Goal: Task Accomplishment & Management: Use online tool/utility

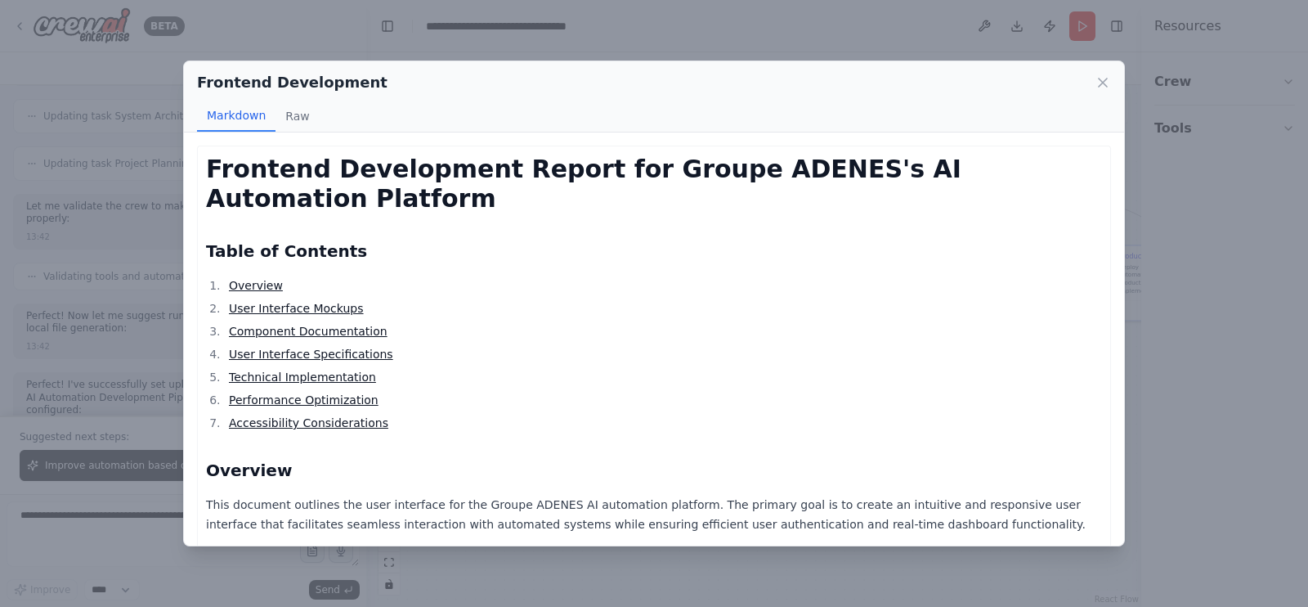
click at [1100, 82] on icon at bounding box center [1103, 82] width 16 height 16
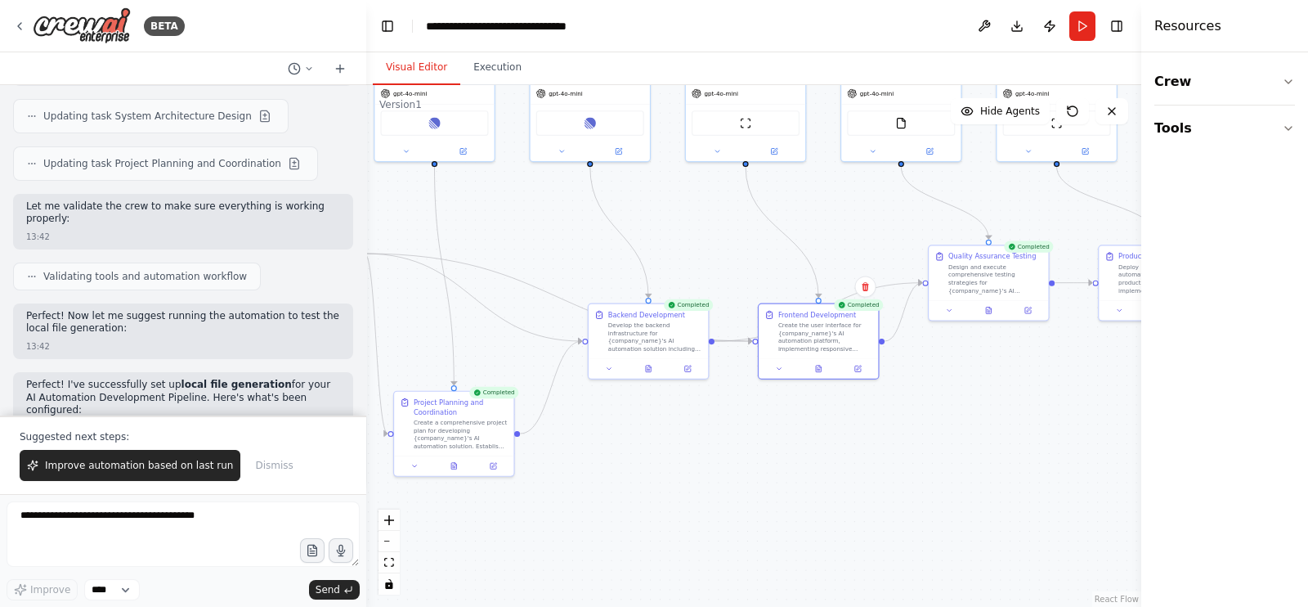
click at [507, 215] on div ".deletable-edge-delete-btn { width: 20px; height: 20px; border: 0px solid #ffff…" at bounding box center [753, 346] width 775 height 522
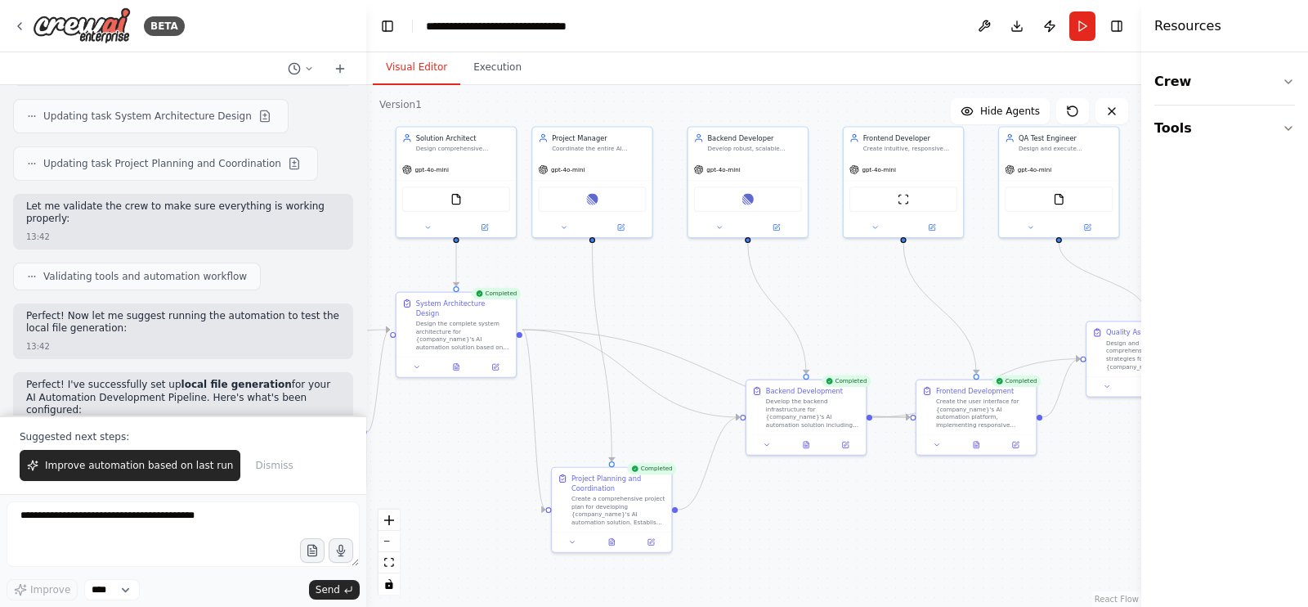
drag, startPoint x: 509, startPoint y: 222, endPoint x: 667, endPoint y: 298, distance: 175.2
click at [667, 298] on div ".deletable-edge-delete-btn { width: 20px; height: 20px; border: 0px solid #ffff…" at bounding box center [753, 346] width 775 height 522
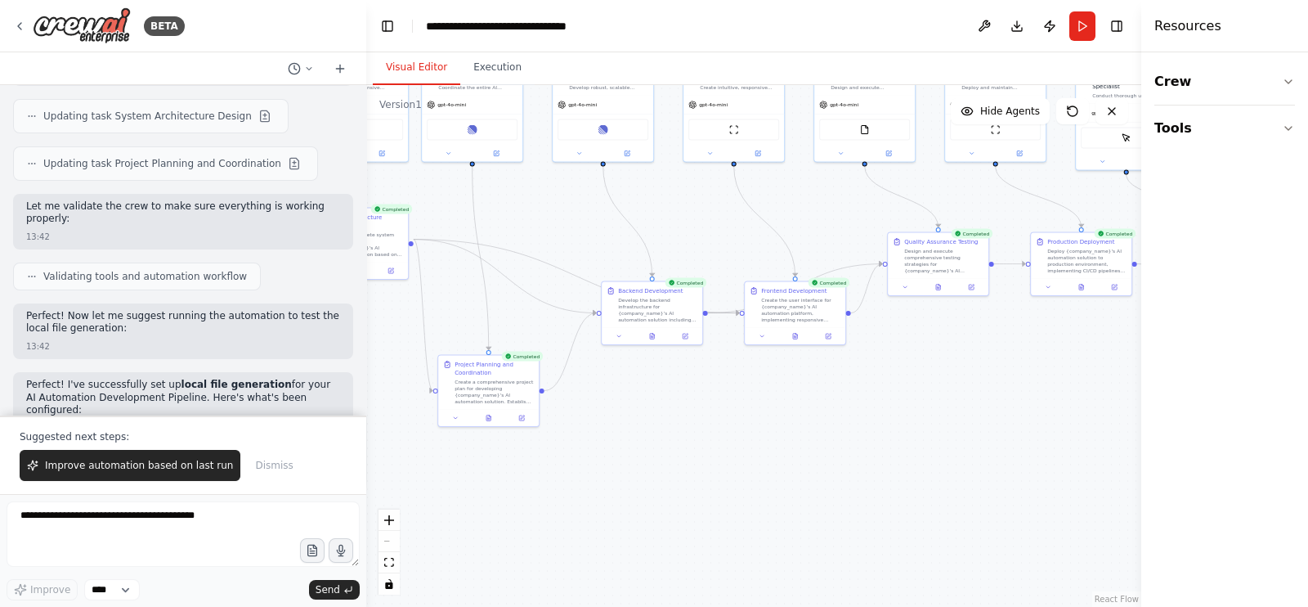
drag, startPoint x: 496, startPoint y: 411, endPoint x: 353, endPoint y: 335, distance: 162.1
click at [353, 335] on div "BETA Hello! I'm the CrewAI assistant. What kind of automation do you want to bu…" at bounding box center [654, 303] width 1308 height 607
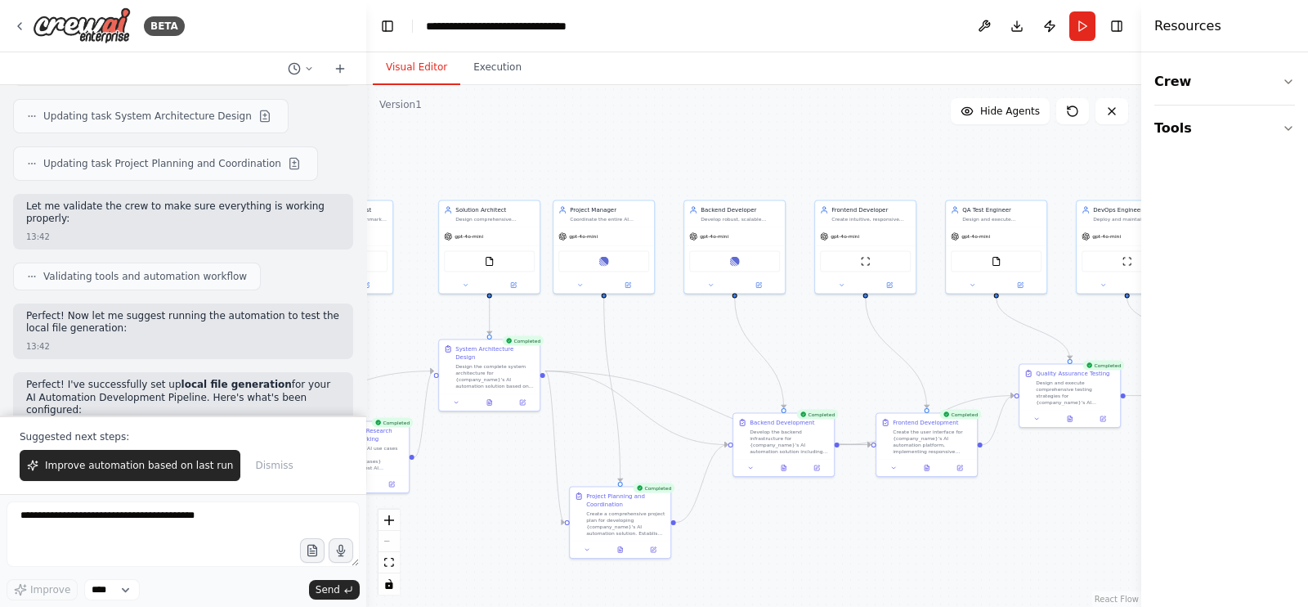
drag, startPoint x: 814, startPoint y: 226, endPoint x: 922, endPoint y: 353, distance: 167.6
click at [955, 348] on div ".deletable-edge-delete-btn { width: 20px; height: 20px; border: 0px solid #ffff…" at bounding box center [753, 346] width 775 height 522
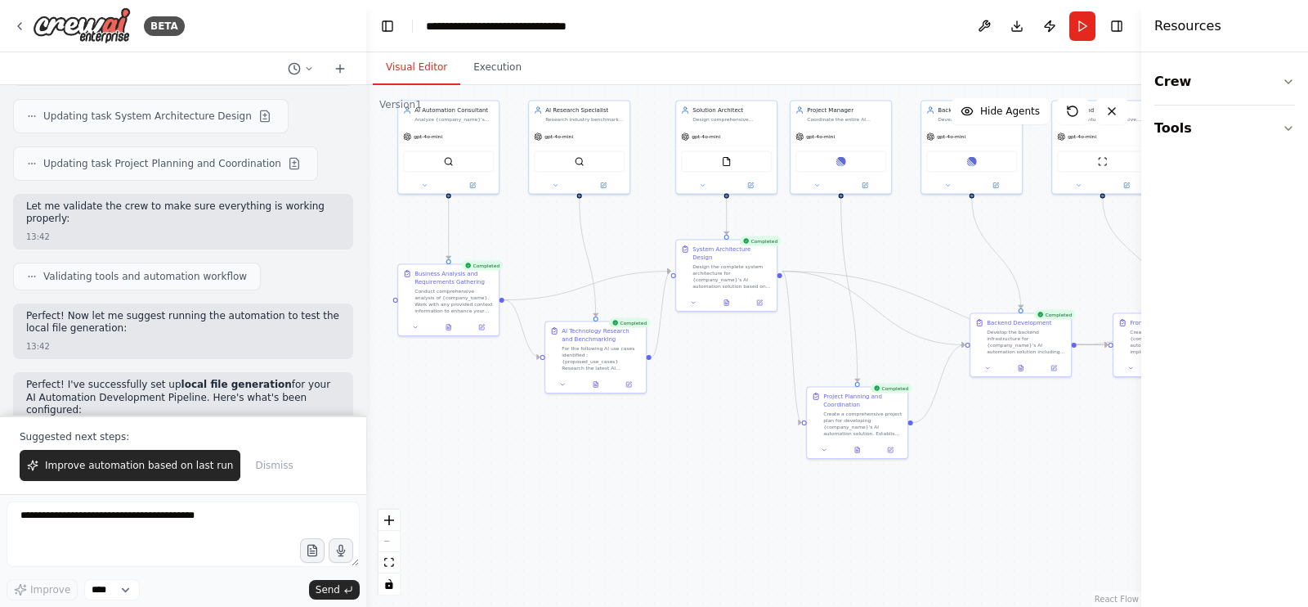
drag, startPoint x: 691, startPoint y: 320, endPoint x: 896, endPoint y: 228, distance: 224.8
click at [896, 228] on div ".deletable-edge-delete-btn { width: 20px; height: 20px; border: 0px solid #ffff…" at bounding box center [753, 346] width 775 height 522
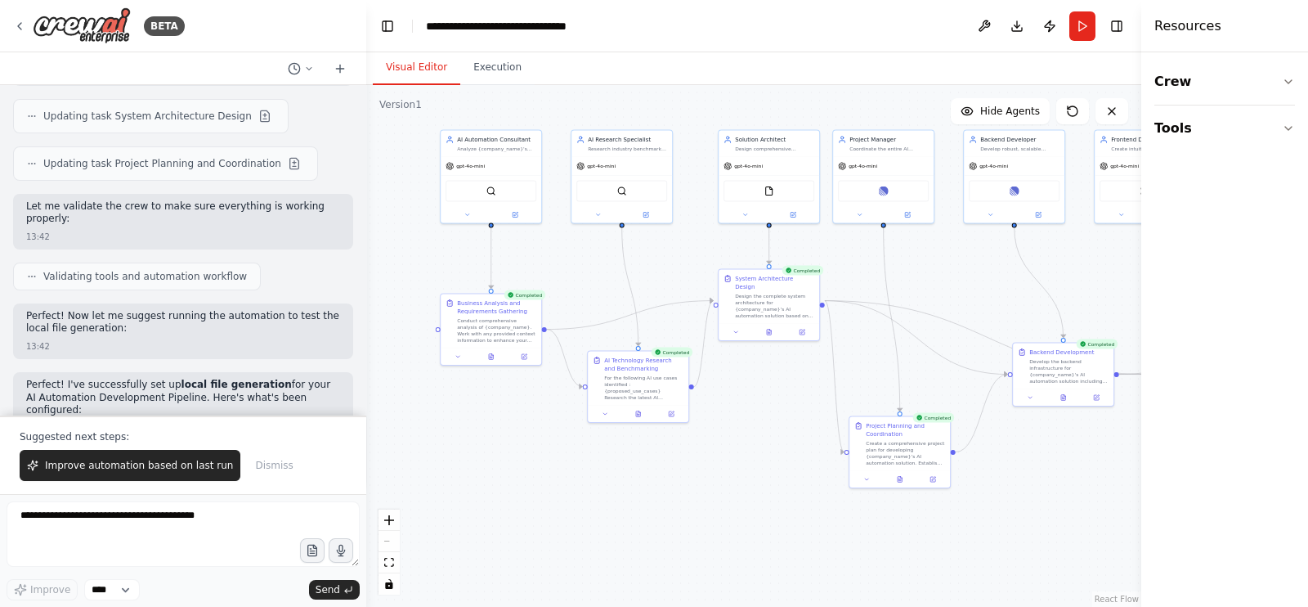
drag, startPoint x: 550, startPoint y: 236, endPoint x: 566, endPoint y: 261, distance: 29.7
click at [568, 261] on div ".deletable-edge-delete-btn { width: 20px; height: 20px; border: 0px solid #ffff…" at bounding box center [753, 346] width 775 height 522
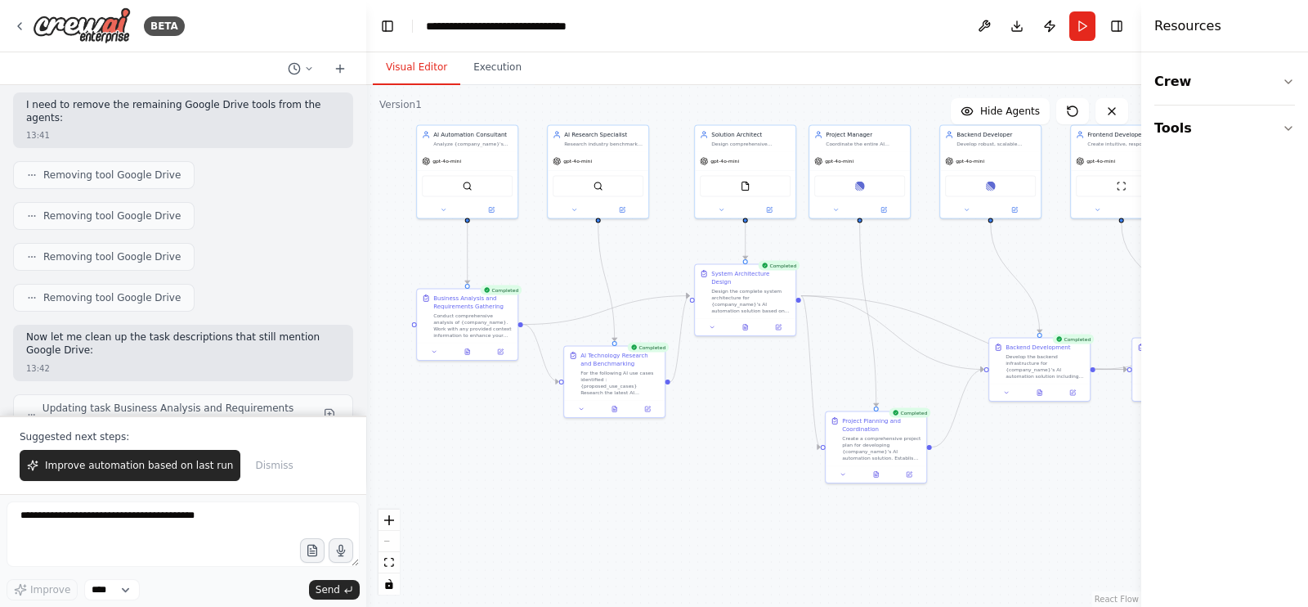
scroll to position [15973, 0]
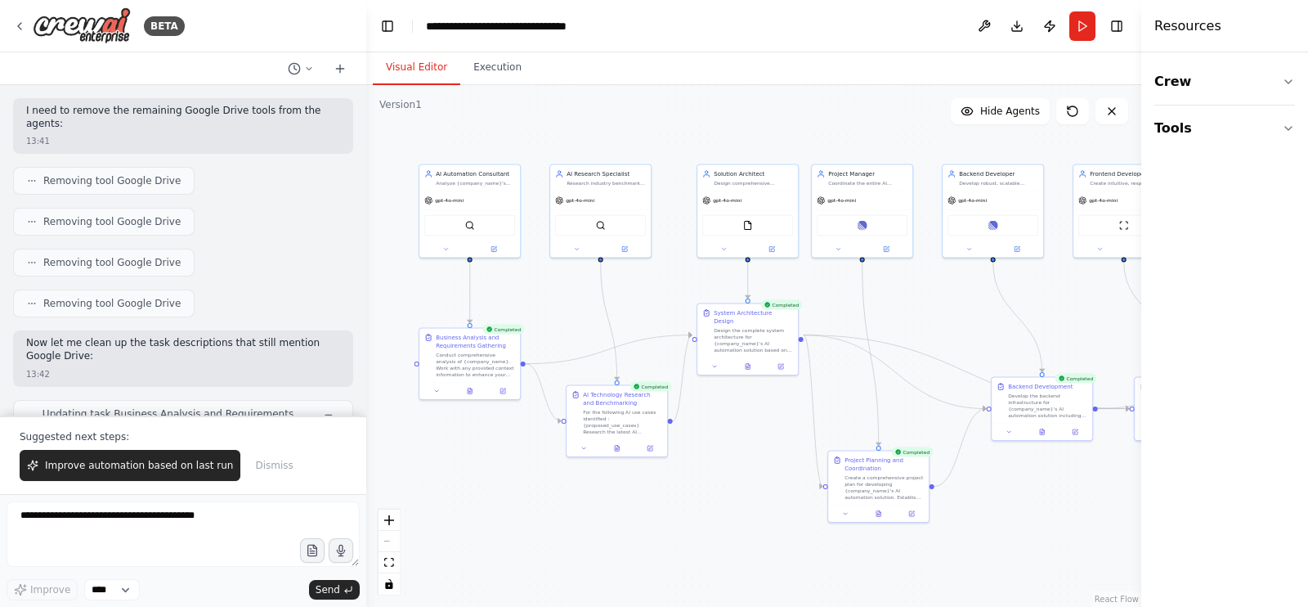
drag, startPoint x: 492, startPoint y: 423, endPoint x: 495, endPoint y: 463, distance: 40.1
click at [495, 463] on div ".deletable-edge-delete-btn { width: 20px; height: 20px; border: 0px solid #ffff…" at bounding box center [753, 346] width 775 height 522
drag, startPoint x: 846, startPoint y: 127, endPoint x: 1026, endPoint y: 98, distance: 183.0
click at [863, 122] on div ".deletable-edge-delete-btn { width: 20px; height: 20px; border: 0px solid #ffff…" at bounding box center [753, 346] width 775 height 522
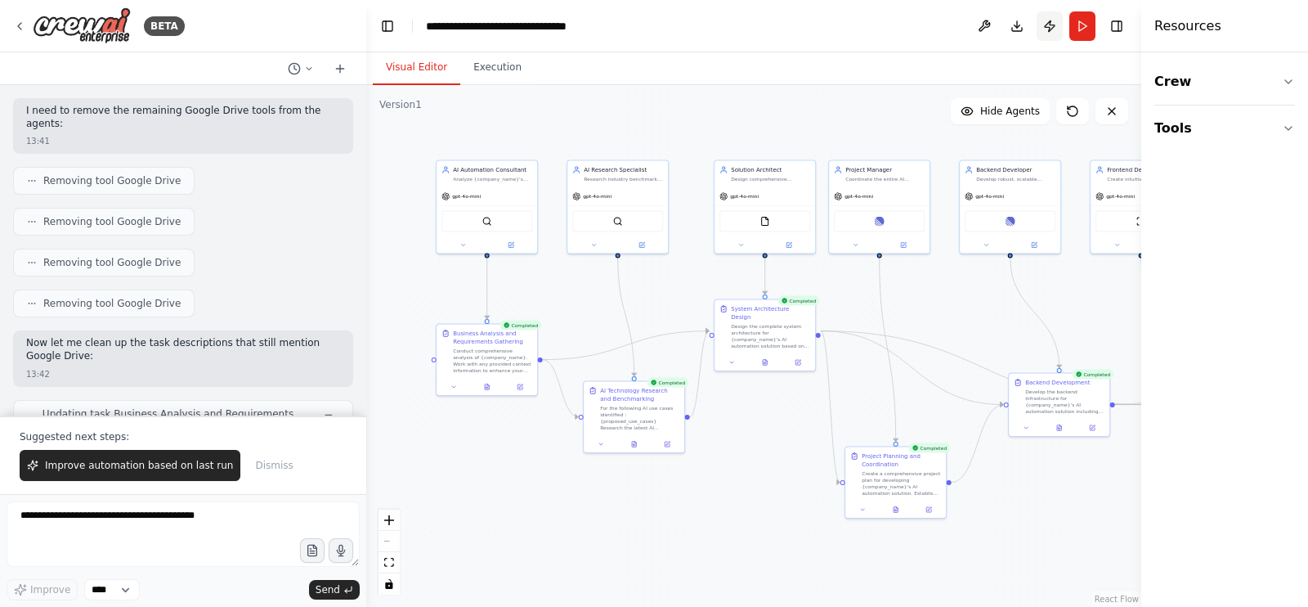
click at [1044, 26] on button "Publish" at bounding box center [1050, 25] width 26 height 29
click at [814, 123] on div ".deletable-edge-delete-btn { width: 20px; height: 20px; border: 0px solid #ffff…" at bounding box center [753, 346] width 775 height 522
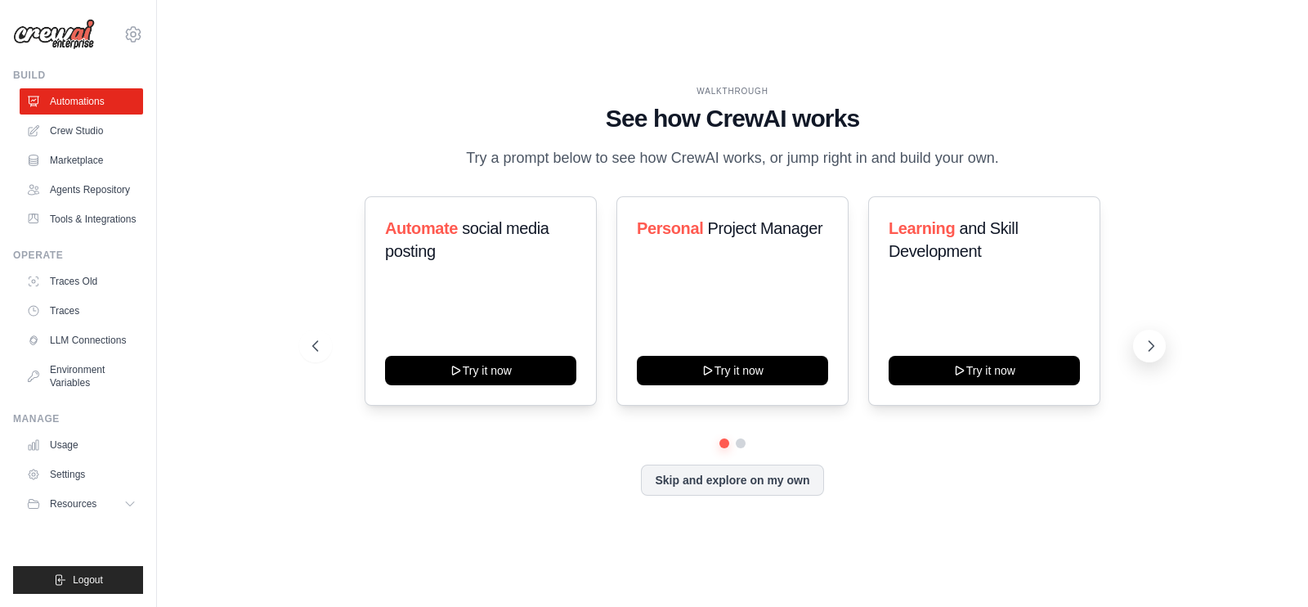
click at [1144, 346] on icon at bounding box center [1151, 346] width 16 height 16
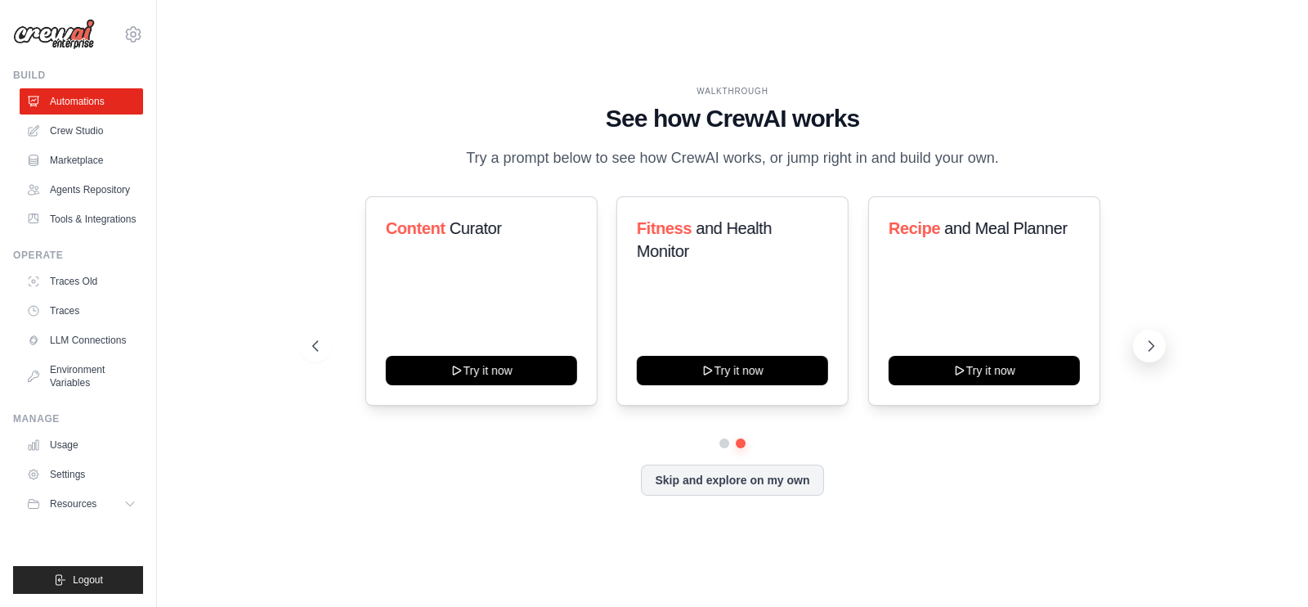
click at [1144, 346] on icon at bounding box center [1151, 346] width 16 height 16
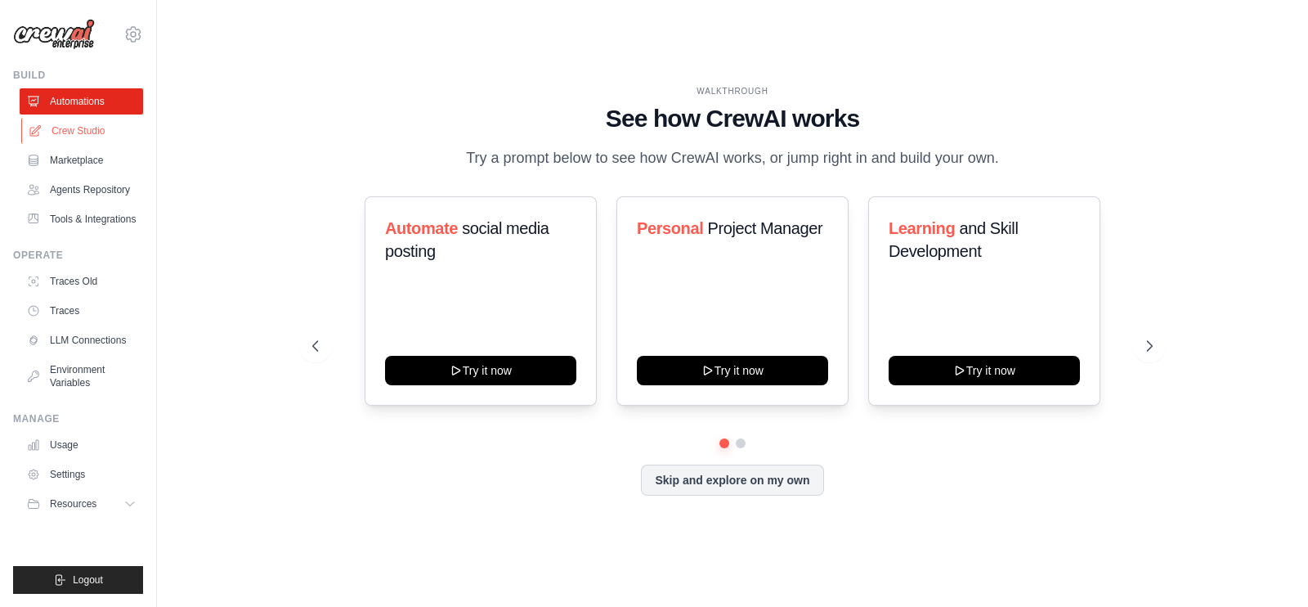
click at [75, 126] on link "Crew Studio" at bounding box center [82, 131] width 123 height 26
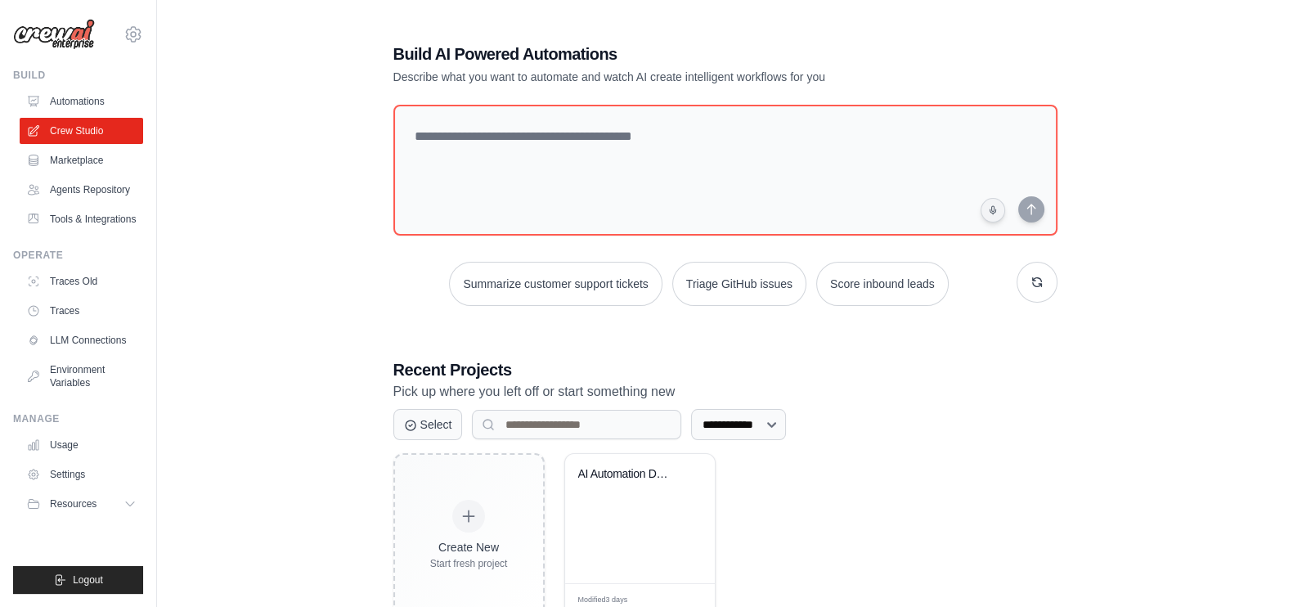
scroll to position [52, 0]
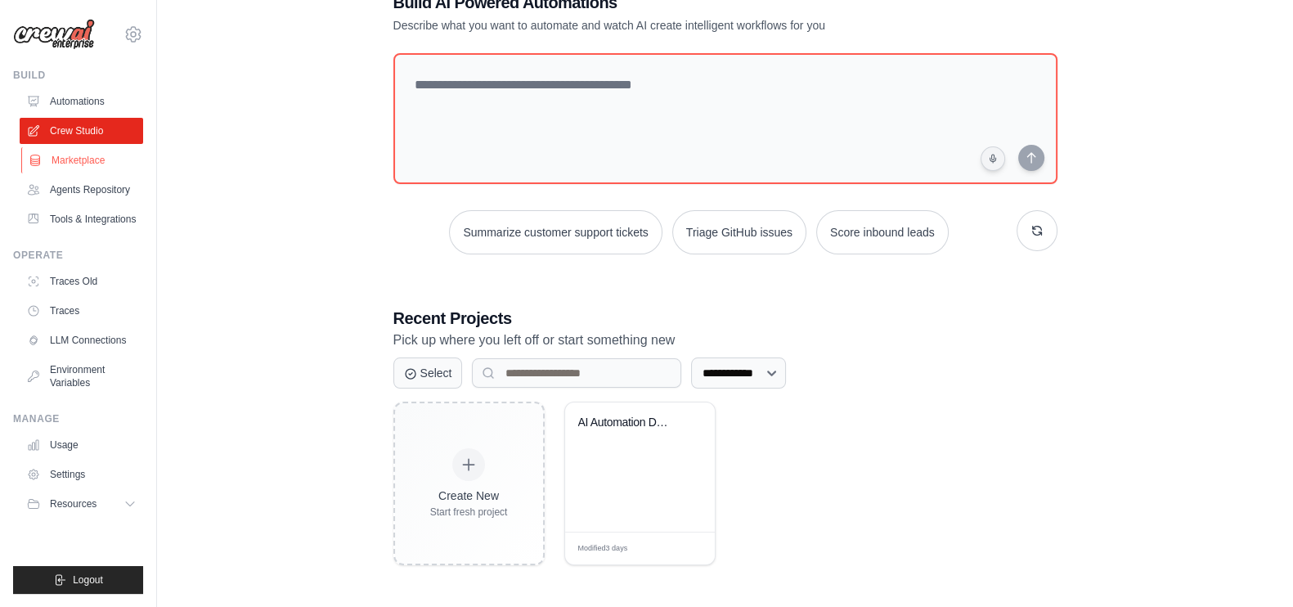
click at [85, 163] on link "Marketplace" at bounding box center [82, 160] width 123 height 26
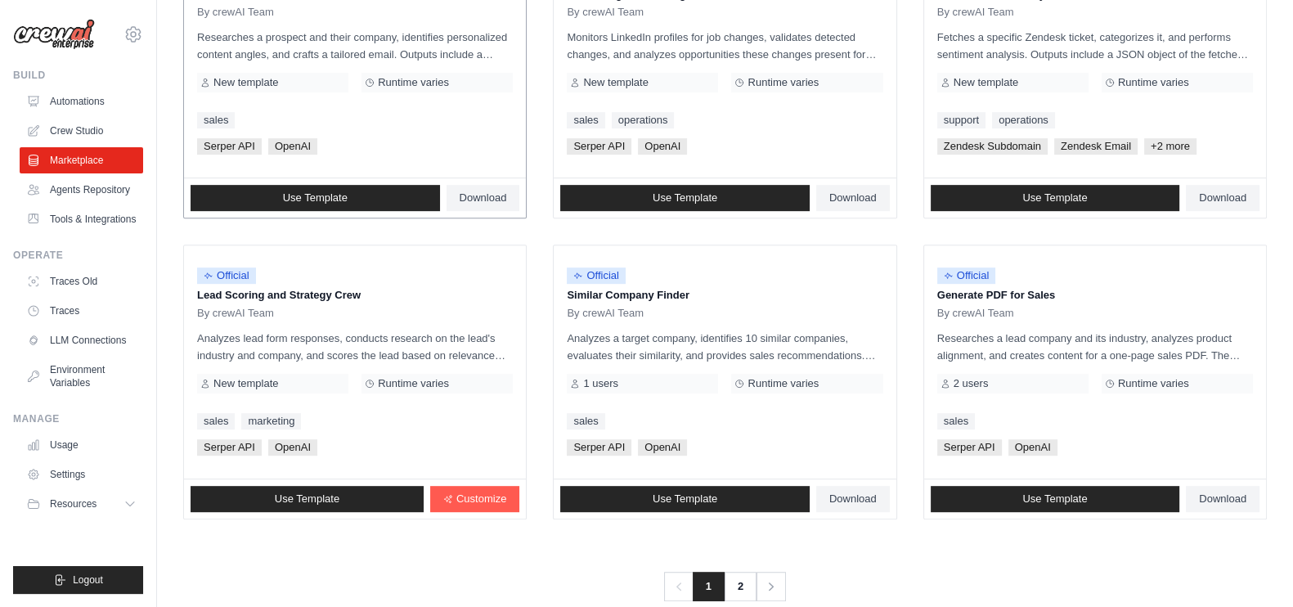
scroll to position [906, 0]
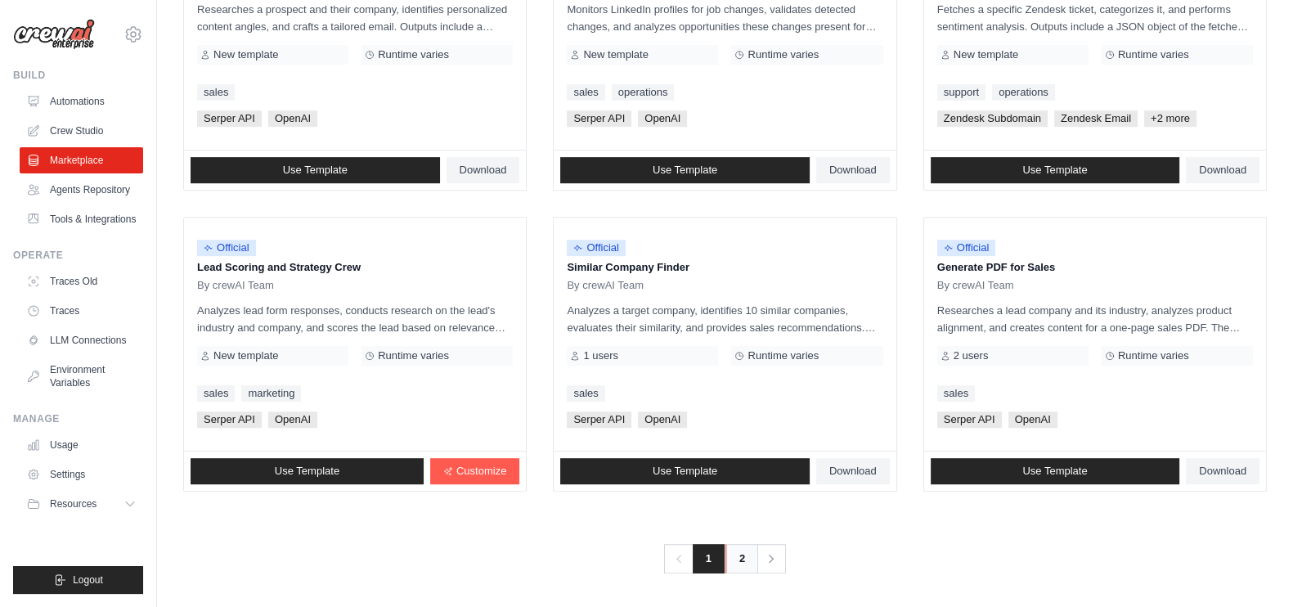
click at [750, 569] on link "2" at bounding box center [741, 558] width 33 height 29
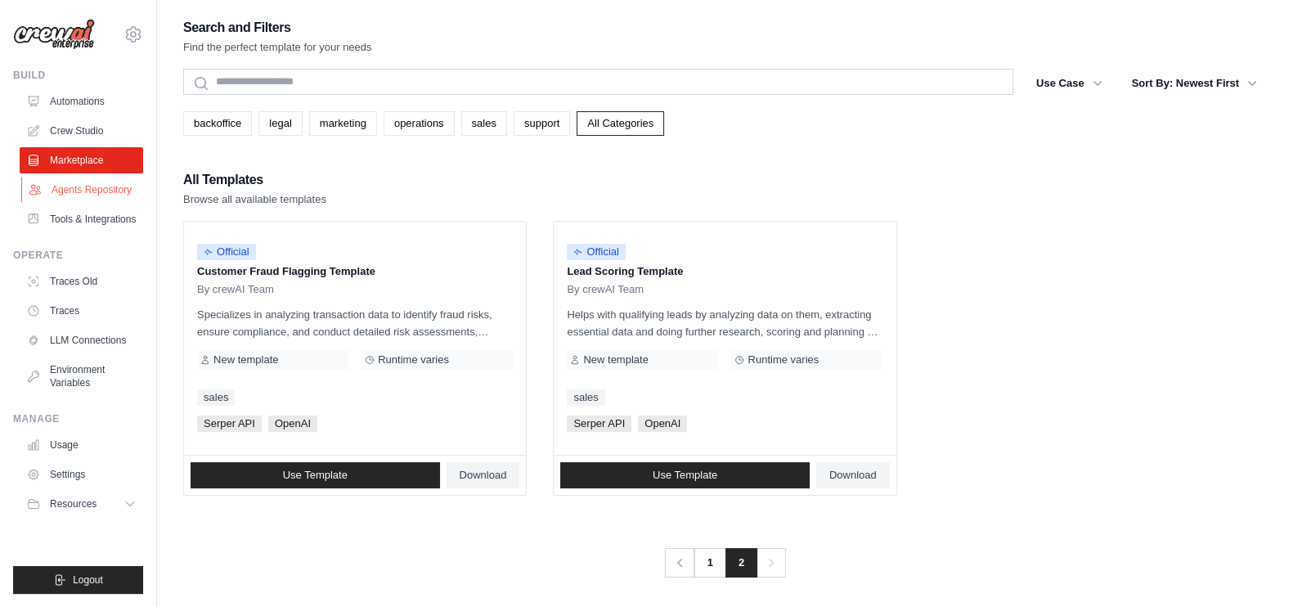
click at [68, 198] on link "Agents Repository" at bounding box center [82, 190] width 123 height 26
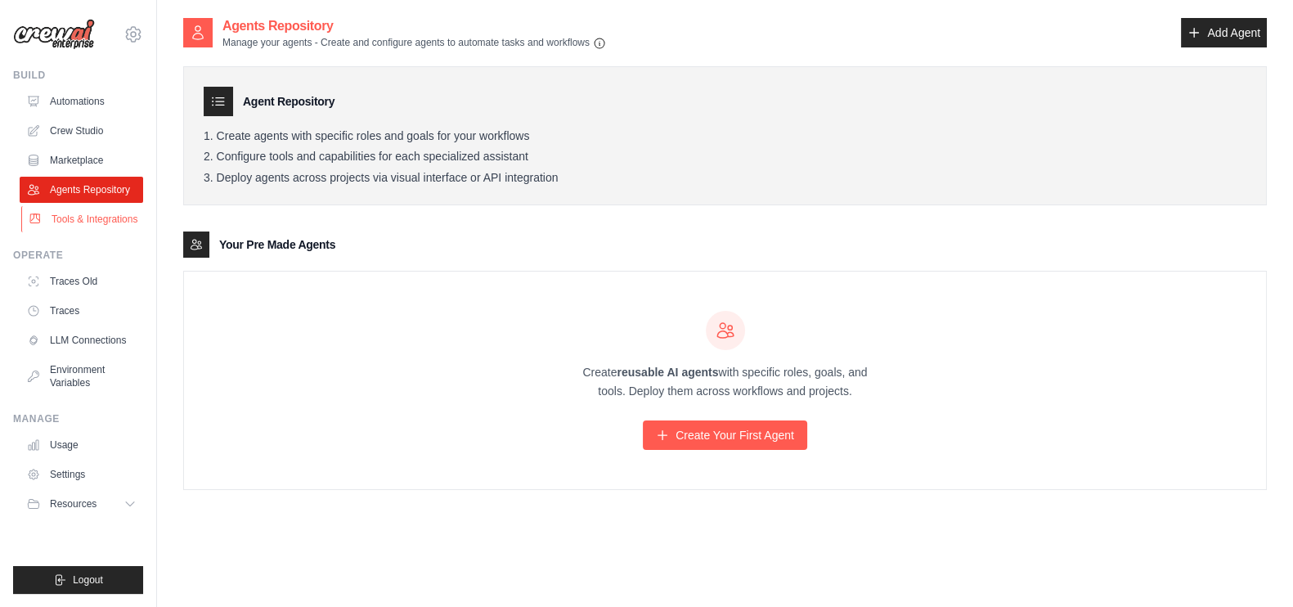
click at [59, 210] on link "Tools & Integrations" at bounding box center [82, 219] width 123 height 26
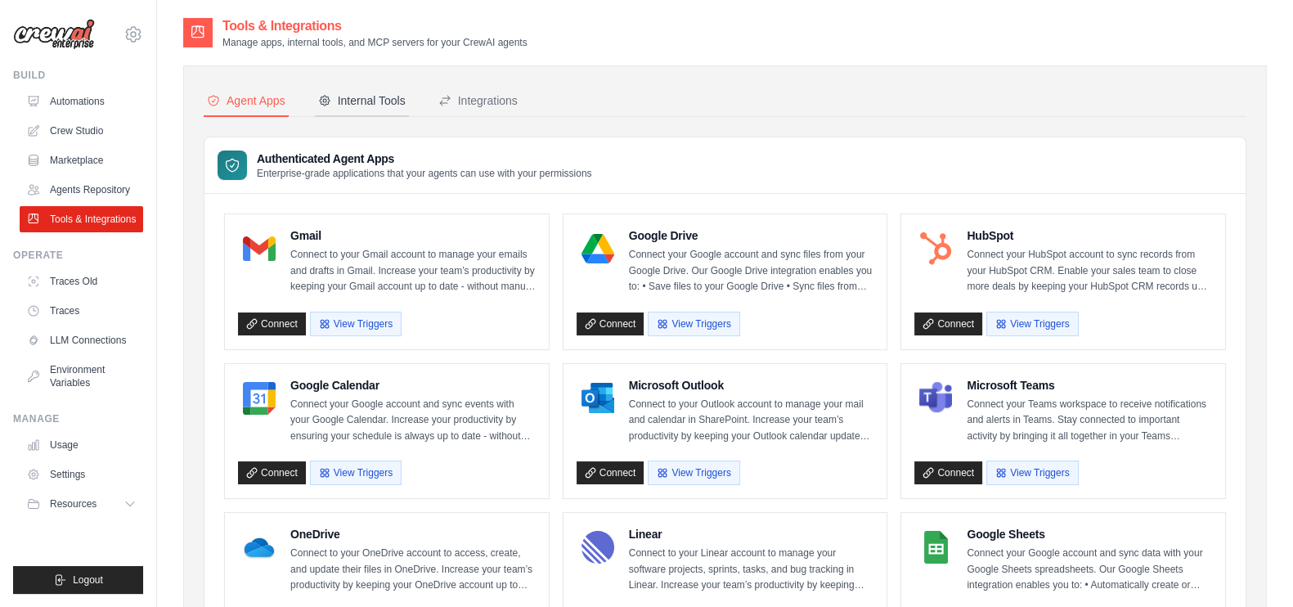
click at [352, 99] on div "Internal Tools" at bounding box center [361, 100] width 87 height 16
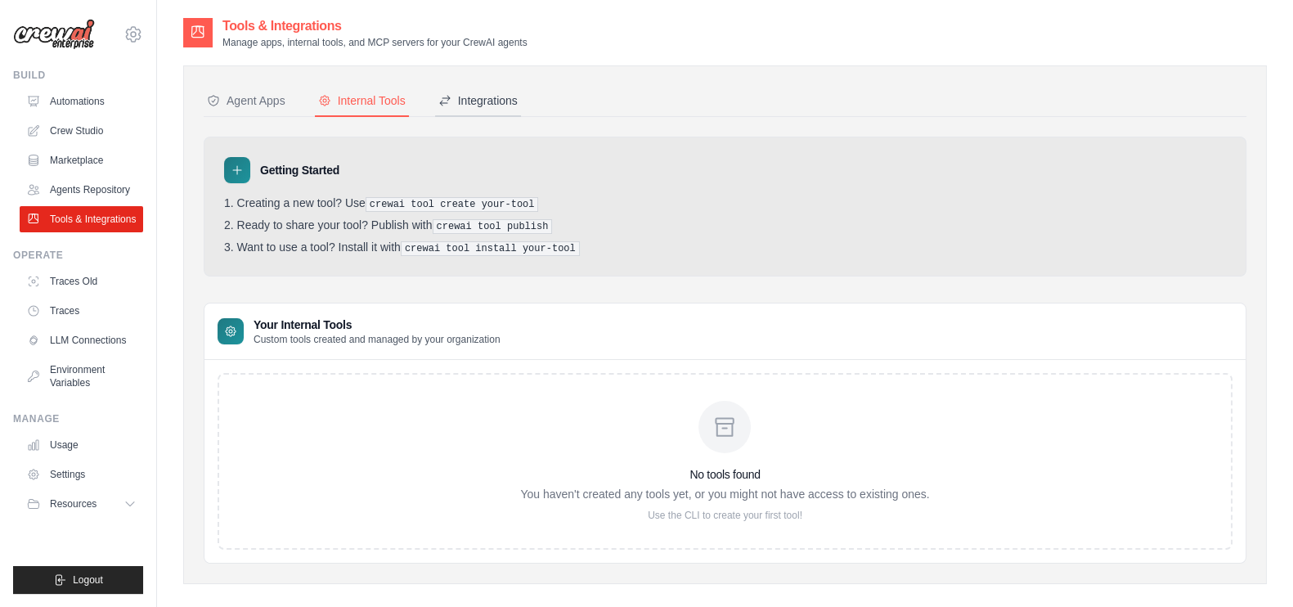
click at [459, 97] on div "Integrations" at bounding box center [477, 100] width 79 height 16
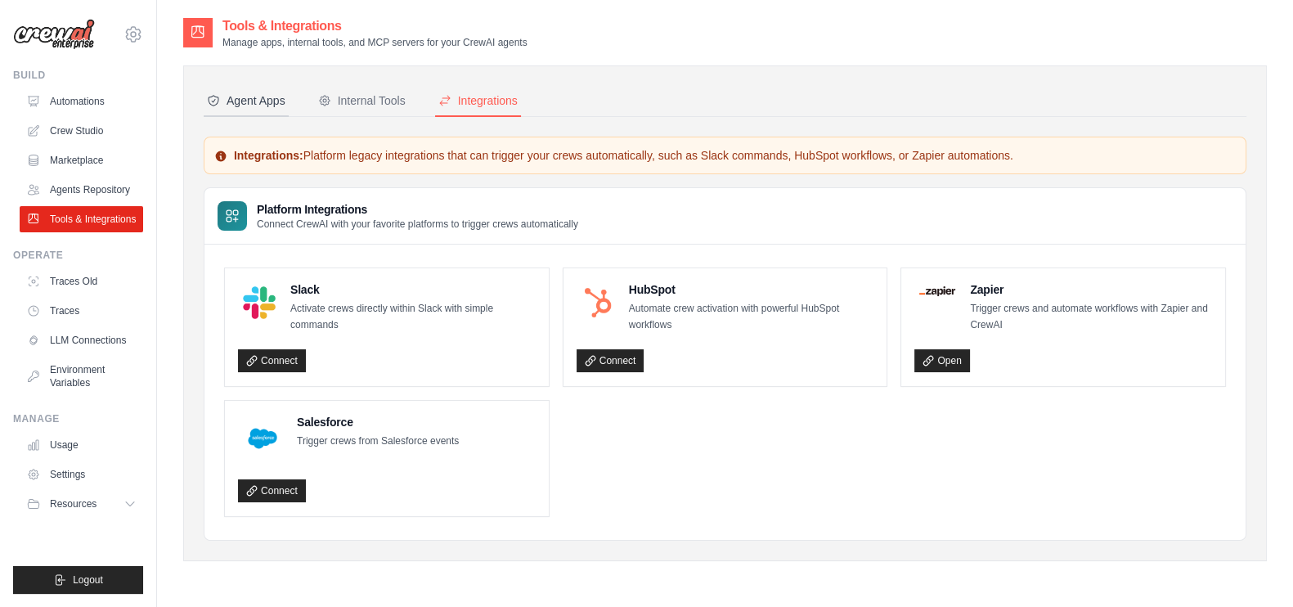
click at [234, 94] on div "Agent Apps" at bounding box center [246, 100] width 79 height 16
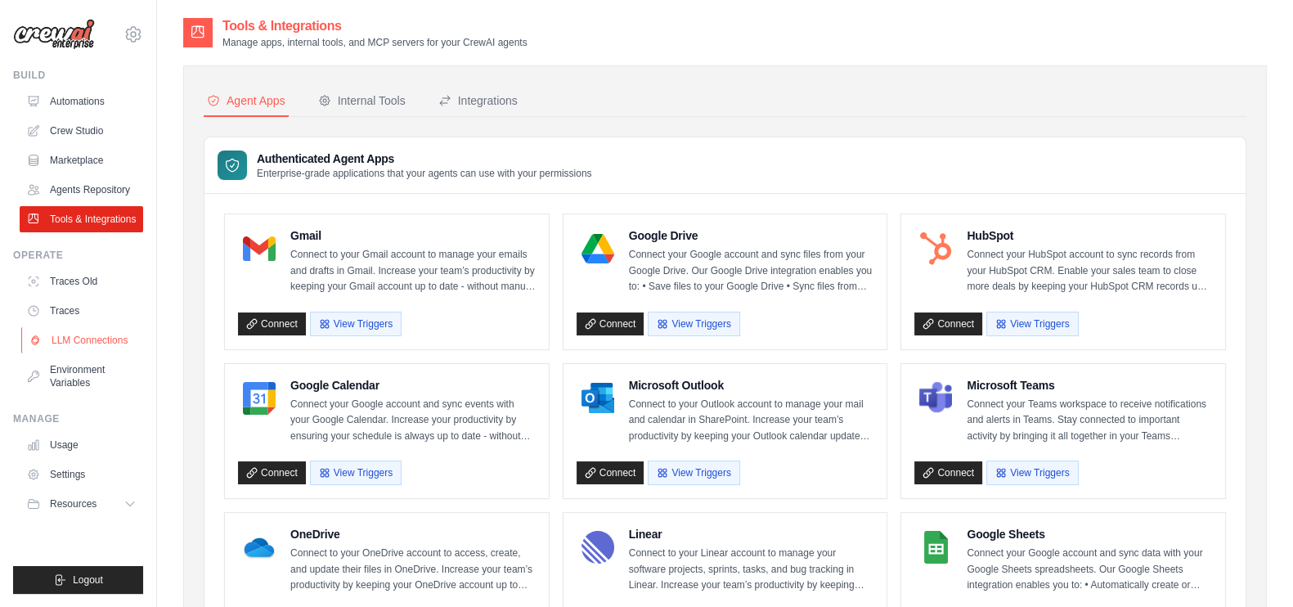
click at [96, 339] on link "LLM Connections" at bounding box center [82, 340] width 123 height 26
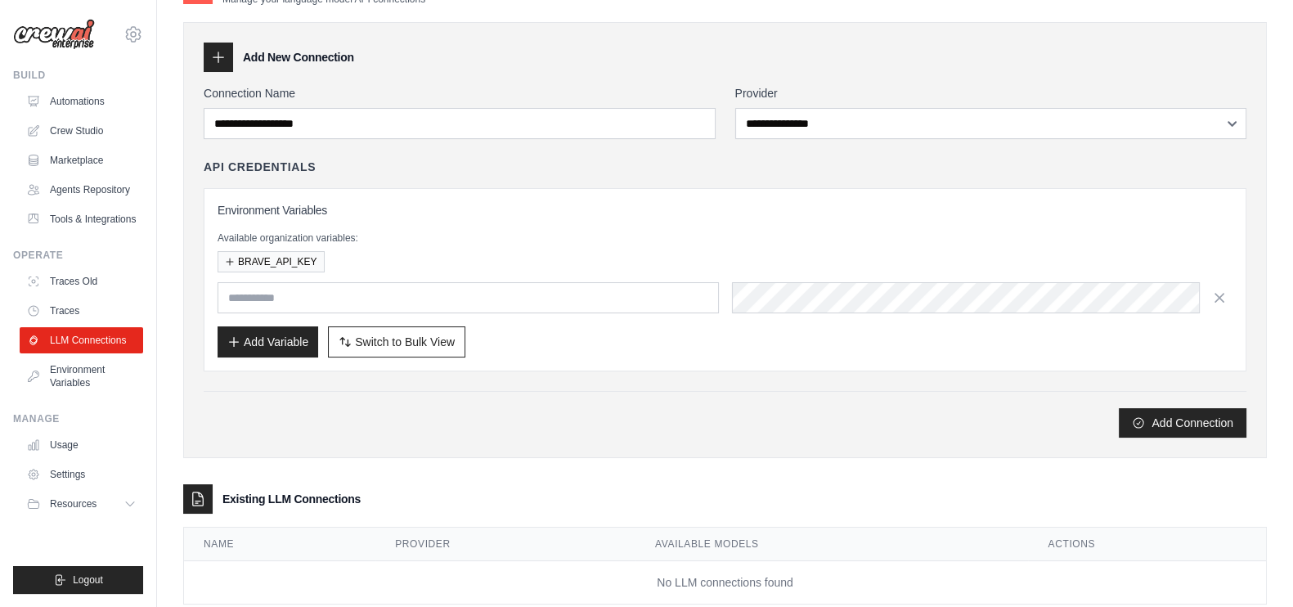
scroll to position [81, 0]
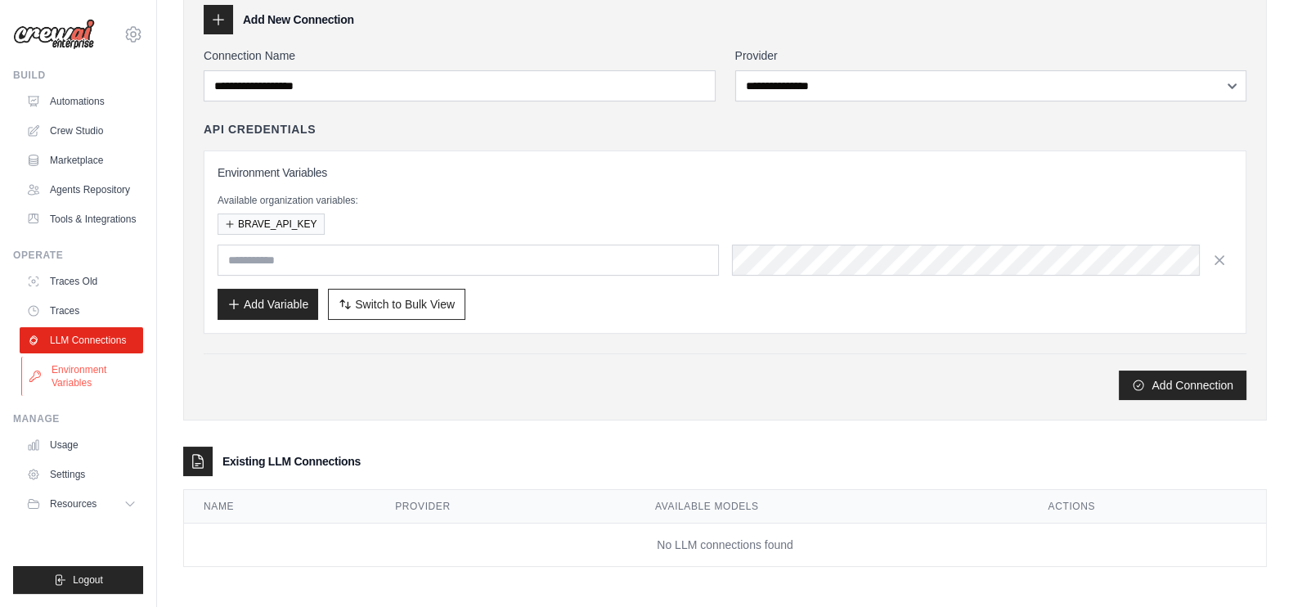
click at [67, 378] on link "Environment Variables" at bounding box center [82, 376] width 123 height 39
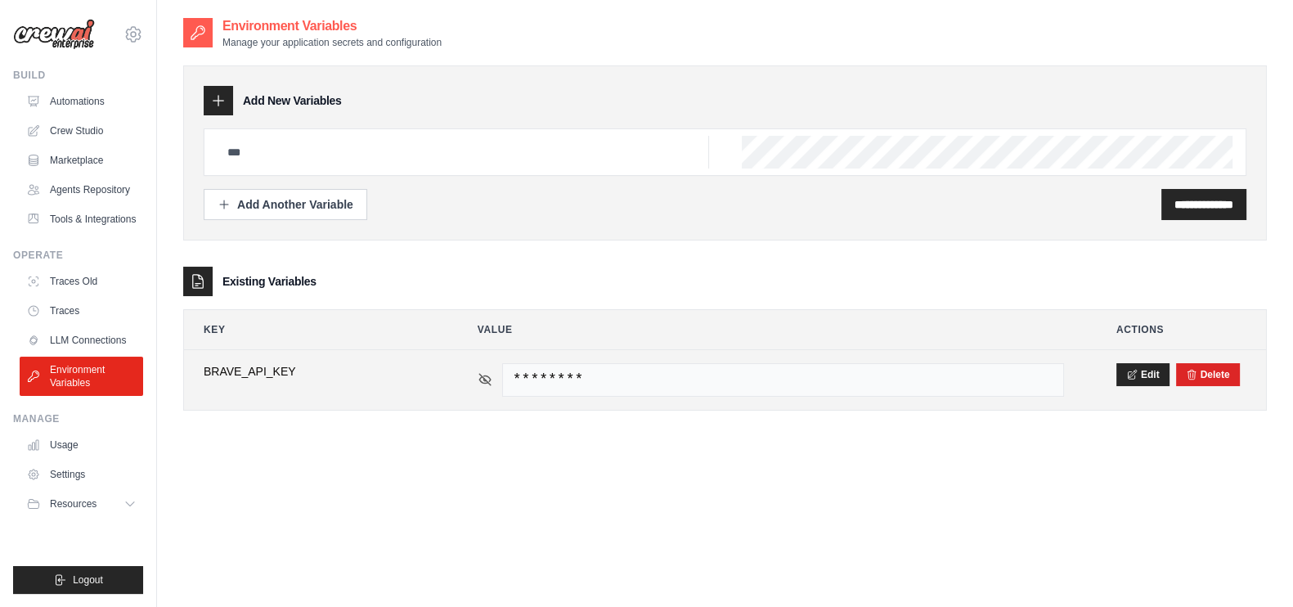
click at [482, 374] on icon at bounding box center [485, 379] width 15 height 15
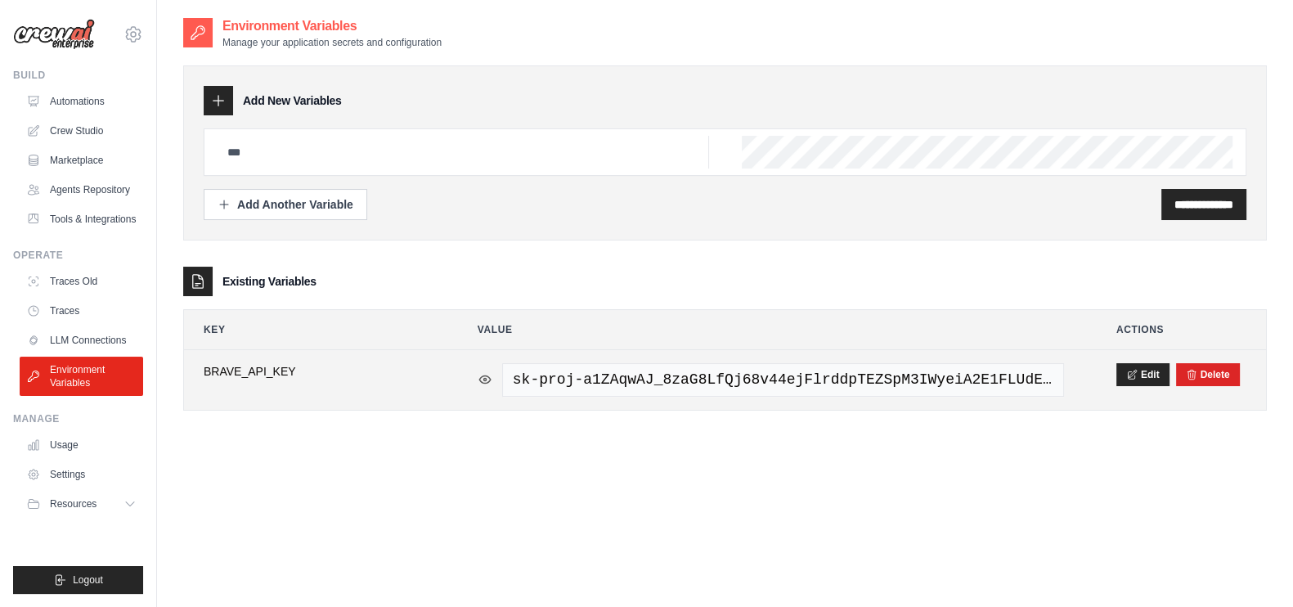
click at [482, 375] on icon at bounding box center [484, 378] width 11 height 7
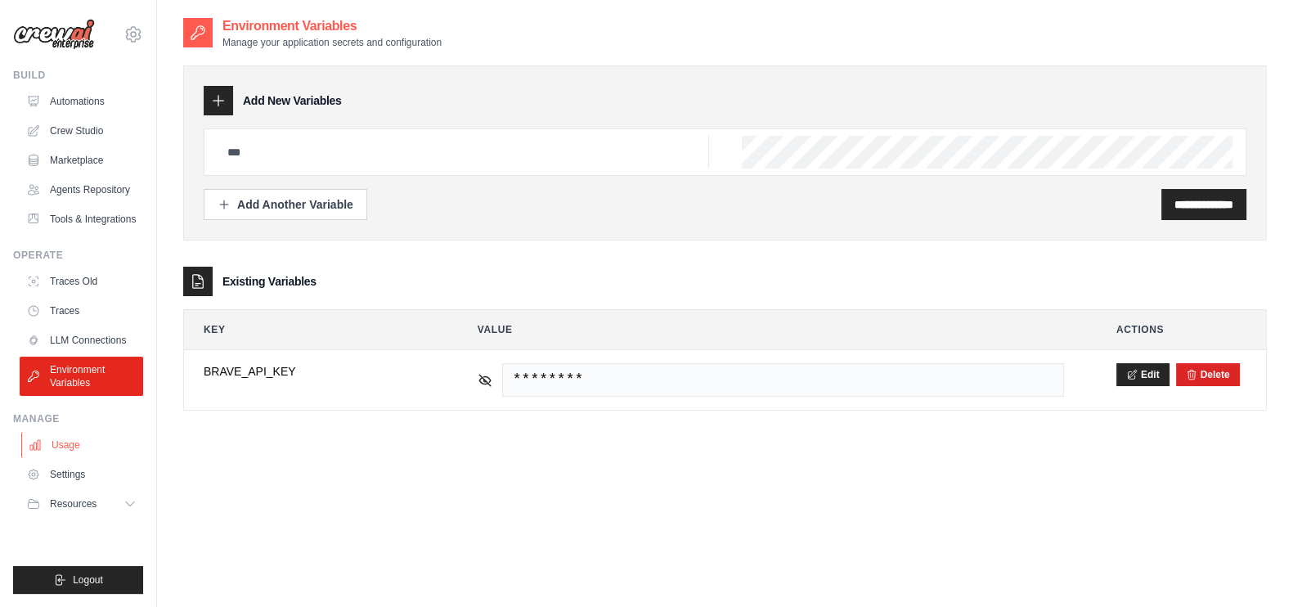
click at [66, 442] on link "Usage" at bounding box center [82, 445] width 123 height 26
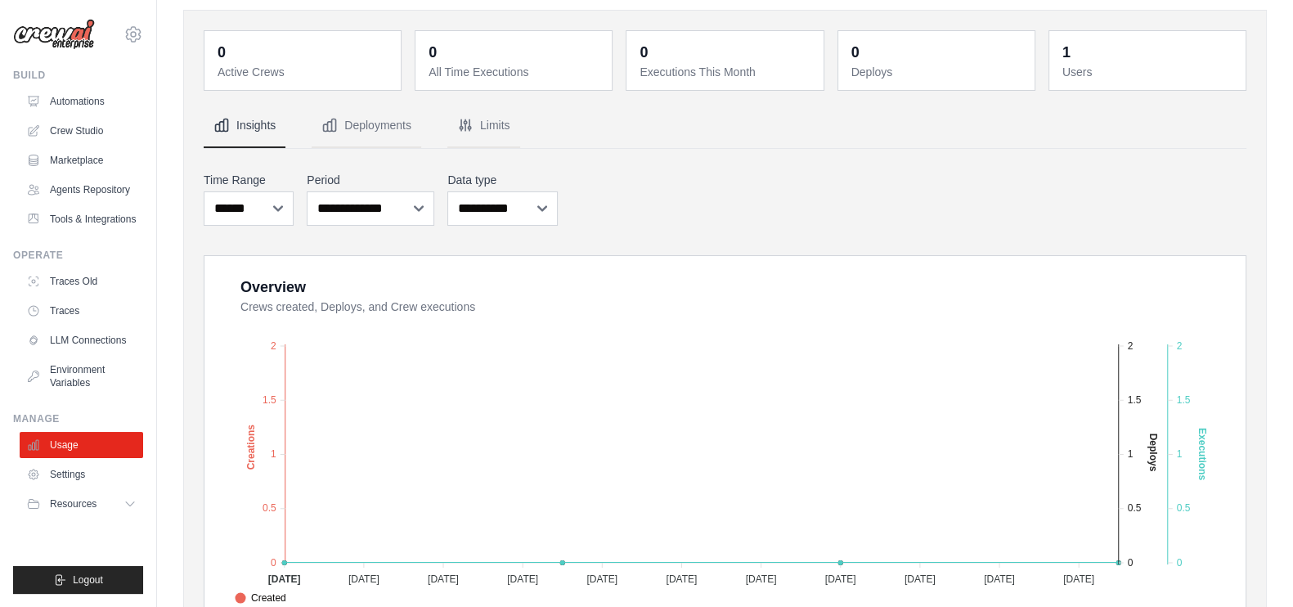
scroll to position [101, 0]
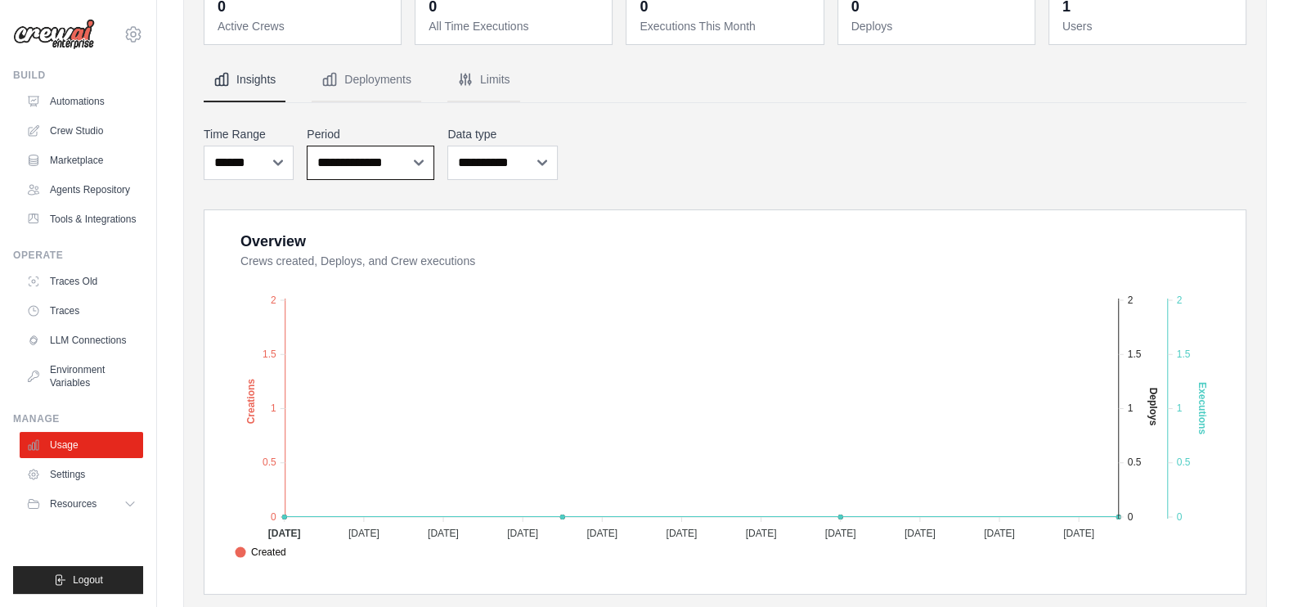
click at [371, 164] on select "**********" at bounding box center [371, 163] width 128 height 34
click at [307, 146] on select "**********" at bounding box center [371, 163] width 128 height 34
click at [416, 159] on select "**********" at bounding box center [371, 163] width 128 height 34
select select "**********"
click at [307, 146] on select "**********" at bounding box center [371, 163] width 128 height 34
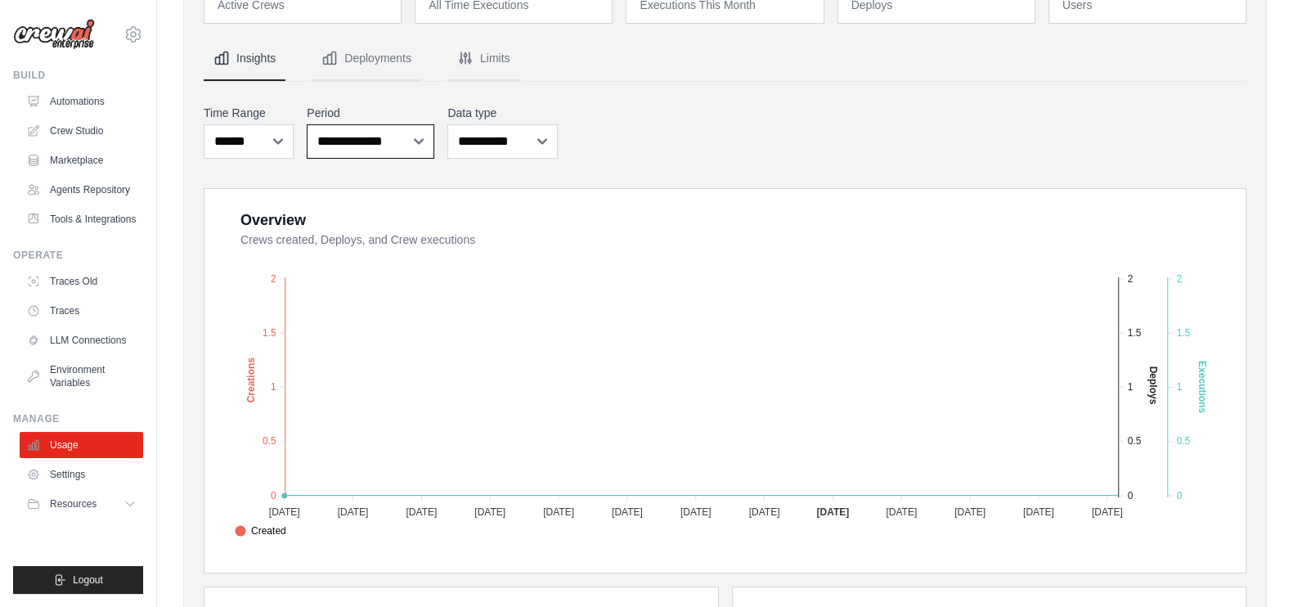
scroll to position [0, 0]
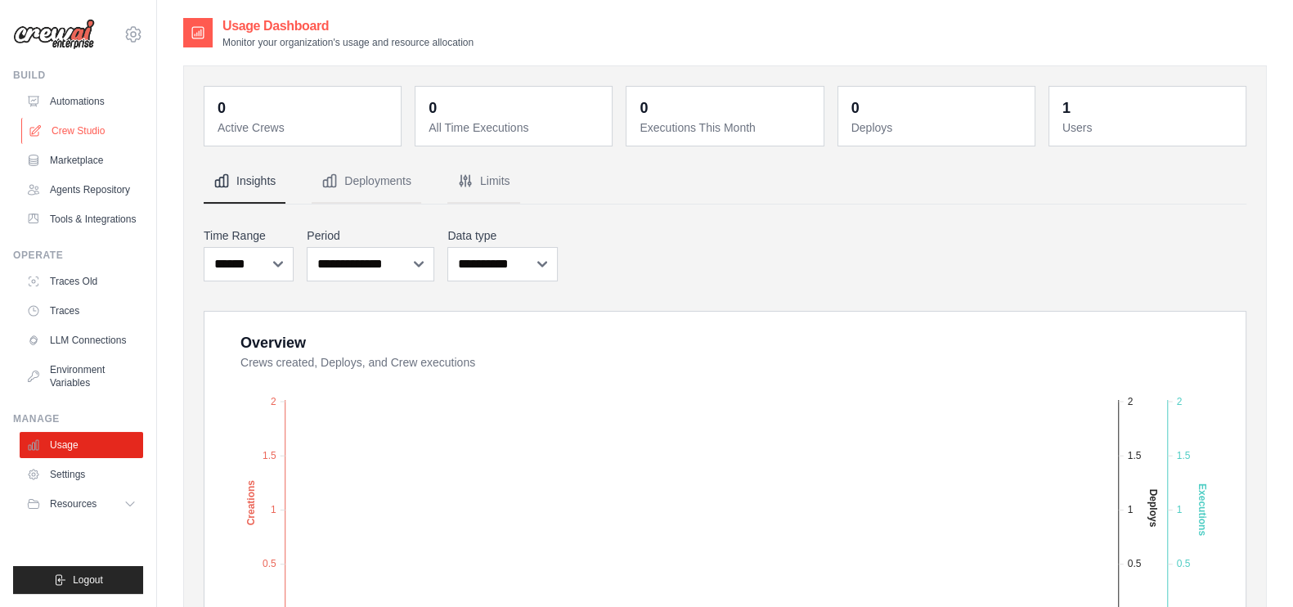
click at [70, 129] on link "Crew Studio" at bounding box center [82, 131] width 123 height 26
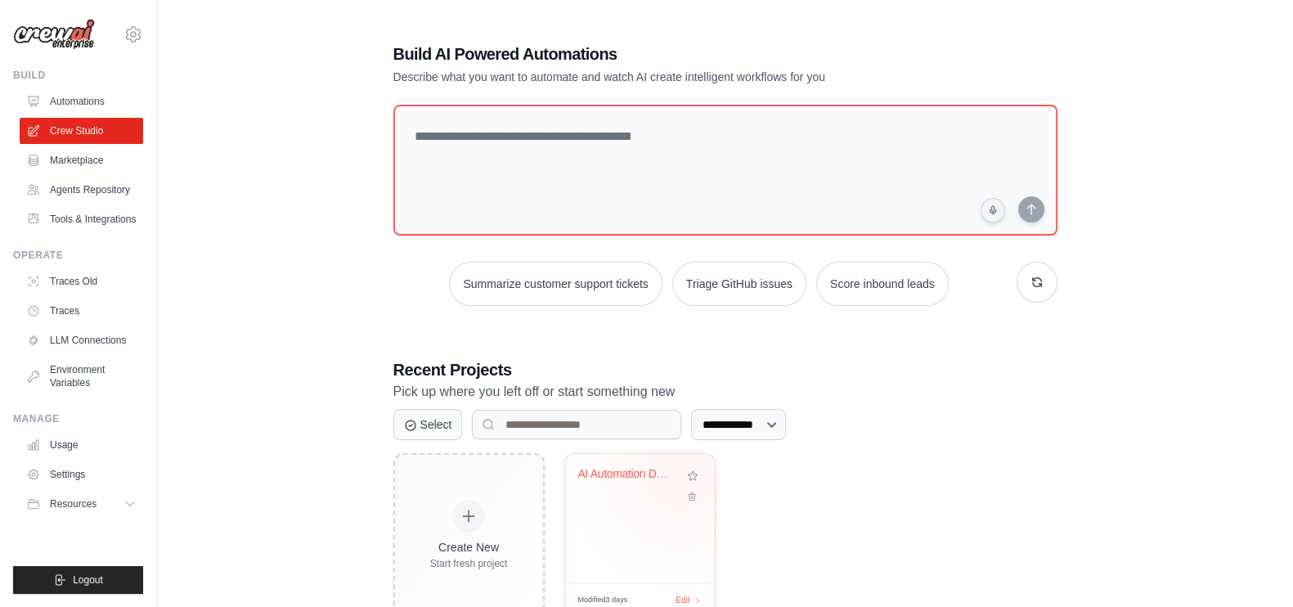
click at [681, 482] on div "AI Automation Development Pipeline" at bounding box center [639, 486] width 123 height 38
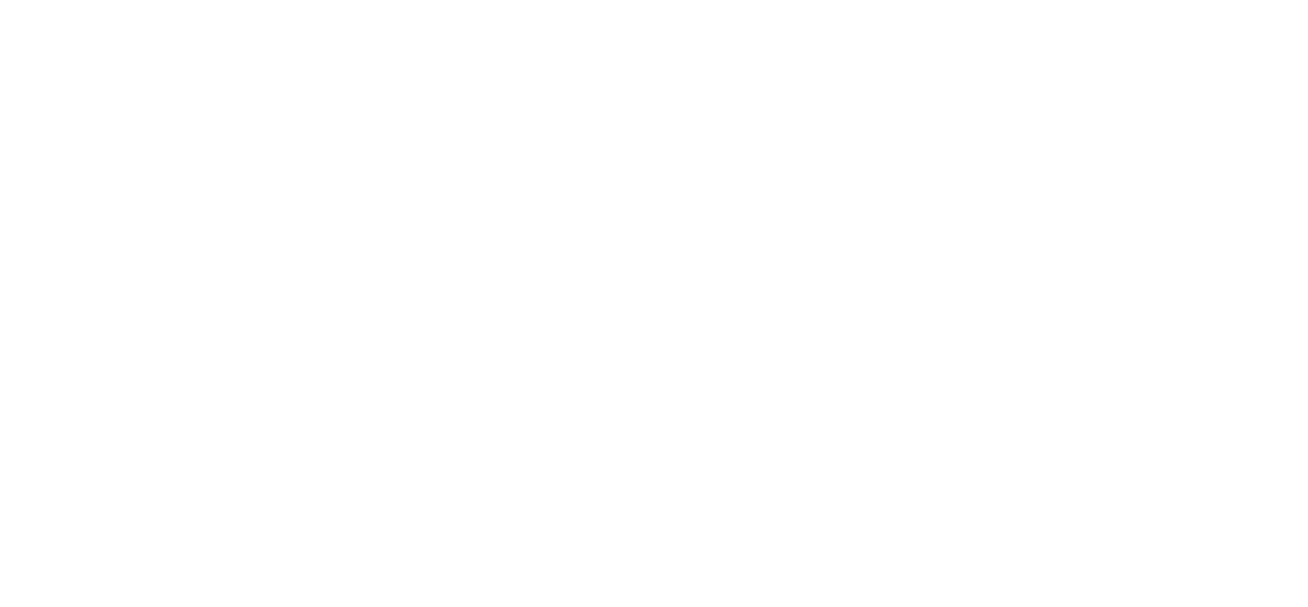
click at [767, 0] on html at bounding box center [654, 0] width 1308 height 0
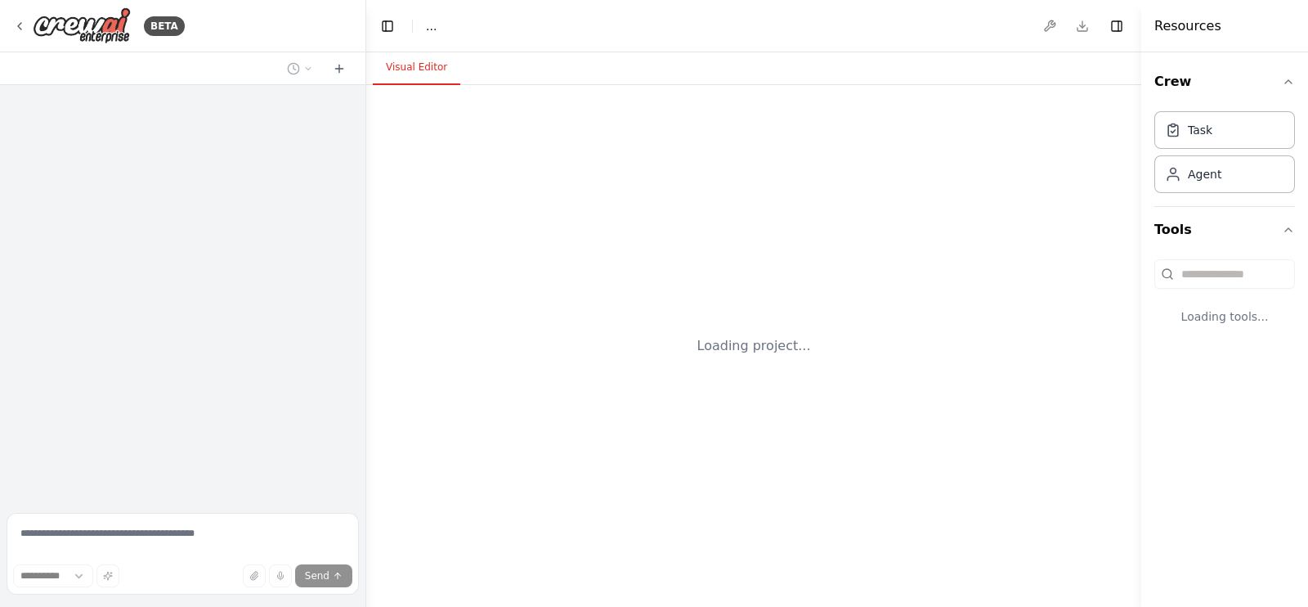
select select "****"
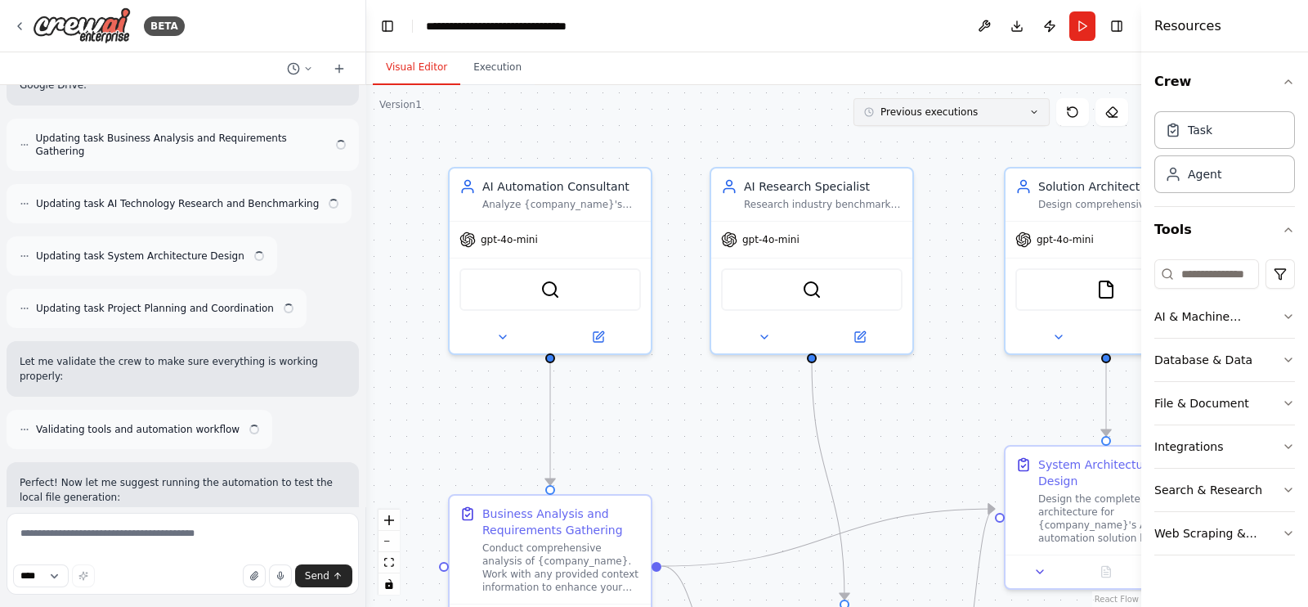
click at [1045, 105] on button "Previous executions" at bounding box center [952, 112] width 196 height 28
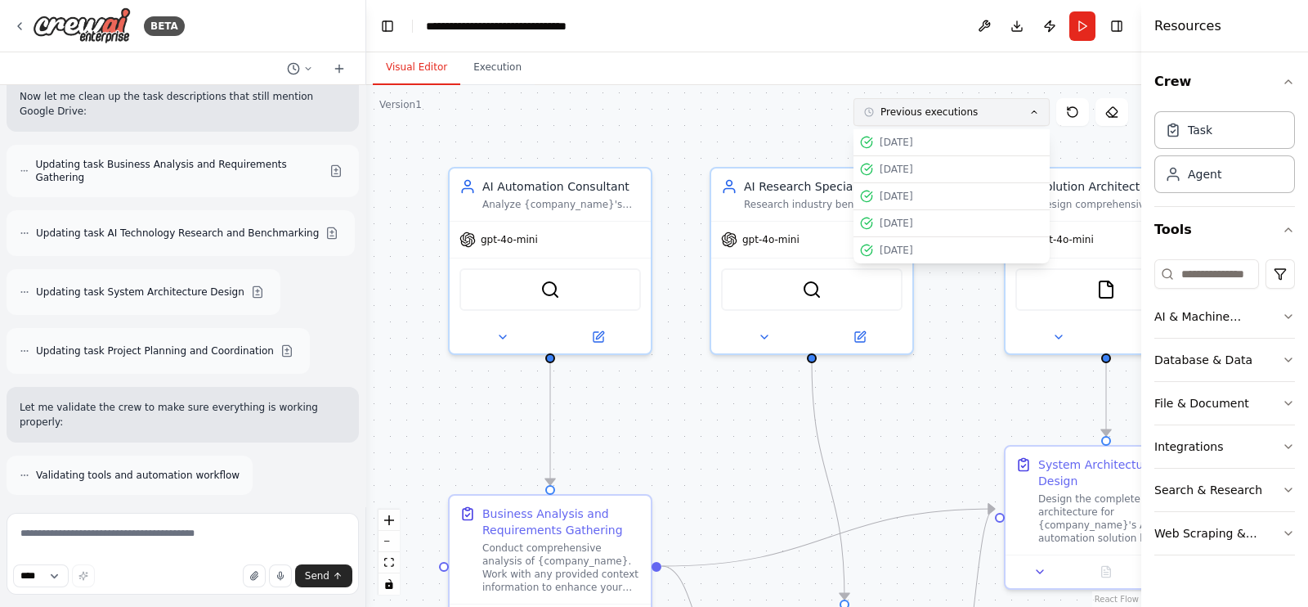
scroll to position [17955, 0]
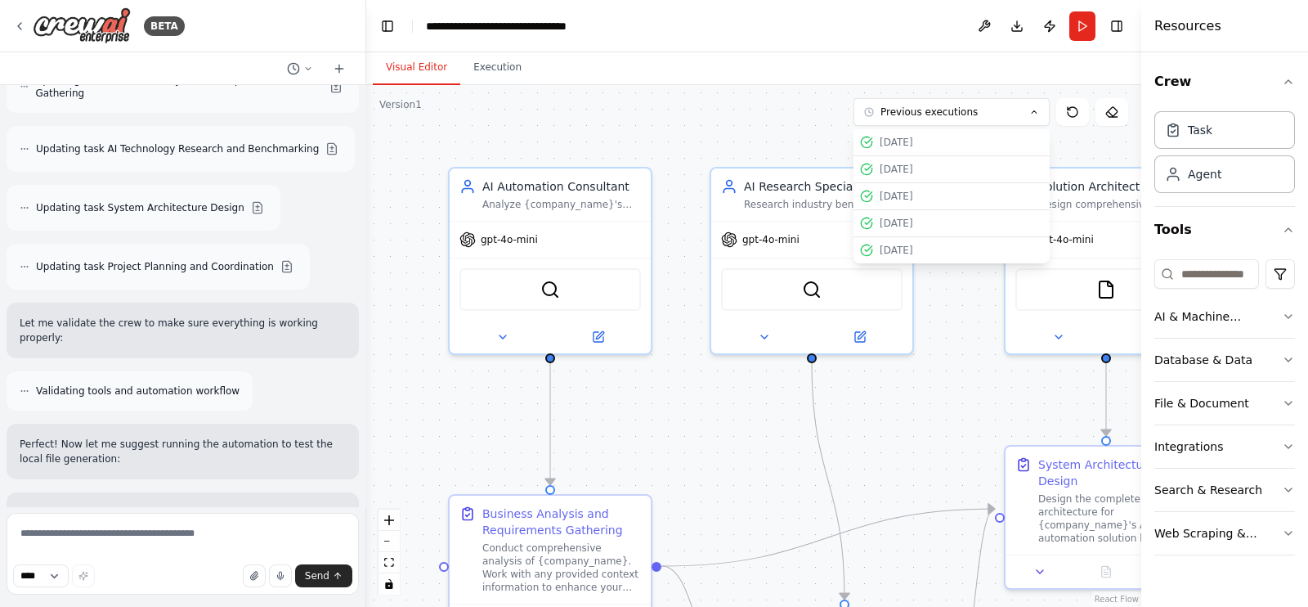
click at [707, 113] on div ".deletable-edge-delete-btn { width: 20px; height: 20px; border: 0px solid #ffff…" at bounding box center [753, 346] width 775 height 522
click at [1021, 63] on div "Visual Editor Execution" at bounding box center [753, 68] width 775 height 33
click at [977, 16] on button at bounding box center [984, 25] width 26 height 29
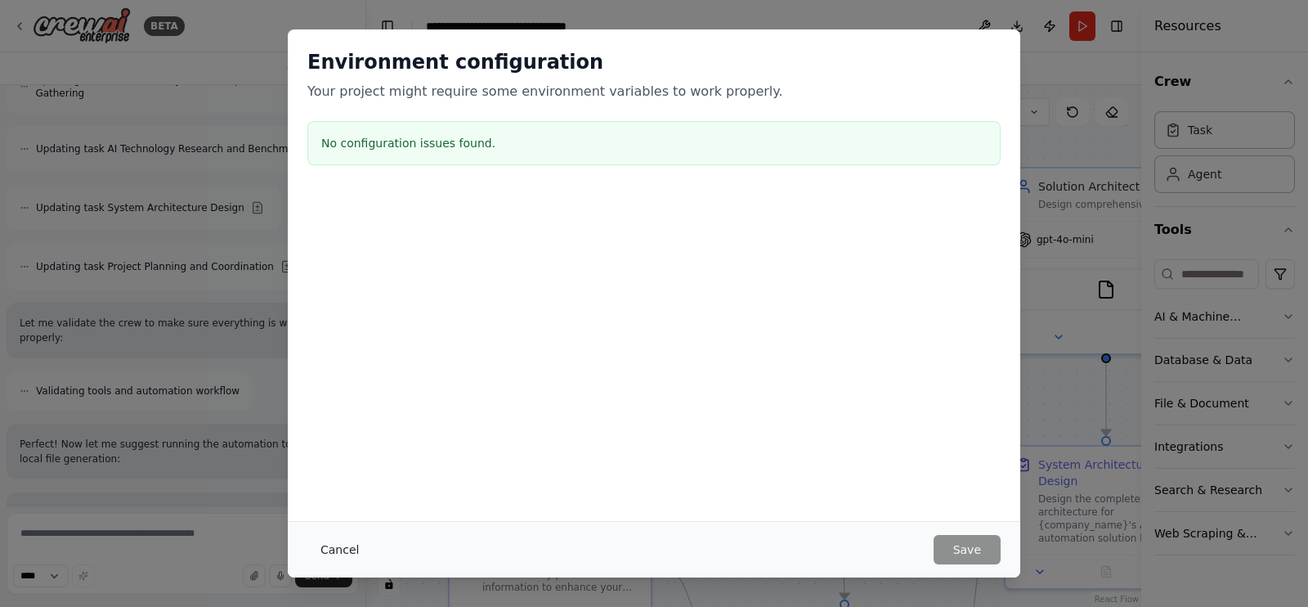
click at [343, 554] on button "Cancel" at bounding box center [339, 549] width 65 height 29
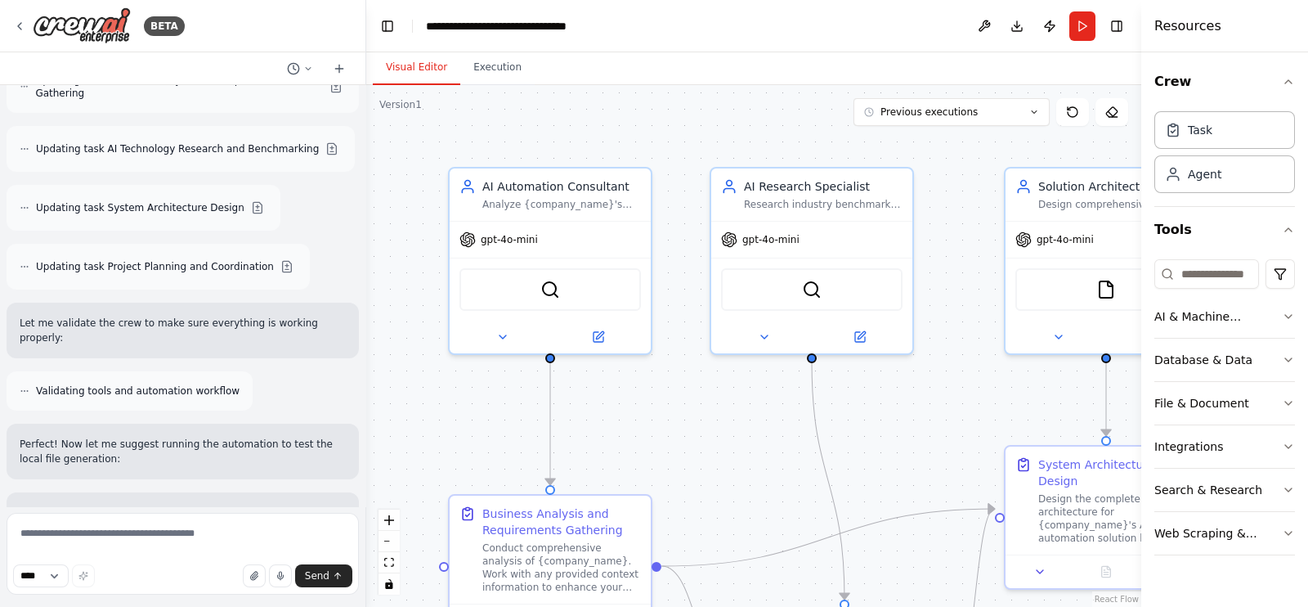
click at [1244, 43] on div "Resources" at bounding box center [1225, 26] width 167 height 52
click at [29, 18] on div "BETA" at bounding box center [99, 25] width 172 height 37
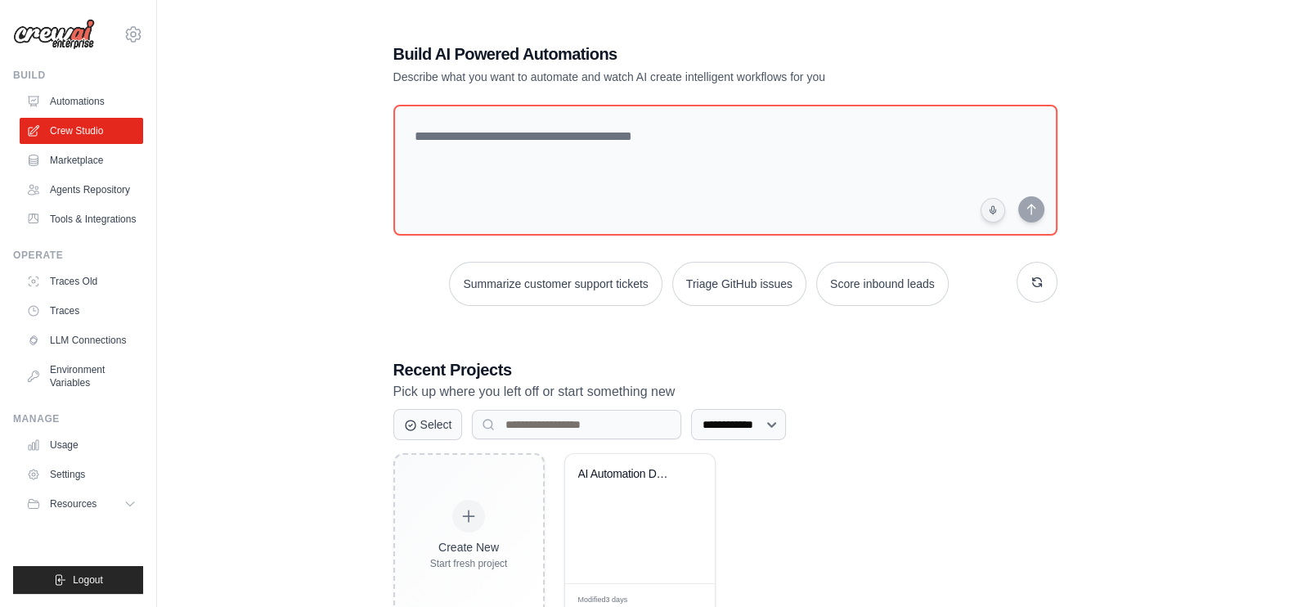
scroll to position [52, 0]
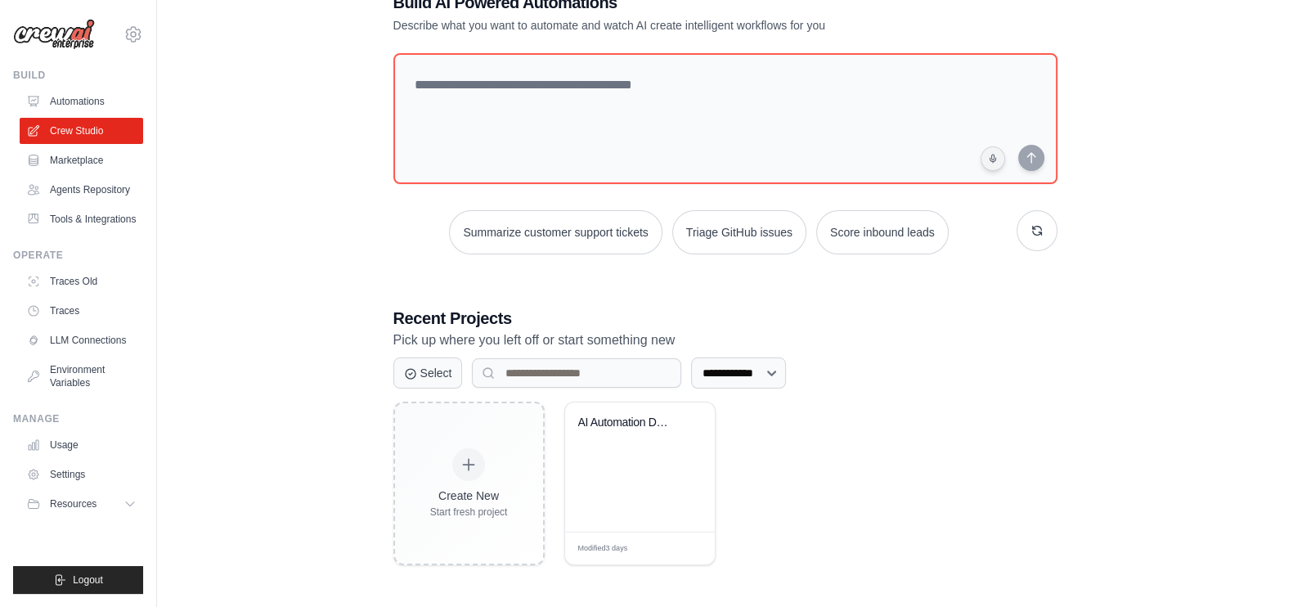
drag, startPoint x: 660, startPoint y: 489, endPoint x: 786, endPoint y: 544, distance: 137.3
click at [794, 541] on div "Create New Start fresh project AI Automation Development Pipeline Modified 3 da…" at bounding box center [725, 484] width 664 height 164
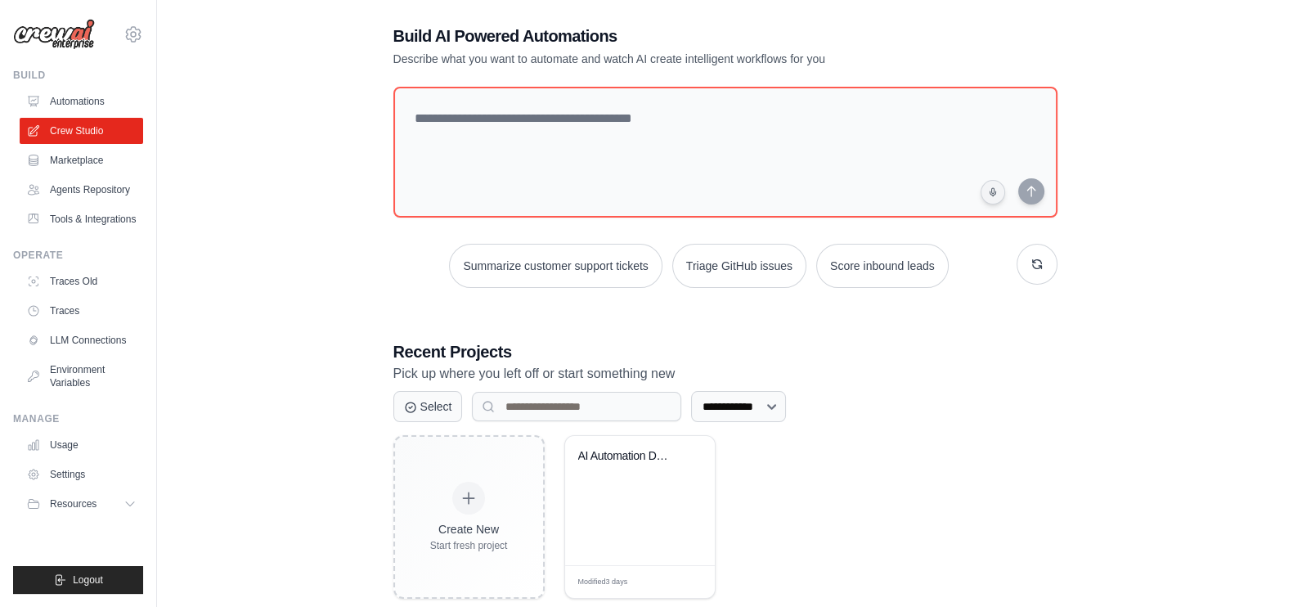
scroll to position [0, 0]
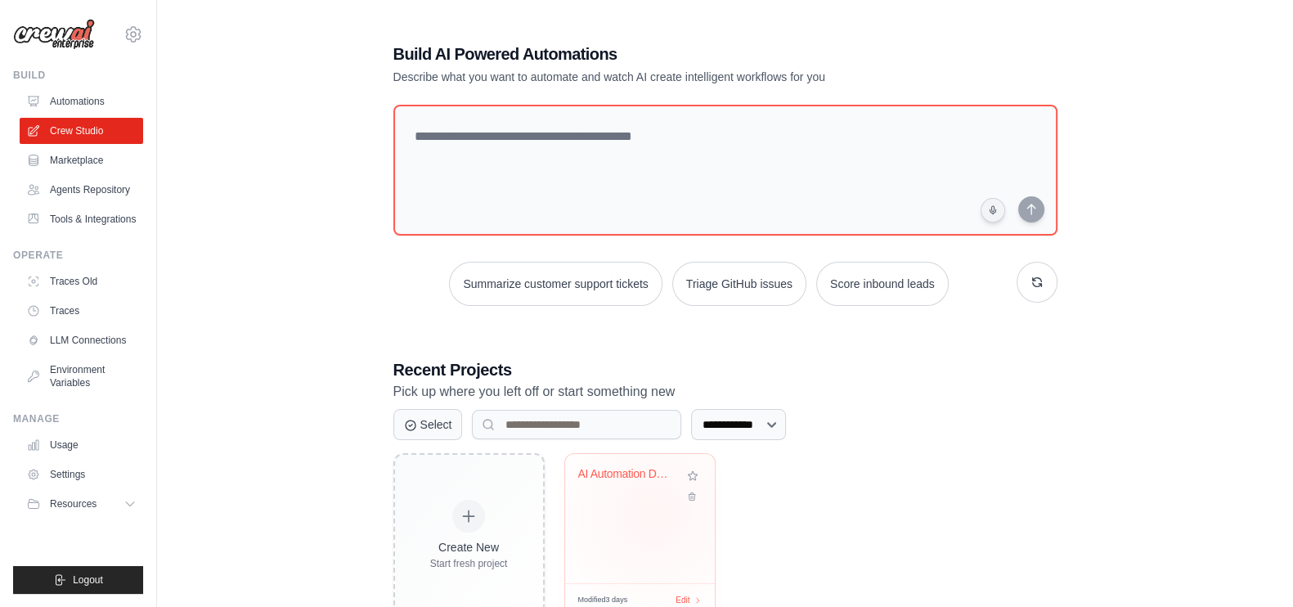
click at [658, 521] on div "AI Automation Development Pipeline" at bounding box center [640, 518] width 150 height 129
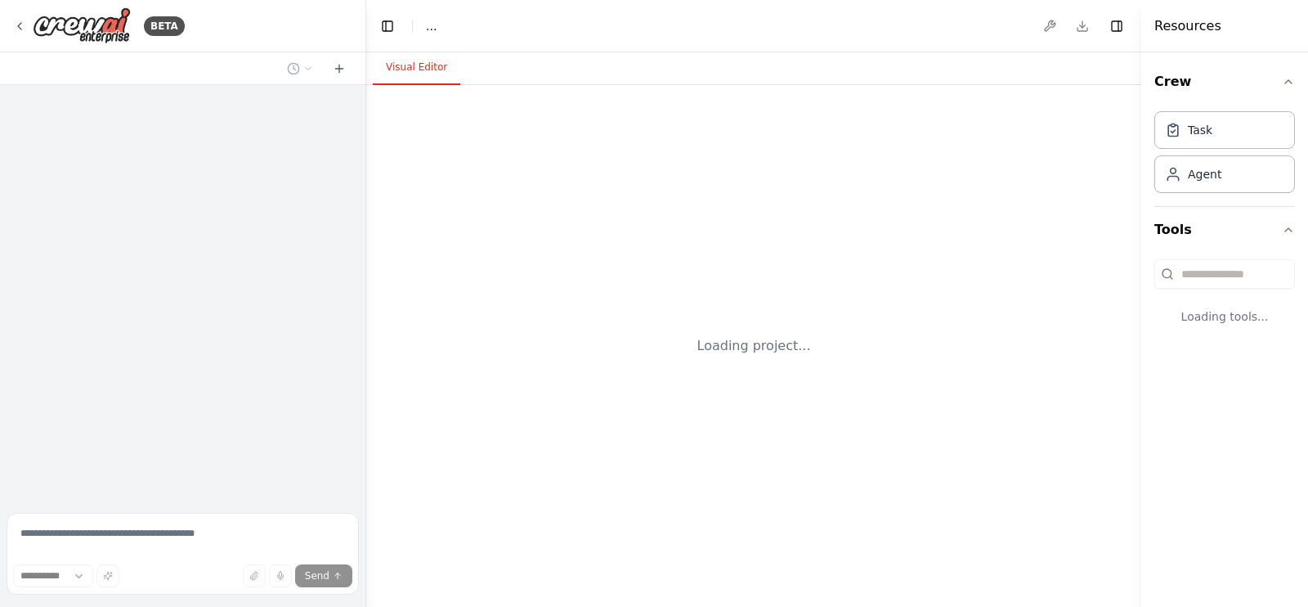
select select "****"
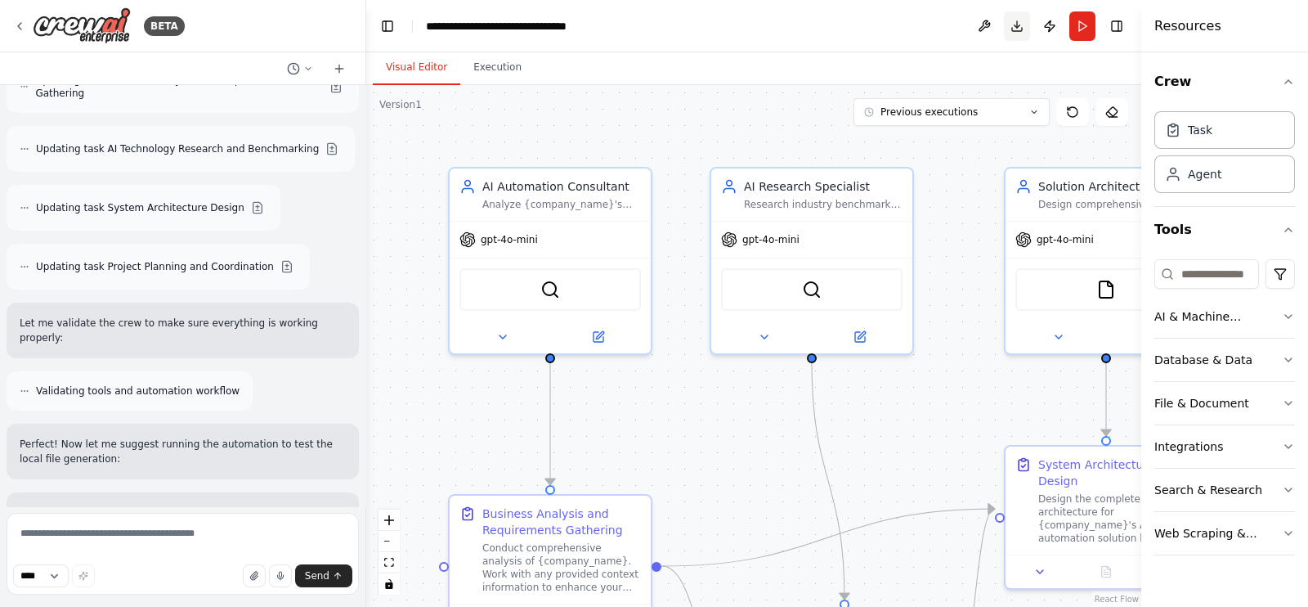
click at [1016, 20] on button "Download" at bounding box center [1017, 25] width 26 height 29
click at [164, 532] on textarea at bounding box center [183, 554] width 352 height 82
click at [577, 186] on div "AI Automation Consultant" at bounding box center [561, 183] width 159 height 16
click at [606, 333] on button at bounding box center [598, 334] width 92 height 20
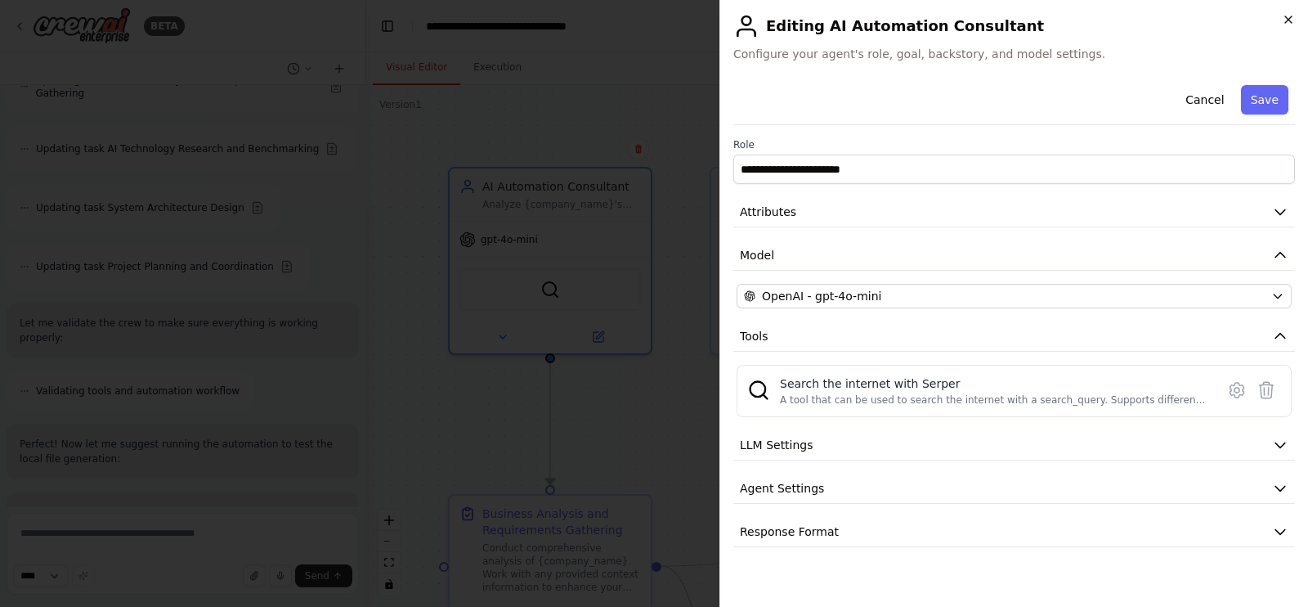
click at [1294, 20] on icon "button" at bounding box center [1288, 19] width 13 height 13
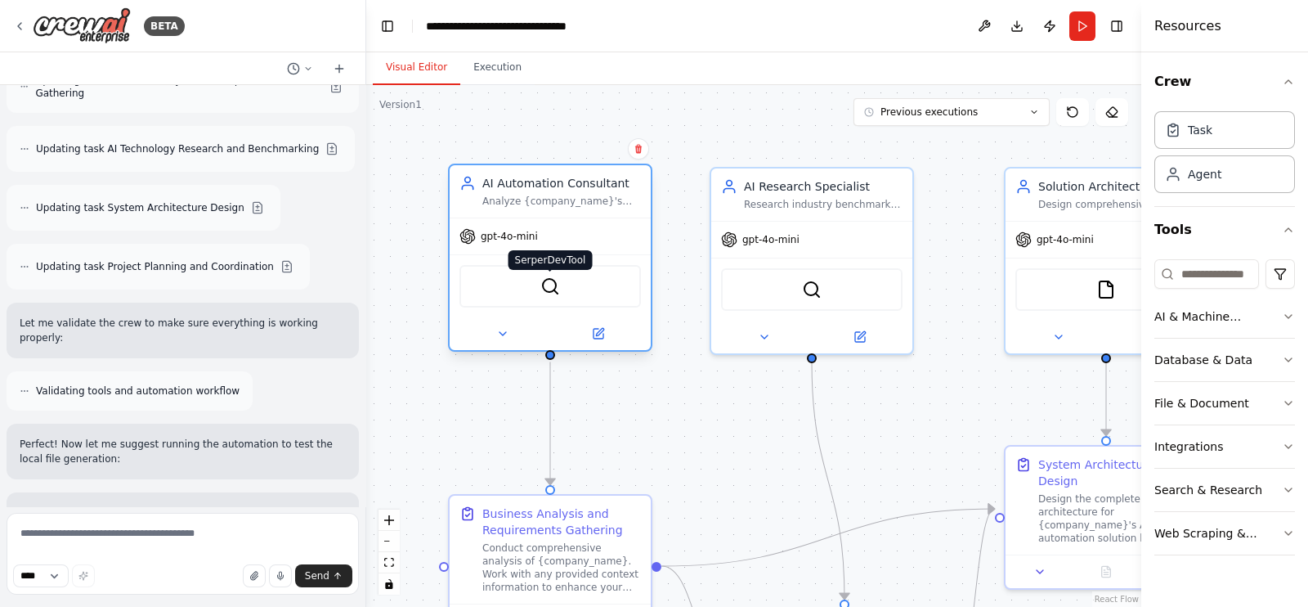
click at [550, 290] on img at bounding box center [551, 286] width 20 height 20
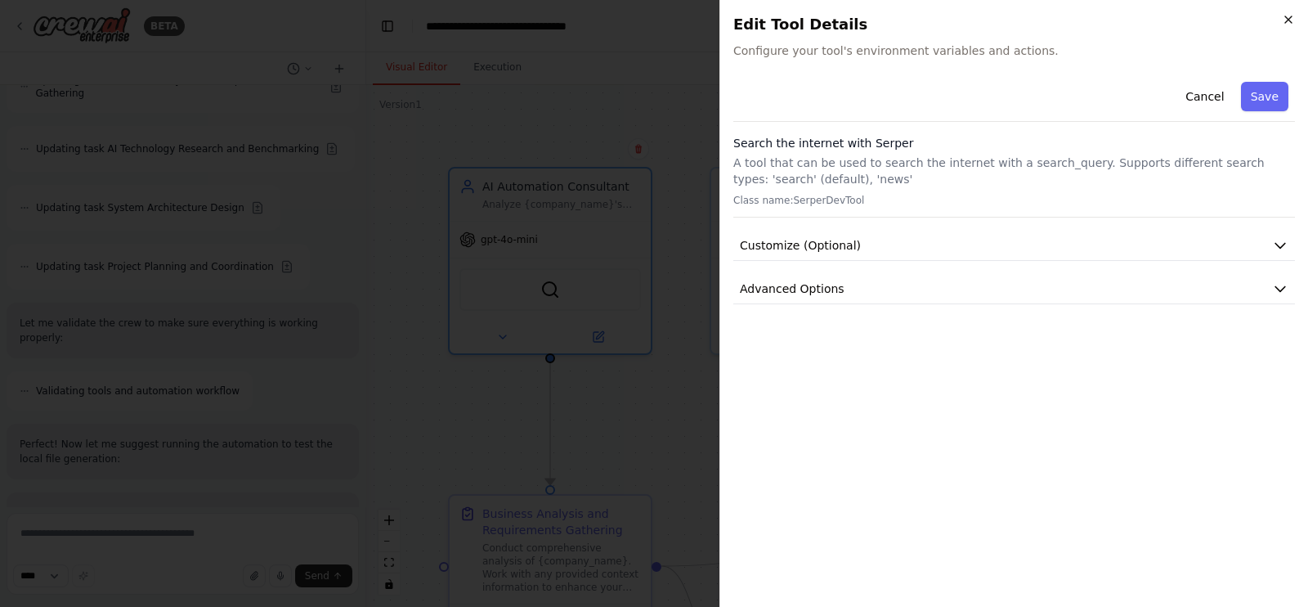
click at [1288, 21] on icon "button" at bounding box center [1288, 19] width 13 height 13
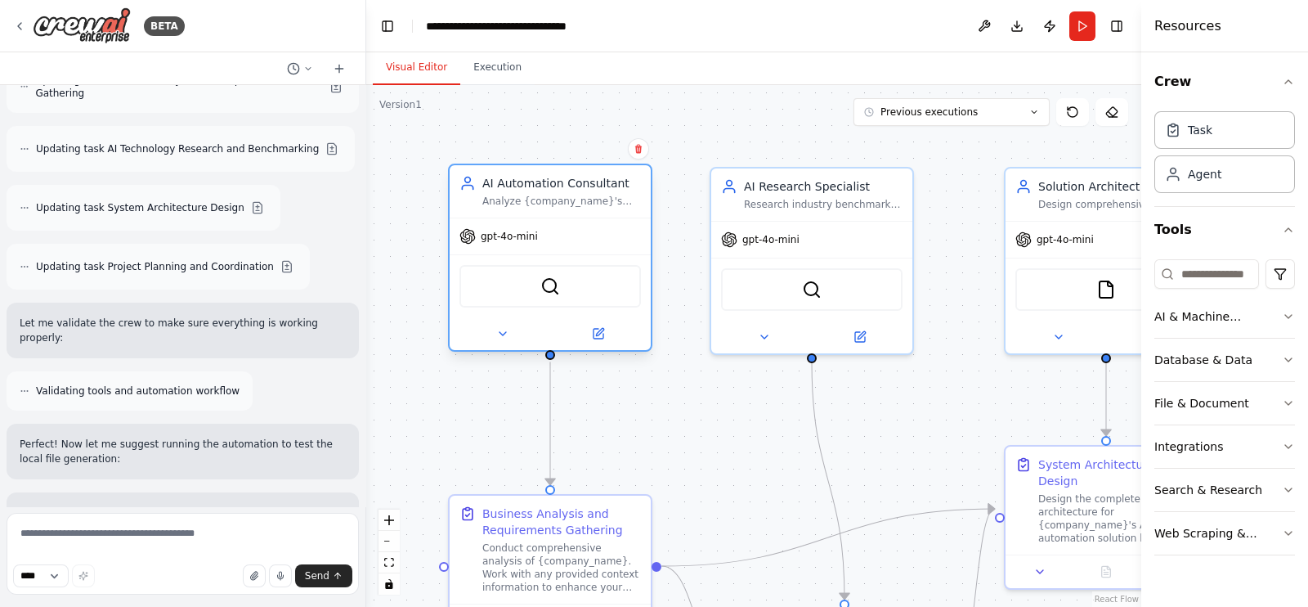
click at [510, 186] on div "AI Automation Consultant" at bounding box center [561, 183] width 159 height 16
click at [506, 336] on icon at bounding box center [502, 333] width 13 height 13
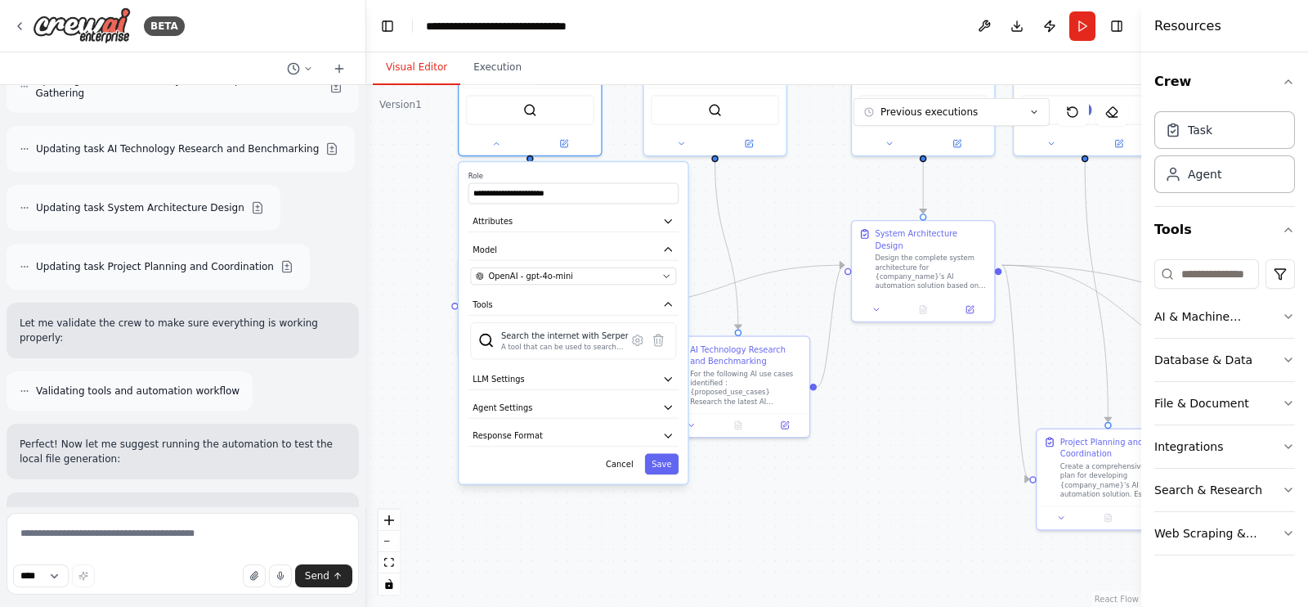
drag, startPoint x: 414, startPoint y: 409, endPoint x: 402, endPoint y: 200, distance: 208.9
click at [402, 200] on div ".deletable-edge-delete-btn { width: 20px; height: 20px; border: 0px solid #ffff…" at bounding box center [753, 346] width 775 height 522
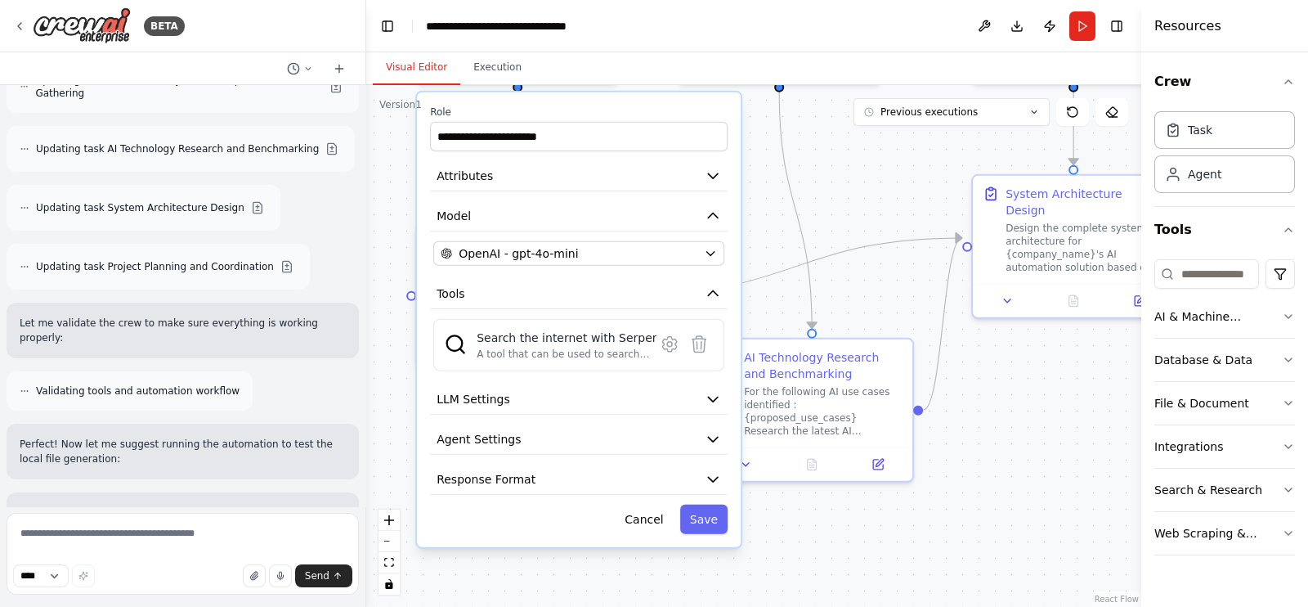
click at [787, 228] on div ".deletable-edge-delete-btn { width: 20px; height: 20px; border: 0px solid #ffff…" at bounding box center [753, 346] width 775 height 522
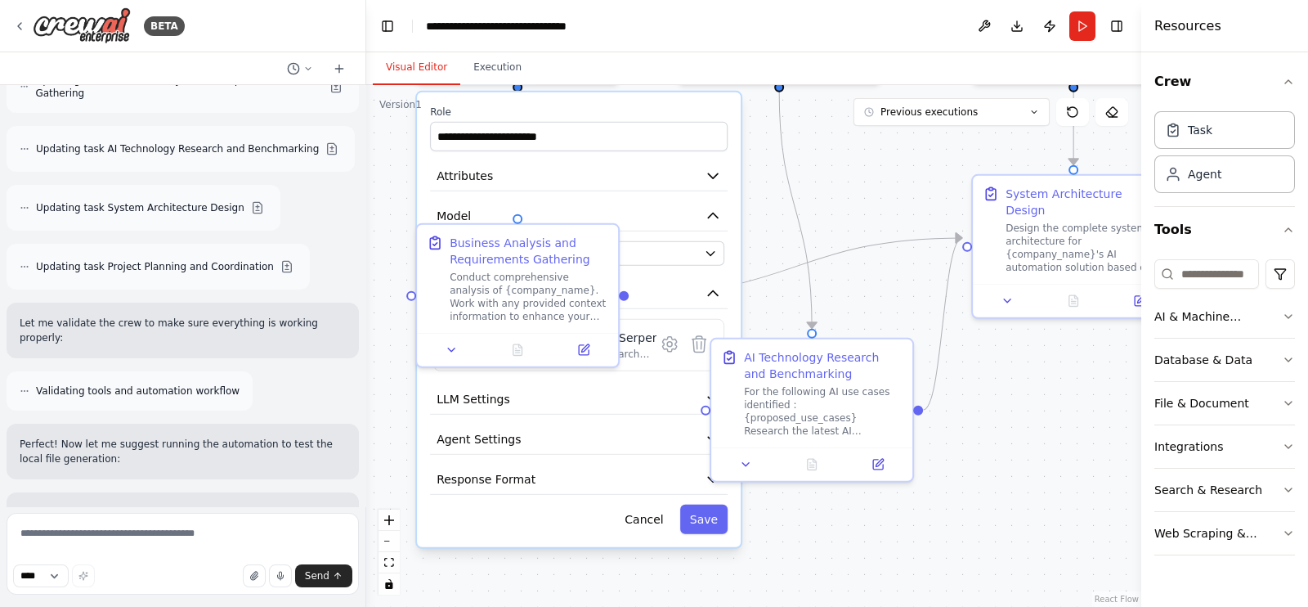
click at [846, 190] on div ".deletable-edge-delete-btn { width: 20px; height: 20px; border: 0px solid #ffff…" at bounding box center [753, 346] width 775 height 522
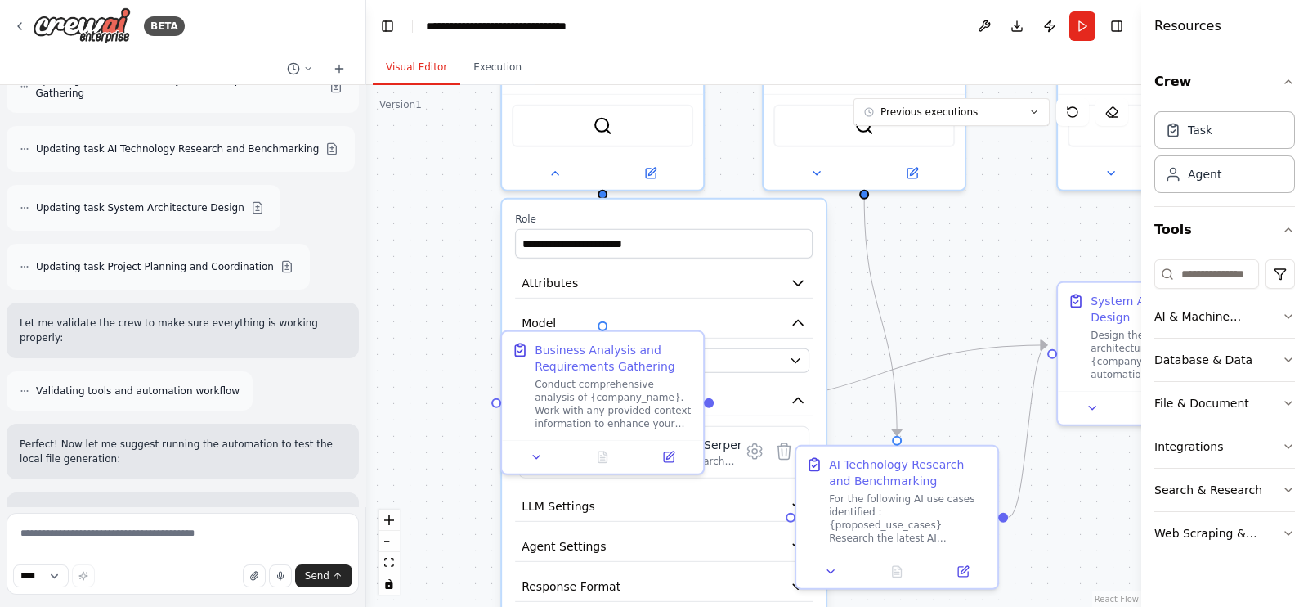
drag, startPoint x: 841, startPoint y: 161, endPoint x: 953, endPoint y: 297, distance: 176.0
click at [953, 297] on div ".deletable-edge-delete-btn { width: 20px; height: 20px; border: 0px solid #ffff…" at bounding box center [753, 346] width 775 height 522
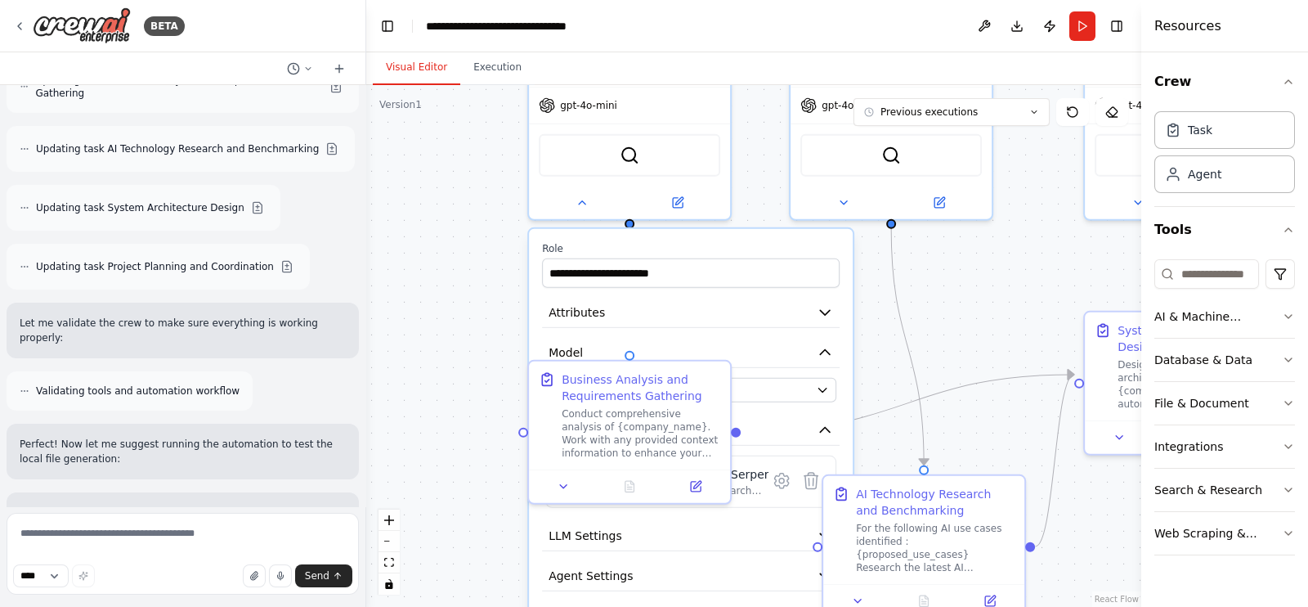
click at [456, 209] on div ".deletable-edge-delete-btn { width: 20px; height: 20px; border: 0px solid #ffff…" at bounding box center [753, 346] width 775 height 522
drag, startPoint x: 413, startPoint y: 280, endPoint x: 442, endPoint y: 288, distance: 30.3
click at [419, 280] on div ".deletable-edge-delete-btn { width: 20px; height: 20px; border: 0px solid #ffff…" at bounding box center [753, 346] width 775 height 522
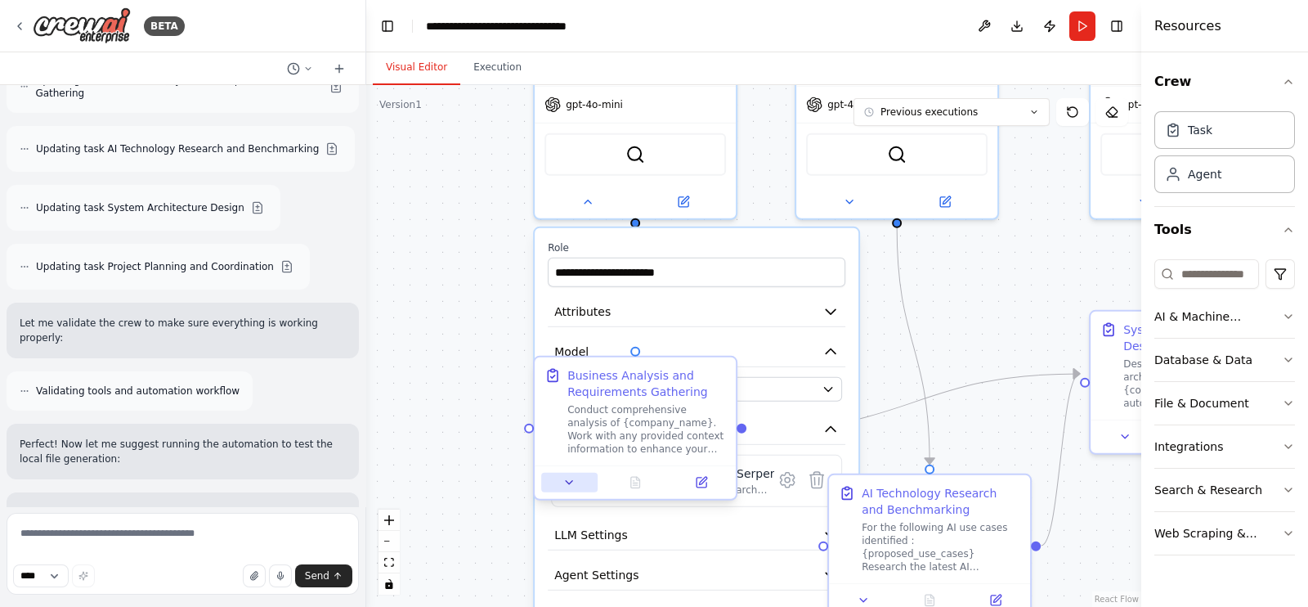
click at [576, 484] on icon at bounding box center [569, 482] width 13 height 13
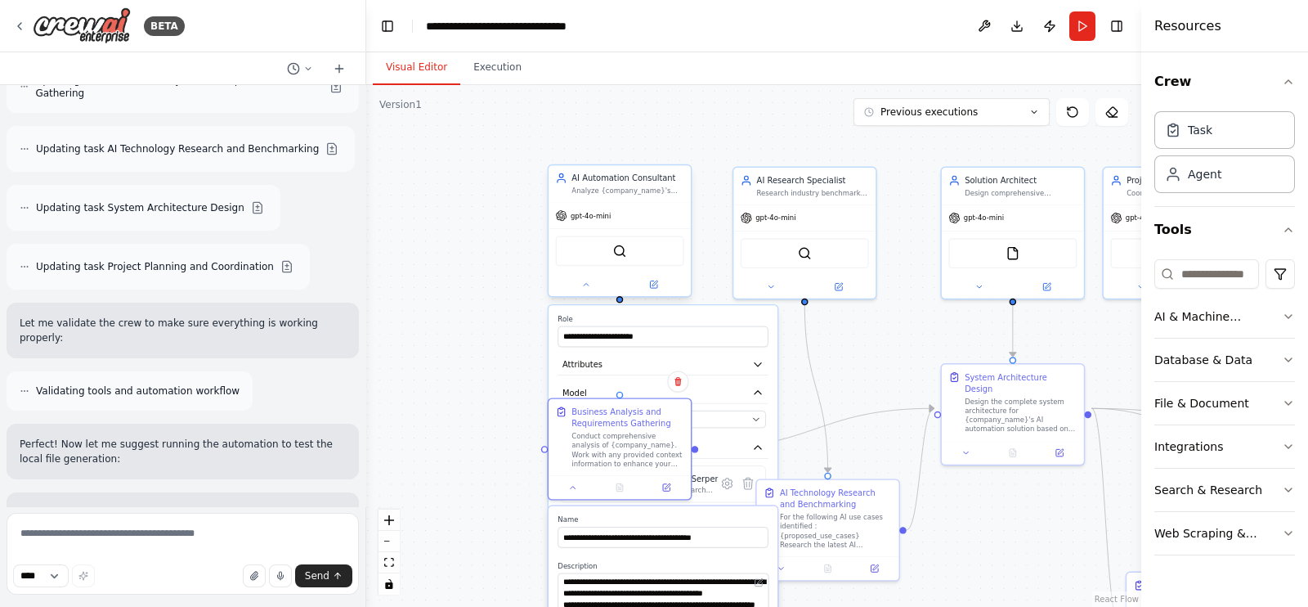
drag, startPoint x: 444, startPoint y: 288, endPoint x: 592, endPoint y: 259, distance: 150.8
click at [455, 280] on div ".deletable-edge-delete-btn { width: 20px; height: 20px; border: 0px solid #ffff…" at bounding box center [753, 346] width 775 height 522
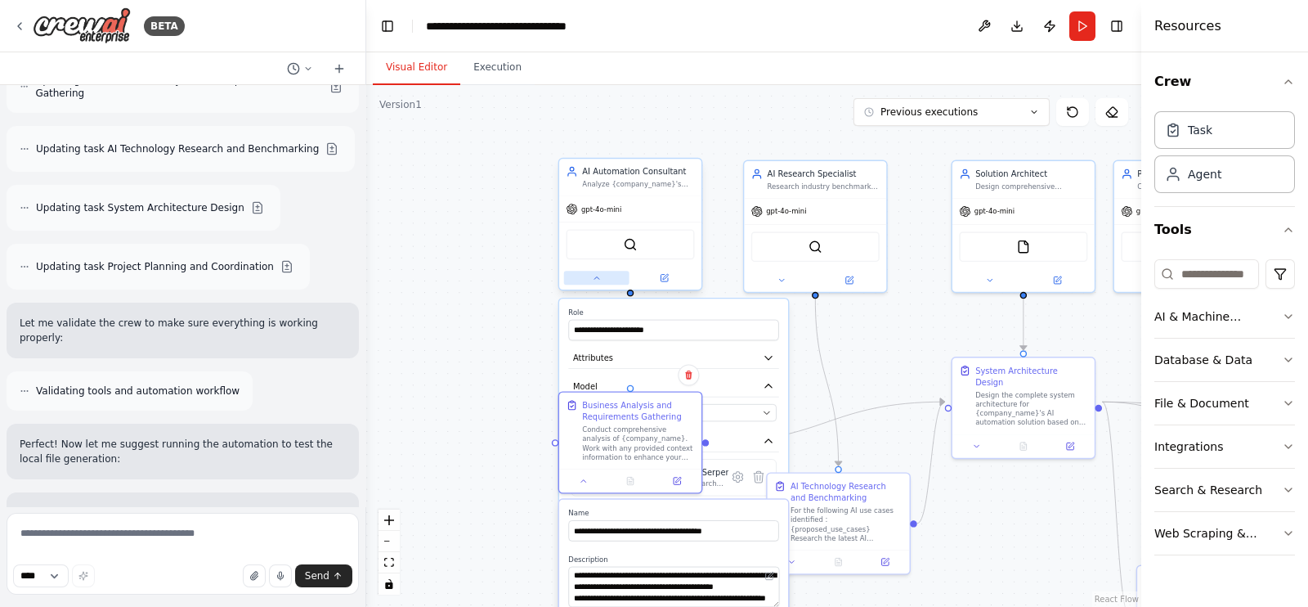
click at [594, 283] on button at bounding box center [596, 278] width 65 height 14
click at [542, 334] on div ".deletable-edge-delete-btn { width: 20px; height: 20px; border: 0px solid #ffff…" at bounding box center [753, 346] width 775 height 522
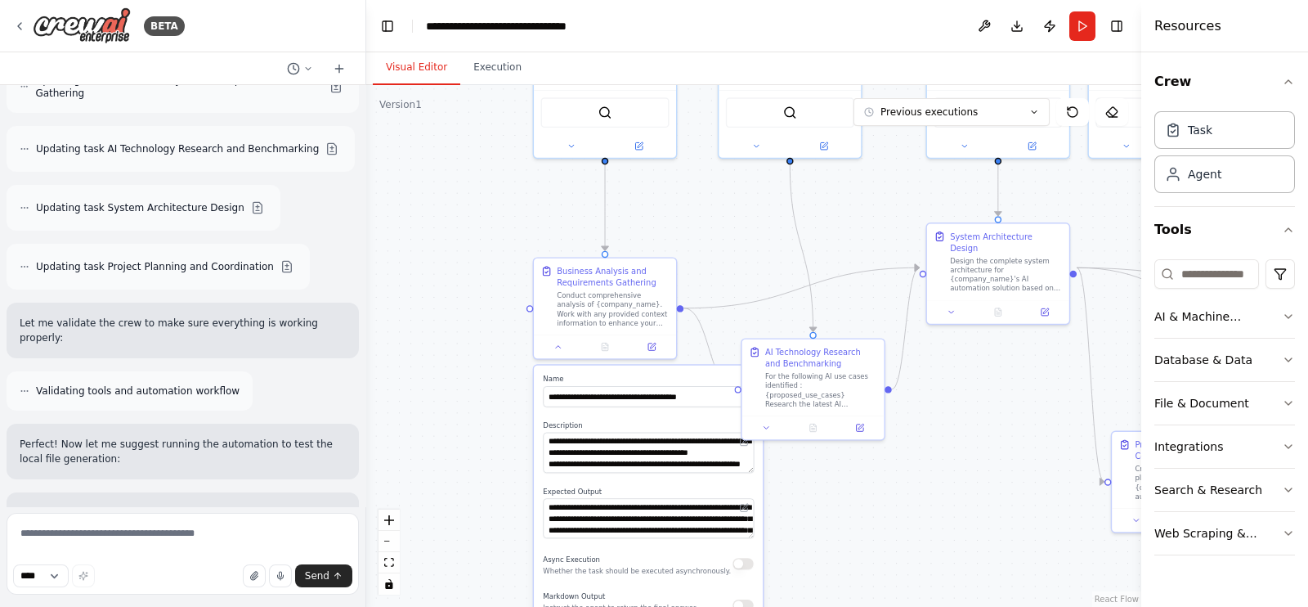
drag, startPoint x: 507, startPoint y: 370, endPoint x: 460, endPoint y: 171, distance: 204.3
click at [460, 171] on div ".deletable-edge-delete-btn { width: 20px; height: 20px; border: 0px solid #ffff…" at bounding box center [753, 346] width 775 height 522
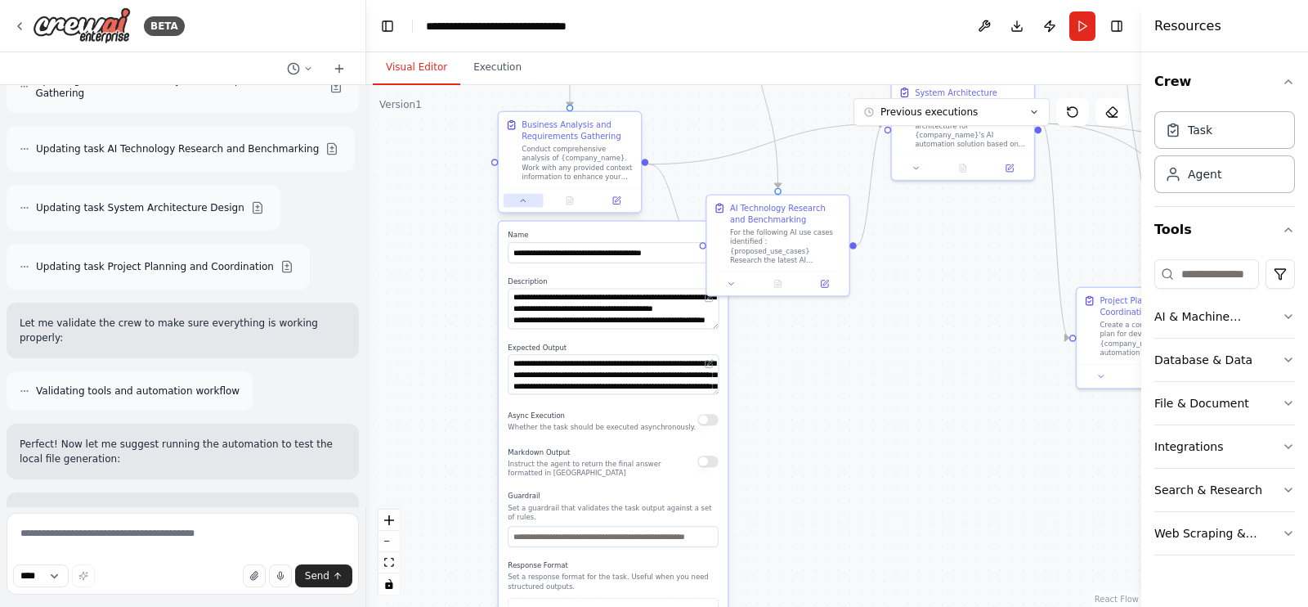
click at [524, 205] on button at bounding box center [524, 201] width 40 height 14
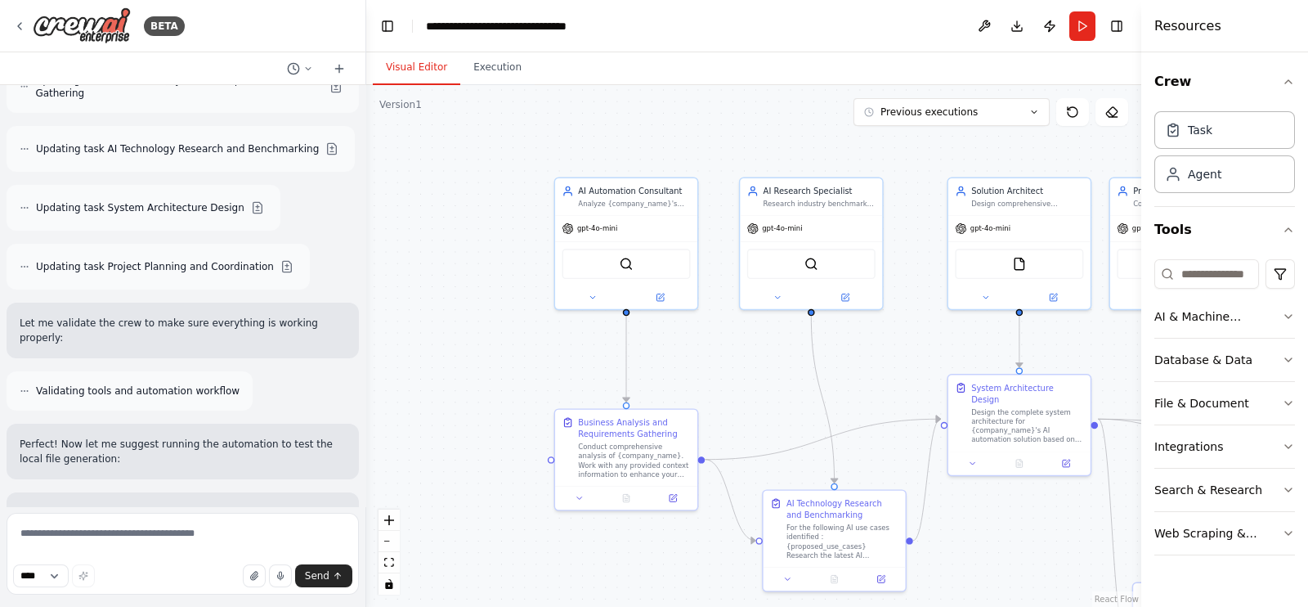
drag, startPoint x: 428, startPoint y: 210, endPoint x: 485, endPoint y: 505, distance: 300.6
click at [485, 505] on div ".deletable-edge-delete-btn { width: 20px; height: 20px; border: 0px solid #ffff…" at bounding box center [753, 346] width 775 height 522
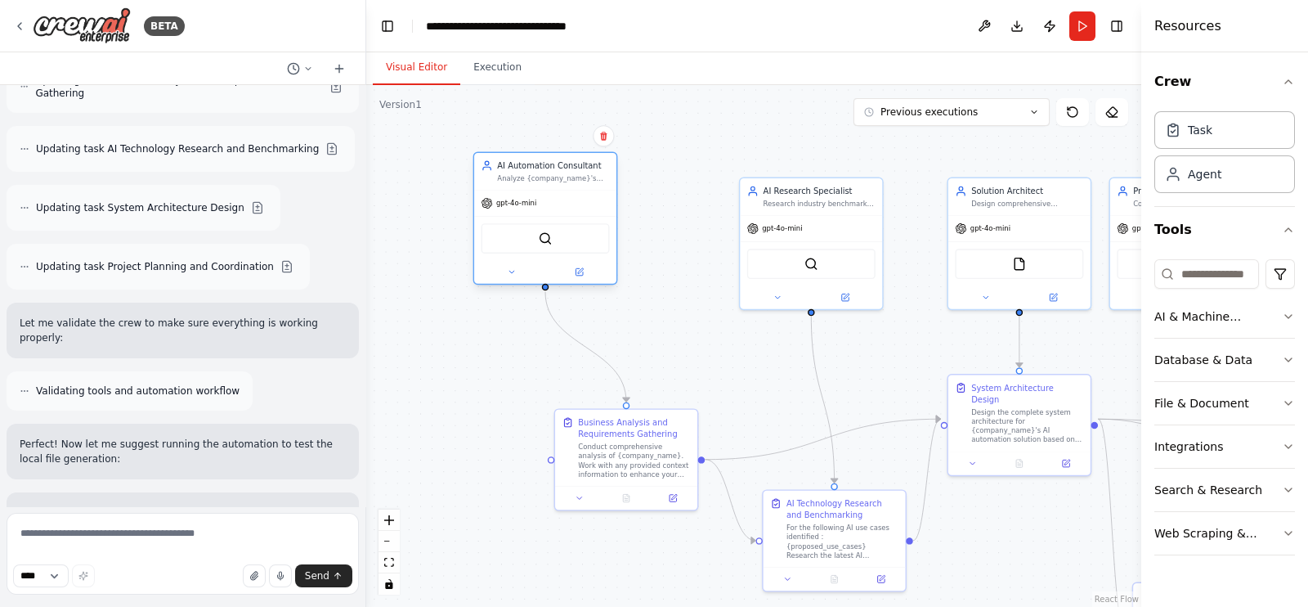
drag, startPoint x: 673, startPoint y: 213, endPoint x: 590, endPoint y: 184, distance: 88.2
click at [590, 184] on div "AI Automation Consultant Analyze {company_name}'s business and technical landsc…" at bounding box center [545, 217] width 145 height 133
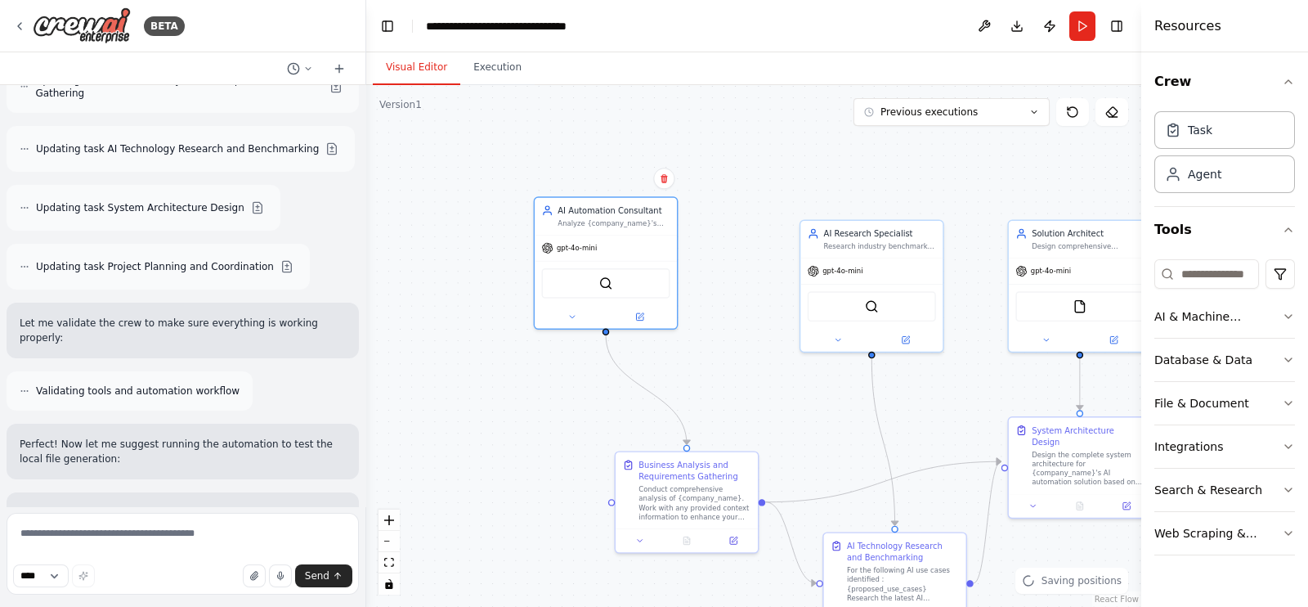
drag, startPoint x: 474, startPoint y: 333, endPoint x: 535, endPoint y: 375, distance: 73.5
click at [535, 375] on div ".deletable-edge-delete-btn { width: 20px; height: 20px; border: 0px solid #ffff…" at bounding box center [753, 346] width 775 height 522
click at [190, 535] on textarea at bounding box center [183, 554] width 352 height 82
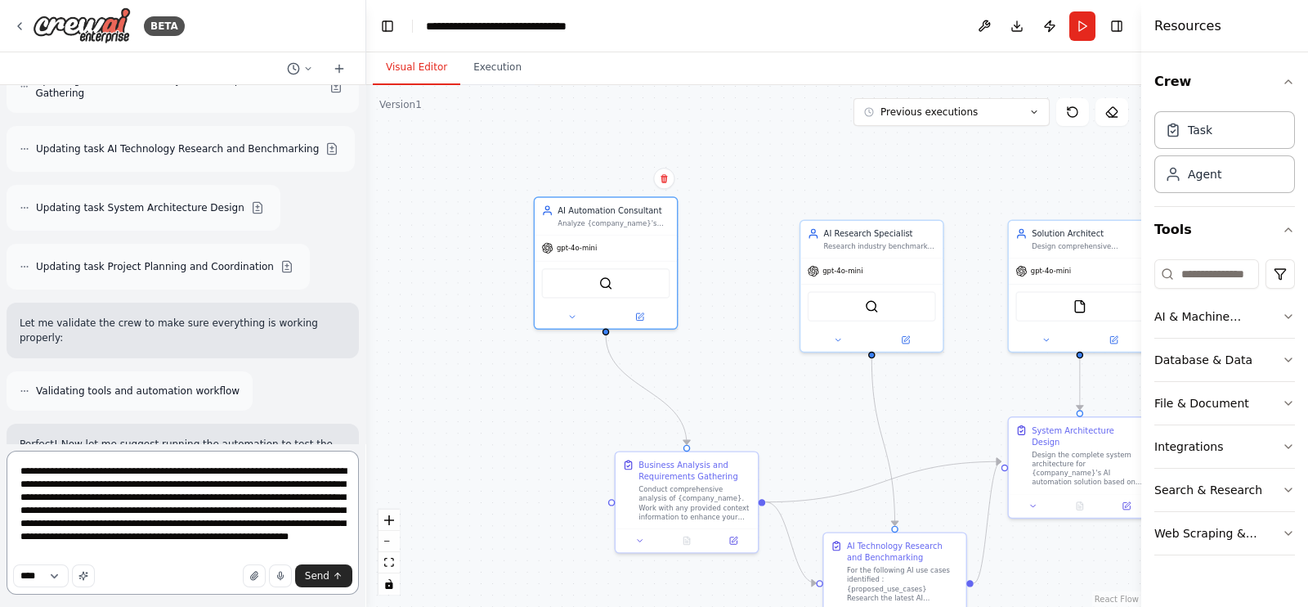
type textarea "**********"
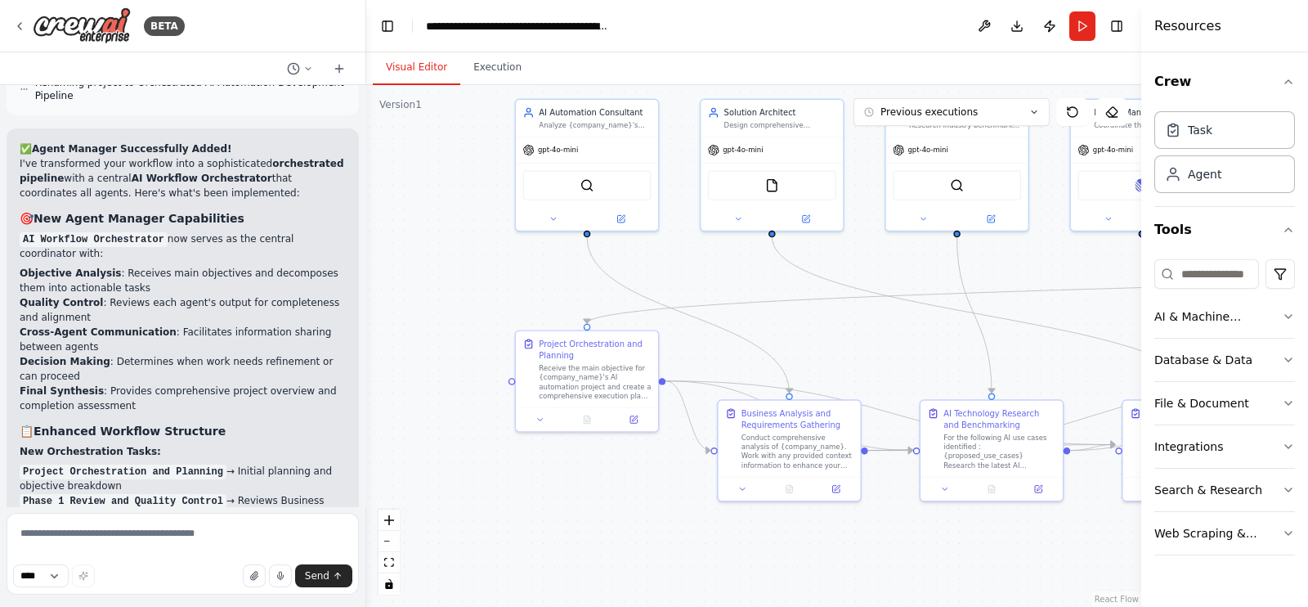
scroll to position [20434, 0]
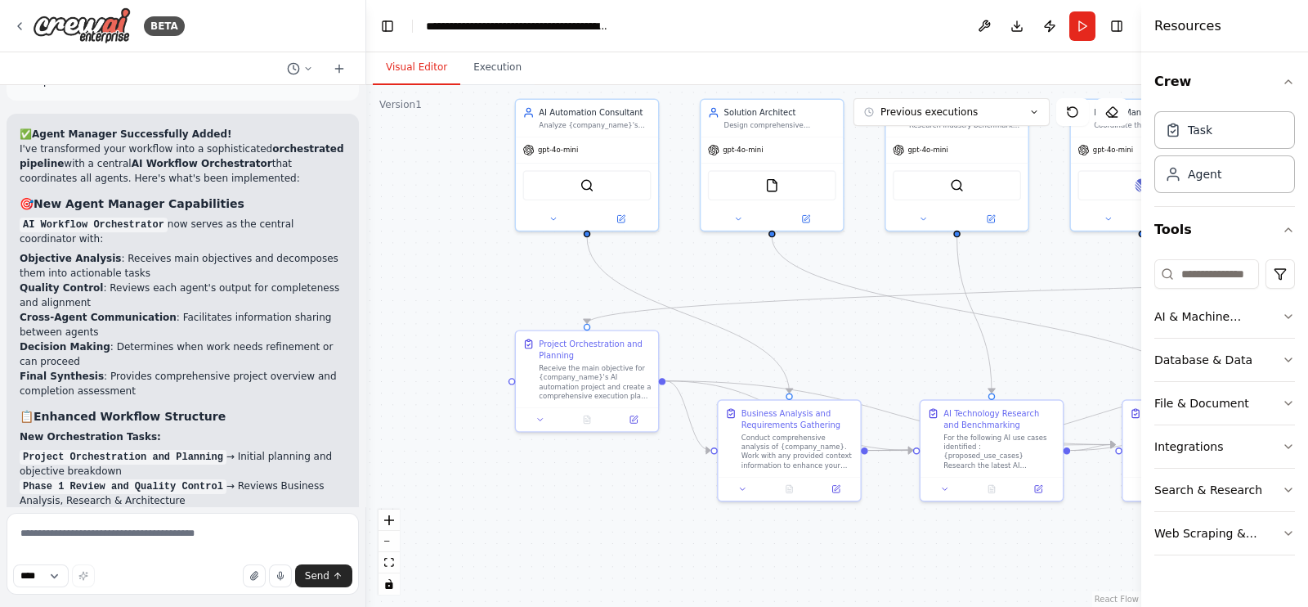
drag, startPoint x: 468, startPoint y: 358, endPoint x: 348, endPoint y: 235, distance: 172.3
click at [348, 235] on div "BETA Hello! I'm the CrewAI assistant. What kind of automation do you want to bu…" at bounding box center [654, 303] width 1308 height 607
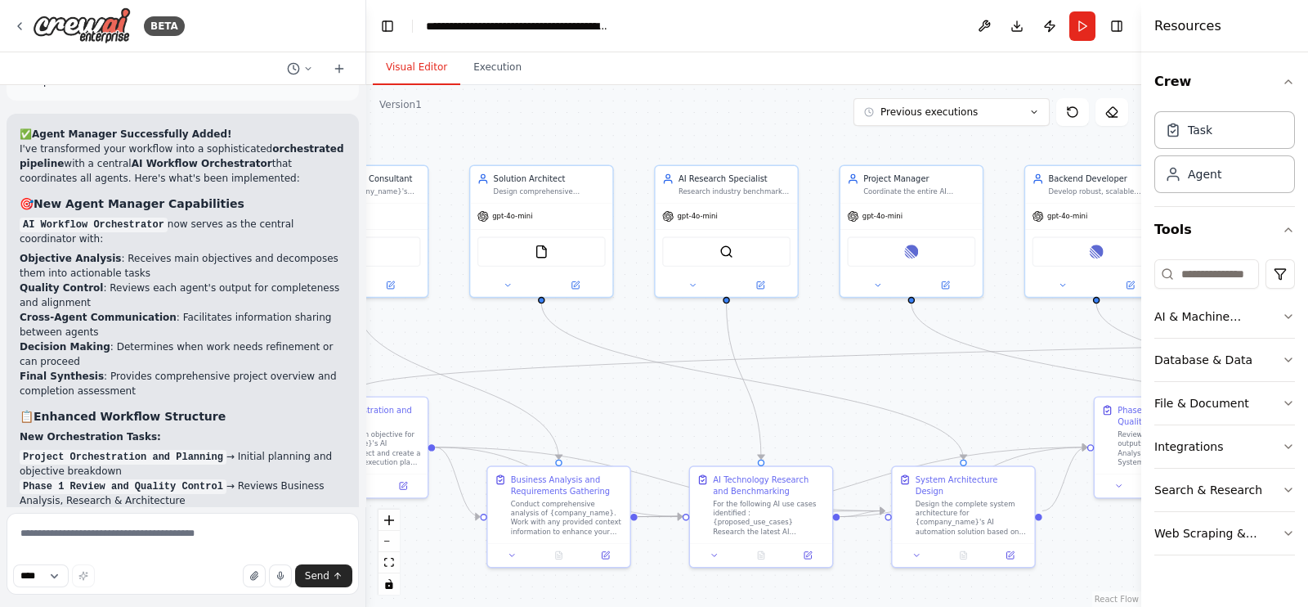
drag, startPoint x: 884, startPoint y: 367, endPoint x: 674, endPoint y: 435, distance: 220.8
click at [674, 435] on div ".deletable-edge-delete-btn { width: 20px; height: 20px; border: 0px solid #ffff…" at bounding box center [753, 346] width 775 height 522
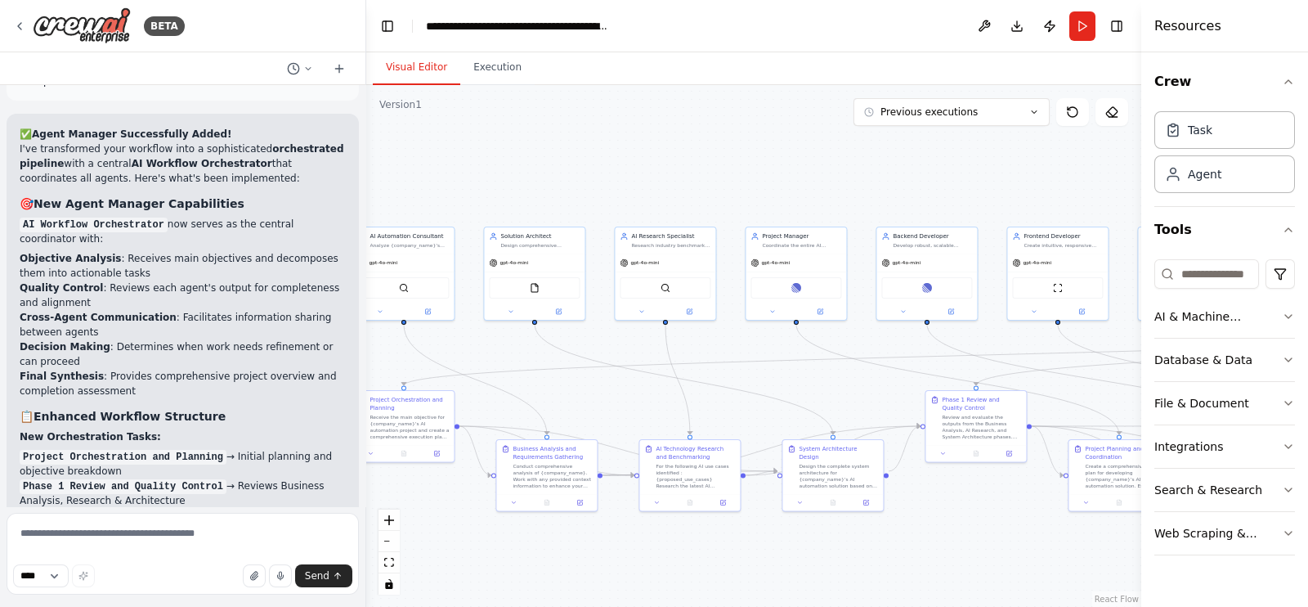
drag, startPoint x: 678, startPoint y: 423, endPoint x: 632, endPoint y: 406, distance: 48.6
click at [632, 406] on div ".deletable-edge-delete-btn { width: 20px; height: 20px; border: 0px solid #ffff…" at bounding box center [753, 346] width 775 height 522
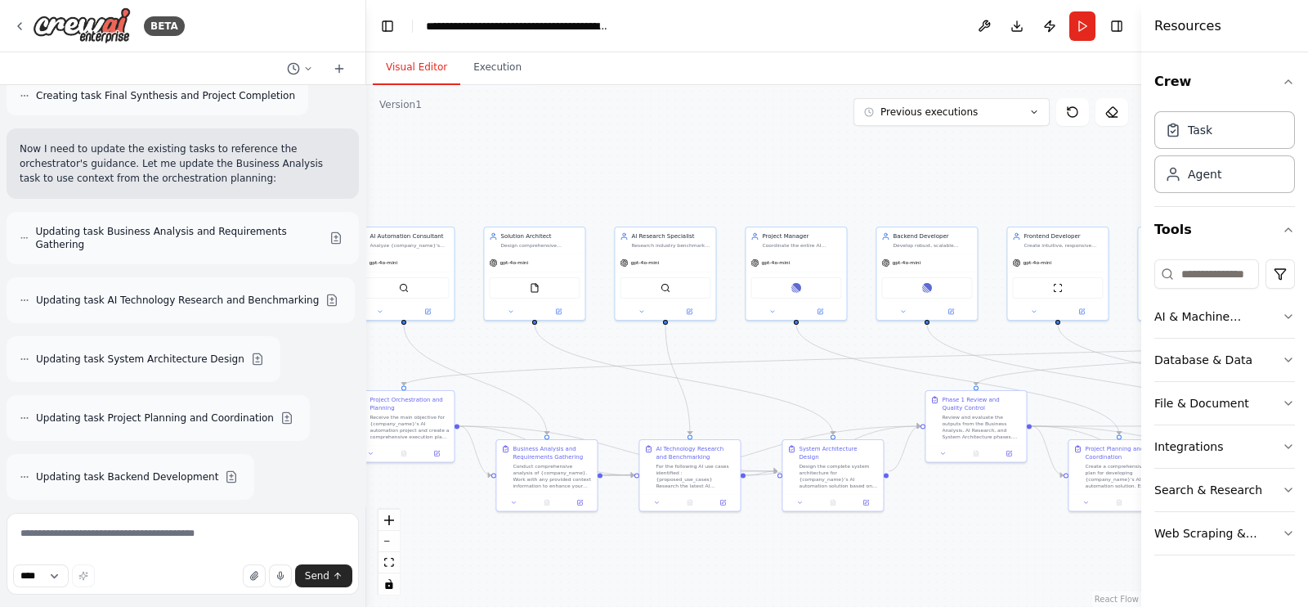
scroll to position [19616, 0]
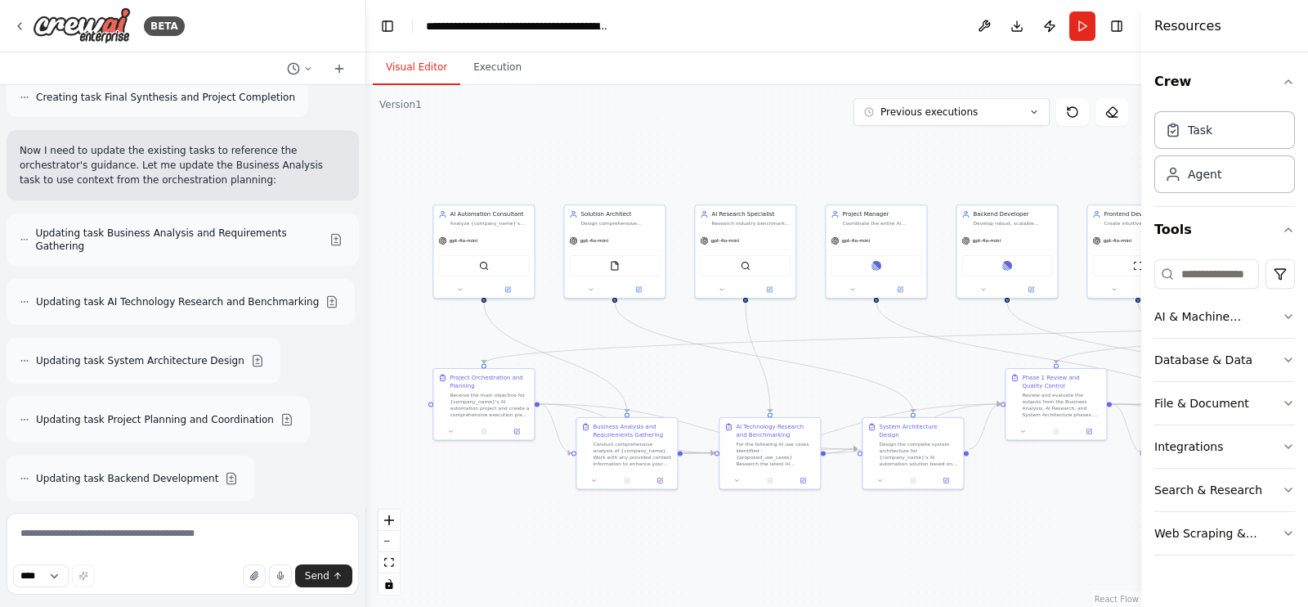
drag, startPoint x: 516, startPoint y: 175, endPoint x: 587, endPoint y: 153, distance: 74.5
click at [587, 153] on div ".deletable-edge-delete-btn { width: 20px; height: 20px; border: 0px solid #ffff…" at bounding box center [753, 346] width 775 height 522
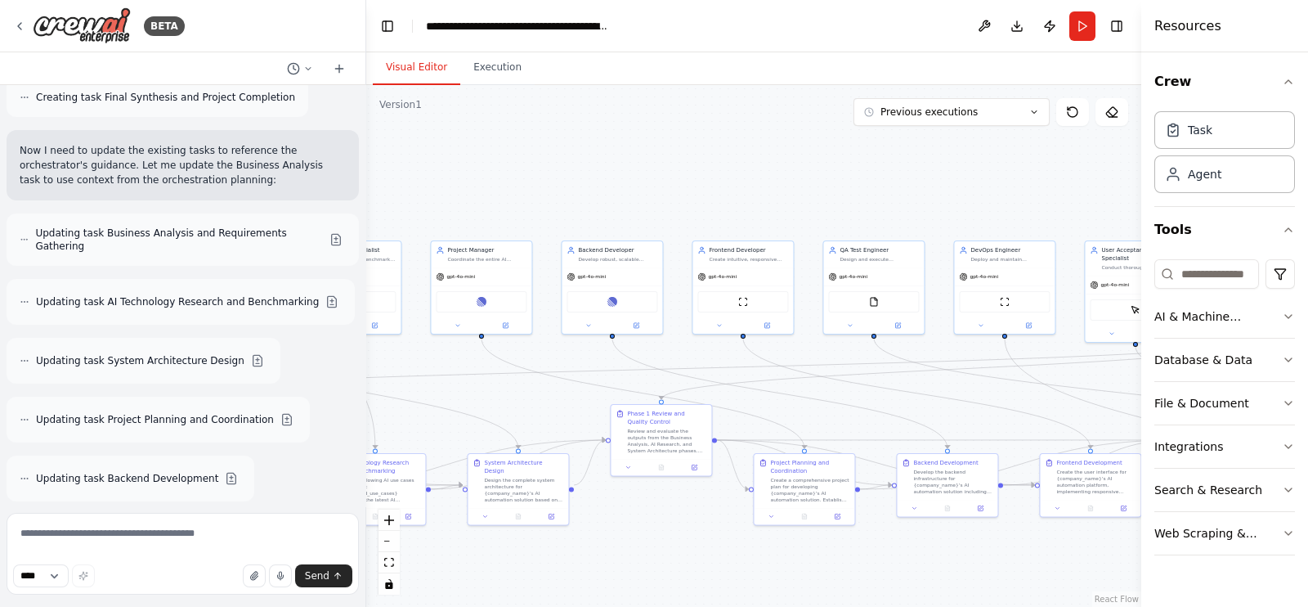
drag, startPoint x: 815, startPoint y: 150, endPoint x: 420, endPoint y: 186, distance: 396.6
click at [420, 186] on div ".deletable-edge-delete-btn { width: 20px; height: 20px; border: 0px solid #ffff…" at bounding box center [753, 346] width 775 height 522
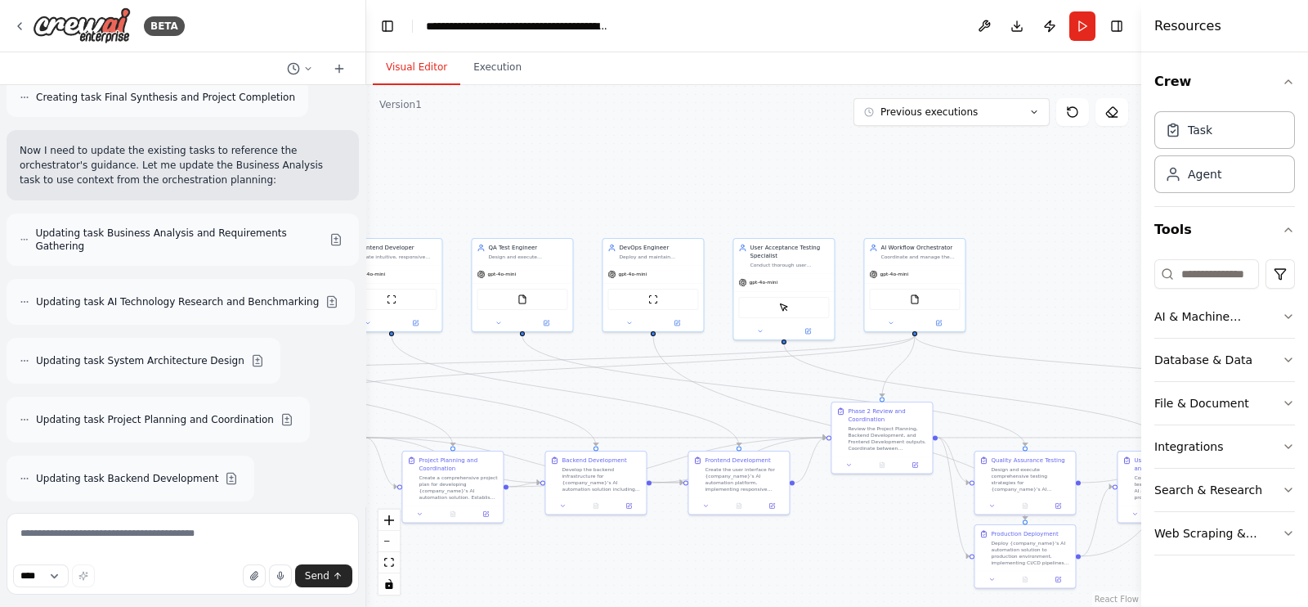
drag, startPoint x: 801, startPoint y: 165, endPoint x: 504, endPoint y: 185, distance: 298.3
click at [450, 167] on div ".deletable-edge-delete-btn { width: 20px; height: 20px; border: 0px solid #ffff…" at bounding box center [753, 346] width 775 height 522
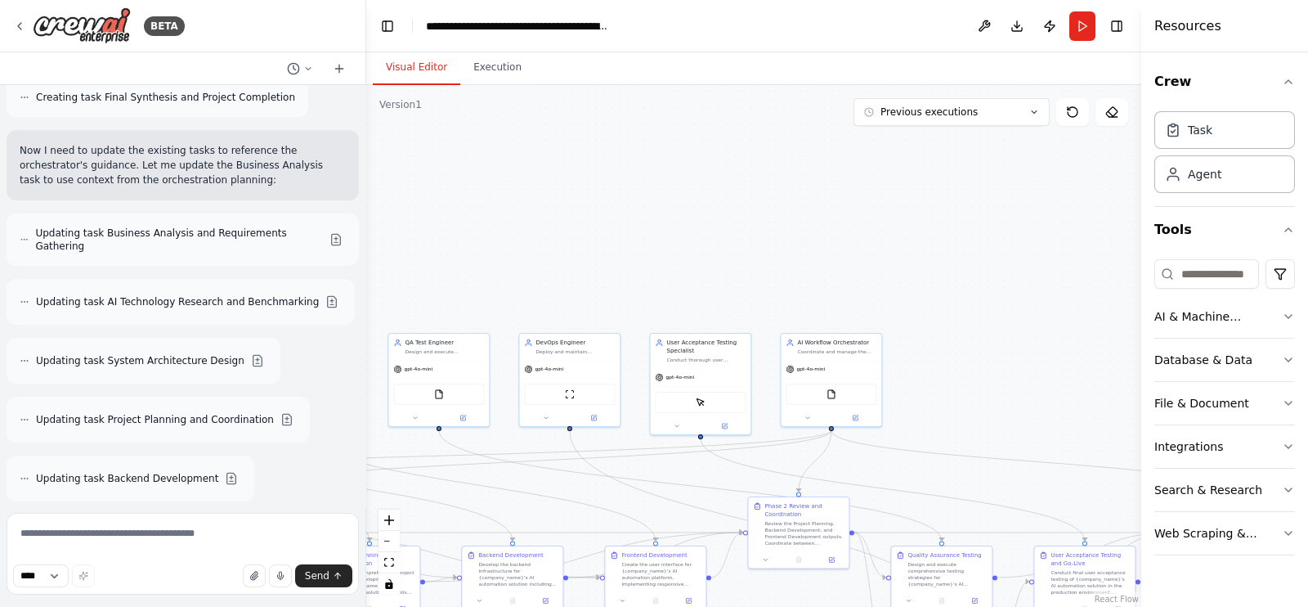
drag, startPoint x: 787, startPoint y: 177, endPoint x: 758, endPoint y: 334, distance: 158.9
click at [695, 294] on div ".deletable-edge-delete-btn { width: 20px; height: 20px; border: 0px solid #ffff…" at bounding box center [753, 346] width 775 height 522
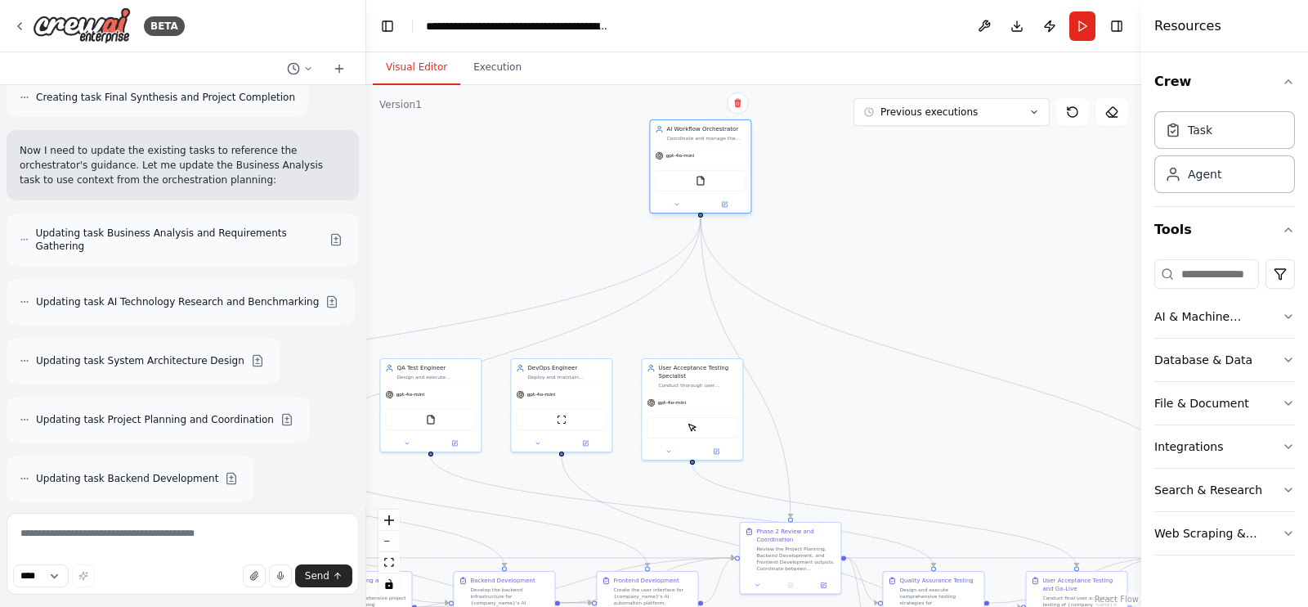
drag, startPoint x: 814, startPoint y: 400, endPoint x: 692, endPoint y: 177, distance: 253.6
click at [692, 164] on div "gpt-4o-mini" at bounding box center [700, 155] width 101 height 18
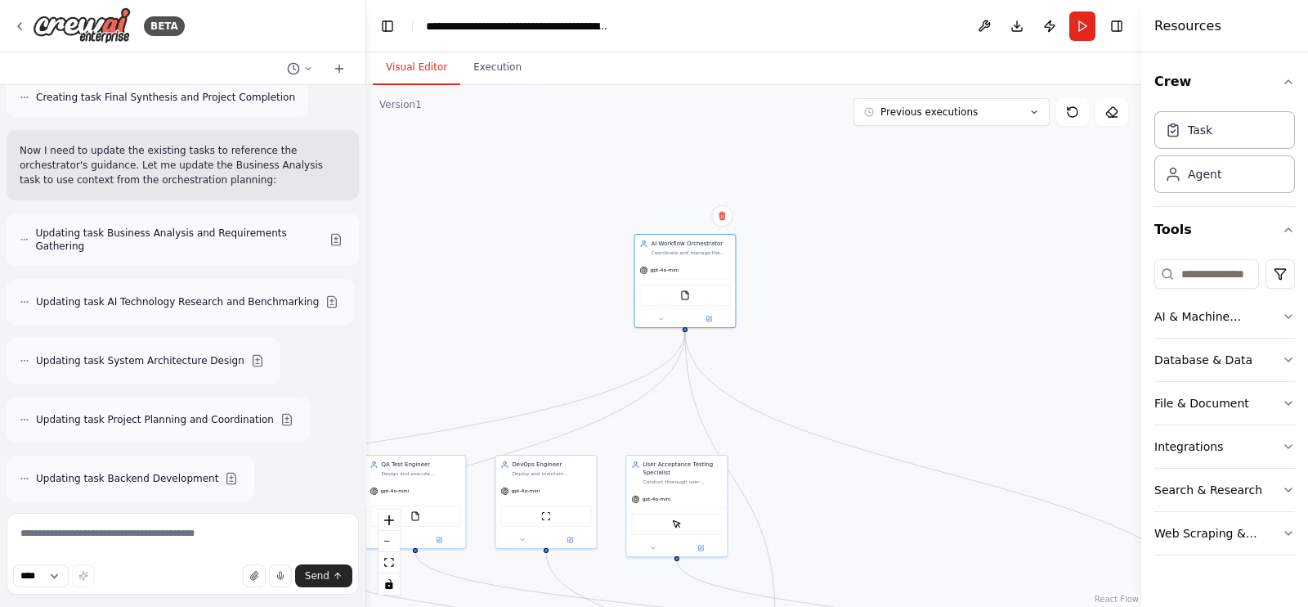
drag, startPoint x: 569, startPoint y: 169, endPoint x: 619, endPoint y: 313, distance: 152.3
click at [619, 313] on div ".deletable-edge-delete-btn { width: 20px; height: 20px; border: 0px solid #ffff…" at bounding box center [753, 346] width 775 height 522
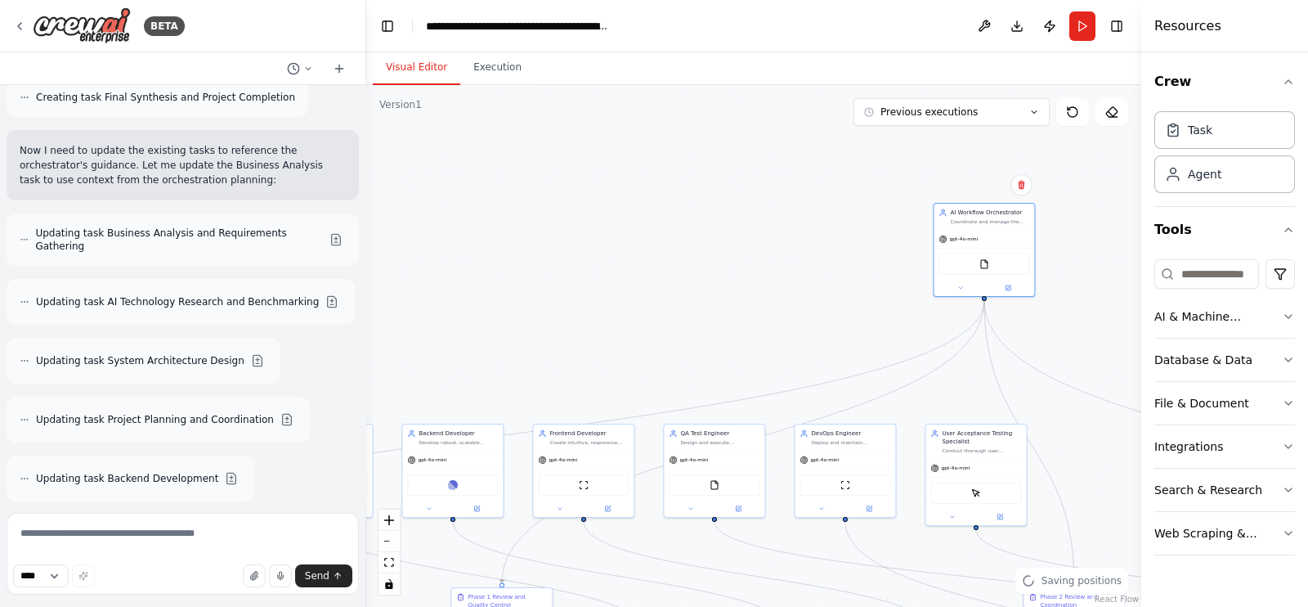
drag, startPoint x: 588, startPoint y: 316, endPoint x: 888, endPoint y: 228, distance: 312.8
click at [824, 238] on div ".deletable-edge-delete-btn { width: 20px; height: 20px; border: 0px solid #ffff…" at bounding box center [753, 346] width 775 height 522
drag, startPoint x: 877, startPoint y: 240, endPoint x: 534, endPoint y: 242, distance: 342.6
click at [534, 242] on div "gpt-4o-mini" at bounding box center [541, 236] width 101 height 18
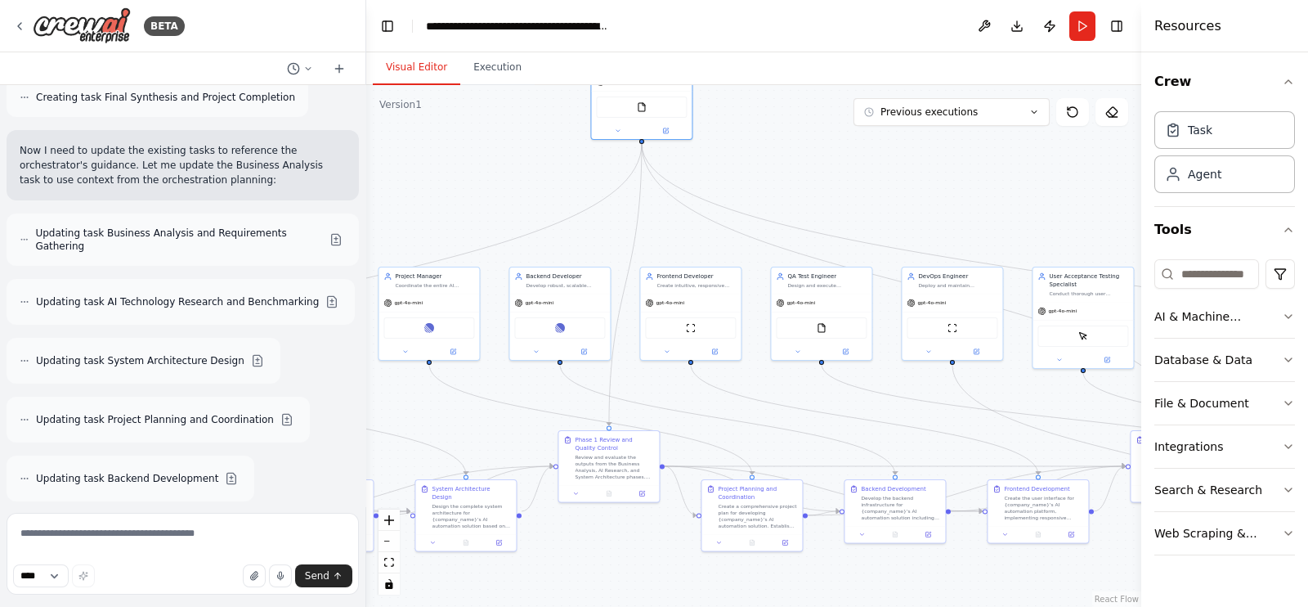
drag, startPoint x: 753, startPoint y: 257, endPoint x: 792, endPoint y: 177, distance: 88.1
click at [795, 183] on div ".deletable-edge-delete-btn { width: 20px; height: 20px; border: 0px solid #ffff…" at bounding box center [753, 346] width 775 height 522
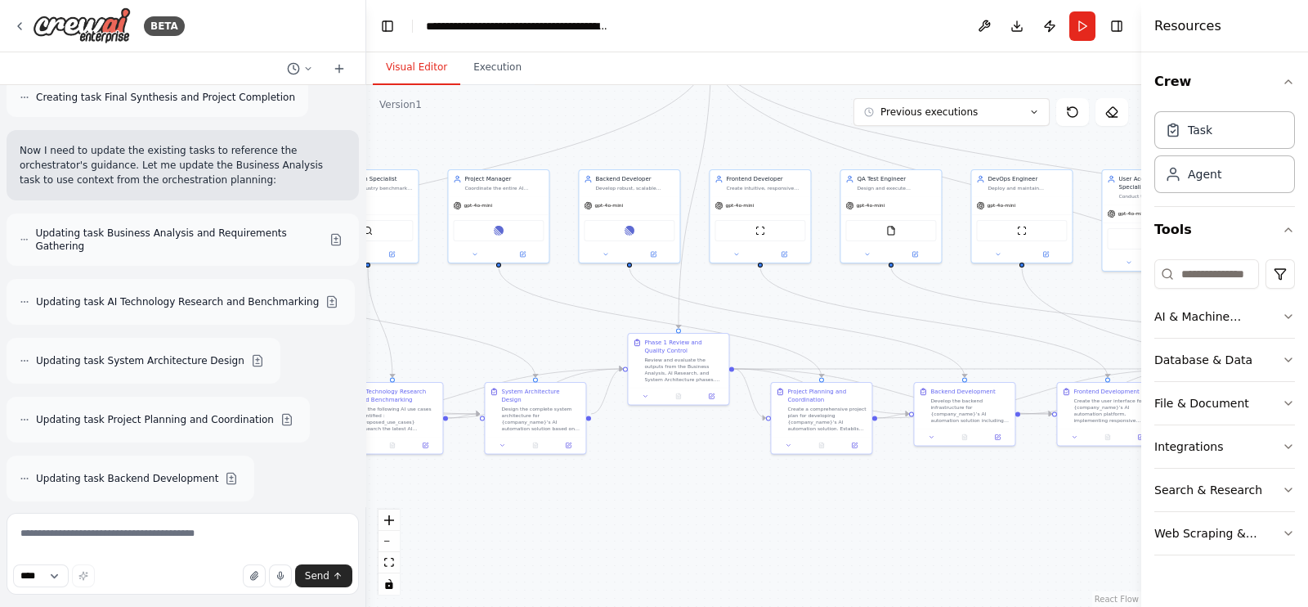
drag, startPoint x: 479, startPoint y: 428, endPoint x: 544, endPoint y: 337, distance: 111.4
click at [544, 337] on div ".deletable-edge-delete-btn { width: 20px; height: 20px; border: 0px solid #ffff…" at bounding box center [753, 346] width 775 height 522
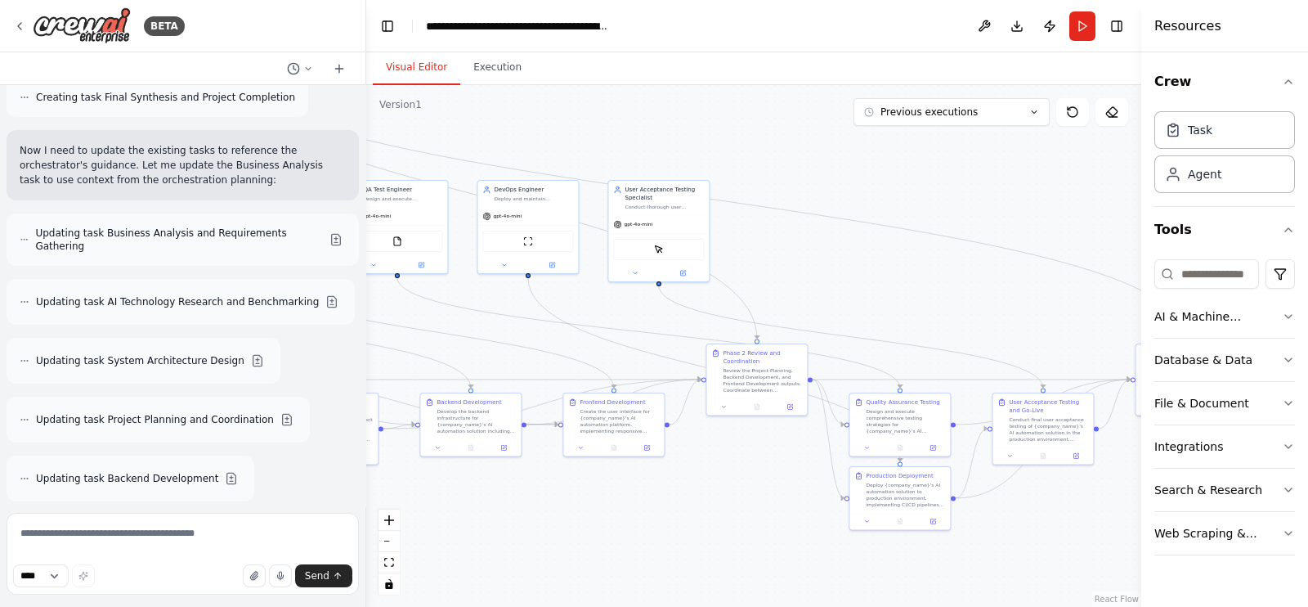
drag, startPoint x: 953, startPoint y: 528, endPoint x: 545, endPoint y: 514, distance: 408.3
click at [458, 537] on div ".deletable-edge-delete-btn { width: 20px; height: 20px; border: 0px solid #ffff…" at bounding box center [753, 346] width 775 height 522
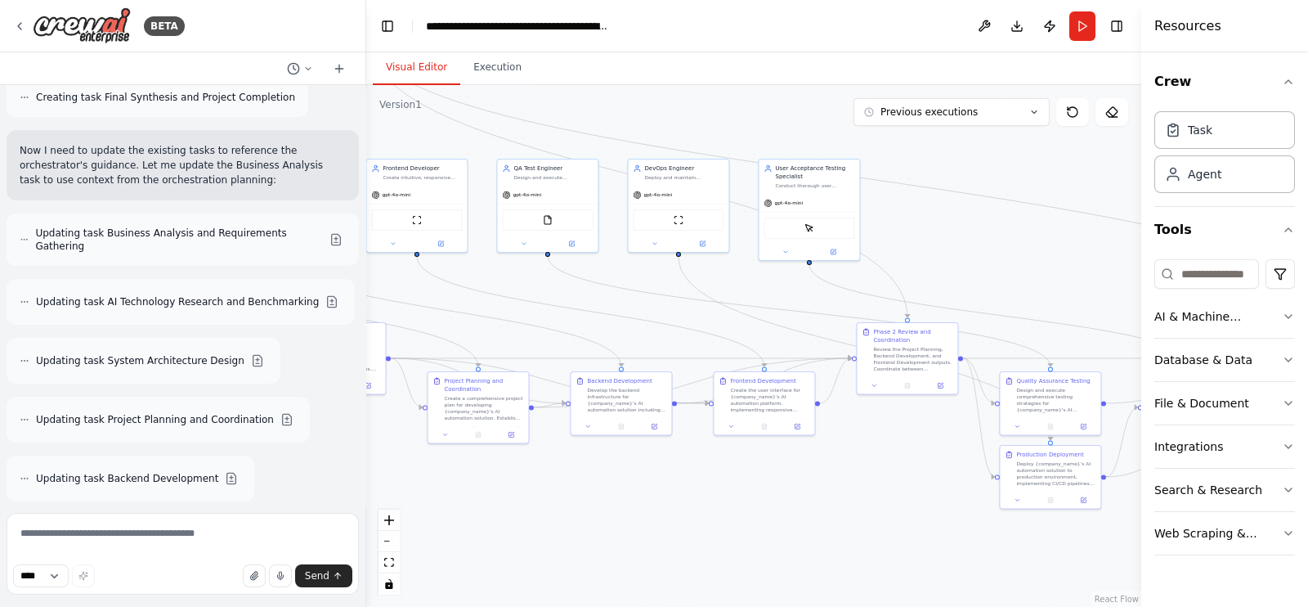
drag, startPoint x: 752, startPoint y: 488, endPoint x: 924, endPoint y: 460, distance: 174.9
click at [930, 461] on div ".deletable-edge-delete-btn { width: 20px; height: 20px; border: 0px solid #ffff…" at bounding box center [753, 346] width 775 height 522
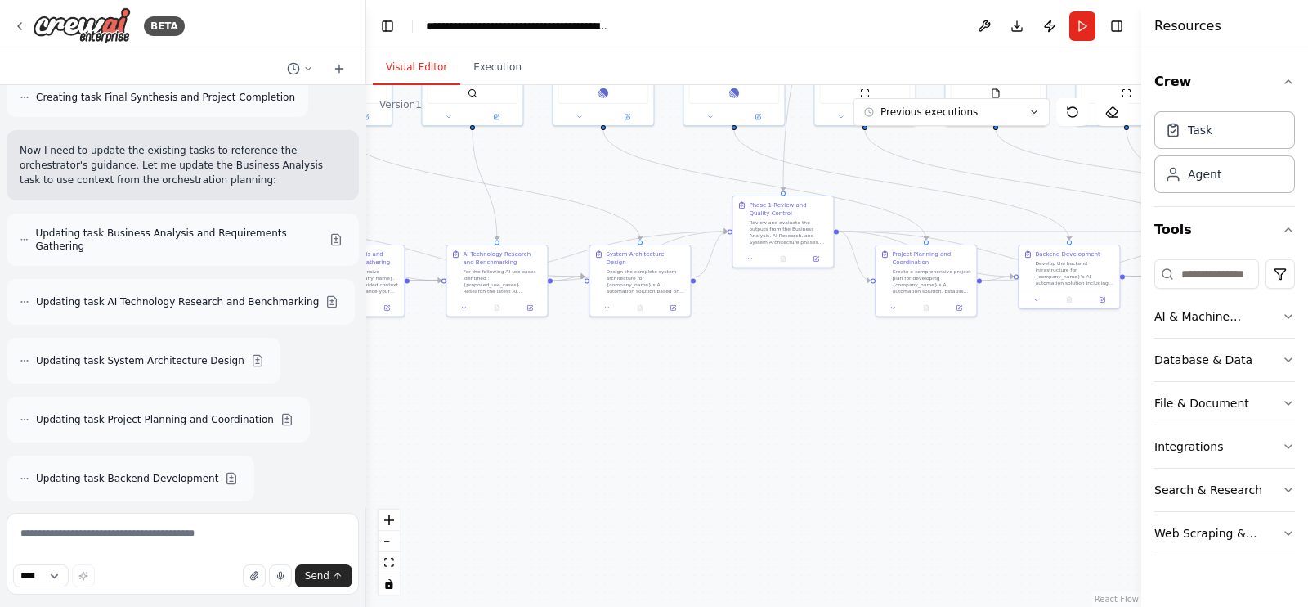
drag, startPoint x: 626, startPoint y: 516, endPoint x: 997, endPoint y: 405, distance: 387.6
click at [1047, 397] on div ".deletable-edge-delete-btn { width: 20px; height: 20px; border: 0px solid #ffff…" at bounding box center [753, 346] width 775 height 522
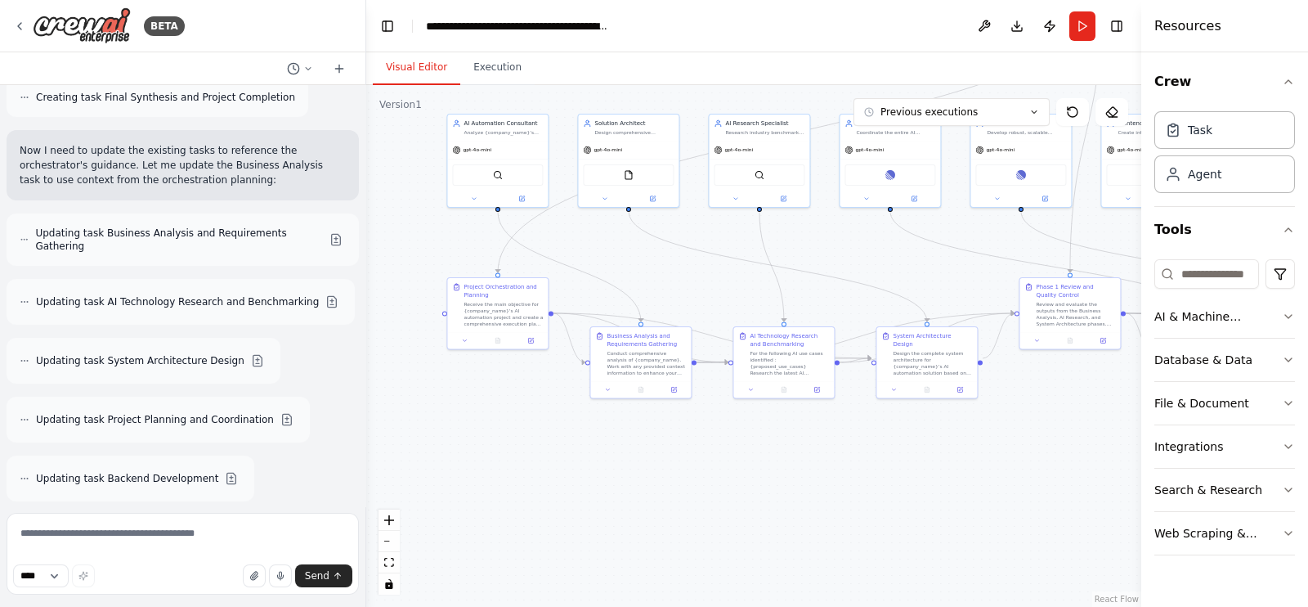
drag, startPoint x: 584, startPoint y: 394, endPoint x: 865, endPoint y: 465, distance: 290.2
click at [873, 471] on div ".deletable-edge-delete-btn { width: 20px; height: 20px; border: 0px solid #ffff…" at bounding box center [753, 346] width 775 height 522
drag, startPoint x: 618, startPoint y: 135, endPoint x: 920, endPoint y: 449, distance: 435.5
click at [920, 449] on div "gpt-4o-mini FileReadTool" at bounding box center [932, 479] width 101 height 66
drag, startPoint x: 752, startPoint y: 144, endPoint x: 781, endPoint y: 442, distance: 299.9
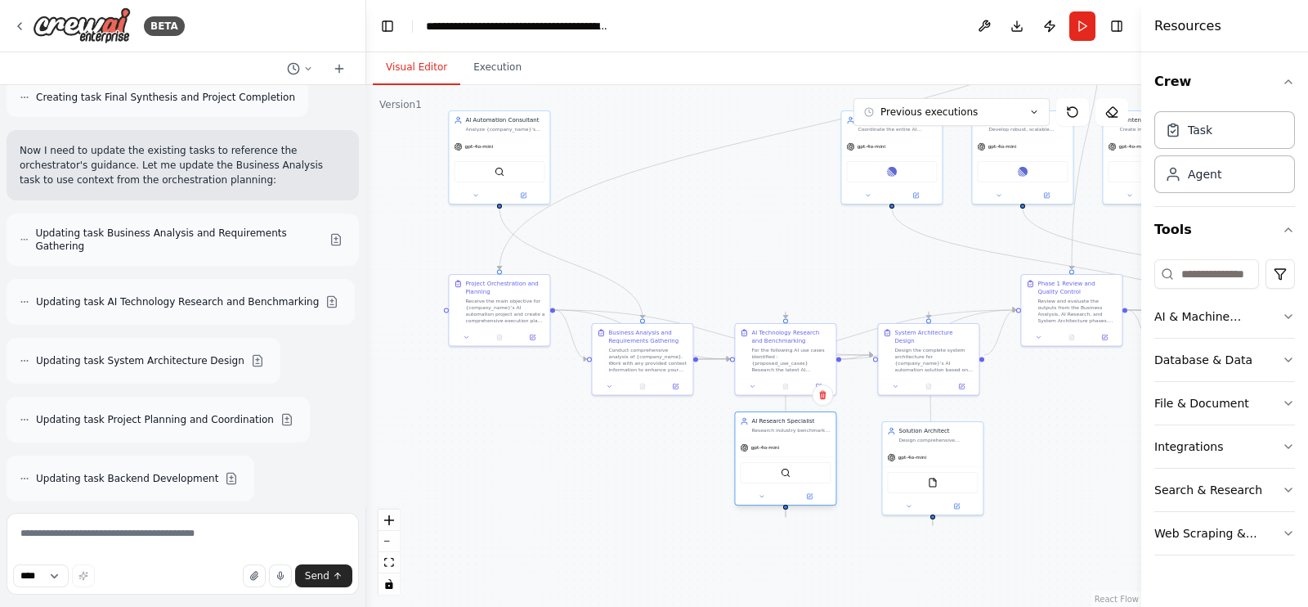
click at [781, 442] on div "gpt-4o-mini" at bounding box center [785, 447] width 101 height 18
click at [782, 442] on div "gpt-4o-mini" at bounding box center [785, 439] width 101 height 18
drag, startPoint x: 677, startPoint y: 446, endPoint x: 621, endPoint y: 378, distance: 88.9
click at [671, 443] on div ".deletable-edge-delete-btn { width: 20px; height: 20px; border: 0px solid #ffff…" at bounding box center [753, 346] width 775 height 522
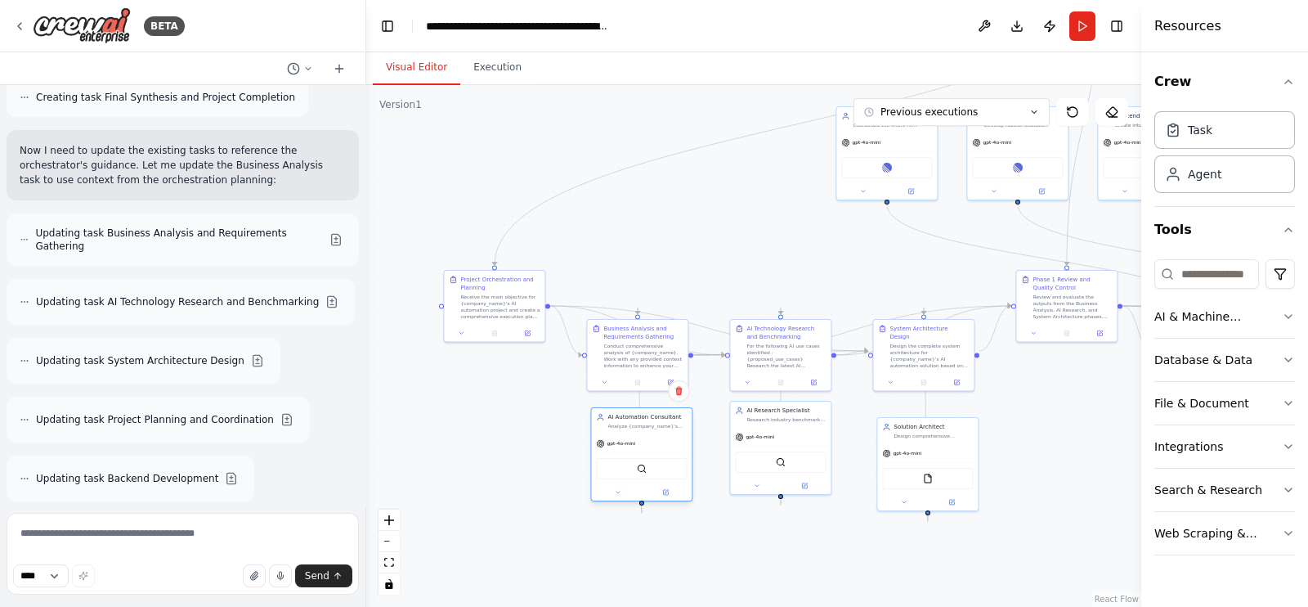
drag, startPoint x: 495, startPoint y: 142, endPoint x: 572, endPoint y: 403, distance: 272.0
click at [646, 454] on div "gpt-4o-mini SerperDevTool" at bounding box center [641, 469] width 101 height 66
drag, startPoint x: 501, startPoint y: 311, endPoint x: 706, endPoint y: 218, distance: 224.4
click at [706, 218] on div "Receive the main objective for {company_name}'s AI automation project and creat…" at bounding box center [704, 215] width 79 height 26
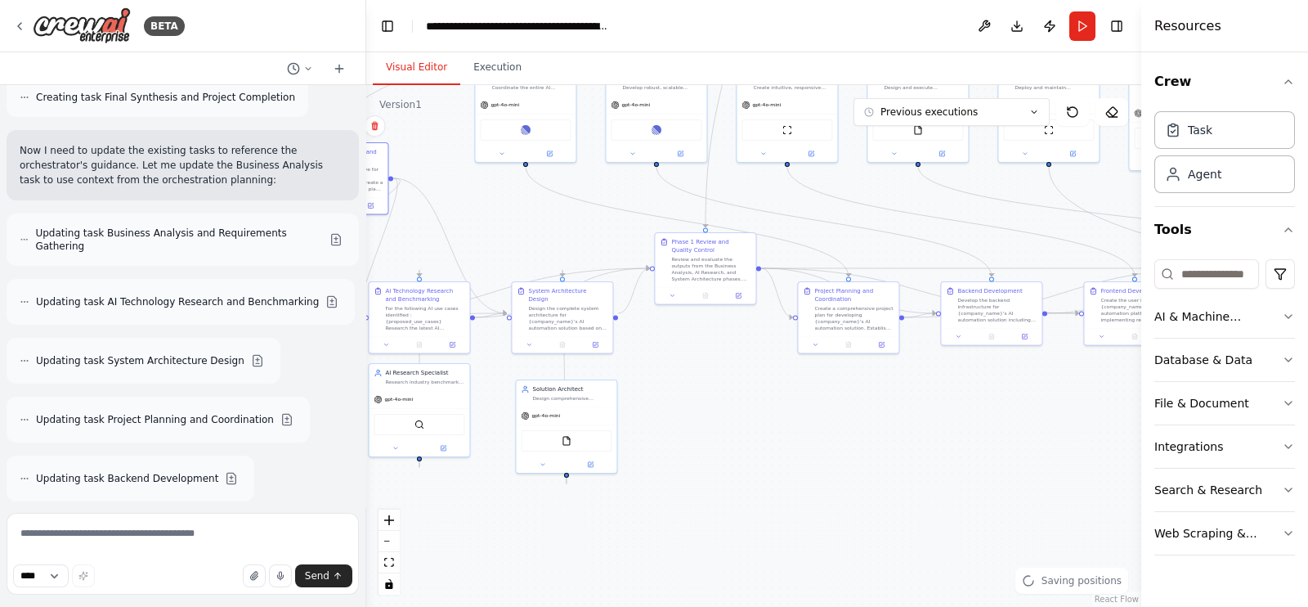
drag, startPoint x: 1007, startPoint y: 396, endPoint x: 665, endPoint y: 364, distance: 344.1
click at [665, 364] on div ".deletable-edge-delete-btn { width: 20px; height: 20px; border: 0px solid #ffff…" at bounding box center [753, 346] width 775 height 522
drag, startPoint x: 731, startPoint y: 335, endPoint x: 710, endPoint y: 320, distance: 26.3
click at [710, 320] on div ".deletable-edge-delete-btn { width: 20px; height: 20px; border: 0px solid #ffff…" at bounding box center [753, 346] width 775 height 522
drag, startPoint x: 541, startPoint y: 116, endPoint x: 867, endPoint y: 417, distance: 443.3
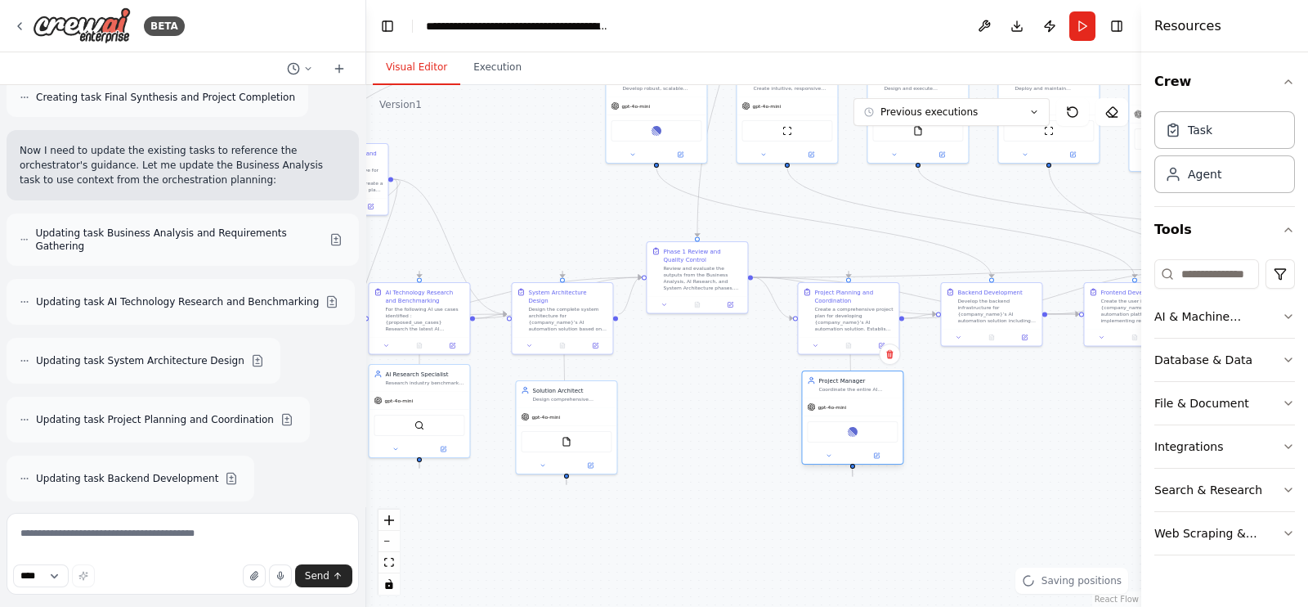
click at [867, 417] on div "Linear" at bounding box center [852, 432] width 101 height 32
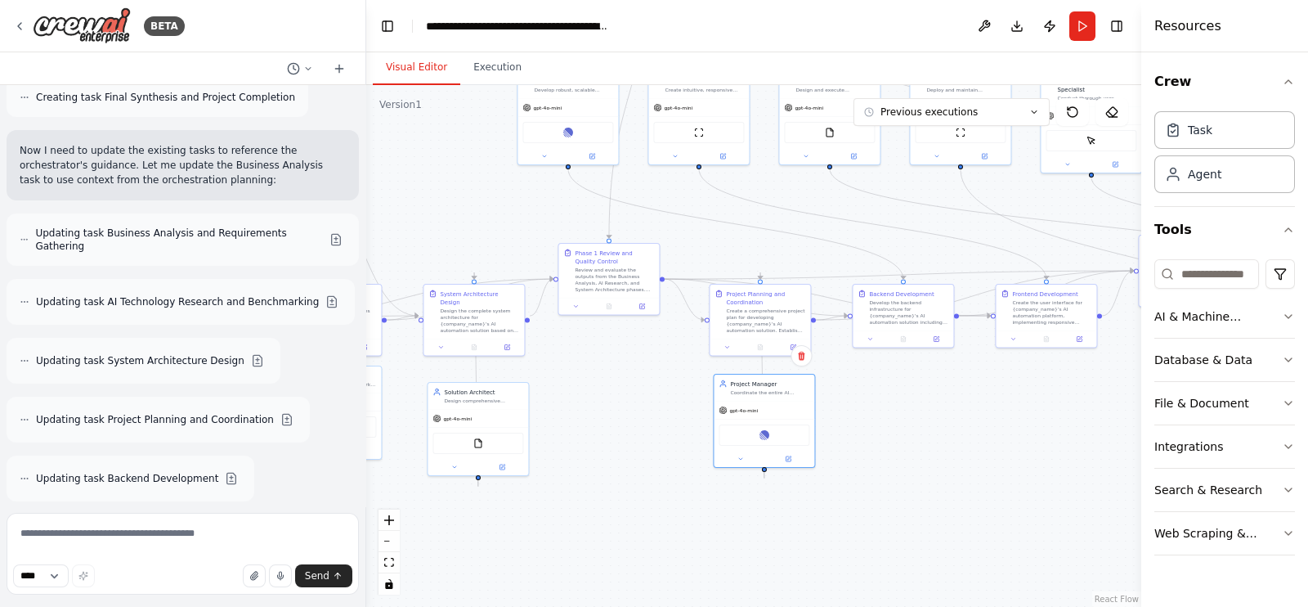
drag, startPoint x: 985, startPoint y: 415, endPoint x: 804, endPoint y: 406, distance: 181.8
click at [830, 419] on div ".deletable-edge-delete-btn { width: 20px; height: 20px; border: 0px solid #ffff…" at bounding box center [753, 346] width 775 height 522
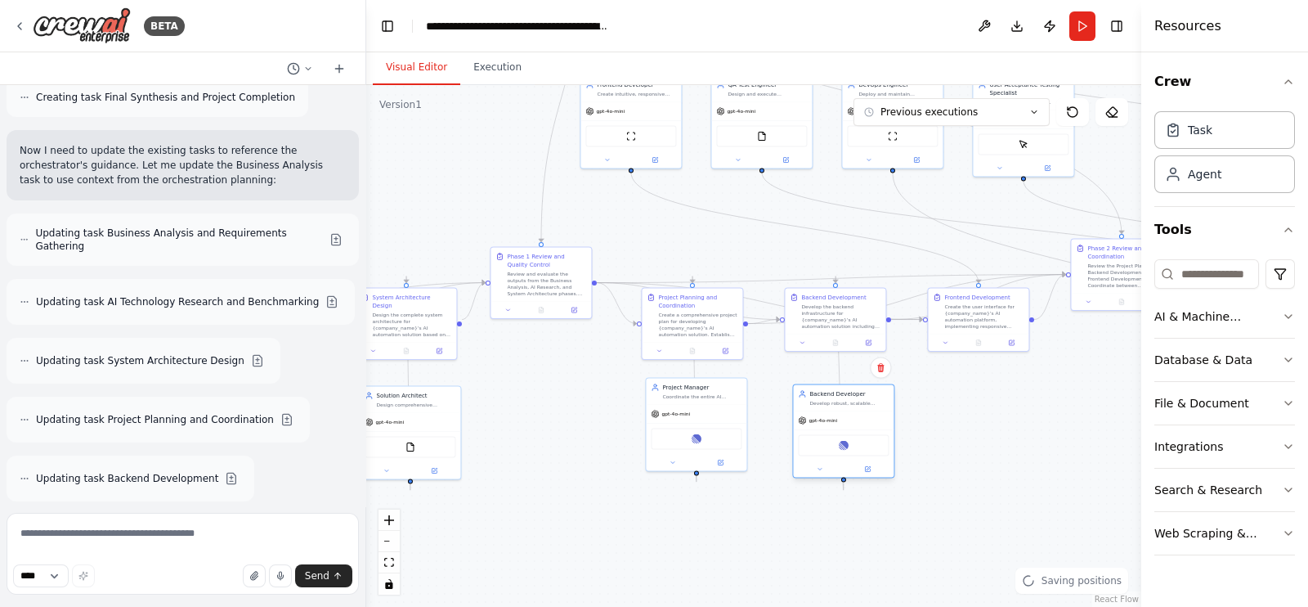
drag, startPoint x: 512, startPoint y: 114, endPoint x: 856, endPoint y: 428, distance: 466.5
click at [856, 428] on div "gpt-4o-mini Linear" at bounding box center [843, 444] width 101 height 66
drag, startPoint x: 621, startPoint y: 126, endPoint x: 963, endPoint y: 437, distance: 462.0
click at [963, 437] on div "ScrapeWebsiteTool" at bounding box center [974, 445] width 91 height 21
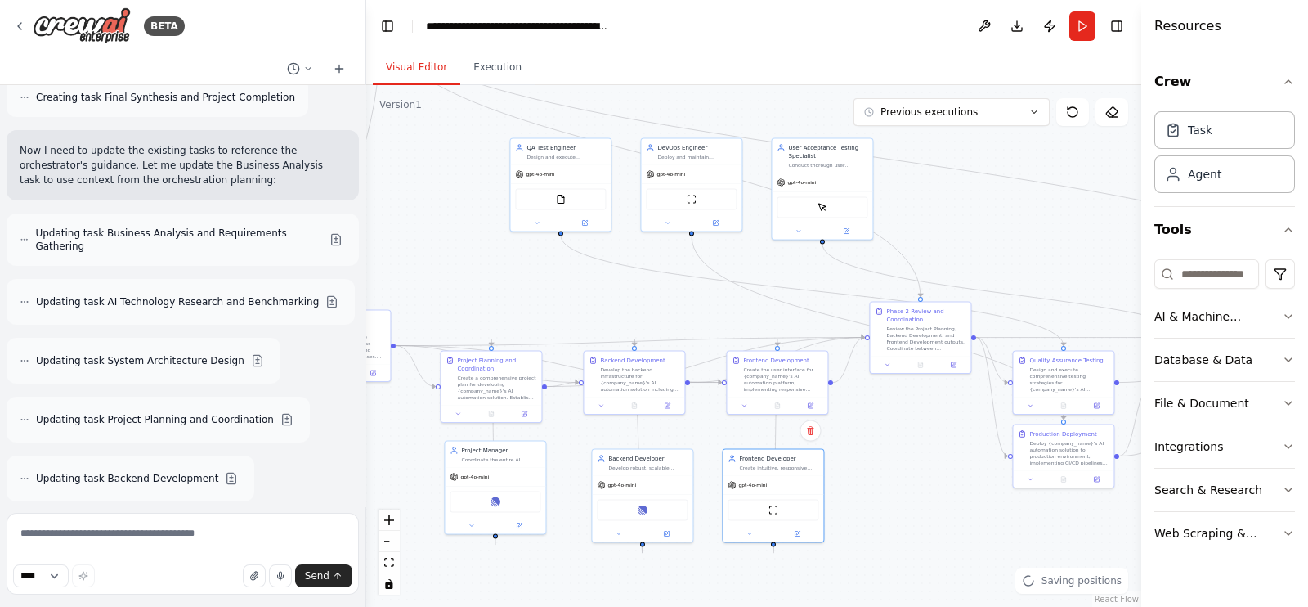
drag, startPoint x: 1077, startPoint y: 366, endPoint x: 876, endPoint y: 426, distance: 210.1
click at [876, 426] on div ".deletable-edge-delete-btn { width: 20px; height: 20px; border: 0px solid #ffff…" at bounding box center [753, 346] width 775 height 522
drag, startPoint x: 585, startPoint y: 204, endPoint x: 1008, endPoint y: 561, distance: 554.2
click at [1008, 561] on div "FileReadTool" at bounding box center [1018, 565] width 91 height 21
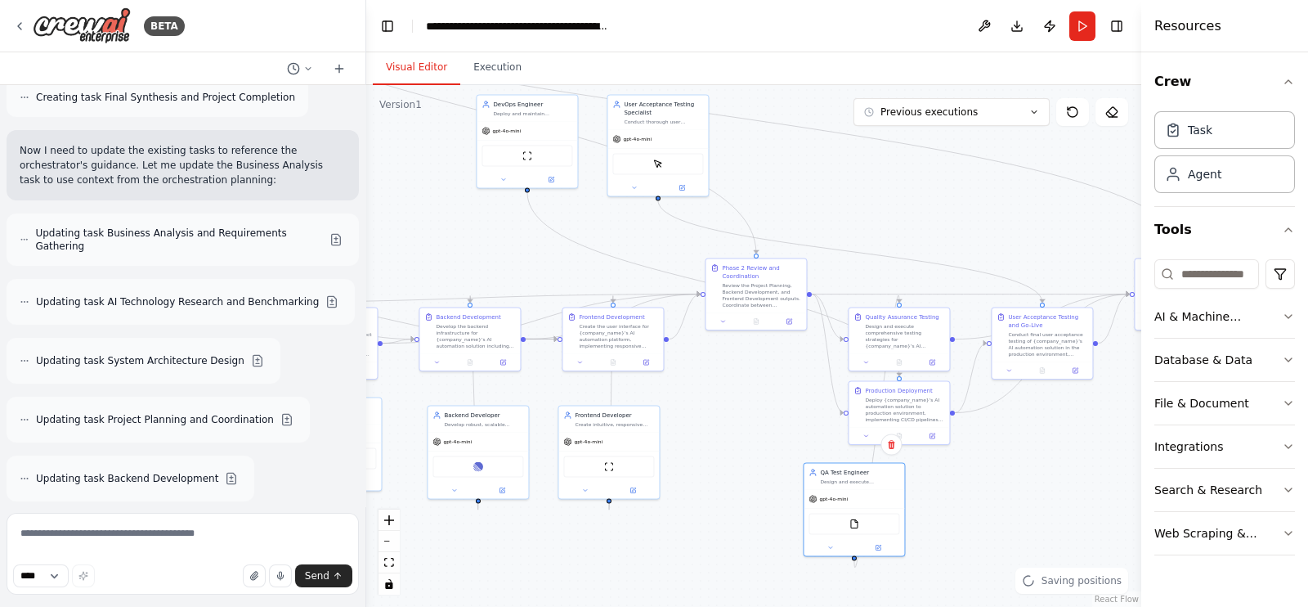
drag, startPoint x: 779, startPoint y: 275, endPoint x: 595, endPoint y: 227, distance: 190.0
click at [603, 232] on div ".deletable-edge-delete-btn { width: 20px; height: 20px; border: 0px solid #ffff…" at bounding box center [753, 346] width 775 height 522
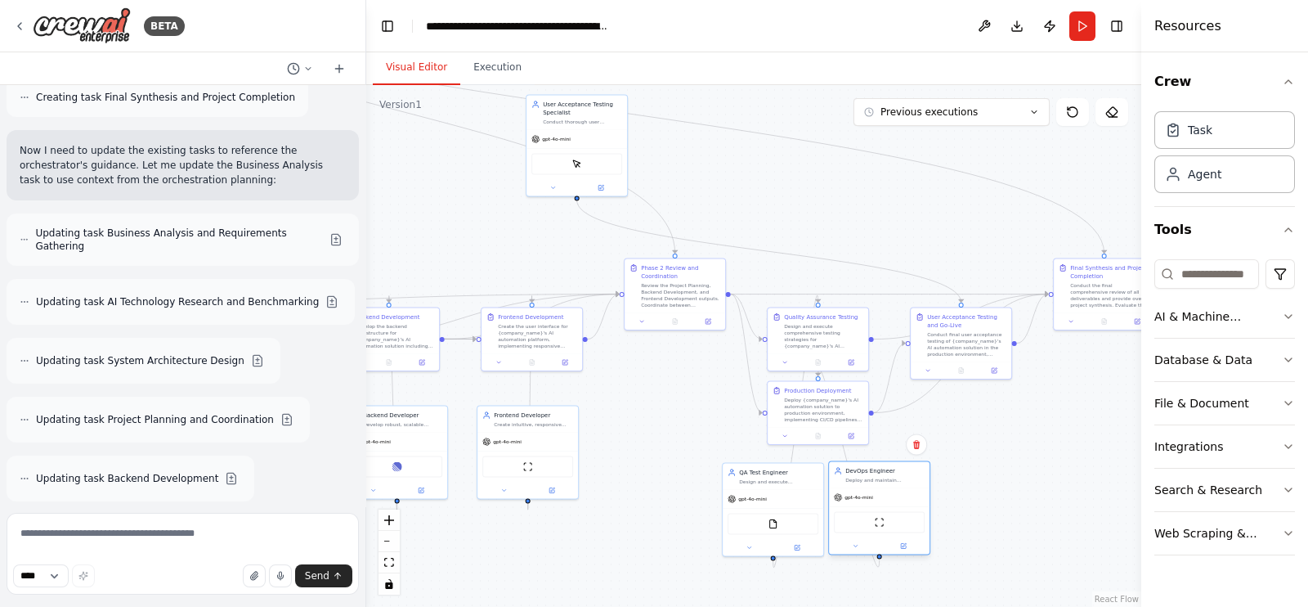
drag, startPoint x: 523, startPoint y: 130, endPoint x: 886, endPoint y: 494, distance: 514.1
click at [886, 494] on div "gpt-4o-mini" at bounding box center [879, 497] width 101 height 18
drag, startPoint x: 590, startPoint y: 137, endPoint x: 1005, endPoint y: 500, distance: 551.1
click at [1005, 500] on div "gpt-4o-mini" at bounding box center [994, 505] width 101 height 18
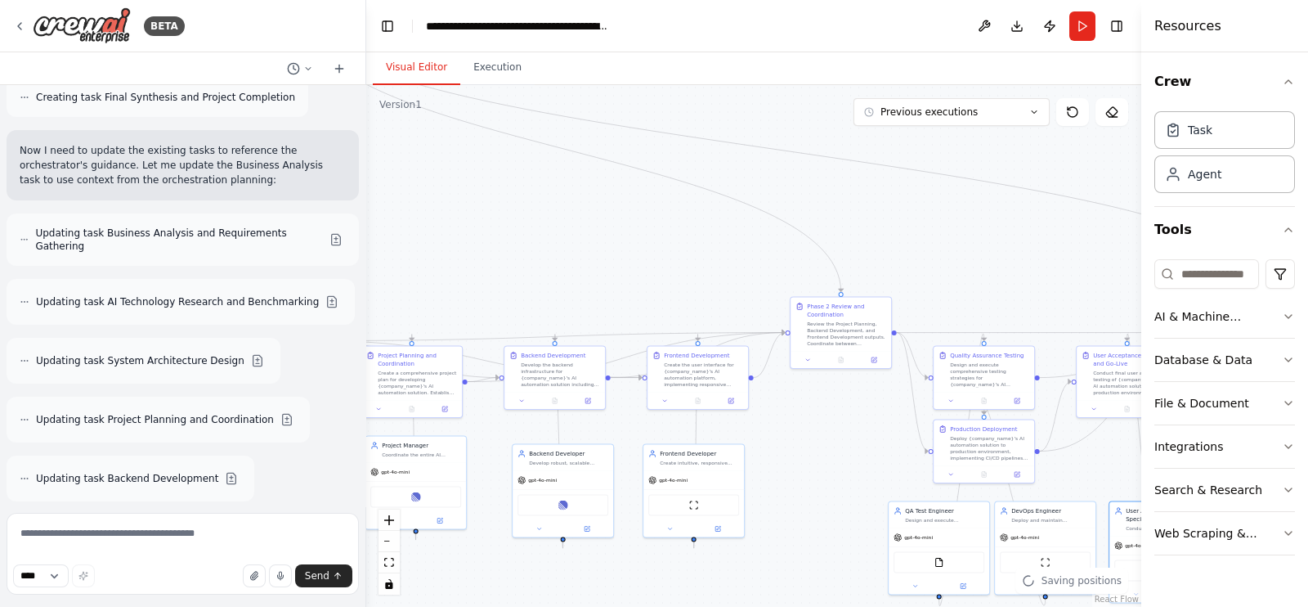
drag, startPoint x: 638, startPoint y: 390, endPoint x: 880, endPoint y: 441, distance: 247.3
click at [901, 451] on div ".deletable-edge-delete-btn { width: 20px; height: 20px; border: 0px solid #ffff…" at bounding box center [753, 346] width 775 height 522
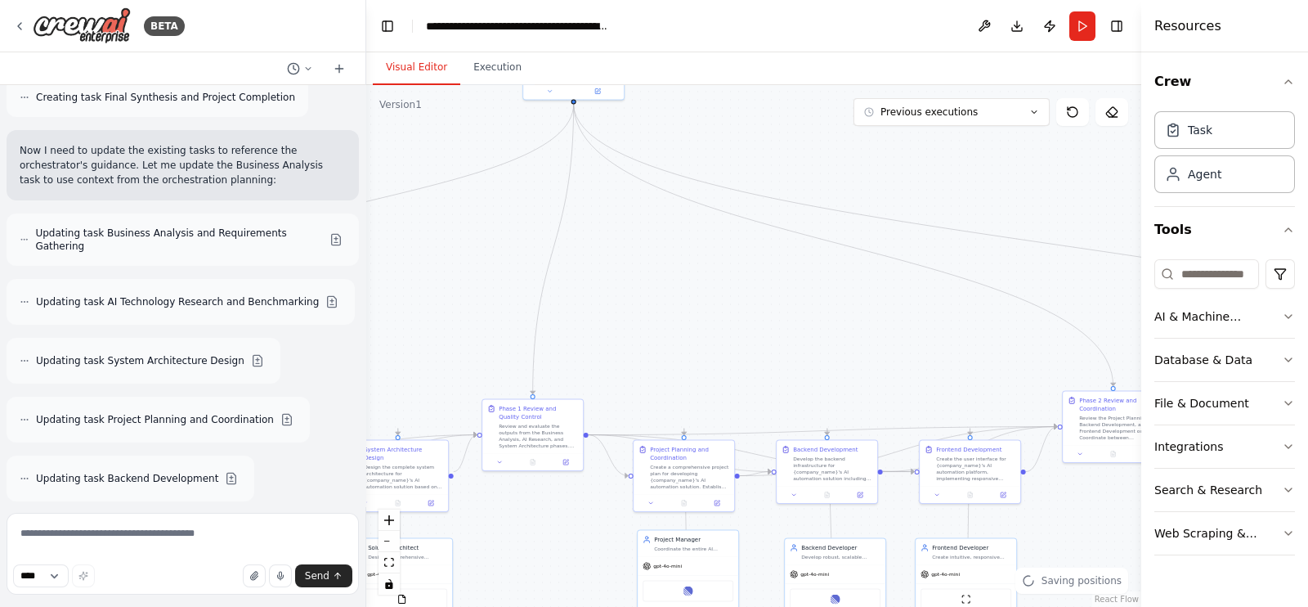
drag, startPoint x: 689, startPoint y: 287, endPoint x: 777, endPoint y: 316, distance: 92.8
click at [777, 316] on div ".deletable-edge-delete-btn { width: 20px; height: 20px; border: 0px solid #ffff…" at bounding box center [753, 346] width 775 height 522
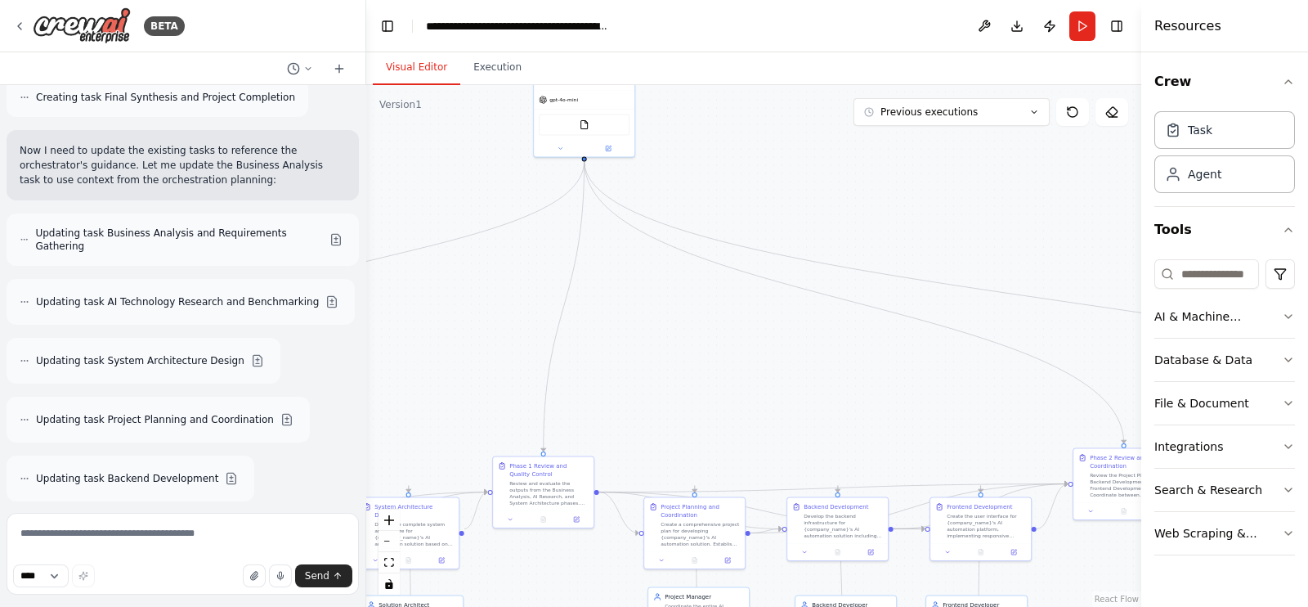
drag, startPoint x: 546, startPoint y: 245, endPoint x: 557, endPoint y: 309, distance: 64.7
click at [550, 316] on div ".deletable-edge-delete-btn { width: 20px; height: 20px; border: 0px solid #ffff…" at bounding box center [753, 346] width 775 height 522
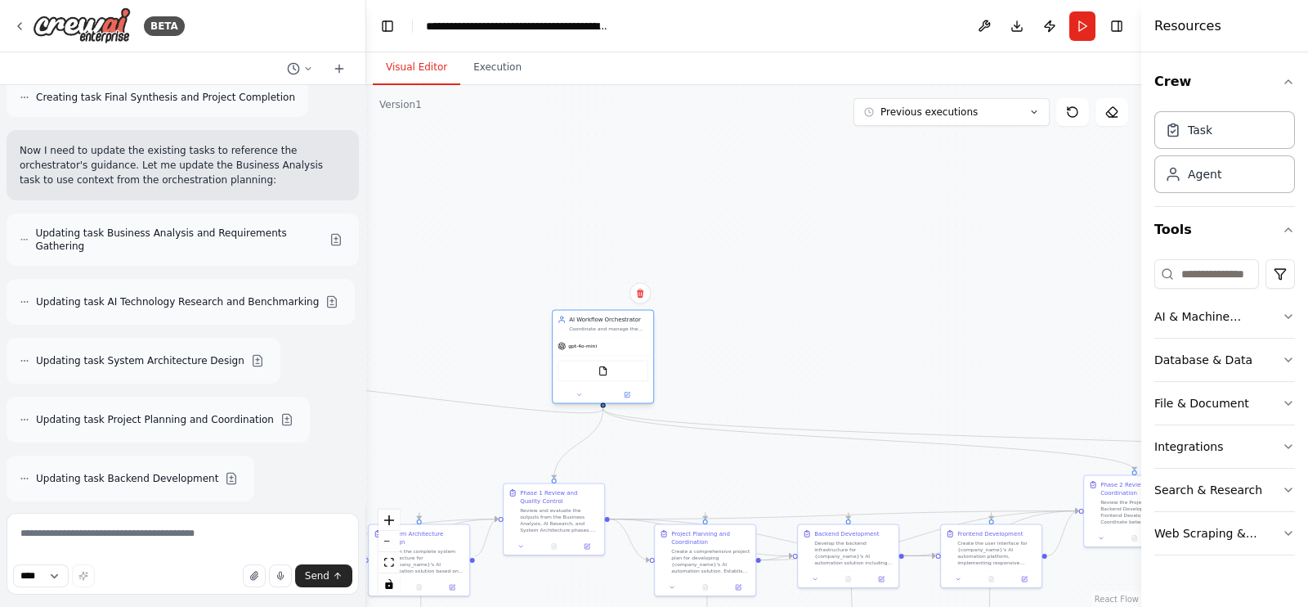
drag, startPoint x: 592, startPoint y: 122, endPoint x: 603, endPoint y: 349, distance: 227.6
click at [603, 349] on div "gpt-4o-mini" at bounding box center [603, 346] width 101 height 18
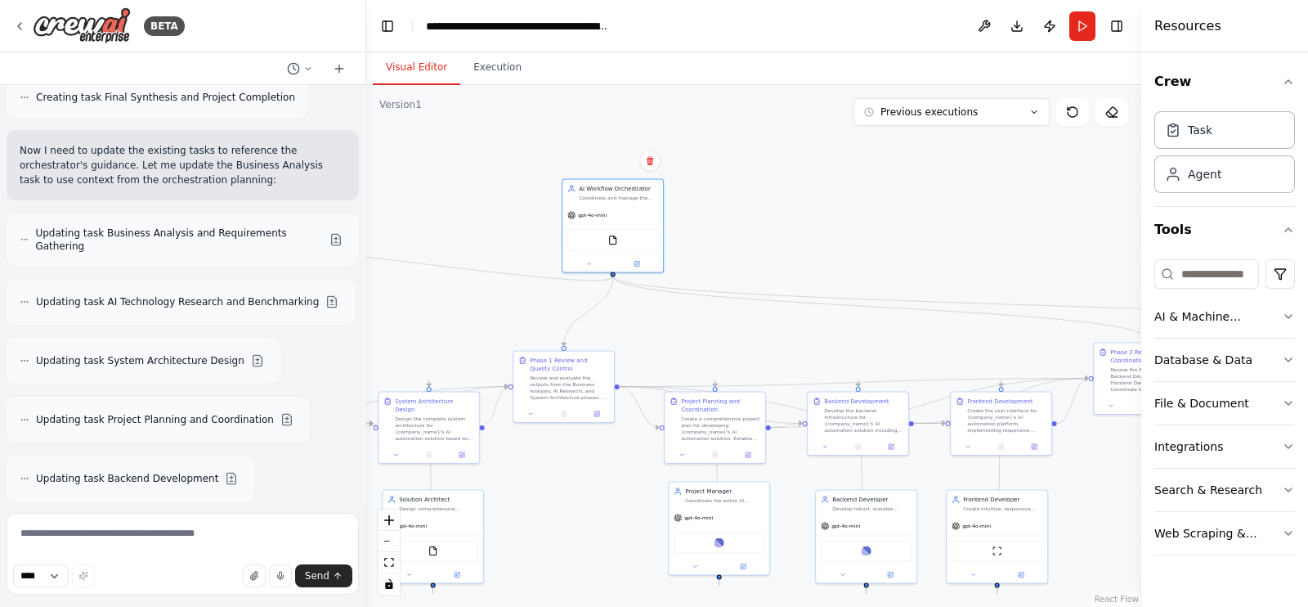
drag, startPoint x: 776, startPoint y: 324, endPoint x: 797, endPoint y: 151, distance: 173.8
click at [804, 148] on div ".deletable-edge-delete-btn { width: 20px; height: 20px; border: 0px solid #ffff…" at bounding box center [753, 346] width 775 height 522
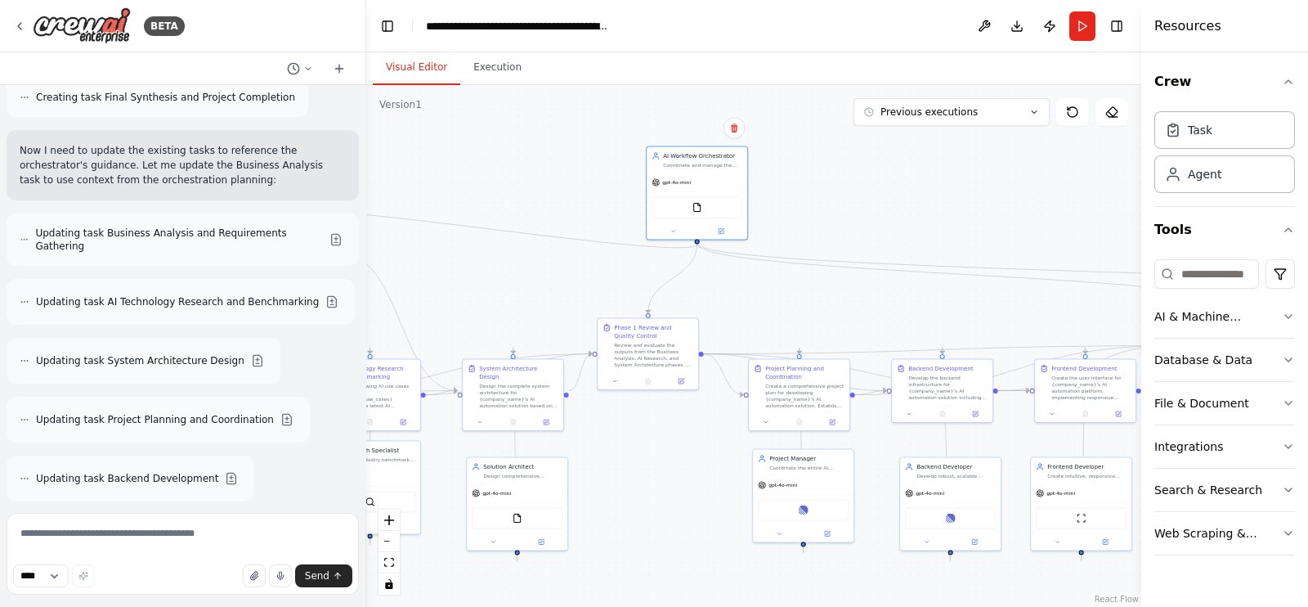
drag, startPoint x: 568, startPoint y: 452, endPoint x: 621, endPoint y: 500, distance: 72.4
click at [621, 513] on div ".deletable-edge-delete-btn { width: 20px; height: 20px; border: 0px solid #ffff…" at bounding box center [753, 346] width 775 height 522
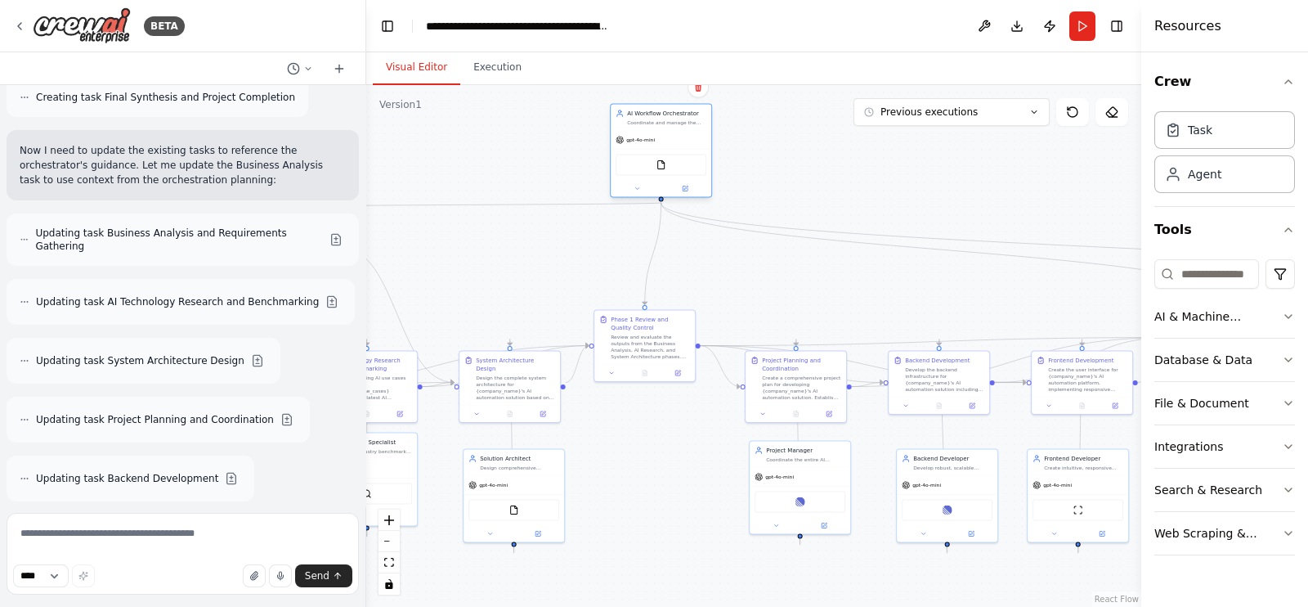
drag, startPoint x: 724, startPoint y: 177, endPoint x: 681, endPoint y: 137, distance: 59.0
click at [687, 132] on div "gpt-4o-mini" at bounding box center [661, 140] width 101 height 18
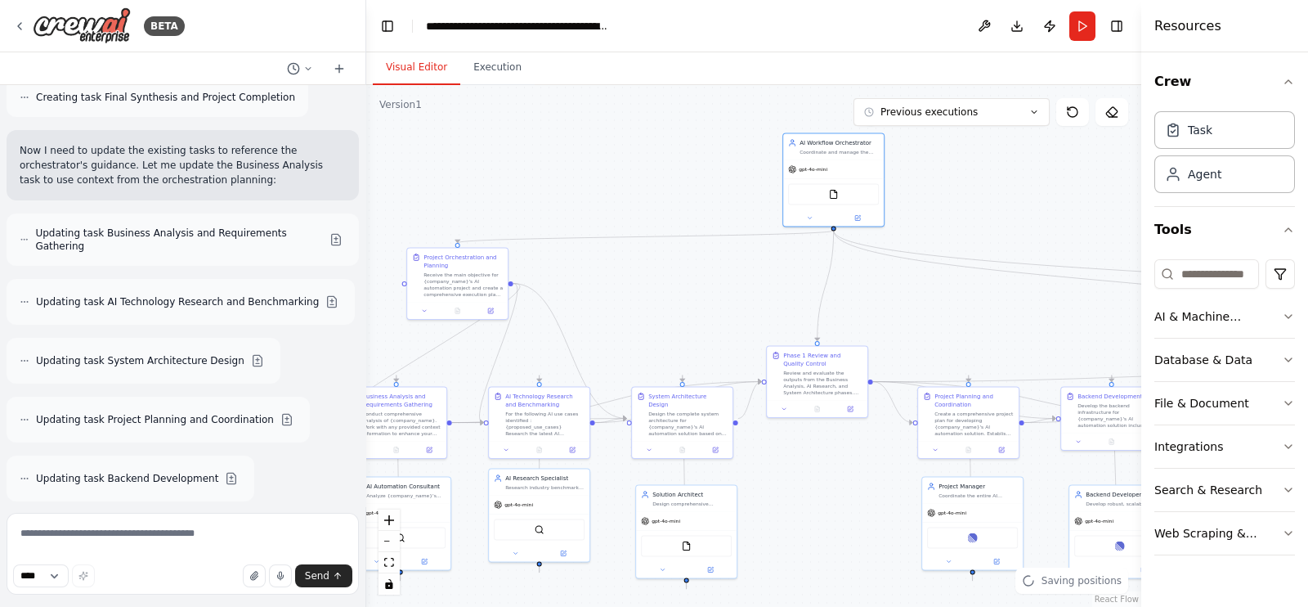
drag, startPoint x: 566, startPoint y: 252, endPoint x: 736, endPoint y: 285, distance: 173.4
click at [738, 288] on div ".deletable-edge-delete-btn { width: 20px; height: 20px; border: 0px solid #ffff…" at bounding box center [753, 346] width 775 height 522
drag, startPoint x: 462, startPoint y: 273, endPoint x: 487, endPoint y: 270, distance: 24.7
click at [487, 270] on div "Receive the main objective for {company_name}'s AI automation project and creat…" at bounding box center [487, 283] width 79 height 26
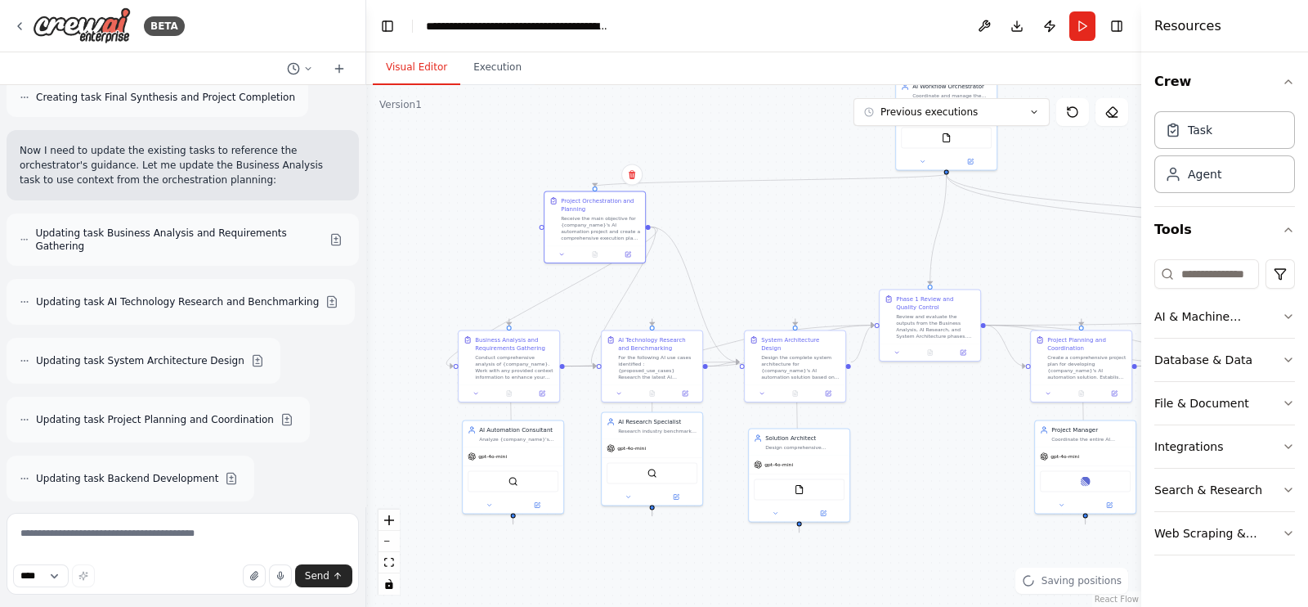
drag, startPoint x: 716, startPoint y: 290, endPoint x: 787, endPoint y: 254, distance: 80.5
click at [787, 254] on div ".deletable-edge-delete-btn { width: 20px; height: 20px; border: 0px solid #ffff…" at bounding box center [753, 346] width 775 height 522
drag, startPoint x: 595, startPoint y: 222, endPoint x: 506, endPoint y: 211, distance: 89.0
click at [506, 211] on div "Receive the main objective for {company_name}'s AI automation project and creat…" at bounding box center [510, 218] width 79 height 26
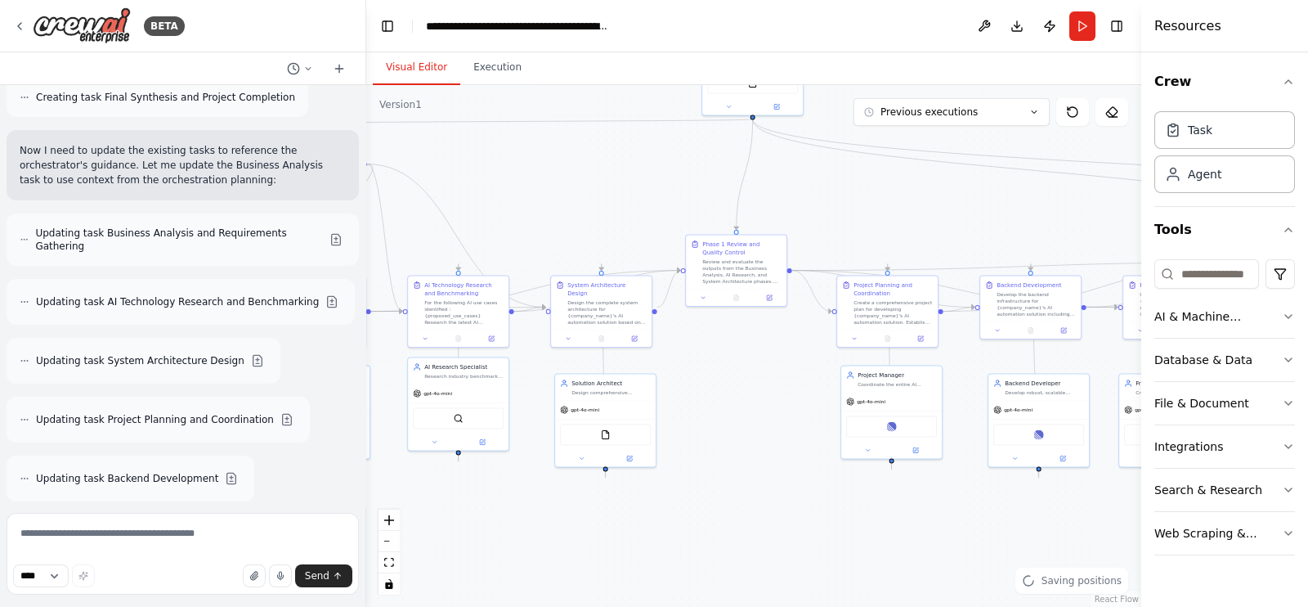
drag, startPoint x: 838, startPoint y: 241, endPoint x: 639, endPoint y: 186, distance: 206.9
click at [639, 186] on div ".deletable-edge-delete-btn { width: 20px; height: 20px; border: 0px solid #ffff…" at bounding box center [753, 346] width 775 height 522
drag, startPoint x: 725, startPoint y: 243, endPoint x: 742, endPoint y: 203, distance: 43.6
click at [742, 203] on div "Review and evaluate the outputs from the Business Analysis, AI Research, and Sy…" at bounding box center [752, 204] width 79 height 26
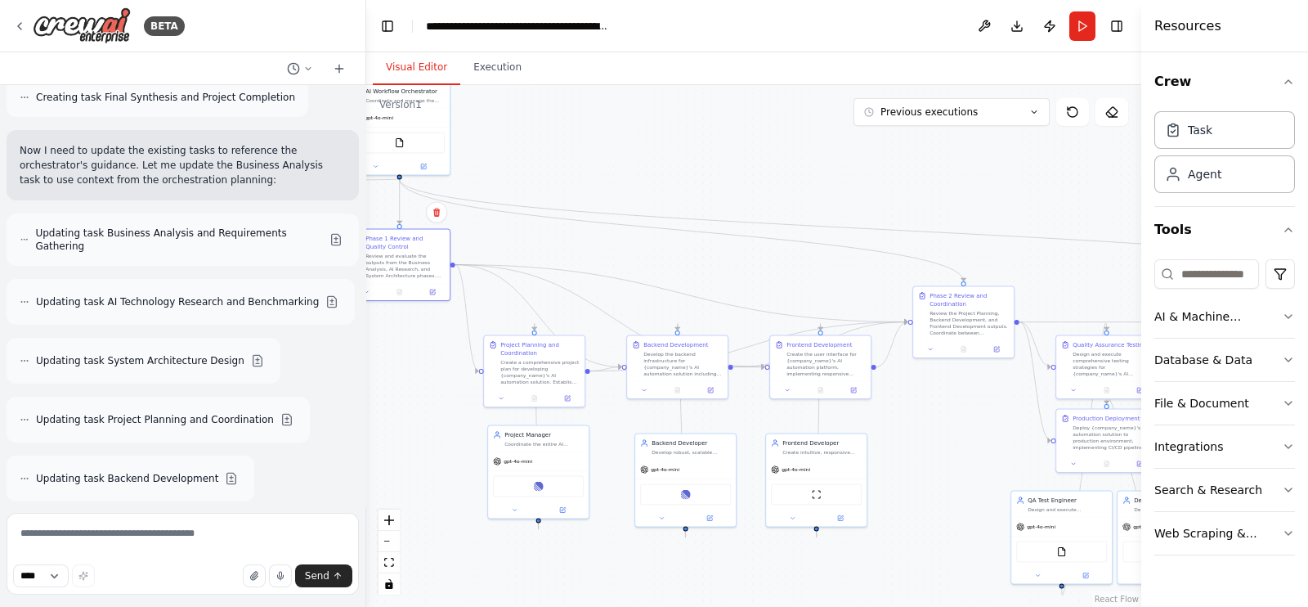
drag, startPoint x: 764, startPoint y: 336, endPoint x: 416, endPoint y: 397, distance: 352.8
click at [416, 397] on div ".deletable-edge-delete-btn { width: 20px; height: 20px; border: 0px solid #ffff…" at bounding box center [753, 346] width 775 height 522
drag, startPoint x: 982, startPoint y: 322, endPoint x: 962, endPoint y: 271, distance: 54.4
click at [962, 271] on div "Review the Project Planning, Backend Development, and Frontend Development outp…" at bounding box center [952, 272] width 79 height 26
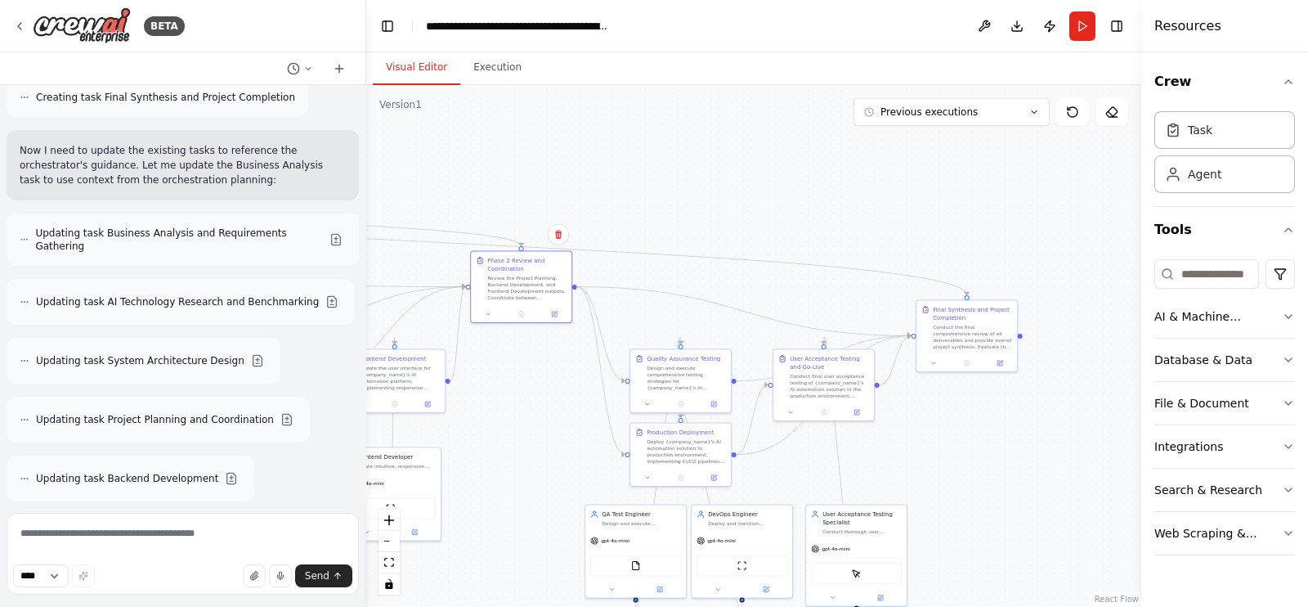
drag, startPoint x: 958, startPoint y: 356, endPoint x: 533, endPoint y: 370, distance: 424.6
click at [533, 370] on div ".deletable-edge-delete-btn { width: 20px; height: 20px; border: 0px solid #ffff…" at bounding box center [753, 346] width 775 height 522
drag, startPoint x: 984, startPoint y: 334, endPoint x: 1002, endPoint y: 292, distance: 46.2
click at [1002, 292] on div "Conduct the final comprehensive review of all deliverables and provide overall …" at bounding box center [992, 294] width 79 height 26
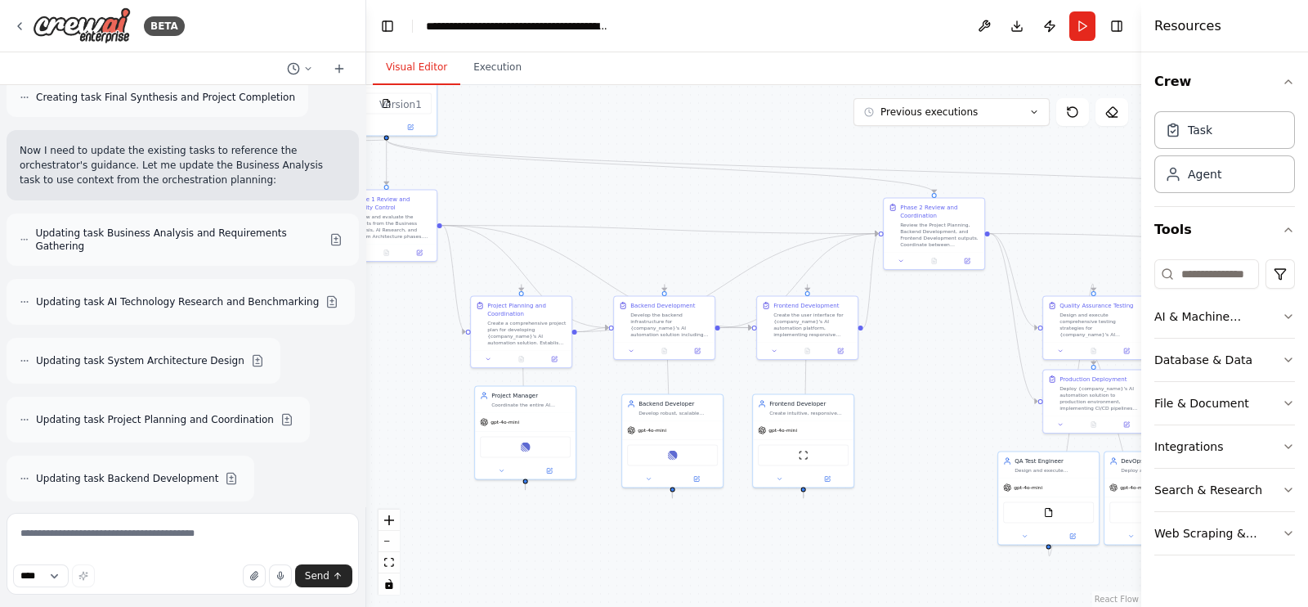
drag, startPoint x: 514, startPoint y: 411, endPoint x: 926, endPoint y: 357, distance: 415.6
click at [926, 357] on div ".deletable-edge-delete-btn { width: 20px; height: 20px; border: 0px solid #ffff…" at bounding box center [753, 346] width 775 height 522
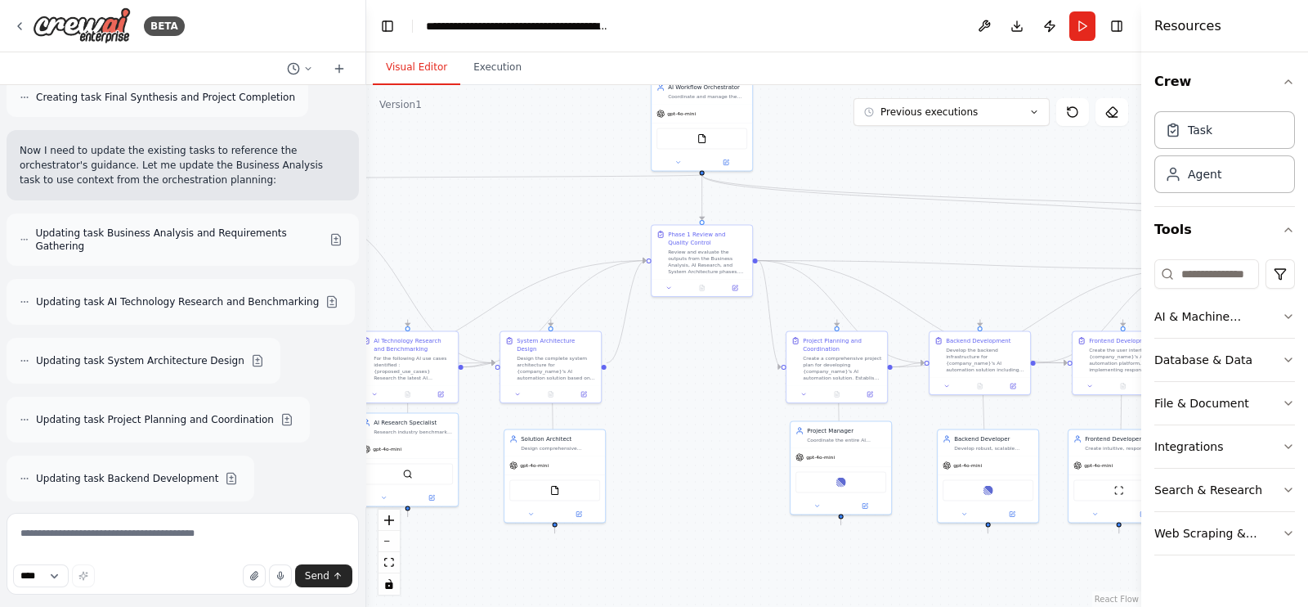
drag, startPoint x: 492, startPoint y: 185, endPoint x: 794, endPoint y: 220, distance: 303.8
click at [794, 220] on div ".deletable-edge-delete-btn { width: 20px; height: 20px; border: 0px solid #ffff…" at bounding box center [753, 346] width 775 height 522
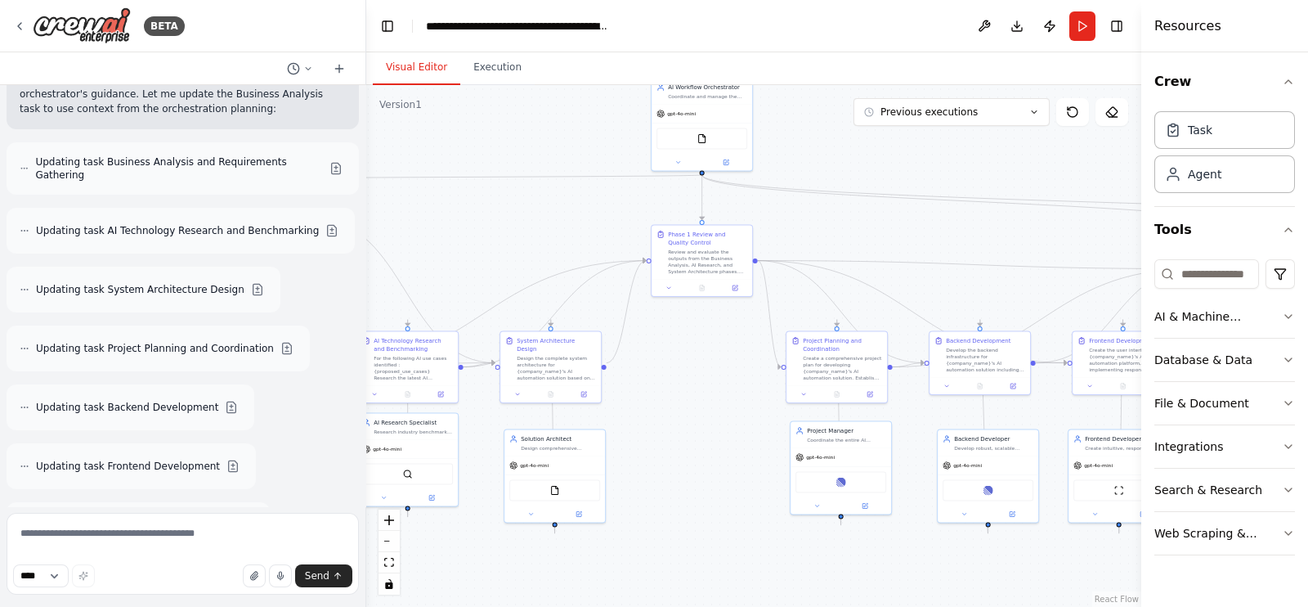
scroll to position [19718, 0]
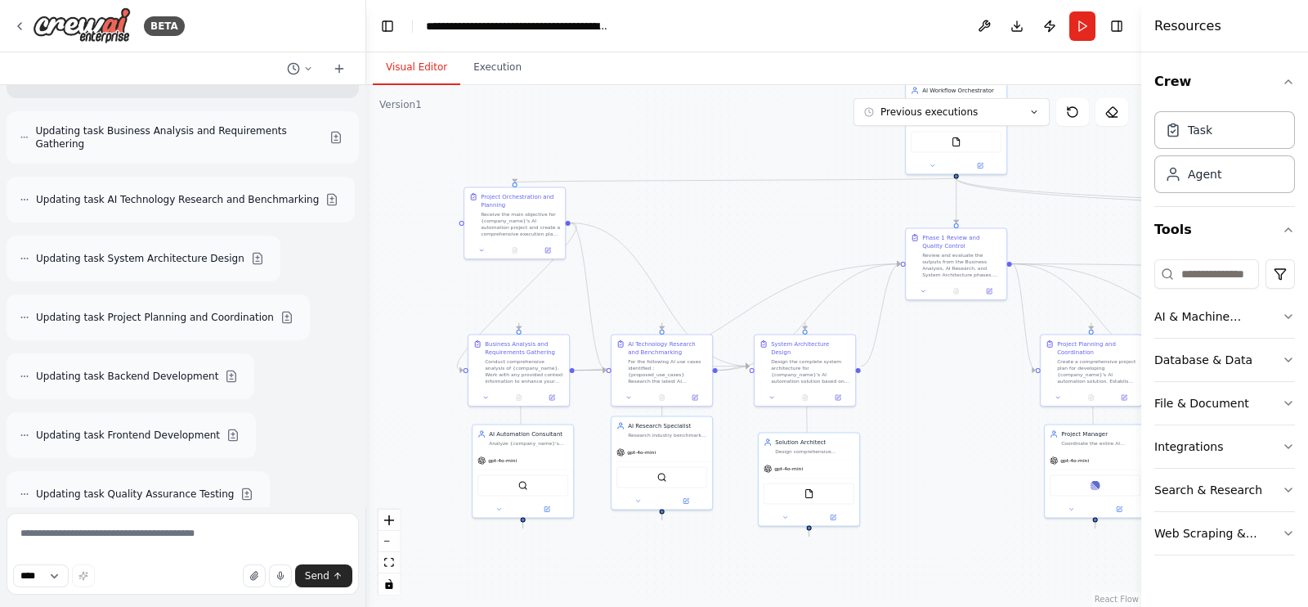
drag, startPoint x: 501, startPoint y: 256, endPoint x: 755, endPoint y: 259, distance: 253.5
click at [755, 259] on div ".deletable-edge-delete-btn { width: 20px; height: 20px; border: 0px solid #ffff…" at bounding box center [753, 346] width 775 height 522
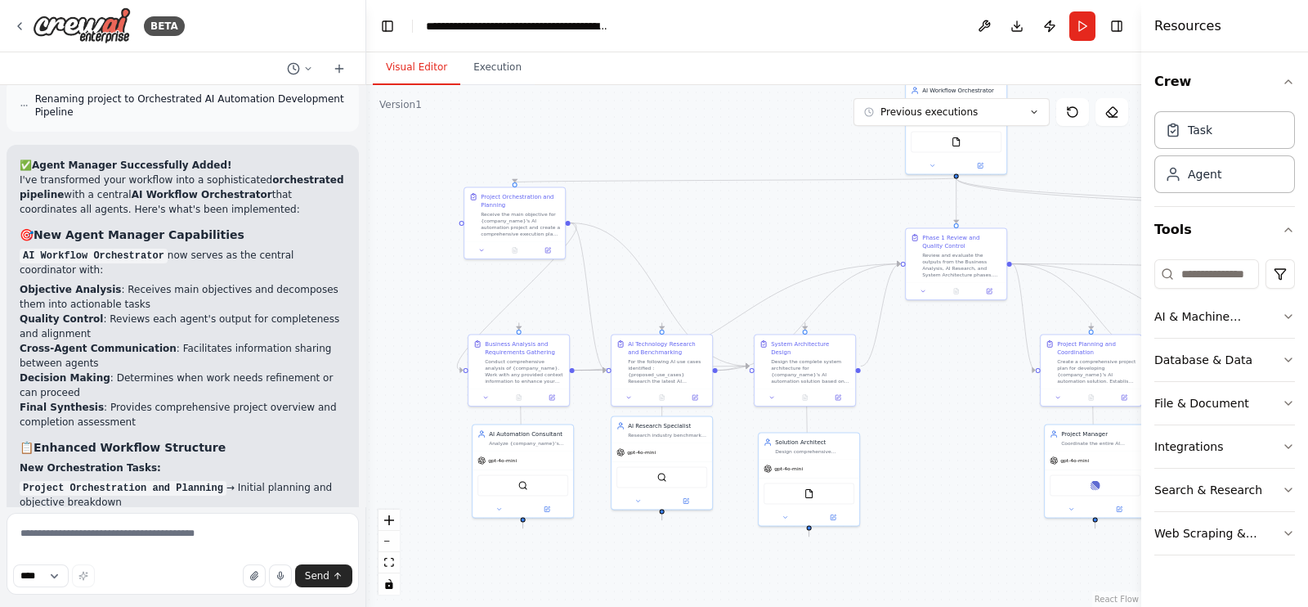
scroll to position [20434, 0]
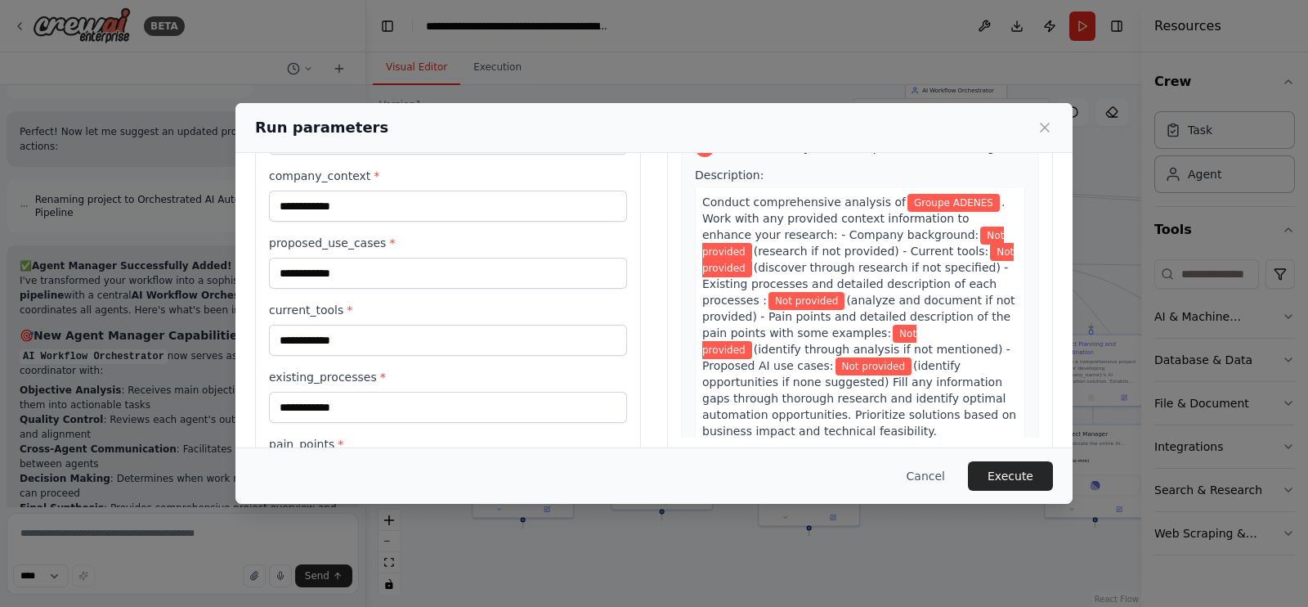
scroll to position [0, 0]
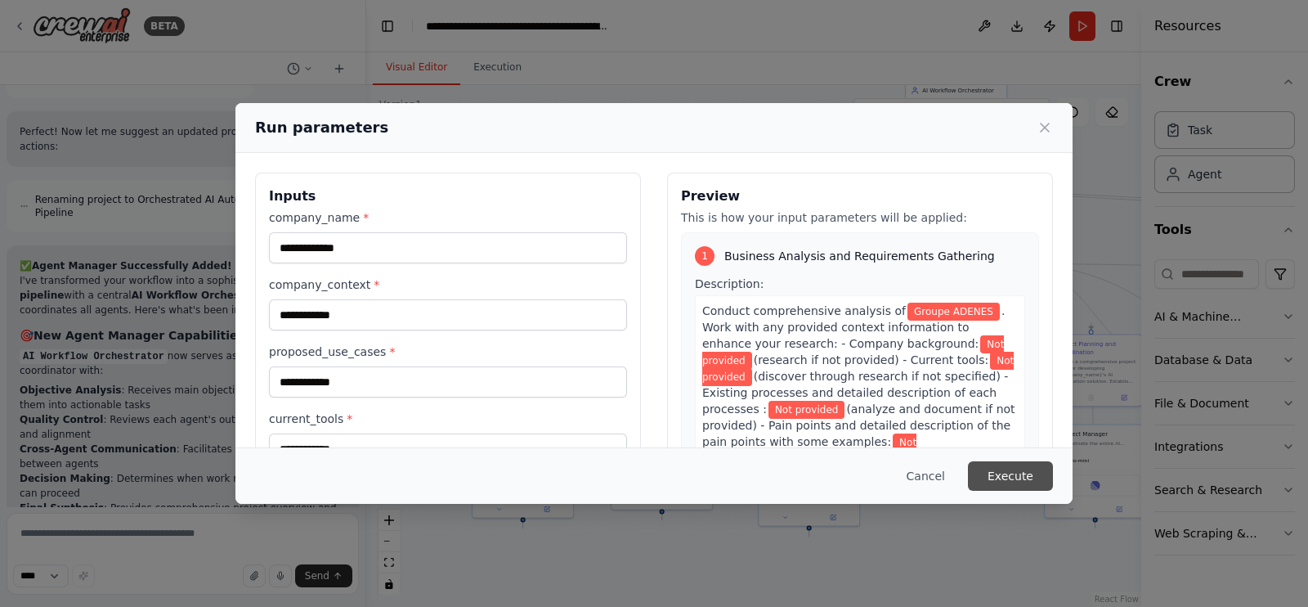
click at [1022, 473] on button "Execute" at bounding box center [1010, 475] width 85 height 29
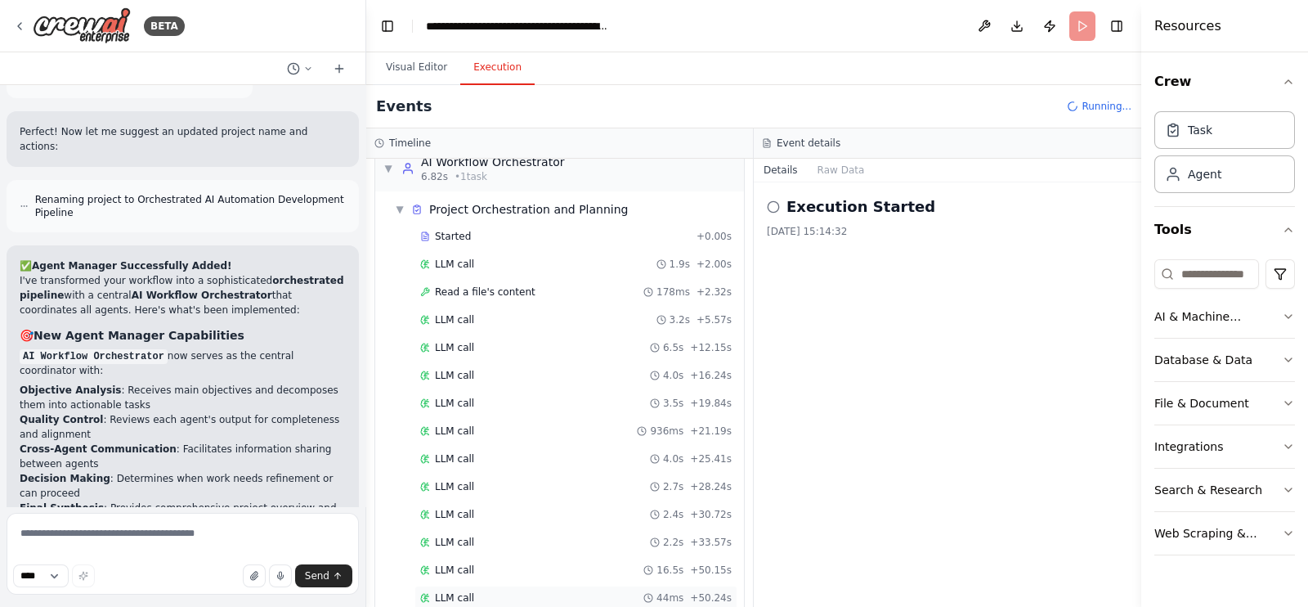
scroll to position [14, 0]
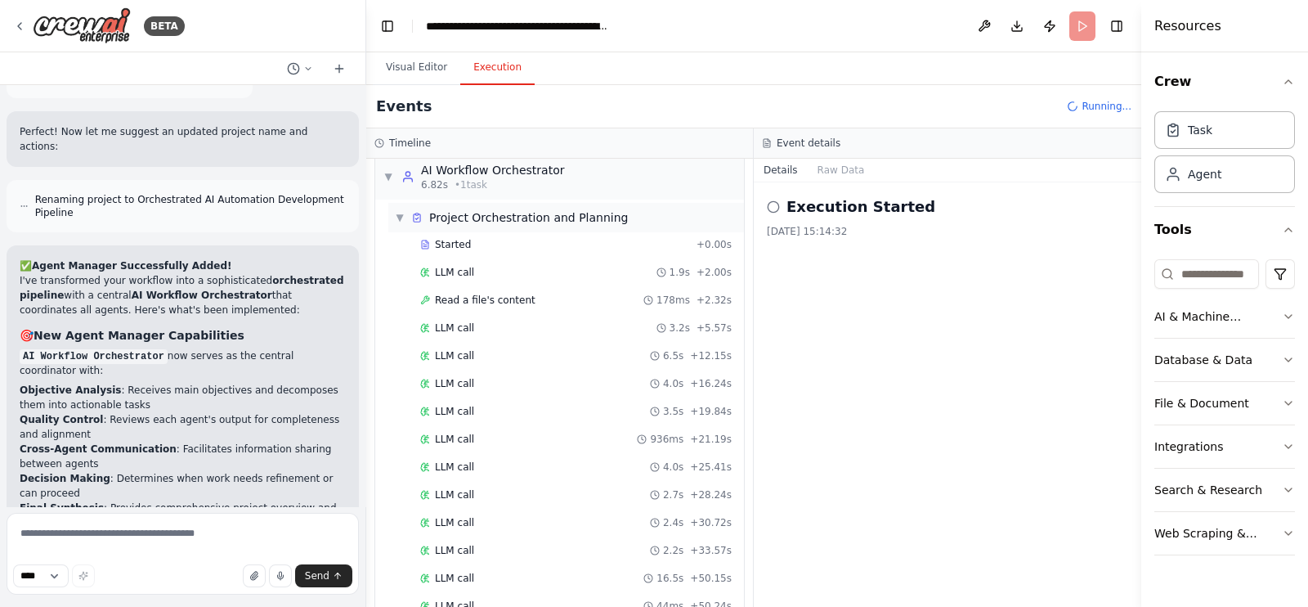
click at [405, 214] on div "▼ Project Orchestration and Planning" at bounding box center [511, 217] width 233 height 16
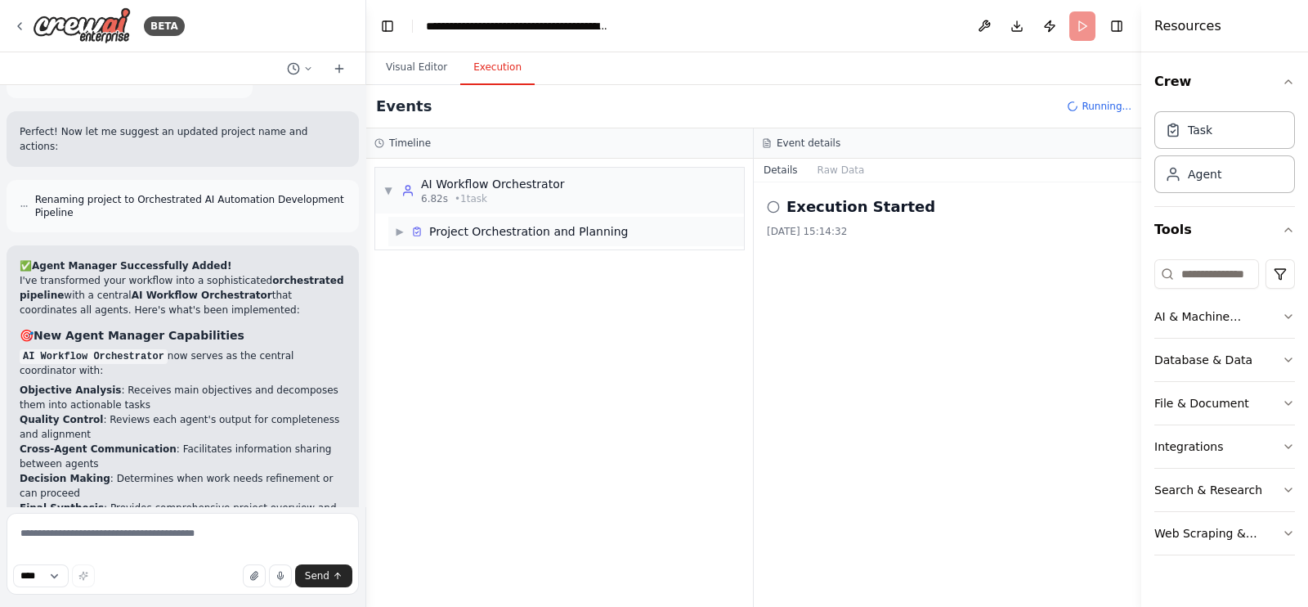
scroll to position [0, 0]
click at [397, 231] on span "▶" at bounding box center [400, 231] width 10 height 13
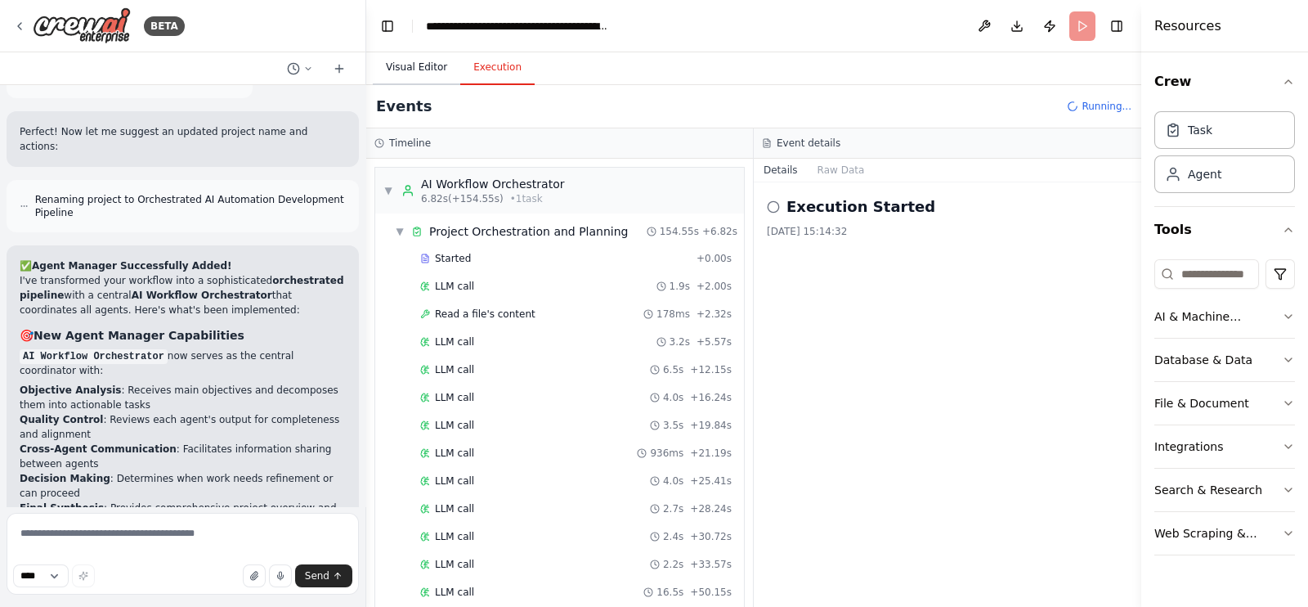
click at [418, 72] on button "Visual Editor" at bounding box center [416, 68] width 87 height 34
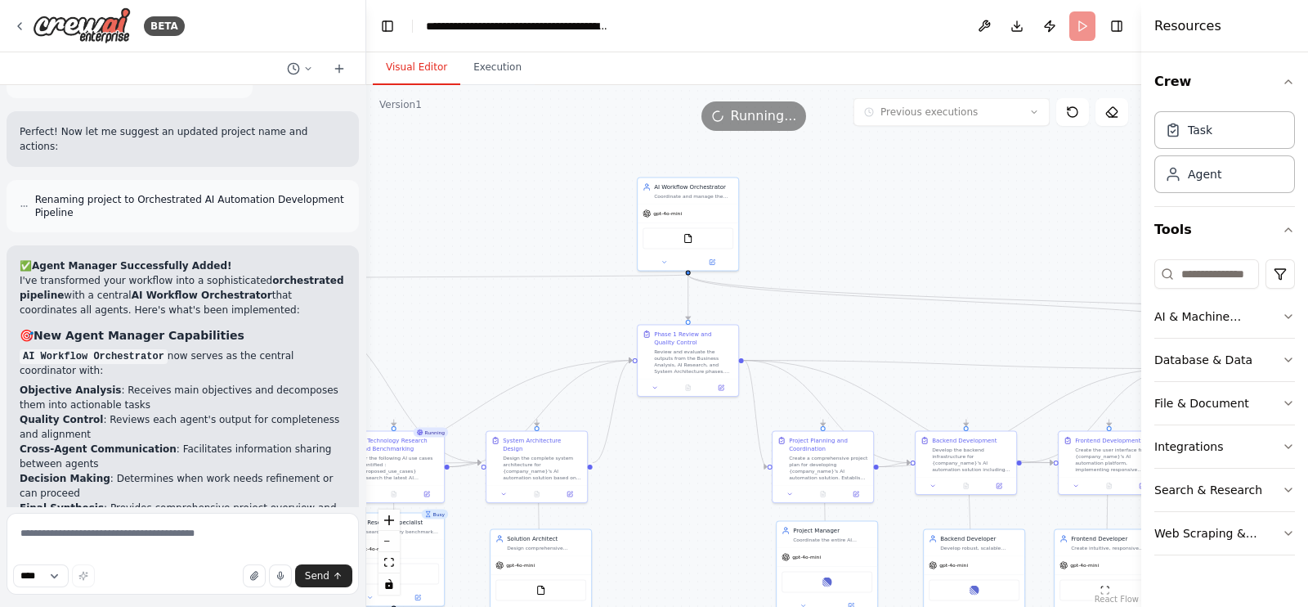
drag, startPoint x: 783, startPoint y: 230, endPoint x: 515, endPoint y: 326, distance: 284.3
click at [515, 326] on div ".deletable-edge-delete-btn { width: 20px; height: 20px; border: 0px solid #ffff…" at bounding box center [753, 346] width 775 height 522
click at [670, 259] on button at bounding box center [664, 261] width 47 height 10
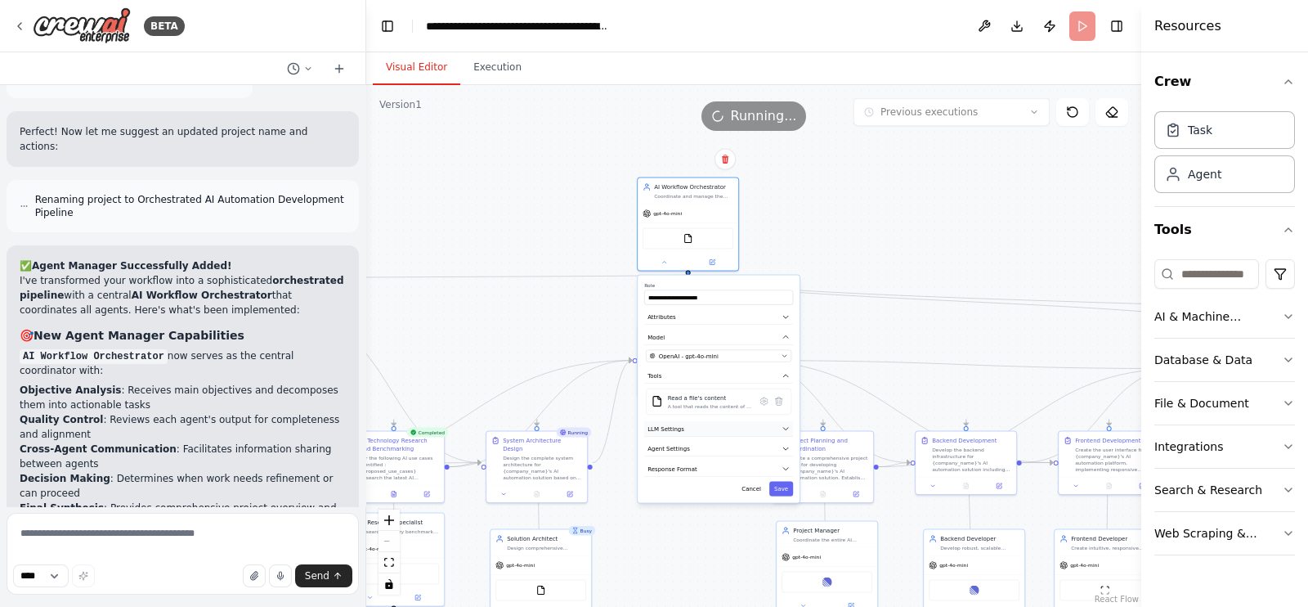
click at [732, 426] on button "LLM Settings" at bounding box center [718, 429] width 149 height 16
click at [724, 452] on button "Agent Settings" at bounding box center [718, 450] width 149 height 16
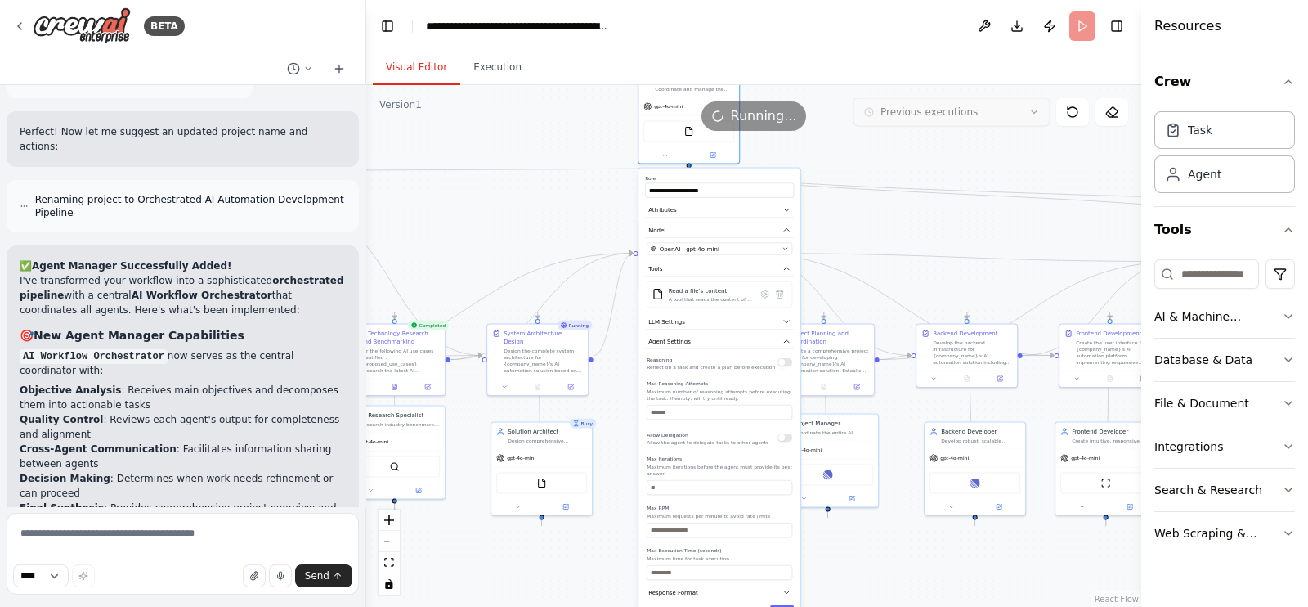
click at [908, 116] on div "Version 1 Previous executions Show Tools Hide Agents .deletable-edge-delete-btn…" at bounding box center [753, 346] width 775 height 522
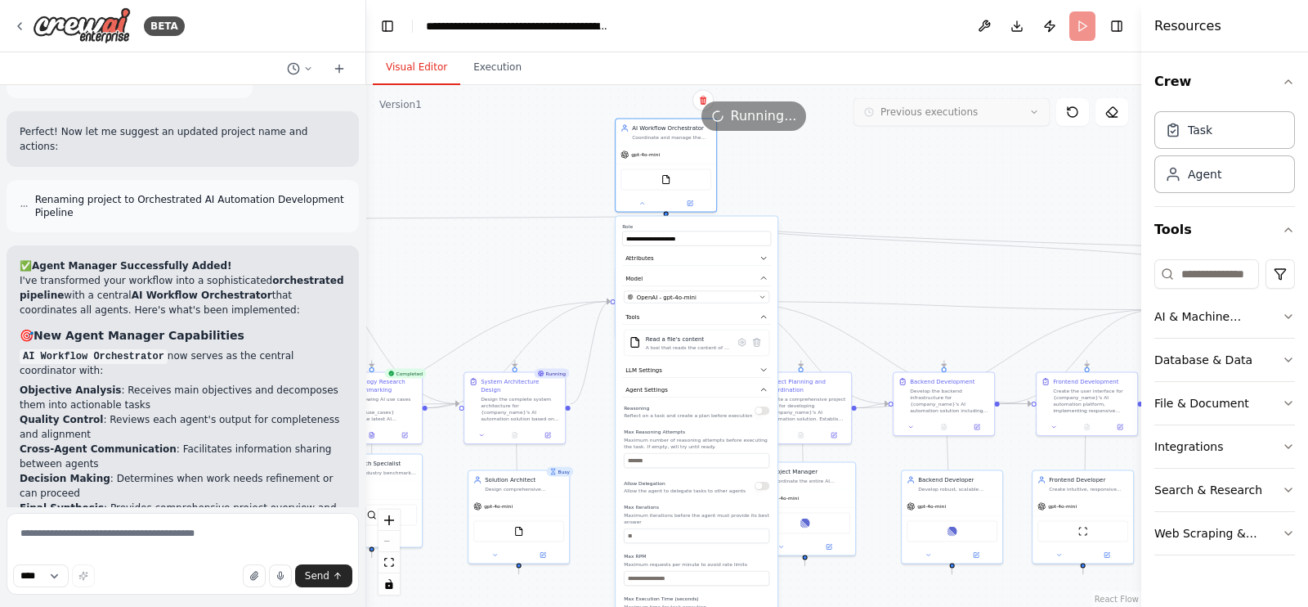
click at [912, 124] on div "Version 1 Previous executions Show Tools Hide Agents .deletable-edge-delete-btn…" at bounding box center [753, 346] width 775 height 522
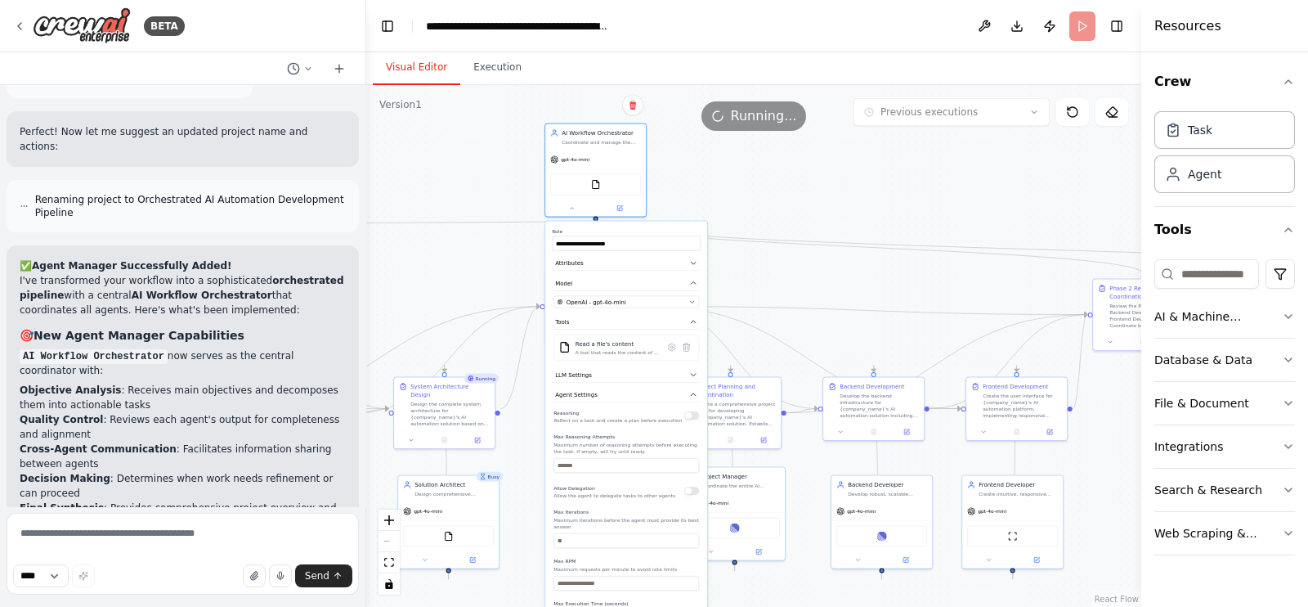
drag, startPoint x: 814, startPoint y: 169, endPoint x: 836, endPoint y: 150, distance: 28.9
click at [827, 161] on div ".deletable-edge-delete-btn { width: 20px; height: 20px; border: 0px solid #ffff…" at bounding box center [753, 346] width 775 height 522
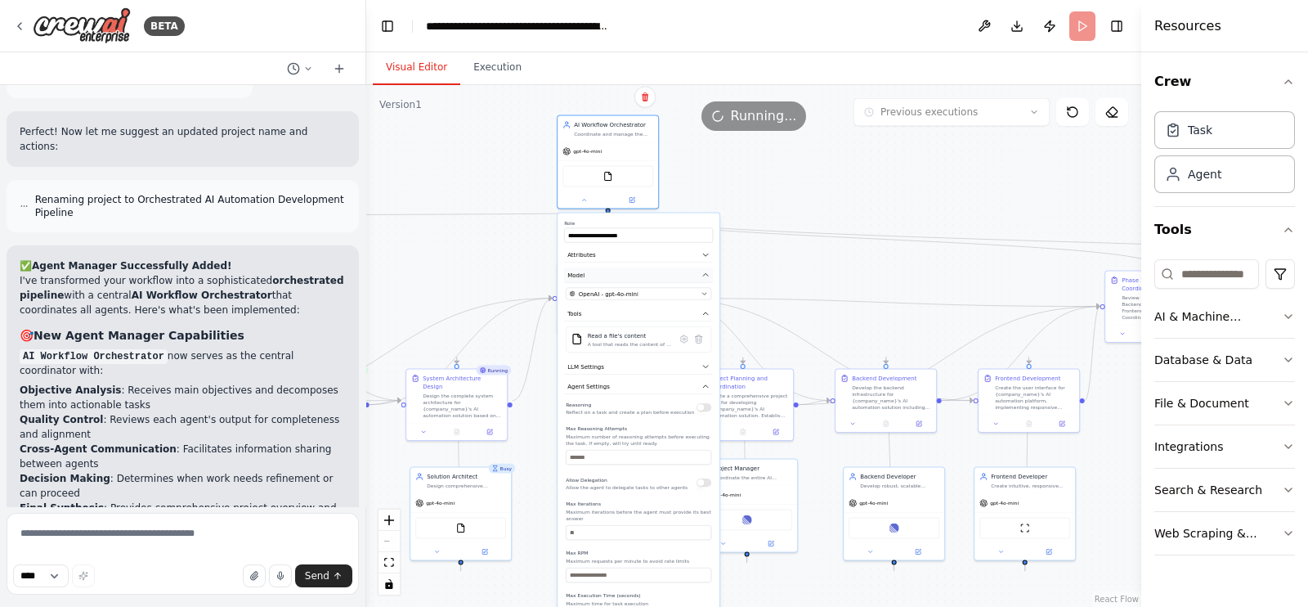
click at [711, 279] on button "Model" at bounding box center [638, 275] width 149 height 16
click at [707, 296] on icon "button" at bounding box center [706, 295] width 8 height 8
click at [710, 334] on icon "button" at bounding box center [706, 335] width 8 height 8
click at [709, 353] on icon "button" at bounding box center [706, 355] width 8 height 8
click at [705, 357] on button "Response Format" at bounding box center [638, 356] width 149 height 16
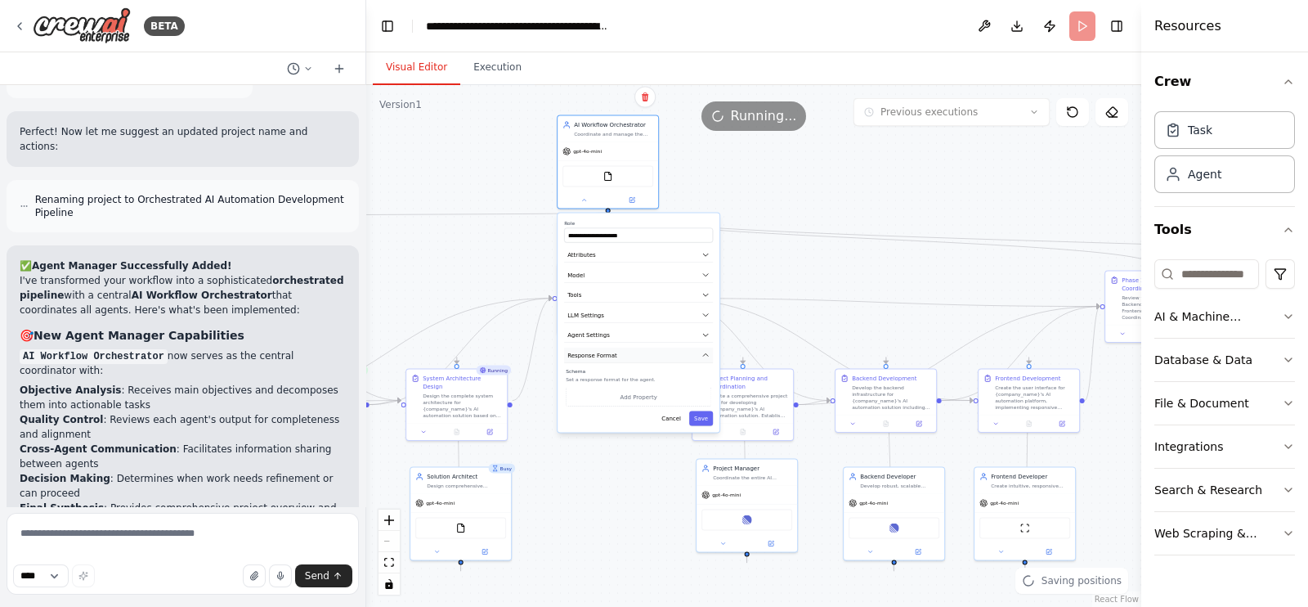
click at [705, 353] on icon "button" at bounding box center [705, 354] width 5 height 2
click at [527, 148] on div ".deletable-edge-delete-btn { width: 20px; height: 20px; border: 0px solid #ffff…" at bounding box center [753, 346] width 775 height 522
click at [603, 125] on div "Running..." at bounding box center [753, 115] width 775 height 29
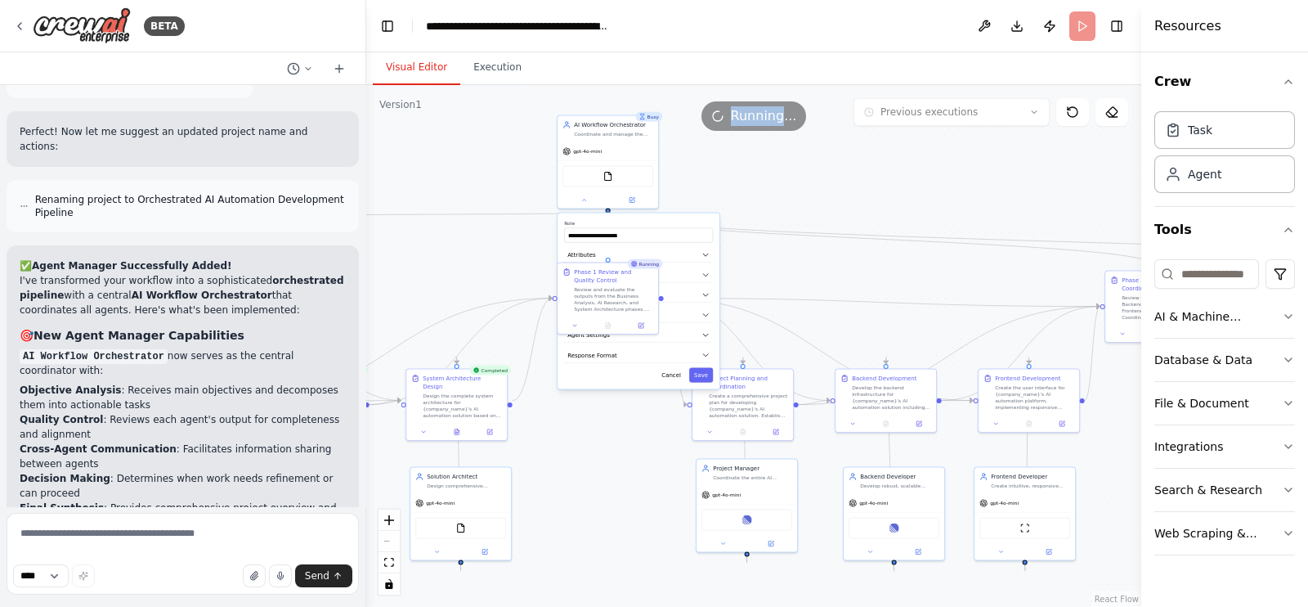
click at [603, 125] on div "Running..." at bounding box center [753, 115] width 775 height 29
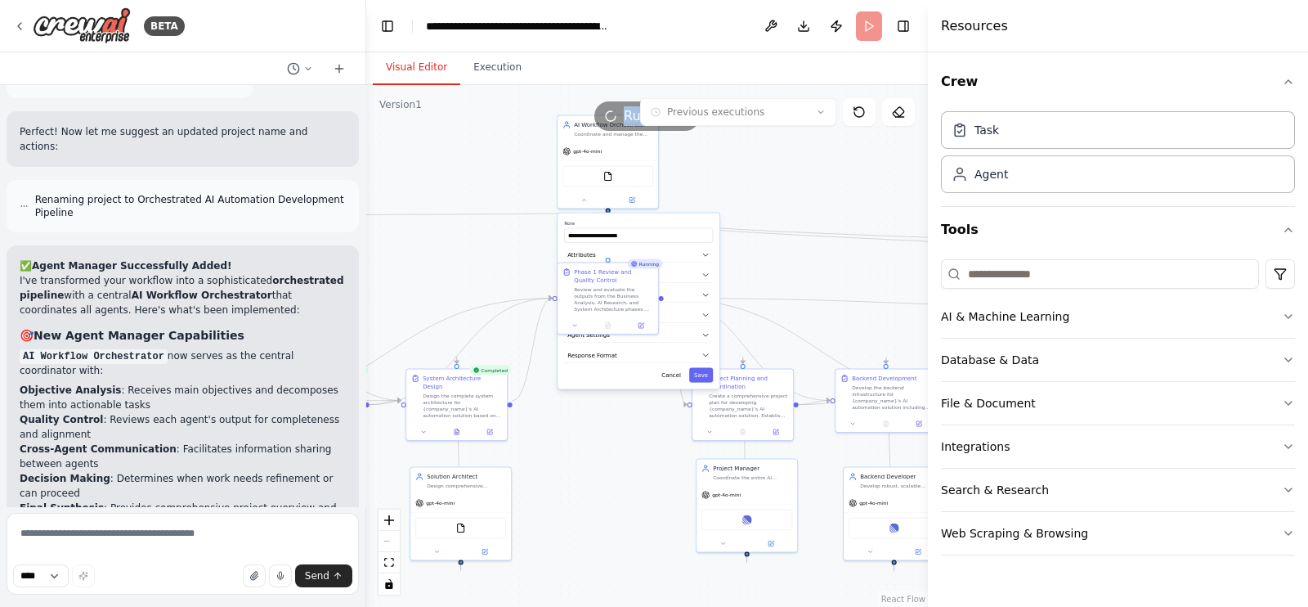
drag, startPoint x: 1141, startPoint y: 204, endPoint x: 928, endPoint y: 208, distance: 212.6
click at [928, 208] on div at bounding box center [931, 303] width 7 height 607
click at [828, 174] on div ".deletable-edge-delete-btn { width: 20px; height: 20px; border: 0px solid #ffff…" at bounding box center [647, 346] width 562 height 522
drag, startPoint x: 637, startPoint y: 450, endPoint x: 657, endPoint y: 423, distance: 33.4
click at [639, 443] on div ".deletable-edge-delete-btn { width: 20px; height: 20px; border: 0px solid #ffff…" at bounding box center [647, 346] width 562 height 522
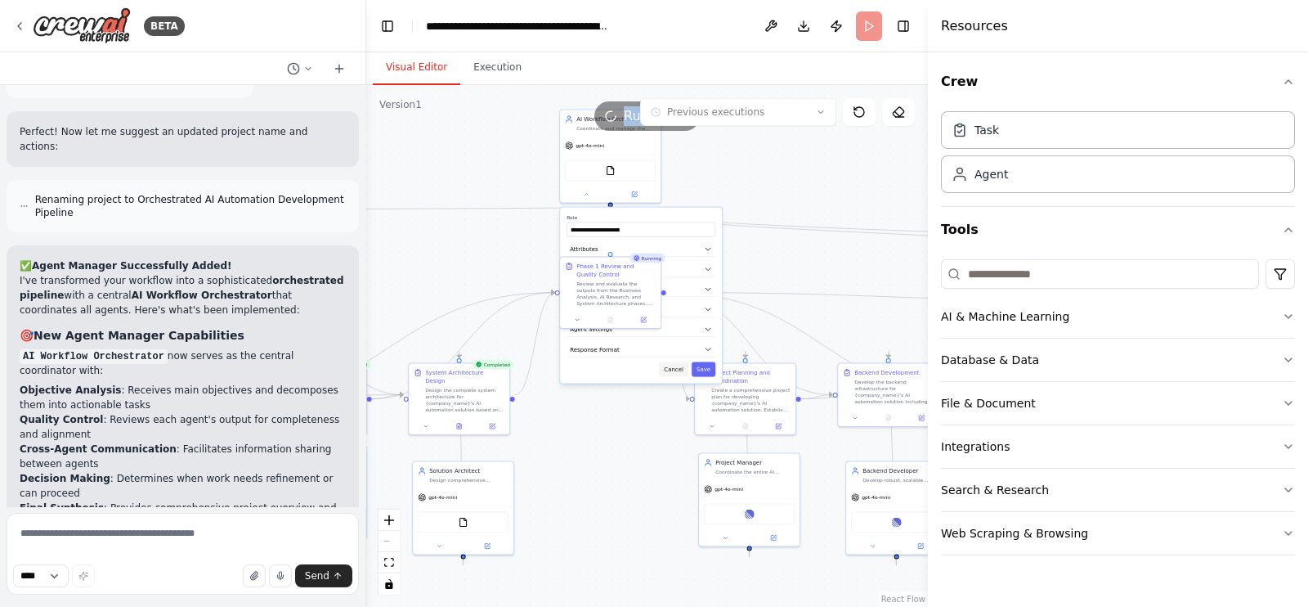
click at [678, 374] on button "Cancel" at bounding box center [673, 369] width 29 height 15
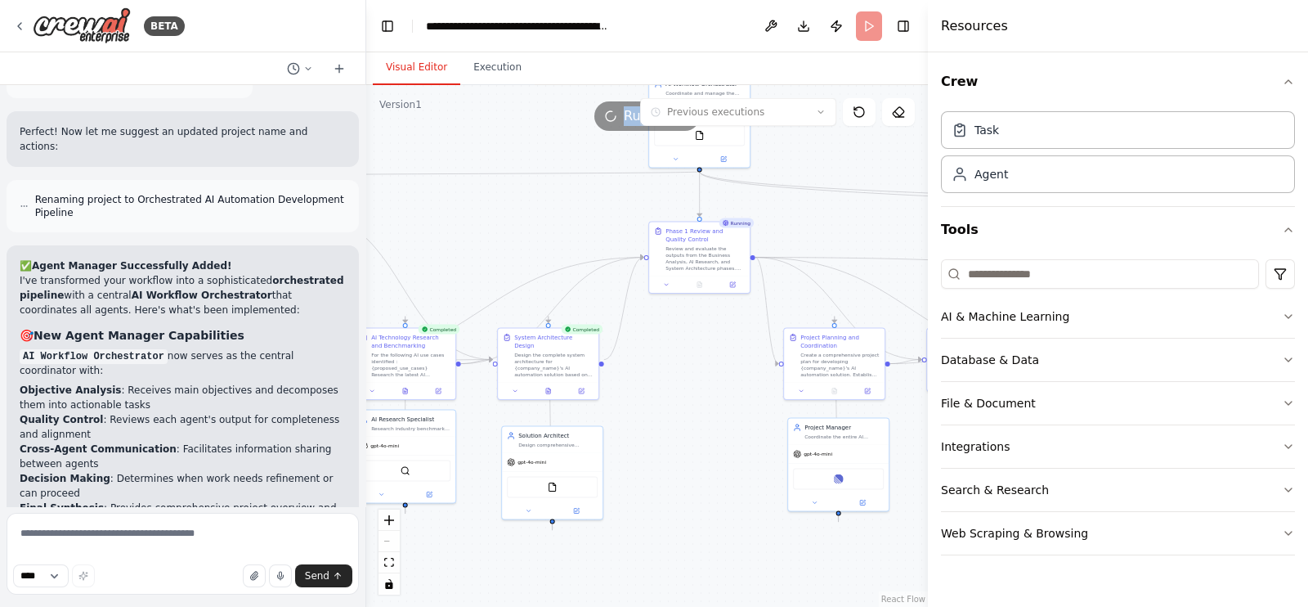
drag, startPoint x: 634, startPoint y: 434, endPoint x: 723, endPoint y: 399, distance: 95.8
click at [723, 399] on div ".deletable-edge-delete-btn { width: 20px; height: 20px; border: 0px solid #ffff…" at bounding box center [647, 346] width 562 height 522
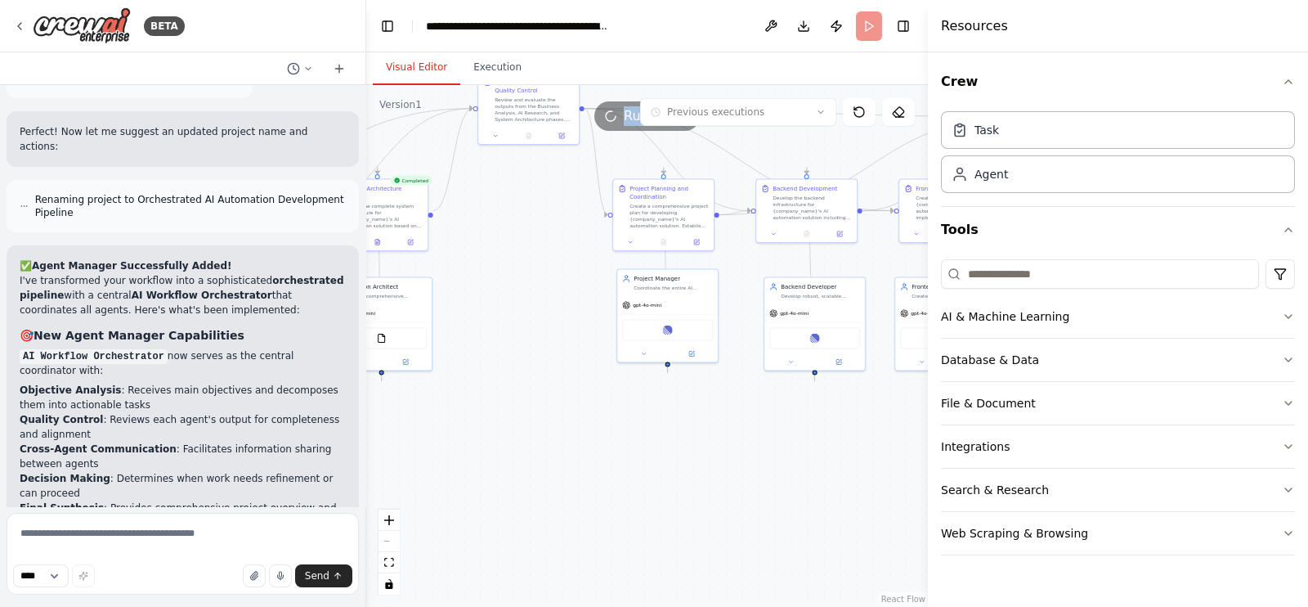
drag, startPoint x: 683, startPoint y: 460, endPoint x: 511, endPoint y: 311, distance: 227.2
click at [511, 311] on div ".deletable-edge-delete-btn { width: 20px; height: 20px; border: 0px solid #ffff…" at bounding box center [647, 346] width 562 height 522
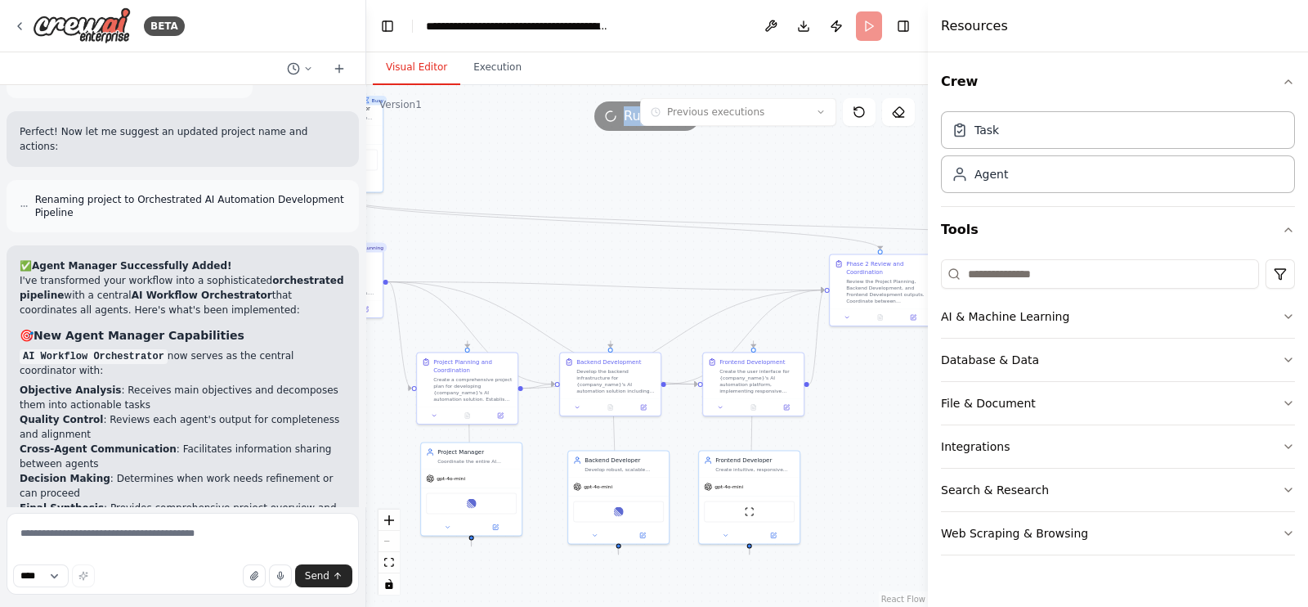
drag, startPoint x: 596, startPoint y: 257, endPoint x: 421, endPoint y: 431, distance: 246.9
click at [405, 429] on div ".deletable-edge-delete-btn { width: 20px; height: 20px; border: 0px solid #ffff…" at bounding box center [647, 346] width 562 height 522
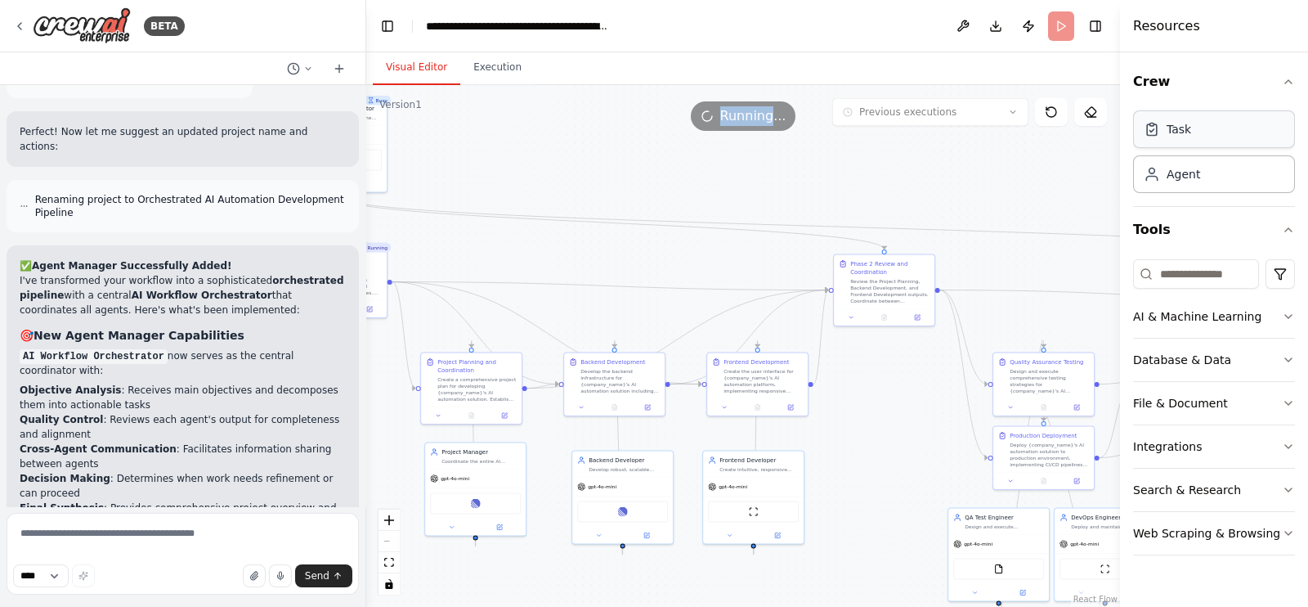
drag, startPoint x: 931, startPoint y: 56, endPoint x: 1263, endPoint y: 116, distance: 338.1
click at [1263, 116] on div "Resources Crew Task Agent Tools AI & Machine Learning Database & Data File & Do…" at bounding box center [1214, 303] width 188 height 607
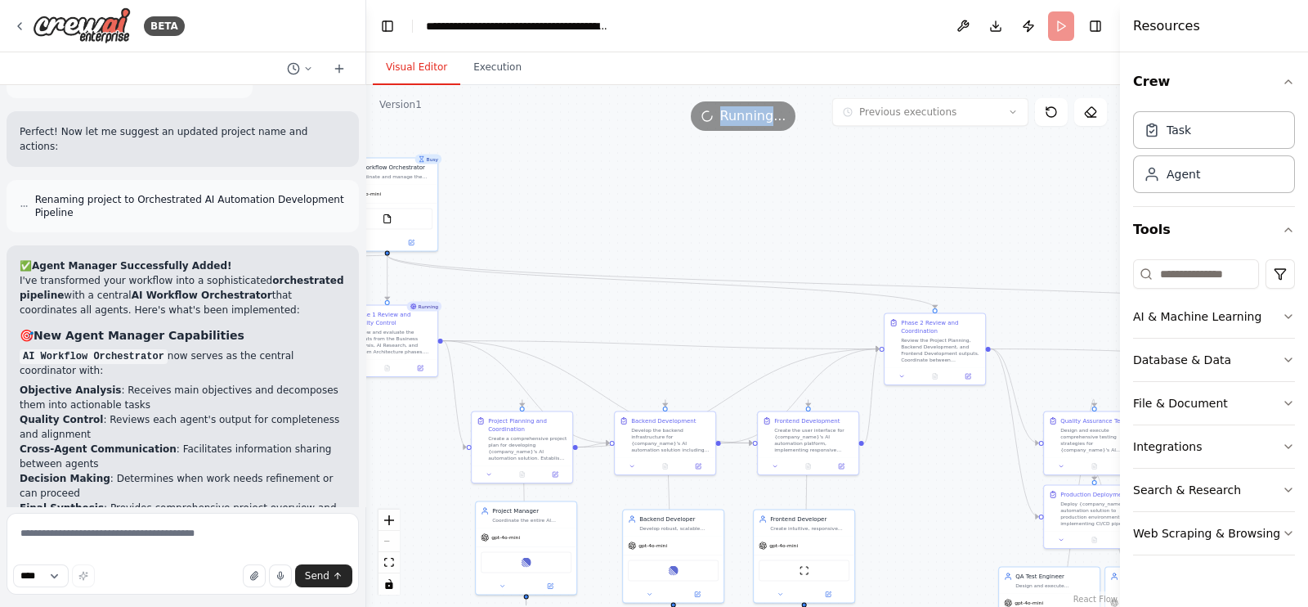
drag, startPoint x: 932, startPoint y: 178, endPoint x: 1036, endPoint y: 259, distance: 131.7
click at [1036, 259] on div ".deletable-edge-delete-btn { width: 20px; height: 20px; border: 0px solid #ffff…" at bounding box center [743, 346] width 754 height 522
click at [492, 69] on button "Execution" at bounding box center [497, 68] width 74 height 34
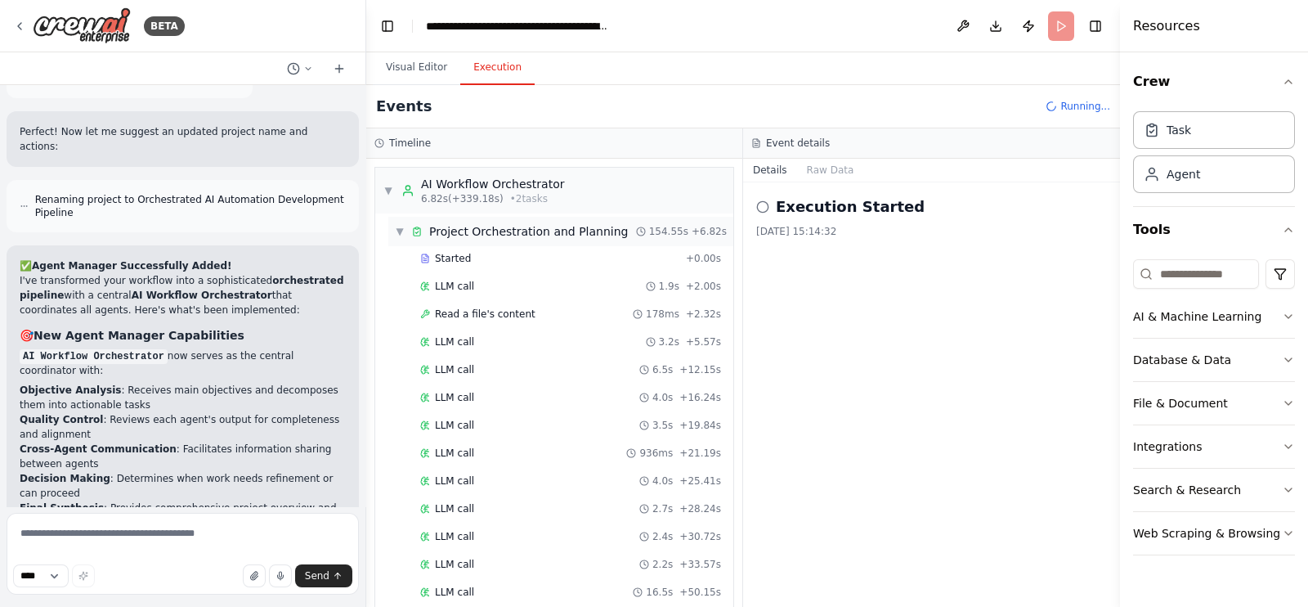
click at [401, 227] on span "▼" at bounding box center [400, 231] width 10 height 13
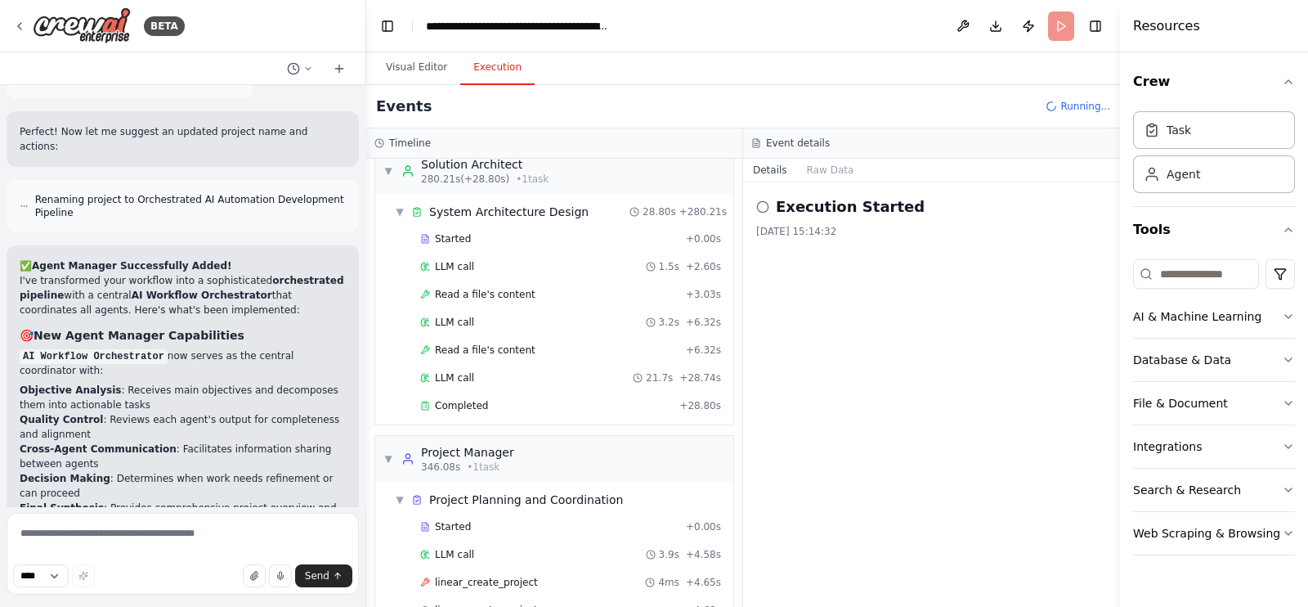
click at [397, 263] on div "Started + 0.00s LLM call 1.5s + 2.60s Read a file's content + 3.03s LLM call 3.…" at bounding box center [560, 324] width 345 height 195
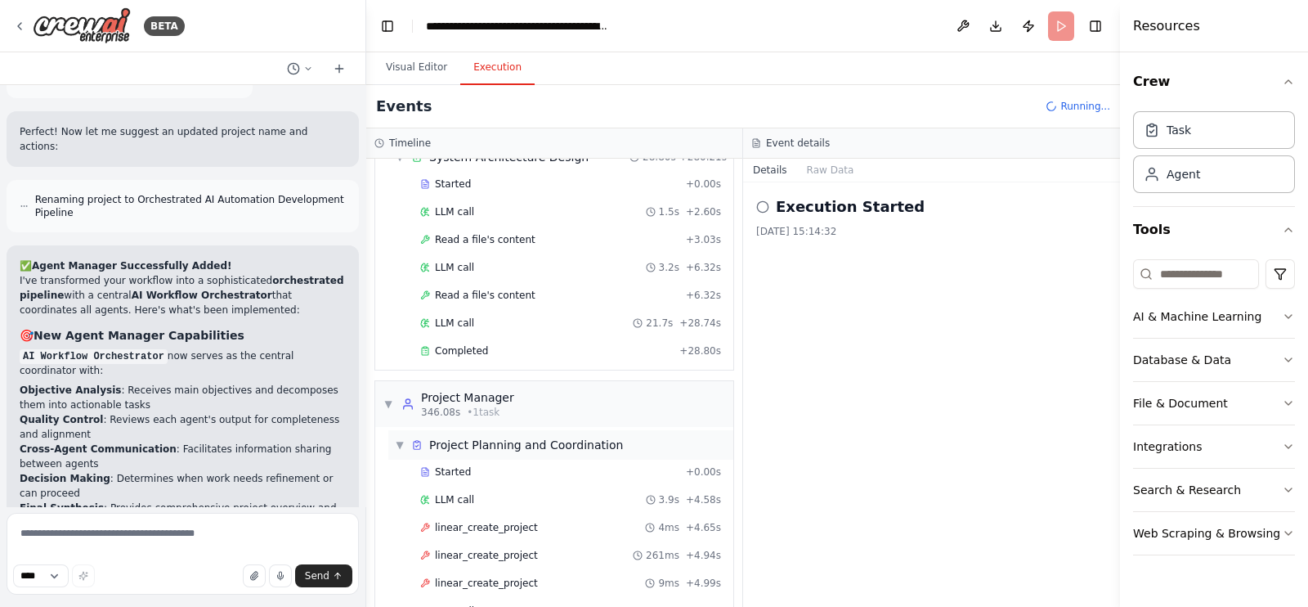
click at [404, 438] on span "▼" at bounding box center [400, 444] width 10 height 13
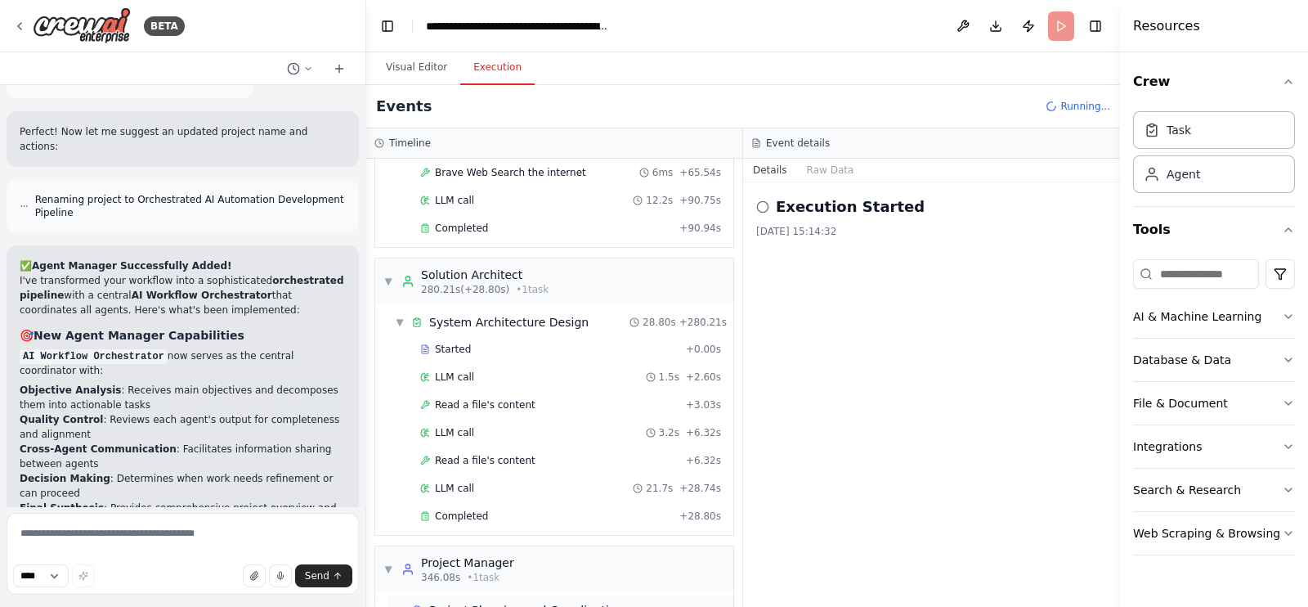
click at [404, 603] on span "▶" at bounding box center [400, 609] width 10 height 13
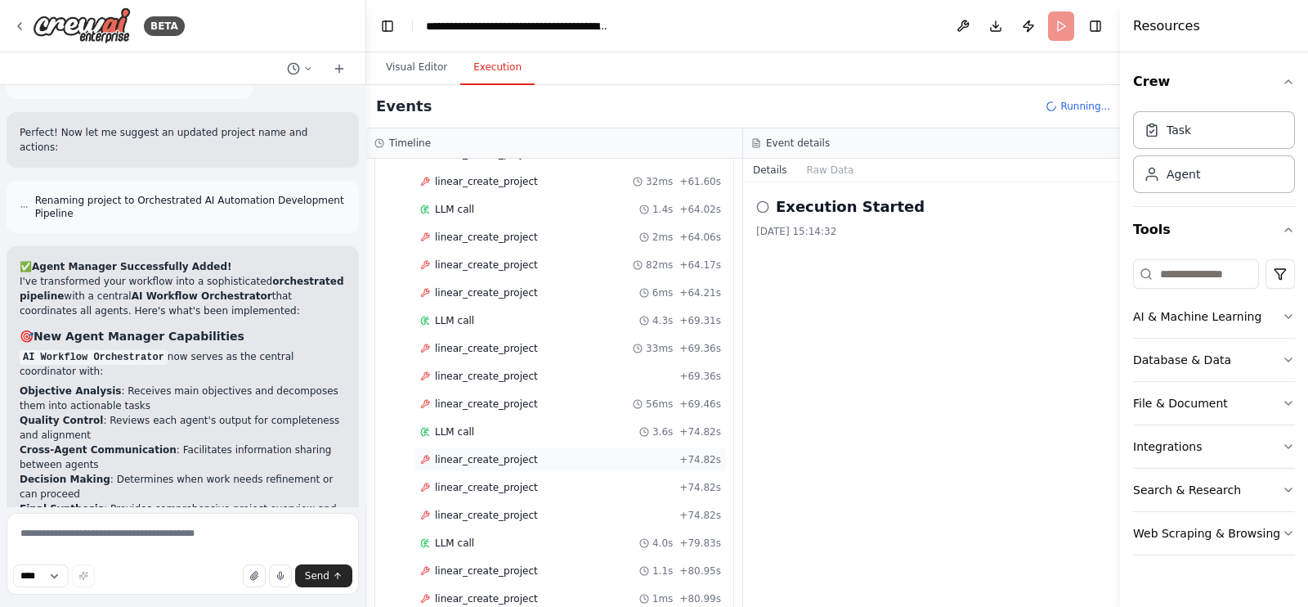
scroll to position [3836, 0]
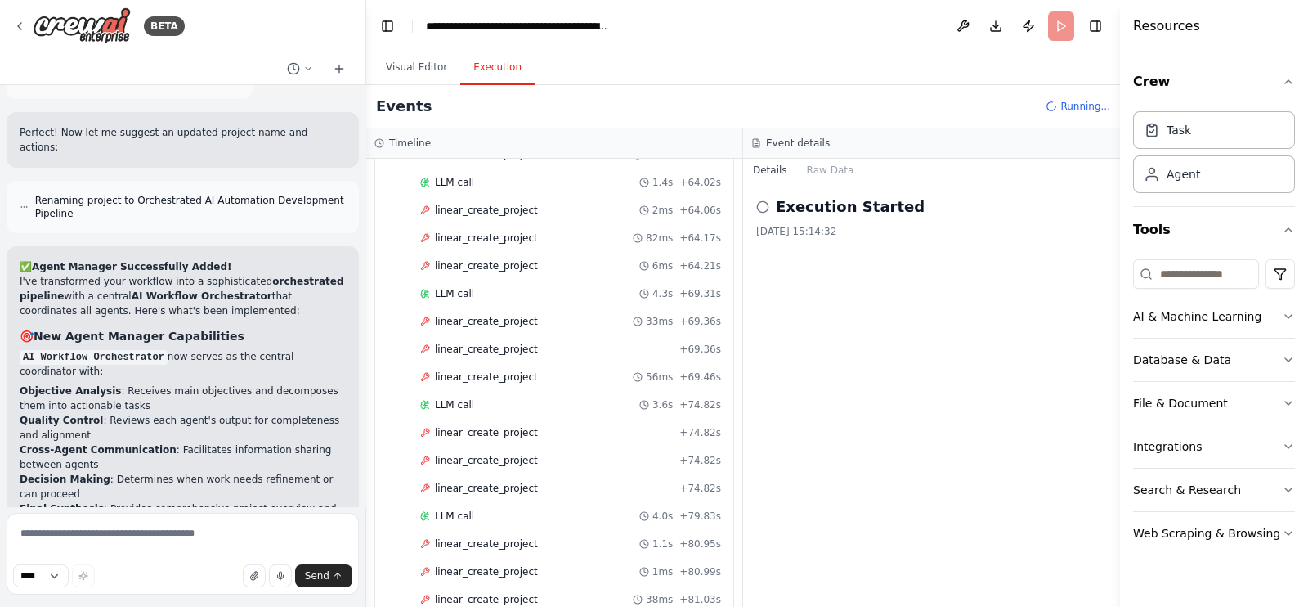
click at [847, 359] on div "Execution Started 25/09/2025 15:14:32" at bounding box center [931, 394] width 377 height 424
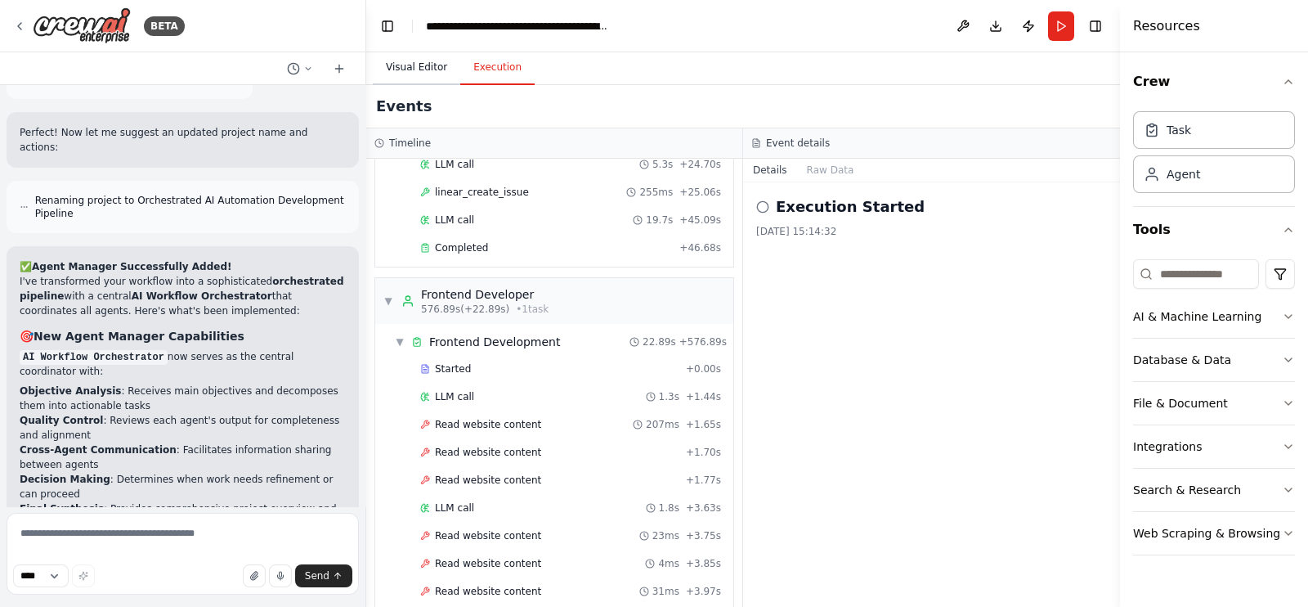
click at [433, 57] on button "Visual Editor" at bounding box center [416, 68] width 87 height 34
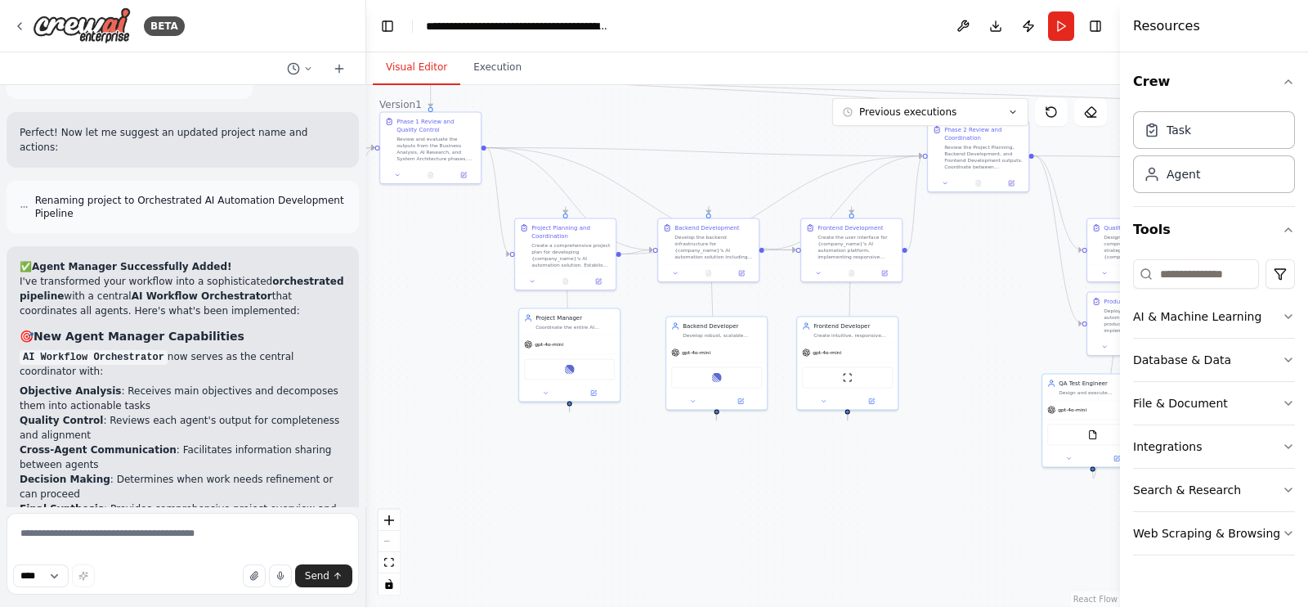
drag, startPoint x: 989, startPoint y: 406, endPoint x: 1010, endPoint y: 366, distance: 46.1
click at [1010, 366] on div ".deletable-edge-delete-btn { width: 20px; height: 20px; border: 0px solid #ffff…" at bounding box center [743, 346] width 754 height 522
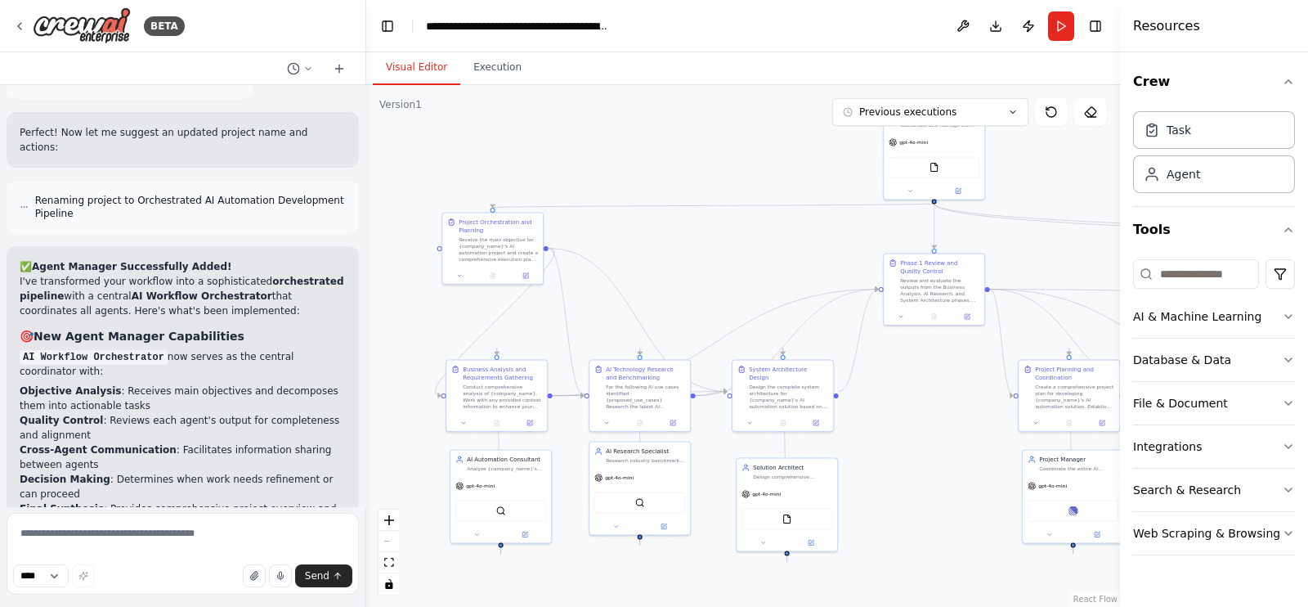
drag, startPoint x: 566, startPoint y: 258, endPoint x: 940, endPoint y: 402, distance: 400.5
click at [940, 402] on div ".deletable-edge-delete-btn { width: 20px; height: 20px; border: 0px solid #ffff…" at bounding box center [743, 346] width 754 height 522
click at [491, 61] on button "Execution" at bounding box center [497, 68] width 74 height 34
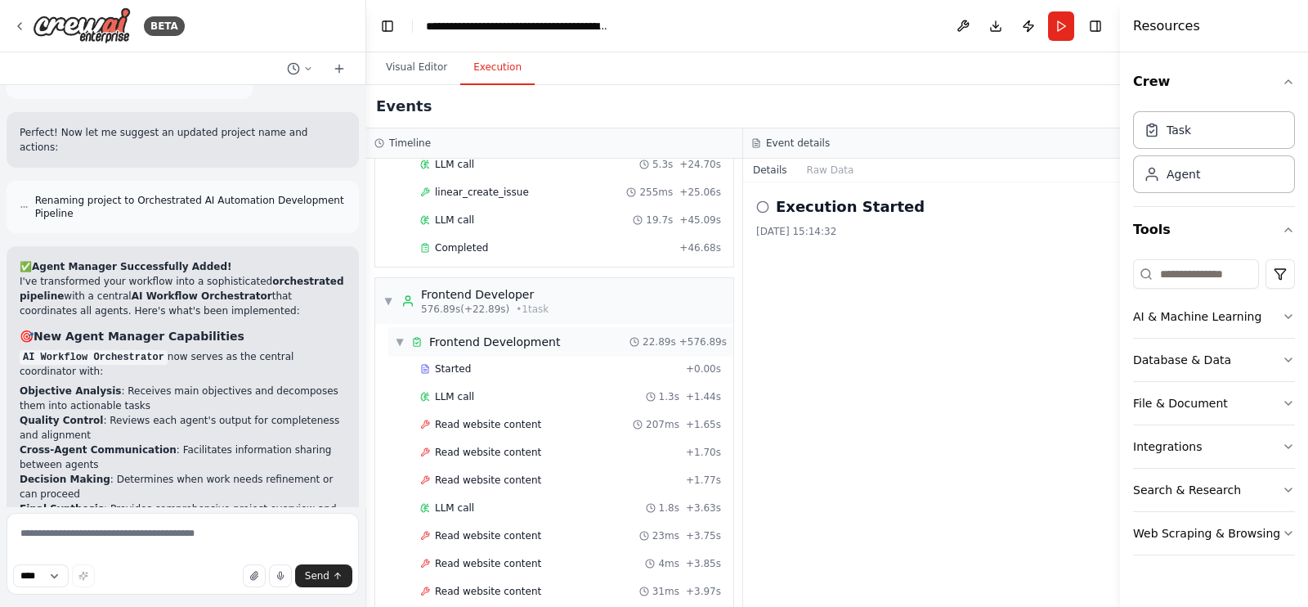
click at [405, 334] on div "▼ Frontend Development" at bounding box center [477, 342] width 165 height 16
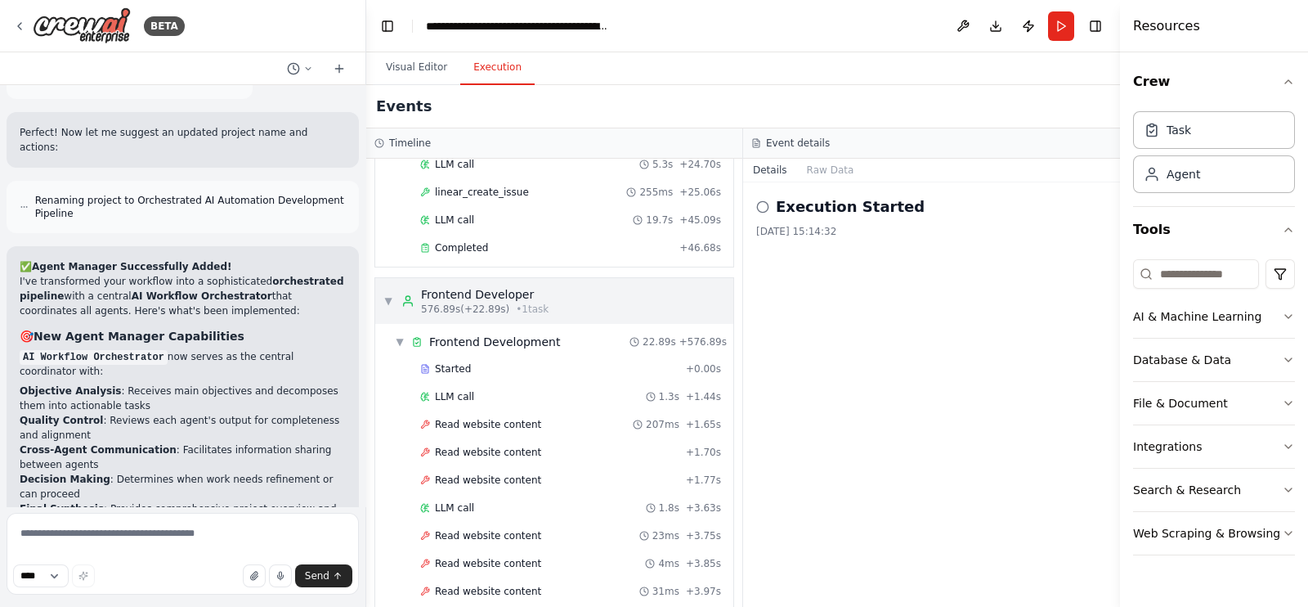
click at [388, 294] on span "▼" at bounding box center [389, 300] width 10 height 13
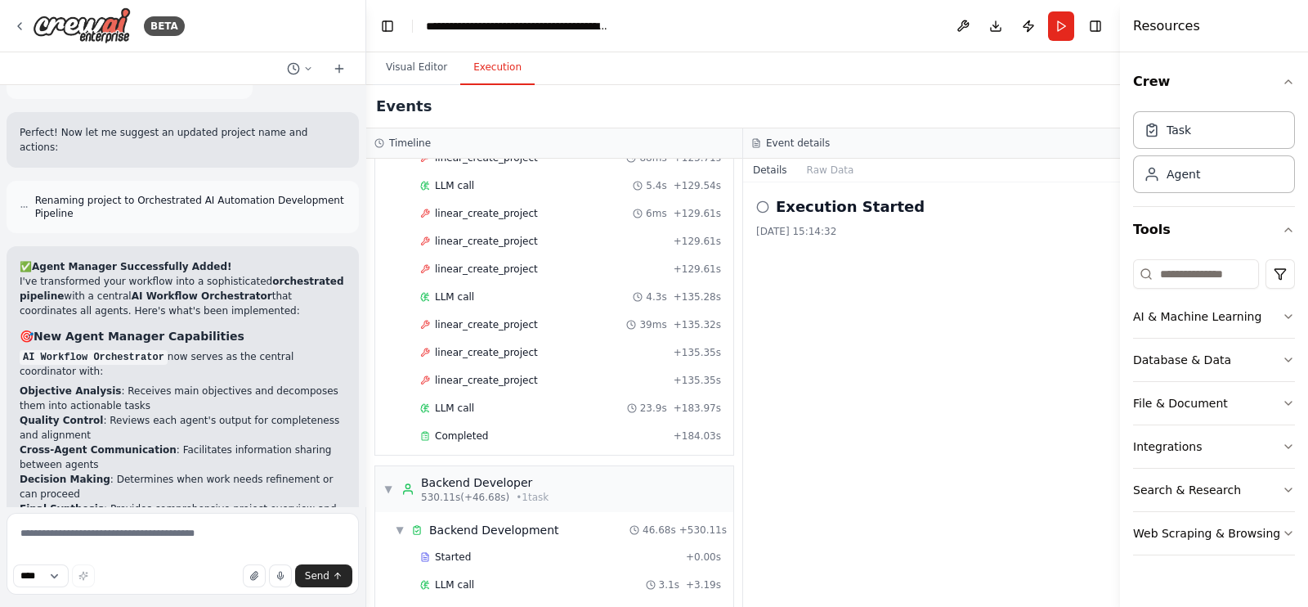
scroll to position [4960, 0]
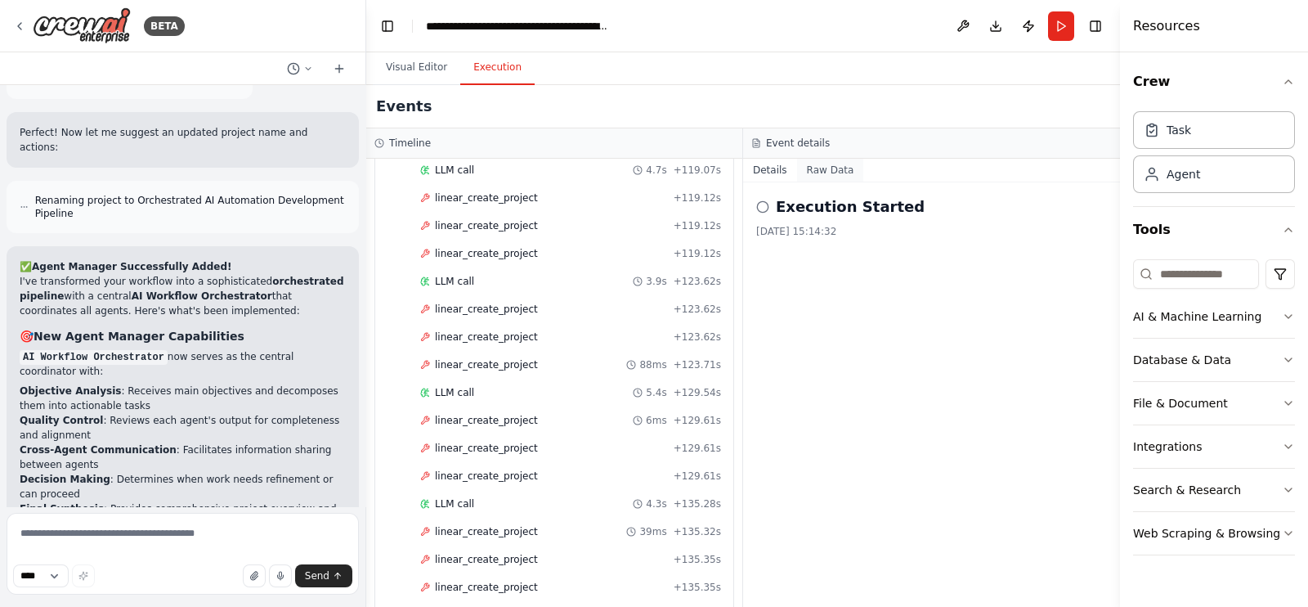
click at [819, 174] on button "Raw Data" at bounding box center [830, 170] width 67 height 23
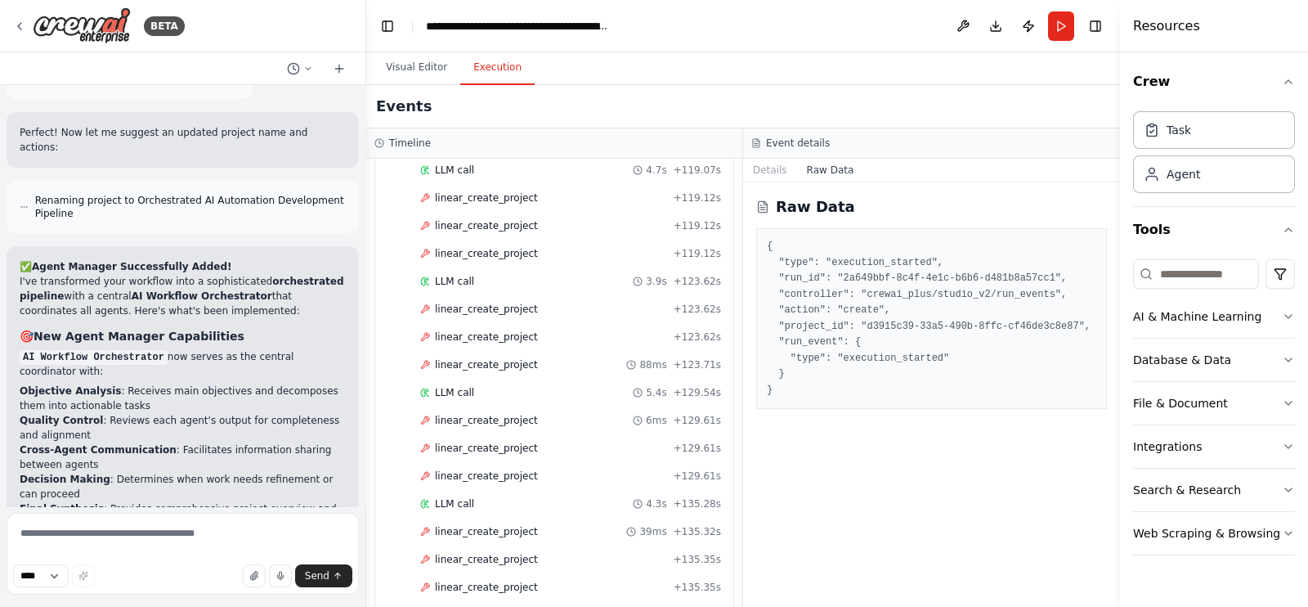
scroll to position [20434, 0]
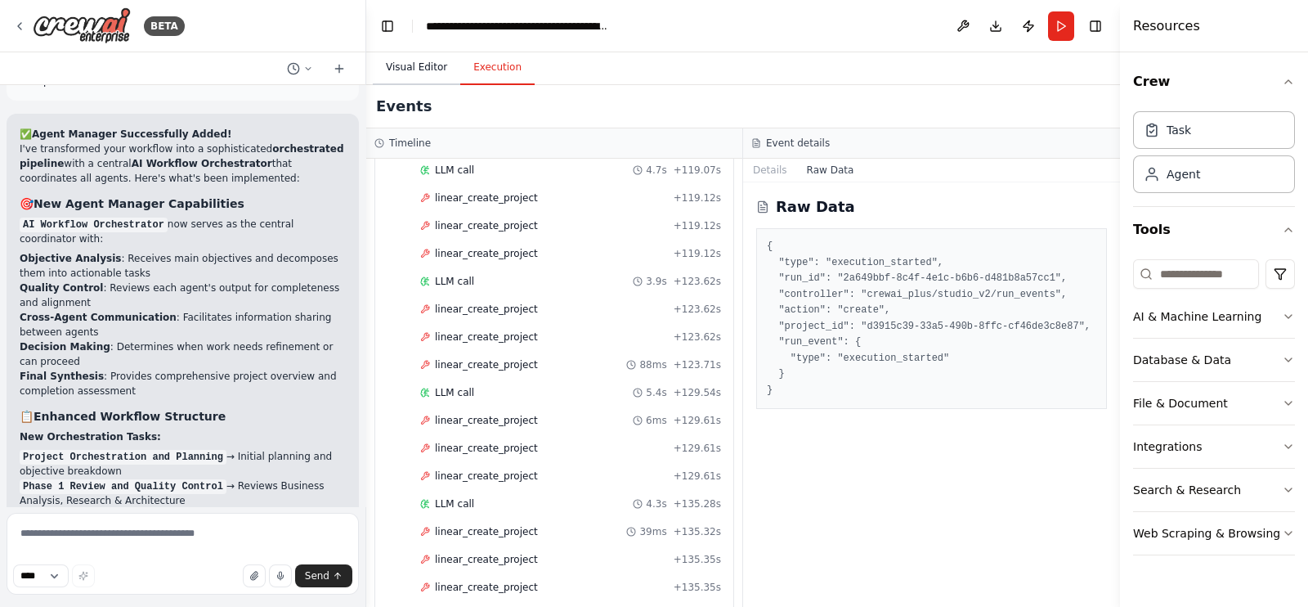
click at [425, 69] on button "Visual Editor" at bounding box center [416, 68] width 87 height 34
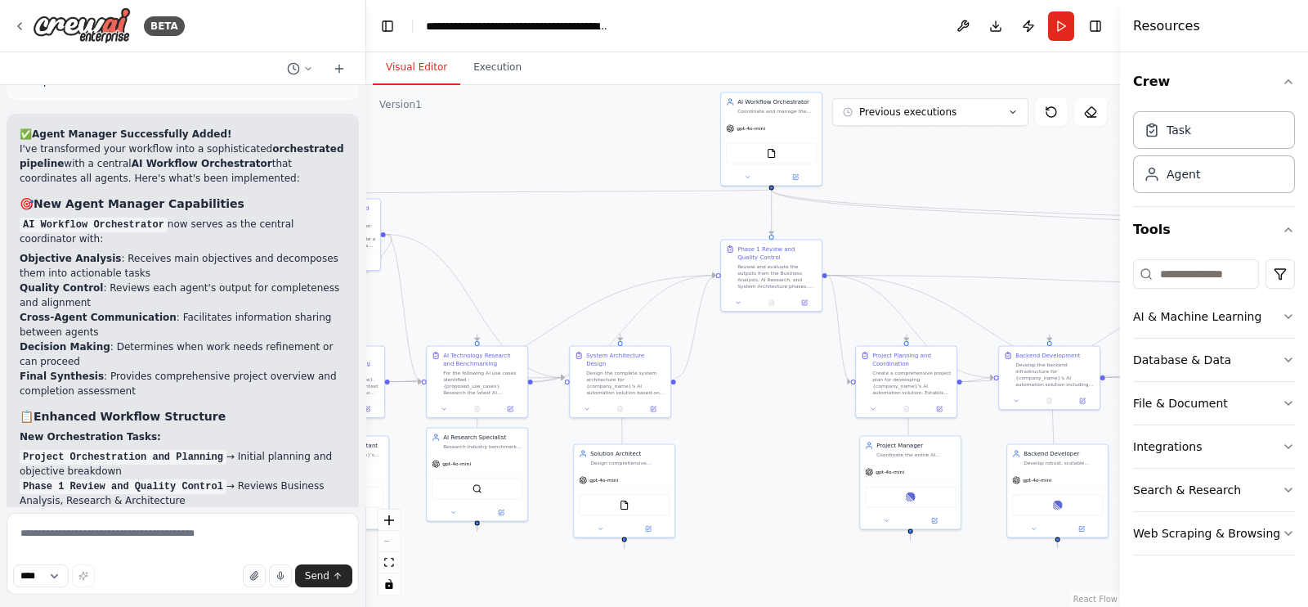
drag, startPoint x: 702, startPoint y: 265, endPoint x: 540, endPoint y: 250, distance: 163.4
click at [540, 250] on div ".deletable-edge-delete-btn { width: 20px; height: 20px; border: 0px solid #ffff…" at bounding box center [743, 346] width 754 height 522
click at [778, 154] on div "FileReadTool" at bounding box center [771, 151] width 91 height 21
click at [755, 173] on button at bounding box center [748, 176] width 47 height 10
click at [744, 315] on img at bounding box center [740, 316] width 11 height 11
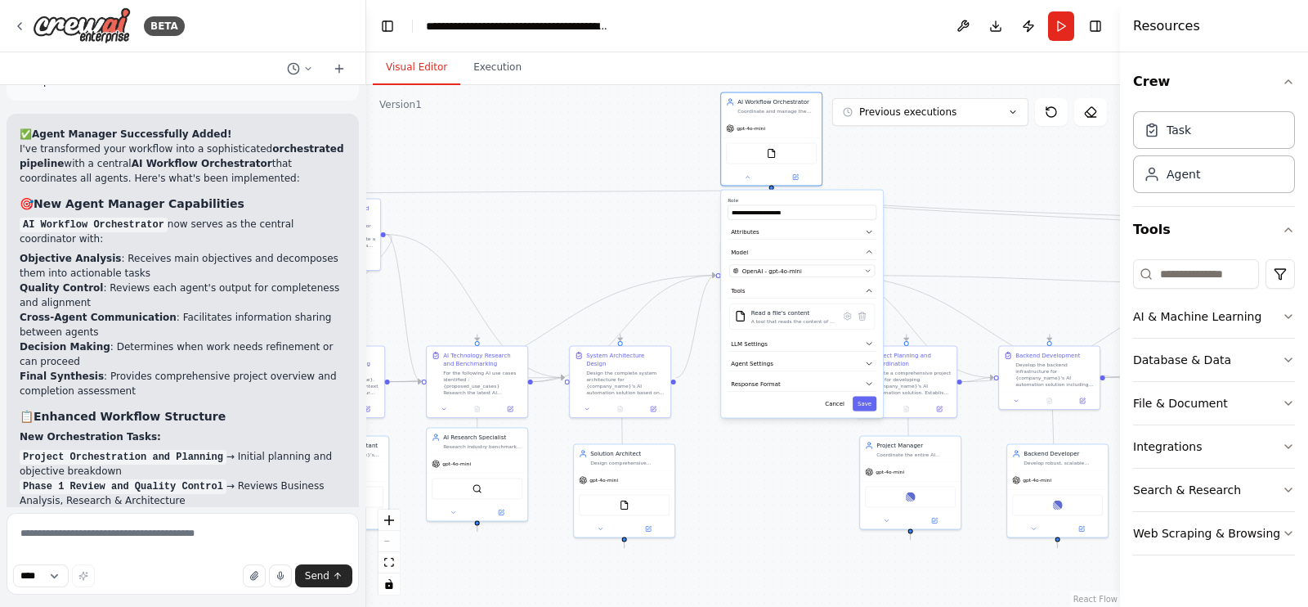
click at [621, 125] on div ".deletable-edge-delete-btn { width: 20px; height: 20px; border: 0px solid #ffff…" at bounding box center [743, 346] width 754 height 522
click at [779, 106] on div "Coordinate and manage the entire AI automation development pipeline for {compan…" at bounding box center [783, 108] width 79 height 7
click at [805, 128] on div "gpt-4o-mini" at bounding box center [778, 126] width 101 height 18
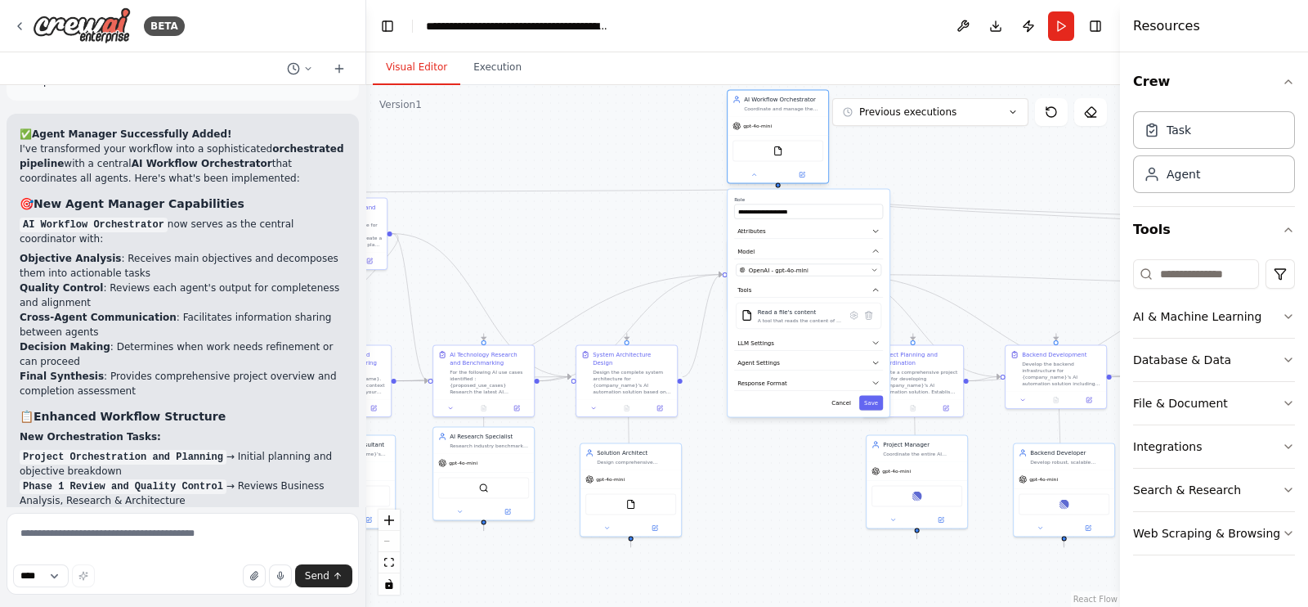
drag, startPoint x: 752, startPoint y: 177, endPoint x: 763, endPoint y: 165, distance: 15.6
click at [754, 177] on icon at bounding box center [754, 175] width 7 height 7
click at [752, 173] on icon at bounding box center [754, 175] width 7 height 7
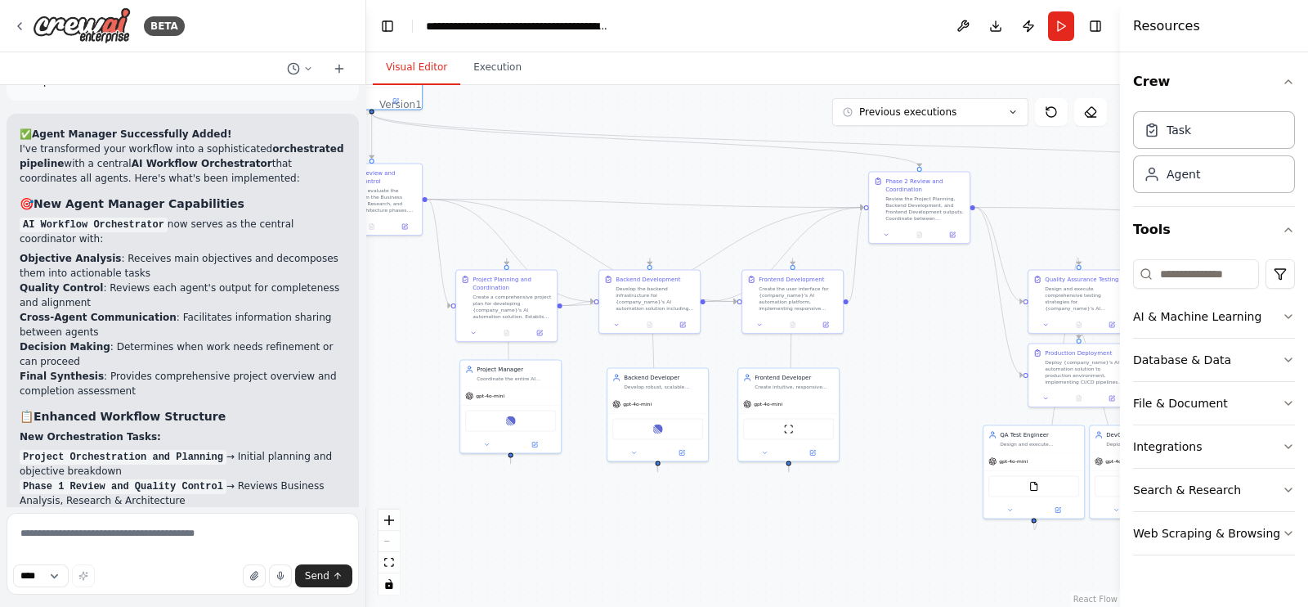
drag, startPoint x: 796, startPoint y: 377, endPoint x: 321, endPoint y: 333, distance: 476.3
click at [321, 333] on div "BETA Hello! I'm the CrewAI assistant. What kind of automation do you want to bu…" at bounding box center [654, 303] width 1308 height 607
click at [662, 428] on img at bounding box center [658, 428] width 10 height 10
click at [662, 433] on div "Linear" at bounding box center [657, 427] width 91 height 21
click at [662, 427] on img at bounding box center [658, 428] width 10 height 10
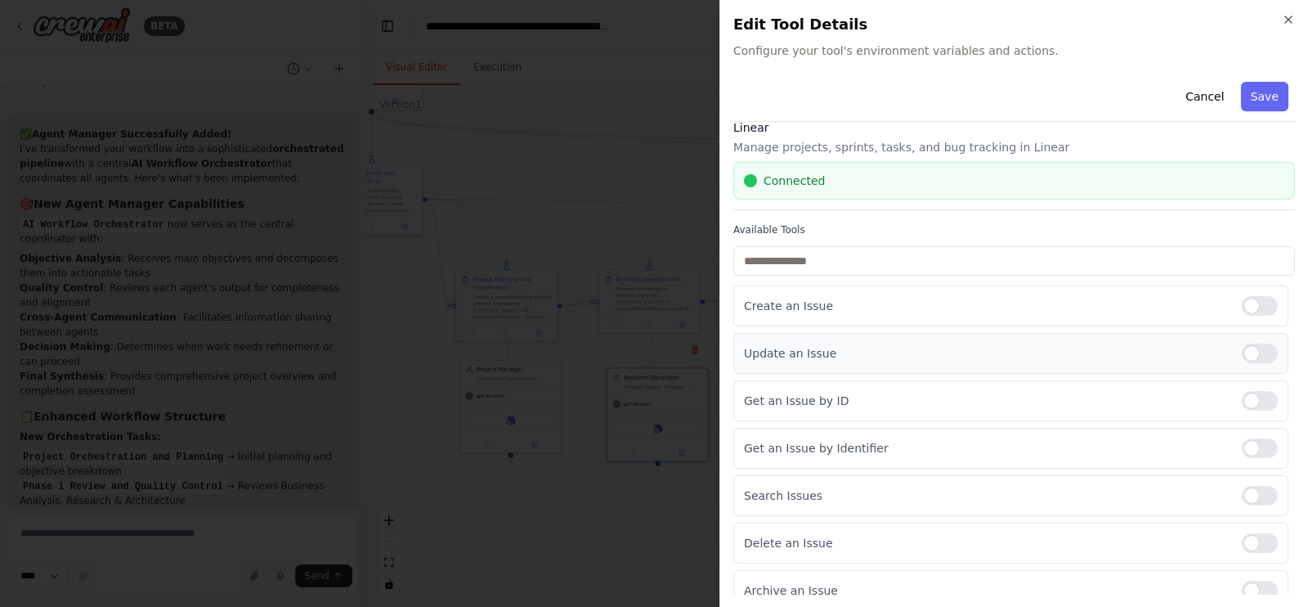
scroll to position [0, 0]
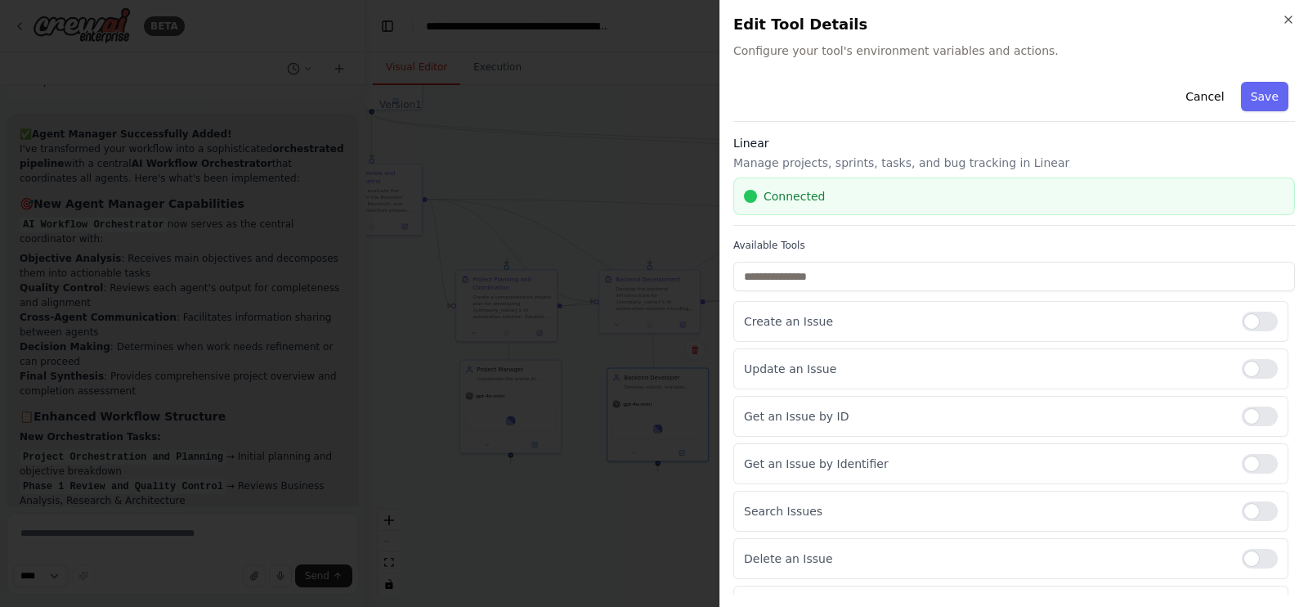
click at [796, 30] on h2 "Edit Tool Details" at bounding box center [1015, 24] width 562 height 23
click at [790, 19] on h2 "Edit Tool Details" at bounding box center [1015, 24] width 562 height 23
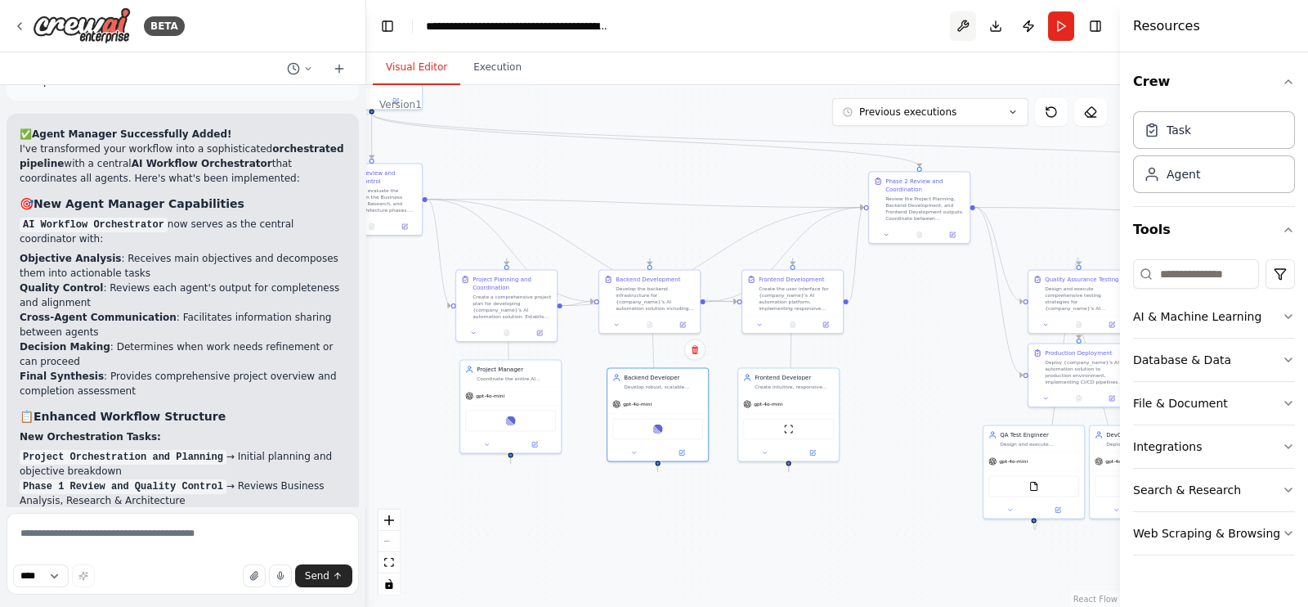
click at [972, 36] on button at bounding box center [963, 25] width 26 height 29
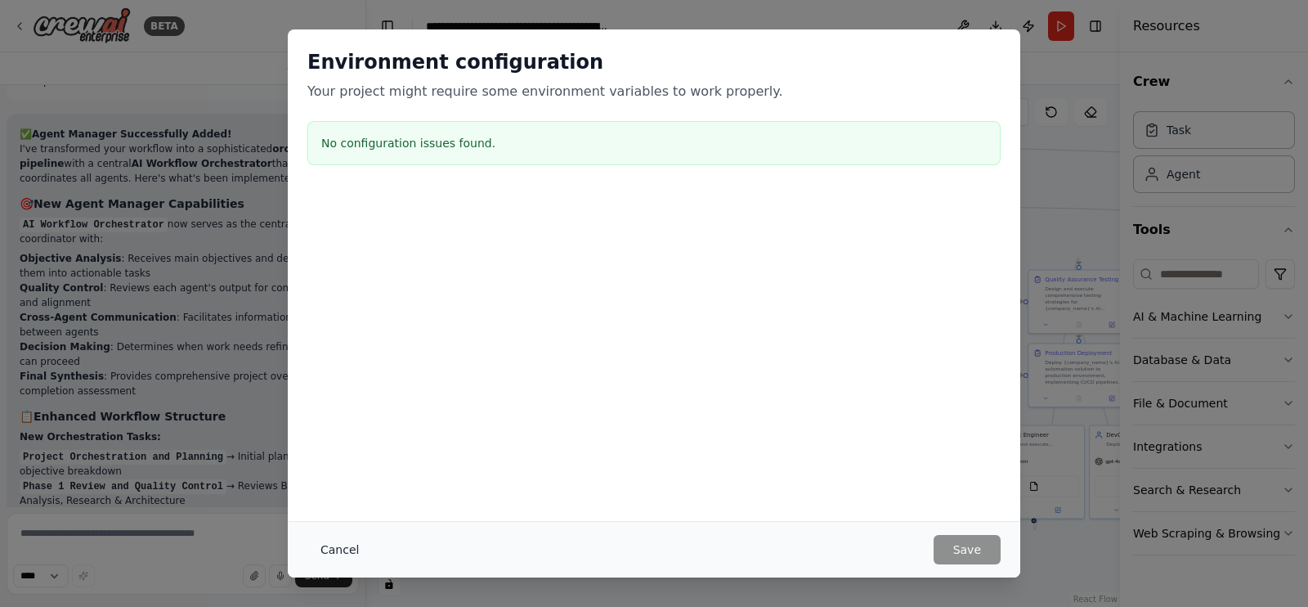
click at [349, 547] on button "Cancel" at bounding box center [339, 549] width 65 height 29
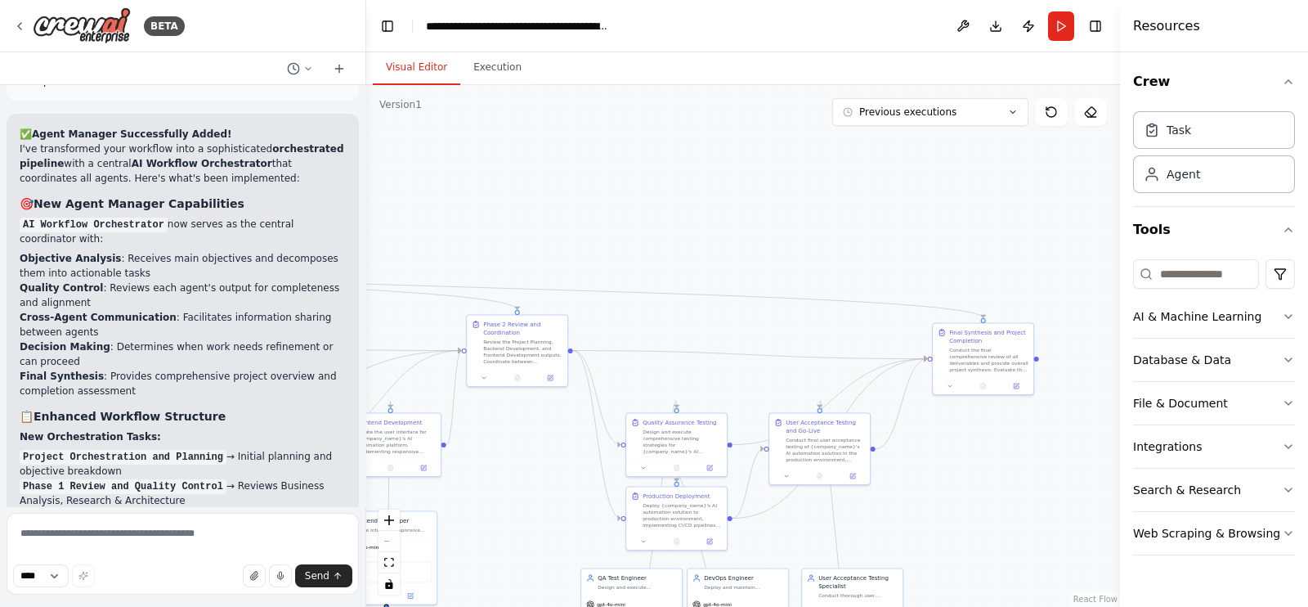
drag, startPoint x: 899, startPoint y: 325, endPoint x: 496, endPoint y: 468, distance: 427.0
click at [496, 468] on div ".deletable-edge-delete-btn { width: 20px; height: 20px; border: 0px solid #ffff…" at bounding box center [743, 346] width 754 height 522
click at [989, 360] on div "Conduct the final comprehensive review of all deliverables and provide overall …" at bounding box center [988, 358] width 79 height 26
click at [979, 333] on div "Final Synthesis and Project Completion" at bounding box center [988, 335] width 79 height 16
click at [946, 334] on div "Final Synthesis and Project Completion Conduct the final comprehensive review o…" at bounding box center [983, 349] width 91 height 44
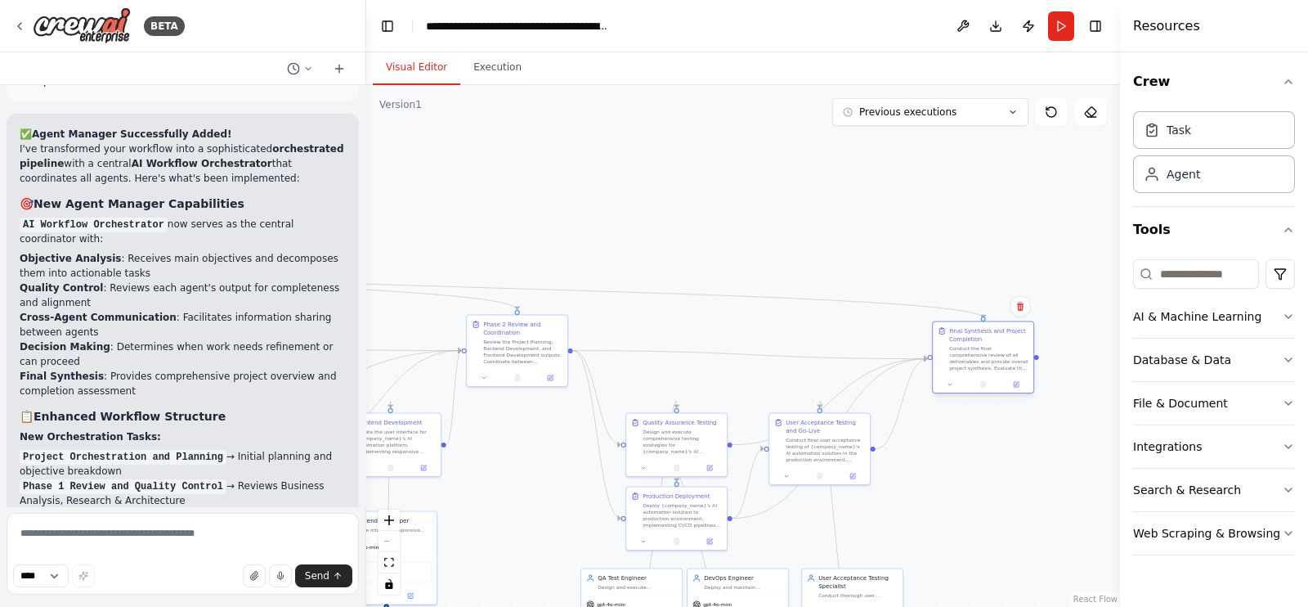
click at [946, 334] on div "Final Synthesis and Project Completion Conduct the final comprehensive review o…" at bounding box center [983, 349] width 91 height 44
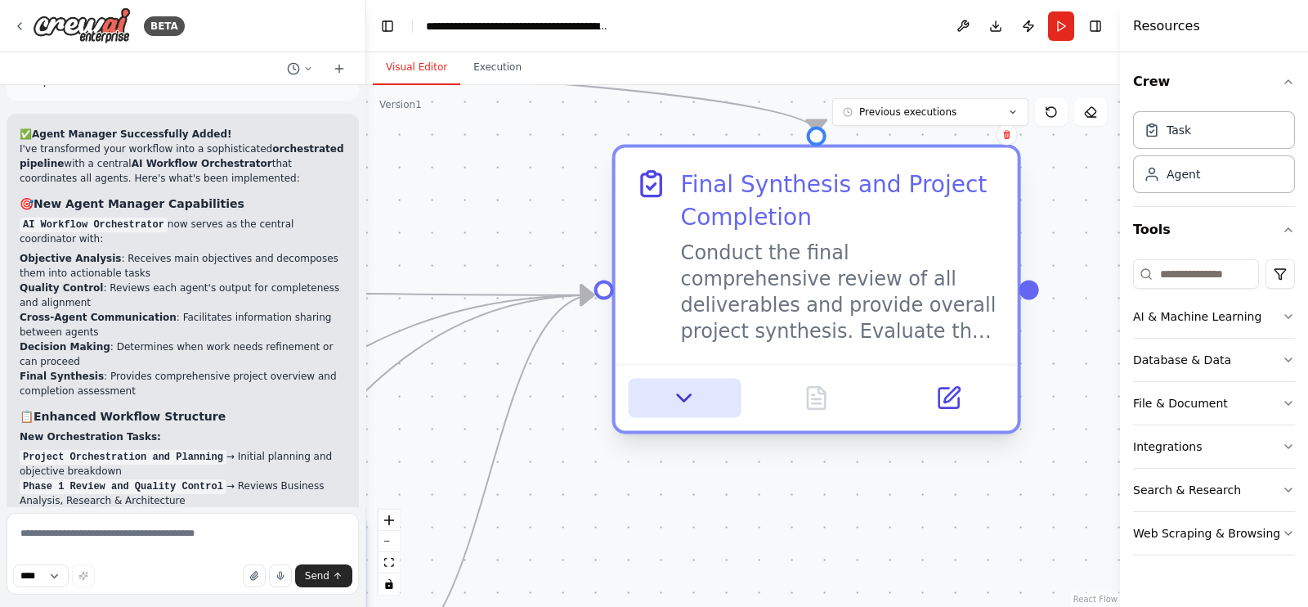
click at [689, 402] on icon at bounding box center [684, 398] width 26 height 26
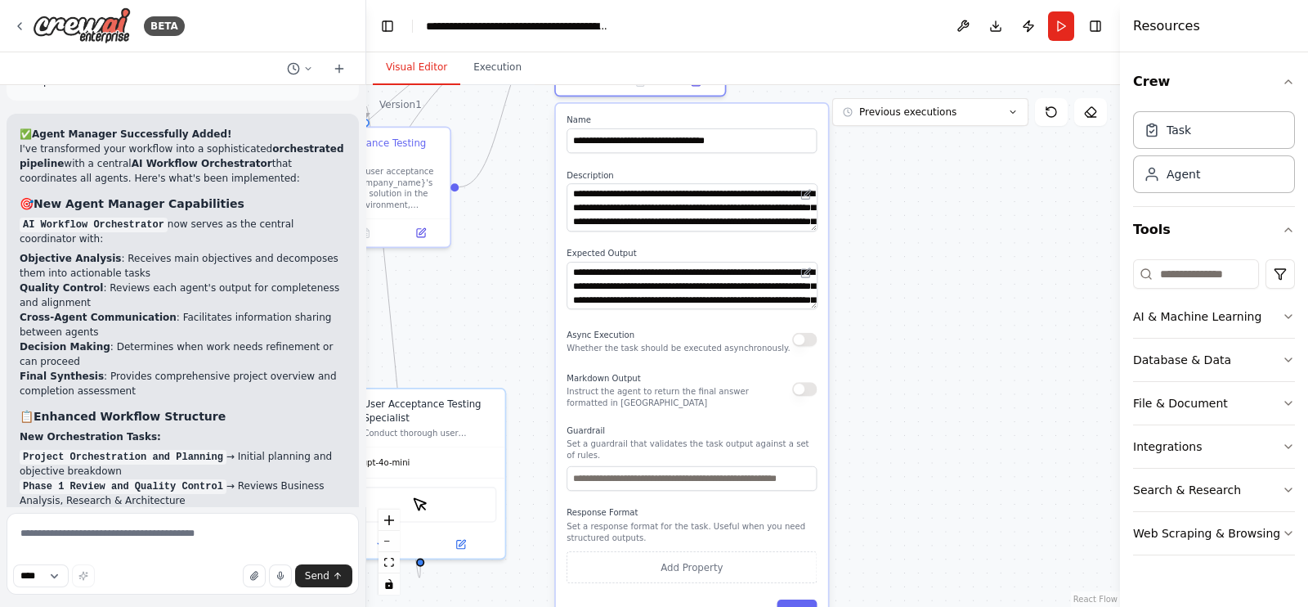
drag, startPoint x: 979, startPoint y: 504, endPoint x: 897, endPoint y: 169, distance: 344.3
click at [897, 169] on div ".deletable-edge-delete-btn { width: 20px; height: 20px; border: 0px solid #ffff…" at bounding box center [743, 346] width 754 height 522
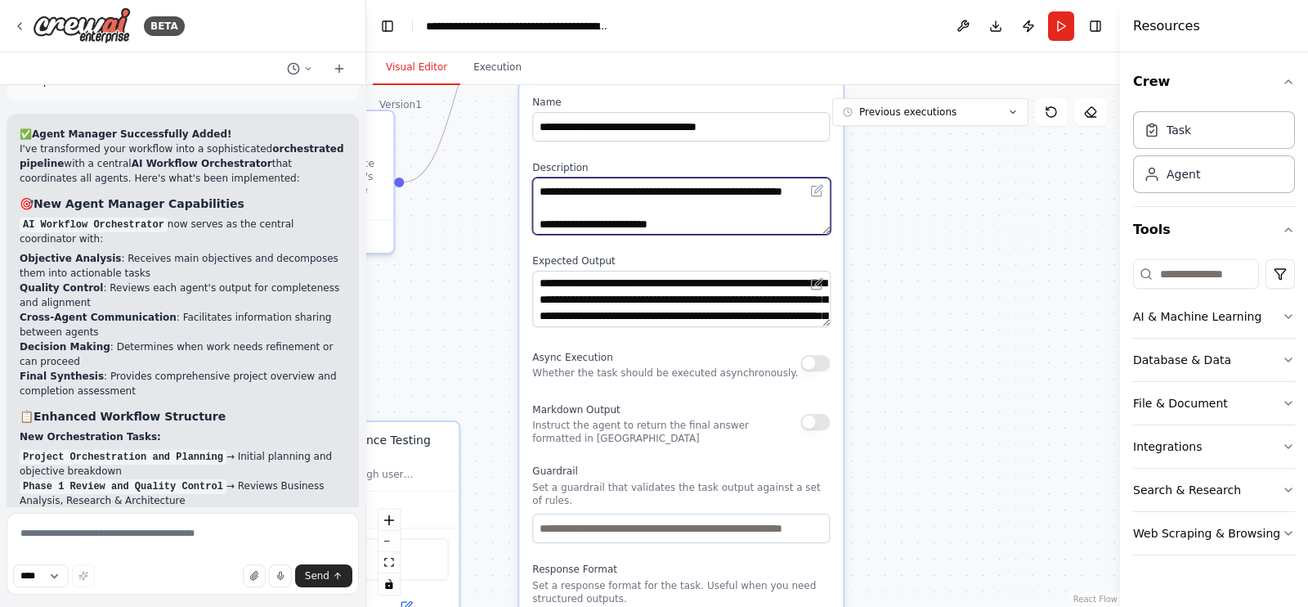
scroll to position [195, 0]
drag, startPoint x: 734, startPoint y: 214, endPoint x: 761, endPoint y: 266, distance: 57.8
click at [761, 266] on div "**********" at bounding box center [681, 399] width 324 height 632
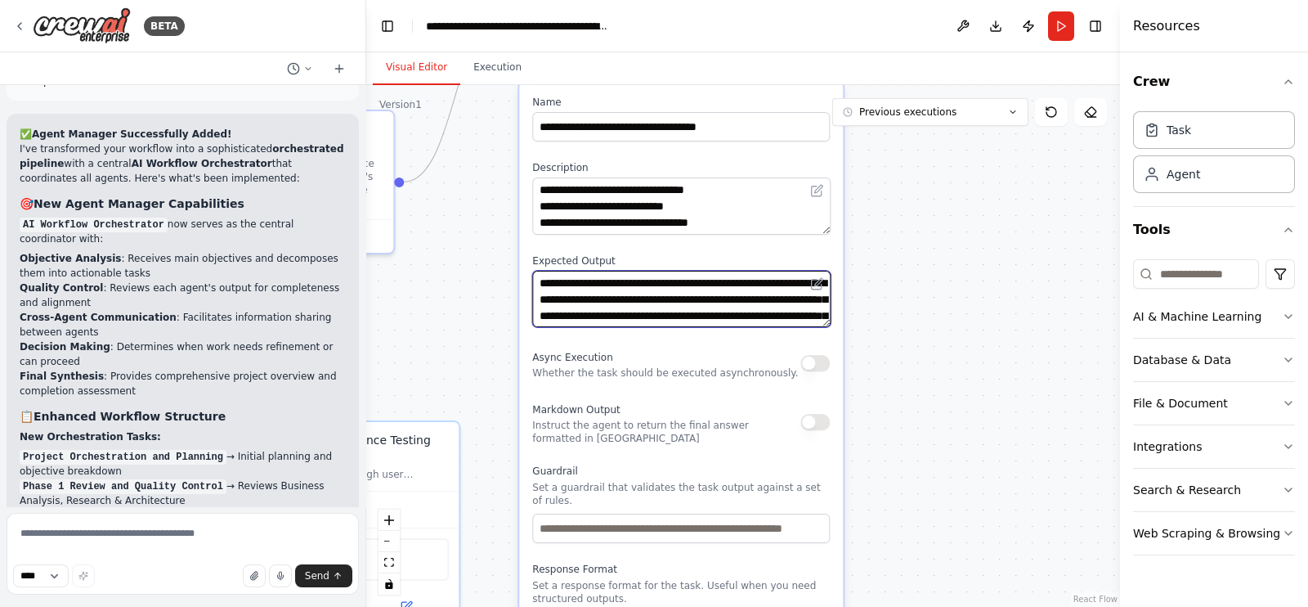
click at [709, 298] on textarea "**********" at bounding box center [681, 299] width 298 height 57
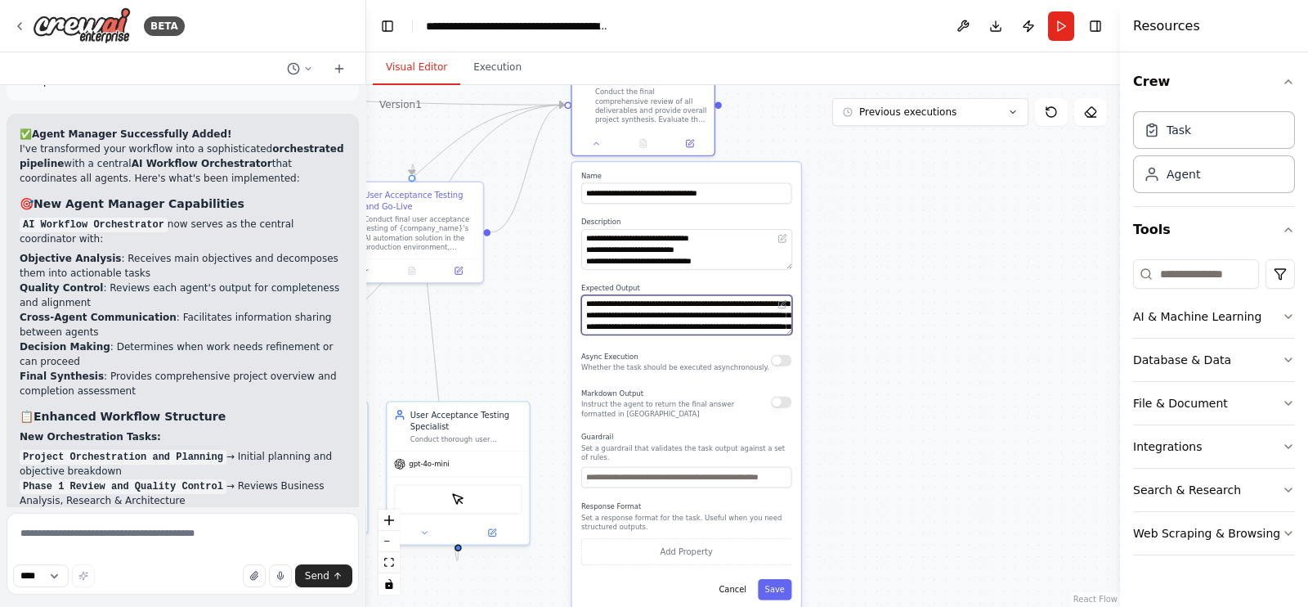
scroll to position [81, 0]
drag, startPoint x: 671, startPoint y: 322, endPoint x: 707, endPoint y: 335, distance: 38.3
click at [707, 335] on div "**********" at bounding box center [686, 385] width 229 height 447
click at [789, 96] on div ".deletable-edge-delete-btn { width: 20px; height: 20px; border: 0px solid #ffff…" at bounding box center [743, 346] width 754 height 522
click at [505, 67] on button "Execution" at bounding box center [497, 68] width 74 height 34
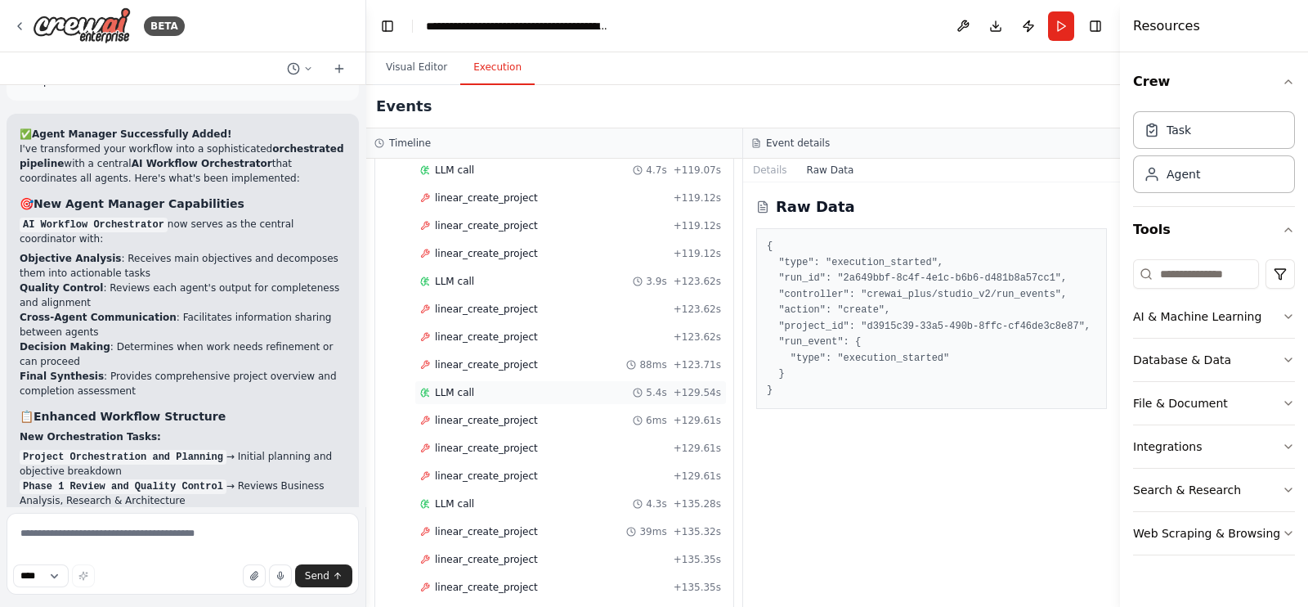
click at [484, 386] on div "LLM call 5.4s + 129.54s" at bounding box center [570, 392] width 301 height 13
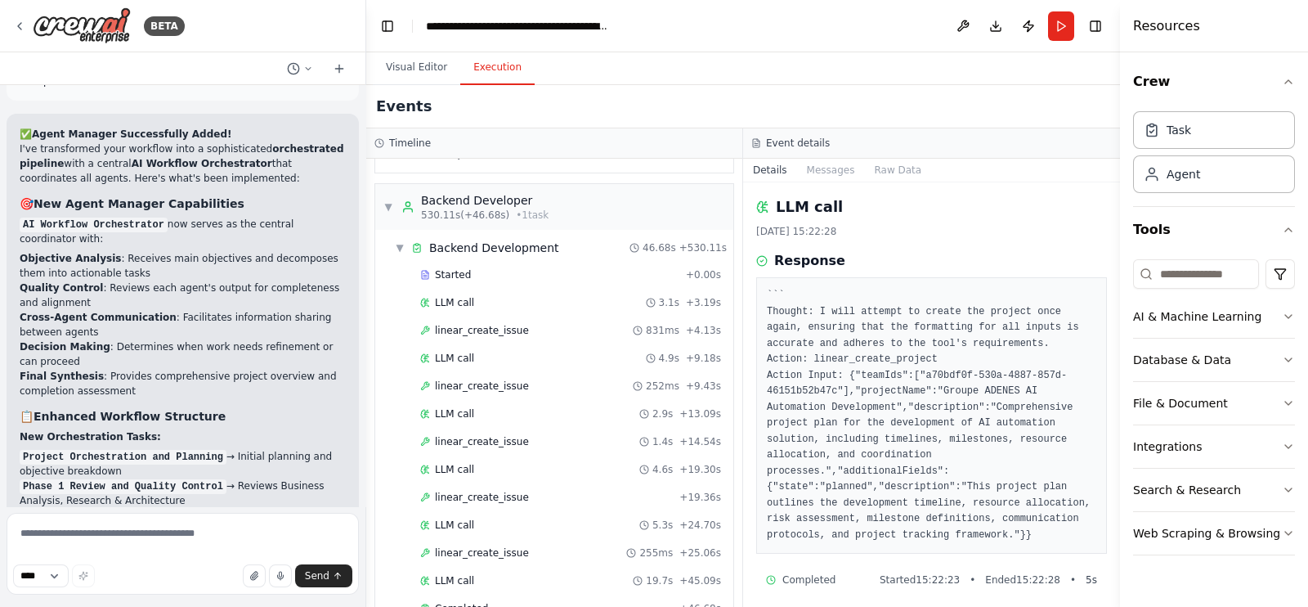
scroll to position [5472, 0]
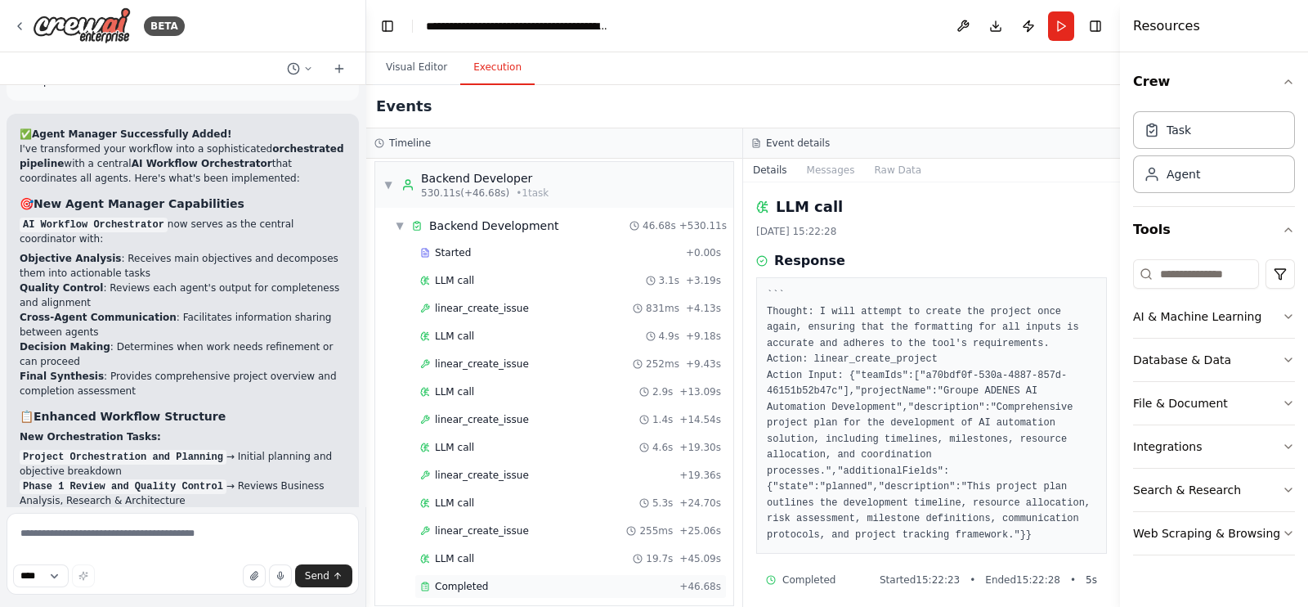
click at [521, 580] on div "Completed" at bounding box center [546, 586] width 253 height 13
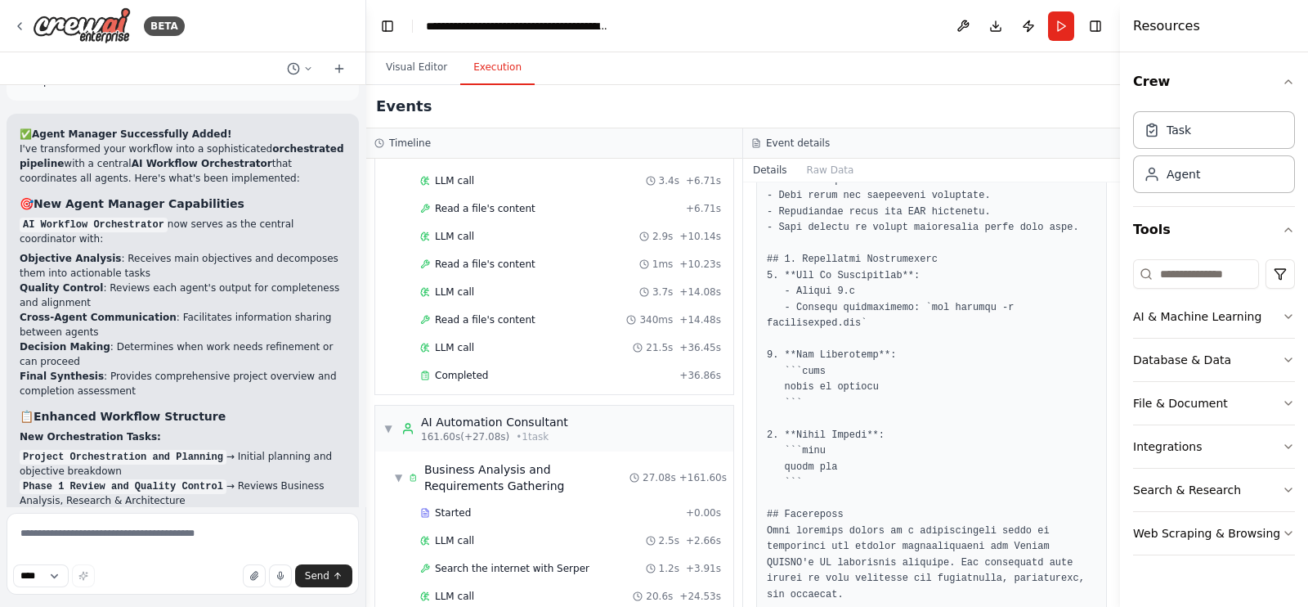
scroll to position [0, 0]
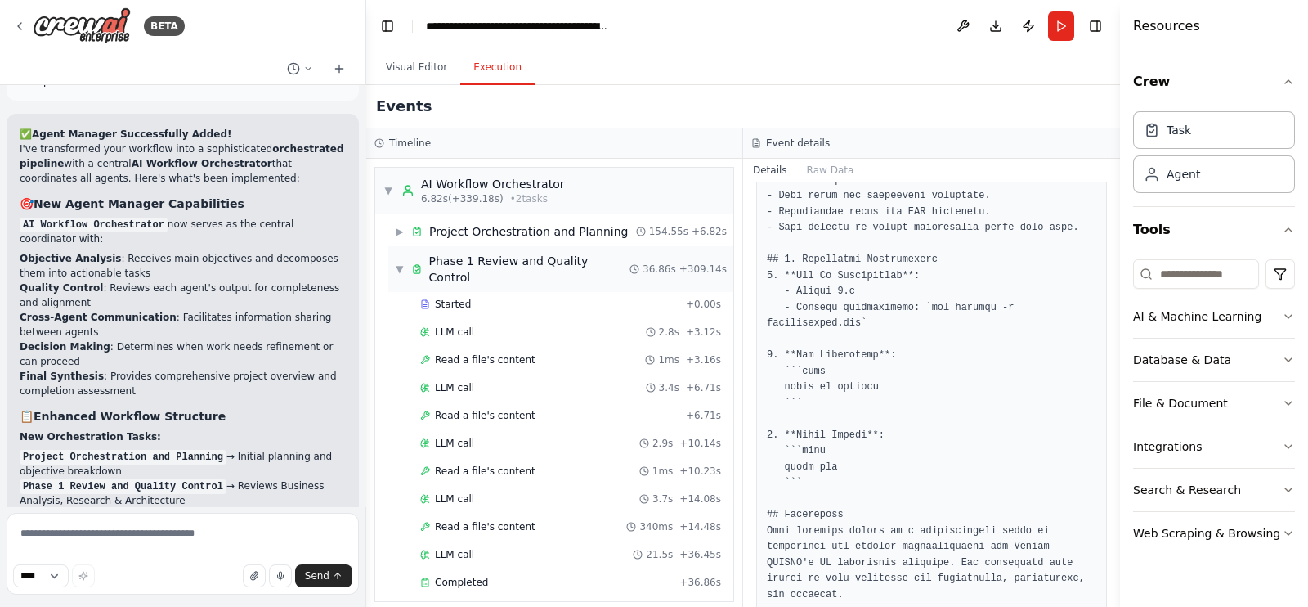
click at [401, 262] on span "▼" at bounding box center [400, 268] width 10 height 13
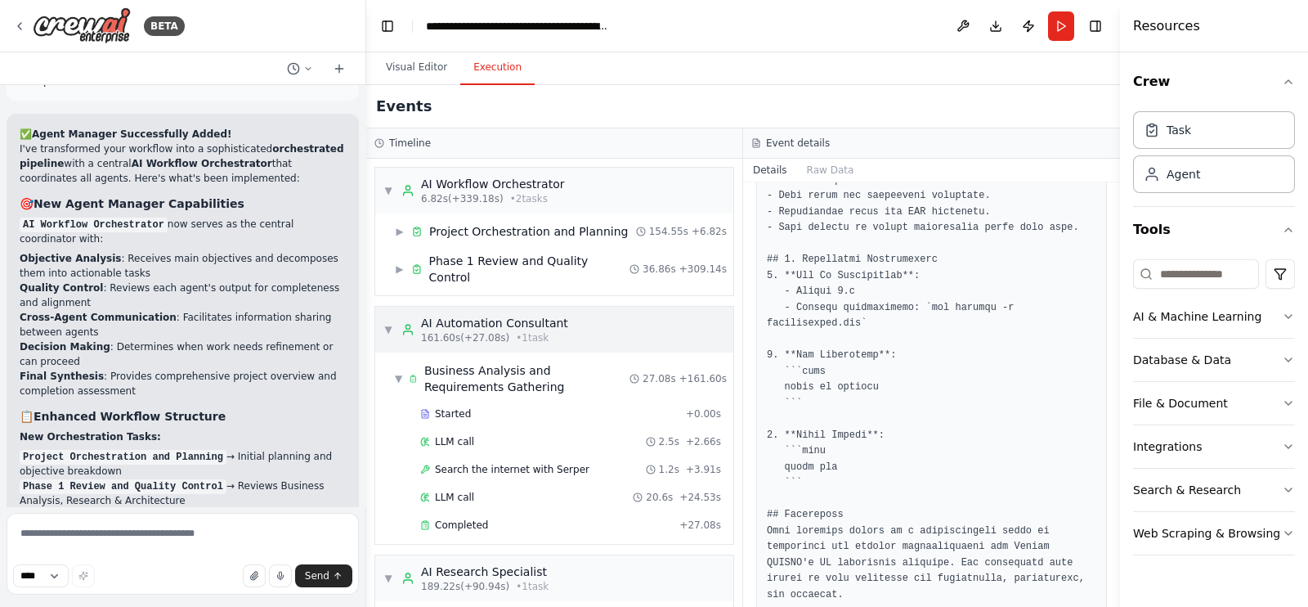
click at [386, 323] on span "▼" at bounding box center [389, 329] width 10 height 13
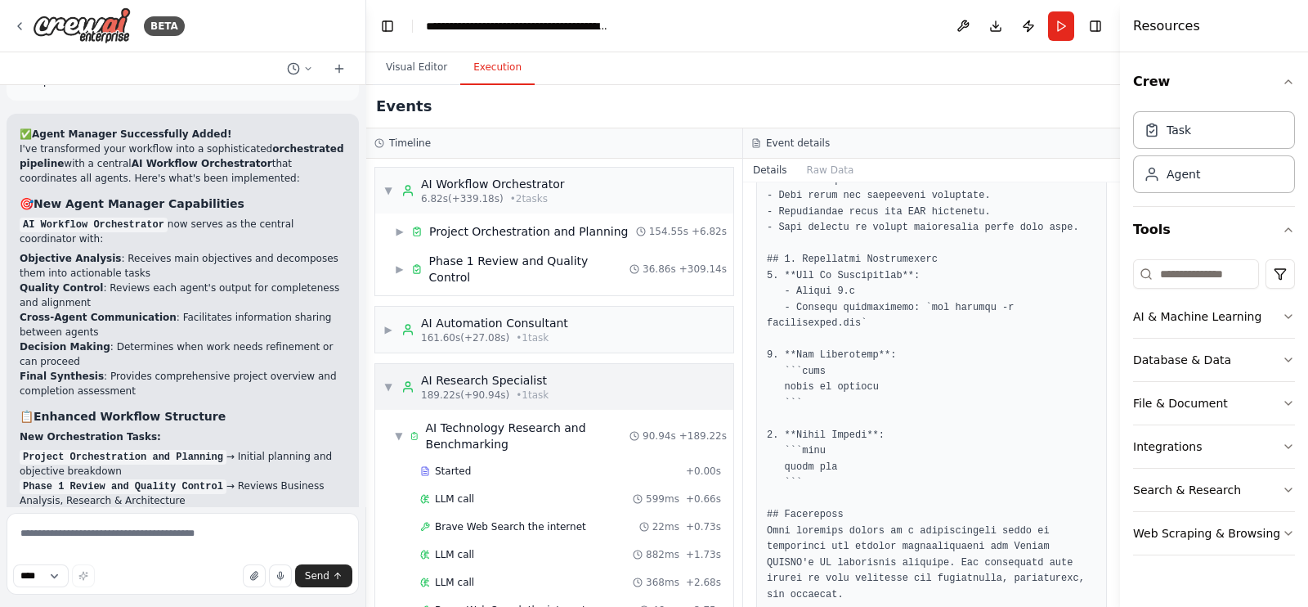
click at [386, 380] on span "▼" at bounding box center [389, 386] width 10 height 13
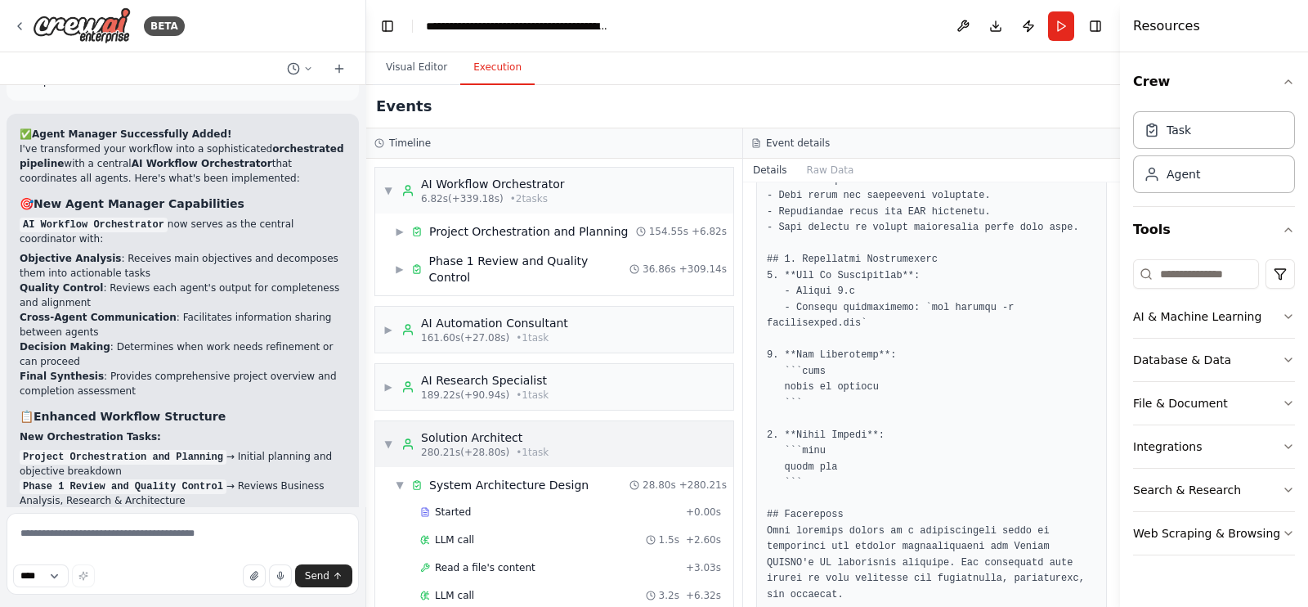
drag, startPoint x: 388, startPoint y: 424, endPoint x: 394, endPoint y: 446, distance: 23.6
click at [388, 437] on span "▼" at bounding box center [389, 443] width 10 height 13
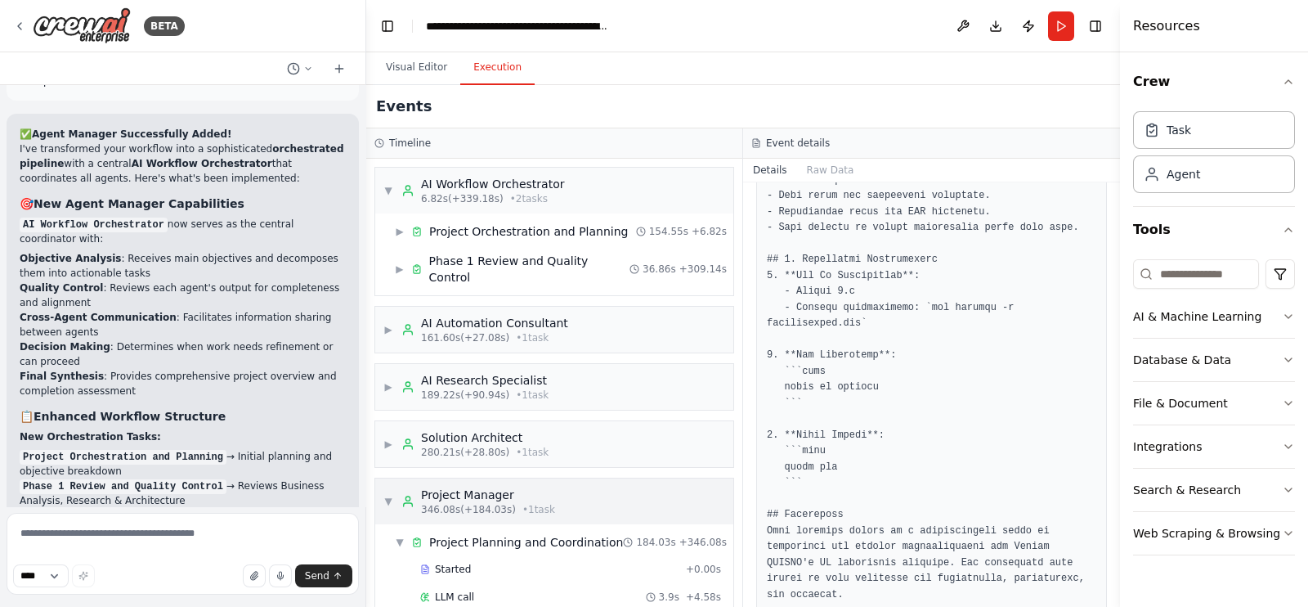
click at [393, 487] on div "▼ Project Manager 346.08s (+184.03s) • 1 task" at bounding box center [470, 501] width 172 height 29
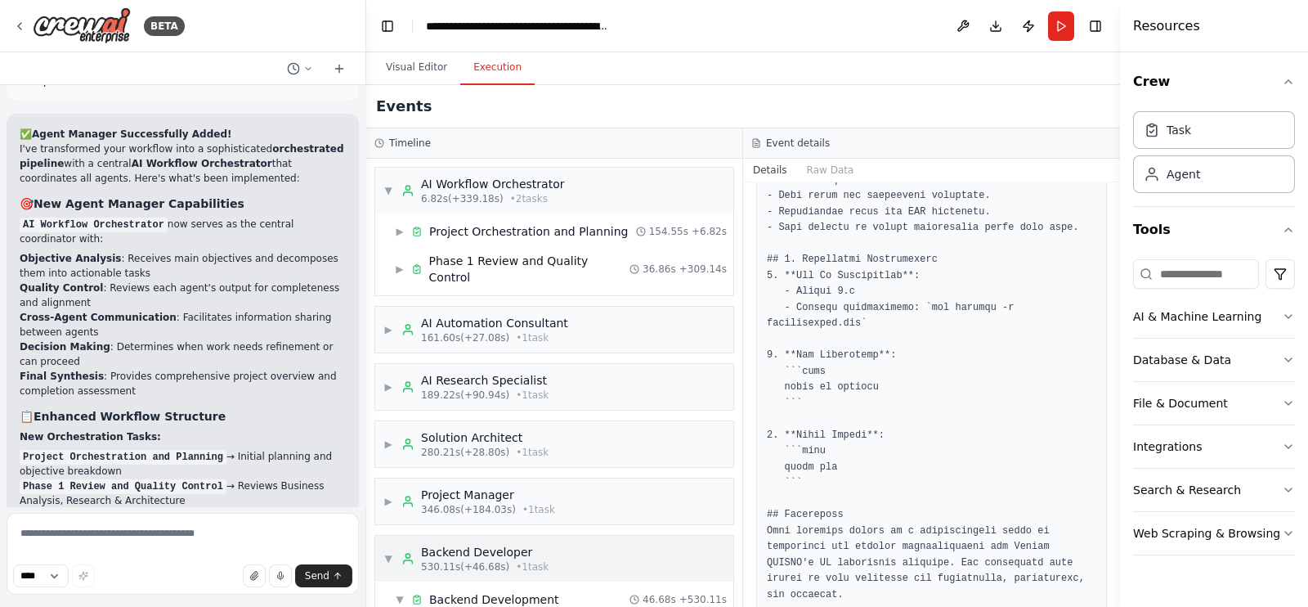
click at [393, 544] on div "▼ Backend Developer 530.11s (+46.68s) • 1 task" at bounding box center [466, 558] width 165 height 29
click at [388, 186] on span "▼" at bounding box center [389, 190] width 10 height 13
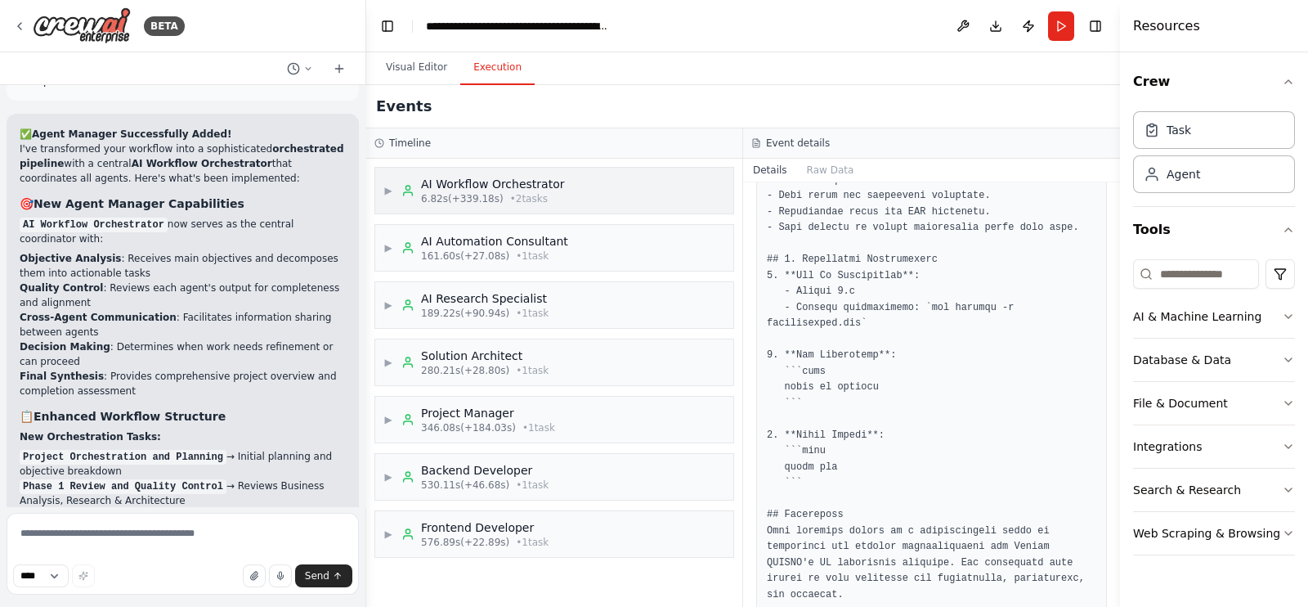
click at [388, 186] on span "▶" at bounding box center [389, 190] width 10 height 13
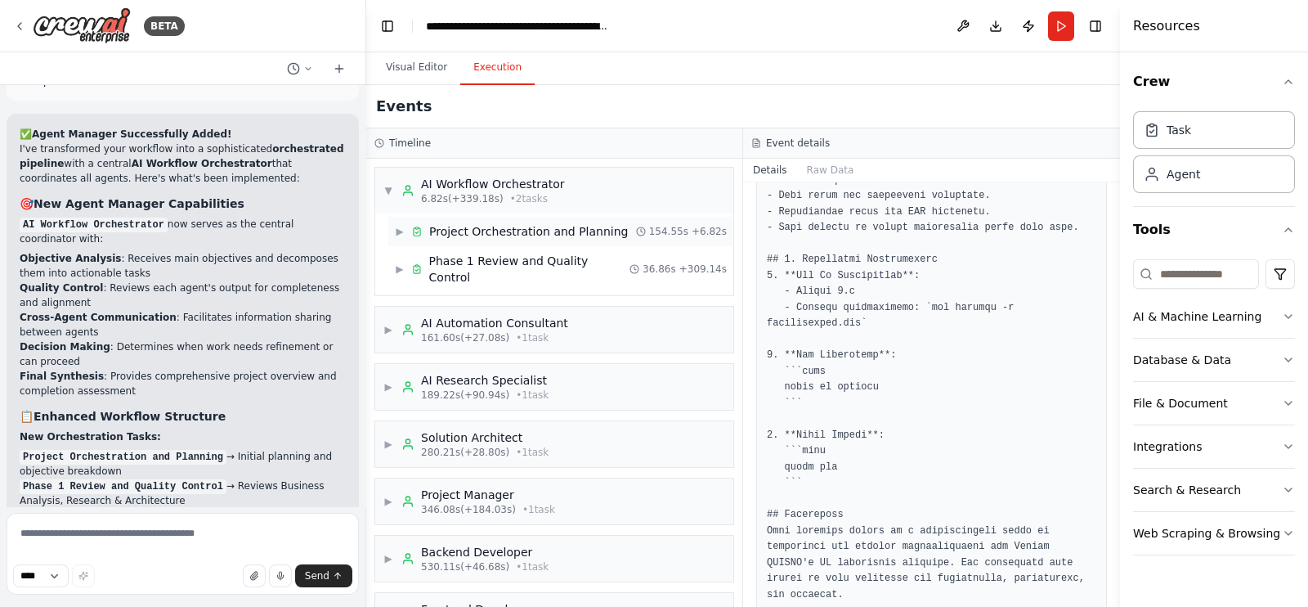
click at [402, 228] on span "▶" at bounding box center [400, 231] width 10 height 13
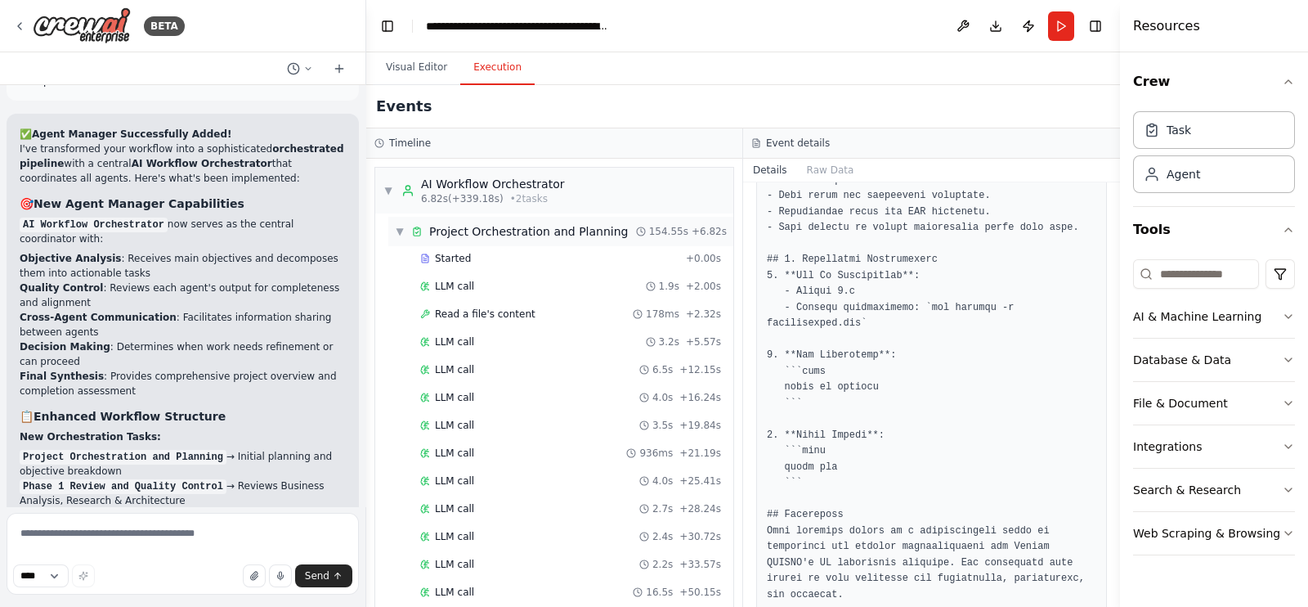
click at [517, 238] on span "Project Orchestration and Planning" at bounding box center [528, 231] width 199 height 16
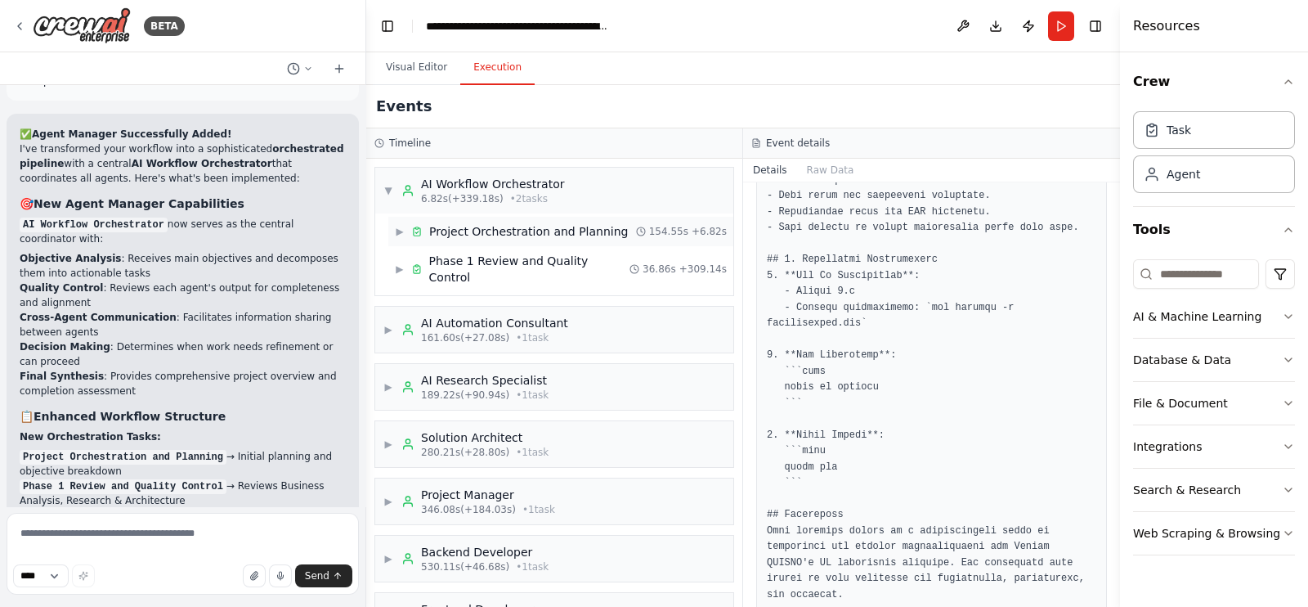
click at [503, 238] on span "Project Orchestration and Planning" at bounding box center [528, 231] width 199 height 16
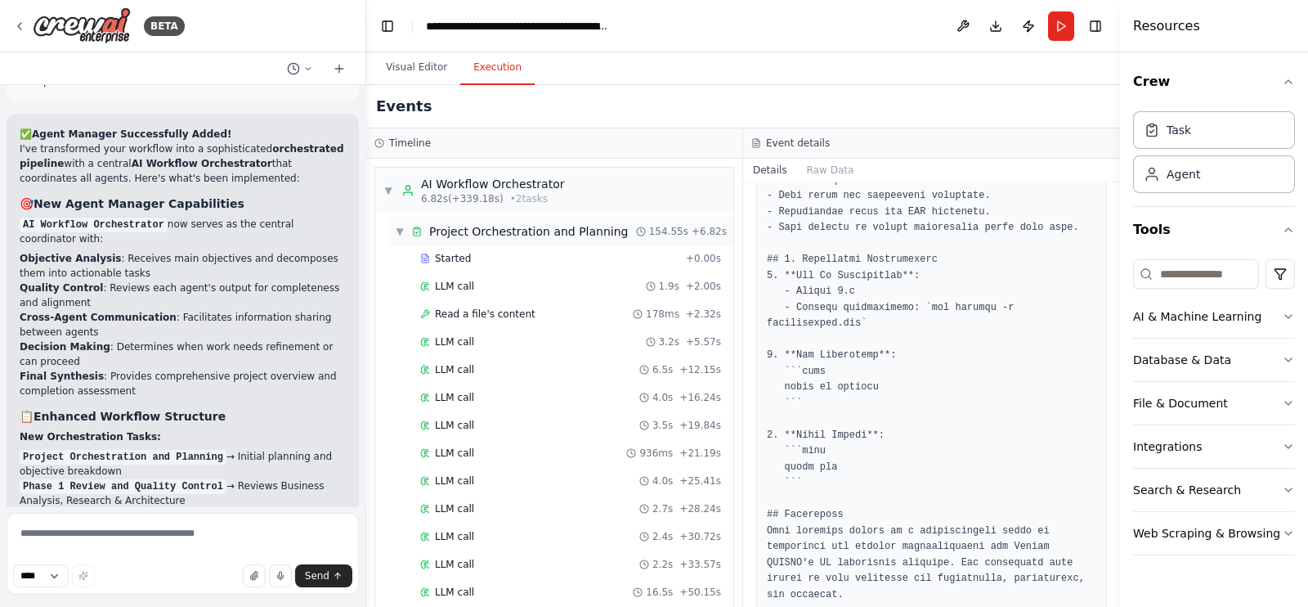
click at [503, 255] on div "Started" at bounding box center [549, 258] width 259 height 13
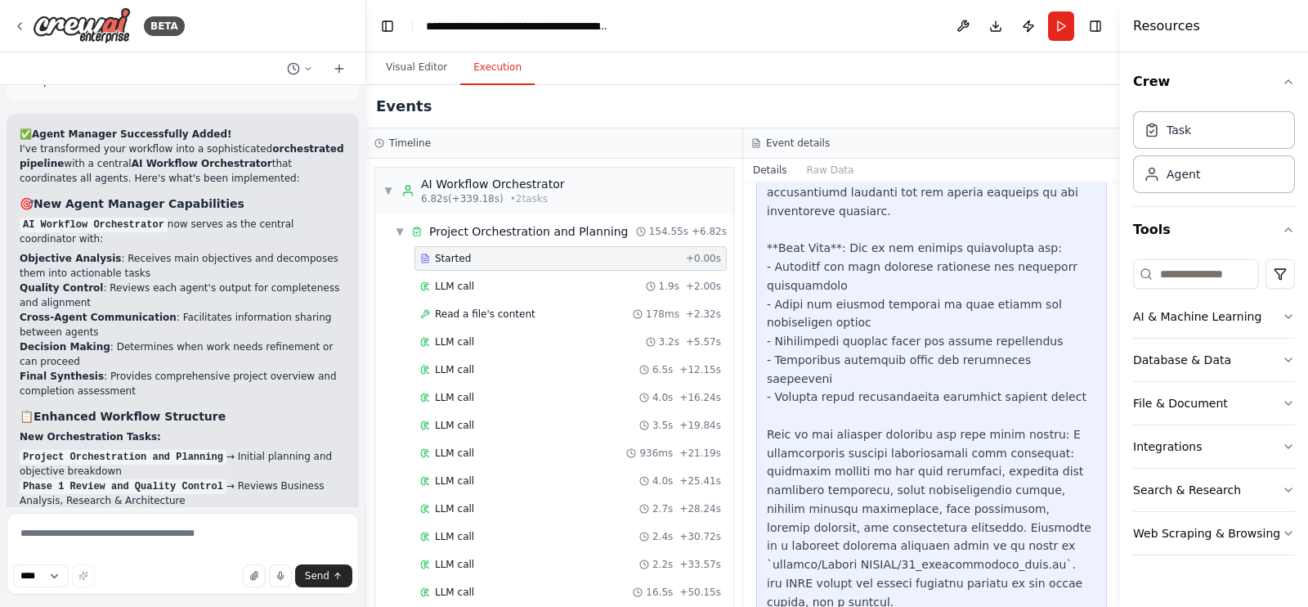
scroll to position [547, 0]
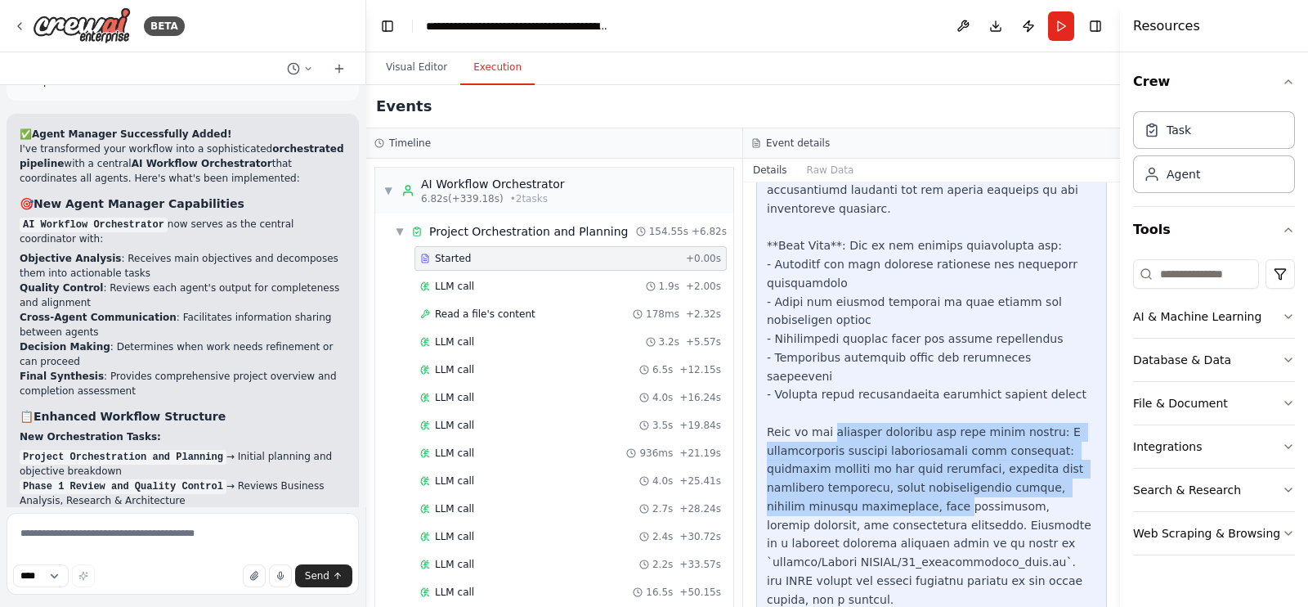
drag, startPoint x: 823, startPoint y: 393, endPoint x: 852, endPoint y: 460, distance: 74.0
click at [852, 460] on div at bounding box center [932, 340] width 330 height 540
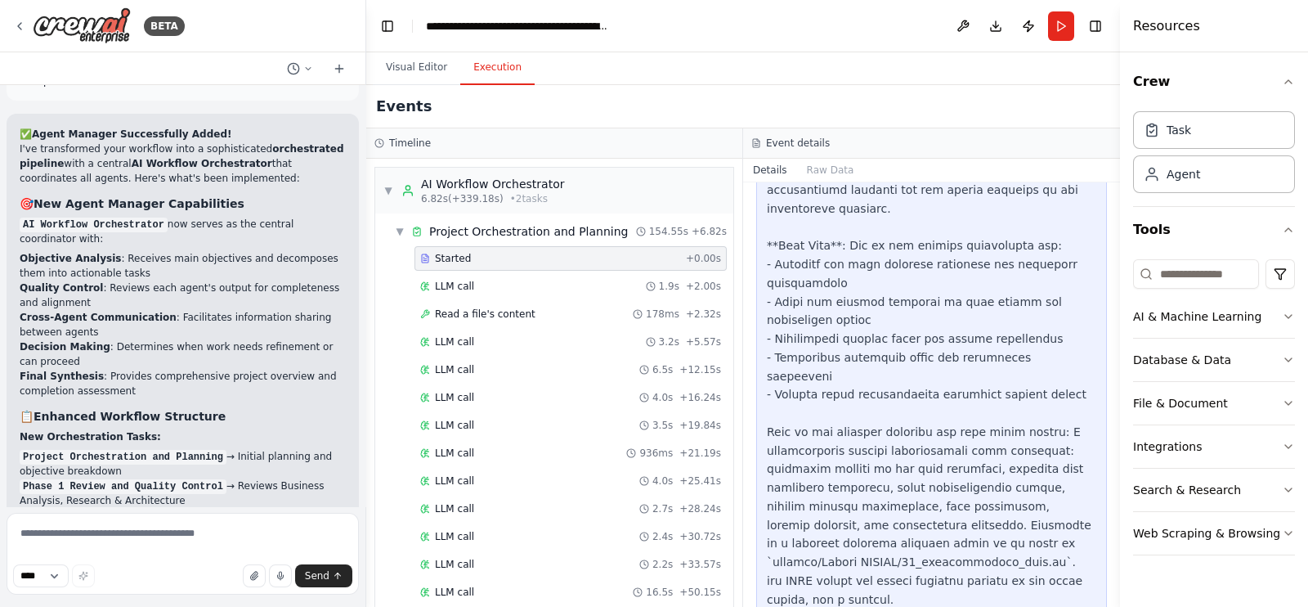
click at [841, 519] on div at bounding box center [932, 340] width 330 height 540
drag, startPoint x: 841, startPoint y: 519, endPoint x: 891, endPoint y: 518, distance: 49.9
click at [891, 518] on div at bounding box center [932, 340] width 330 height 540
copy div "00_orchestration_plan"
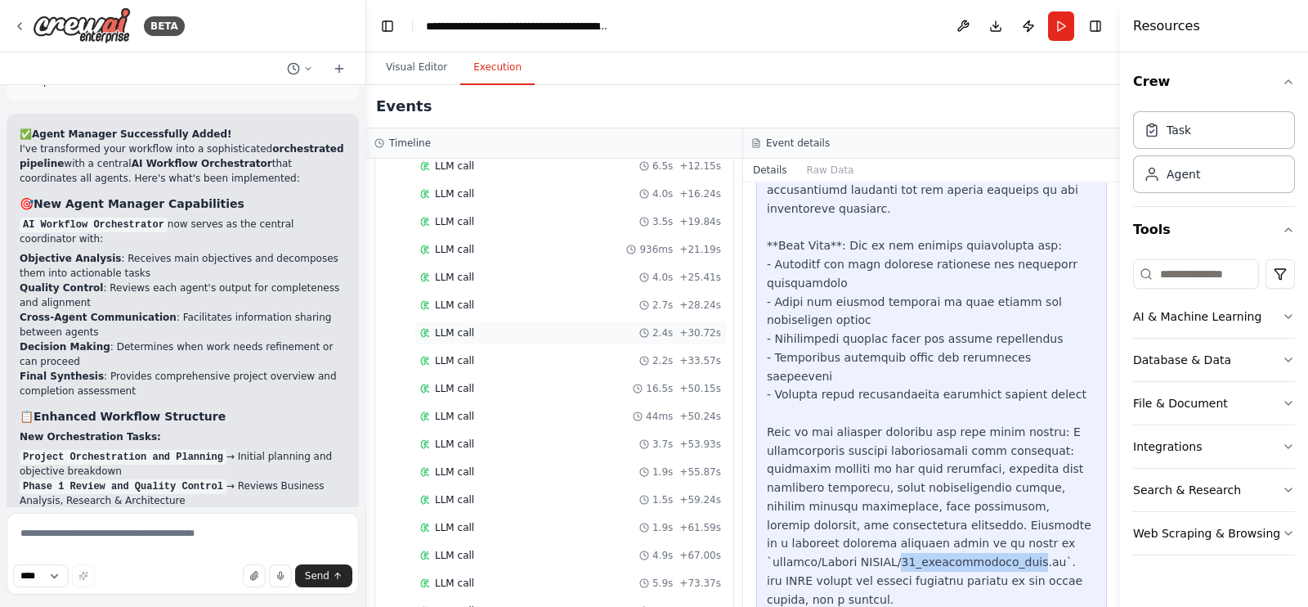
scroll to position [0, 0]
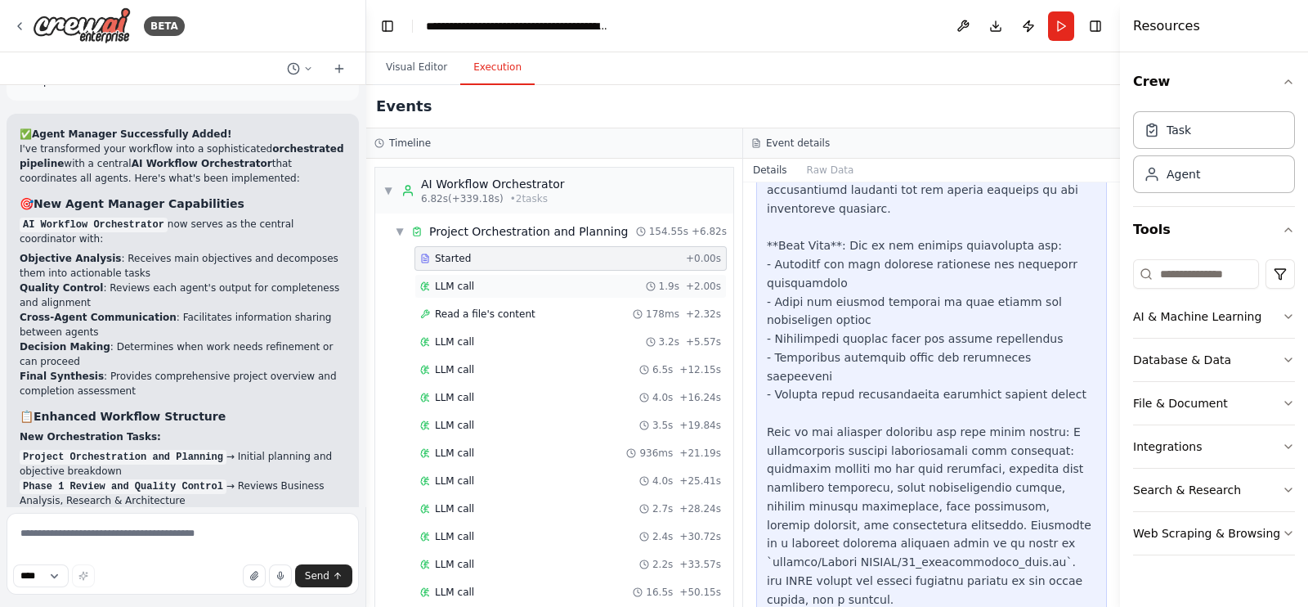
click at [488, 286] on div "LLM call 1.9s + 2.00s" at bounding box center [570, 286] width 301 height 13
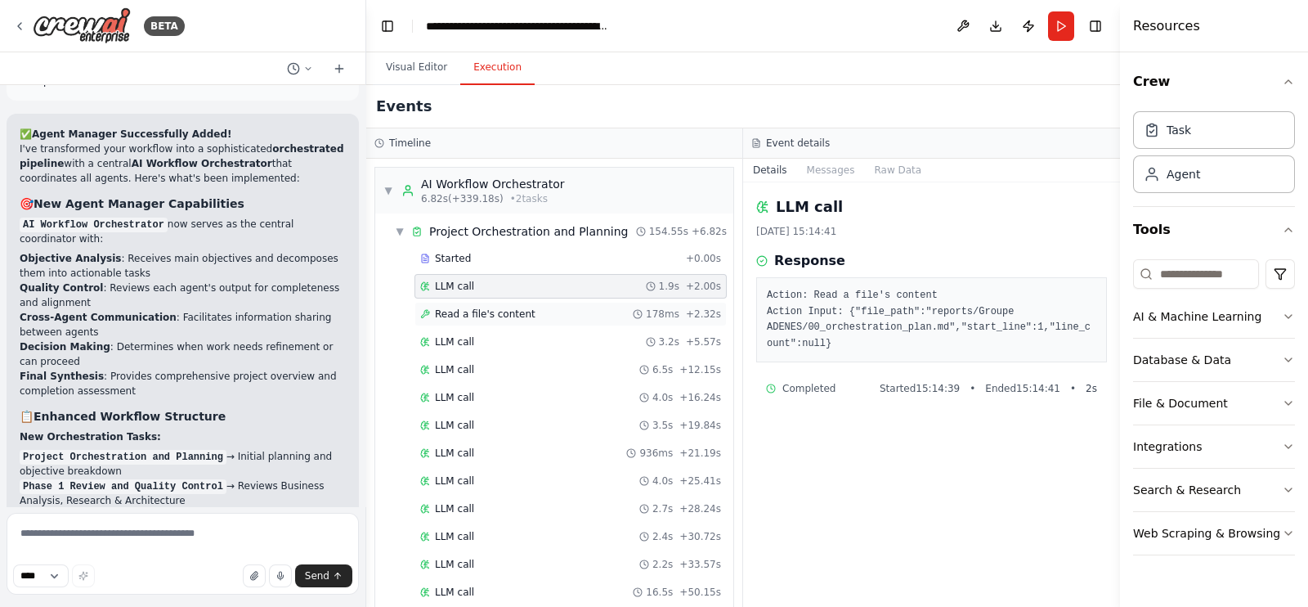
click at [494, 307] on span "Read a file's content" at bounding box center [485, 313] width 101 height 13
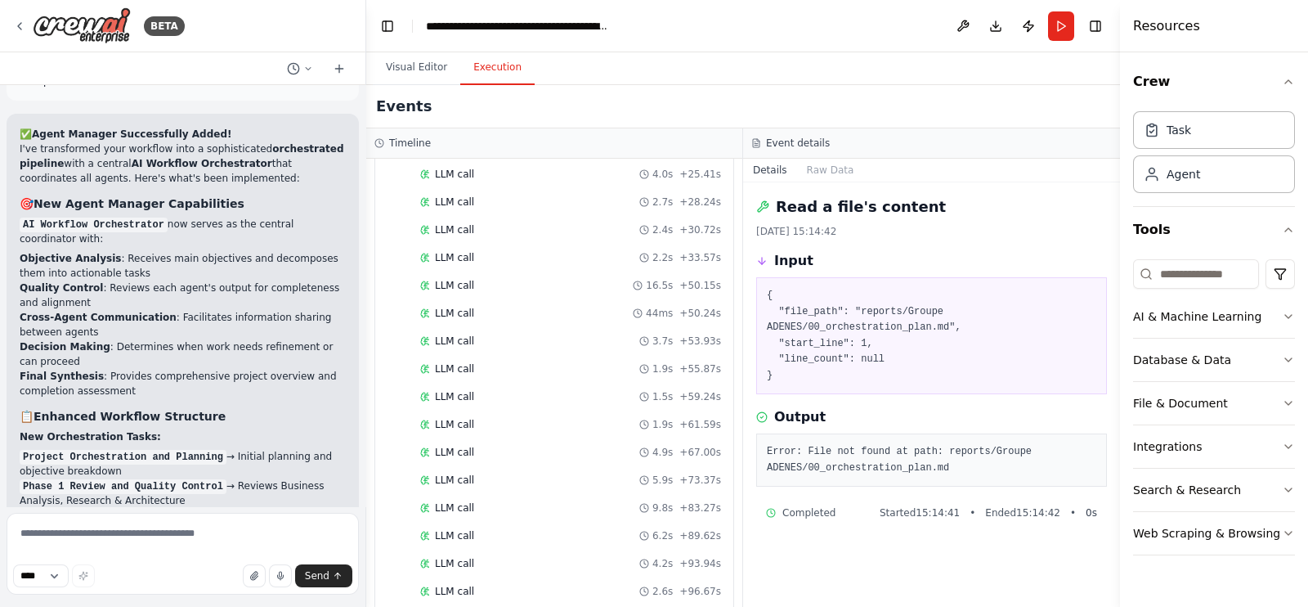
scroll to position [101, 0]
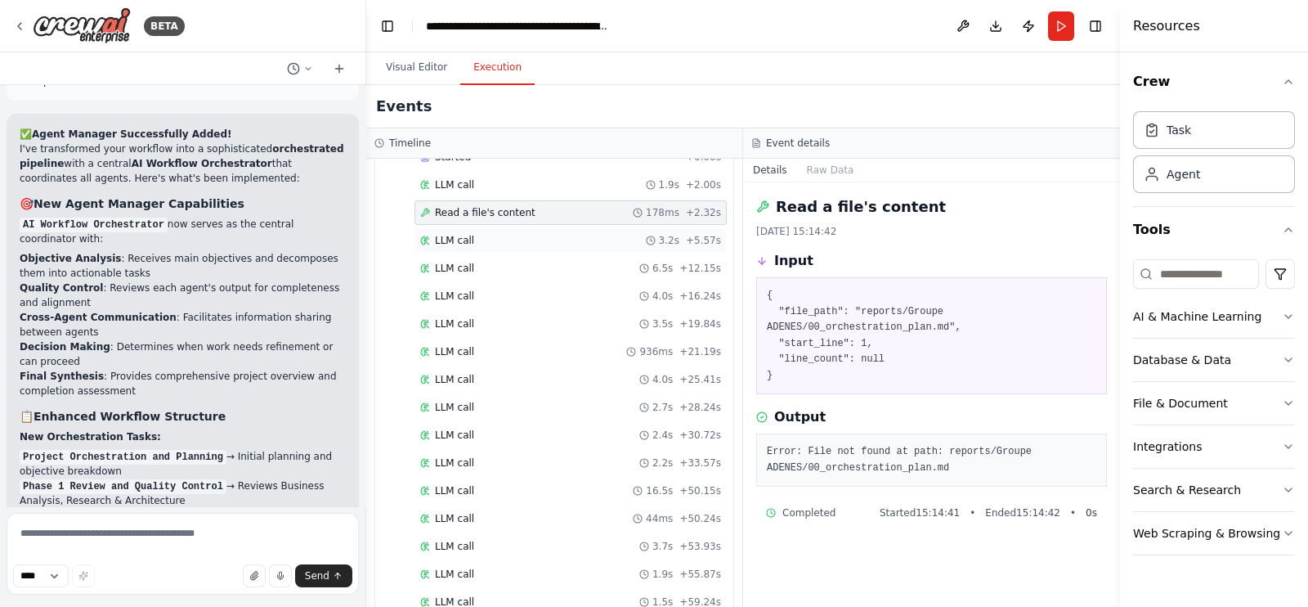
click at [504, 236] on div "LLM call 3.2s + 5.57s" at bounding box center [570, 240] width 301 height 13
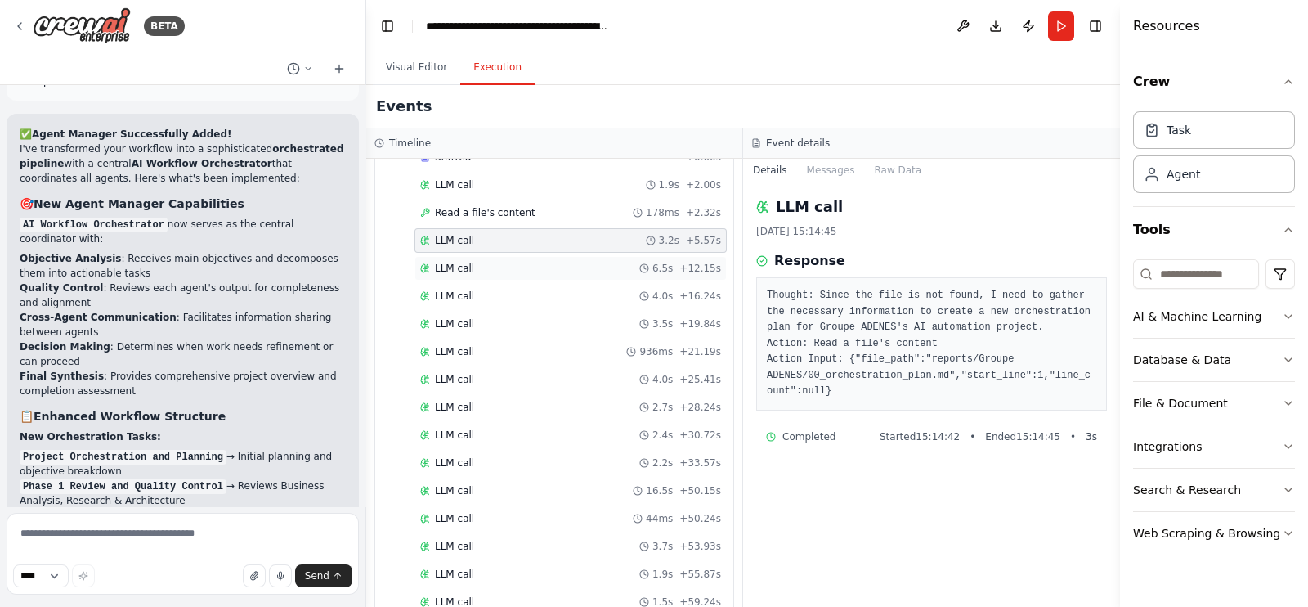
click at [495, 276] on div "LLM call 6.5s + 12.15s" at bounding box center [571, 268] width 312 height 25
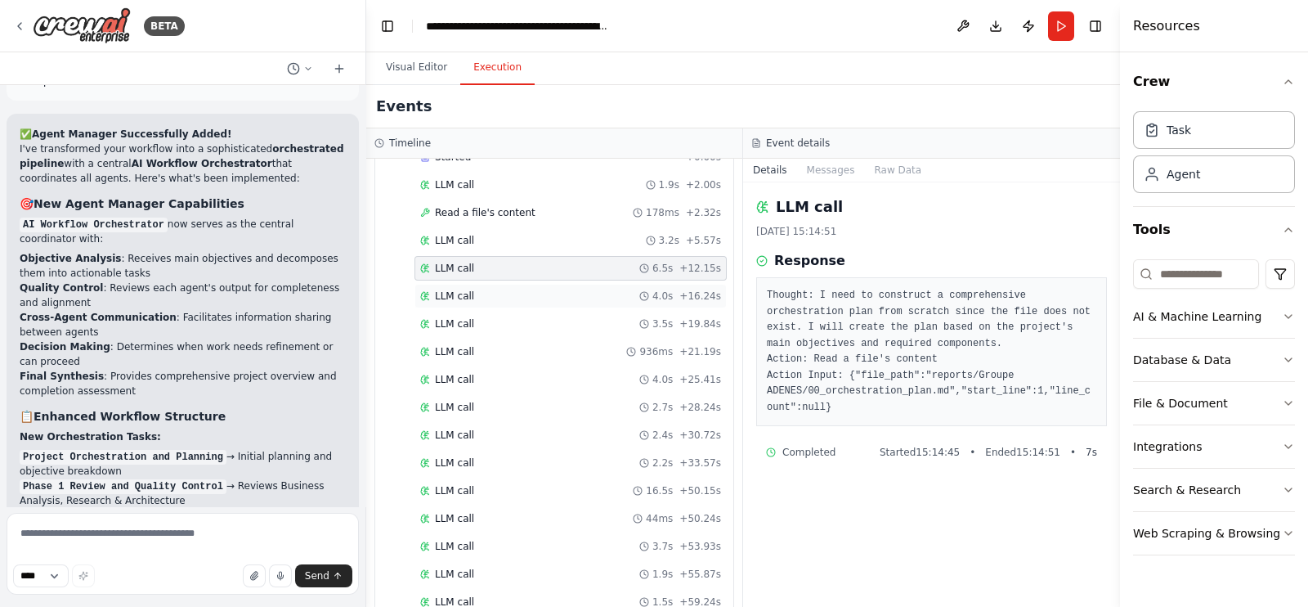
click at [495, 296] on div "LLM call 4.0s + 16.24s" at bounding box center [570, 295] width 301 height 13
click at [495, 322] on div "LLM call 3.5s + 19.84s" at bounding box center [570, 323] width 301 height 13
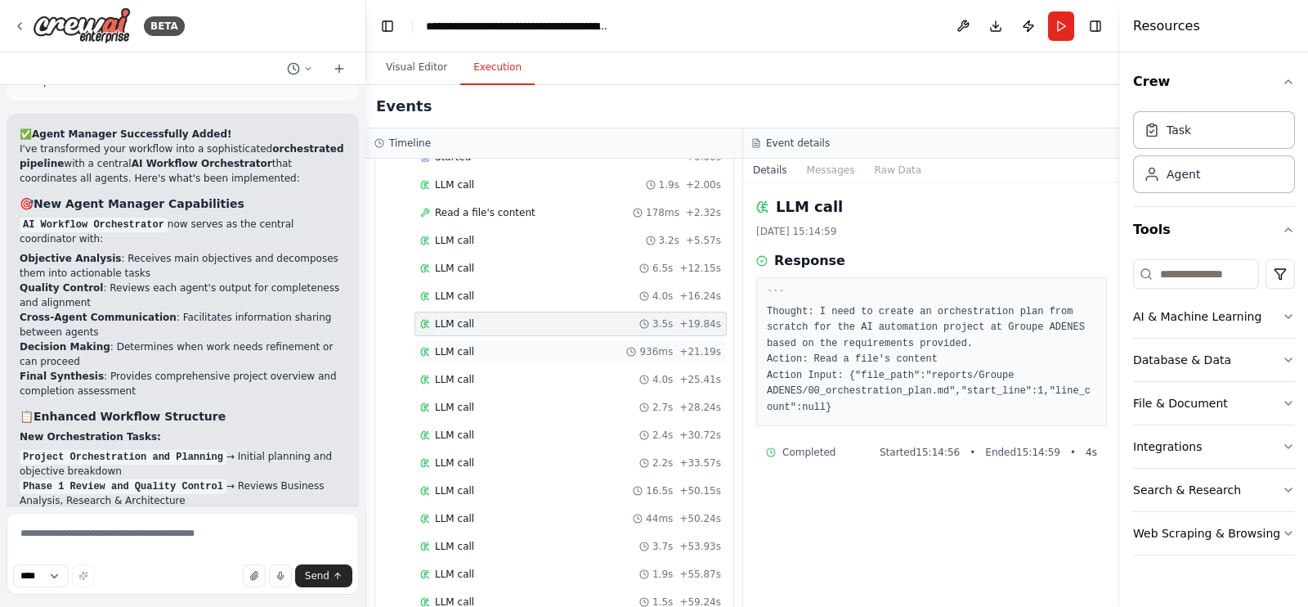
click at [499, 346] on div "LLM call 936ms + 21.19s" at bounding box center [570, 351] width 301 height 13
click at [502, 373] on div "LLM call 4.0s + 25.41s" at bounding box center [570, 379] width 301 height 13
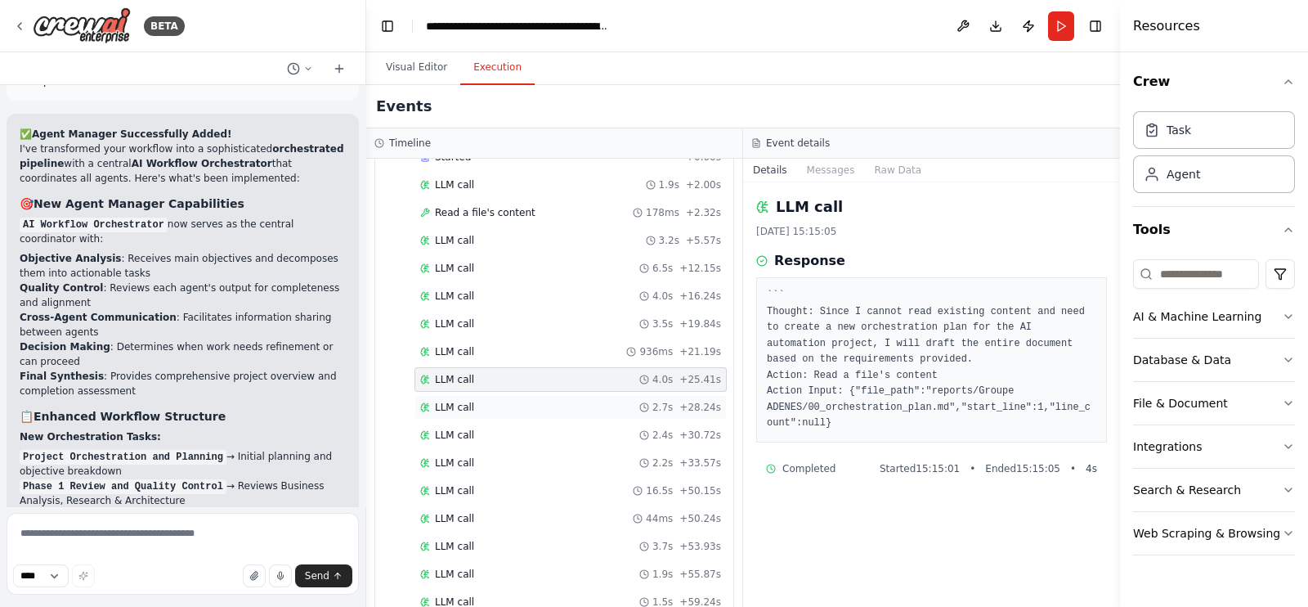
click at [501, 406] on div "LLM call 2.7s + 28.24s" at bounding box center [570, 407] width 301 height 13
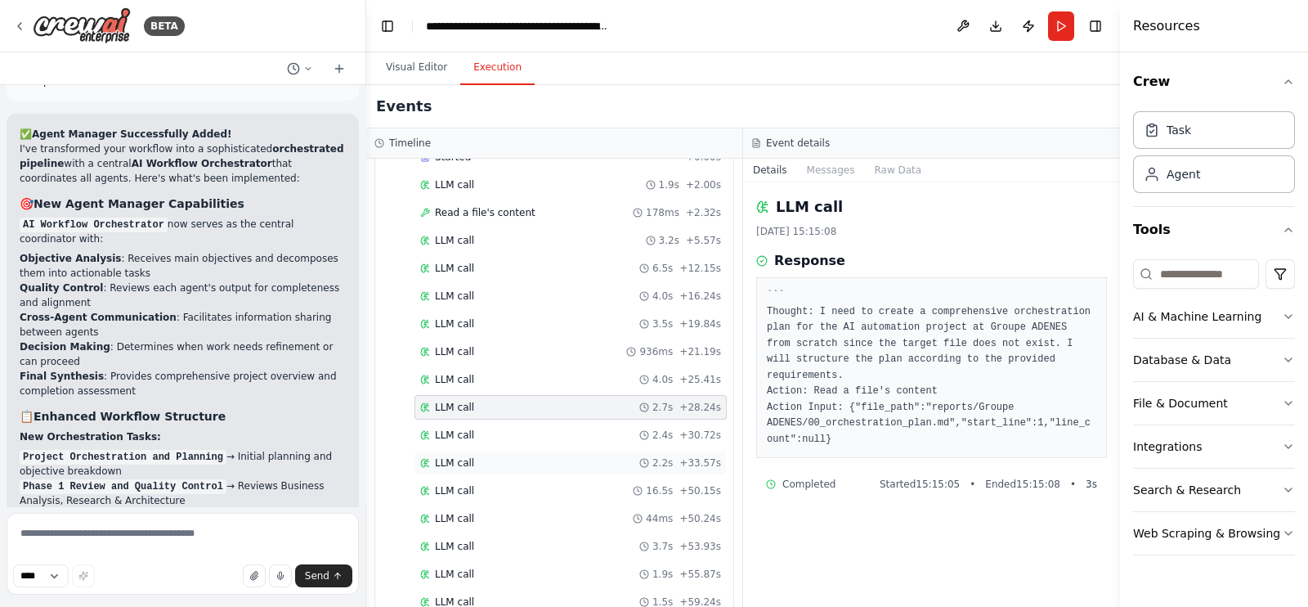
click at [501, 460] on div "LLM call 2.2s + 33.57s" at bounding box center [570, 462] width 301 height 13
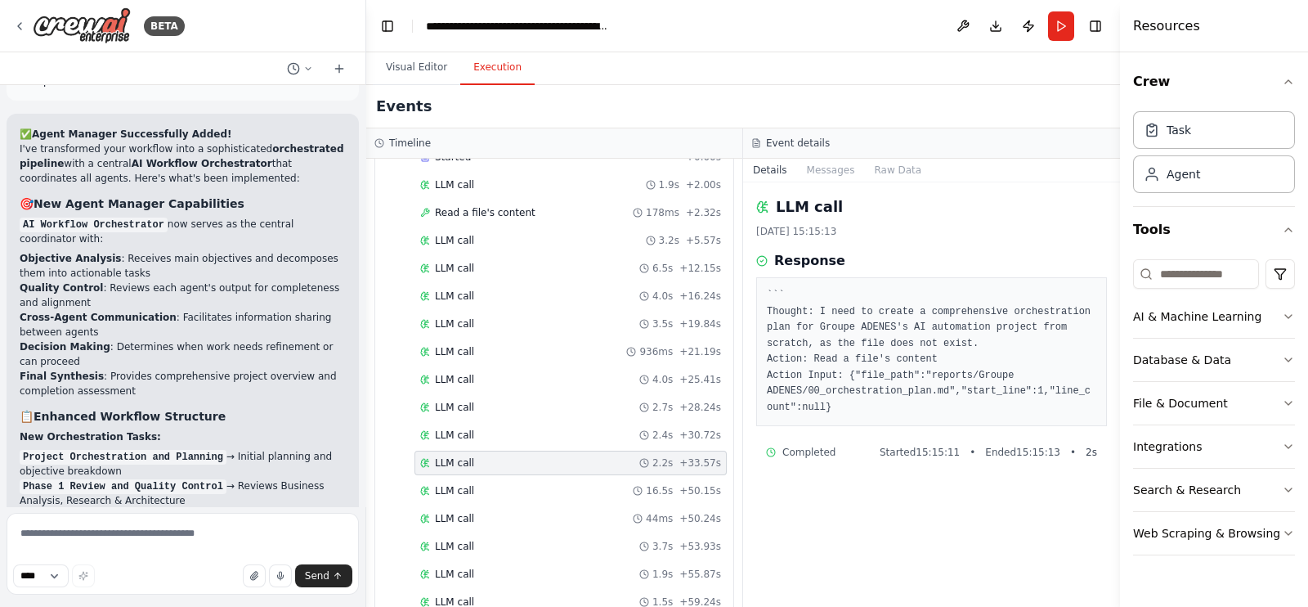
scroll to position [204, 0]
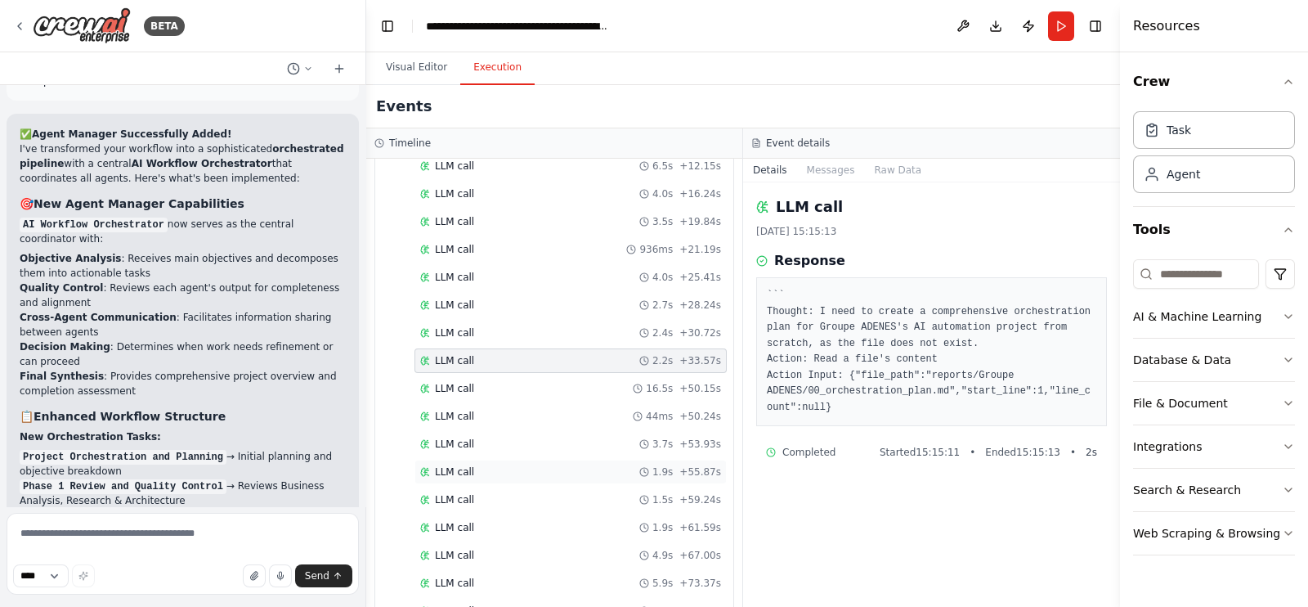
click at [503, 460] on div "LLM call 1.9s + 55.87s" at bounding box center [571, 472] width 312 height 25
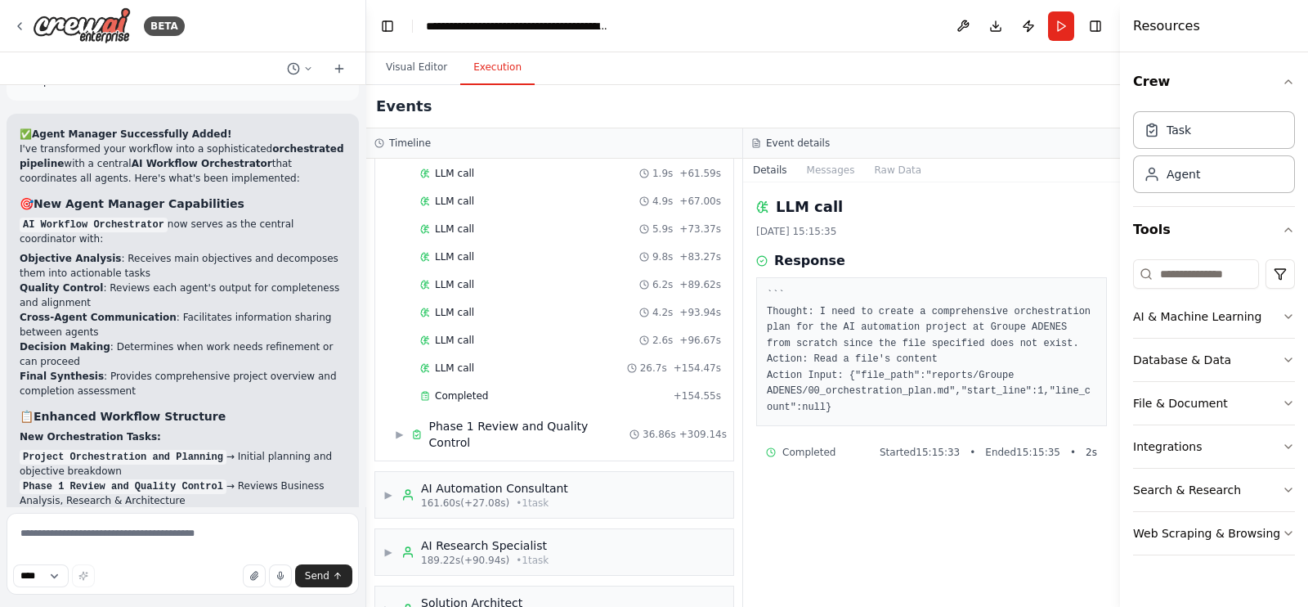
scroll to position [613, 0]
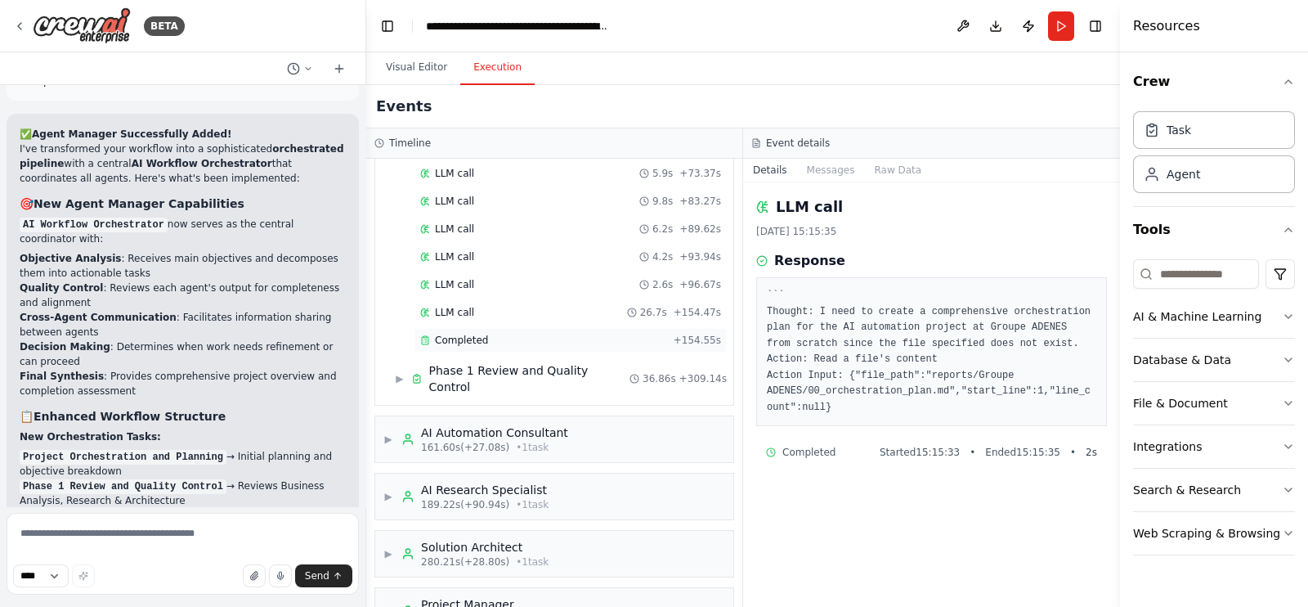
click at [500, 334] on div "Completed" at bounding box center [543, 340] width 247 height 13
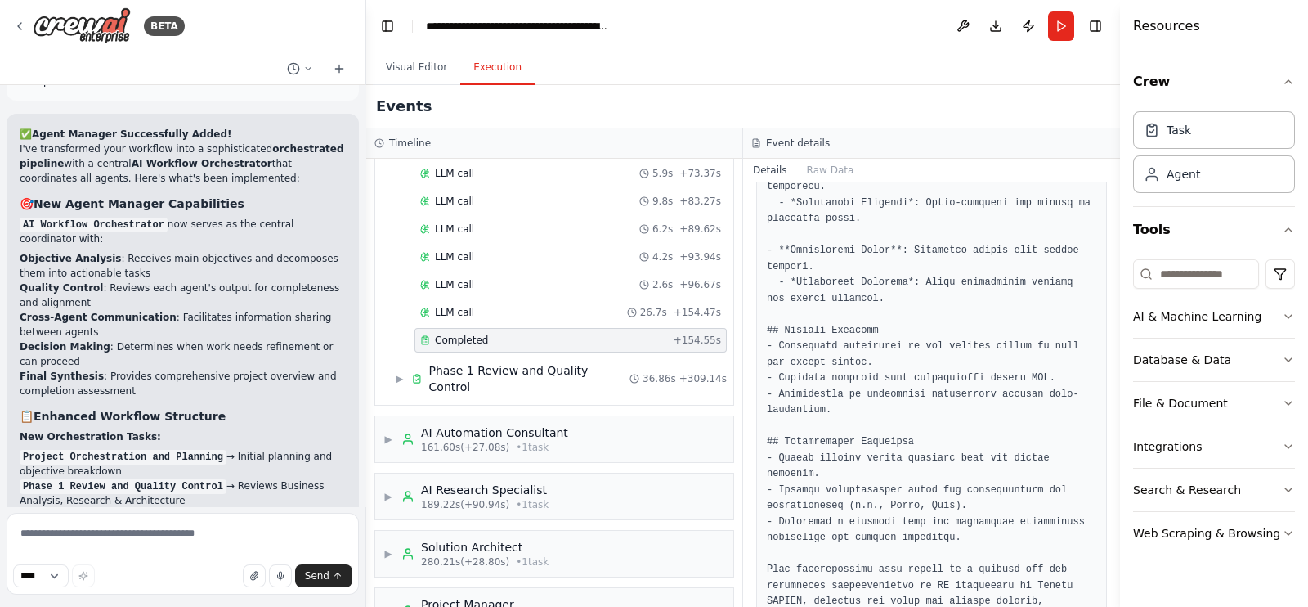
scroll to position [1736, 0]
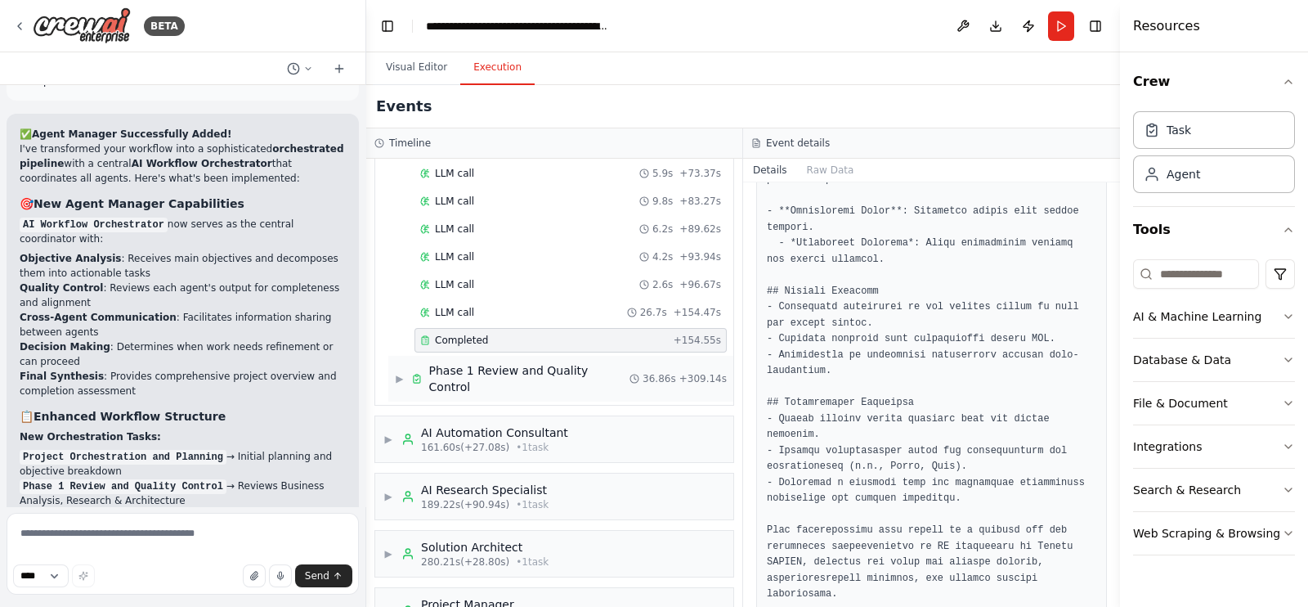
click at [398, 372] on span "▶" at bounding box center [400, 378] width 10 height 13
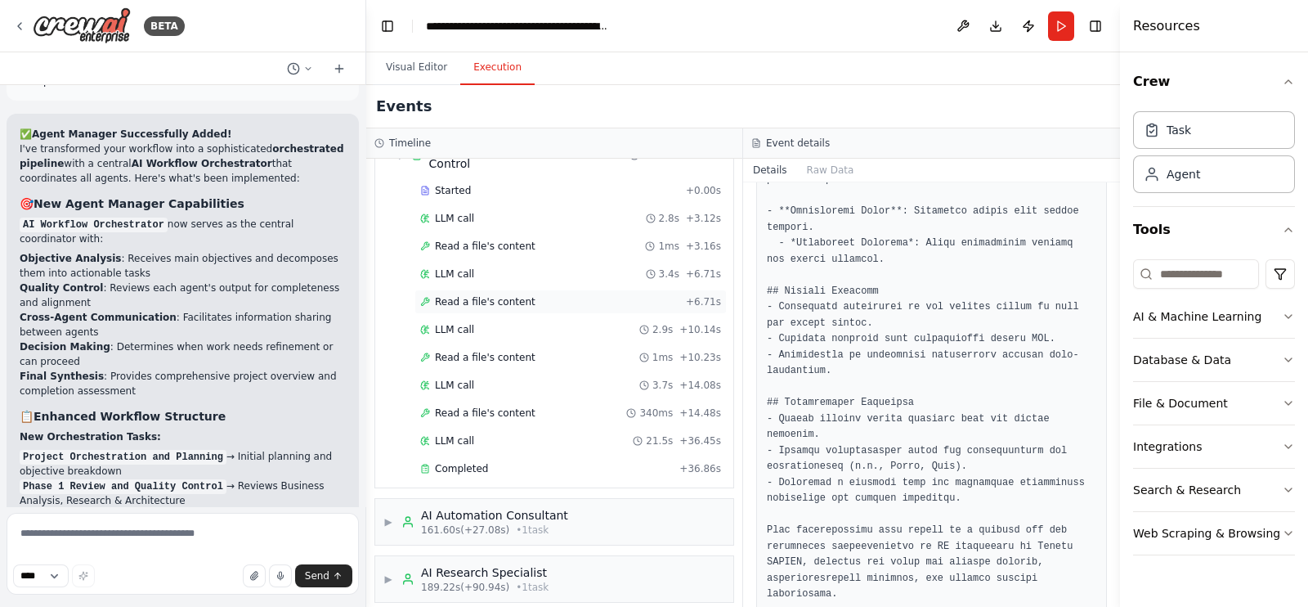
scroll to position [817, 0]
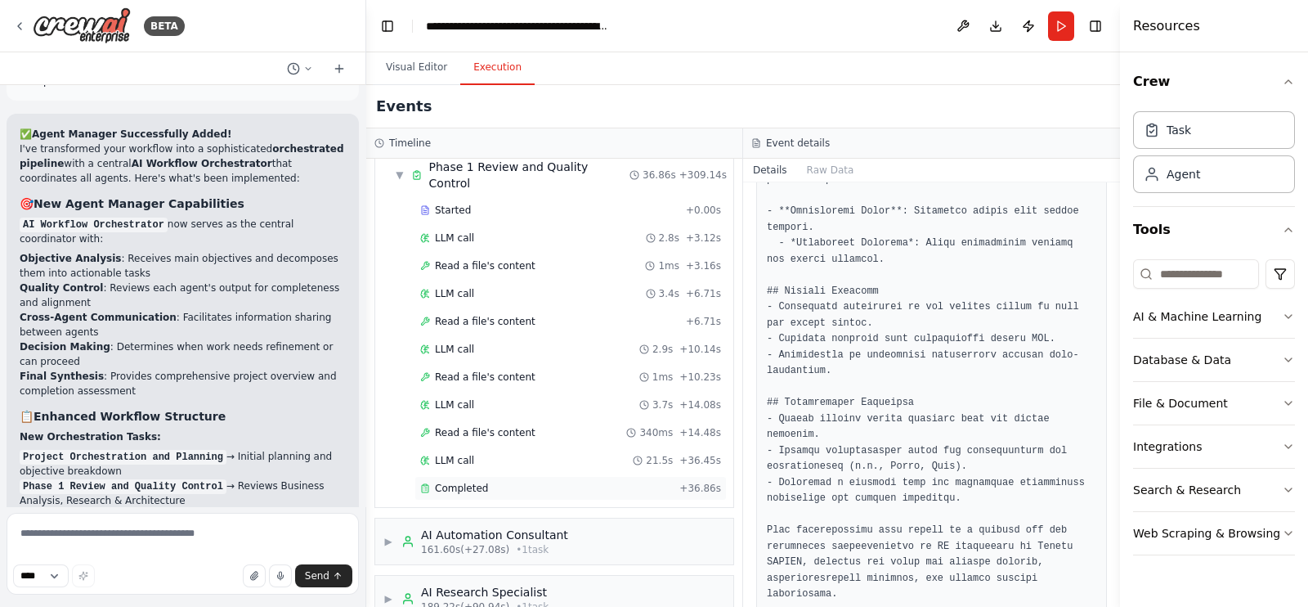
click at [509, 482] on div "Completed" at bounding box center [546, 488] width 253 height 13
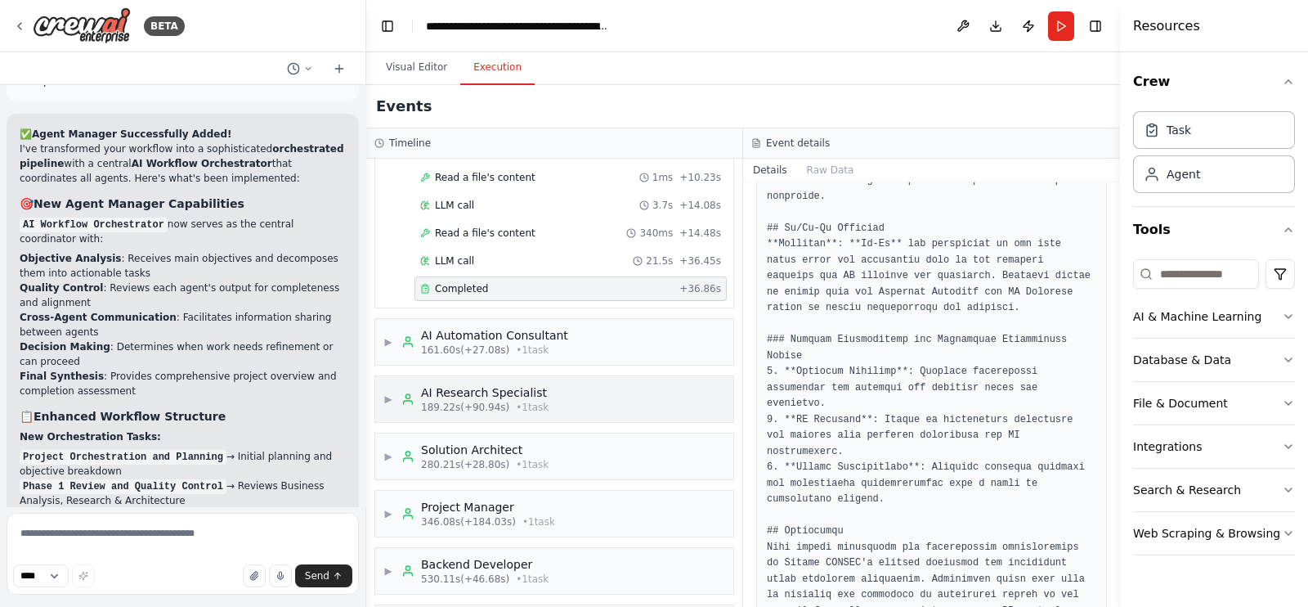
scroll to position [1022, 0]
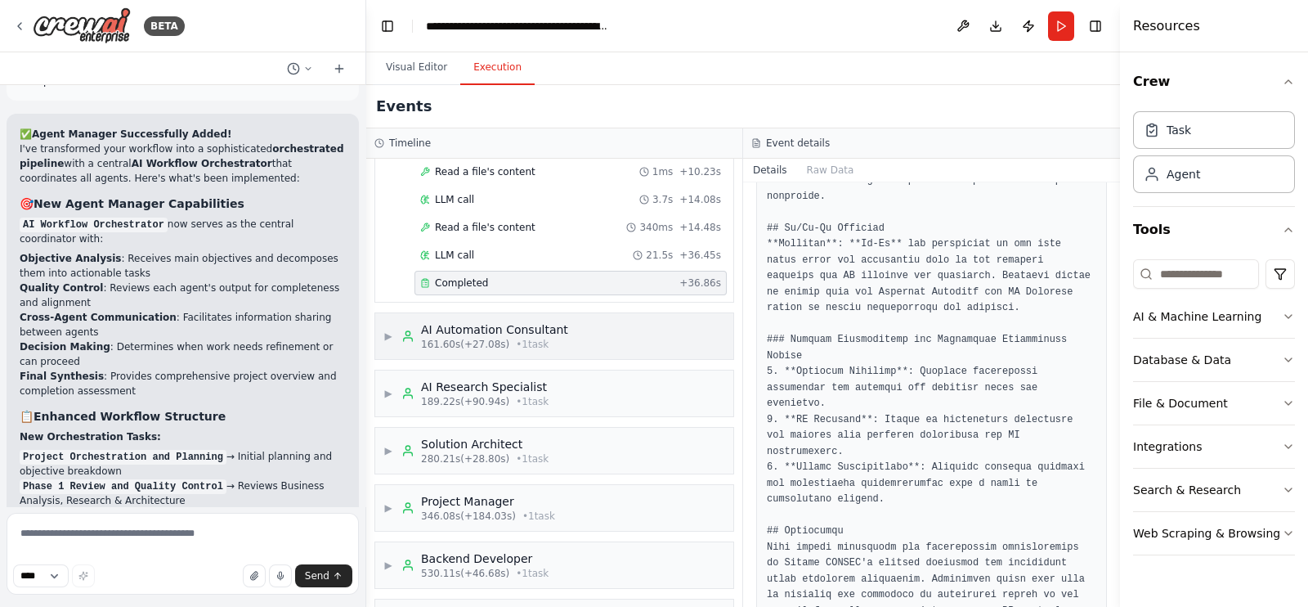
click at [389, 330] on span "▶" at bounding box center [389, 336] width 10 height 13
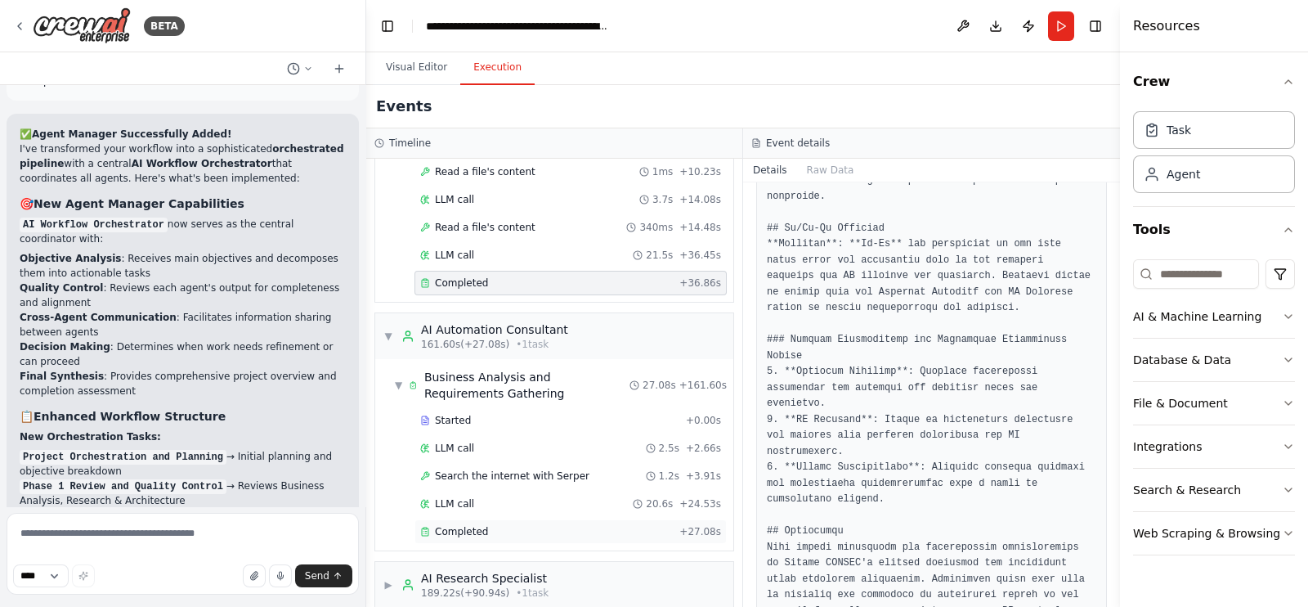
click at [473, 525] on span "Completed" at bounding box center [461, 531] width 53 height 13
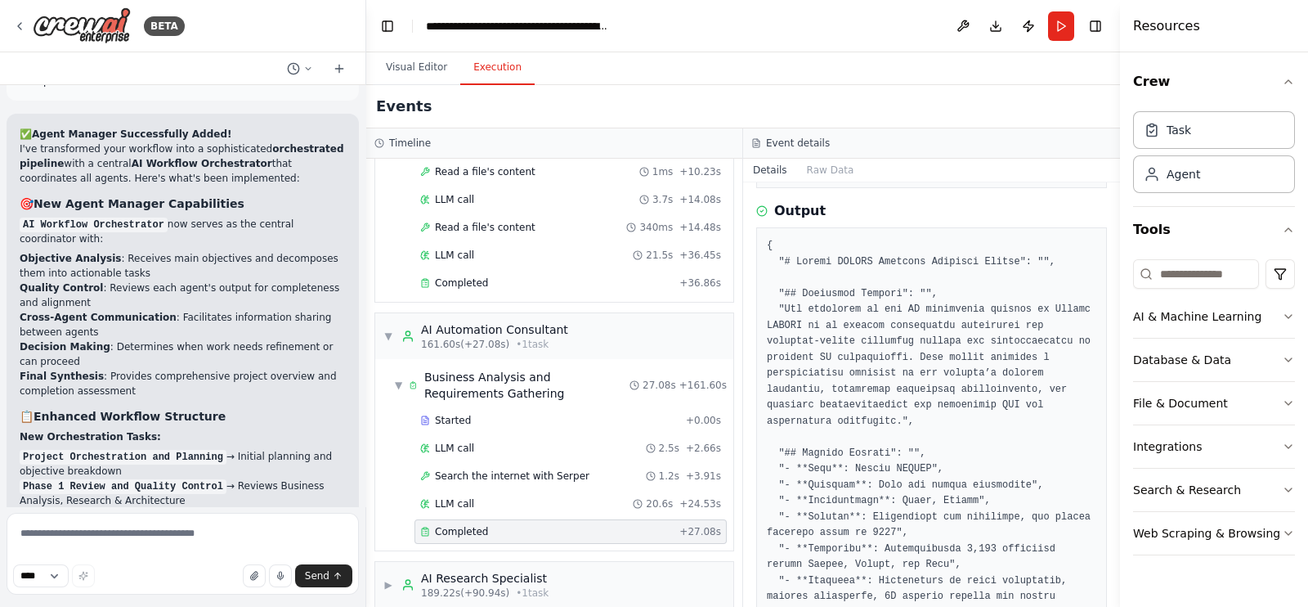
scroll to position [0, 0]
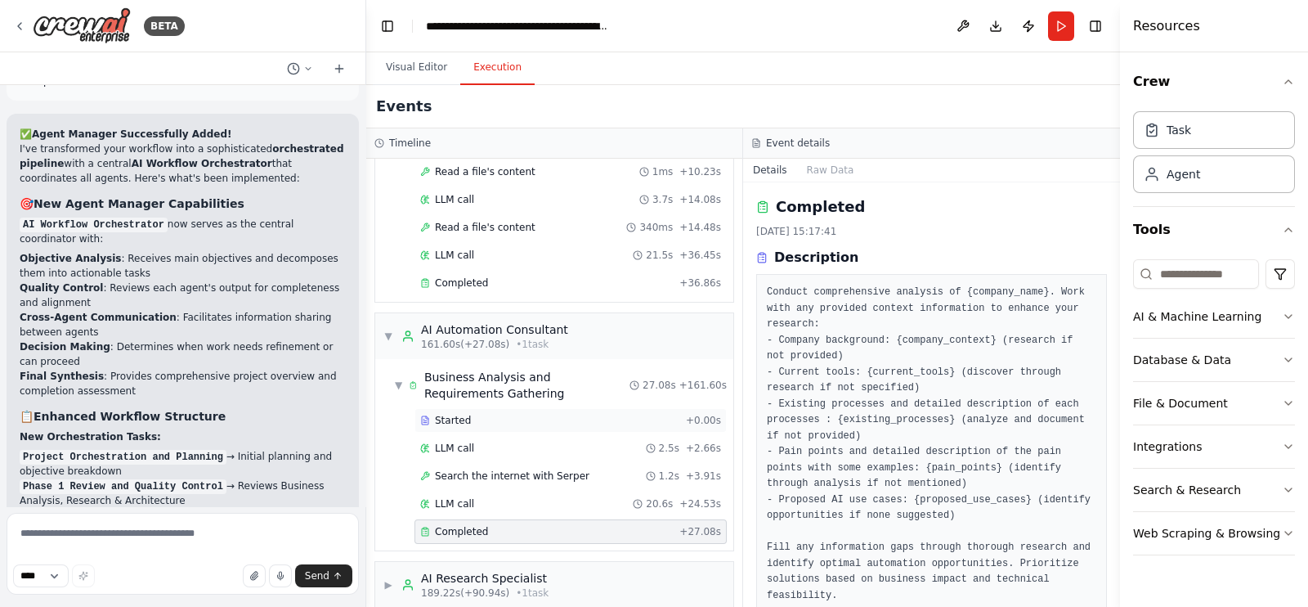
click at [498, 414] on div "Started" at bounding box center [549, 420] width 259 height 13
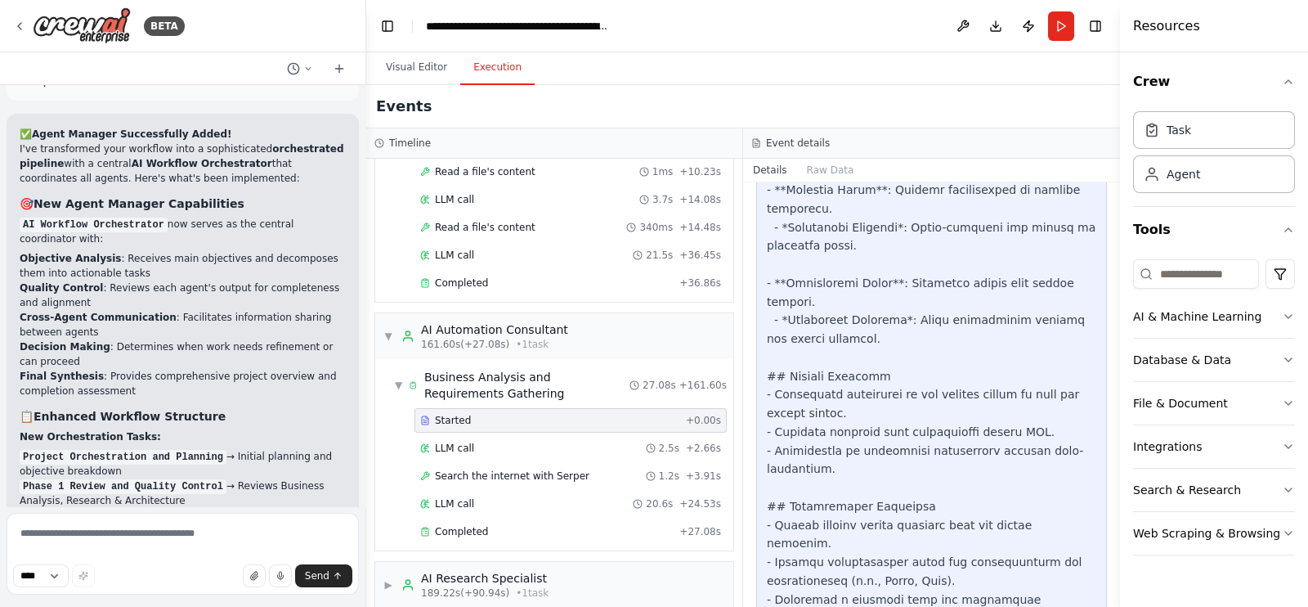
scroll to position [2681, 0]
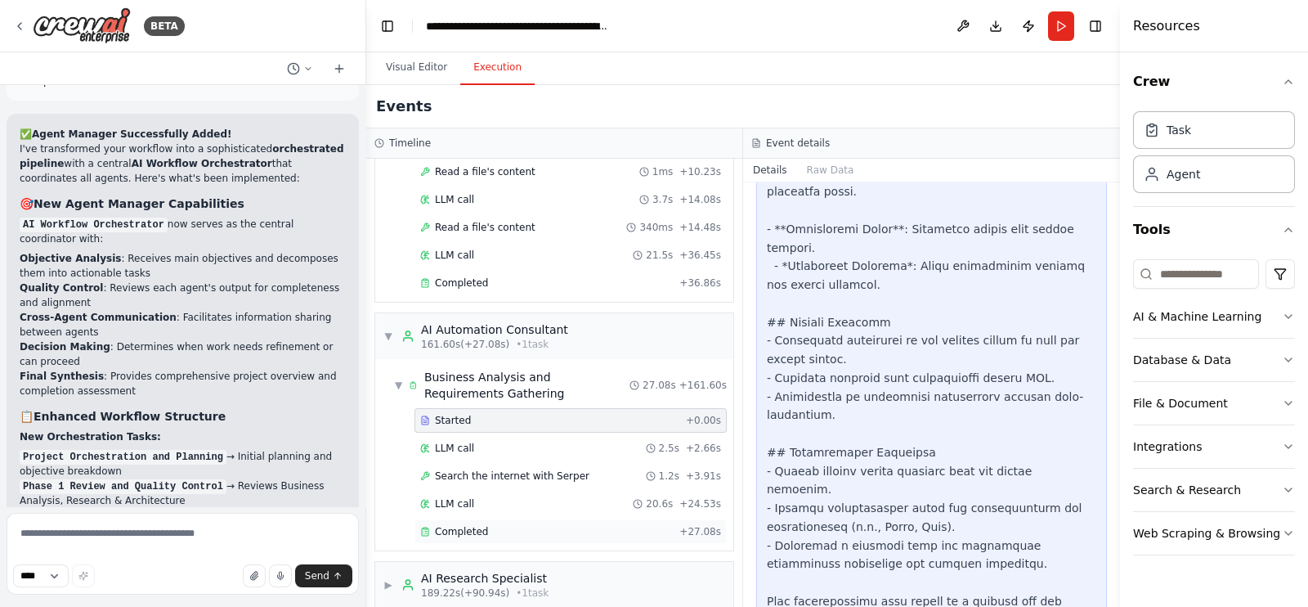
click at [513, 525] on div "Completed" at bounding box center [546, 531] width 253 height 13
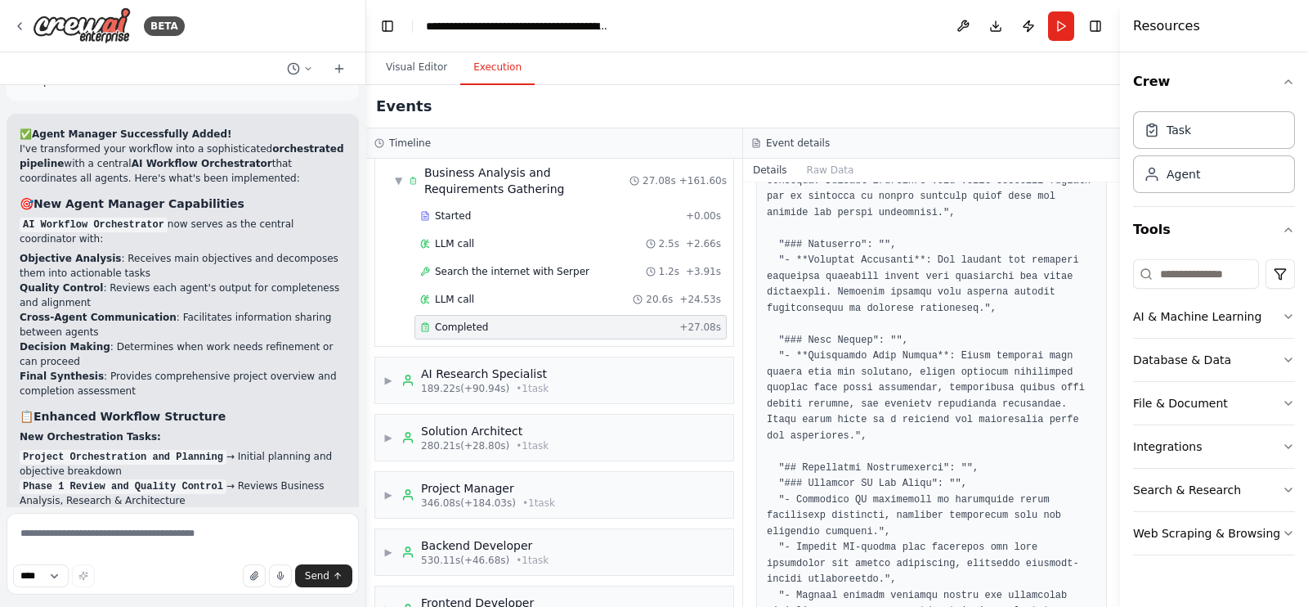
scroll to position [1048, 0]
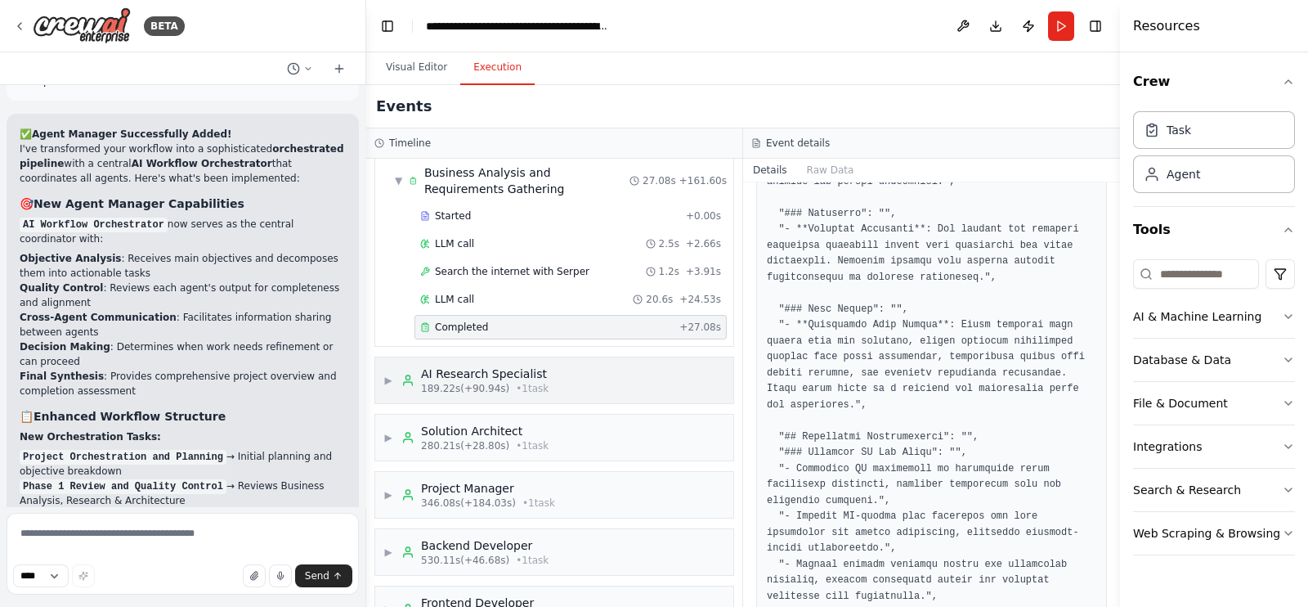
click at [397, 366] on div "▶ AI Research Specialist 189.22s (+90.94s) • 1 task" at bounding box center [466, 380] width 165 height 29
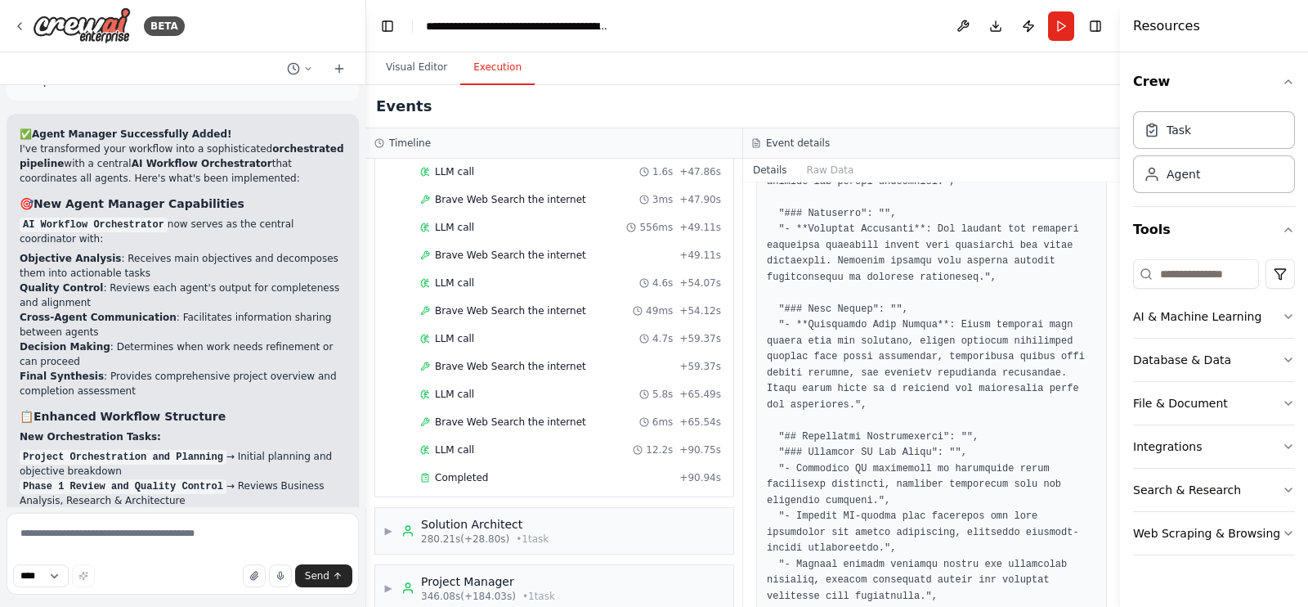
scroll to position [2695, 0]
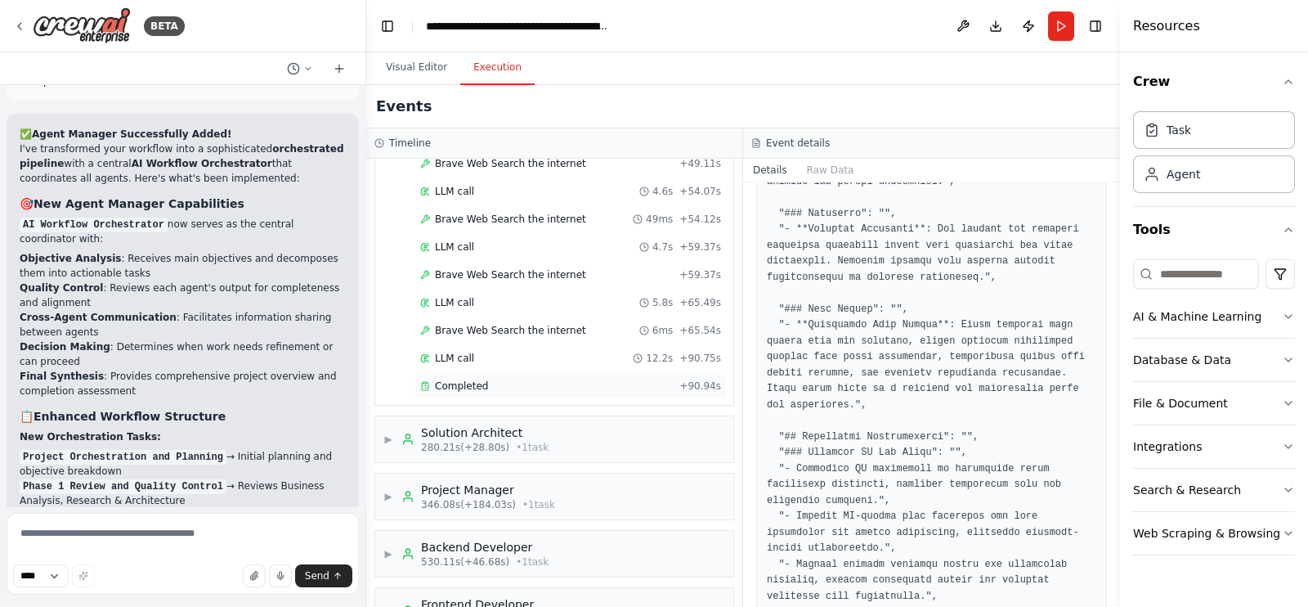
click at [488, 379] on div "Completed" at bounding box center [546, 385] width 253 height 13
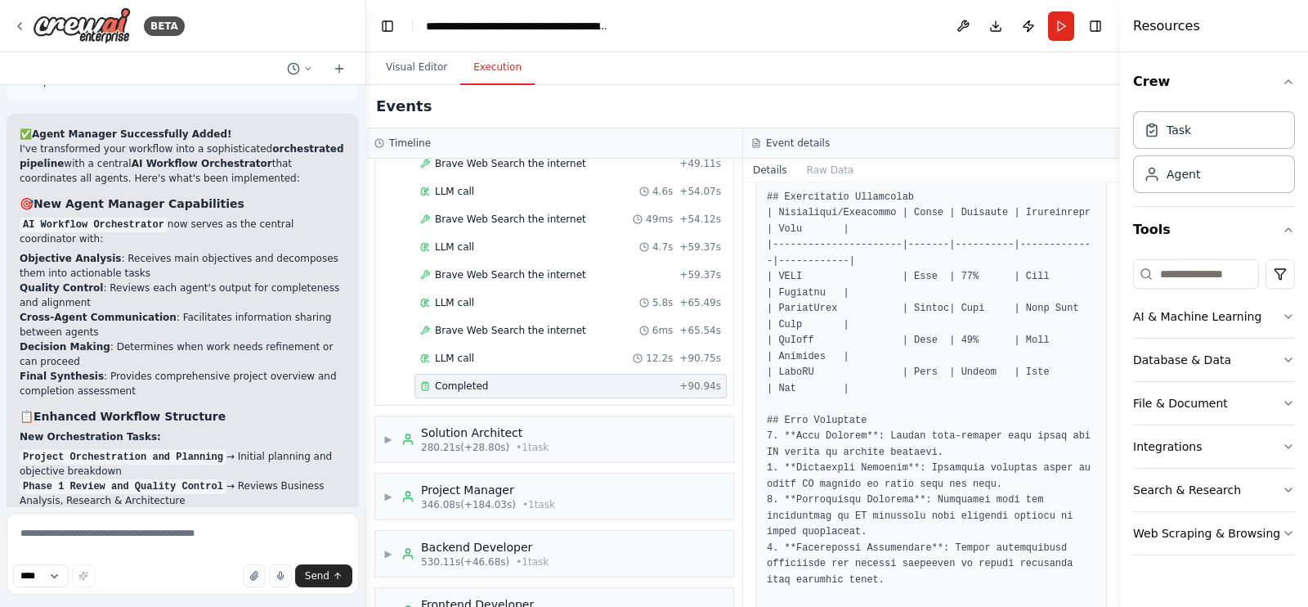
click at [540, 379] on div "Completed" at bounding box center [546, 385] width 253 height 13
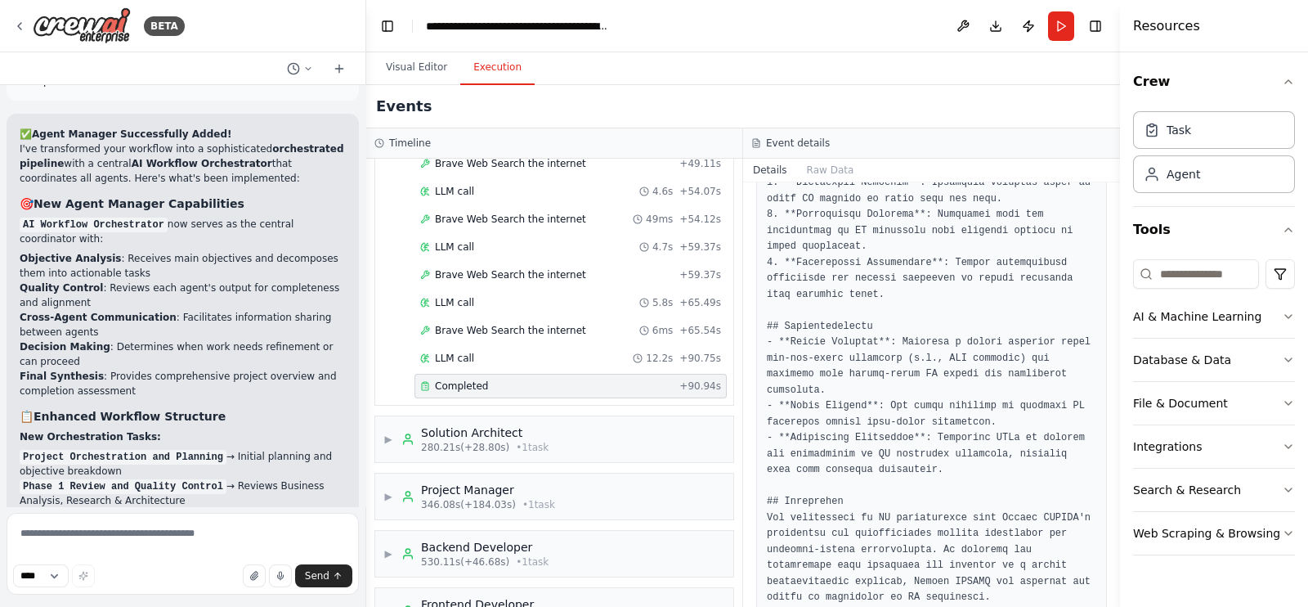
scroll to position [1129, 0]
click at [391, 433] on span "▶" at bounding box center [389, 439] width 10 height 13
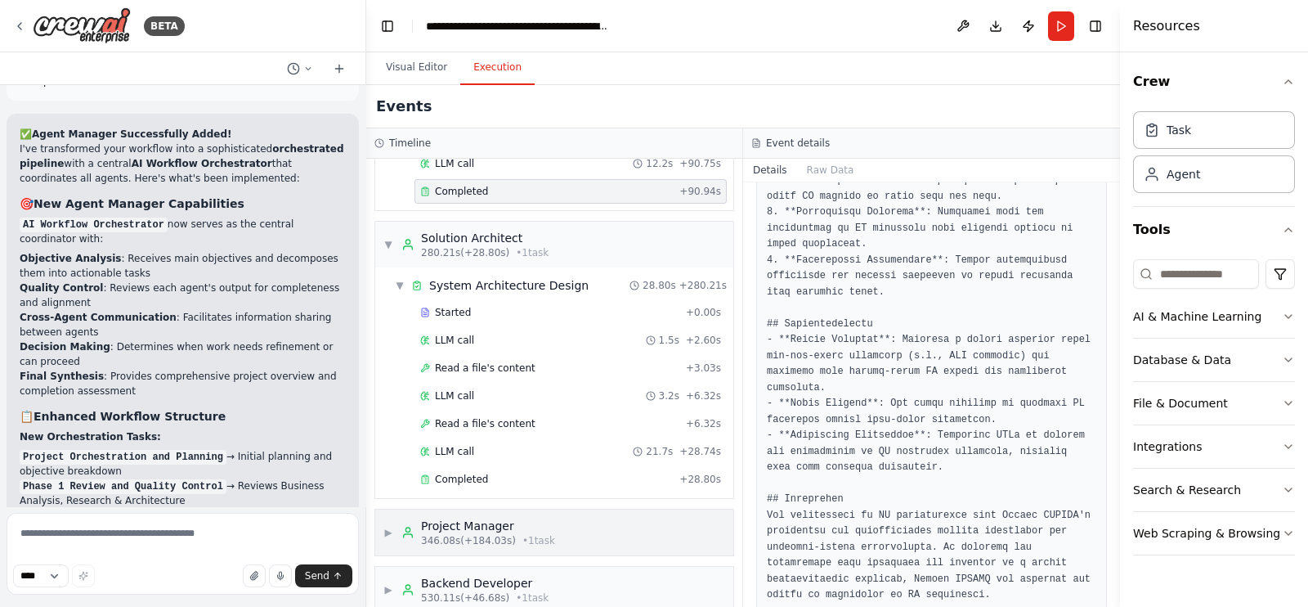
scroll to position [2923, 0]
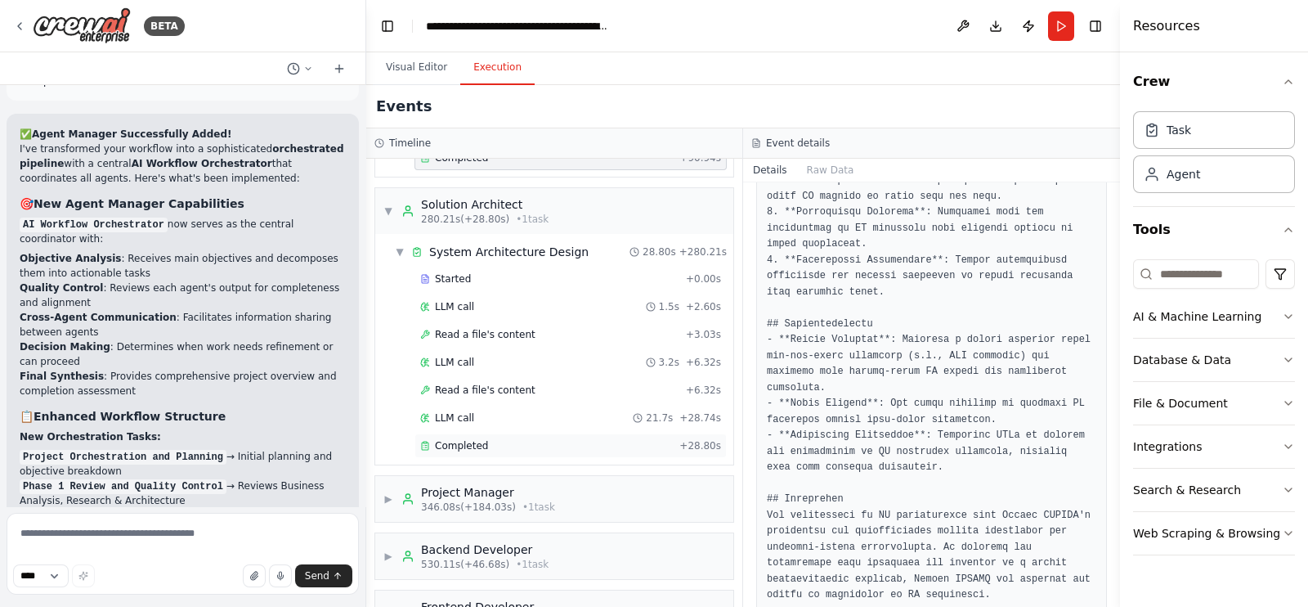
click at [488, 433] on div "Completed + 28.80s" at bounding box center [571, 445] width 312 height 25
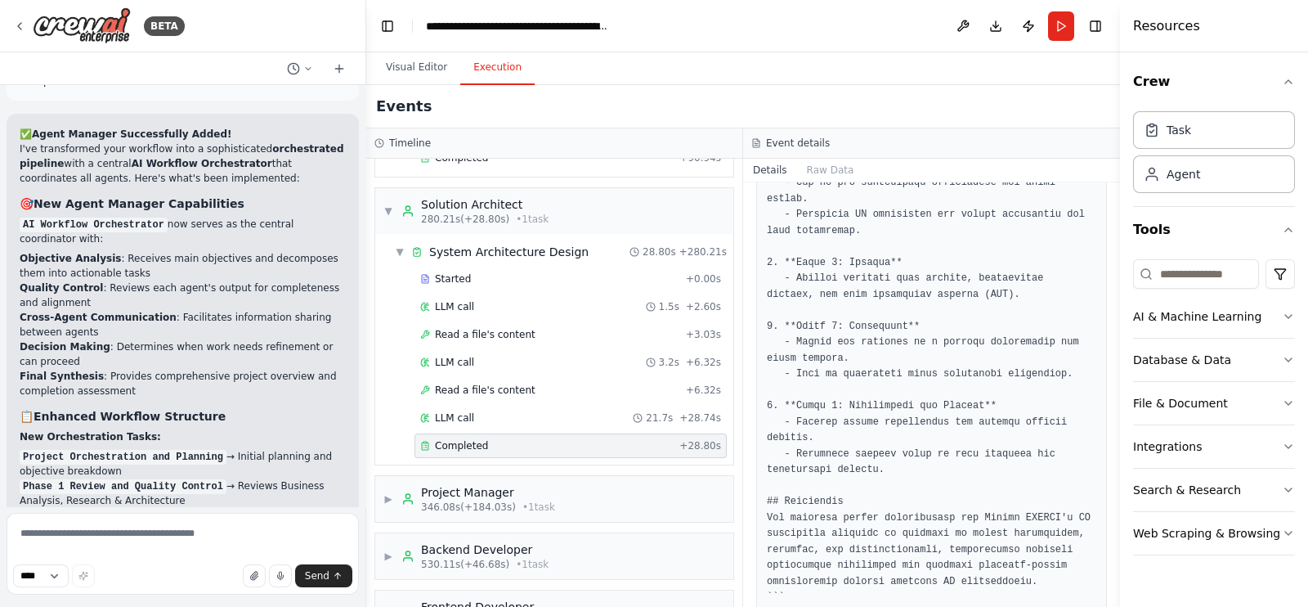
scroll to position [1991, 0]
click at [381, 476] on div "▶ Project Manager 346.08s (+184.03s) • 1 task" at bounding box center [554, 499] width 358 height 46
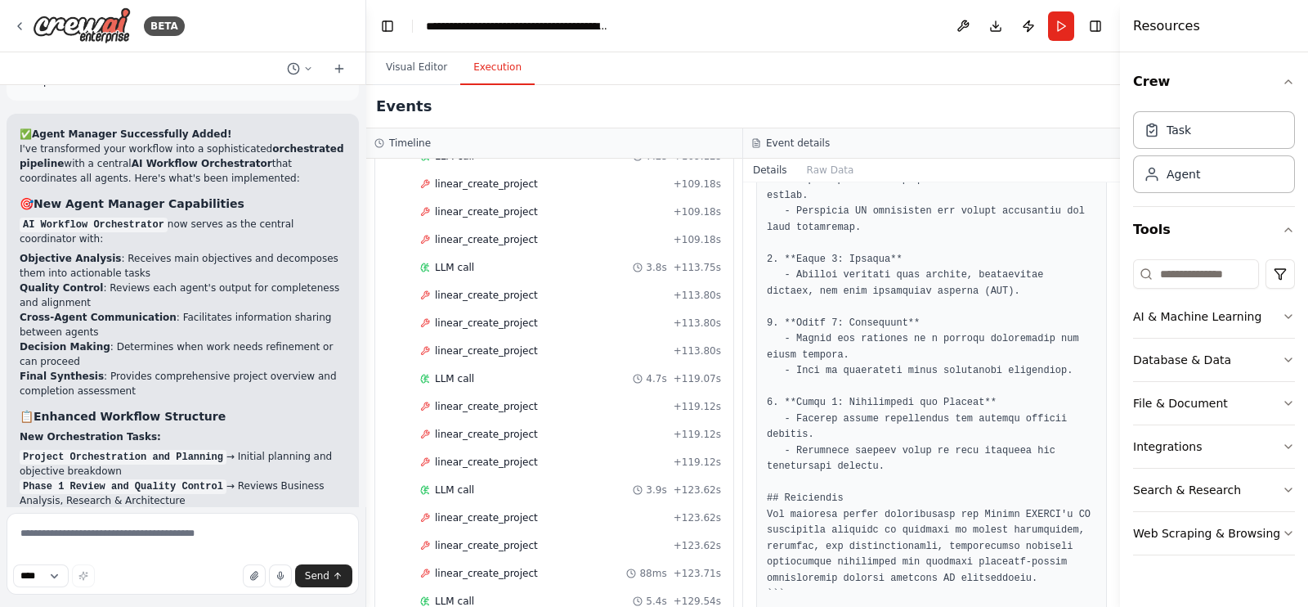
scroll to position [5786, 0]
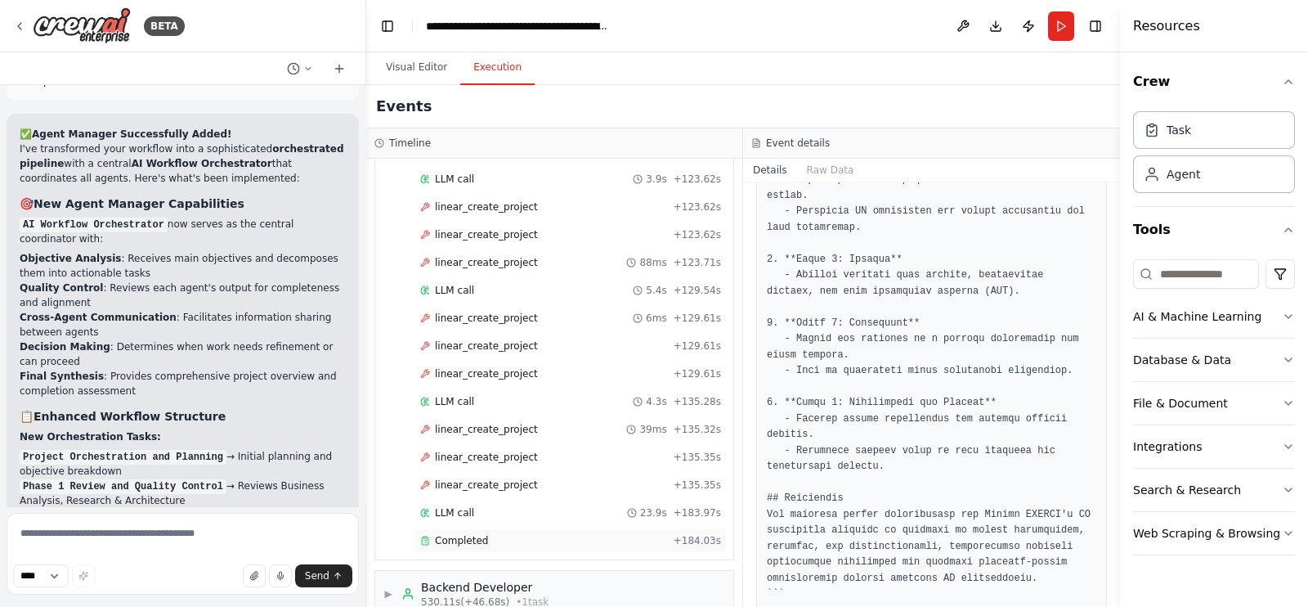
click at [535, 534] on div "Completed" at bounding box center [543, 540] width 247 height 13
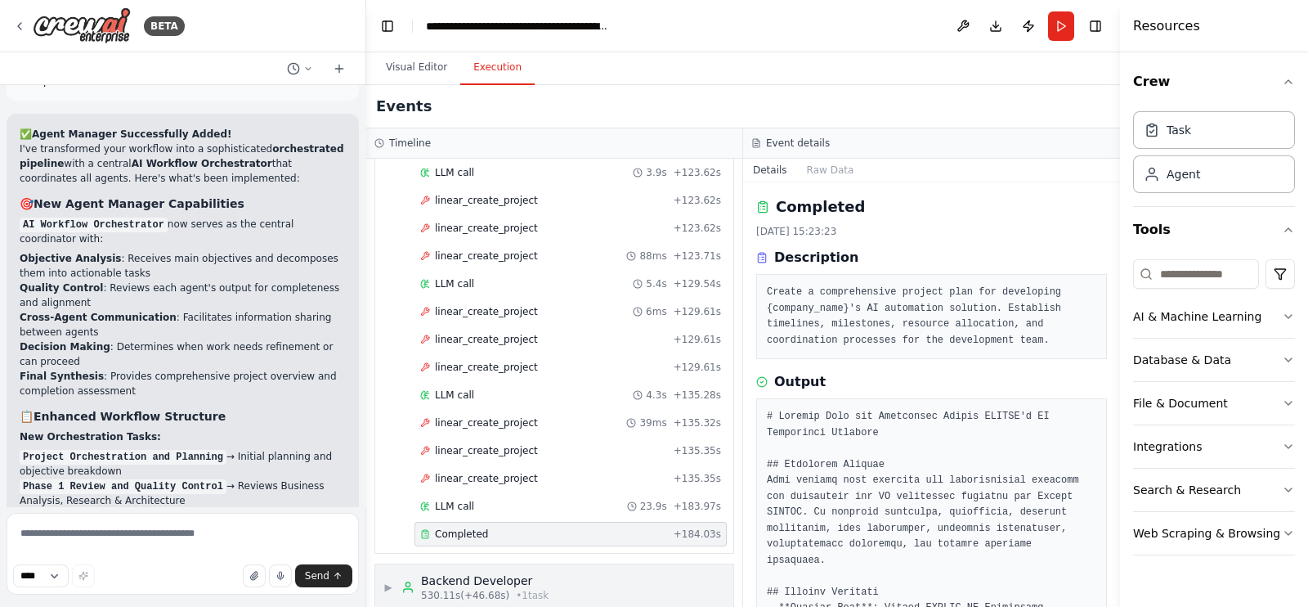
scroll to position [5793, 0]
click at [388, 580] on span "▶" at bounding box center [389, 586] width 10 height 13
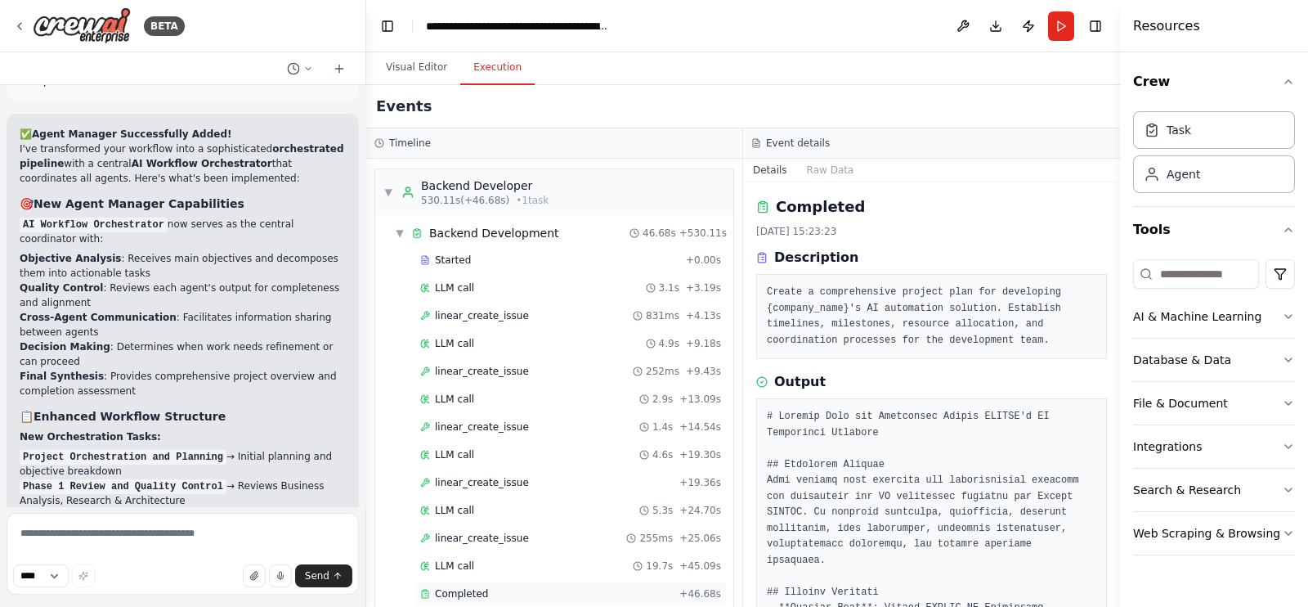
click at [505, 587] on div "Completed" at bounding box center [546, 593] width 253 height 13
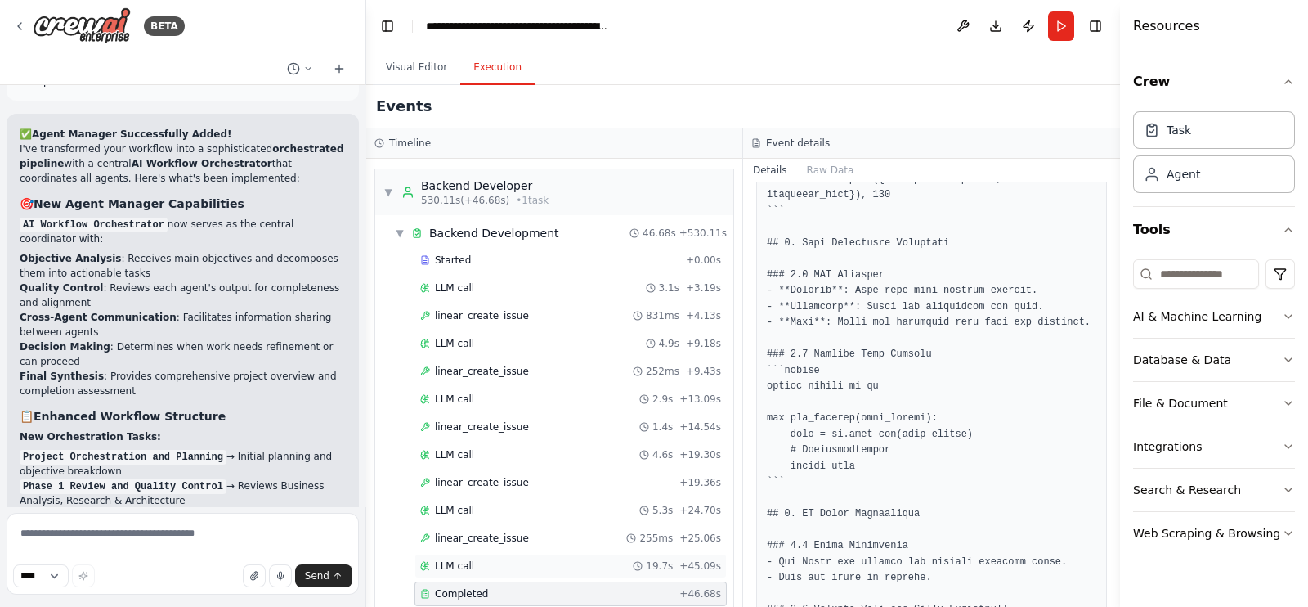
scroll to position [715, 0]
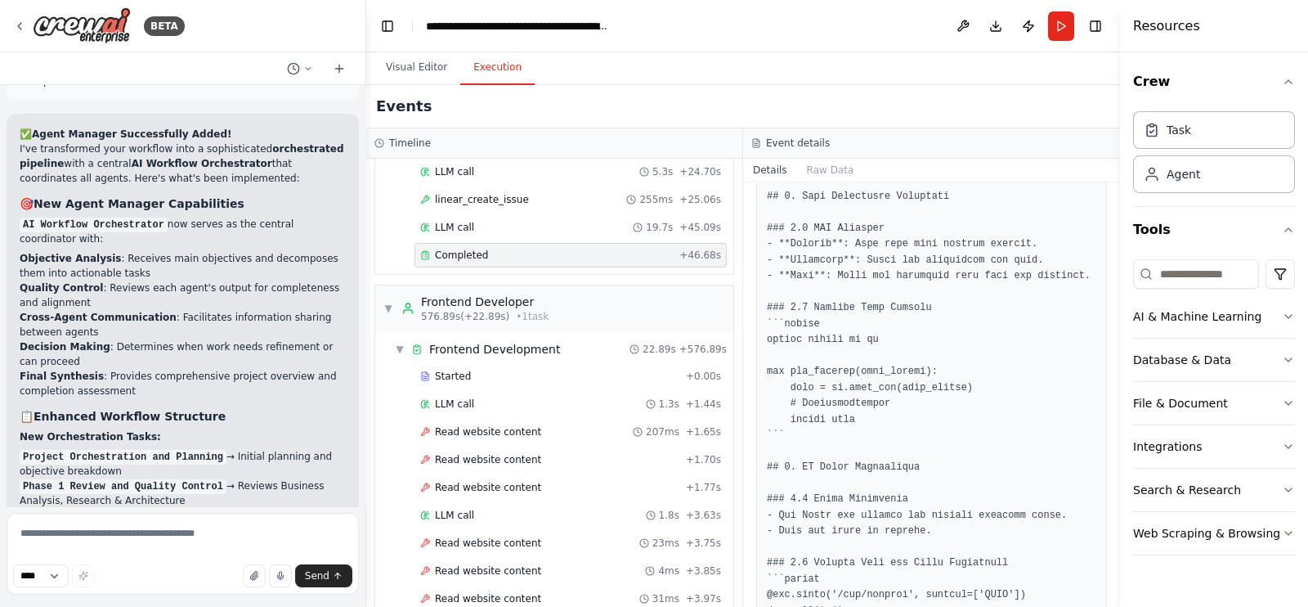
drag, startPoint x: 532, startPoint y: 566, endPoint x: 546, endPoint y: 558, distance: 16.8
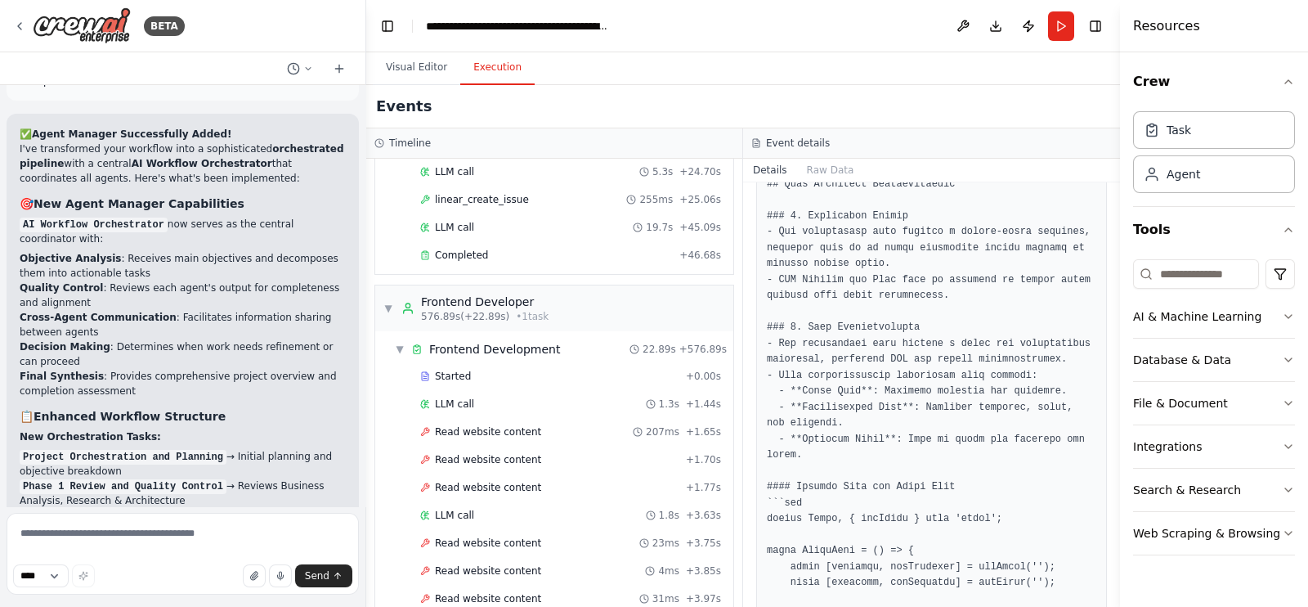
scroll to position [0, 0]
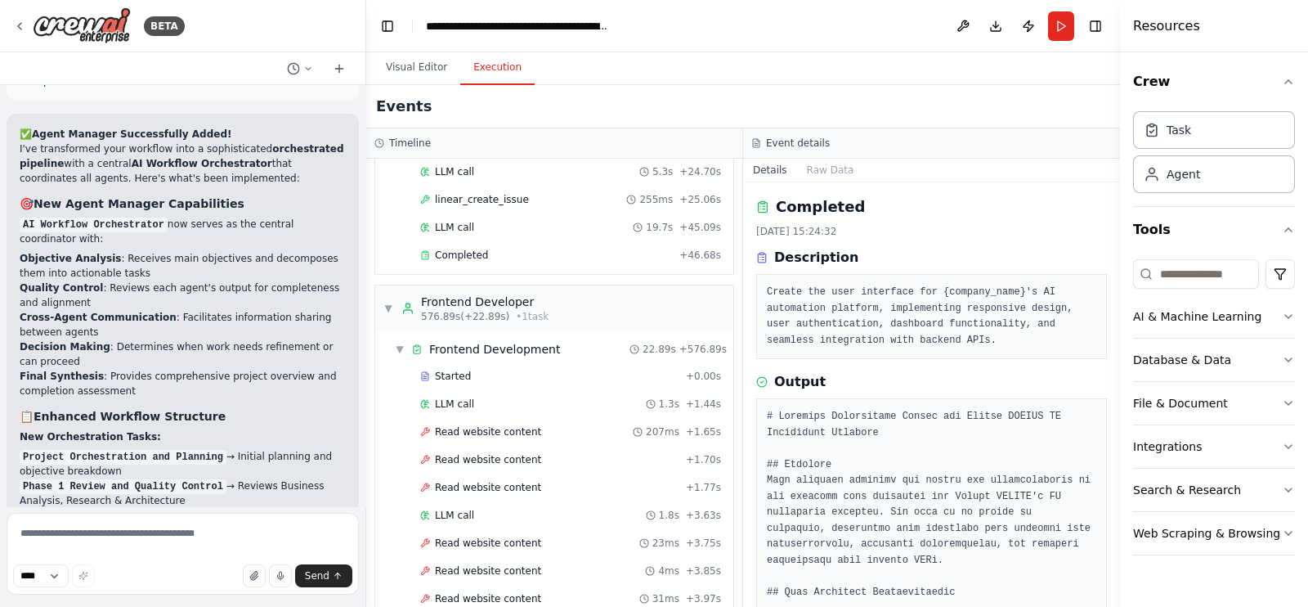
drag, startPoint x: 400, startPoint y: 265, endPoint x: 261, endPoint y: 384, distance: 183.2
click at [398, 343] on span "▼" at bounding box center [400, 349] width 10 height 13
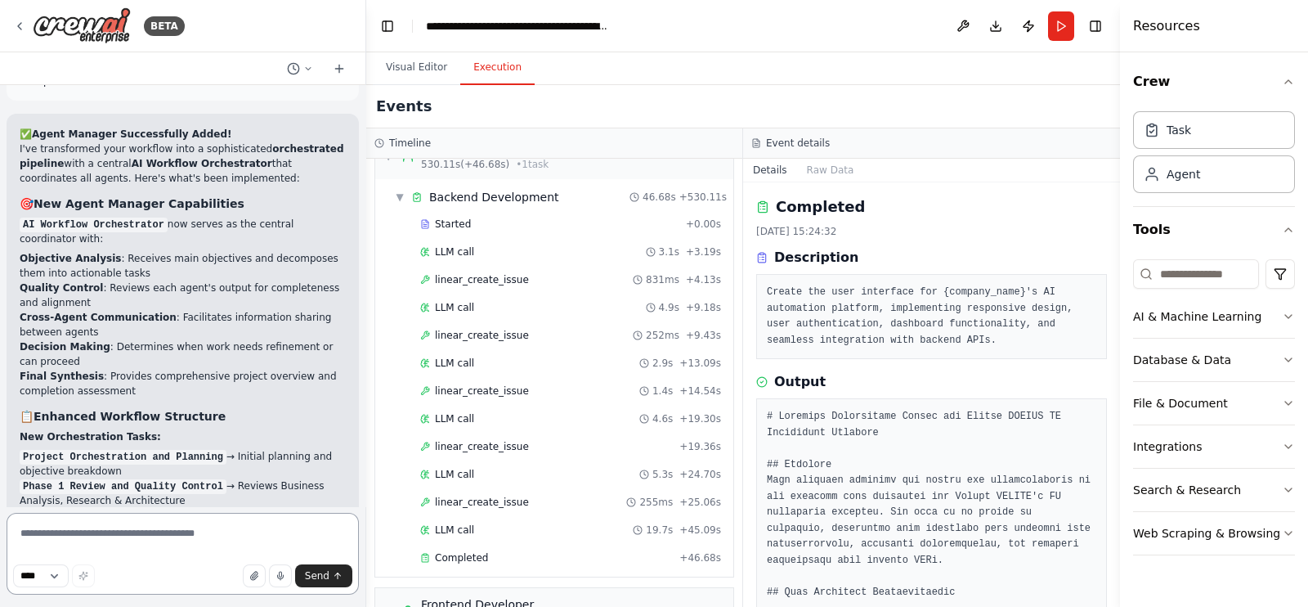
click at [192, 539] on textarea at bounding box center [183, 554] width 352 height 82
click at [199, 547] on textarea "**********" at bounding box center [183, 554] width 352 height 82
type textarea "**********"
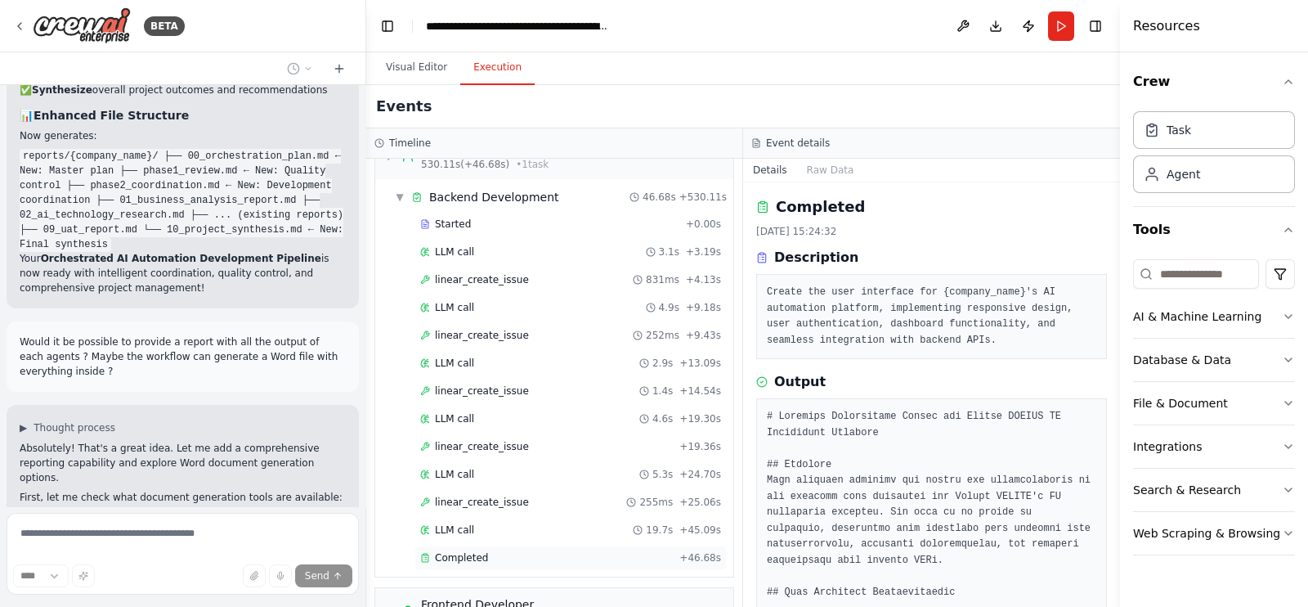
click at [496, 551] on div "Completed" at bounding box center [546, 557] width 253 height 13
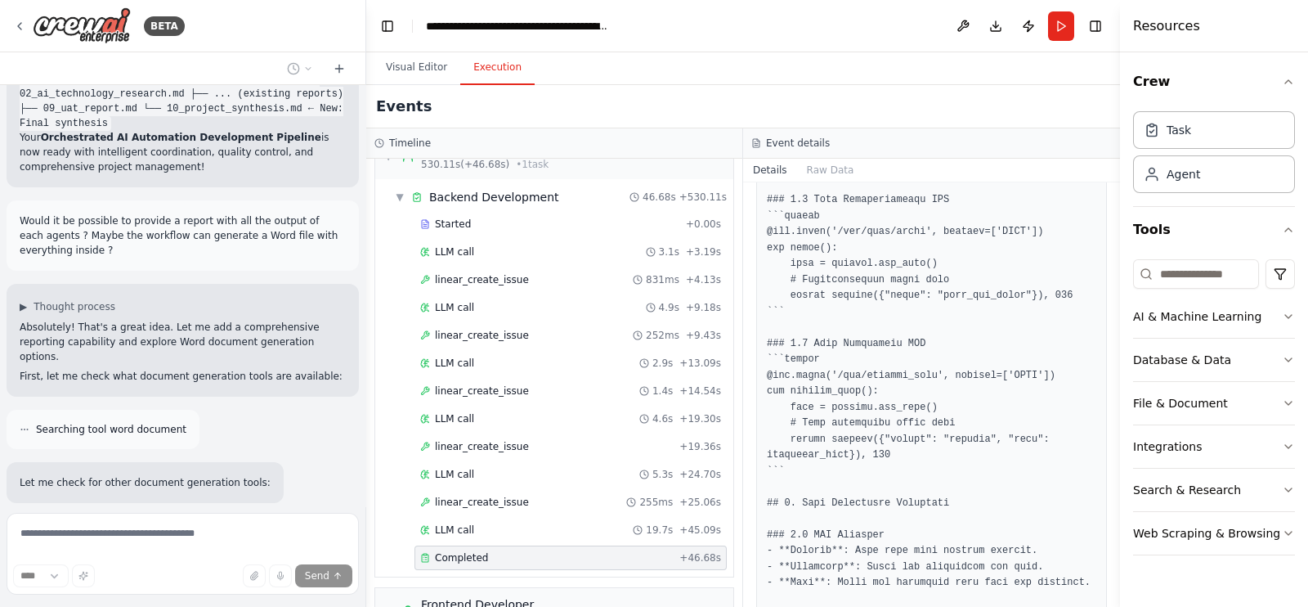
scroll to position [21327, 0]
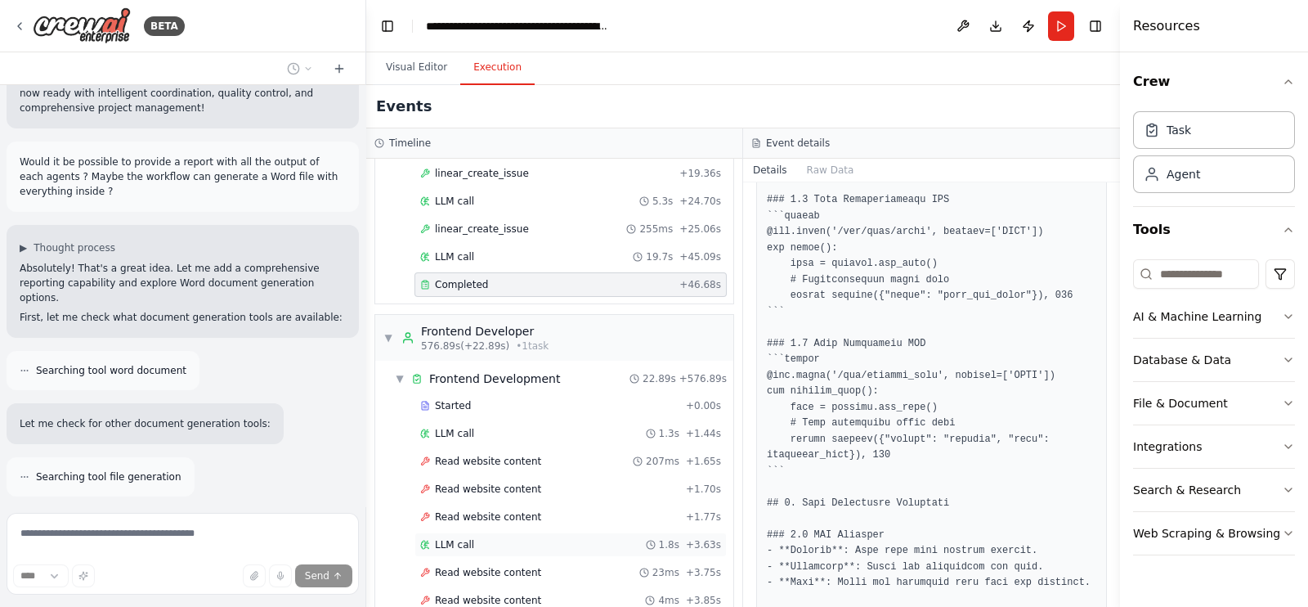
scroll to position [6526, 0]
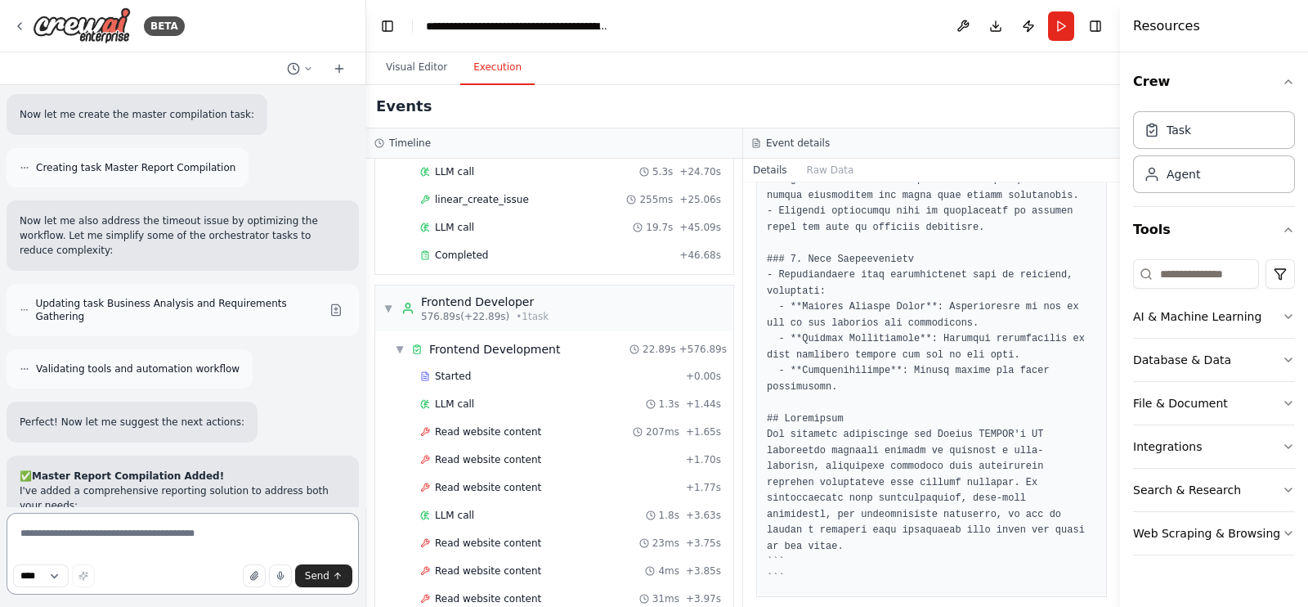
scroll to position [21970, 0]
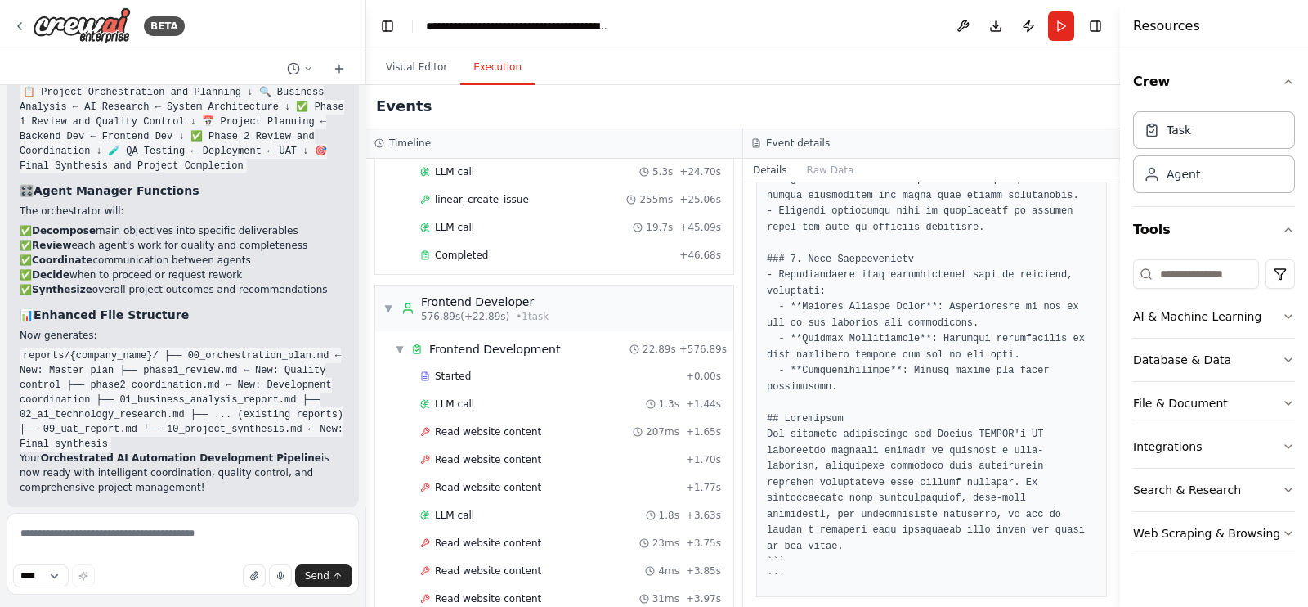
scroll to position [20845, 0]
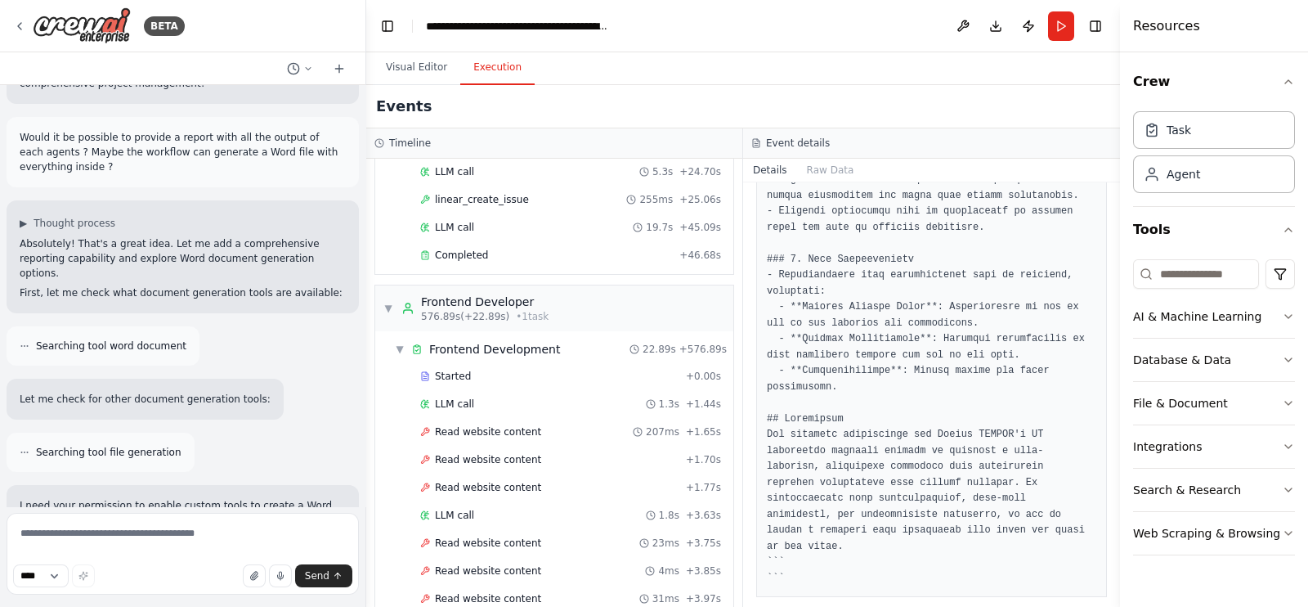
scroll to position [21356, 0]
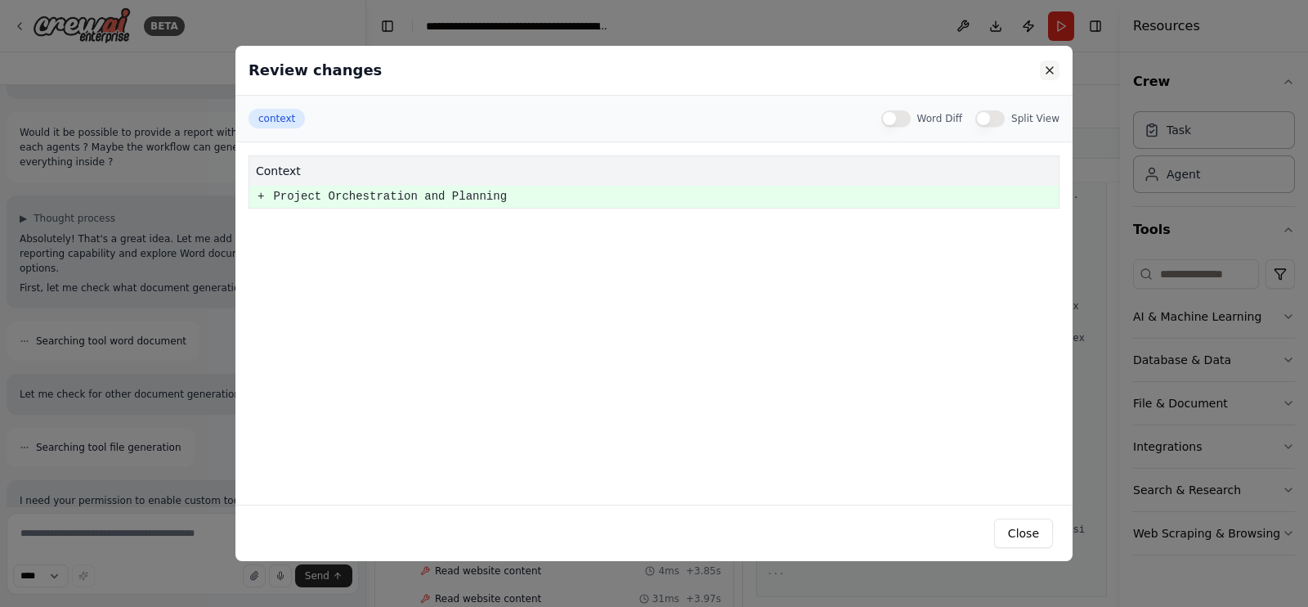
click at [1045, 77] on button at bounding box center [1050, 71] width 20 height 20
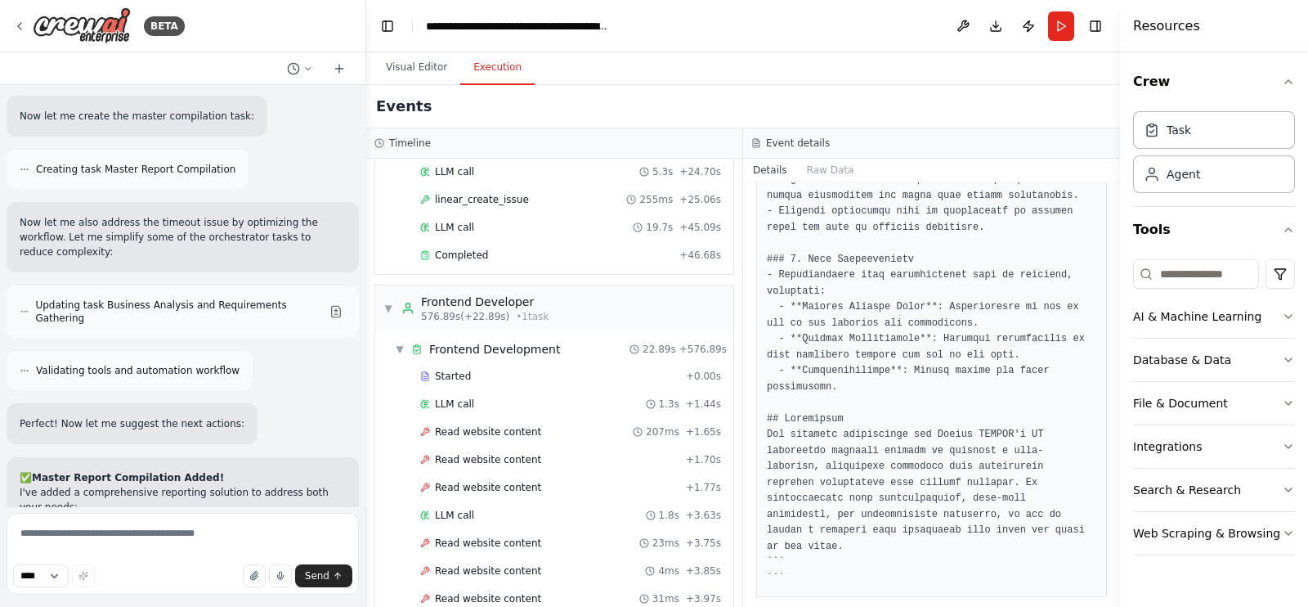
scroll to position [21970, 0]
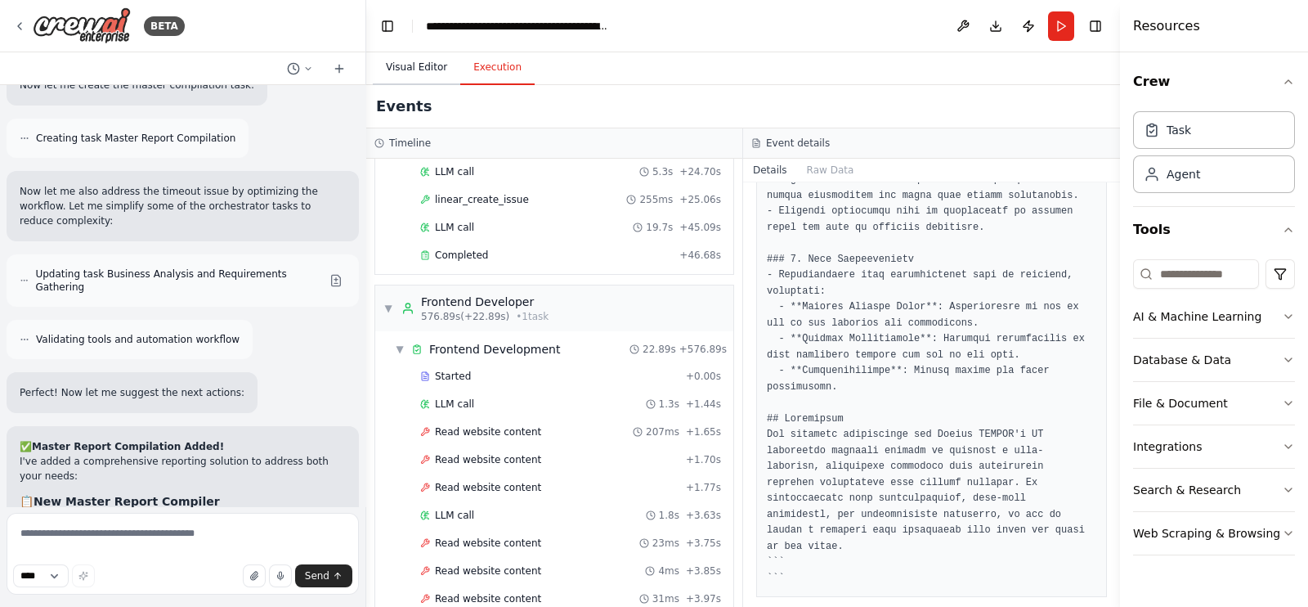
click at [429, 68] on button "Visual Editor" at bounding box center [416, 68] width 87 height 34
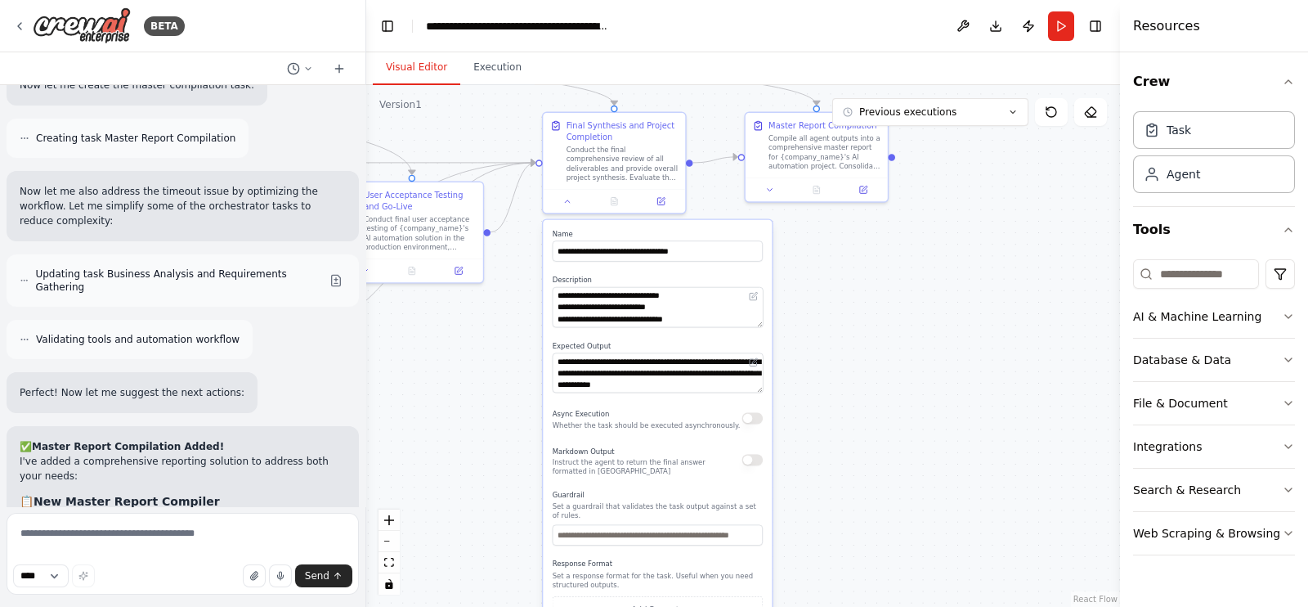
click at [875, 329] on div ".deletable-edge-delete-btn { width: 20px; height: 20px; border: 0px solid #ffff…" at bounding box center [743, 346] width 754 height 522
click at [567, 202] on icon at bounding box center [567, 199] width 9 height 9
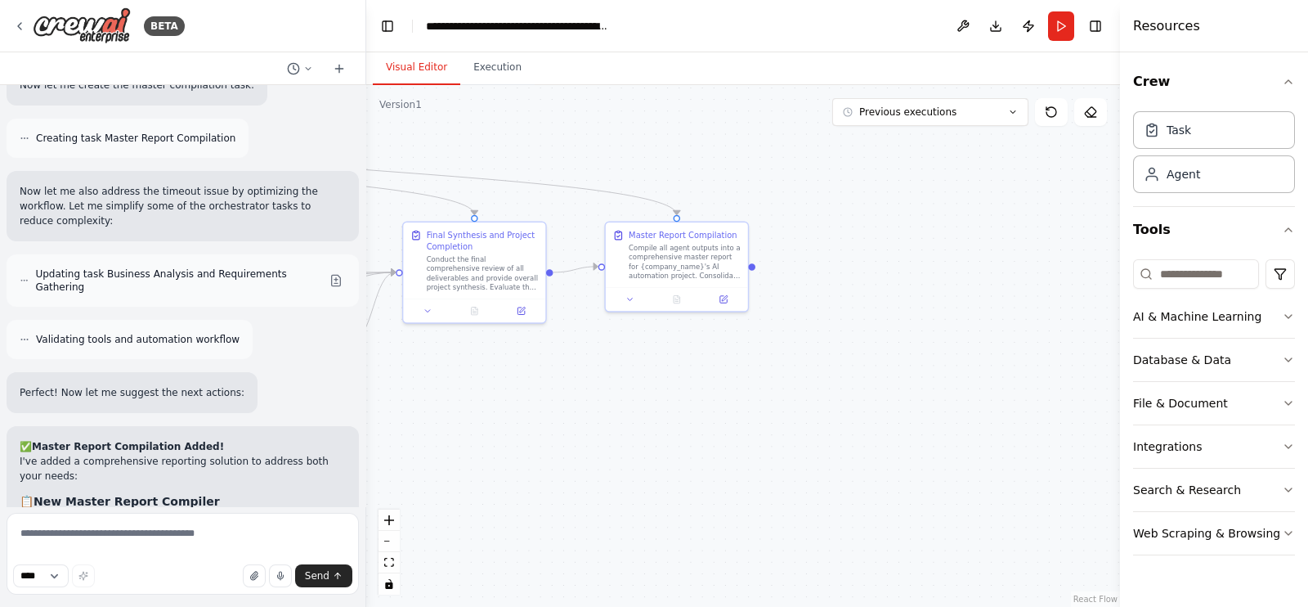
drag, startPoint x: 931, startPoint y: 266, endPoint x: 791, endPoint y: 375, distance: 177.7
click at [791, 375] on div ".deletable-edge-delete-btn { width: 20px; height: 20px; border: 0px solid #ffff…" at bounding box center [743, 346] width 754 height 522
click at [634, 301] on button at bounding box center [630, 297] width 40 height 14
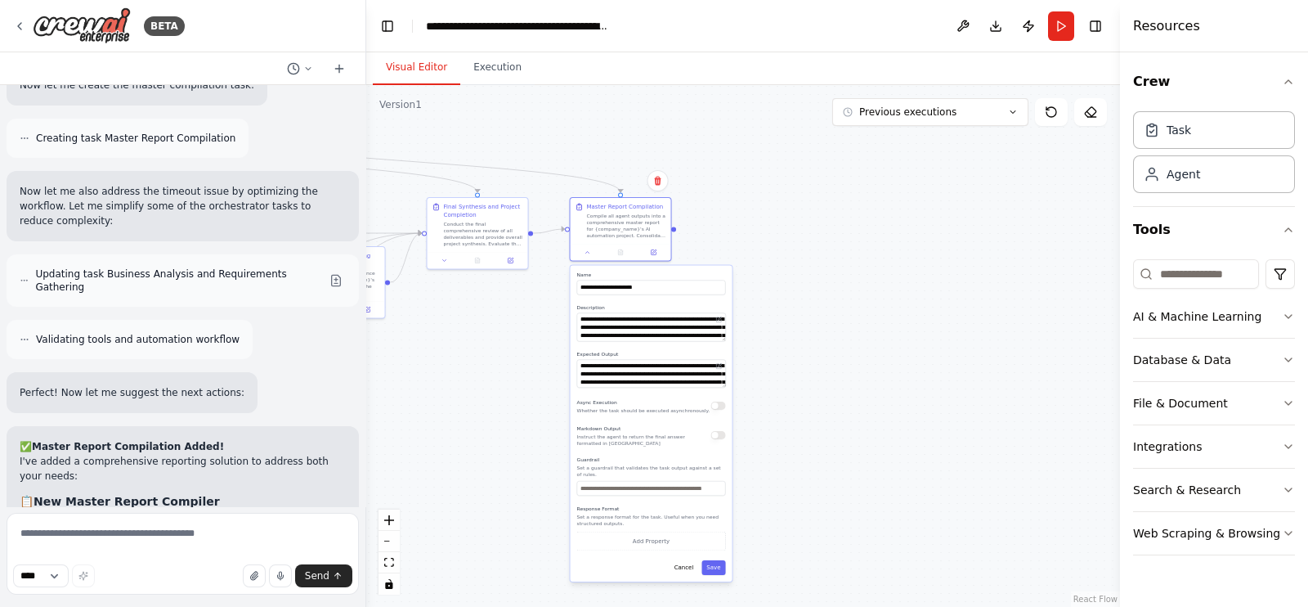
drag, startPoint x: 867, startPoint y: 451, endPoint x: 783, endPoint y: 391, distance: 103.0
click at [783, 391] on div ".deletable-edge-delete-btn { width: 20px; height: 20px; border: 0px solid #ffff…" at bounding box center [743, 346] width 754 height 522
click at [621, 211] on div "Compile all agent outputs into a comprehensive master report for {company_name}…" at bounding box center [626, 224] width 79 height 26
click at [482, 65] on button "Execution" at bounding box center [497, 68] width 74 height 34
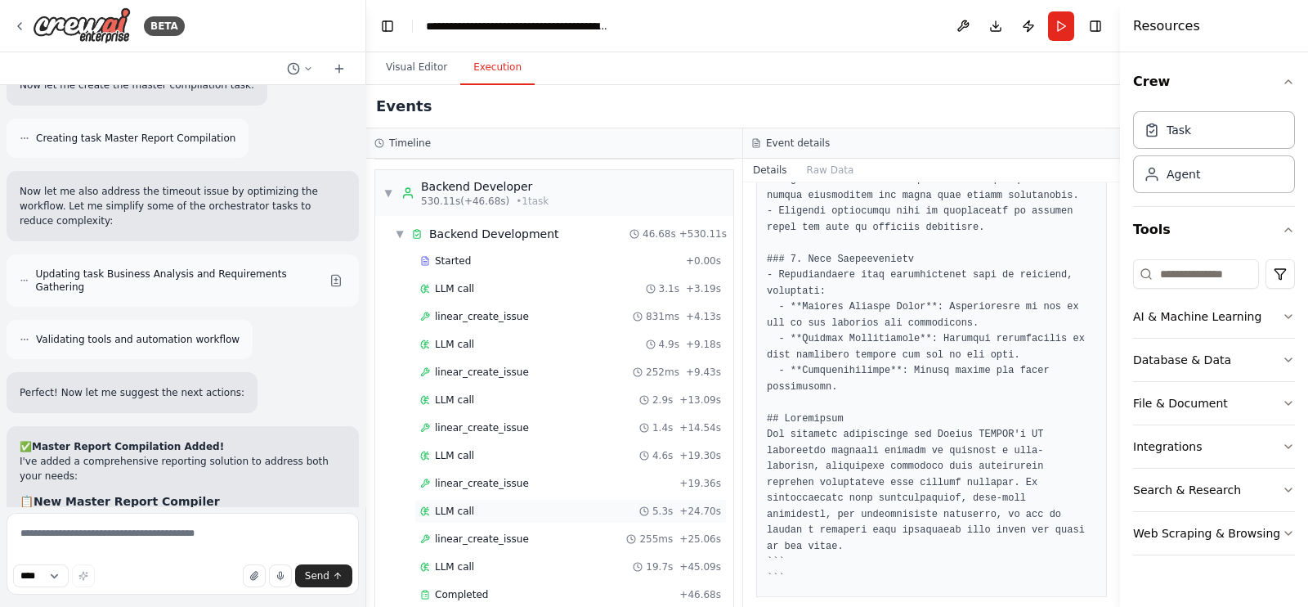
scroll to position [6117, 0]
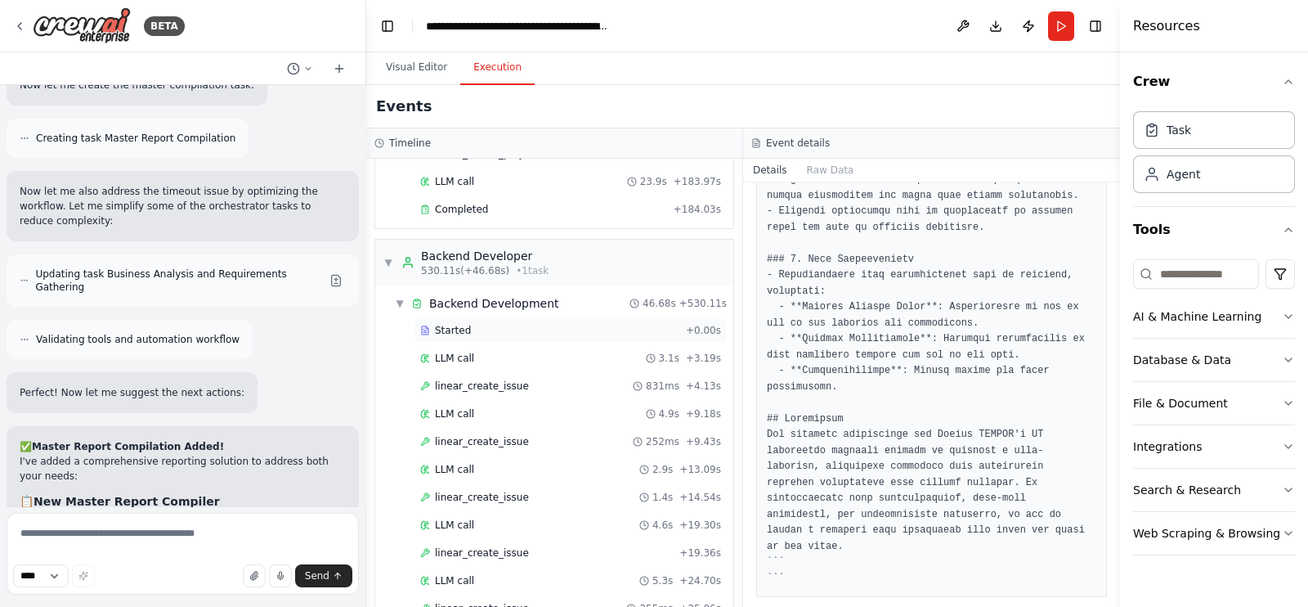
click at [505, 324] on div "Started" at bounding box center [549, 330] width 259 height 13
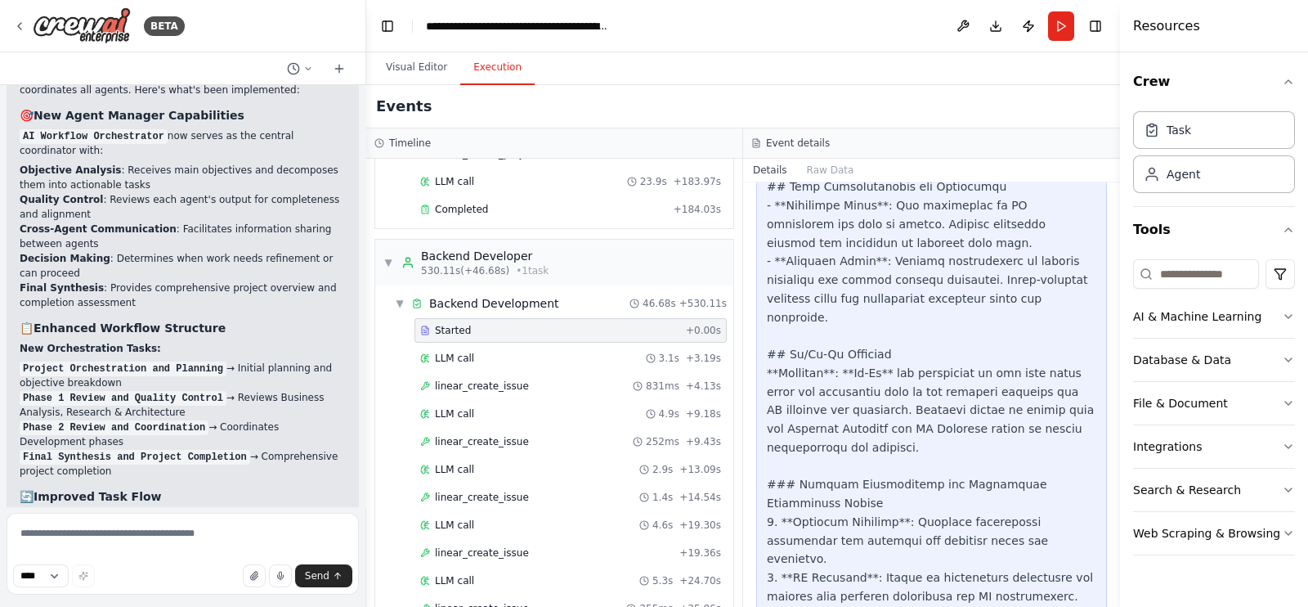
scroll to position [20641, 0]
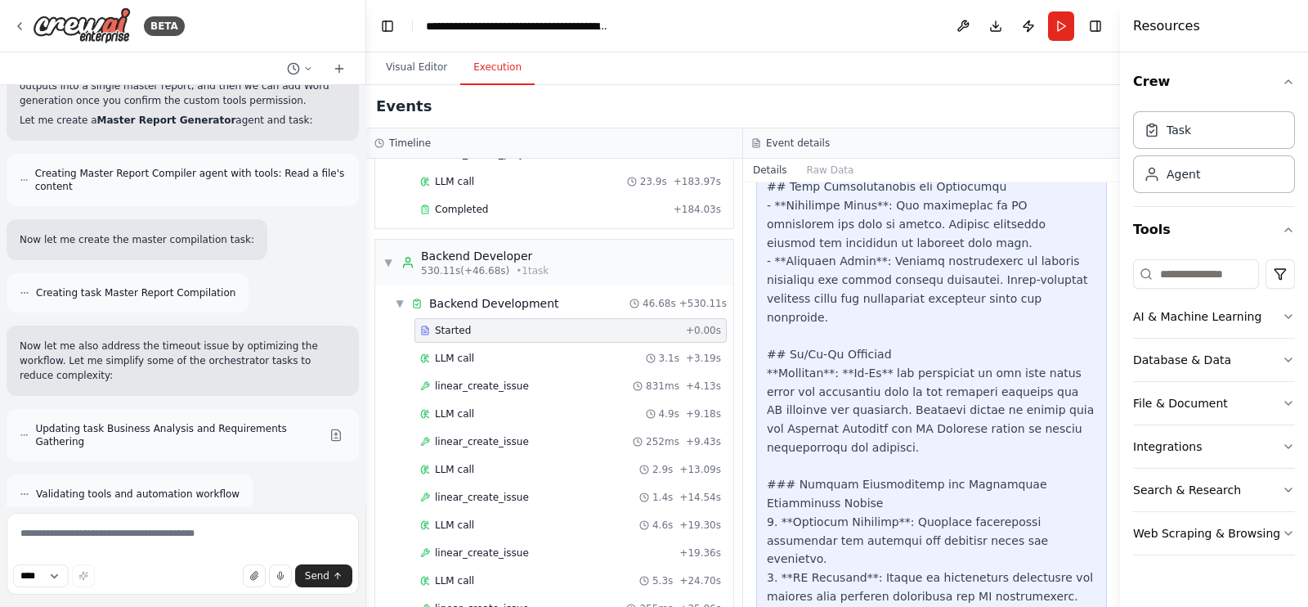
scroll to position [21970, 0]
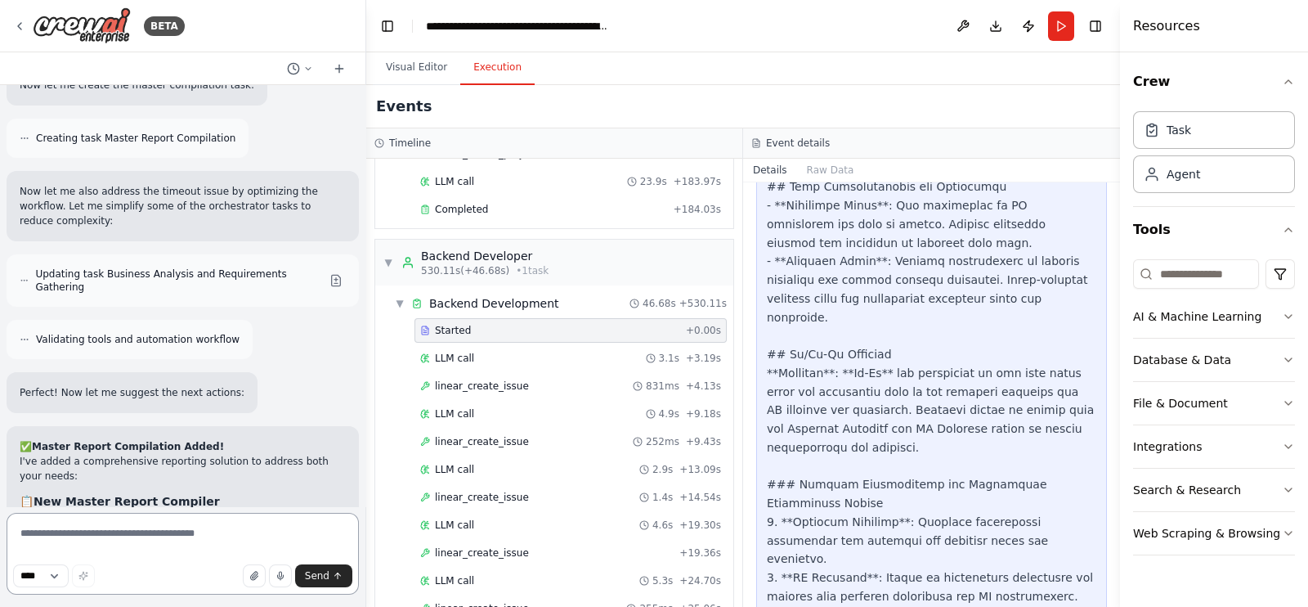
click at [172, 527] on textarea at bounding box center [183, 554] width 352 height 82
click at [413, 79] on button "Visual Editor" at bounding box center [416, 68] width 87 height 34
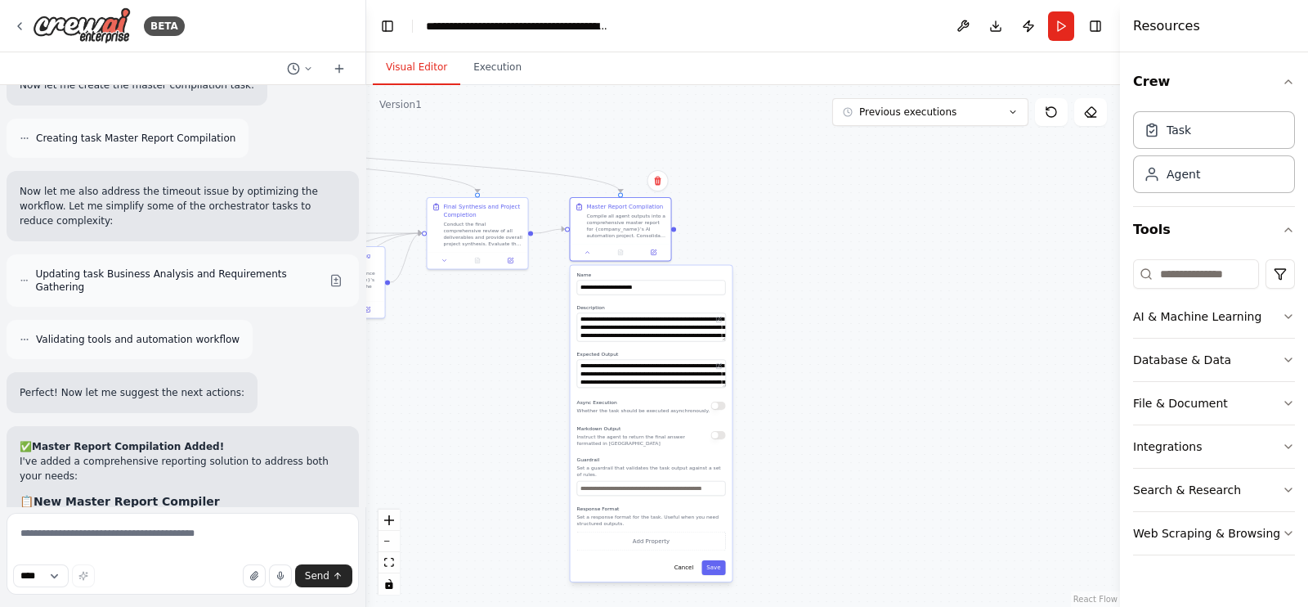
click at [499, 414] on div ".deletable-edge-delete-btn { width: 20px; height: 20px; border: 0px solid #ffff…" at bounding box center [743, 346] width 754 height 522
drag, startPoint x: 612, startPoint y: 208, endPoint x: 605, endPoint y: 213, distance: 8.7
click at [608, 211] on div "Compile all agent outputs into a comprehensive master report for {company_name}…" at bounding box center [626, 224] width 79 height 26
click at [588, 260] on div "Master Report Compilation Compile all agent outputs into a comprehensive master…" at bounding box center [621, 229] width 102 height 65
click at [588, 251] on icon at bounding box center [588, 250] width 7 height 7
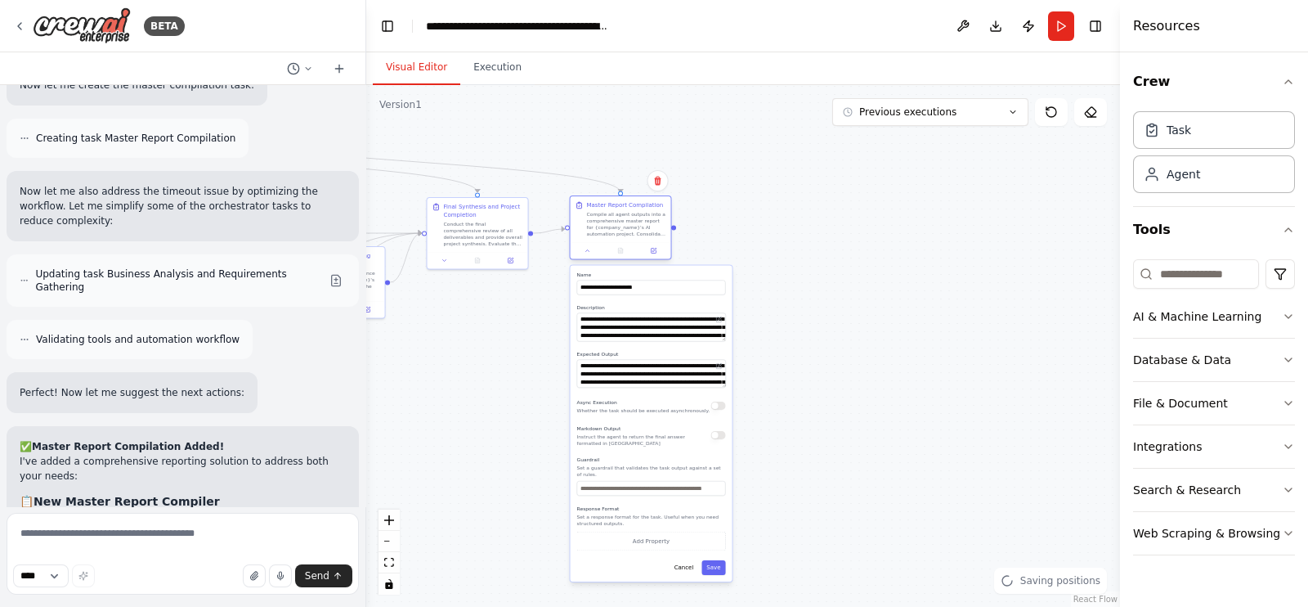
click at [588, 255] on div at bounding box center [621, 250] width 101 height 17
click at [589, 248] on icon at bounding box center [588, 250] width 7 height 7
click at [690, 565] on button "Cancel" at bounding box center [684, 567] width 29 height 15
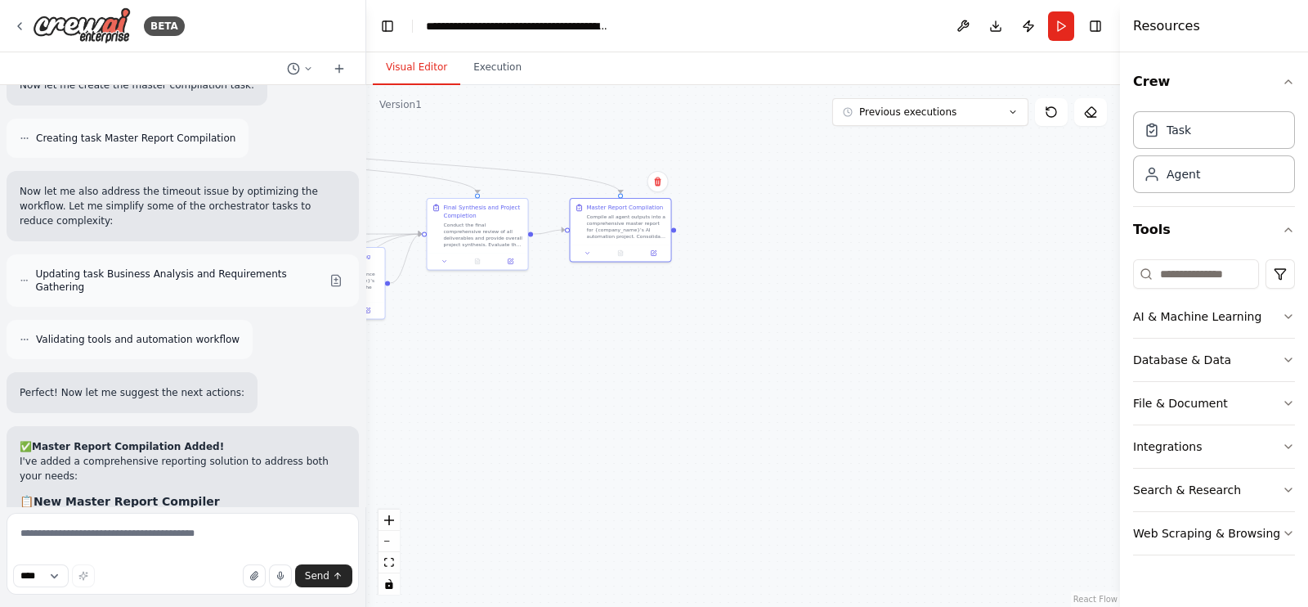
click at [677, 229] on div ".deletable-edge-delete-btn { width: 20px; height: 20px; border: 0px solid #ffff…" at bounding box center [743, 346] width 754 height 522
click at [698, 395] on div ".deletable-edge-delete-btn { width: 20px; height: 20px; border: 0px solid #ffff…" at bounding box center [743, 346] width 754 height 522
drag, startPoint x: 984, startPoint y: 213, endPoint x: 818, endPoint y: 137, distance: 182.6
click at [983, 213] on div ".deletable-edge-delete-btn { width: 20px; height: 20px; border: 0px solid #ffff…" at bounding box center [743, 346] width 754 height 522
click at [15, 22] on icon at bounding box center [19, 26] width 13 height 13
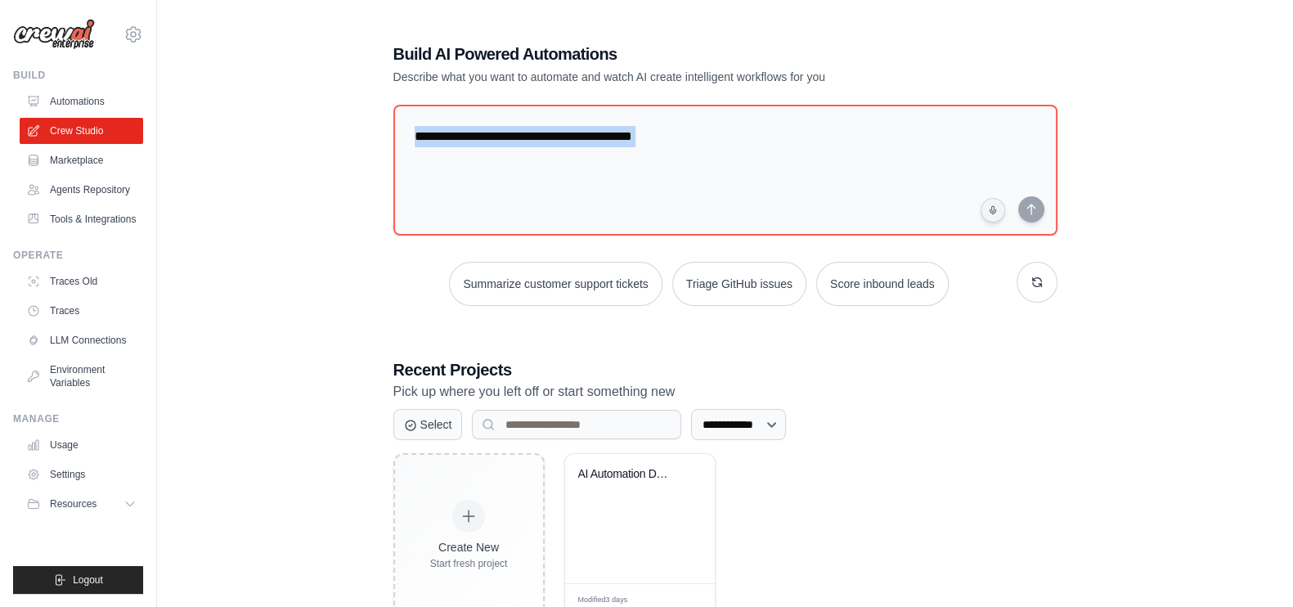
drag, startPoint x: 295, startPoint y: 297, endPoint x: 345, endPoint y: 276, distance: 53.9
click at [245, 124] on div "**********" at bounding box center [725, 329] width 1084 height 626
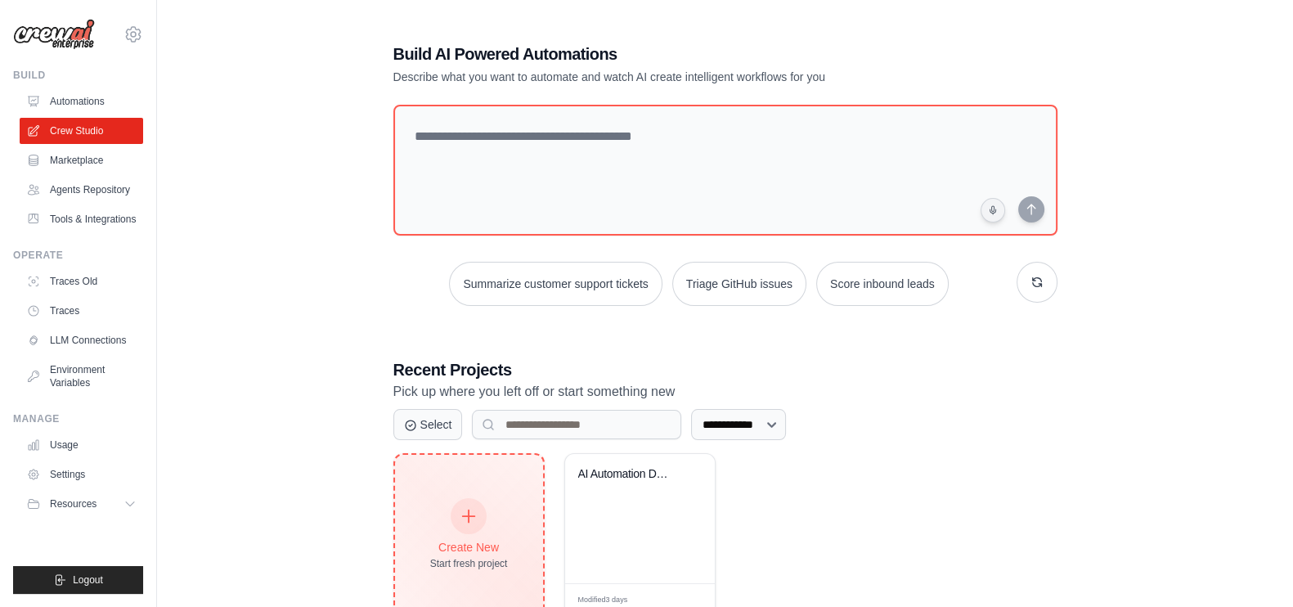
click at [499, 533] on div "Create New Start fresh project" at bounding box center [469, 535] width 78 height 70
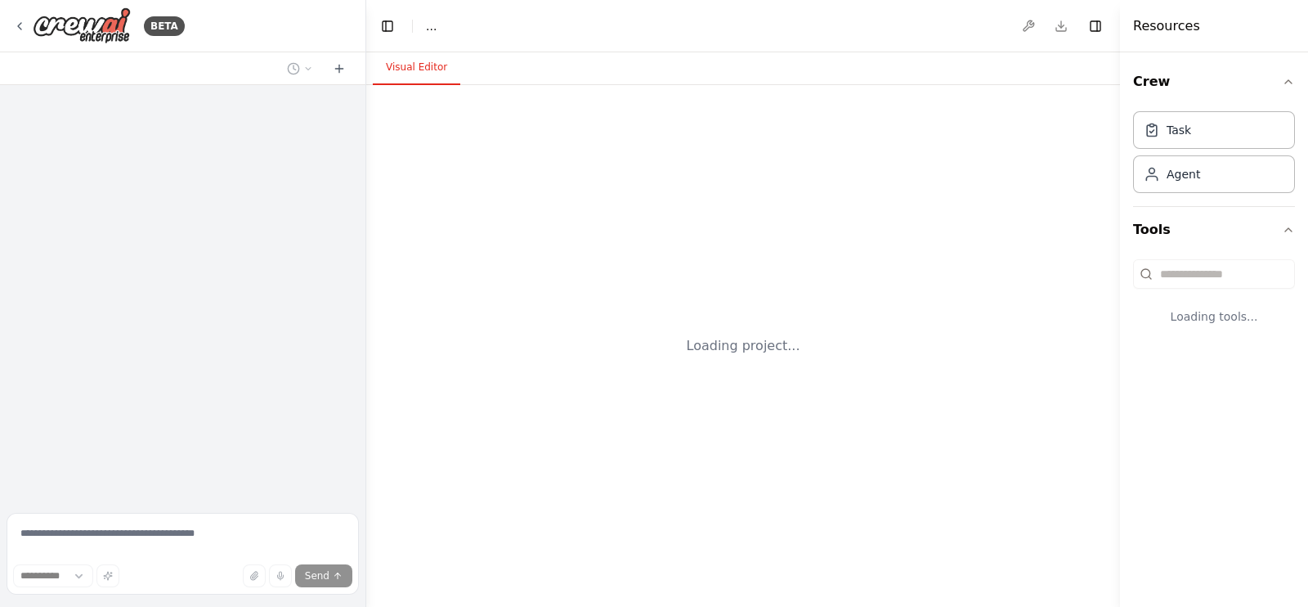
select select "****"
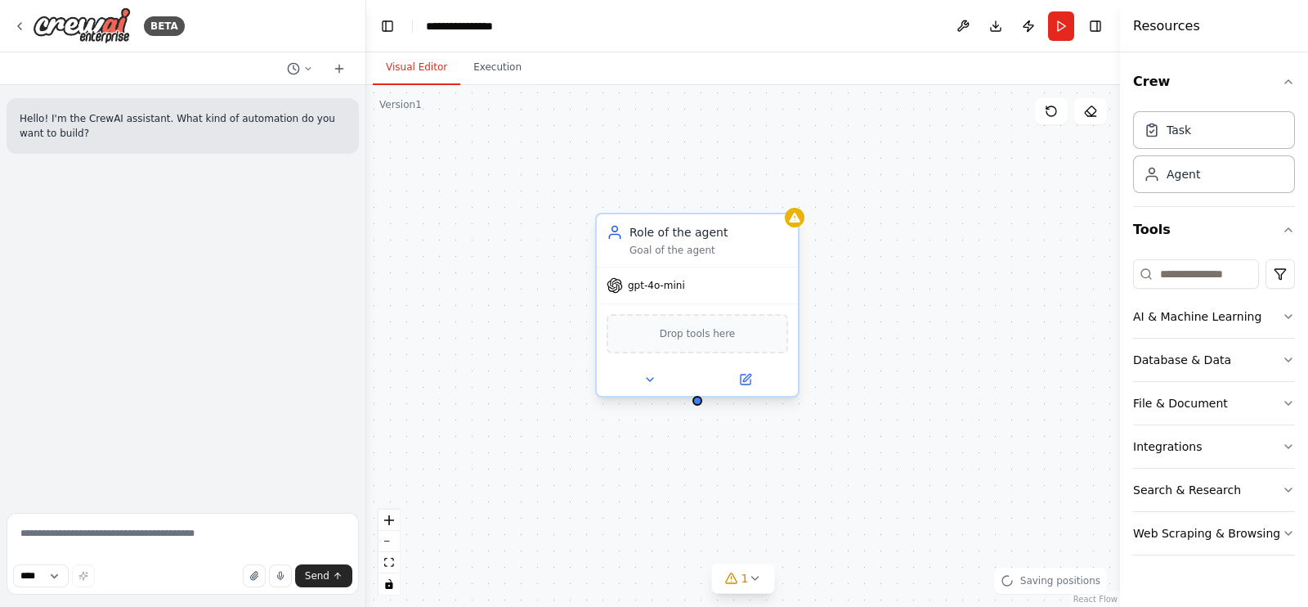
click at [662, 249] on div "Goal of the agent" at bounding box center [709, 250] width 159 height 13
click at [662, 248] on div "Goal of the agent" at bounding box center [709, 250] width 159 height 13
click at [671, 235] on div "Role of the agent" at bounding box center [709, 232] width 159 height 16
click at [671, 262] on div "Role of the agent Goal of the agent" at bounding box center [697, 240] width 201 height 52
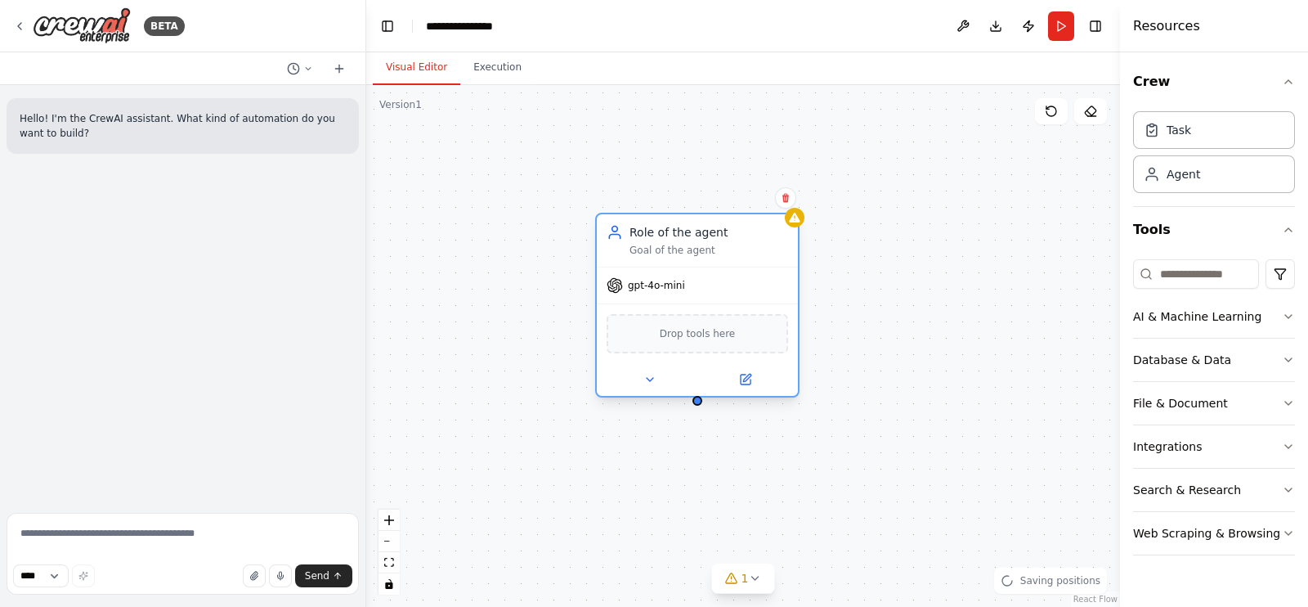
click at [693, 329] on span "Drop tools here" at bounding box center [698, 333] width 76 height 16
click at [653, 378] on icon at bounding box center [650, 379] width 13 height 13
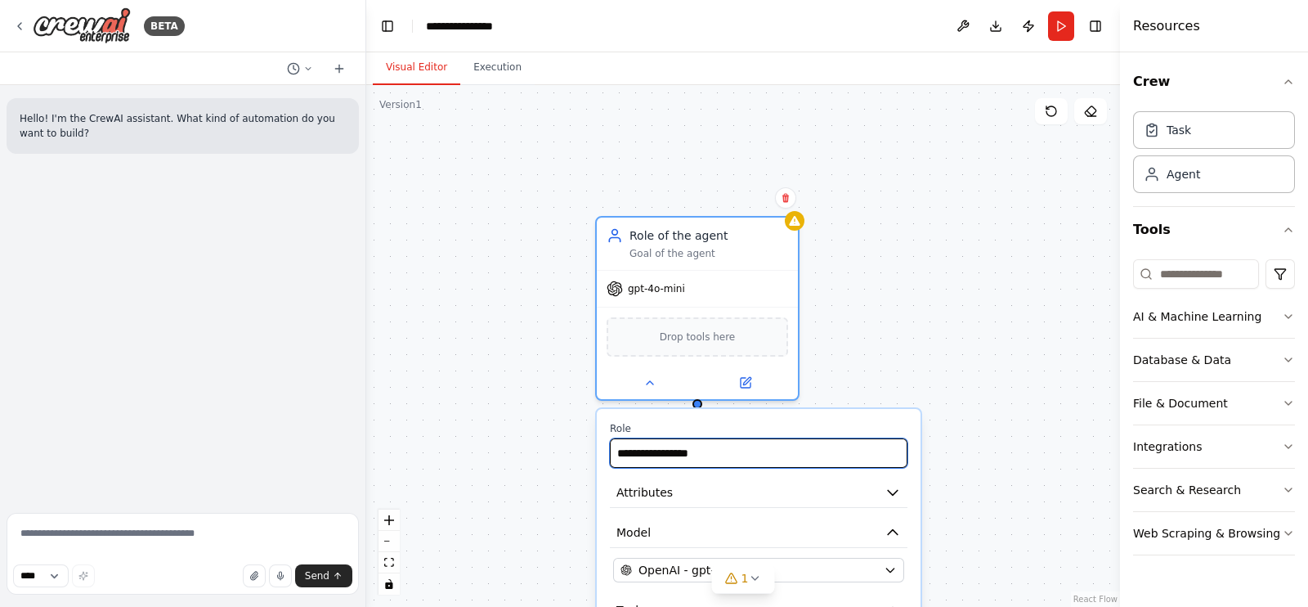
click at [680, 455] on input "**********" at bounding box center [759, 452] width 298 height 29
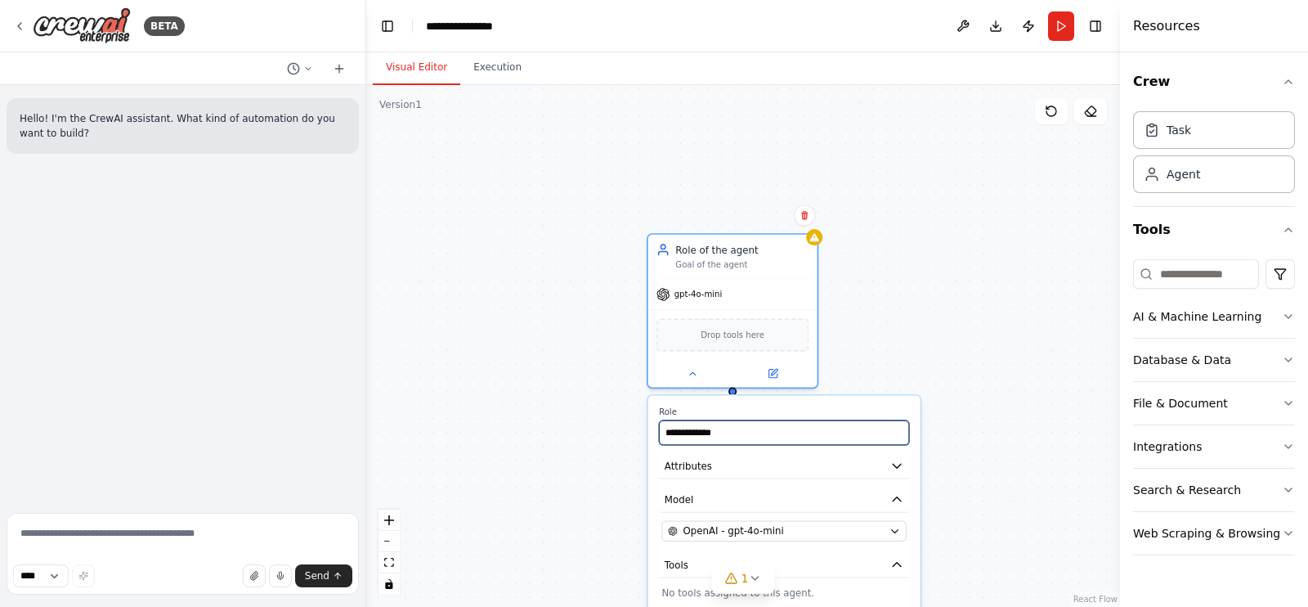
type input "**********"
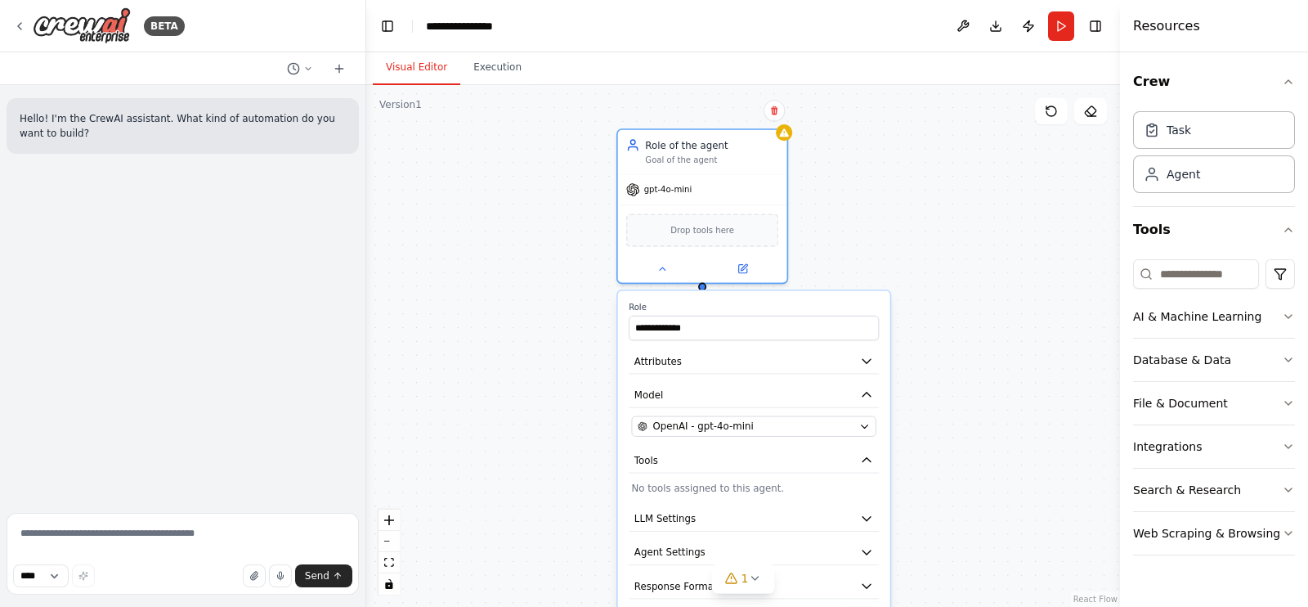
drag, startPoint x: 964, startPoint y: 500, endPoint x: 935, endPoint y: 396, distance: 107.9
click at [935, 396] on div "**********" at bounding box center [743, 346] width 754 height 522
click at [932, 381] on div "**********" at bounding box center [743, 346] width 754 height 522
click at [544, 308] on div "**********" at bounding box center [743, 346] width 754 height 522
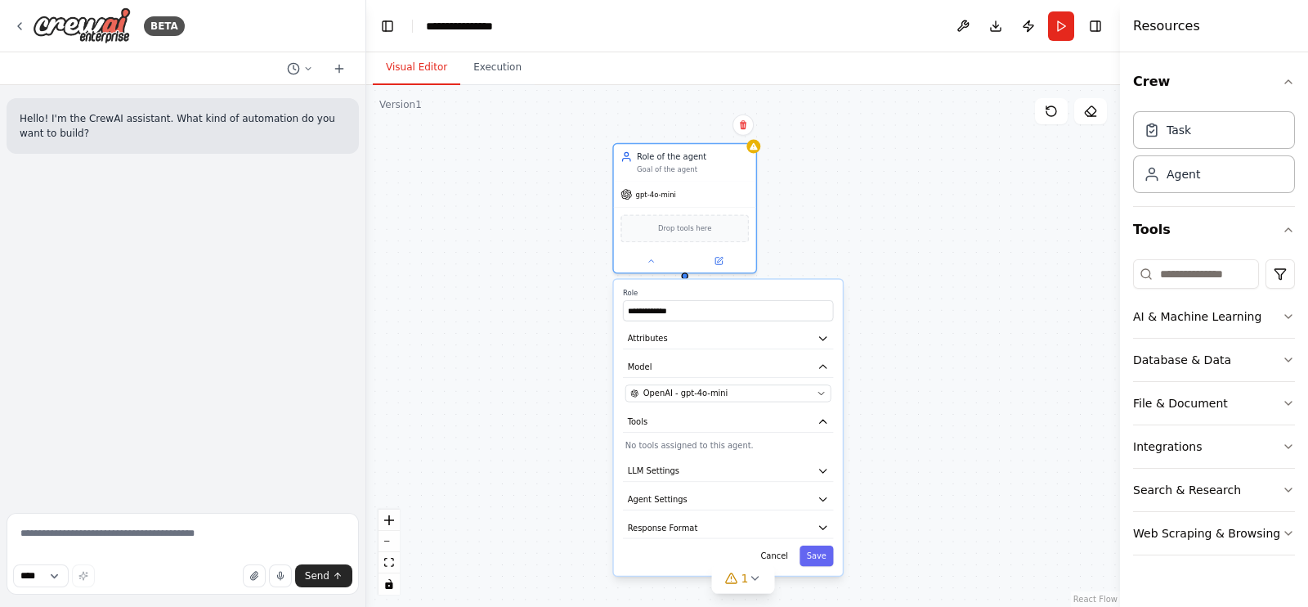
drag, startPoint x: 572, startPoint y: 496, endPoint x: 526, endPoint y: 402, distance: 105.0
click at [523, 403] on div "**********" at bounding box center [743, 346] width 754 height 522
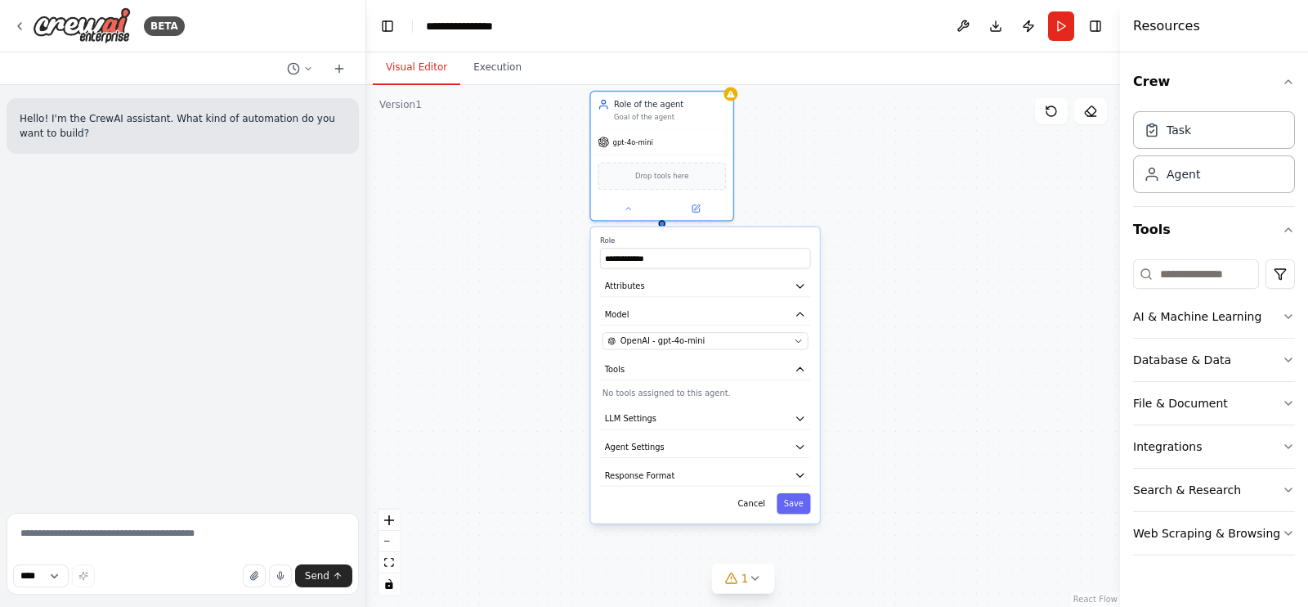
click at [734, 379] on div "**********" at bounding box center [705, 375] width 229 height 296
click at [739, 366] on button "Tools" at bounding box center [705, 369] width 210 height 21
click at [706, 427] on button "LLM Settings" at bounding box center [705, 418] width 210 height 21
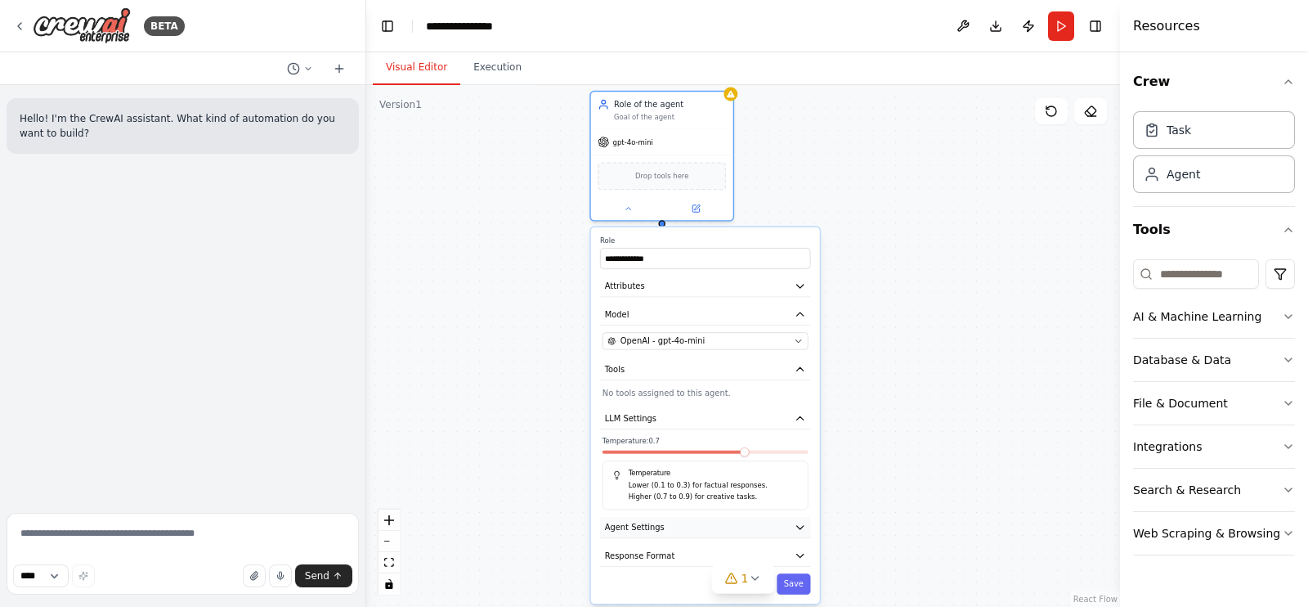
click at [656, 529] on span "Agent Settings" at bounding box center [635, 527] width 60 height 11
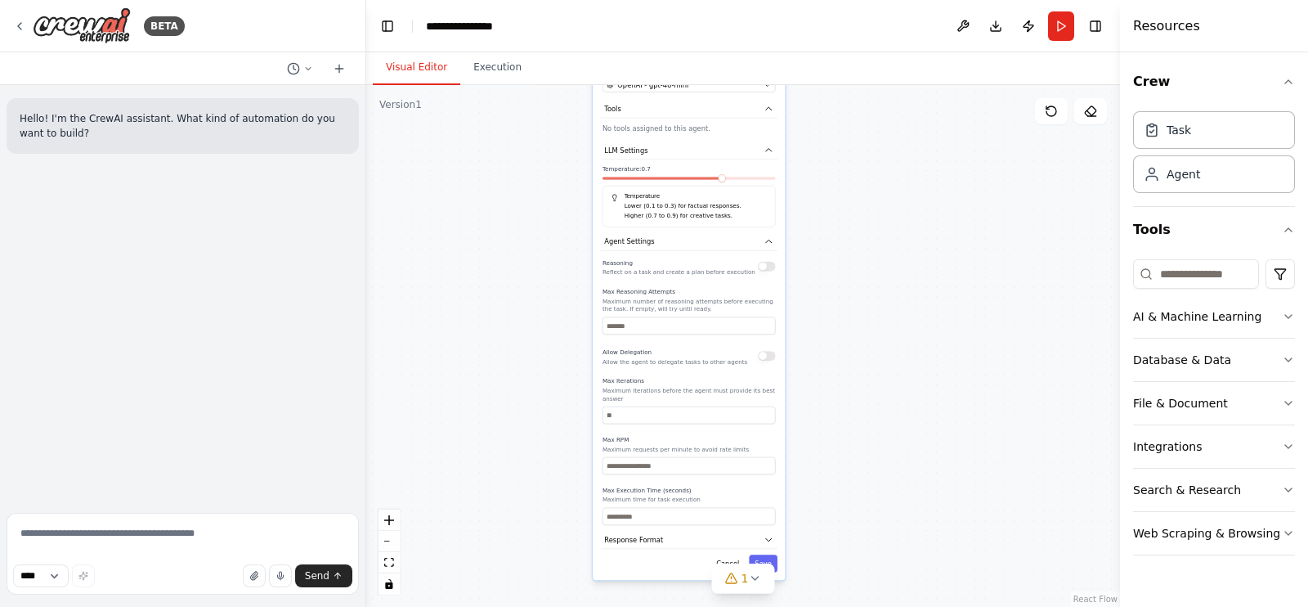
drag, startPoint x: 532, startPoint y: 512, endPoint x: 520, endPoint y: 229, distance: 283.2
click at [520, 229] on div "**********" at bounding box center [743, 346] width 754 height 522
click at [773, 267] on button "button" at bounding box center [766, 267] width 17 height 10
click at [679, 325] on input "number" at bounding box center [689, 325] width 173 height 17
type input "*"
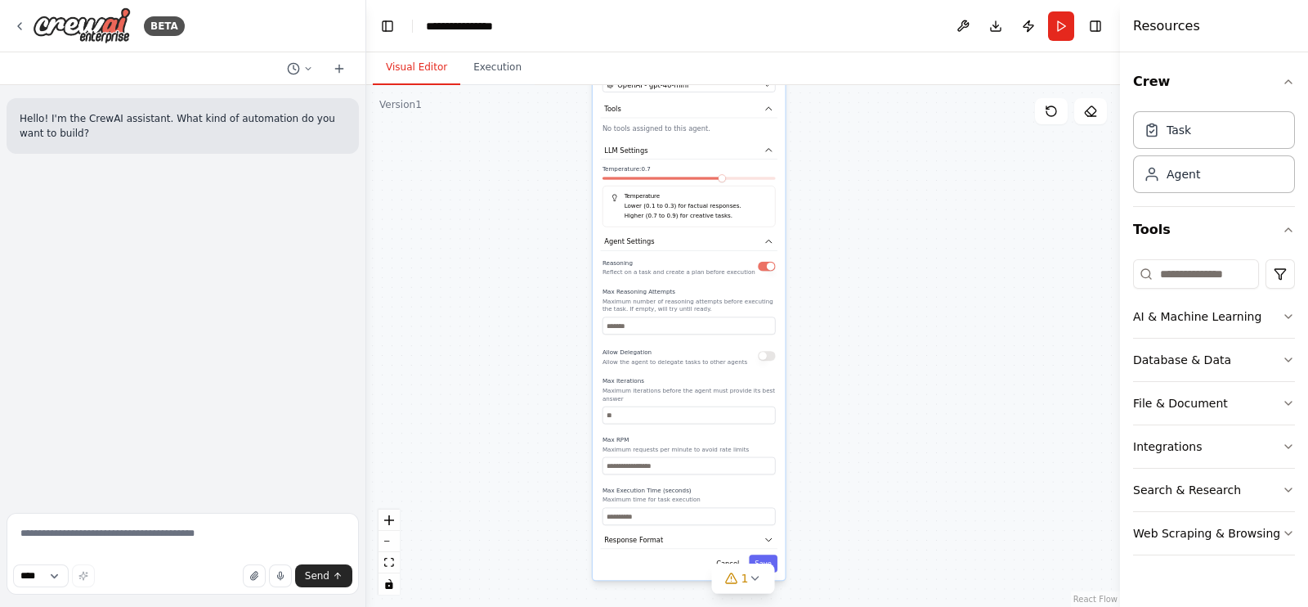
click at [772, 351] on button "button" at bounding box center [766, 356] width 17 height 10
drag, startPoint x: 681, startPoint y: 403, endPoint x: 596, endPoint y: 406, distance: 85.1
click at [596, 406] on div "**********" at bounding box center [689, 284] width 192 height 590
type input "*"
click at [667, 445] on p "Maximum requests per minute to avoid rate limits" at bounding box center [689, 449] width 173 height 8
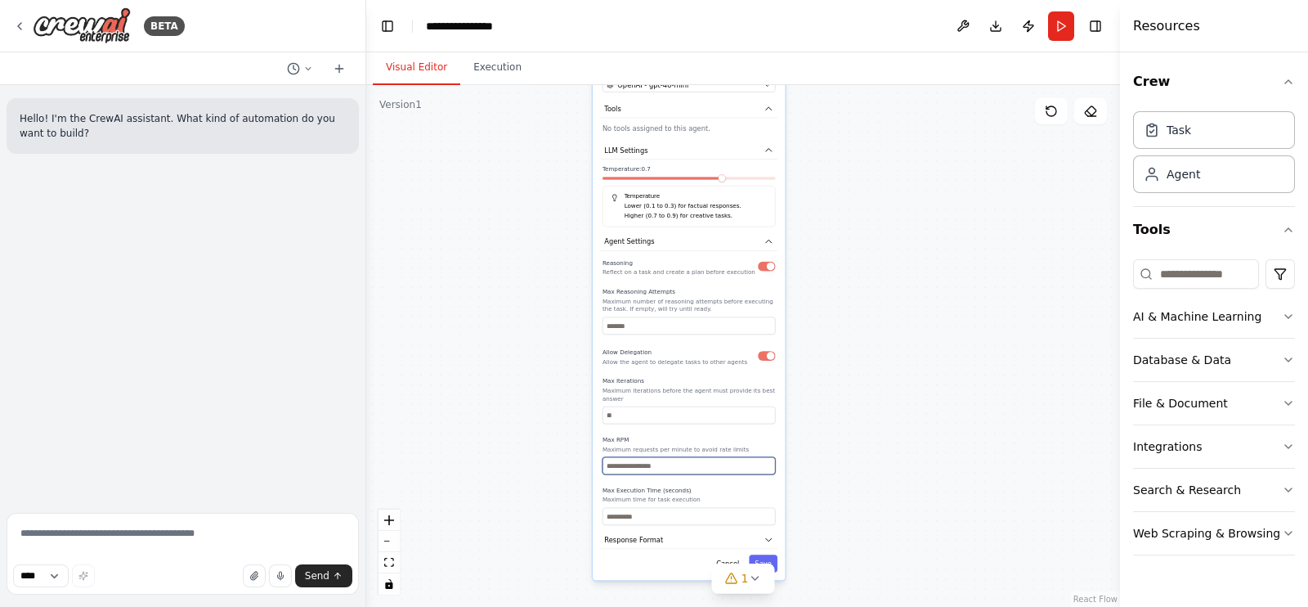
click at [671, 460] on input "number" at bounding box center [689, 465] width 173 height 17
type input "**"
click at [747, 496] on p "Maximum time for task execution" at bounding box center [689, 500] width 173 height 8
click at [707, 512] on input "number" at bounding box center [689, 516] width 173 height 17
type input "**"
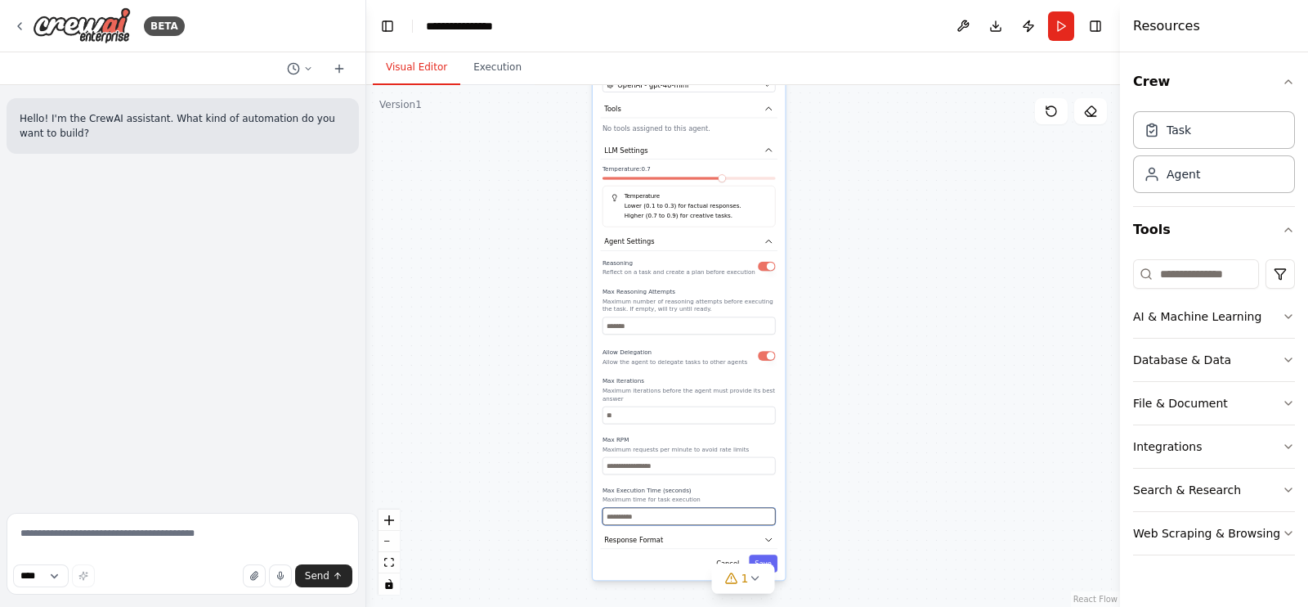
type input "***"
type input "****"
click at [718, 486] on div "Max Execution Time (seconds) Maximum time for task execution ****" at bounding box center [689, 505] width 173 height 39
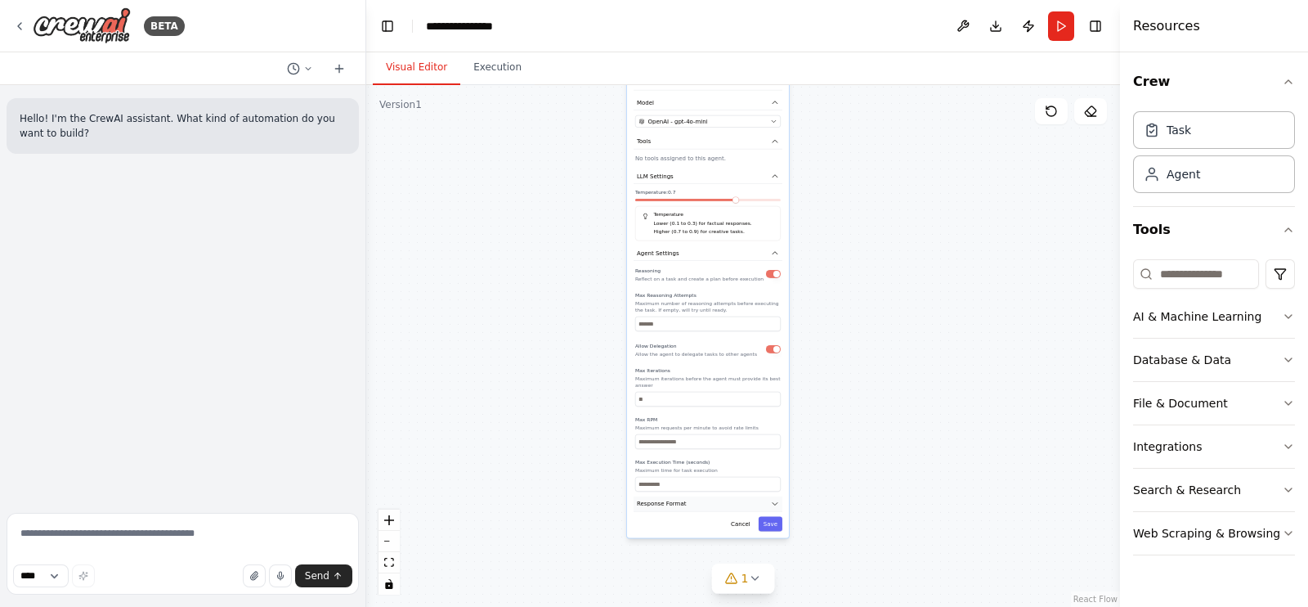
drag, startPoint x: 709, startPoint y: 523, endPoint x: 725, endPoint y: 488, distance: 37.7
click at [725, 496] on button "Response Format" at bounding box center [708, 504] width 149 height 16
click at [721, 500] on button "Response Format" at bounding box center [708, 504] width 149 height 16
click at [775, 521] on button "Save" at bounding box center [771, 523] width 24 height 15
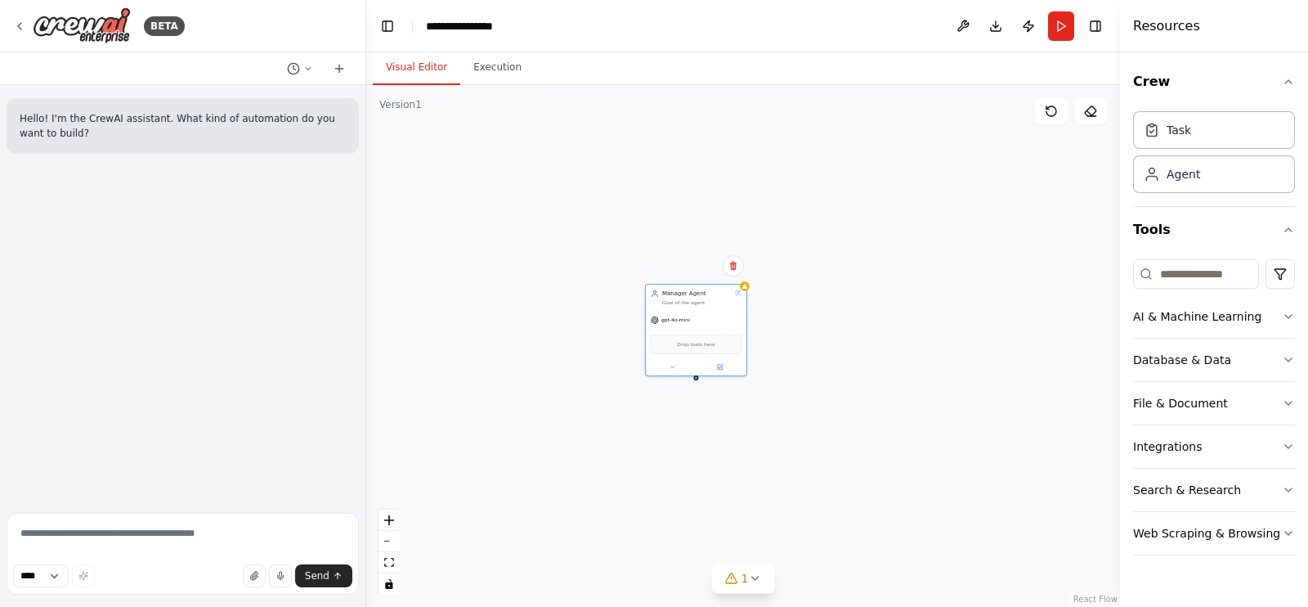
drag, startPoint x: 818, startPoint y: 261, endPoint x: 837, endPoint y: 600, distance: 339.9
click at [837, 600] on div "Manager Agent Goal of the agent gpt-4o-mini Drop tools here" at bounding box center [743, 346] width 754 height 522
click at [765, 592] on button "1" at bounding box center [743, 578] width 63 height 30
click at [675, 532] on span "Issues found" at bounding box center [657, 538] width 62 height 13
click at [706, 586] on div "Issues found Agent Manager Agent has no task assigned" at bounding box center [742, 556] width 259 height 74
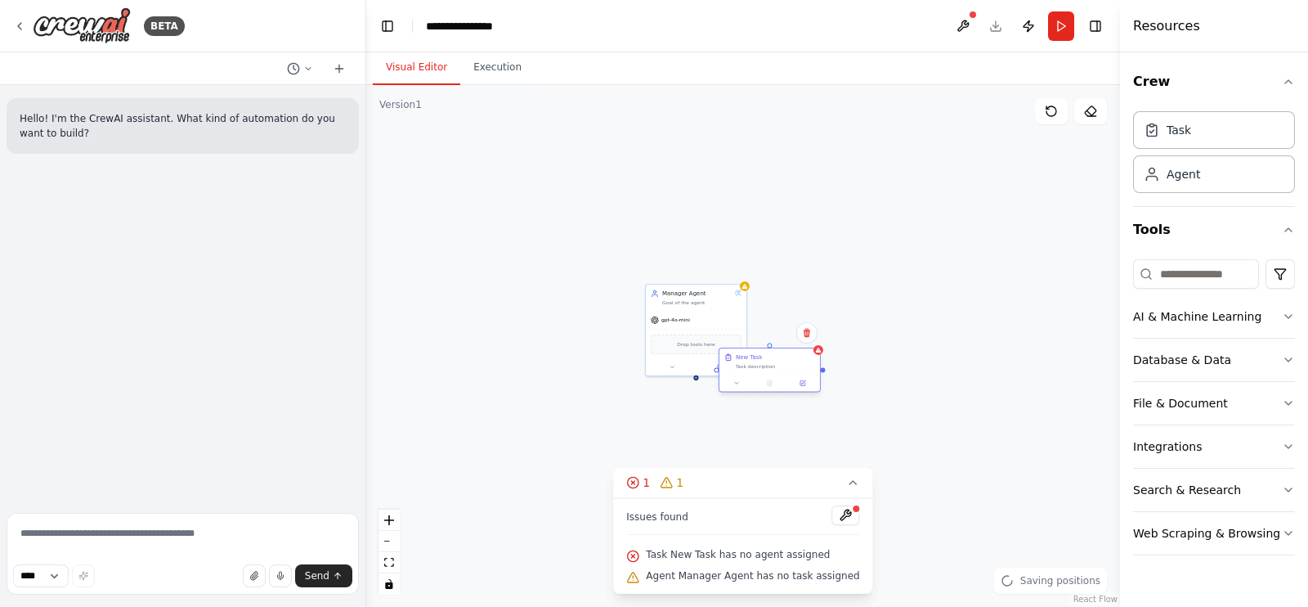
drag, startPoint x: 998, startPoint y: 347, endPoint x: 778, endPoint y: 372, distance: 220.6
click at [778, 372] on div "New Task Task description" at bounding box center [770, 361] width 101 height 26
drag, startPoint x: 774, startPoint y: 363, endPoint x: 846, endPoint y: 325, distance: 80.9
click at [846, 325] on div "Task description" at bounding box center [857, 325] width 79 height 7
click at [781, 330] on div at bounding box center [781, 328] width 5 height 5
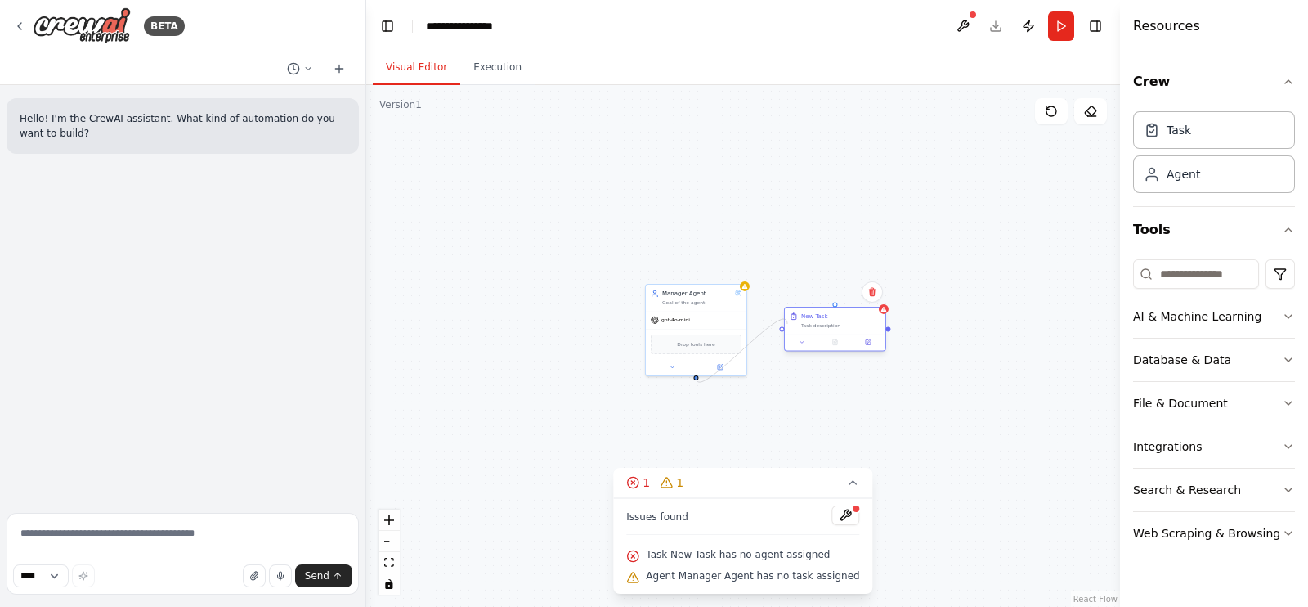
drag, startPoint x: 697, startPoint y: 375, endPoint x: 787, endPoint y: 325, distance: 103.6
click at [787, 325] on div "Manager Agent Goal of the agent gpt-4o-mini Drop tools here New Task Task descr…" at bounding box center [702, 381] width 377 height 261
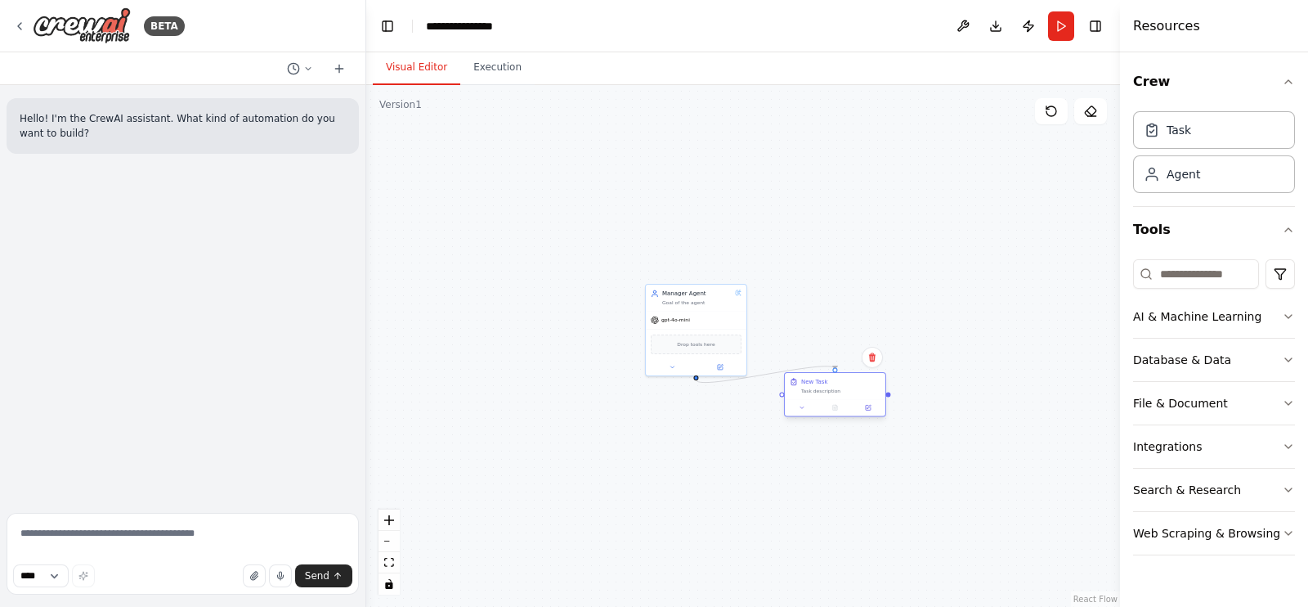
drag, startPoint x: 866, startPoint y: 322, endPoint x: 863, endPoint y: 397, distance: 74.5
click at [863, 394] on div "Task description" at bounding box center [840, 391] width 79 height 7
click at [832, 398] on div "Task description" at bounding box center [840, 399] width 79 height 7
click at [817, 409] on div at bounding box center [835, 415] width 101 height 17
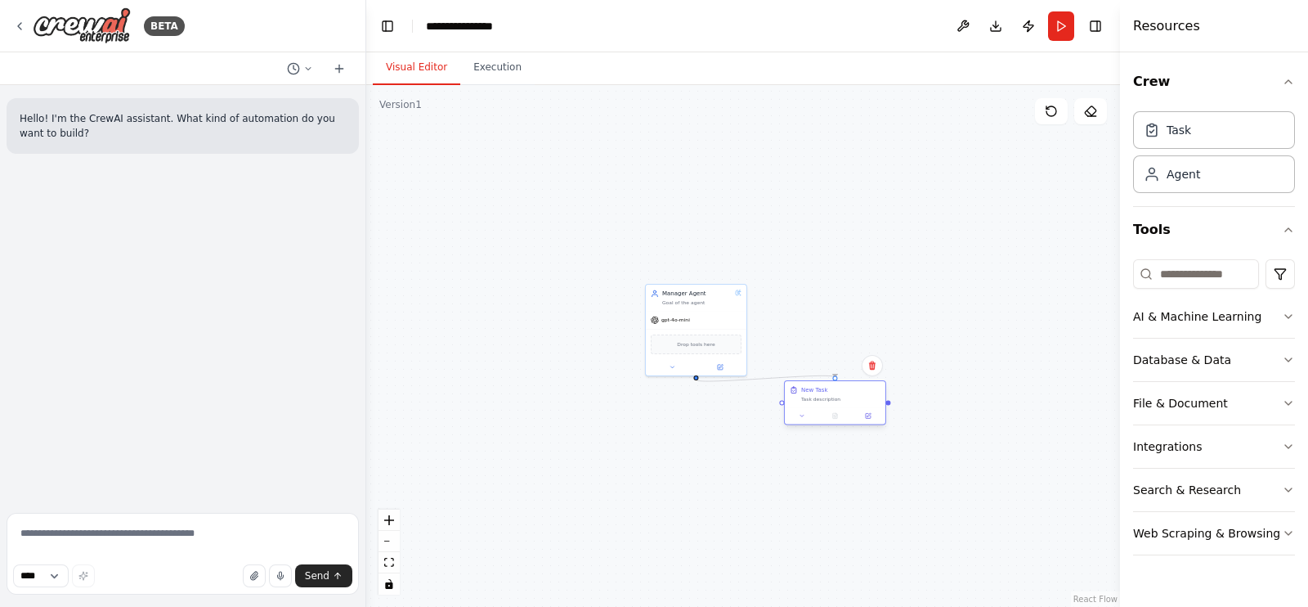
click at [817, 409] on div at bounding box center [835, 415] width 101 height 17
drag, startPoint x: 683, startPoint y: 301, endPoint x: 700, endPoint y: 289, distance: 21.1
click at [646, 267] on div "Goal of the agent" at bounding box center [681, 270] width 70 height 7
click at [823, 397] on div "Task description" at bounding box center [840, 399] width 79 height 7
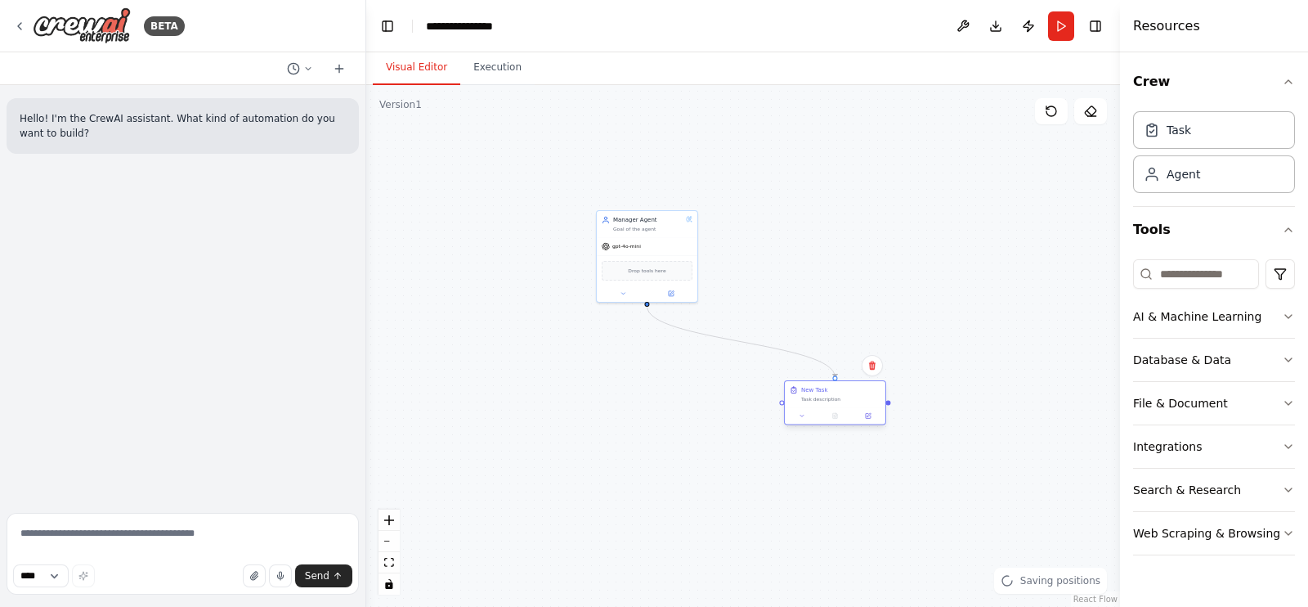
click at [836, 401] on div "Task description" at bounding box center [840, 399] width 79 height 7
click at [873, 422] on div at bounding box center [835, 415] width 101 height 17
click at [871, 415] on button at bounding box center [869, 416] width 28 height 10
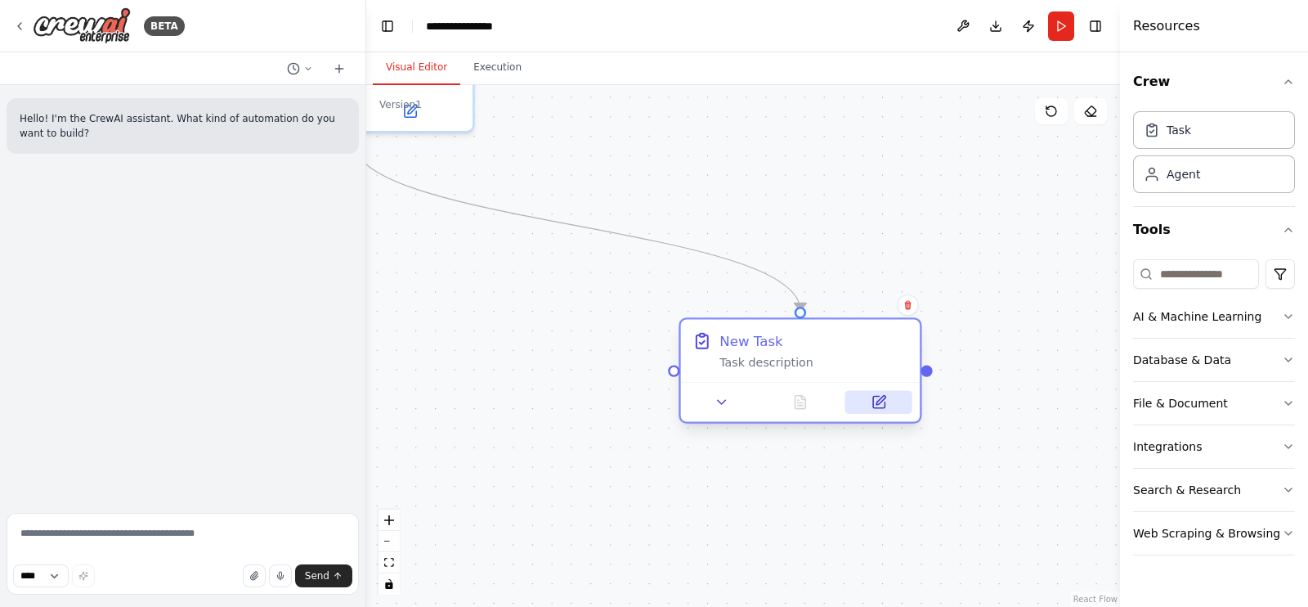
click at [891, 402] on button at bounding box center [879, 402] width 67 height 24
drag, startPoint x: 891, startPoint y: 402, endPoint x: 882, endPoint y: 398, distance: 9.9
click at [882, 398] on button at bounding box center [879, 402] width 67 height 24
click at [879, 406] on icon at bounding box center [878, 402] width 11 height 11
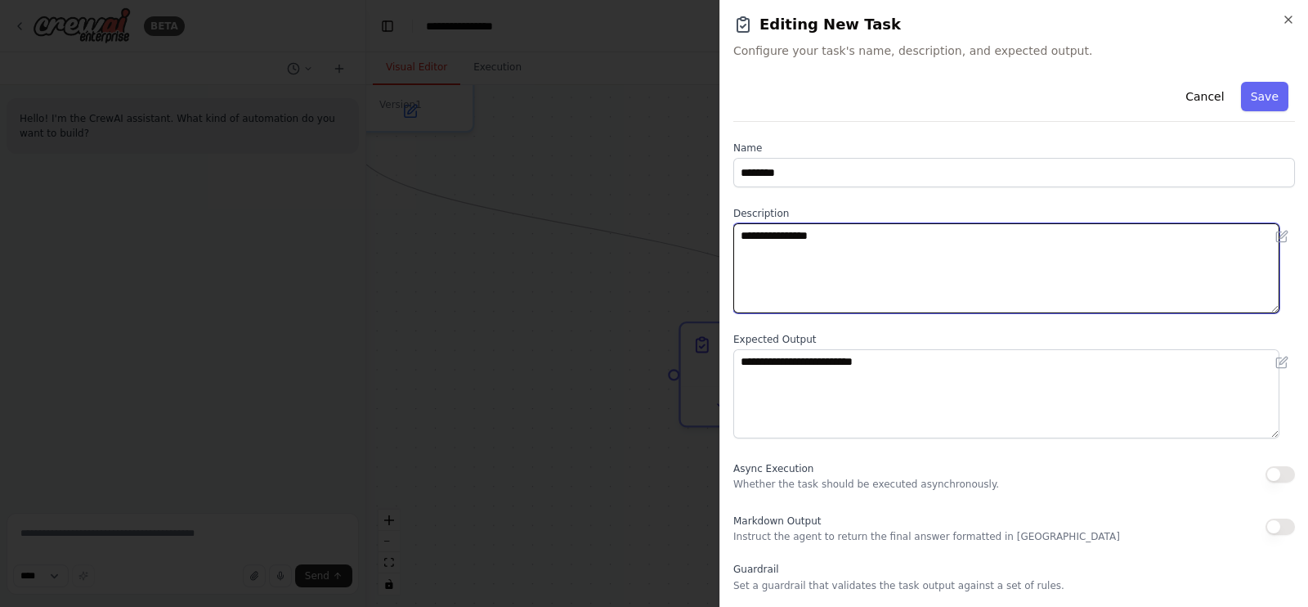
click at [864, 235] on textarea "**********" at bounding box center [1007, 268] width 546 height 90
drag, startPoint x: 850, startPoint y: 235, endPoint x: 689, endPoint y: 226, distance: 162.2
click at [689, 226] on body "**********" at bounding box center [654, 303] width 1308 height 607
drag, startPoint x: 844, startPoint y: 254, endPoint x: 719, endPoint y: 218, distance: 130.2
click at [719, 218] on body "**********" at bounding box center [654, 303] width 1308 height 607
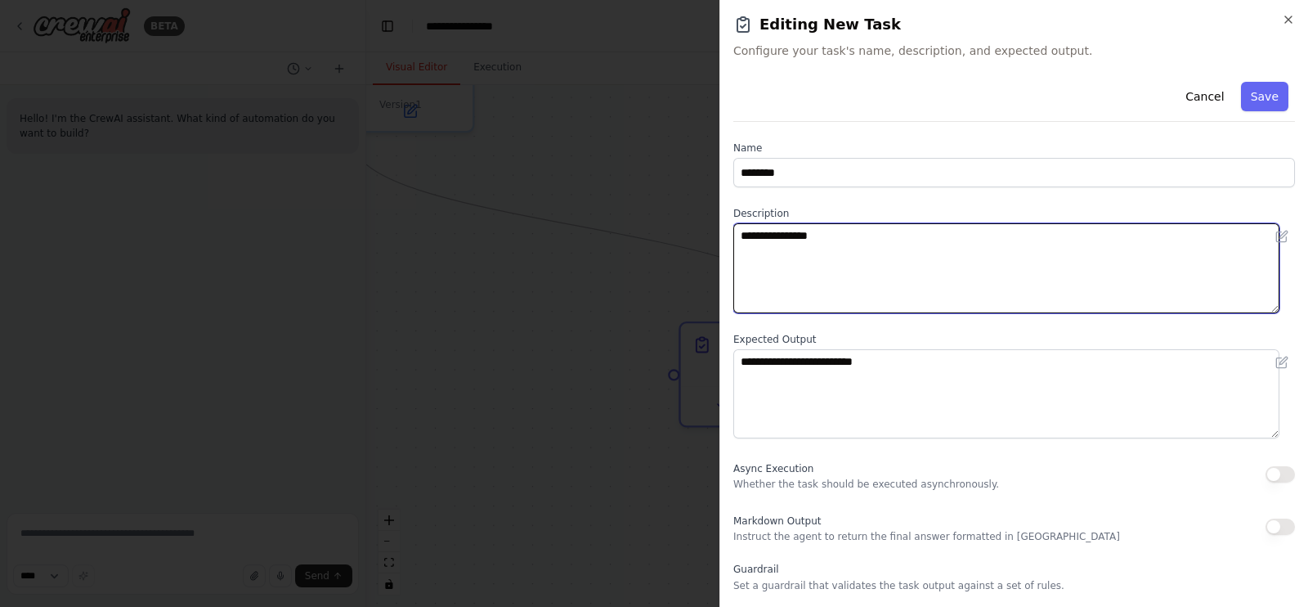
paste textarea "**********"
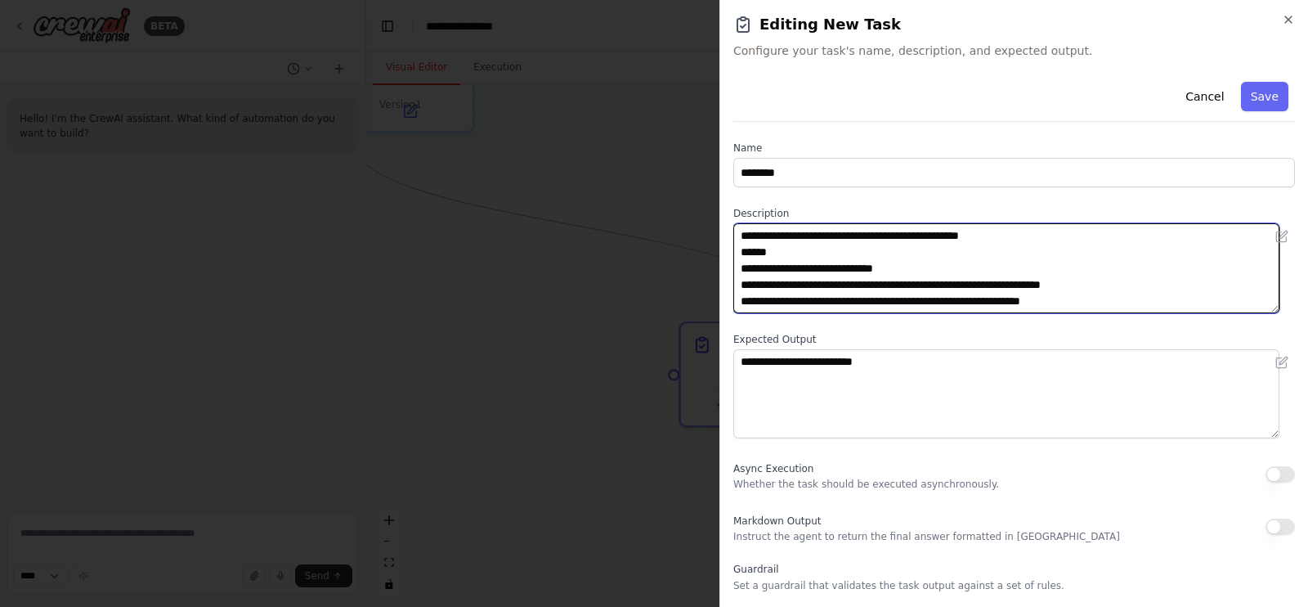
drag, startPoint x: 769, startPoint y: 236, endPoint x: 1029, endPoint y: 237, distance: 260.0
click at [1029, 237] on textarea "**********" at bounding box center [1007, 268] width 546 height 90
type textarea "**********"
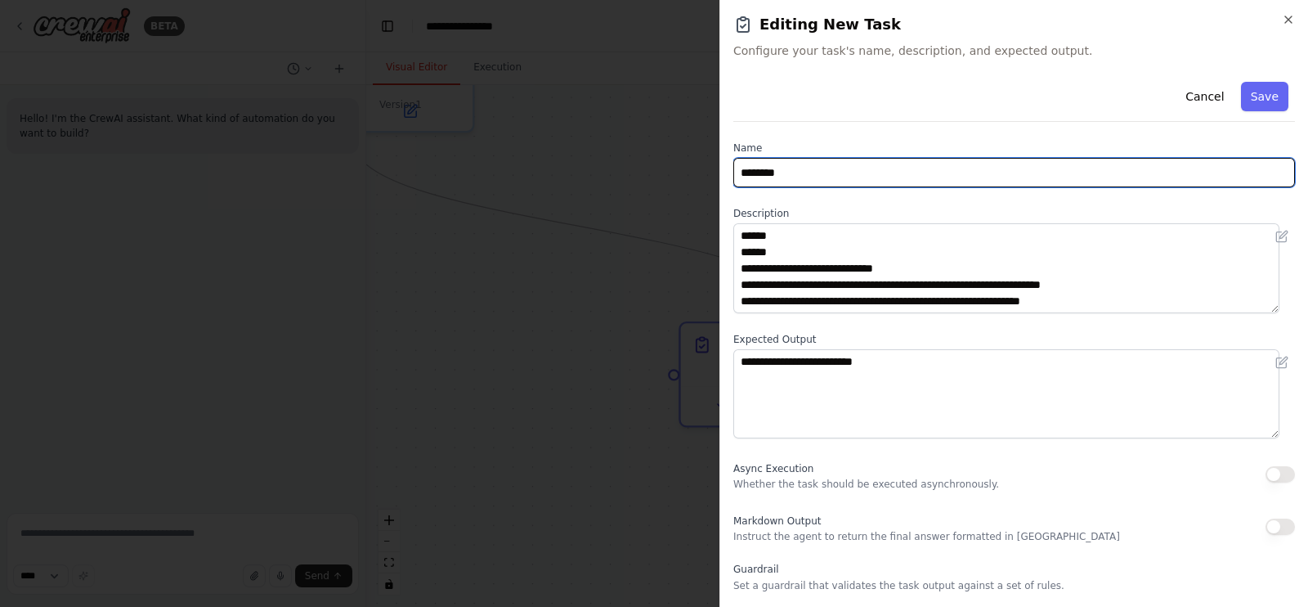
drag, startPoint x: 880, startPoint y: 170, endPoint x: 638, endPoint y: 145, distance: 243.4
click at [638, 145] on body "**********" at bounding box center [654, 303] width 1308 height 607
paste input "**********"
click at [883, 177] on input "**********" at bounding box center [1015, 172] width 562 height 29
click at [998, 169] on input "**********" at bounding box center [1015, 172] width 562 height 29
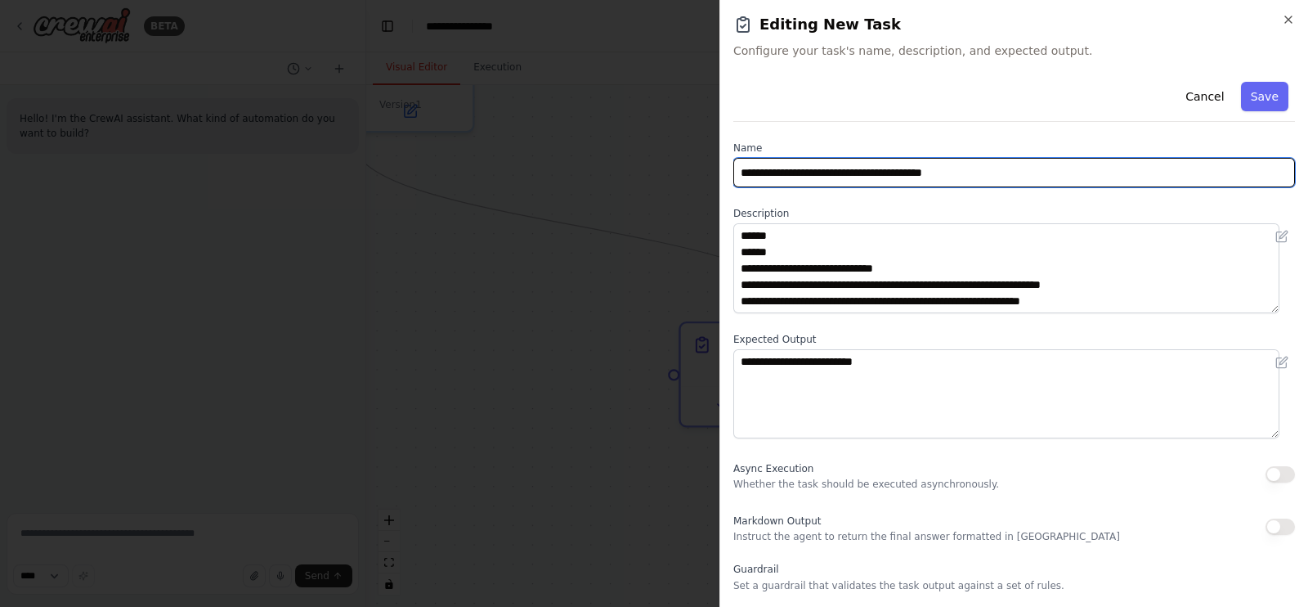
type input "**********"
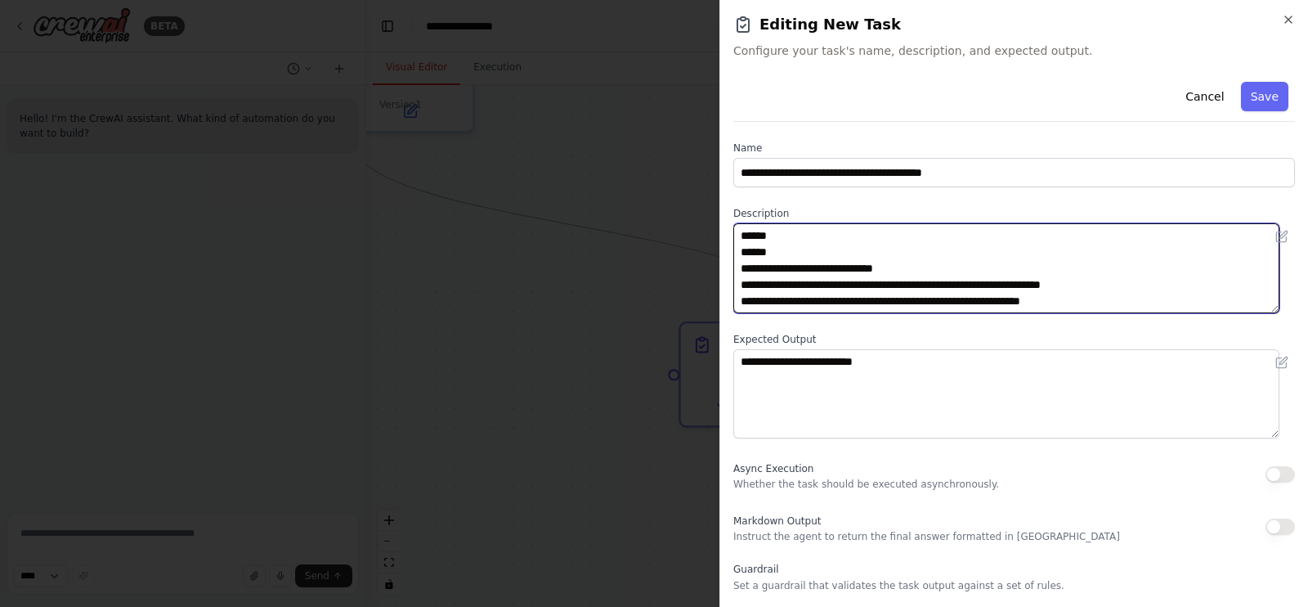
drag, startPoint x: 784, startPoint y: 251, endPoint x: 735, endPoint y: 245, distance: 49.4
click at [735, 245] on textarea "**********" at bounding box center [1007, 268] width 546 height 90
click at [743, 231] on textarea "**********" at bounding box center [1007, 268] width 546 height 90
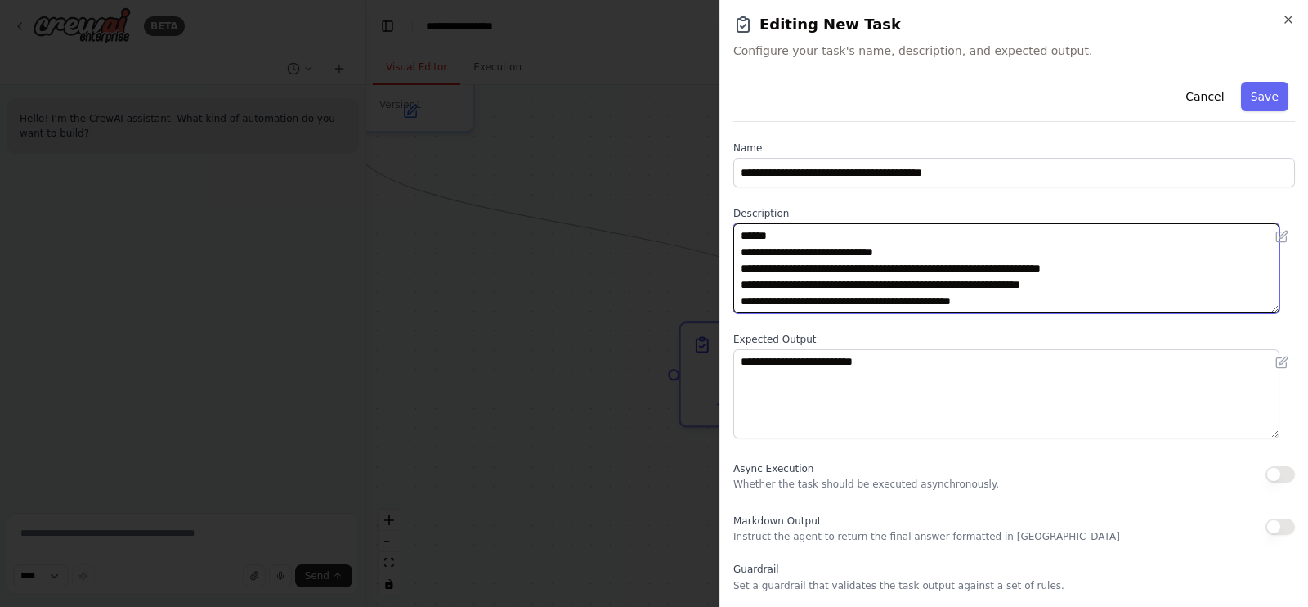
drag, startPoint x: 891, startPoint y: 267, endPoint x: 1087, endPoint y: 270, distance: 195.5
click at [1087, 270] on textarea "**********" at bounding box center [1007, 268] width 546 height 90
click at [1064, 271] on textarea "**********" at bounding box center [1007, 268] width 546 height 90
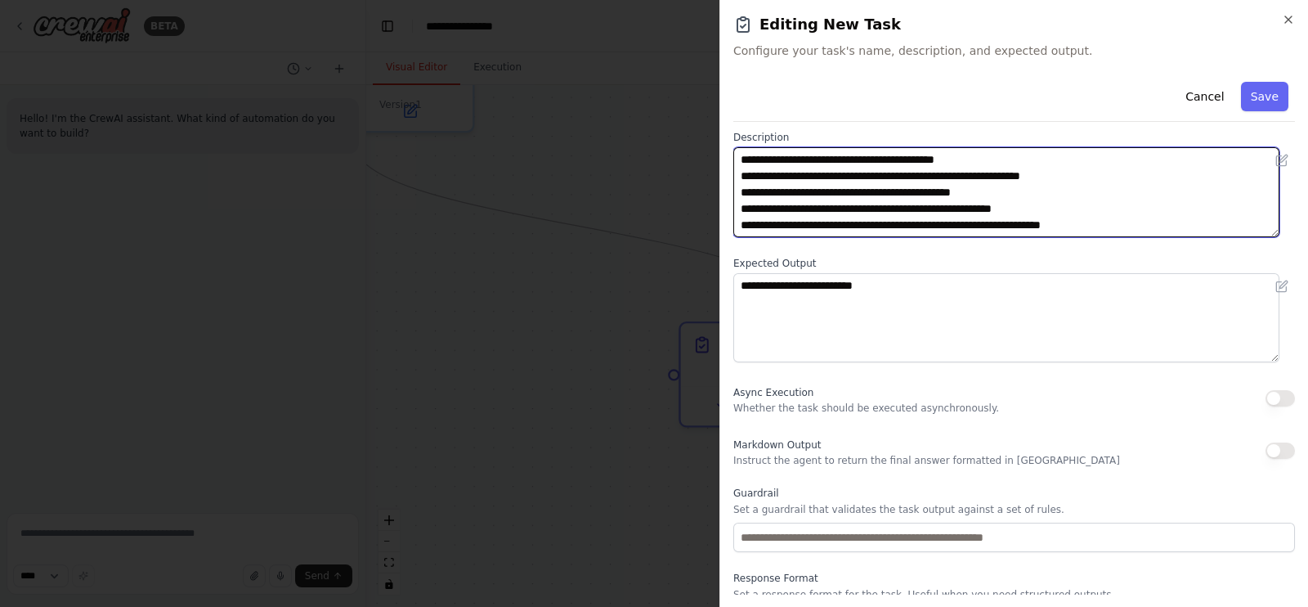
scroll to position [101, 0]
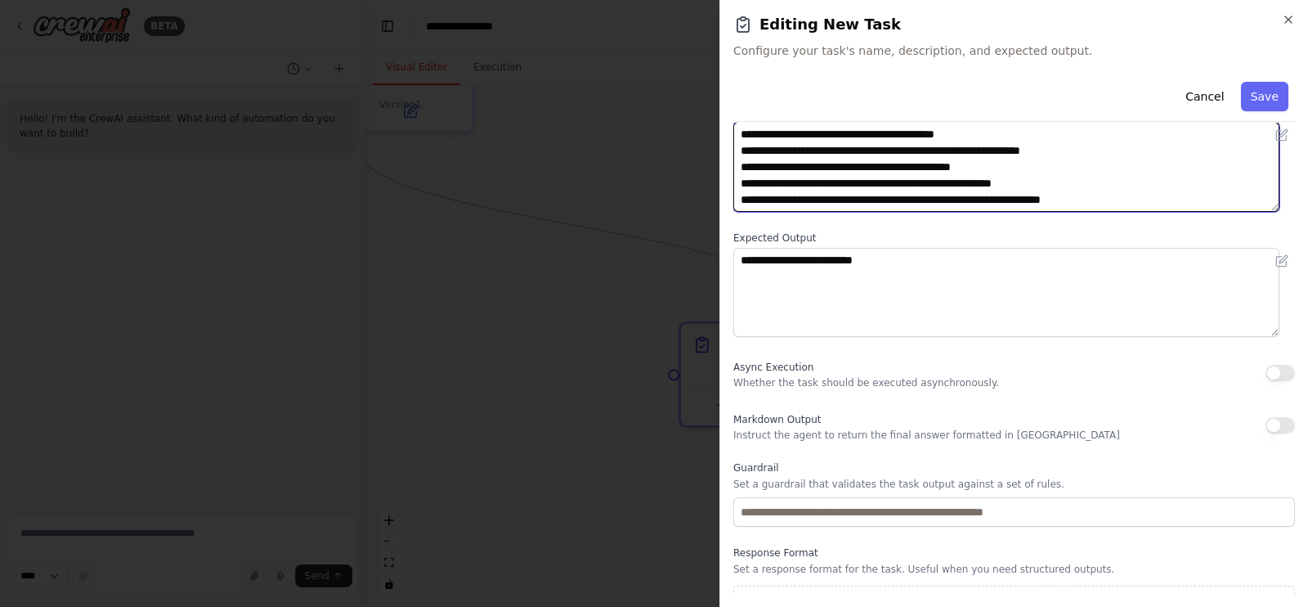
type textarea "**********"
click at [1011, 233] on label "Expected Output" at bounding box center [1015, 237] width 562 height 13
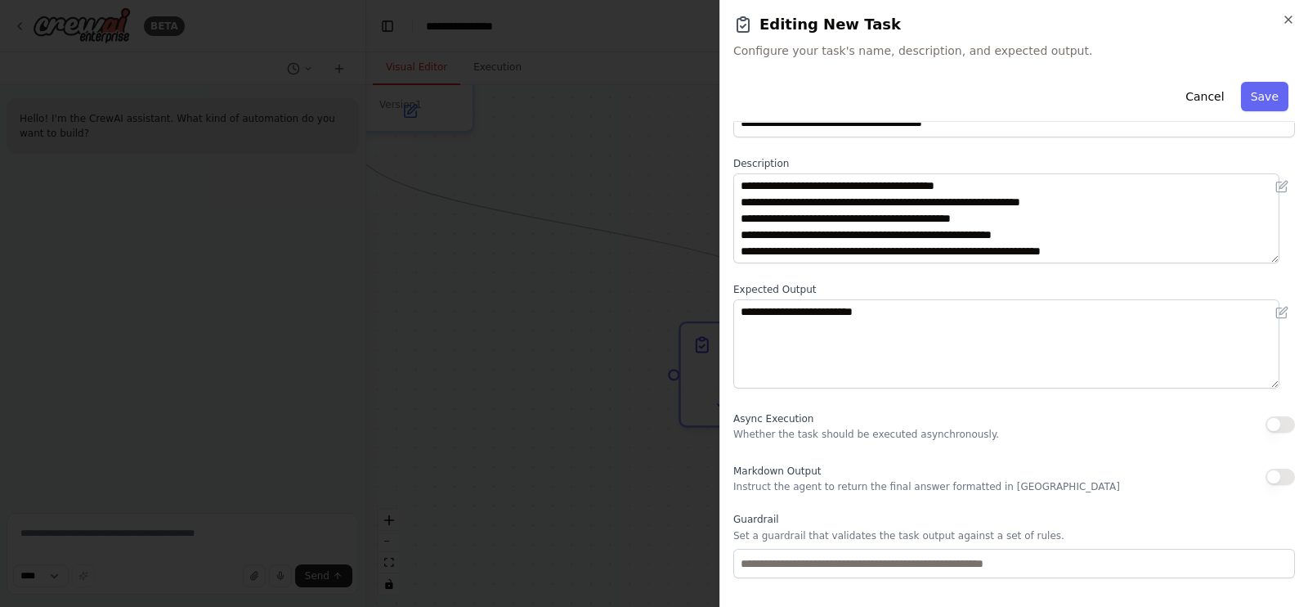
scroll to position [0, 0]
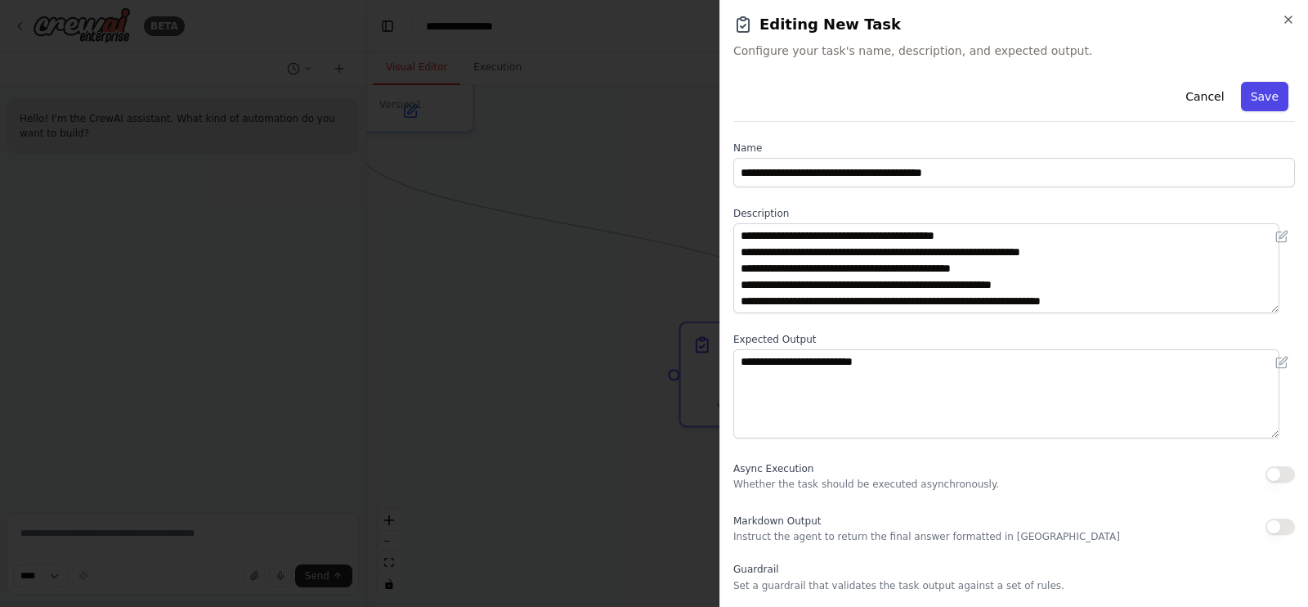
click at [1253, 98] on button "Save" at bounding box center [1264, 96] width 47 height 29
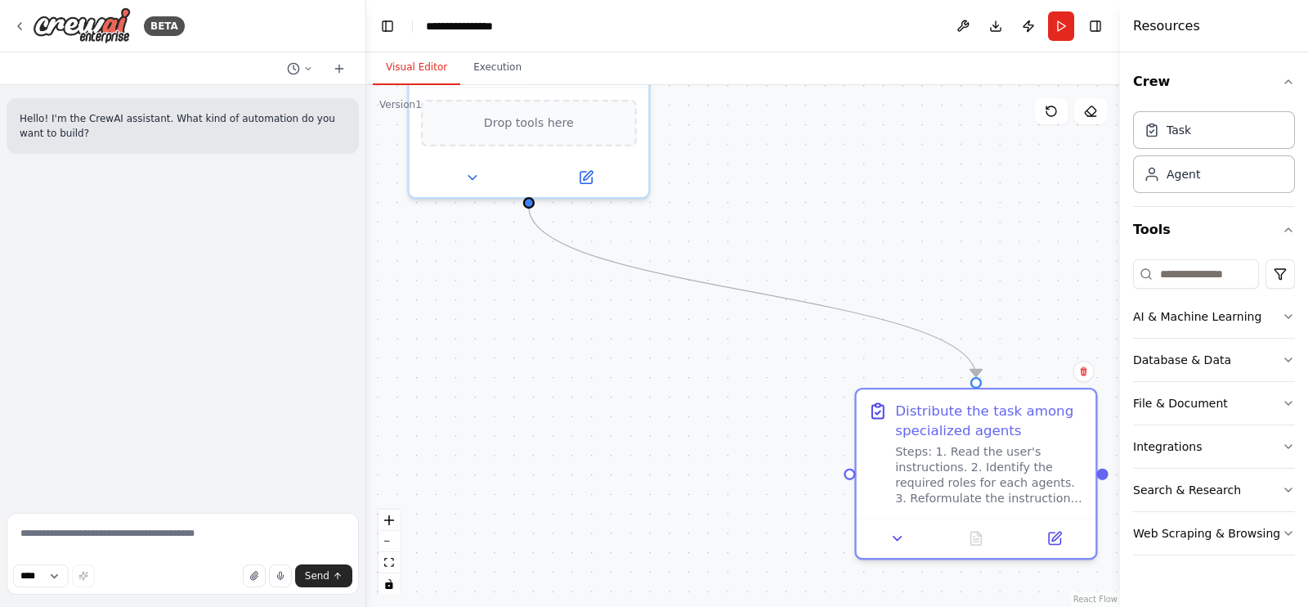
drag, startPoint x: 548, startPoint y: 279, endPoint x: 774, endPoint y: 348, distance: 235.9
click at [774, 349] on div ".deletable-edge-delete-btn { width: 20px; height: 20px; border: 0px solid #ffff…" at bounding box center [743, 346] width 754 height 522
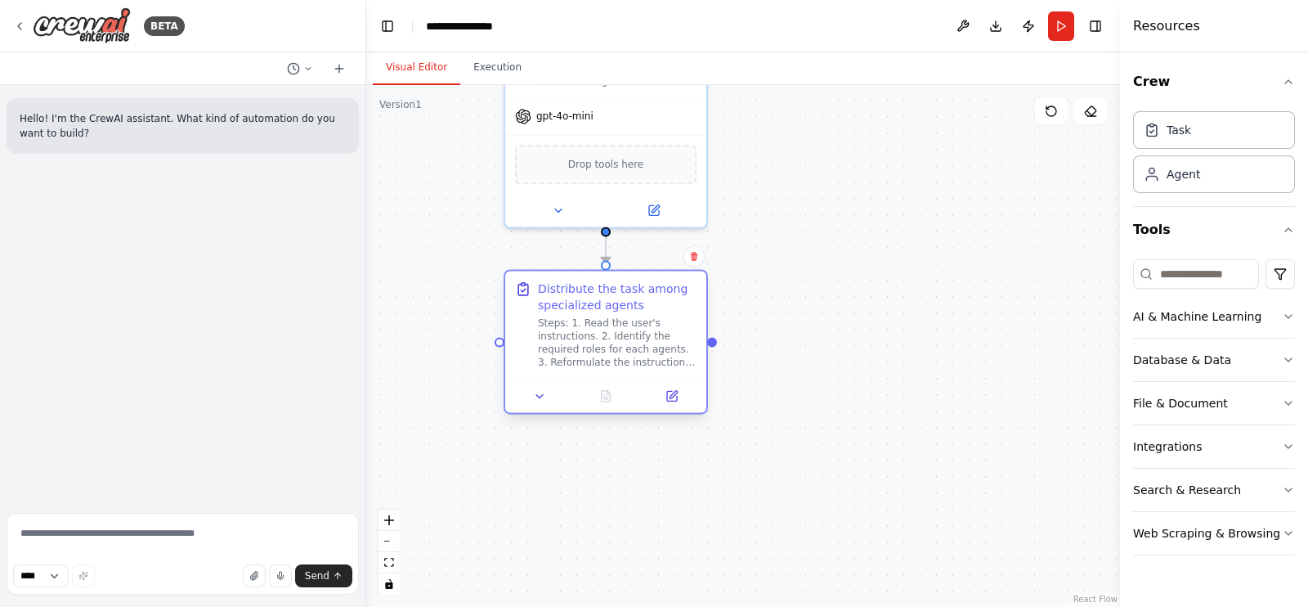
drag, startPoint x: 927, startPoint y: 436, endPoint x: 552, endPoint y: 326, distance: 391.0
click at [552, 326] on div "Steps: 1. Read the user's instructions. 2. Identify the required roles for each…" at bounding box center [617, 342] width 159 height 52
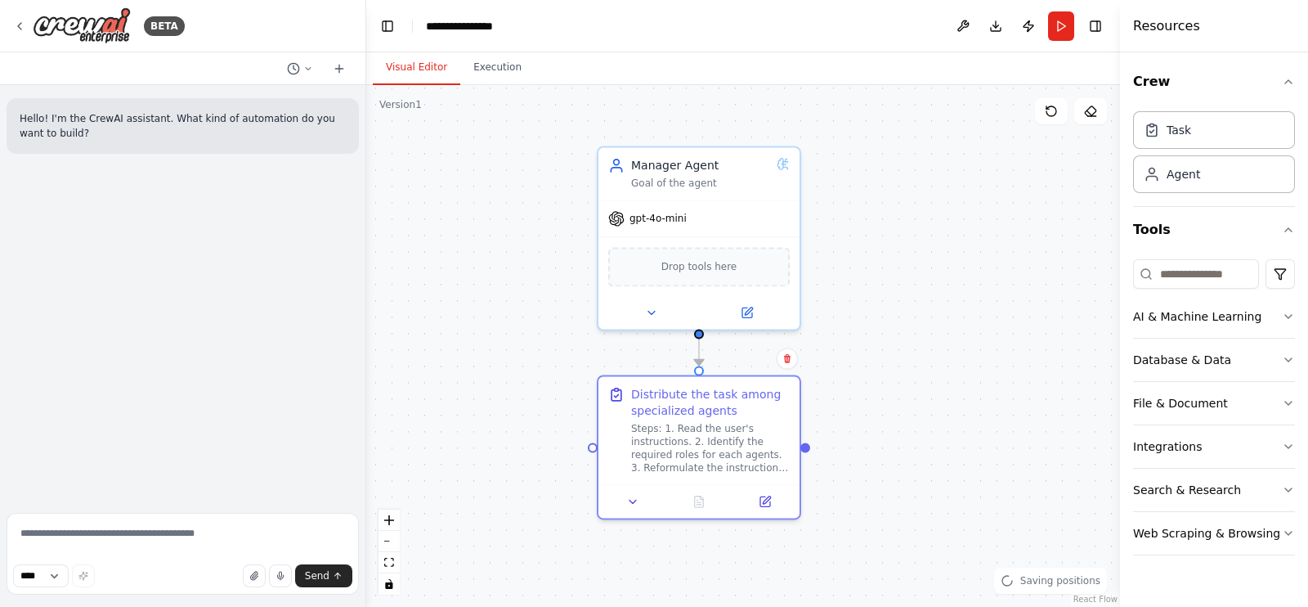
drag, startPoint x: 887, startPoint y: 322, endPoint x: 922, endPoint y: 356, distance: 48.6
click at [922, 356] on div ".deletable-edge-delete-btn { width: 20px; height: 20px; border: 0px solid #ffff…" at bounding box center [743, 346] width 754 height 522
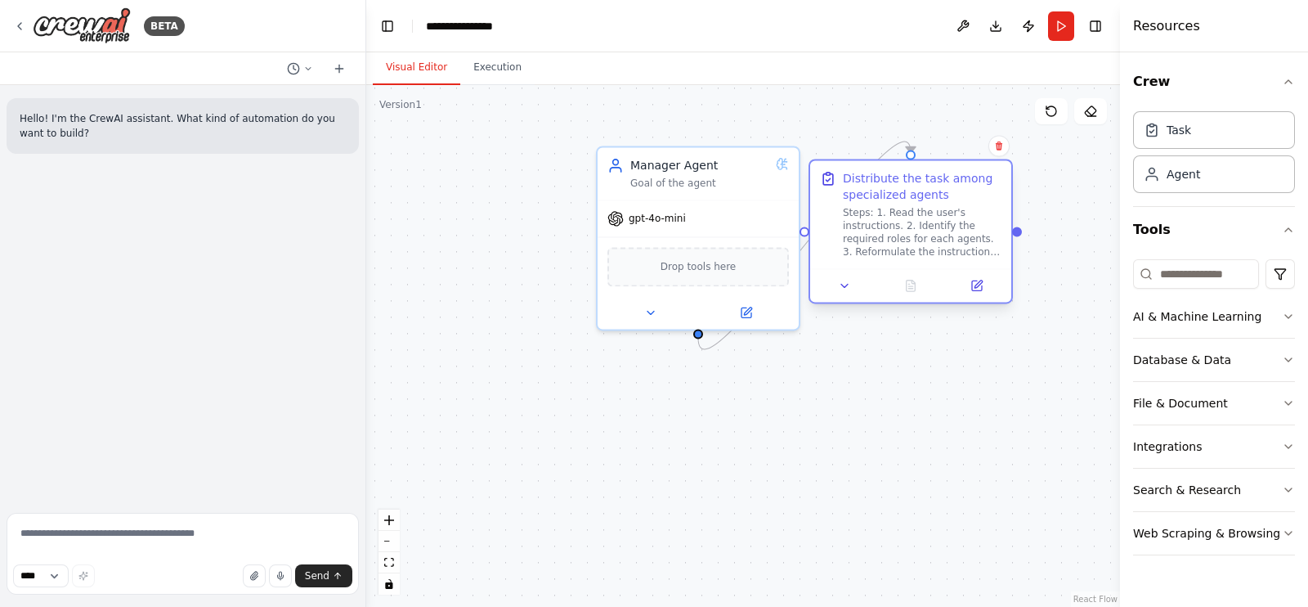
drag, startPoint x: 728, startPoint y: 429, endPoint x: 953, endPoint y: 218, distance: 308.4
click at [953, 218] on div "Steps: 1. Read the user's instructions. 2. Identify the required roles for each…" at bounding box center [922, 232] width 159 height 52
click at [665, 473] on div "Role of the agent" at bounding box center [693, 472] width 159 height 16
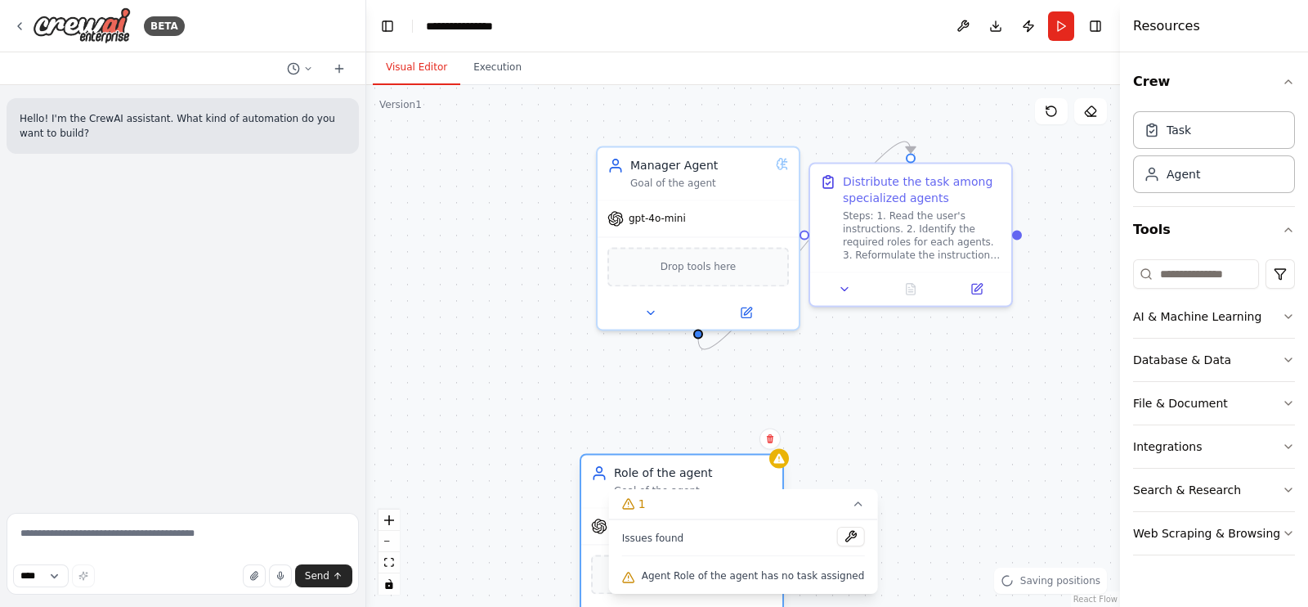
click at [665, 473] on div "Role of the agent" at bounding box center [693, 472] width 159 height 16
click at [520, 459] on div ".deletable-edge-delete-btn { width: 20px; height: 20px; border: 0px solid #ffff…" at bounding box center [743, 346] width 754 height 522
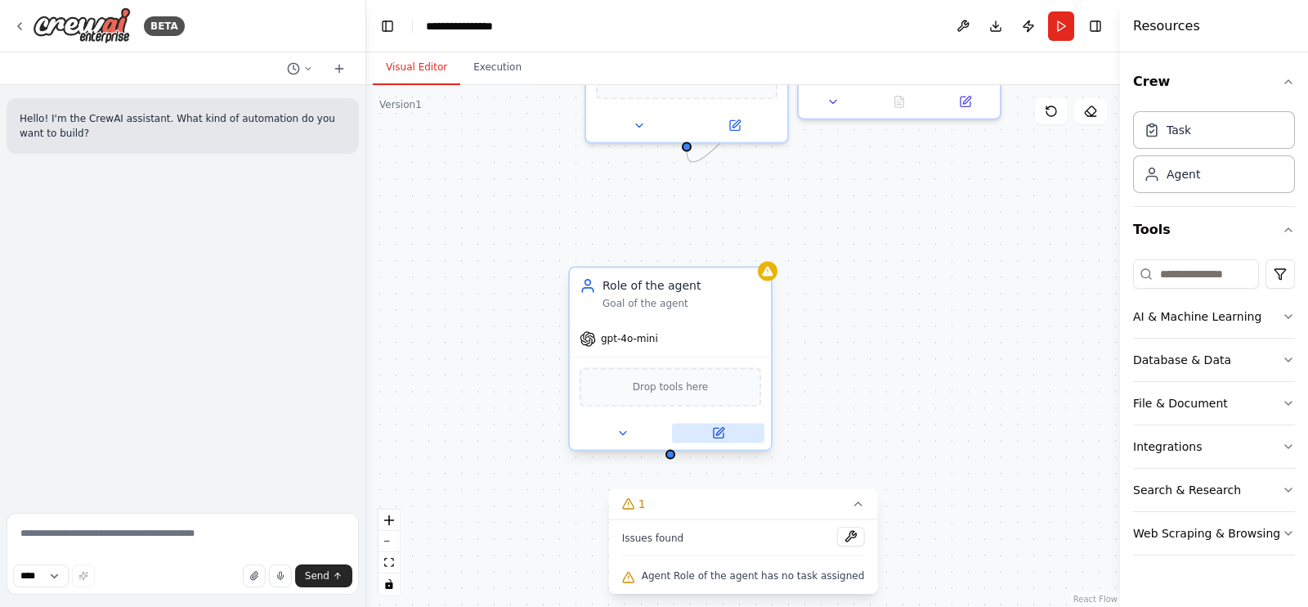
drag, startPoint x: 502, startPoint y: 487, endPoint x: 696, endPoint y: 427, distance: 203.0
click at [489, 297] on div ".deletable-edge-delete-btn { width: 20px; height: 20px; border: 0px solid #ffff…" at bounding box center [743, 346] width 754 height 522
click at [724, 440] on div at bounding box center [668, 429] width 201 height 33
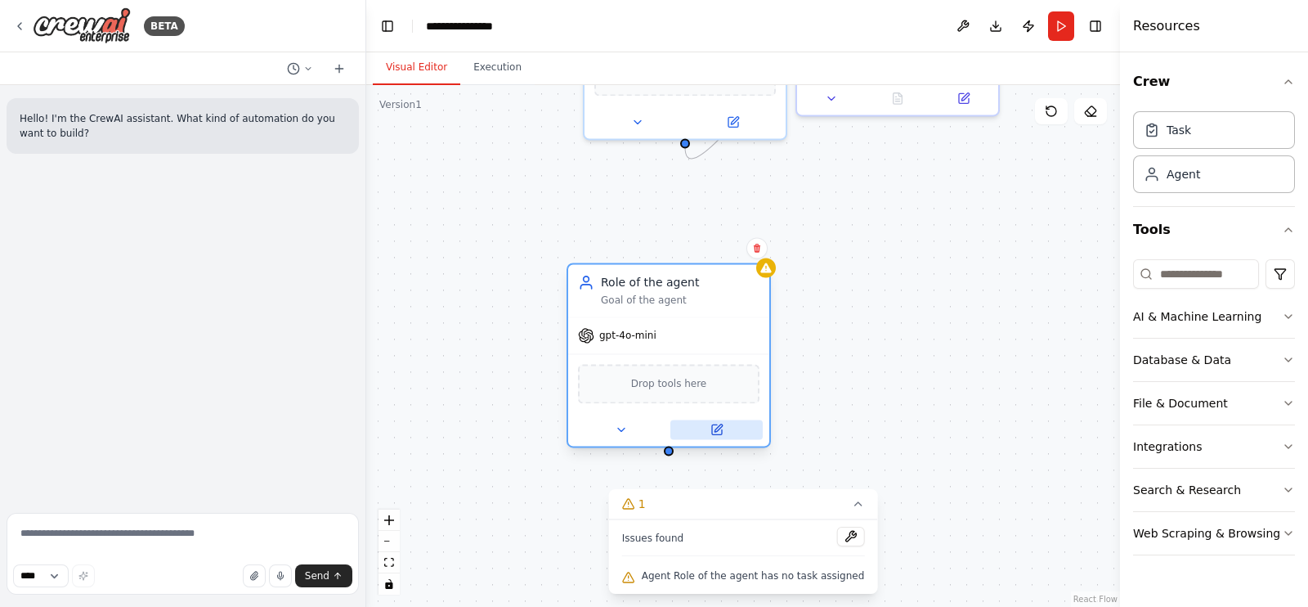
click at [724, 428] on button at bounding box center [717, 430] width 92 height 20
click at [715, 427] on icon at bounding box center [716, 429] width 10 height 10
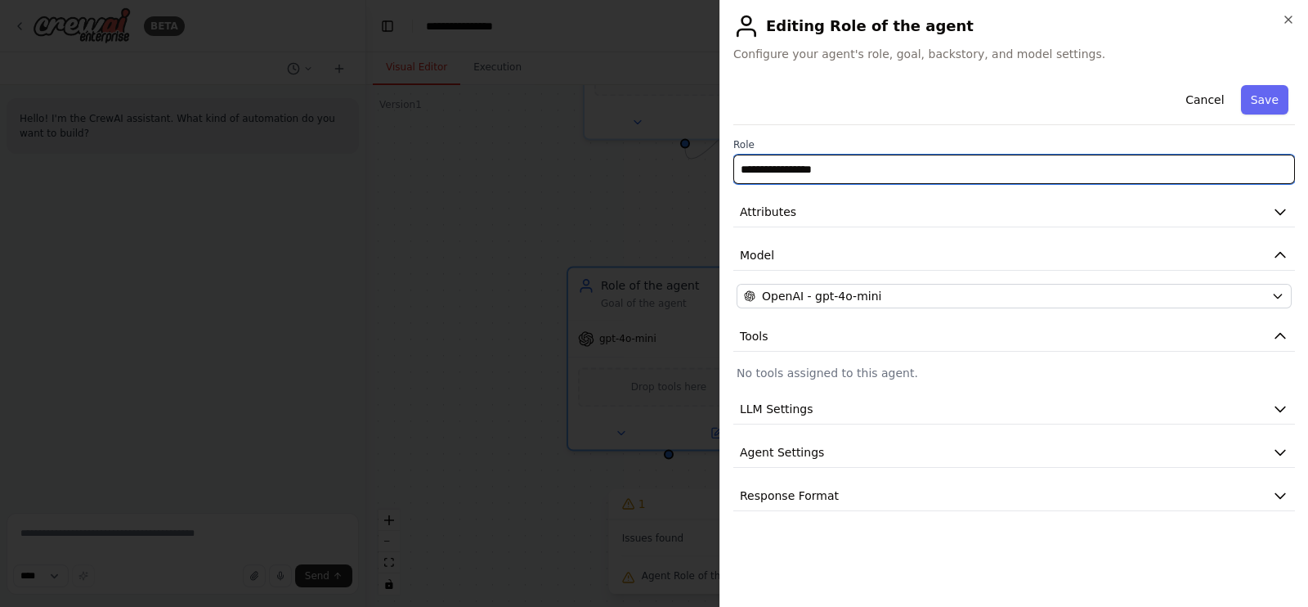
drag, startPoint x: 862, startPoint y: 169, endPoint x: 586, endPoint y: 150, distance: 276.3
click at [586, 150] on body "**********" at bounding box center [654, 303] width 1308 height 607
type input "**********"
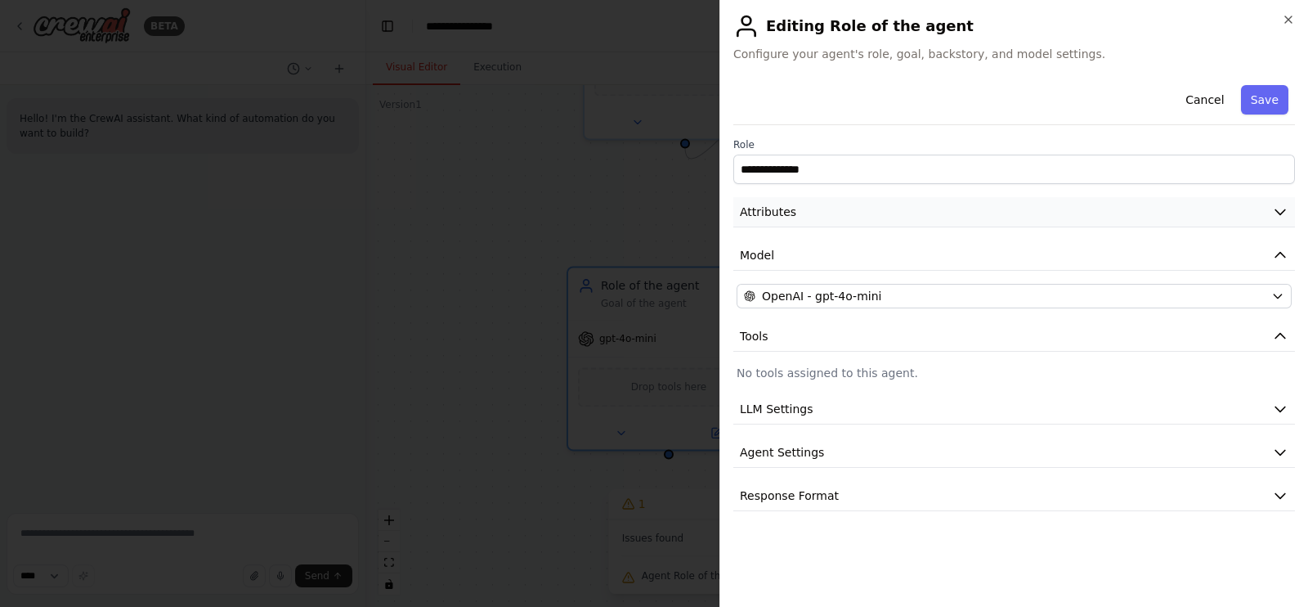
click at [949, 205] on button "Attributes" at bounding box center [1015, 212] width 562 height 30
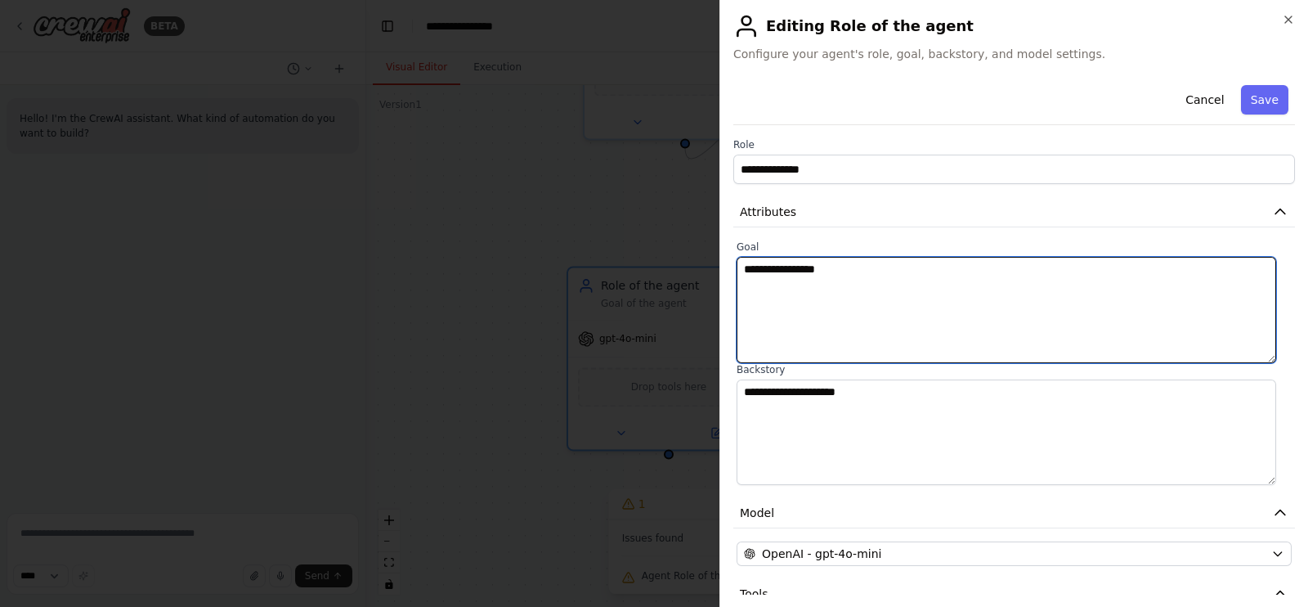
drag, startPoint x: 891, startPoint y: 276, endPoint x: 666, endPoint y: 250, distance: 226.3
click at [666, 250] on body "**********" at bounding box center [654, 303] width 1308 height 607
type textarea "**********"
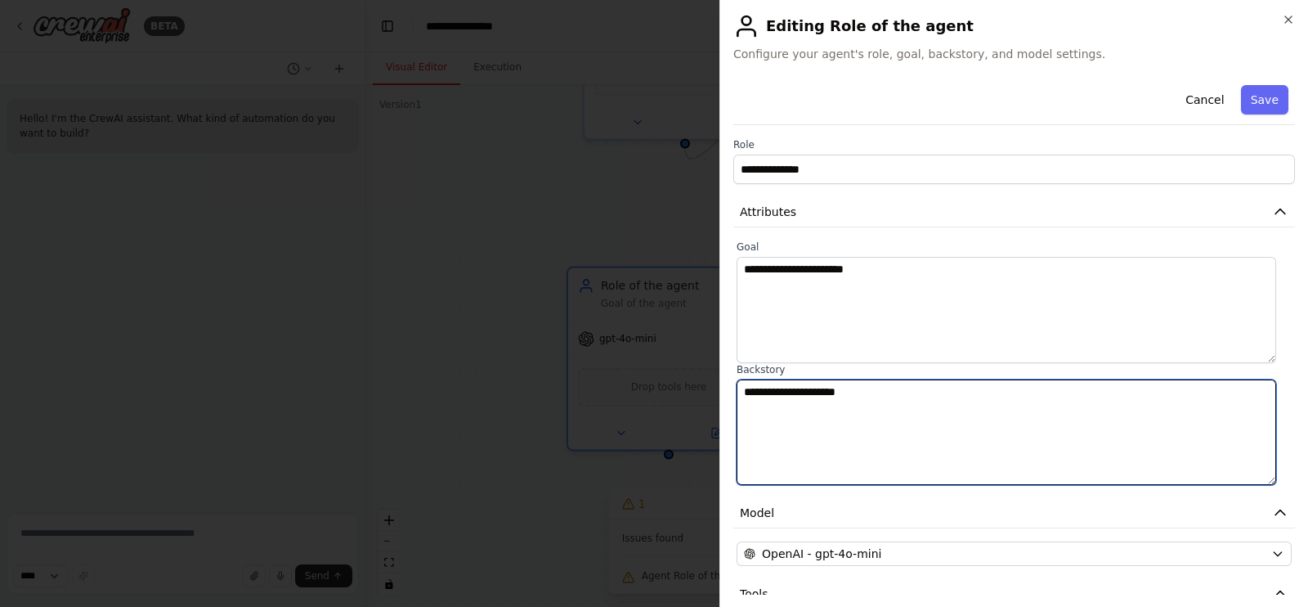
click at [866, 405] on textarea "**********" at bounding box center [1007, 432] width 540 height 106
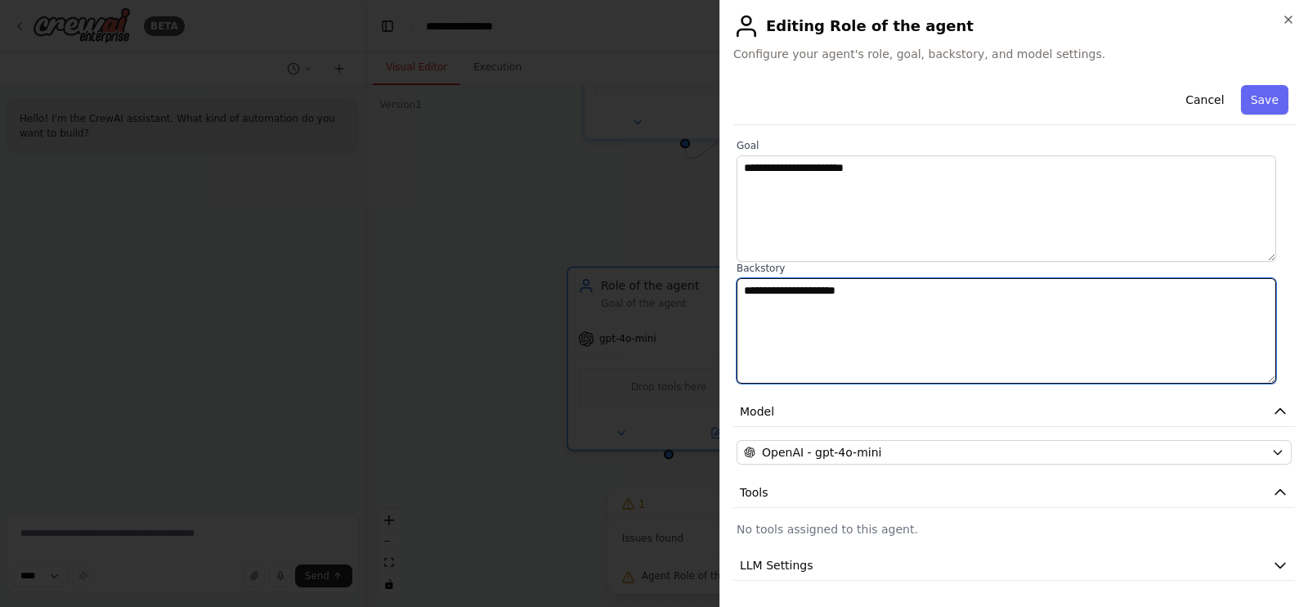
scroll to position [186, 0]
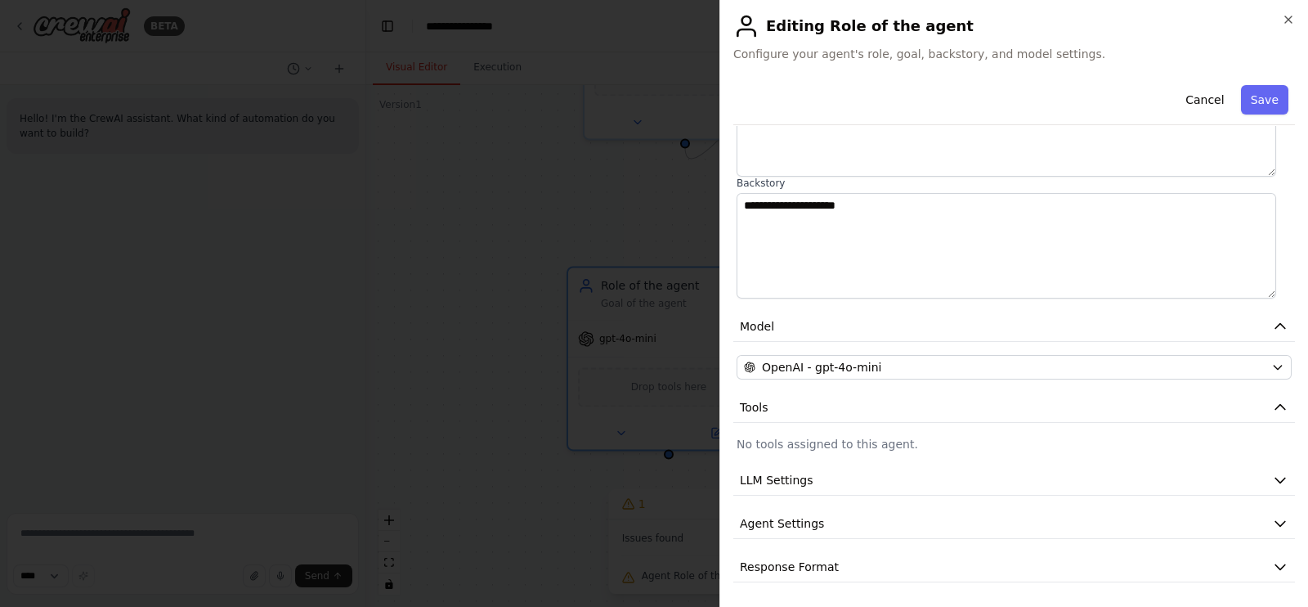
click at [866, 397] on button "Tools" at bounding box center [1015, 408] width 562 height 30
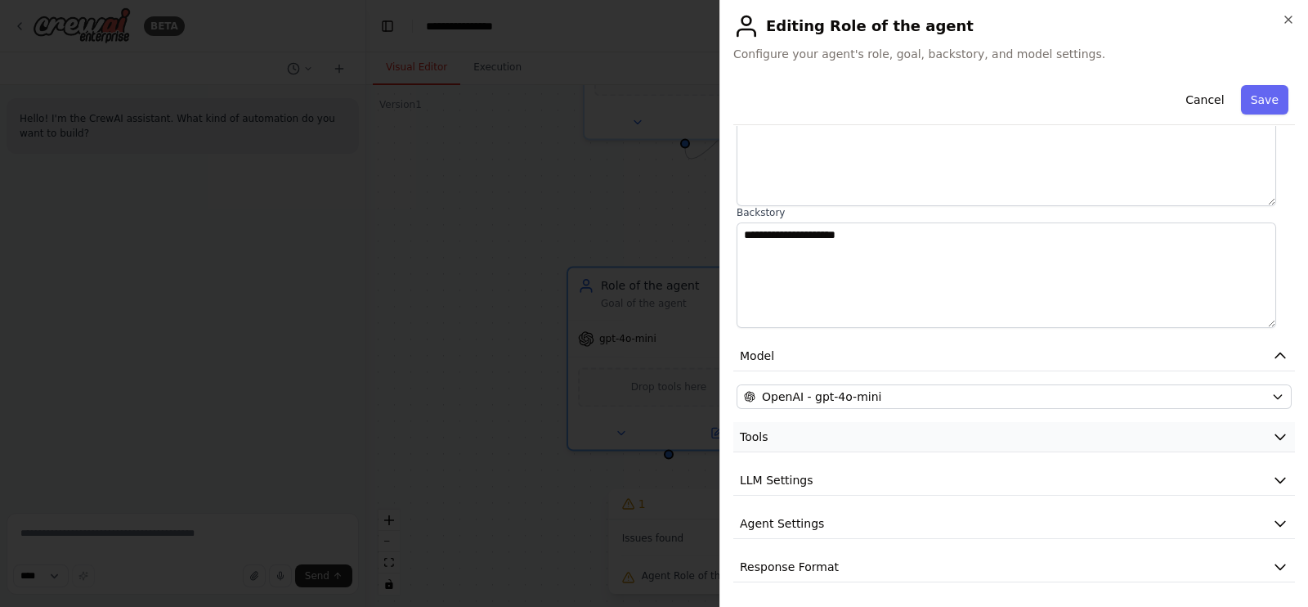
click at [837, 435] on button "Tools" at bounding box center [1015, 437] width 562 height 30
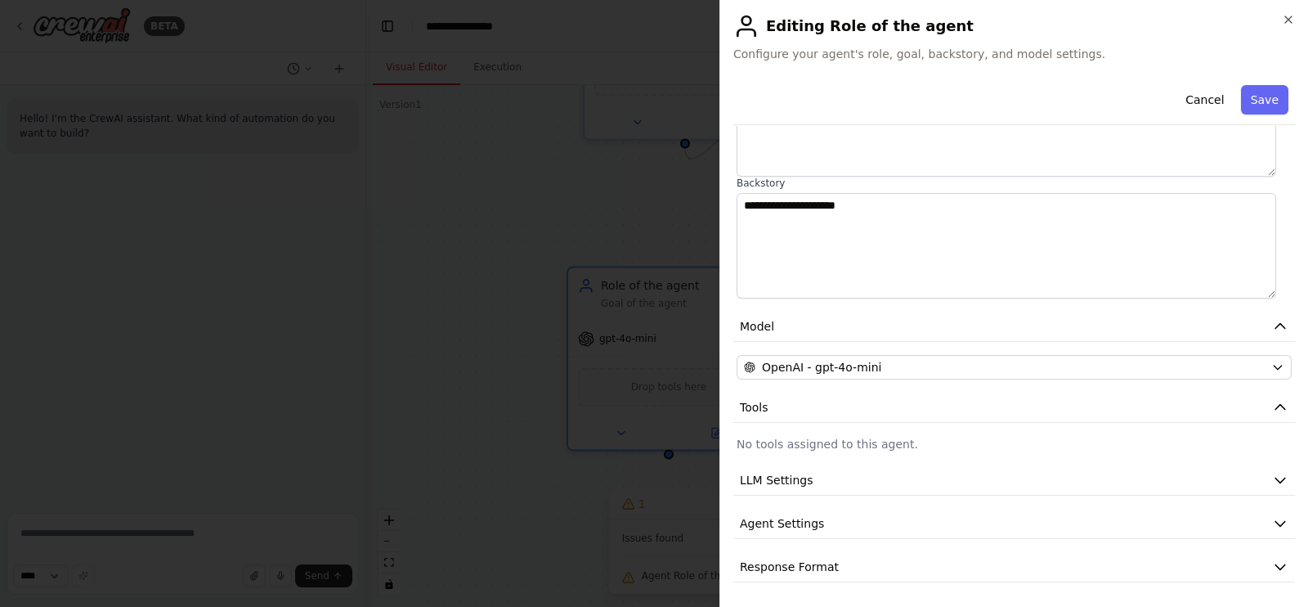
click at [819, 447] on p "No tools assigned to this agent." at bounding box center [1014, 444] width 555 height 16
click at [799, 480] on span "LLM Settings" at bounding box center [777, 480] width 74 height 16
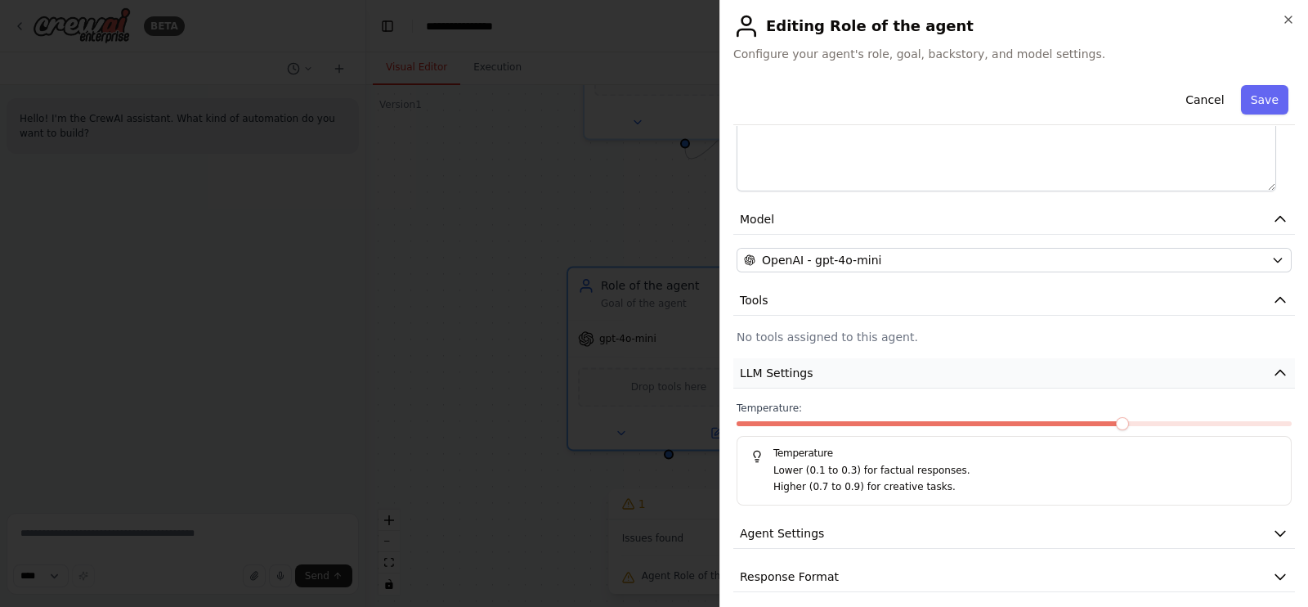
scroll to position [303, 0]
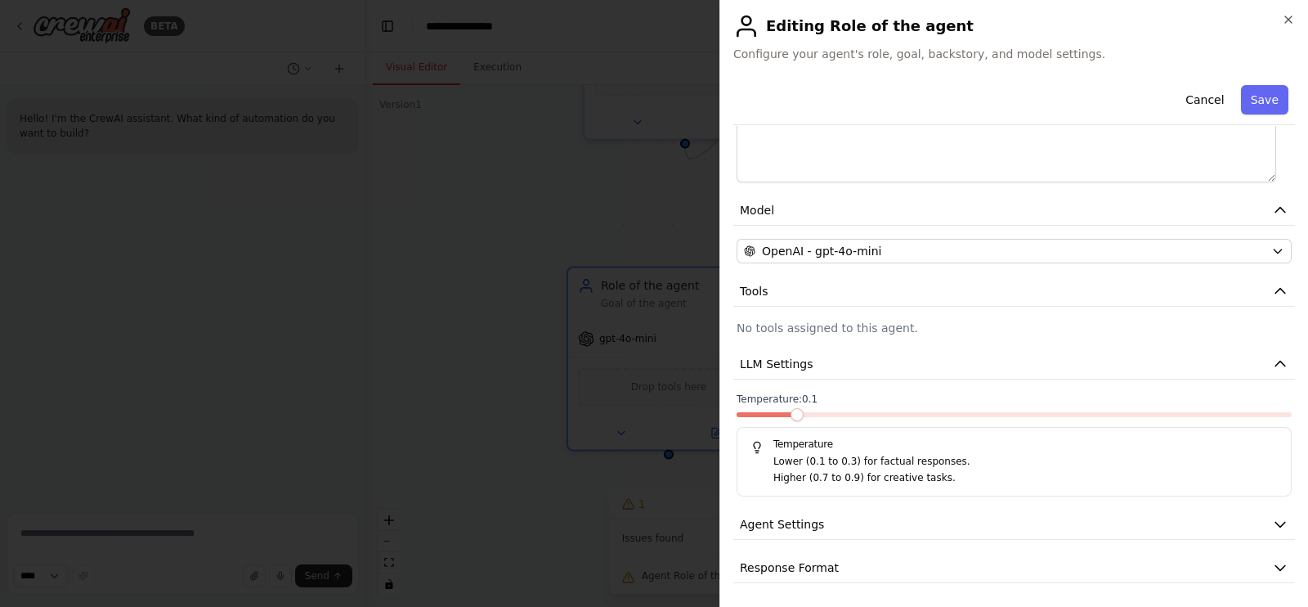
click at [787, 412] on span at bounding box center [765, 414] width 56 height 5
click at [801, 357] on span "LLM Settings" at bounding box center [777, 364] width 74 height 16
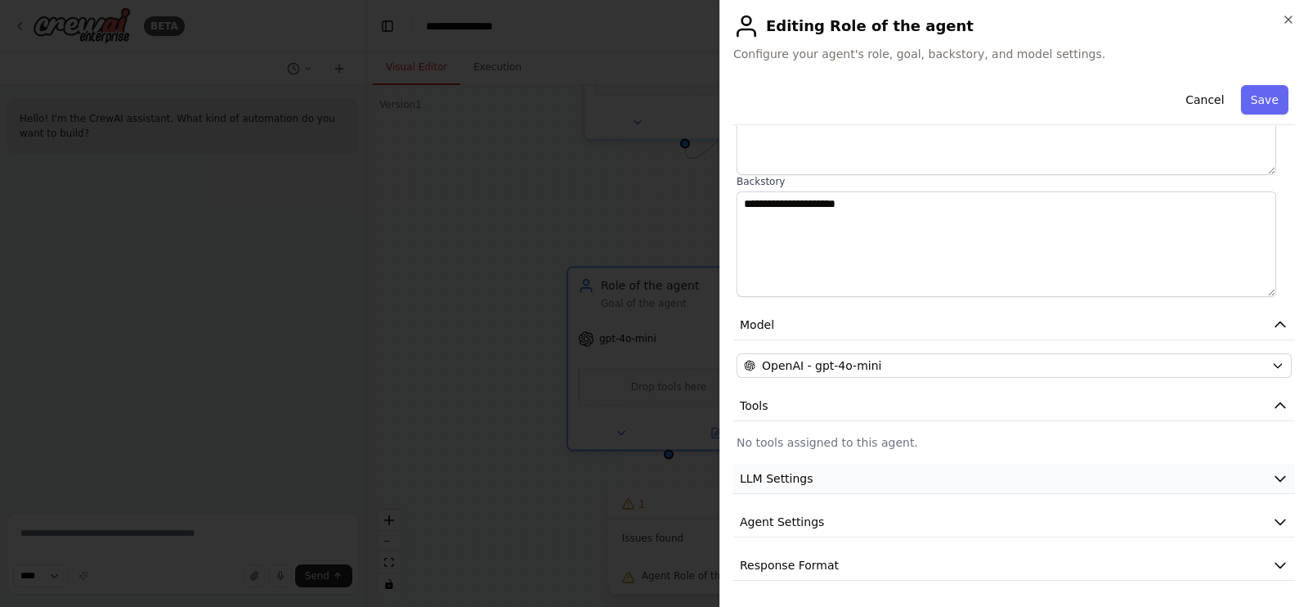
scroll to position [186, 0]
click at [796, 532] on button "Agent Settings" at bounding box center [1015, 524] width 562 height 30
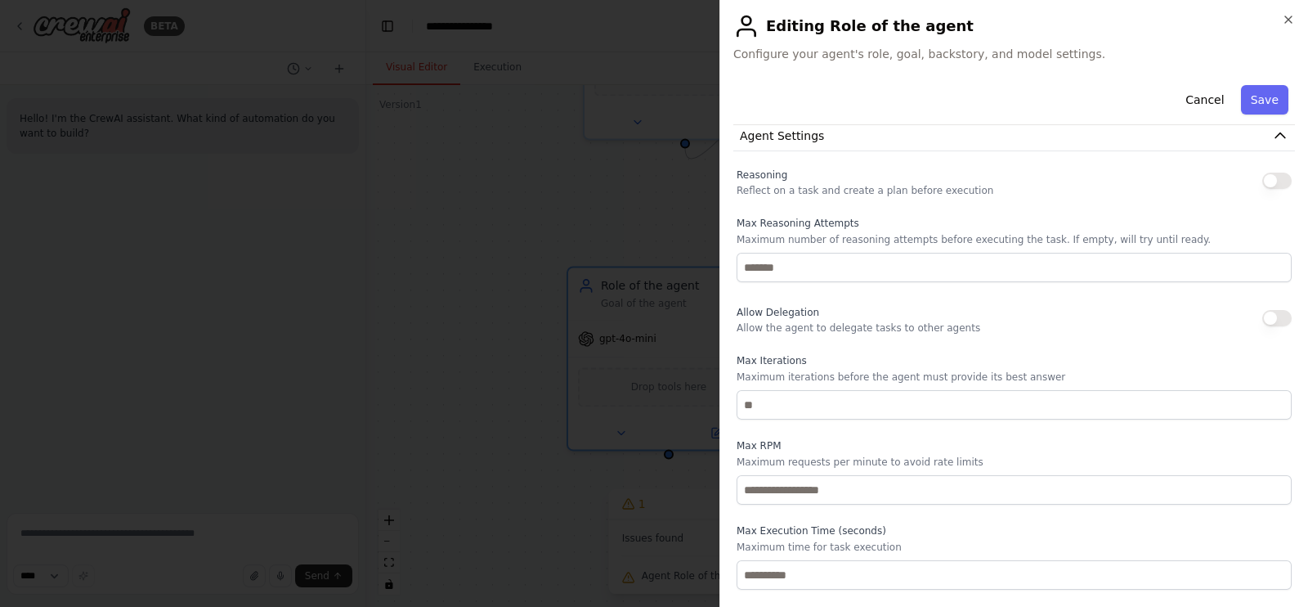
scroll to position [595, 0]
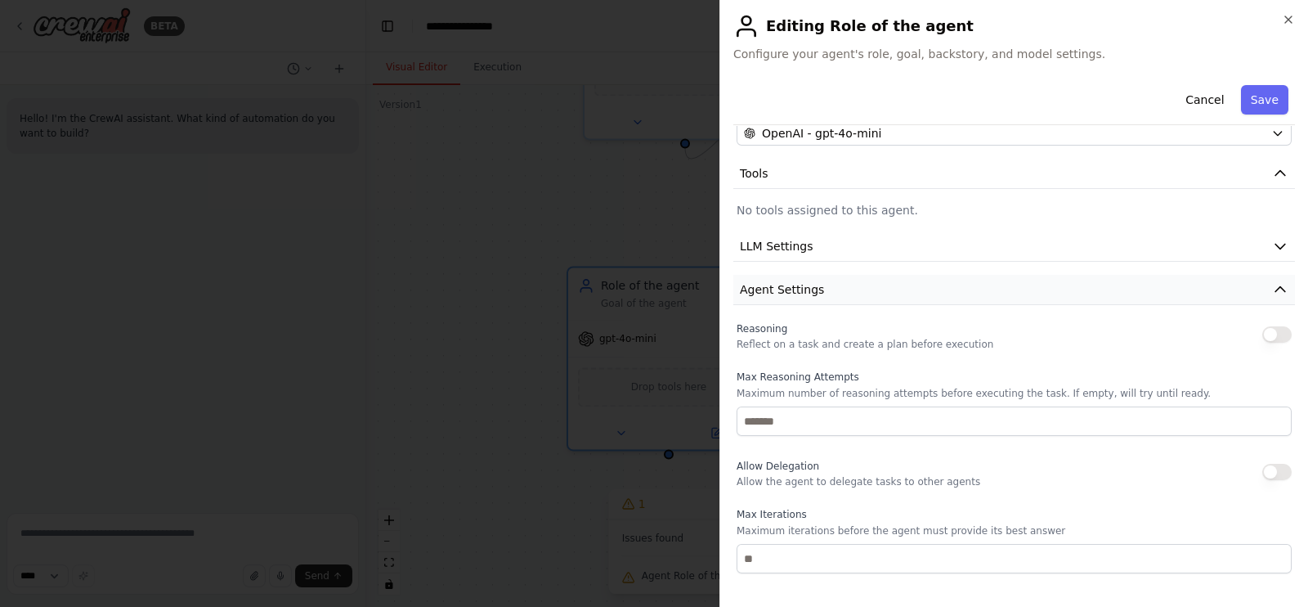
click at [822, 289] on button "Agent Settings" at bounding box center [1015, 290] width 562 height 30
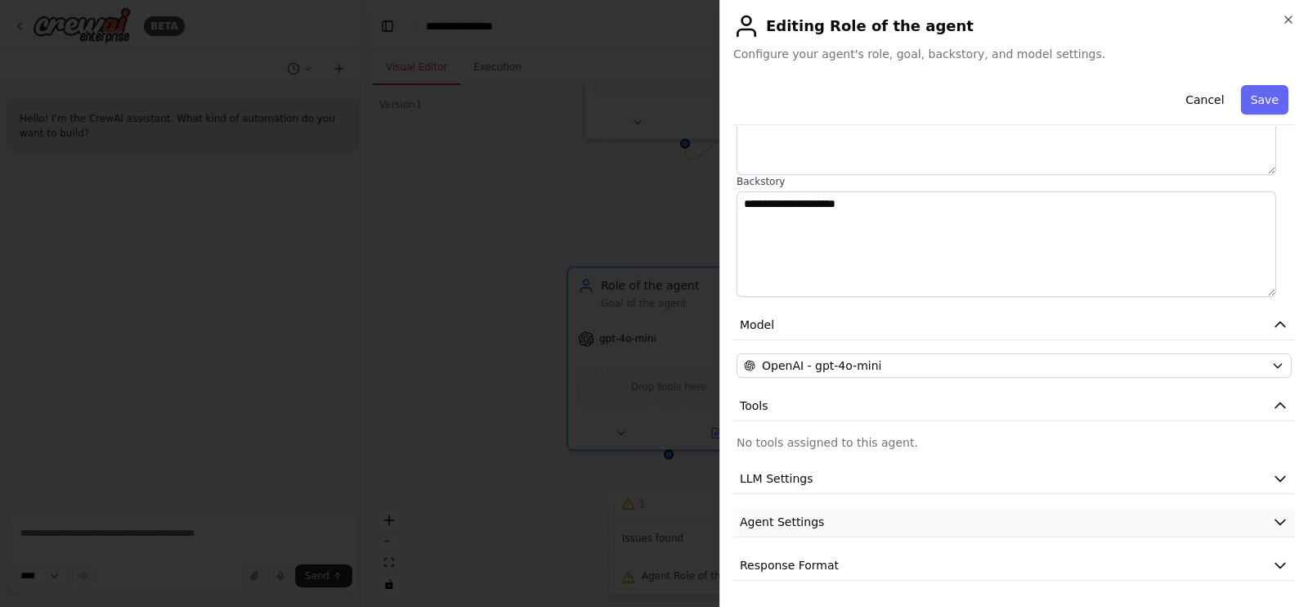
scroll to position [186, 0]
click at [797, 444] on p "No tools assigned to this agent." at bounding box center [1014, 444] width 555 height 16
click at [811, 412] on button "Tools" at bounding box center [1015, 408] width 562 height 30
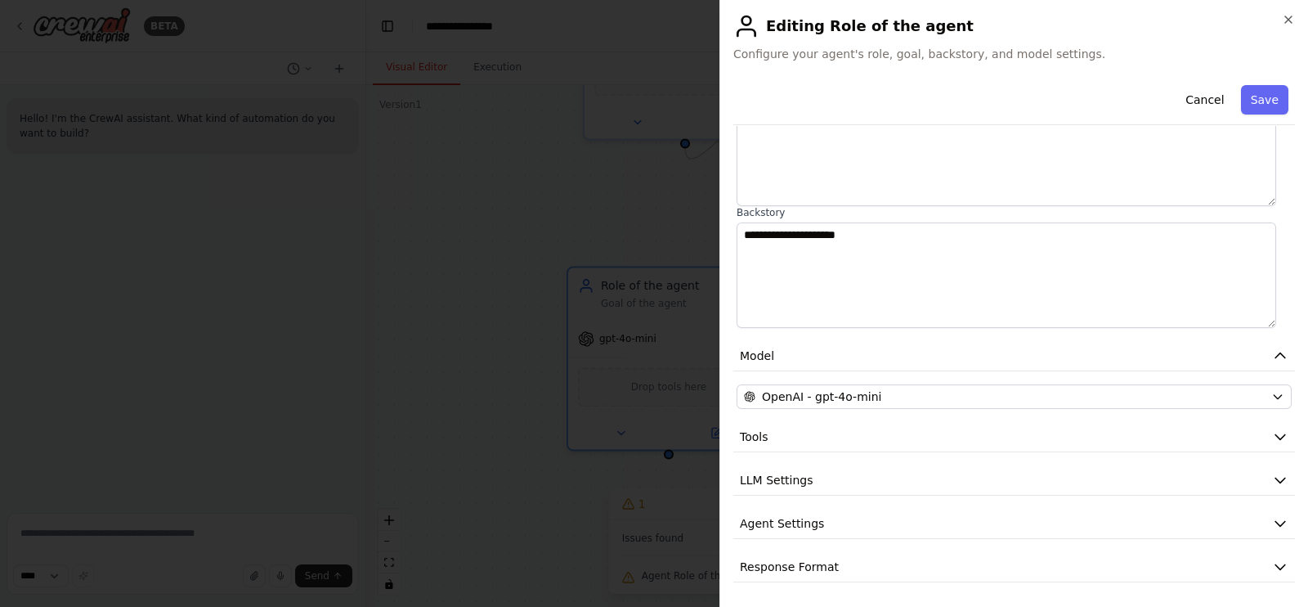
scroll to position [0, 0]
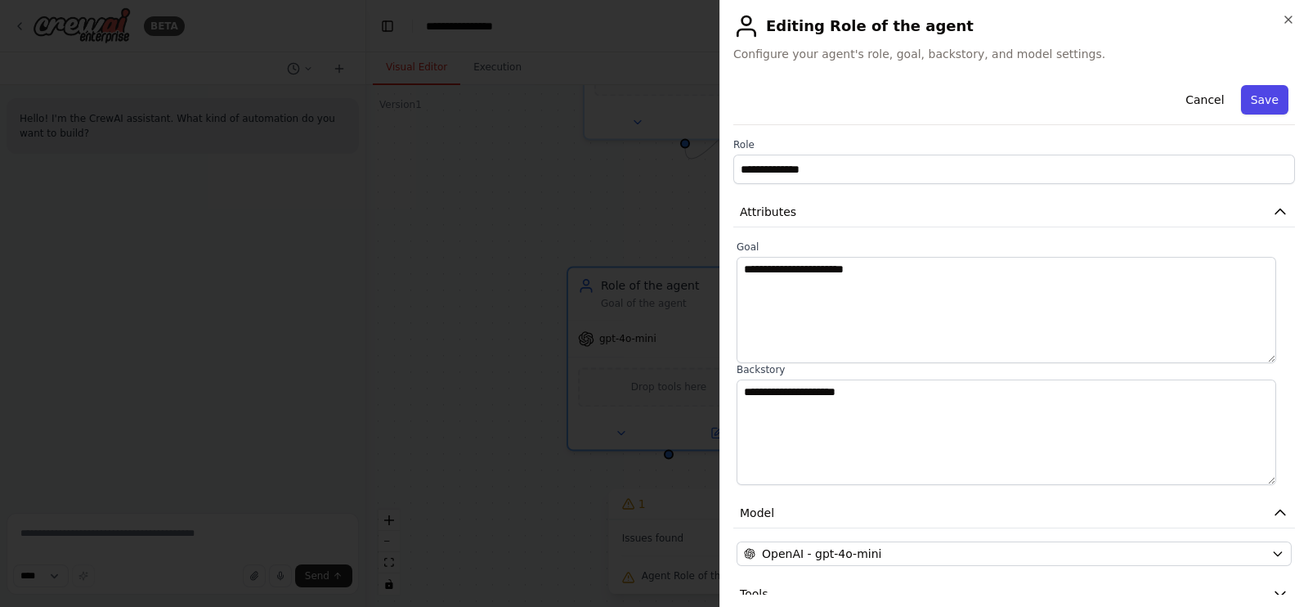
click at [1263, 102] on button "Save" at bounding box center [1264, 99] width 47 height 29
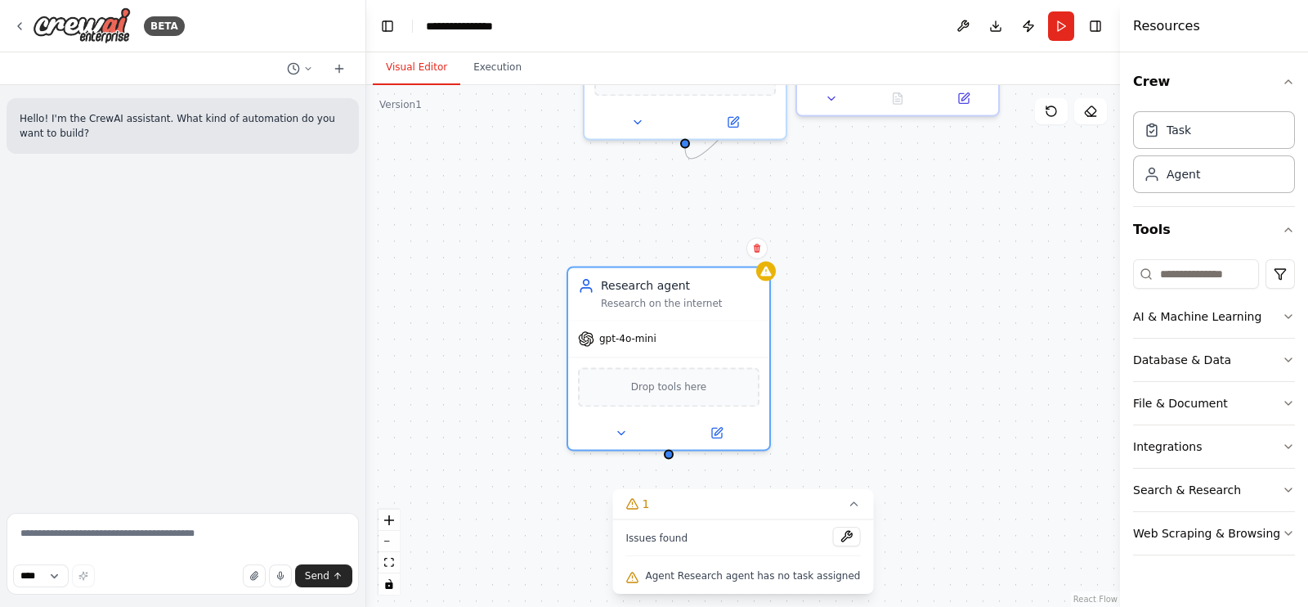
click at [842, 349] on div ".deletable-edge-delete-btn { width: 20px; height: 20px; border: 0px solid #ffff…" at bounding box center [743, 346] width 754 height 522
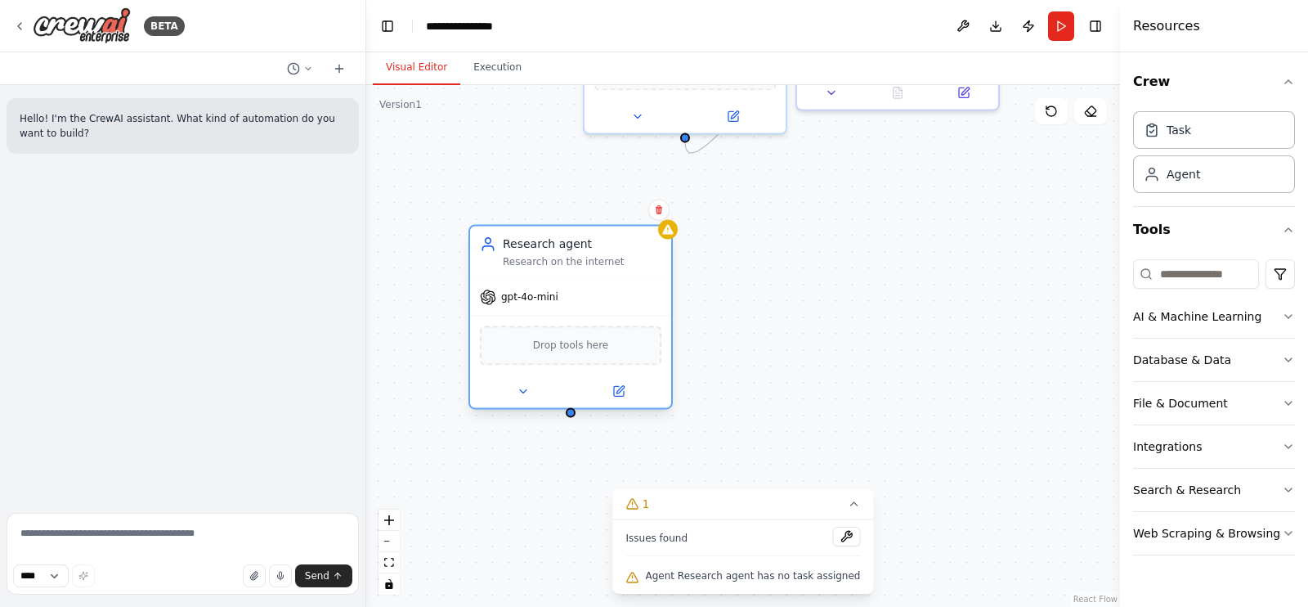
drag, startPoint x: 722, startPoint y: 339, endPoint x: 622, endPoint y: 296, distance: 108.4
click at [622, 296] on div "gpt-4o-mini" at bounding box center [570, 297] width 201 height 36
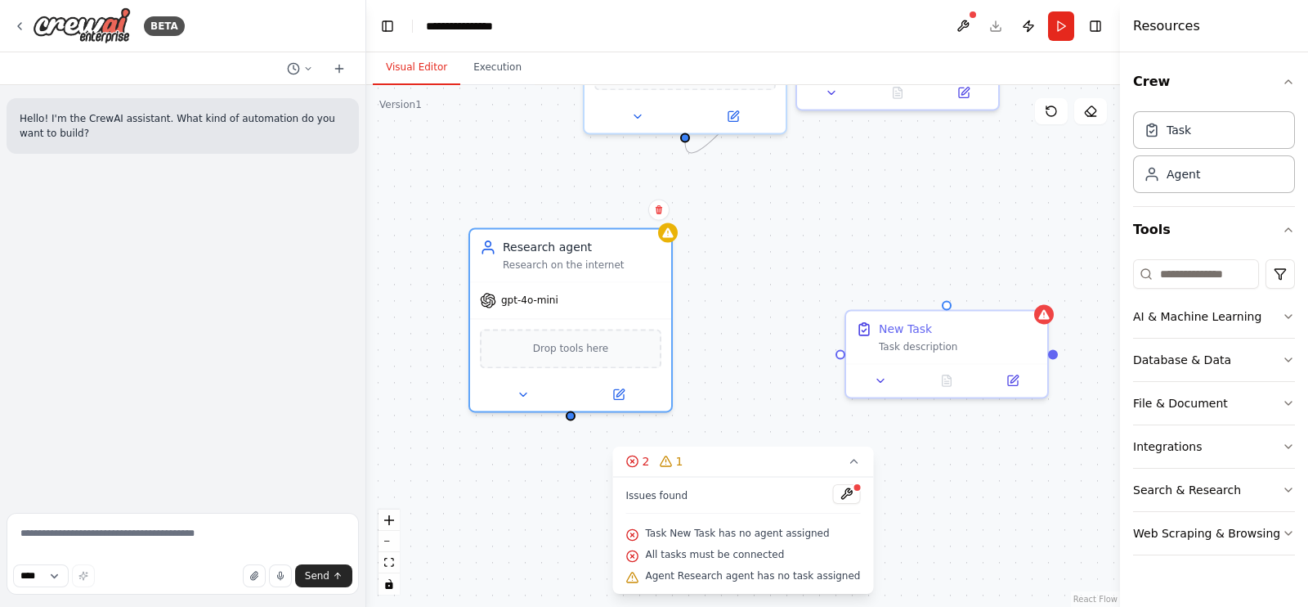
click at [918, 343] on div "Task description" at bounding box center [958, 346] width 159 height 13
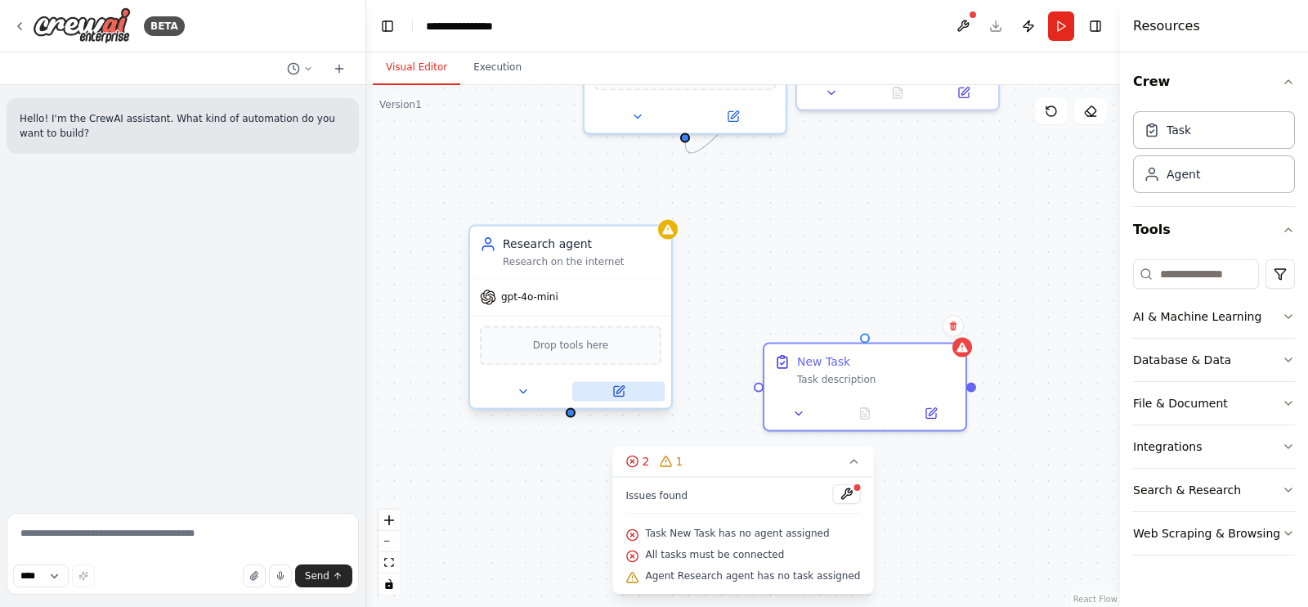
drag, startPoint x: 845, startPoint y: 352, endPoint x: 628, endPoint y: 394, distance: 220.8
click at [747, 366] on div ".deletable-edge-delete-btn { width: 20px; height: 20px; border: 0px solid #ffff…" at bounding box center [743, 346] width 754 height 522
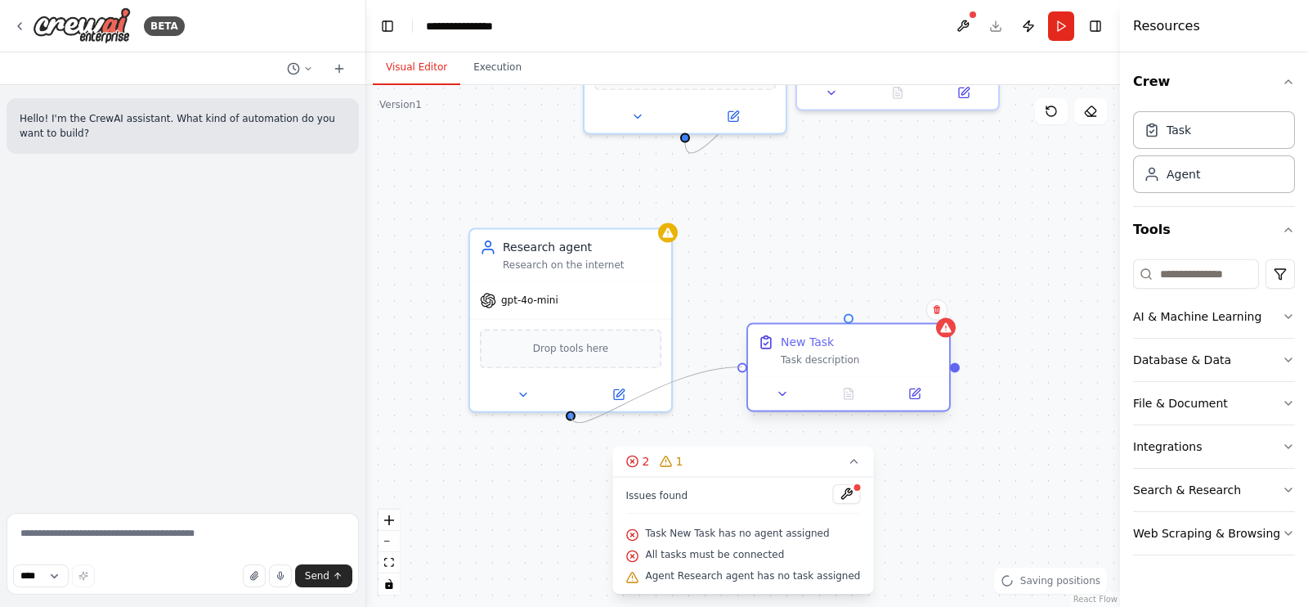
drag, startPoint x: 573, startPoint y: 414, endPoint x: 744, endPoint y: 370, distance: 176.5
click at [744, 370] on div "Manager Agent Goal of the agent gpt-4o-mini Drop tools here Distribute the task…" at bounding box center [797, 292] width 754 height 522
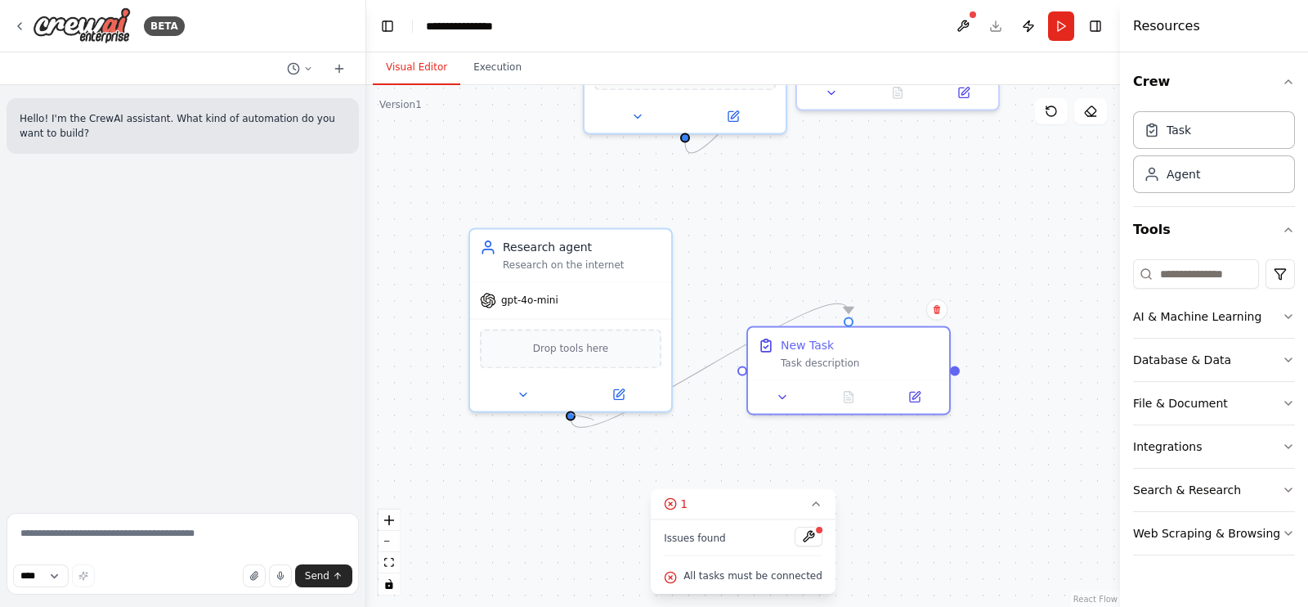
drag, startPoint x: 578, startPoint y: 416, endPoint x: 595, endPoint y: 415, distance: 17.3
click at [596, 419] on div ".deletable-edge-delete-btn { width: 20px; height: 20px; border: 0px solid #ffff…" at bounding box center [797, 292] width 754 height 522
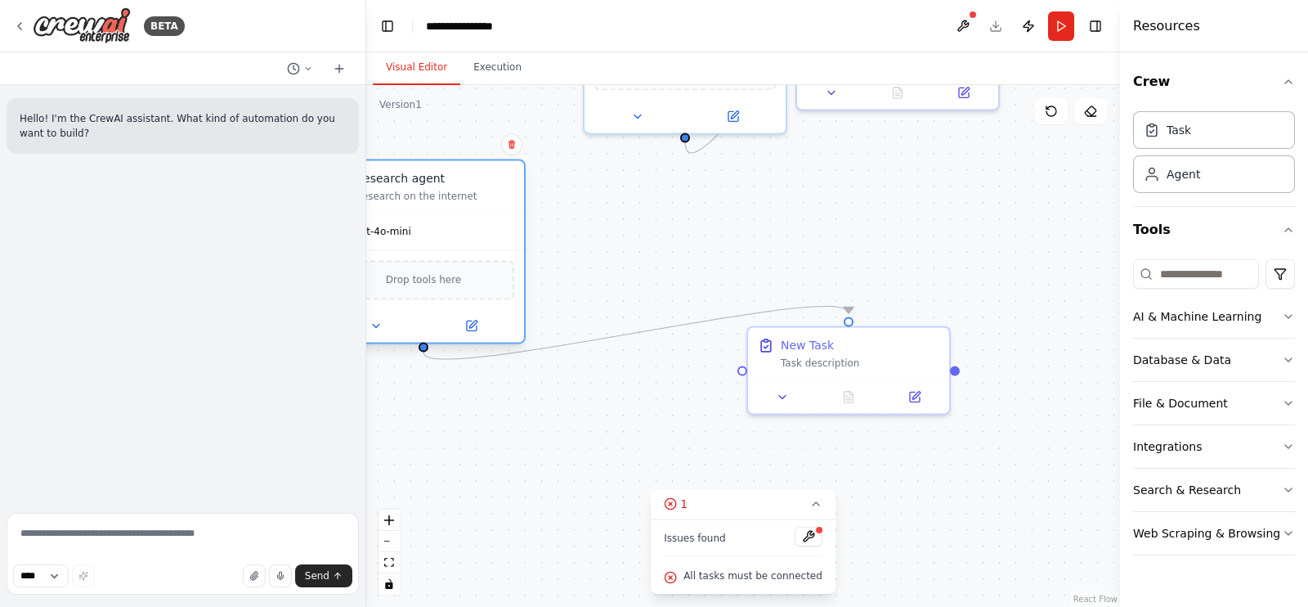
drag, startPoint x: 553, startPoint y: 251, endPoint x: 411, endPoint y: 187, distance: 155.2
click at [411, 187] on div "Research agent Research on the internet" at bounding box center [435, 186] width 159 height 33
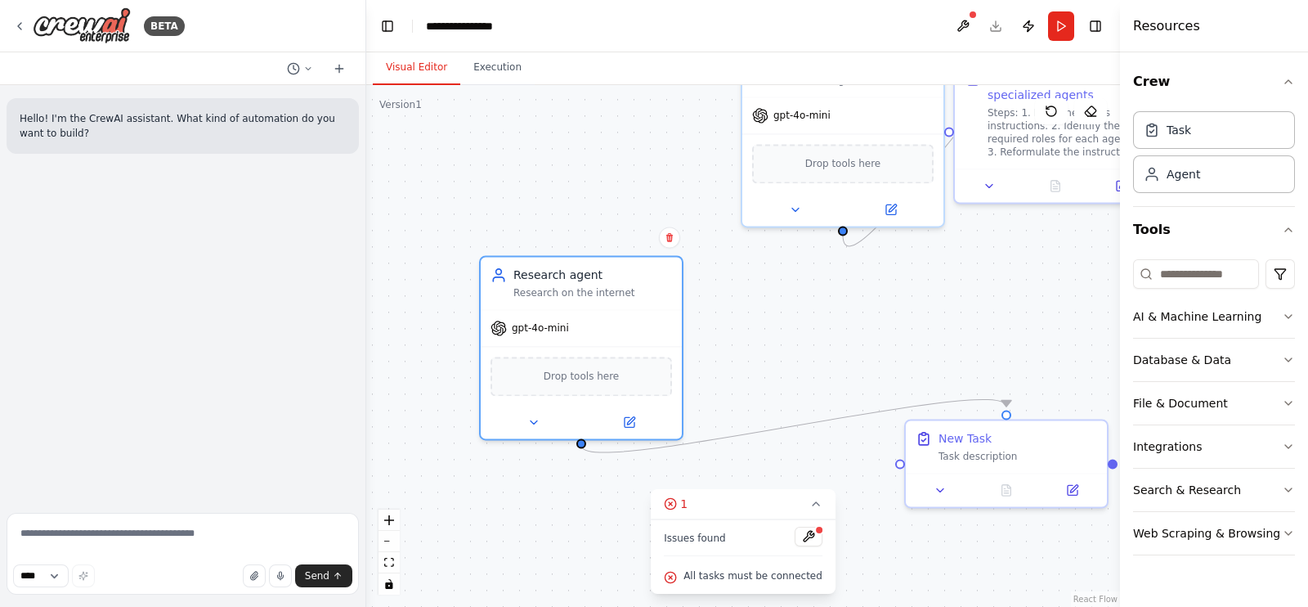
drag, startPoint x: 607, startPoint y: 265, endPoint x: 765, endPoint y: 359, distance: 183.7
click at [765, 359] on div ".deletable-edge-delete-btn { width: 20px; height: 20px; border: 0px solid #ffff…" at bounding box center [743, 346] width 754 height 522
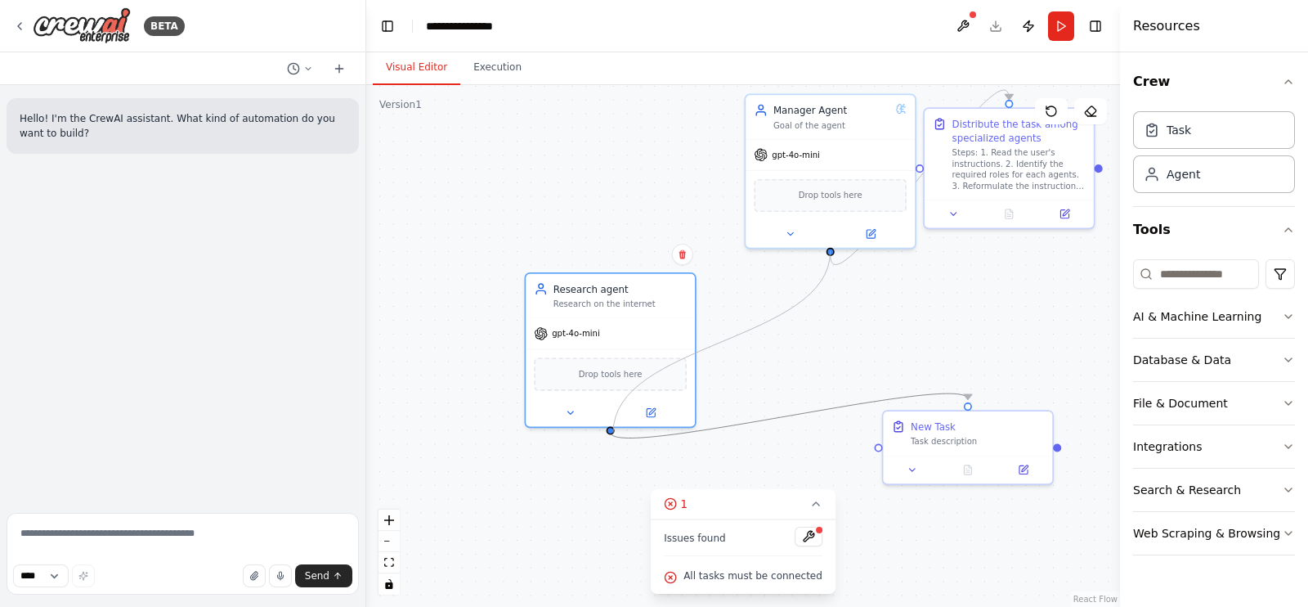
drag, startPoint x: 829, startPoint y: 249, endPoint x: 613, endPoint y: 433, distance: 283.1
click at [613, 433] on div ".deletable-edge-delete-btn { width: 20px; height: 20px; border: 0px solid #ffff…" at bounding box center [924, 382] width 634 height 438
drag, startPoint x: 612, startPoint y: 429, endPoint x: 834, endPoint y: 252, distance: 283.9
click at [834, 252] on div ".deletable-edge-delete-btn { width: 20px; height: 20px; border: 0px solid #ffff…" at bounding box center [743, 346] width 754 height 522
click at [801, 354] on div ".deletable-edge-delete-btn { width: 20px; height: 20px; border: 0px solid #ffff…" at bounding box center [743, 346] width 754 height 522
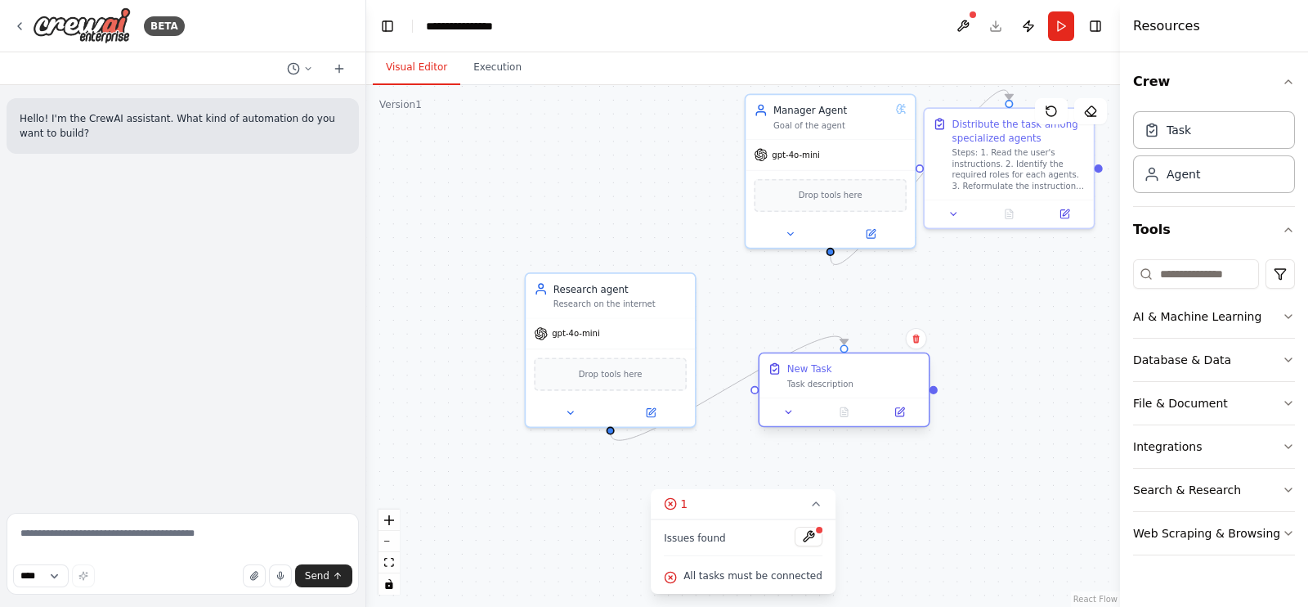
drag, startPoint x: 956, startPoint y: 417, endPoint x: 834, endPoint y: 357, distance: 135.7
click at [834, 357] on div "New Task Task description" at bounding box center [844, 375] width 169 height 44
drag, startPoint x: 936, startPoint y: 393, endPoint x: 832, endPoint y: 242, distance: 182.8
click at [833, 242] on div "Manager Agent Goal of the agent gpt-4o-mini Drop tools here Distribute the task…" at bounding box center [924, 382] width 634 height 438
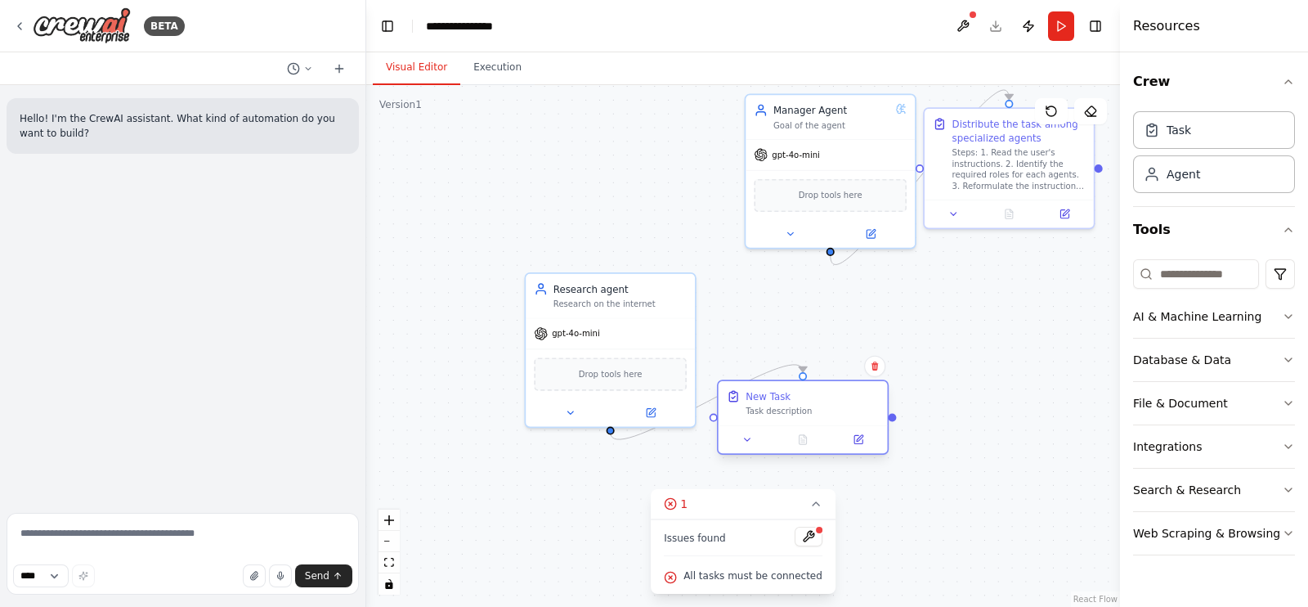
drag, startPoint x: 850, startPoint y: 383, endPoint x: 802, endPoint y: 415, distance: 57.6
click at [802, 415] on div "Task description" at bounding box center [812, 411] width 133 height 11
click at [837, 229] on button at bounding box center [871, 231] width 78 height 16
drag, startPoint x: 666, startPoint y: 217, endPoint x: 675, endPoint y: 220, distance: 8.8
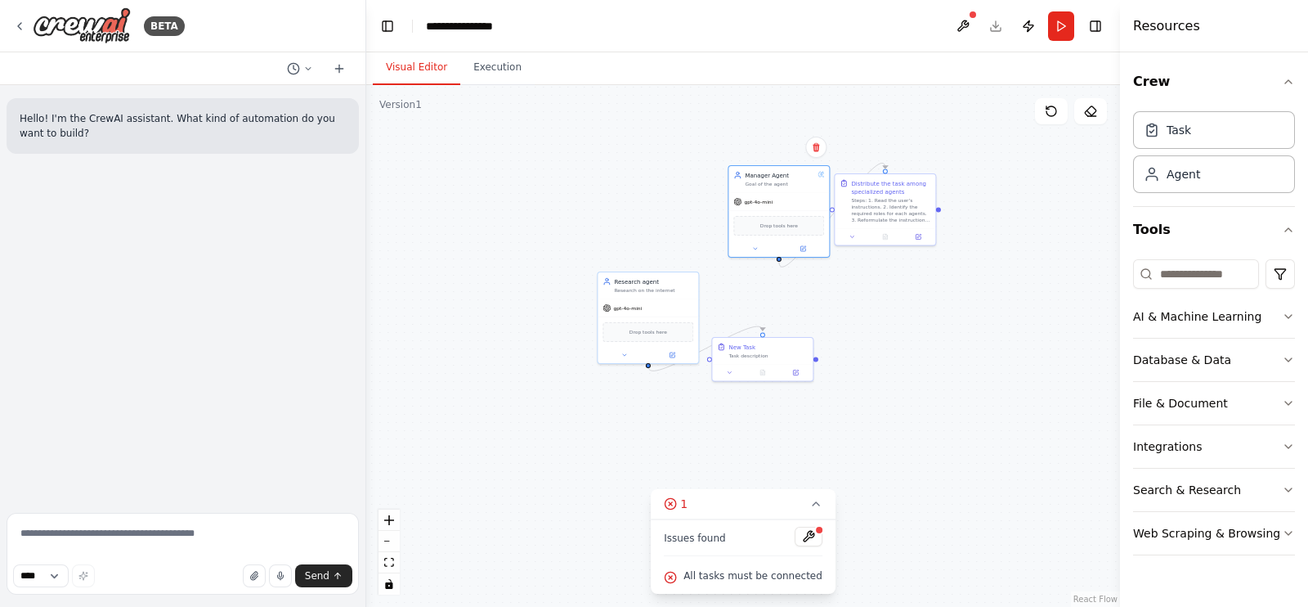
click at [677, 214] on div ".deletable-edge-delete-btn { width: 20px; height: 20px; border: 0px solid #ffff…" at bounding box center [743, 346] width 754 height 522
drag, startPoint x: 761, startPoint y: 184, endPoint x: 699, endPoint y: 150, distance: 69.9
click at [710, 157] on div "gpt-4o-mini" at bounding box center [713, 159] width 101 height 18
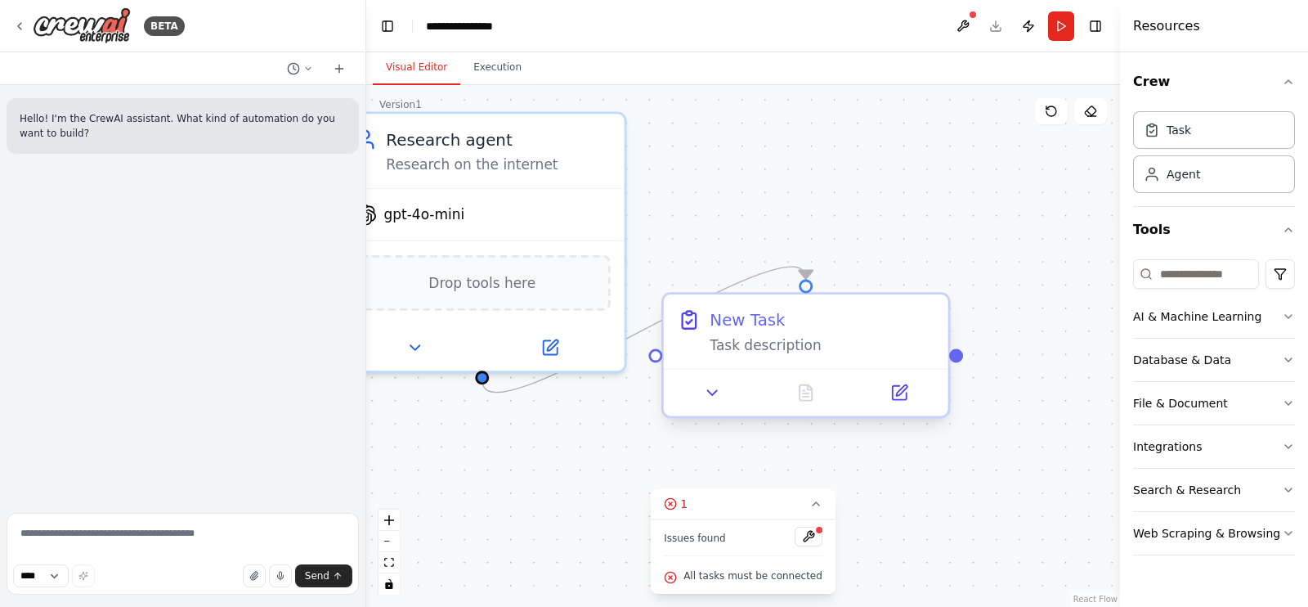
click at [787, 322] on div "New Task" at bounding box center [822, 319] width 224 height 23
click at [799, 347] on div "Task description" at bounding box center [822, 345] width 224 height 19
click at [777, 366] on div "New Task Task description" at bounding box center [806, 331] width 285 height 74
click at [777, 365] on div "New Task Task description" at bounding box center [806, 331] width 285 height 74
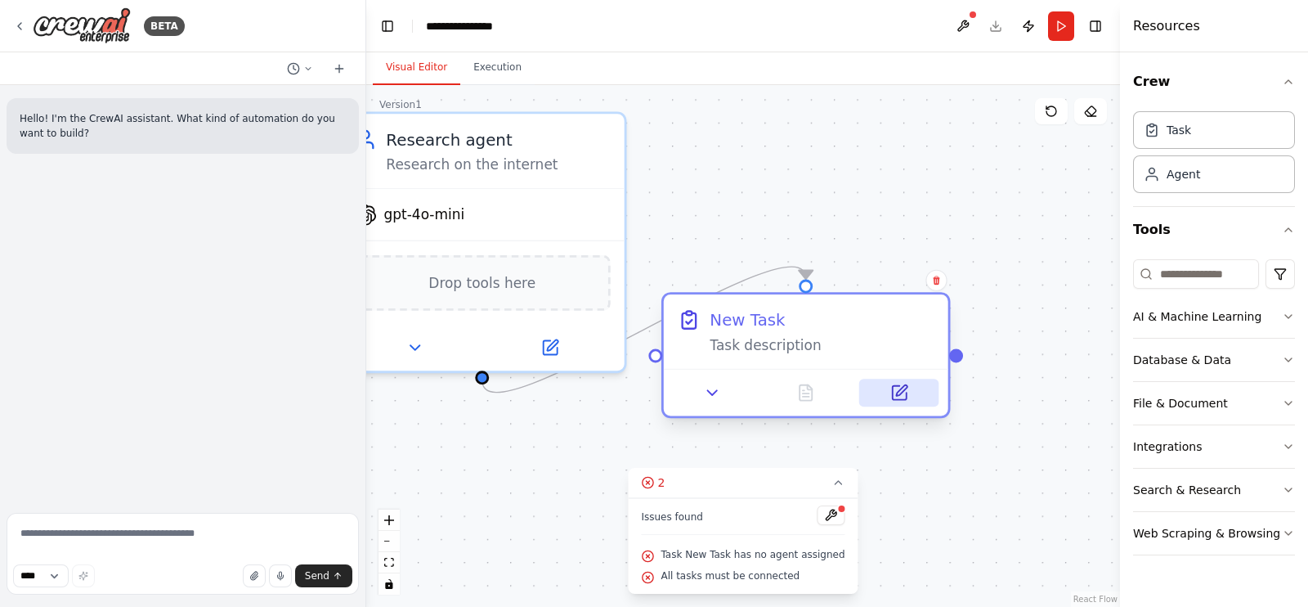
click at [913, 398] on button at bounding box center [898, 393] width 79 height 28
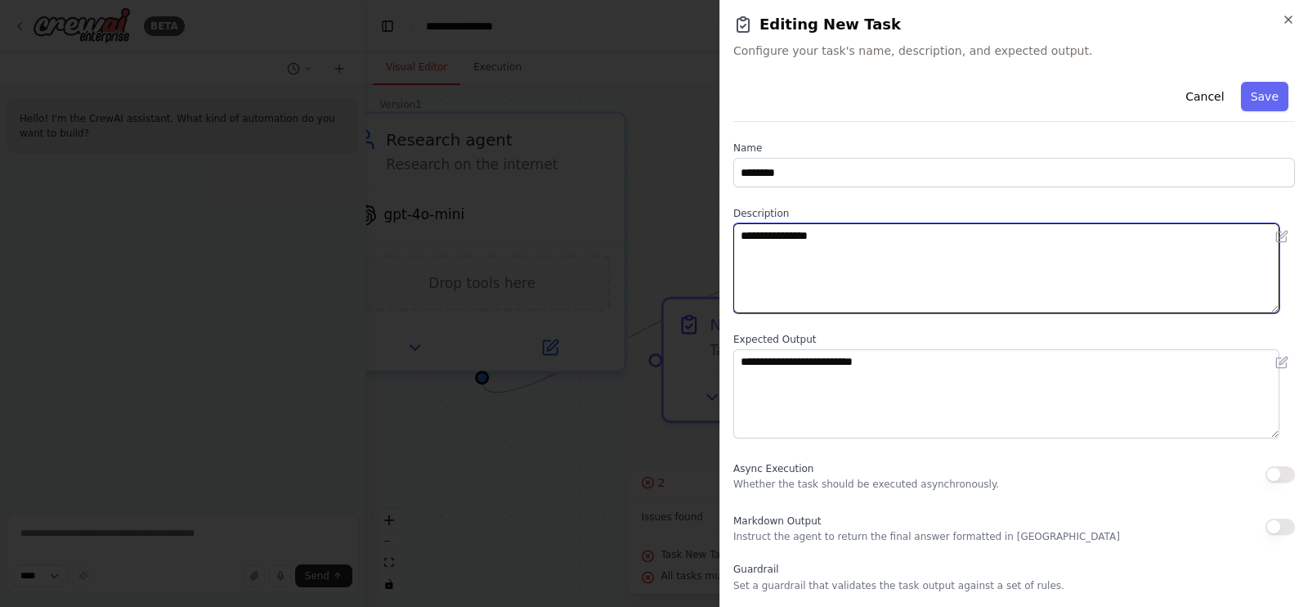
drag, startPoint x: 907, startPoint y: 267, endPoint x: 586, endPoint y: 233, distance: 322.3
click at [586, 233] on body "**********" at bounding box center [654, 303] width 1308 height 607
paste textarea "**********"
click at [753, 262] on textarea "**********" at bounding box center [1007, 268] width 546 height 90
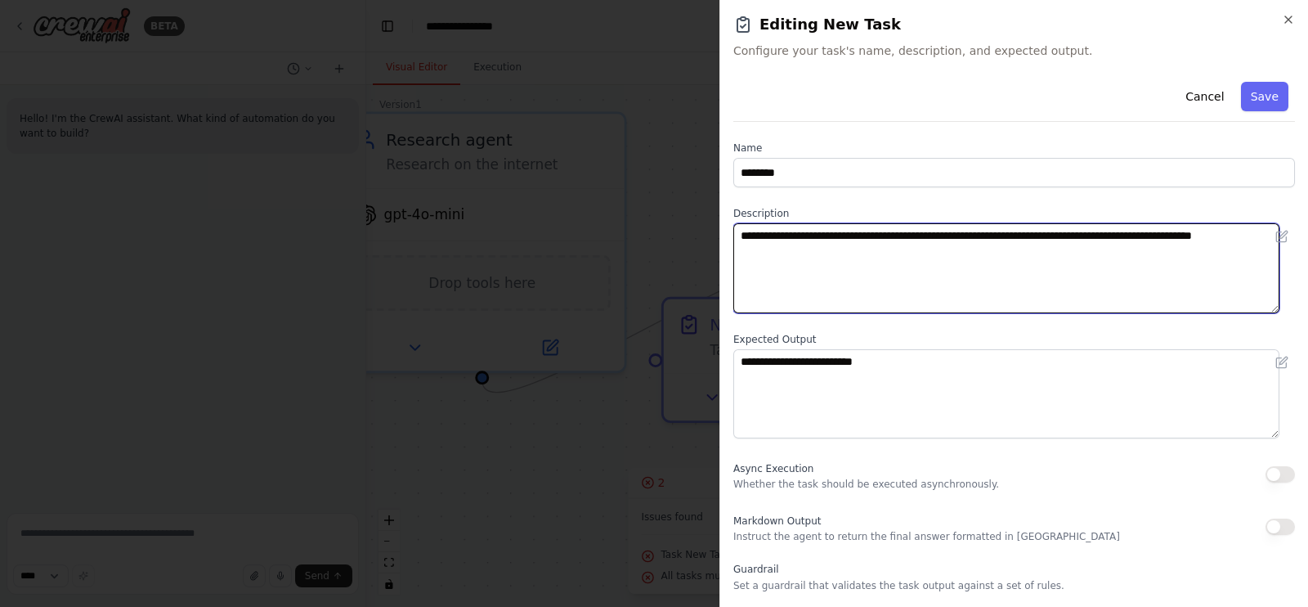
click at [960, 267] on textarea "**********" at bounding box center [1007, 268] width 546 height 90
type textarea "**********"
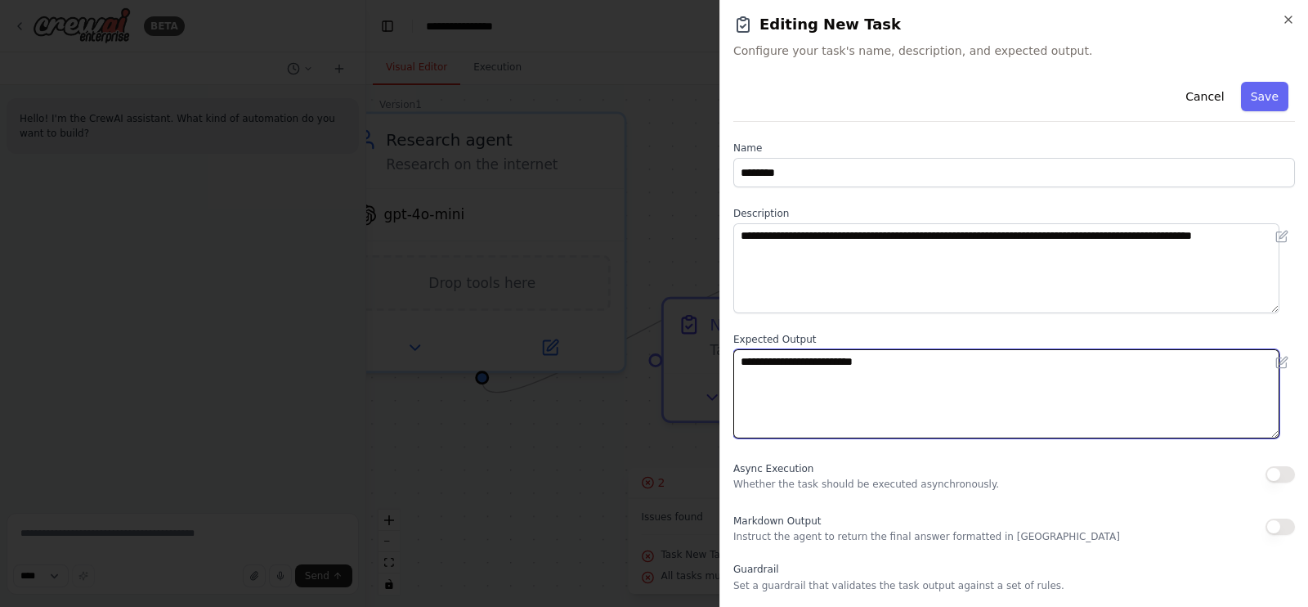
drag, startPoint x: 938, startPoint y: 381, endPoint x: 928, endPoint y: 377, distance: 10.6
click at [928, 377] on textarea "**********" at bounding box center [1007, 394] width 546 height 90
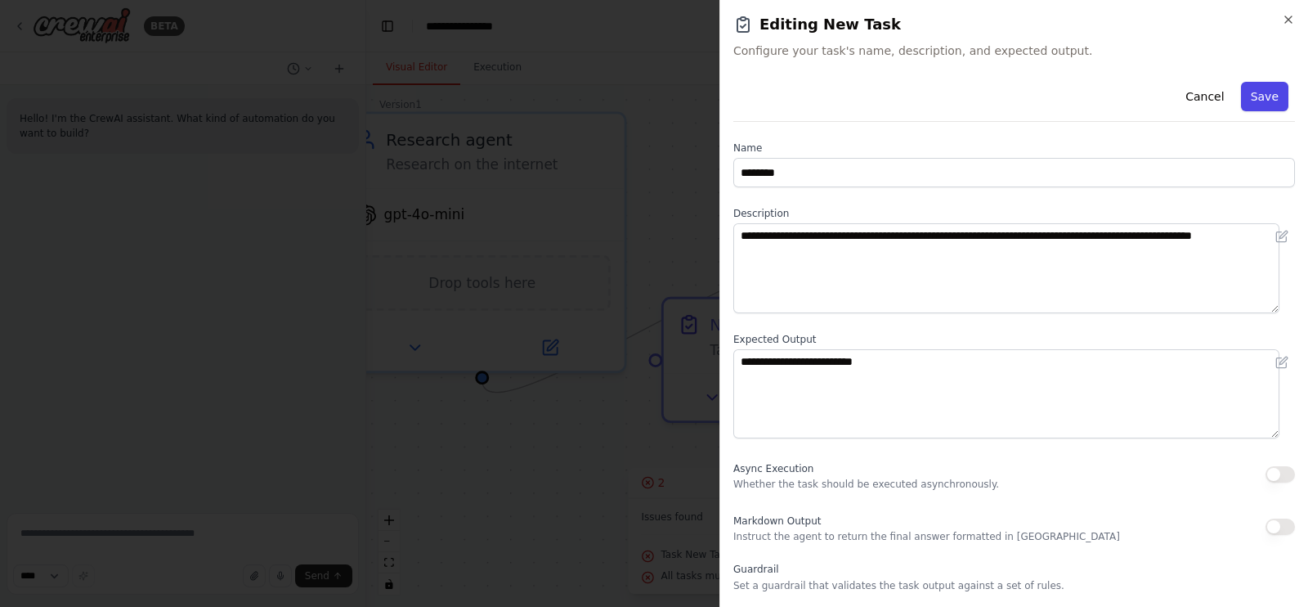
click at [1262, 100] on button "Save" at bounding box center [1264, 96] width 47 height 29
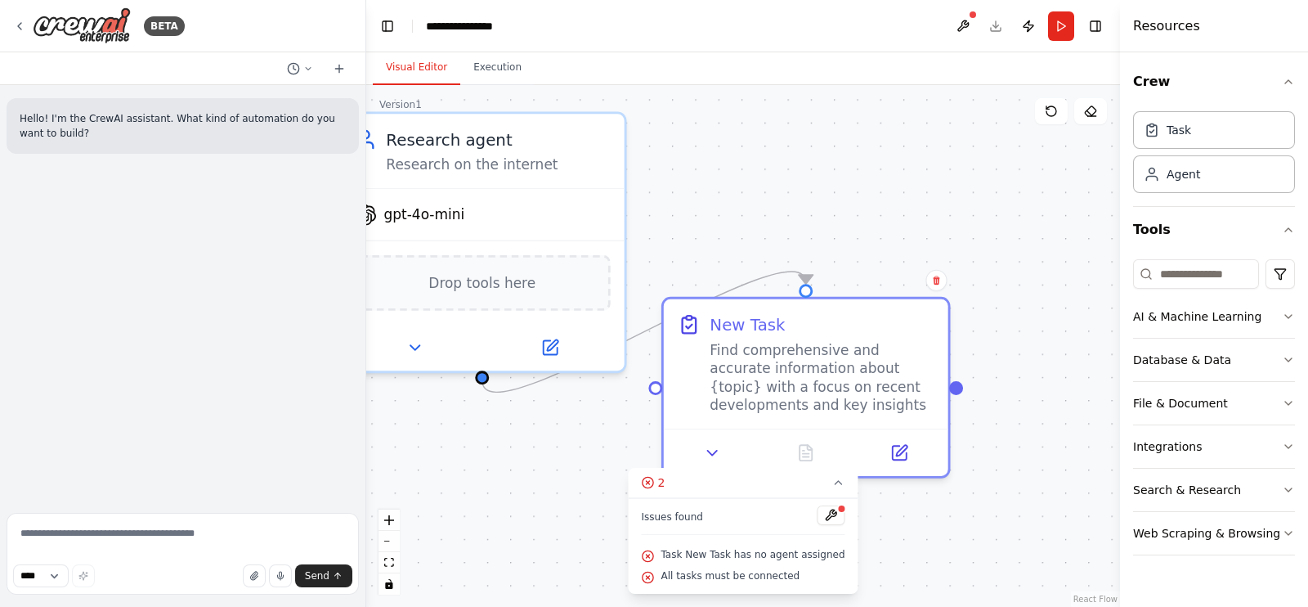
click at [841, 177] on div ".deletable-edge-delete-btn { width: 20px; height: 20px; border: 0px solid #ffff…" at bounding box center [743, 346] width 754 height 522
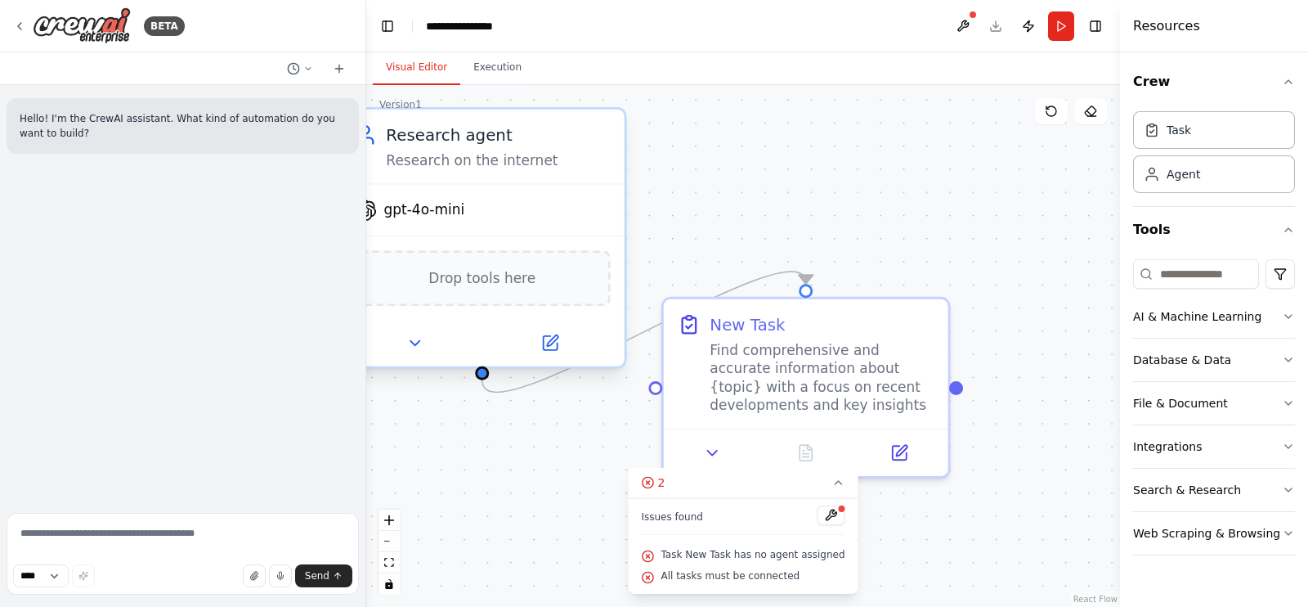
click at [503, 195] on div "gpt-4o-mini" at bounding box center [482, 210] width 285 height 51
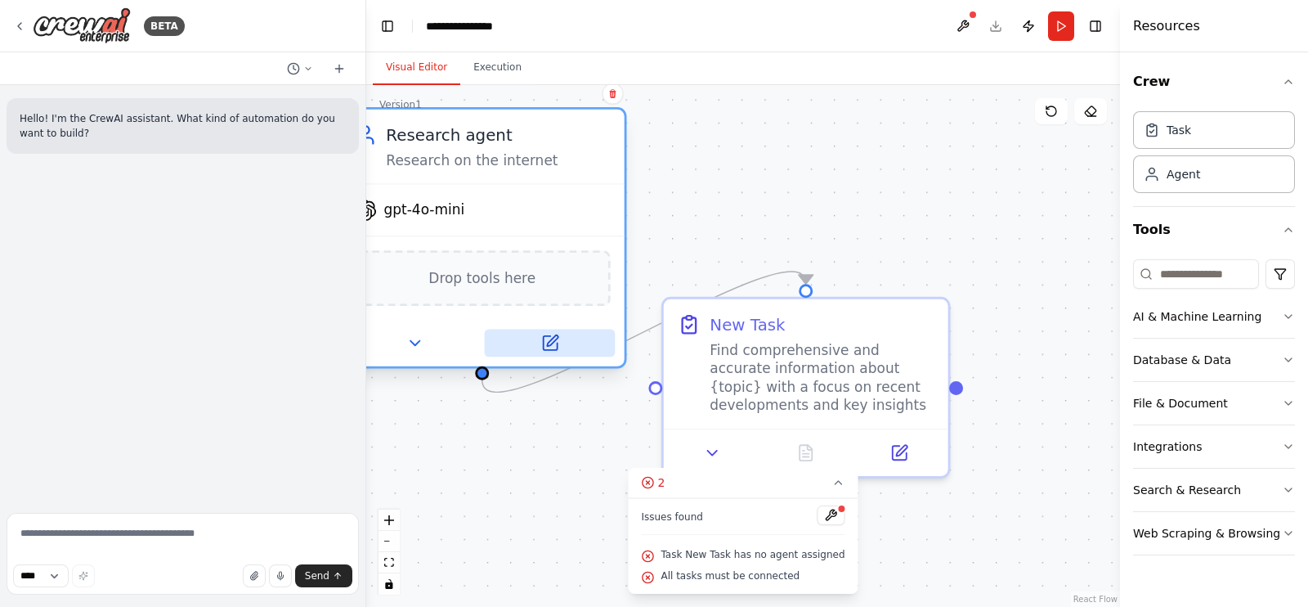
click at [559, 353] on button at bounding box center [550, 343] width 131 height 28
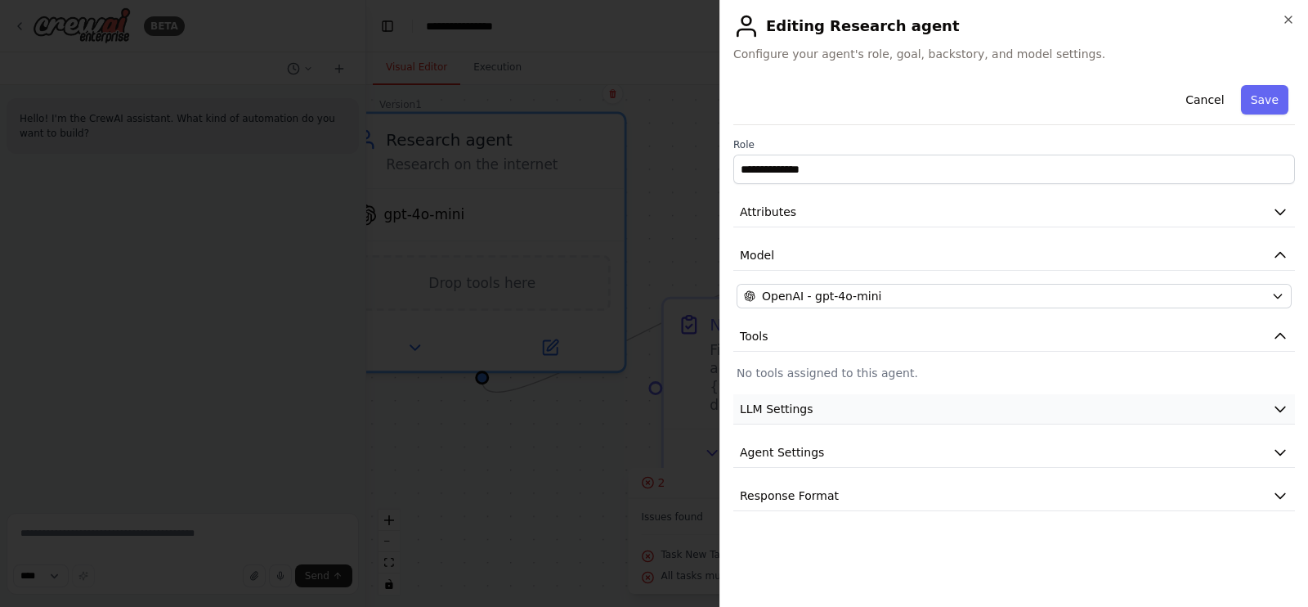
click at [850, 404] on button "LLM Settings" at bounding box center [1015, 409] width 562 height 30
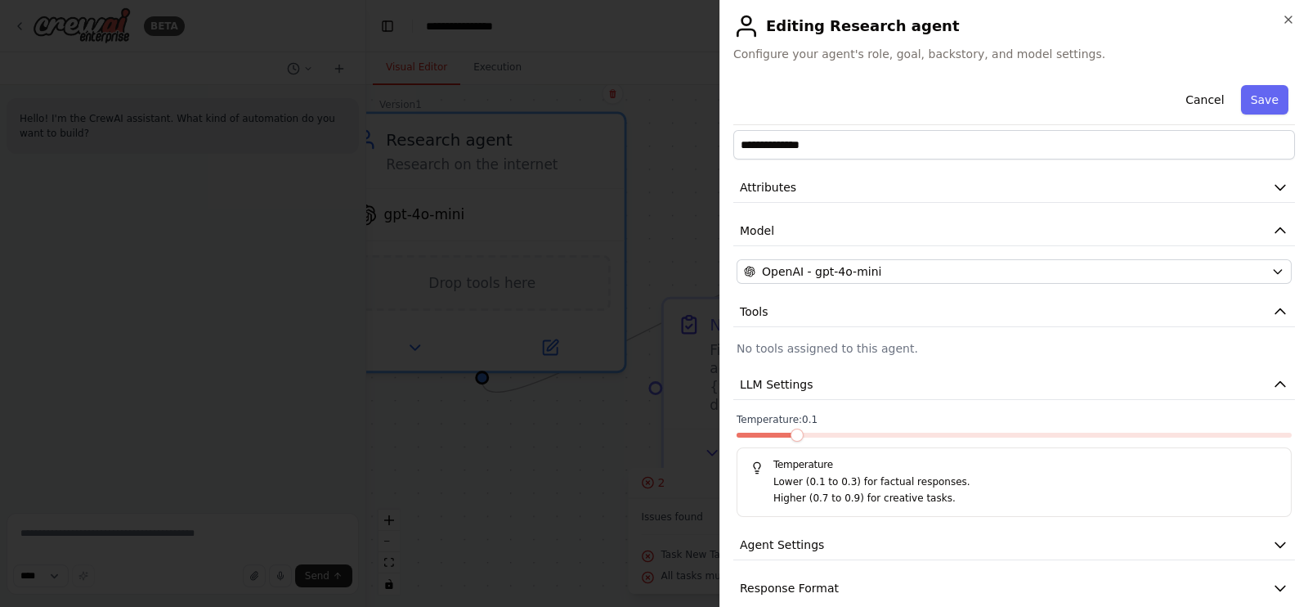
scroll to position [45, 0]
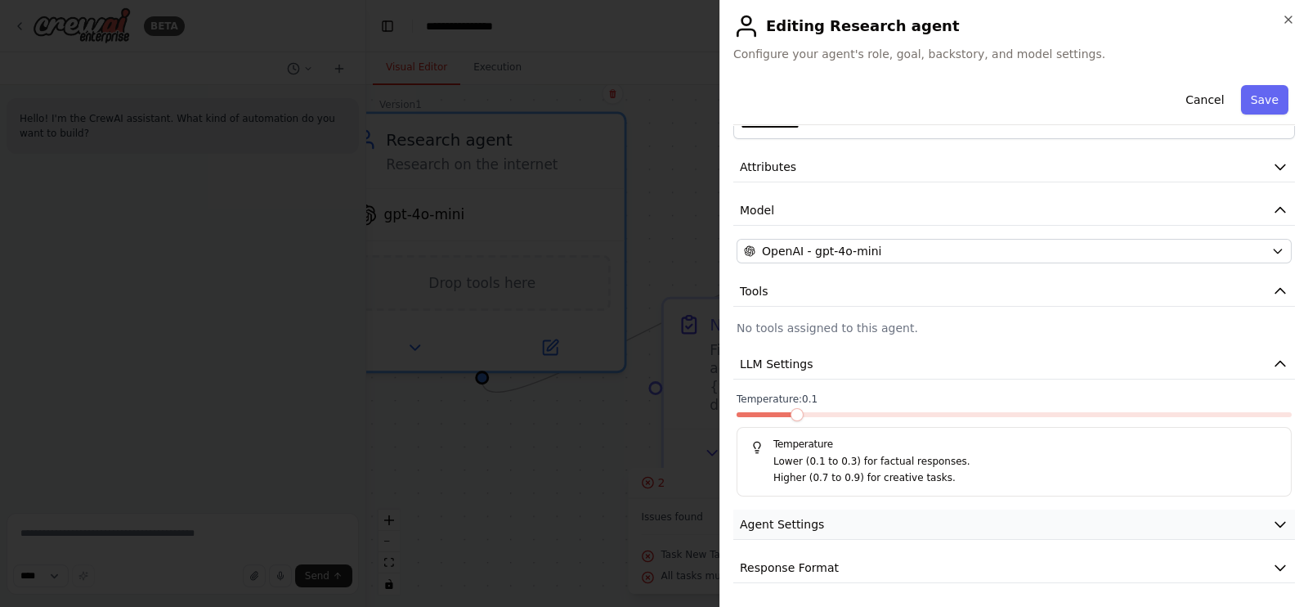
click at [803, 524] on span "Agent Settings" at bounding box center [782, 524] width 84 height 16
click at [875, 353] on button "LLM Settings" at bounding box center [1015, 364] width 562 height 30
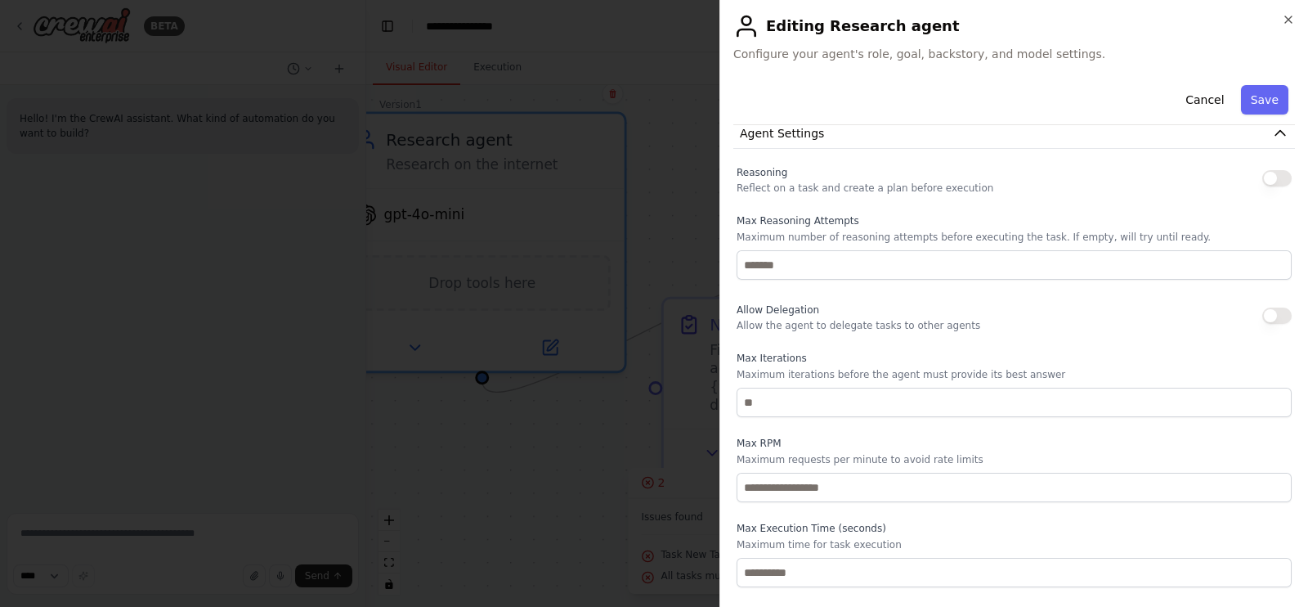
scroll to position [367, 0]
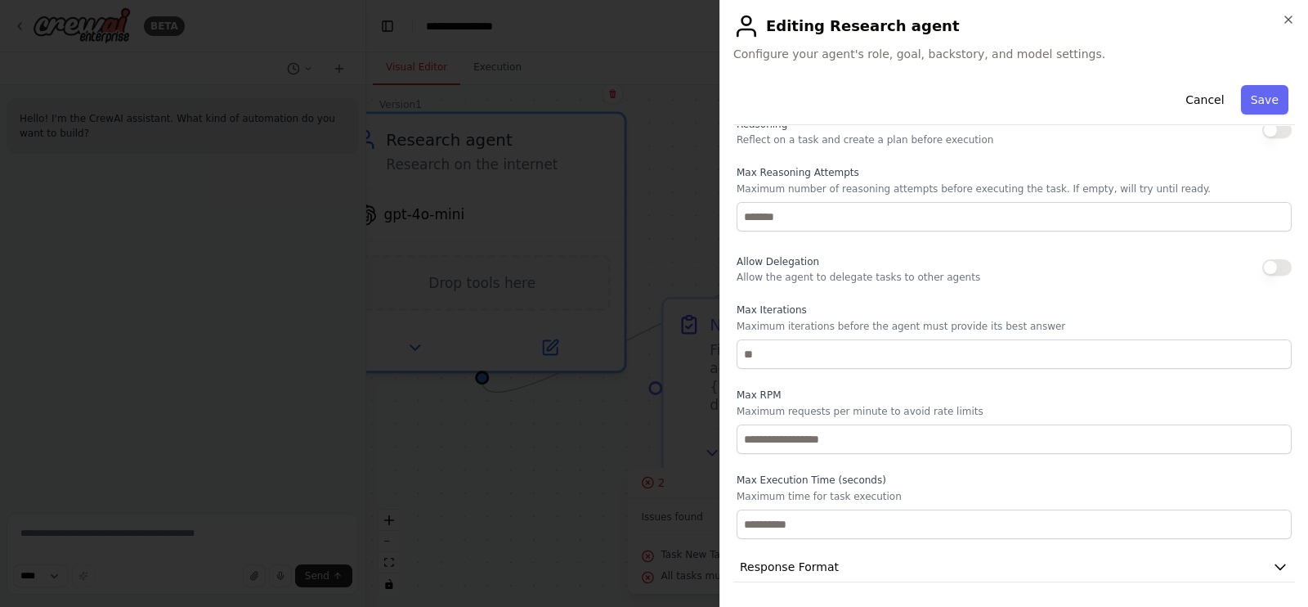
drag, startPoint x: 822, startPoint y: 565, endPoint x: 859, endPoint y: 486, distance: 87.8
click at [823, 566] on span "Response Format" at bounding box center [789, 567] width 99 height 16
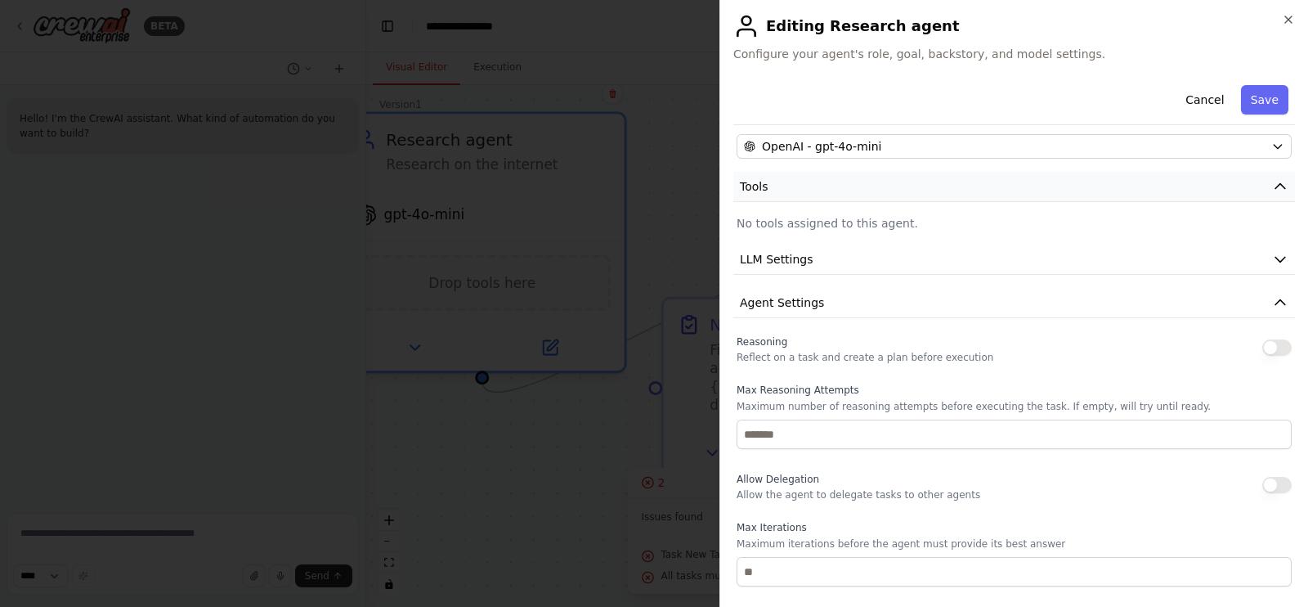
scroll to position [0, 0]
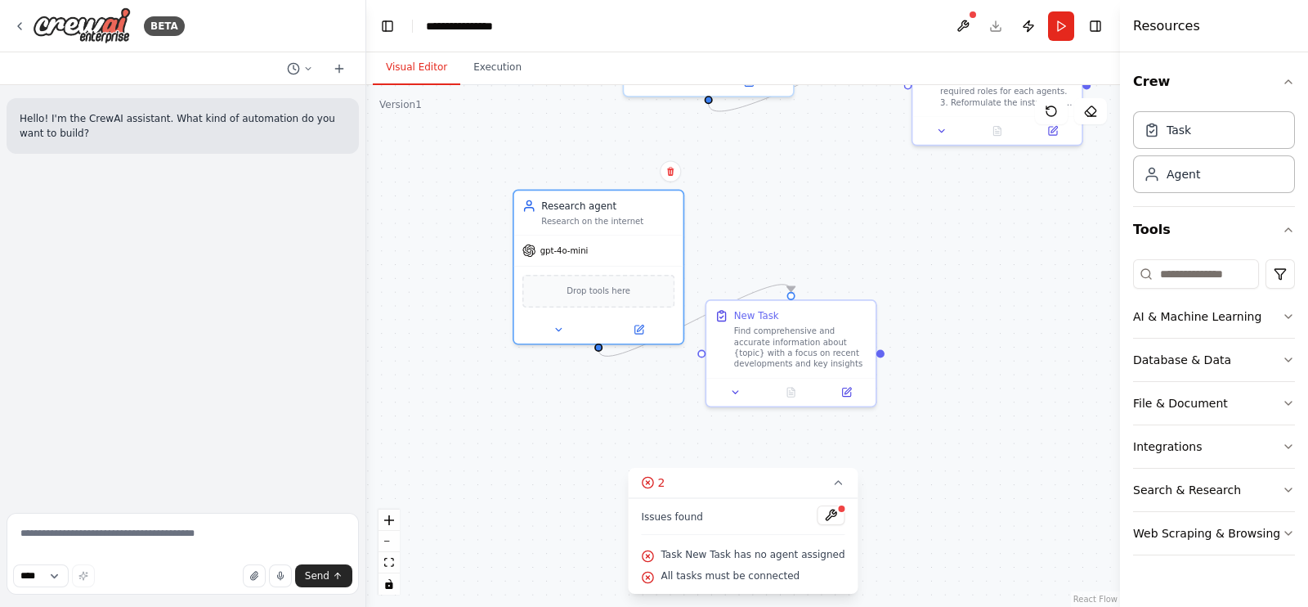
click at [858, 406] on div "New Task Find comprehensive and accurate information about {topic} with a focus…" at bounding box center [791, 353] width 172 height 108
click at [857, 401] on div at bounding box center [791, 389] width 169 height 28
click at [849, 388] on icon at bounding box center [848, 388] width 7 height 7
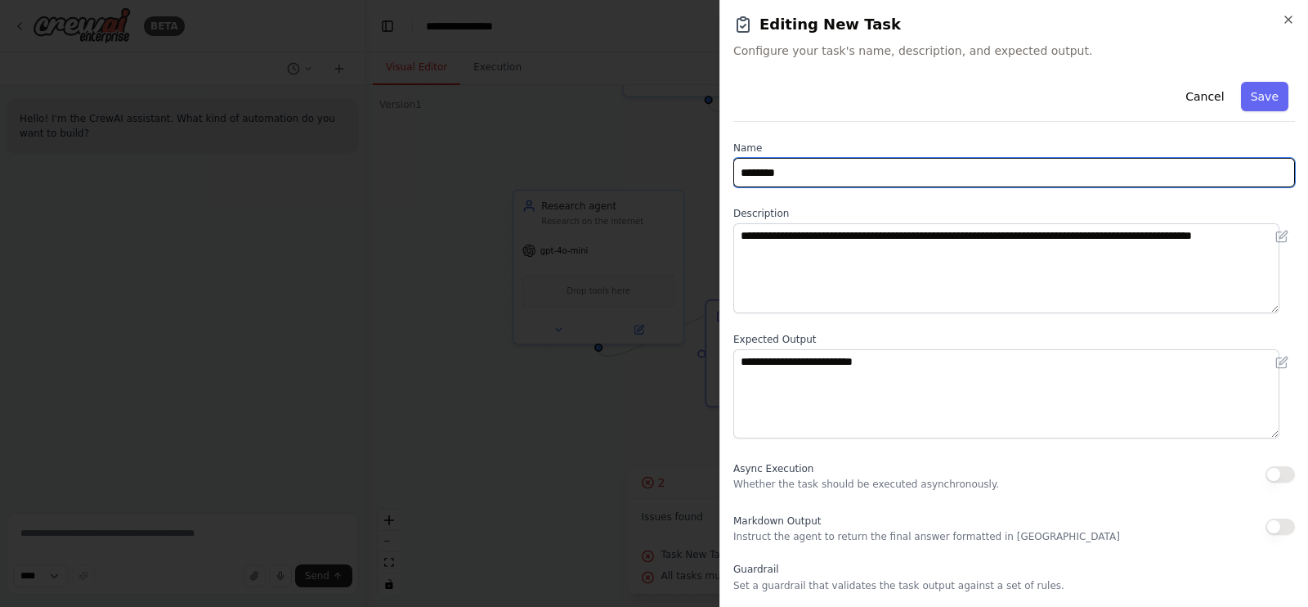
drag, startPoint x: 826, startPoint y: 171, endPoint x: 657, endPoint y: 176, distance: 168.5
click at [657, 176] on body "**********" at bounding box center [654, 303] width 1308 height 607
type input "**********"
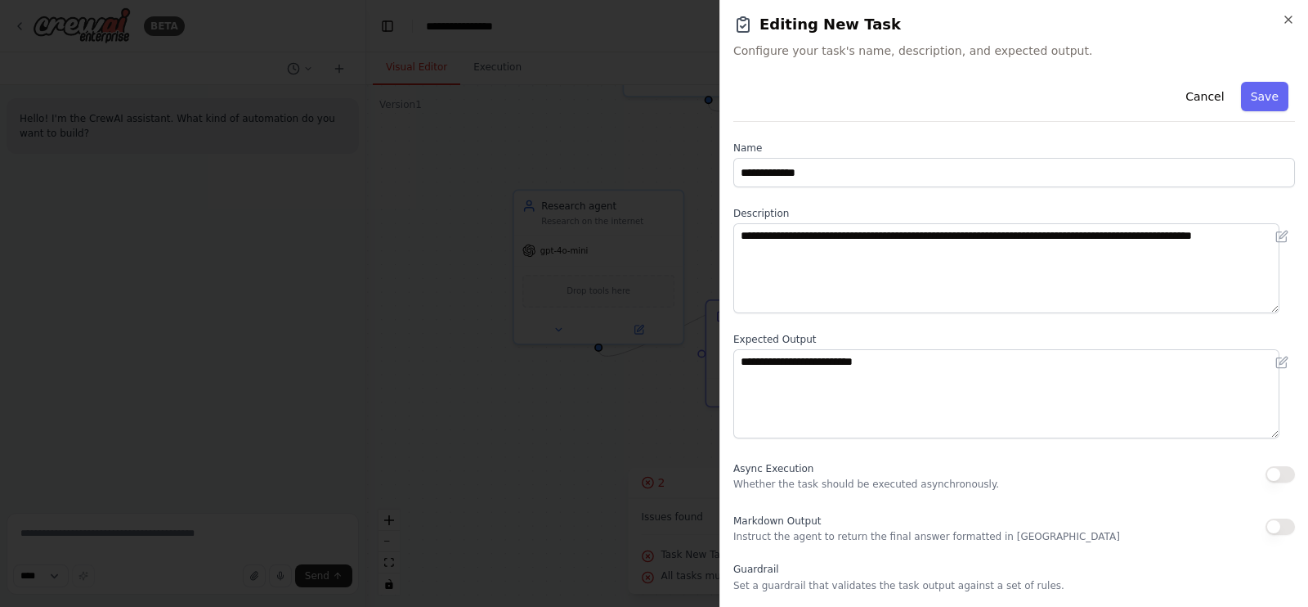
click at [832, 198] on div "**********" at bounding box center [1015, 399] width 562 height 649
click at [1260, 97] on button "Save" at bounding box center [1264, 96] width 47 height 29
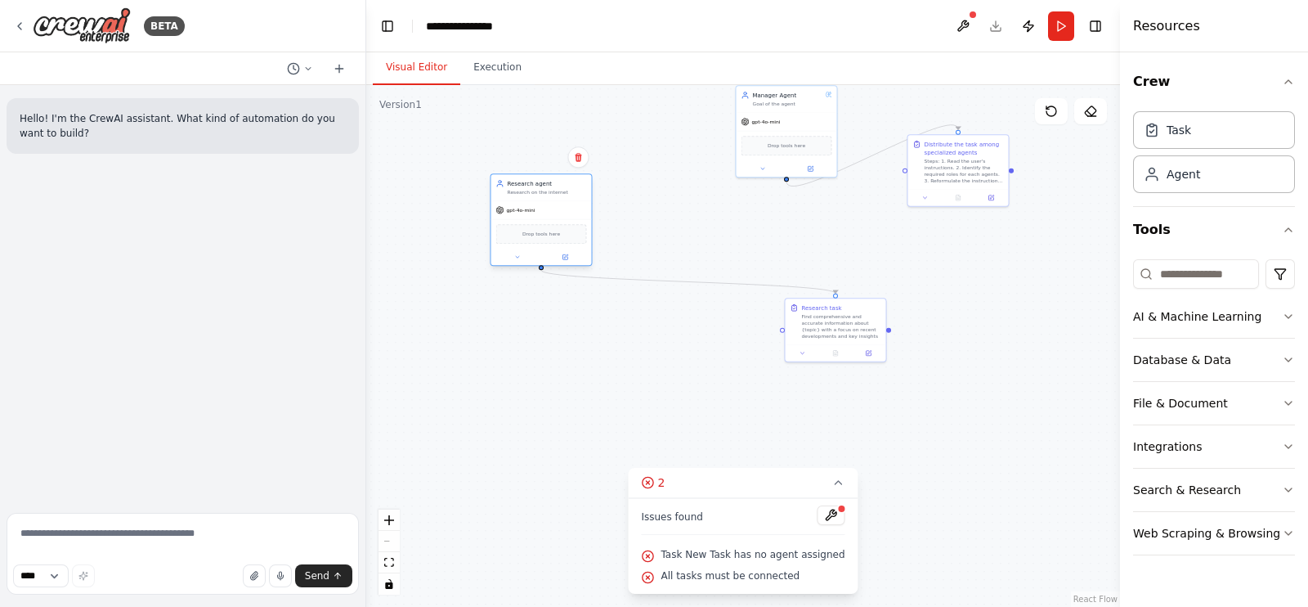
drag, startPoint x: 736, startPoint y: 267, endPoint x: 549, endPoint y: 205, distance: 197.3
click at [549, 205] on div "gpt-4o-mini" at bounding box center [541, 210] width 101 height 18
drag, startPoint x: 812, startPoint y: 334, endPoint x: 687, endPoint y: 311, distance: 127.2
click at [687, 311] on div "Find comprehensive and accurate information about {topic} with a focus on recen…" at bounding box center [719, 300] width 79 height 26
click at [732, 555] on span "Task New Task has no agent assigned" at bounding box center [753, 554] width 184 height 13
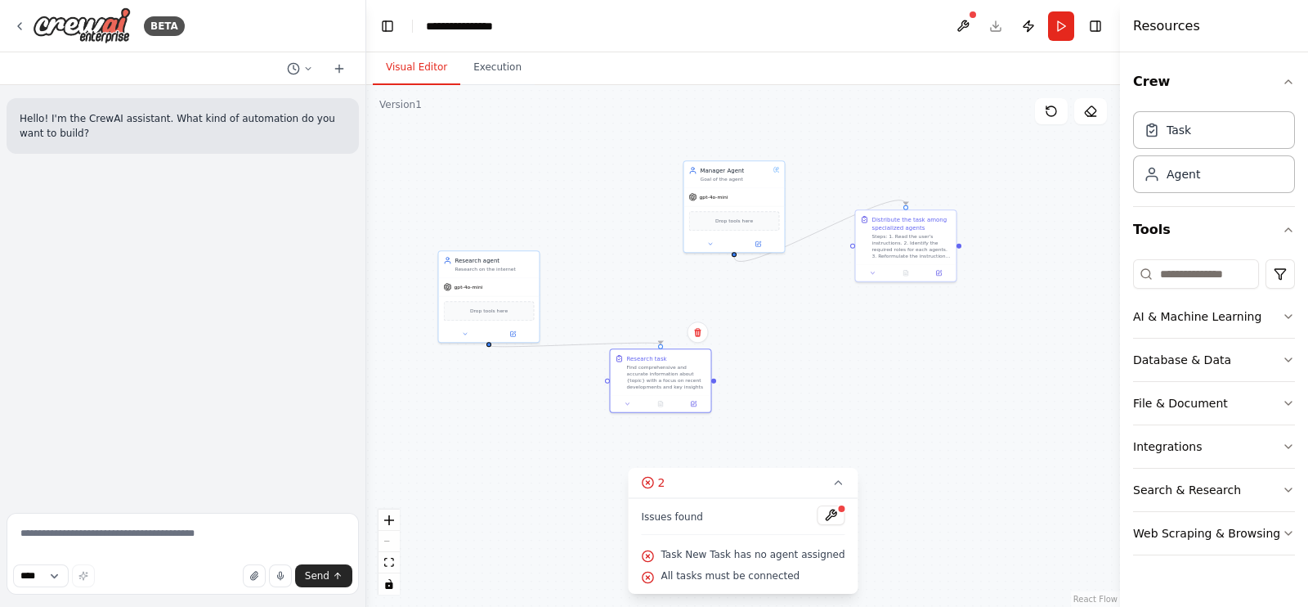
drag, startPoint x: 873, startPoint y: 312, endPoint x: 821, endPoint y: 386, distance: 90.3
click at [821, 386] on div ".deletable-edge-delete-btn { width: 20px; height: 20px; border: 0px solid #ffff…" at bounding box center [743, 346] width 754 height 522
click at [961, 25] on button at bounding box center [963, 25] width 26 height 29
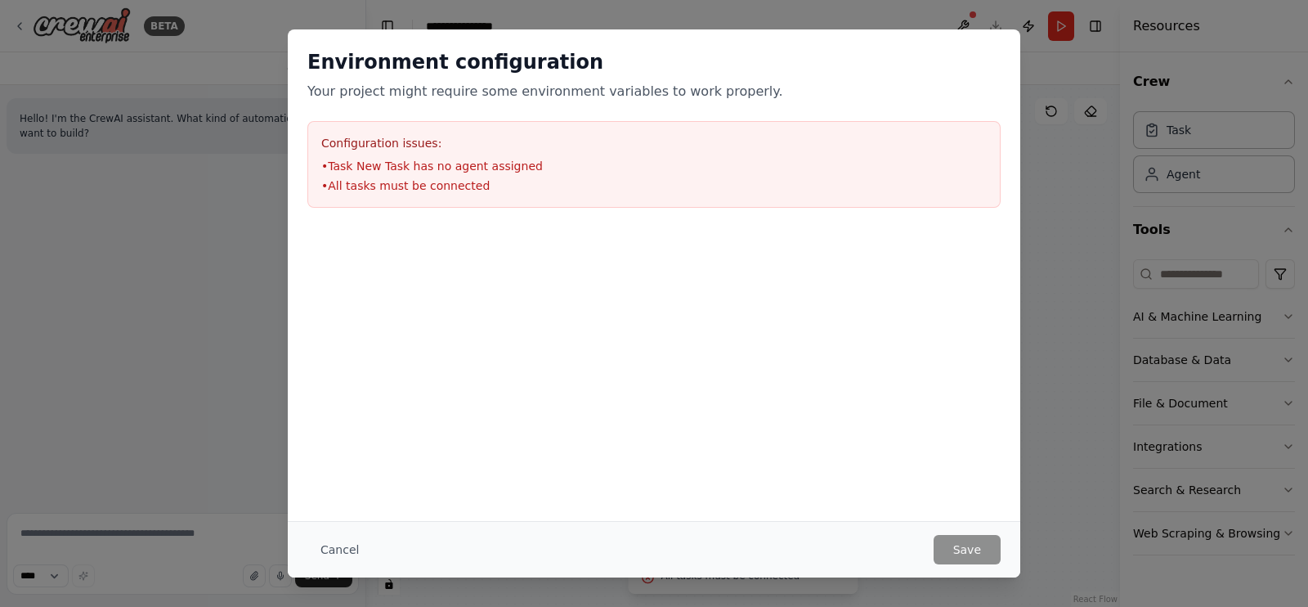
drag, startPoint x: 340, startPoint y: 550, endPoint x: 411, endPoint y: 529, distance: 74.3
click at [341, 545] on button "Cancel" at bounding box center [339, 549] width 65 height 29
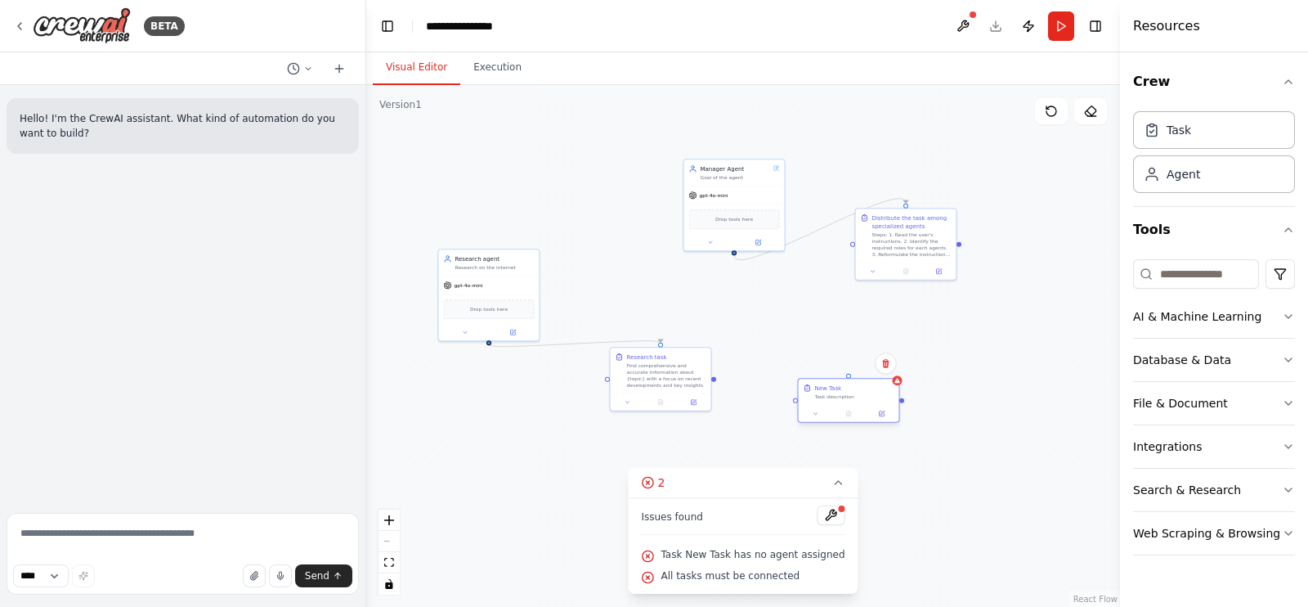
drag, startPoint x: 930, startPoint y: 369, endPoint x: 841, endPoint y: 394, distance: 91.9
click at [841, 394] on div "Task description" at bounding box center [854, 396] width 79 height 7
click at [883, 366] on button at bounding box center [878, 362] width 21 height 21
click at [840, 361] on button "Confirm" at bounding box center [831, 363] width 58 height 20
click at [820, 388] on div ".deletable-edge-delete-btn { width: 20px; height: 20px; border: 0px solid #ffff…" at bounding box center [743, 346] width 754 height 522
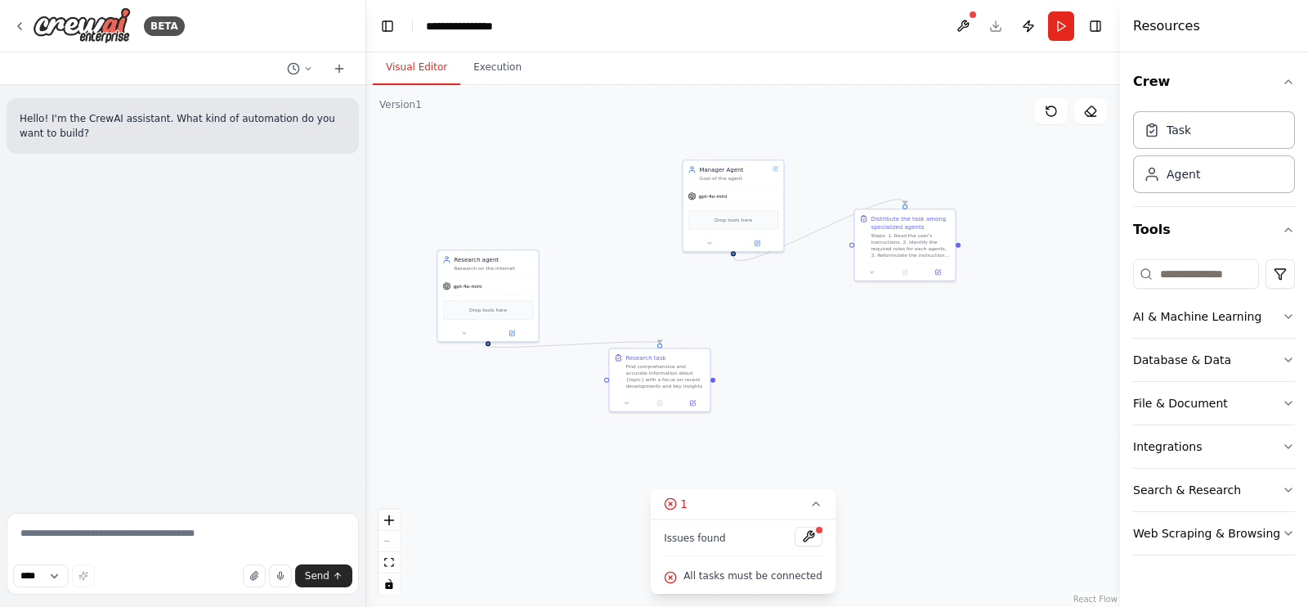
click at [758, 525] on div "Issues found All tasks must be connected" at bounding box center [743, 556] width 185 height 74
click at [965, 19] on button at bounding box center [963, 25] width 26 height 29
click at [964, 19] on div at bounding box center [963, 25] width 26 height 29
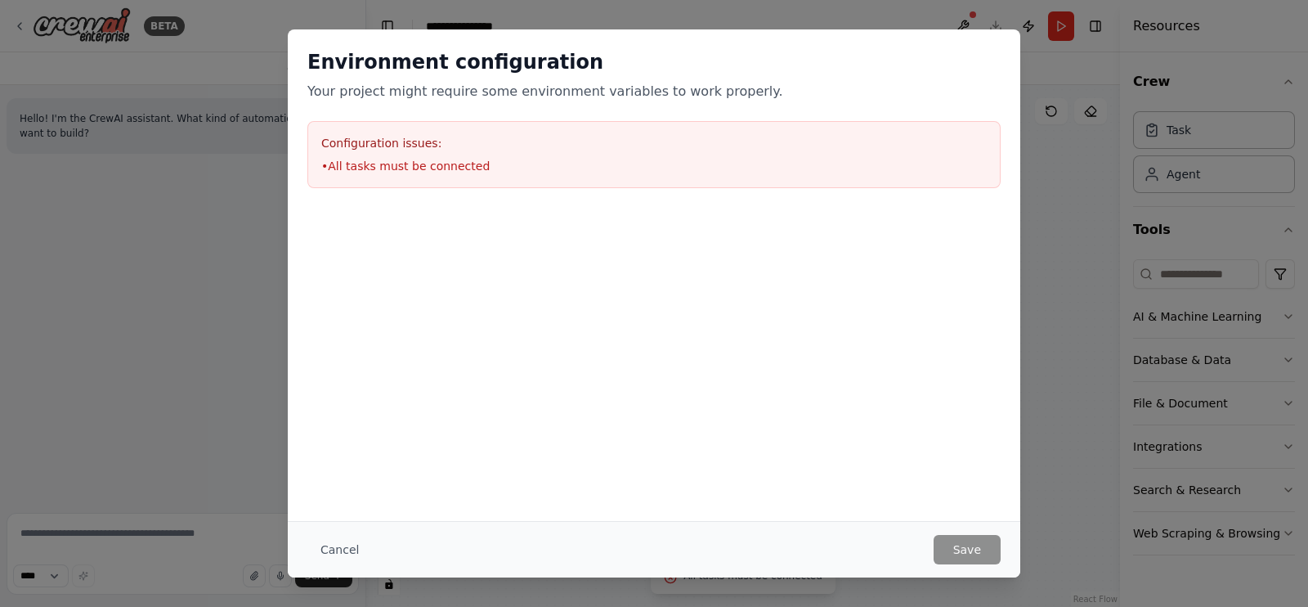
click at [804, 503] on div "Environment configuration Your project might require some environment variables…" at bounding box center [654, 274] width 733 height 491
click at [767, 361] on div "Environment configuration Your project might require some environment variables…" at bounding box center [654, 303] width 733 height 548
click at [355, 123] on div "Configuration issues: • All tasks must be connected" at bounding box center [653, 154] width 693 height 67
drag, startPoint x: 350, startPoint y: 149, endPoint x: 348, endPoint y: 160, distance: 11.7
click at [349, 155] on div "Configuration issues: • All tasks must be connected" at bounding box center [653, 154] width 693 height 67
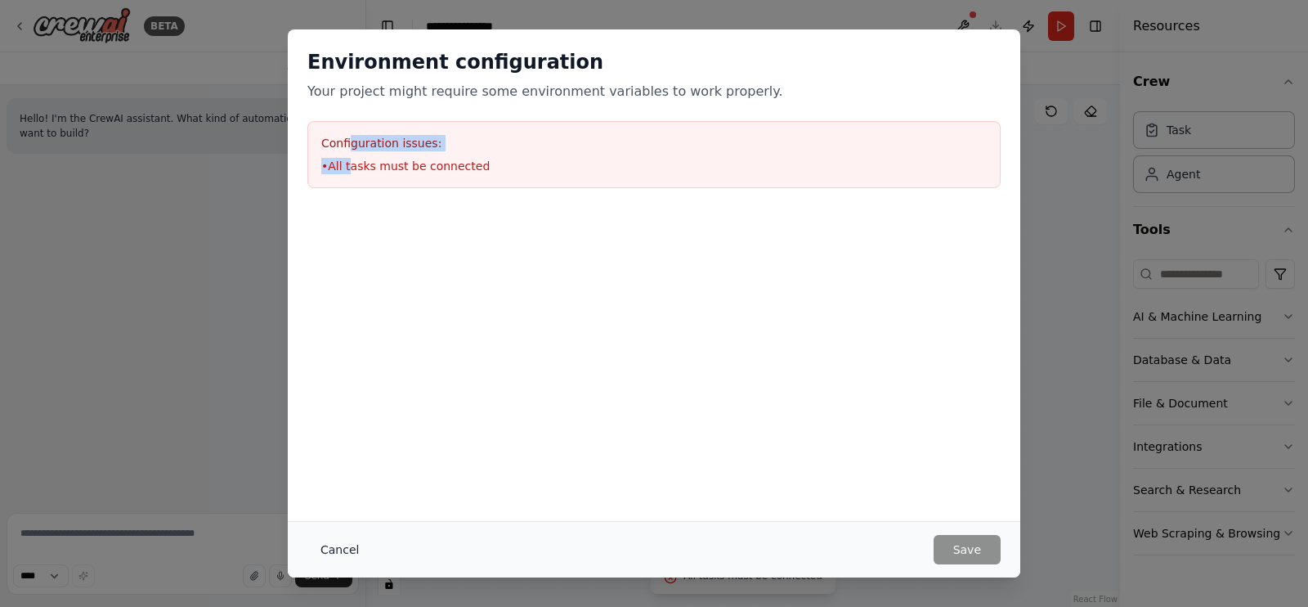
click at [339, 555] on button "Cancel" at bounding box center [339, 549] width 65 height 29
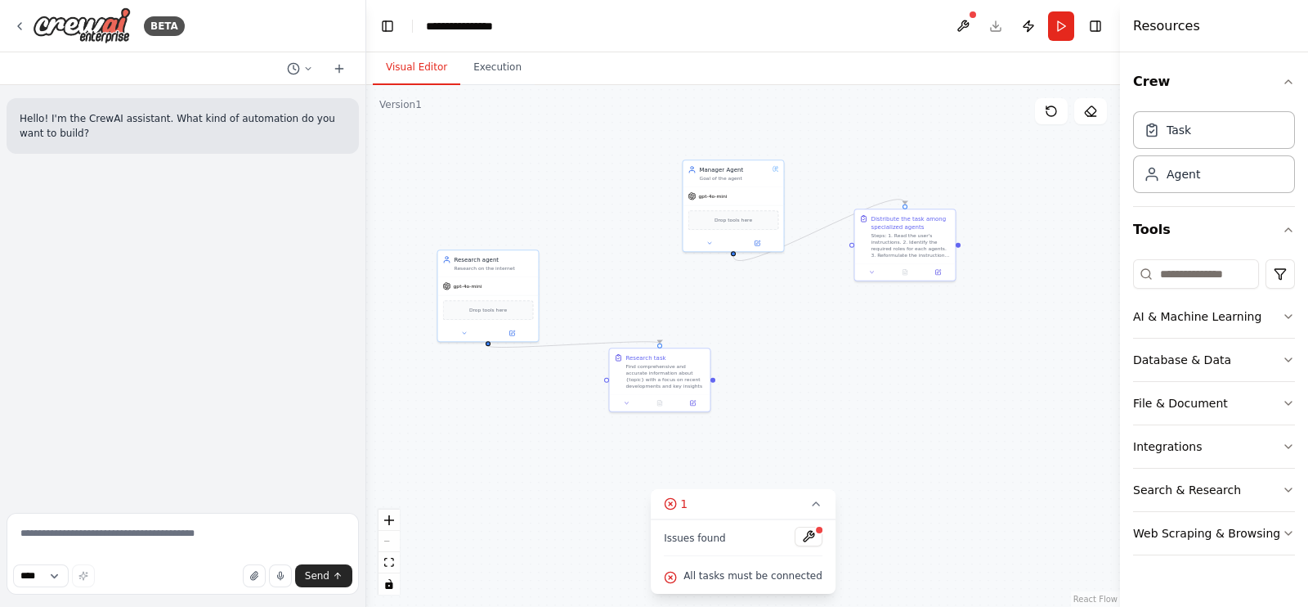
drag, startPoint x: 810, startPoint y: 373, endPoint x: 837, endPoint y: 381, distance: 27.4
click at [837, 381] on div ".deletable-edge-delete-btn { width: 20px; height: 20px; border: 0px solid #ffff…" at bounding box center [743, 346] width 754 height 522
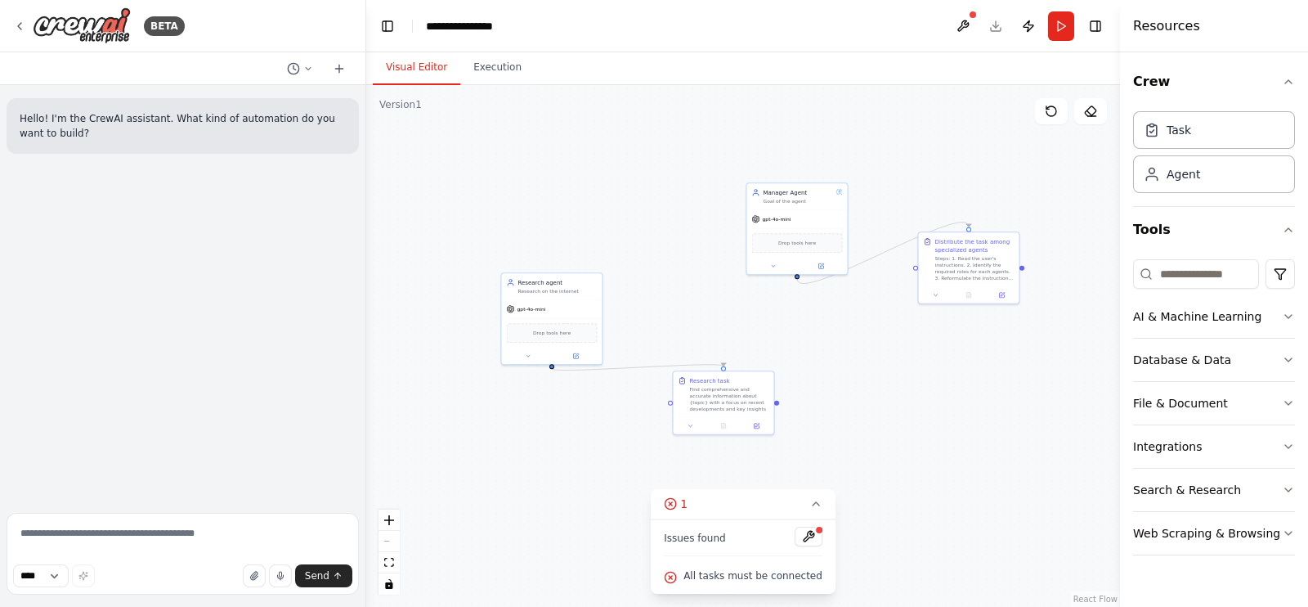
click at [677, 505] on icon at bounding box center [670, 503] width 13 height 13
drag, startPoint x: 630, startPoint y: 498, endPoint x: 654, endPoint y: 505, distance: 25.4
click at [636, 497] on div ".deletable-edge-delete-btn { width: 20px; height: 20px; border: 0px solid #ffff…" at bounding box center [743, 346] width 754 height 522
drag, startPoint x: 578, startPoint y: 293, endPoint x: 636, endPoint y: 241, distance: 77.6
click at [614, 262] on div "Research agent Research on the internet" at bounding box center [567, 275] width 101 height 26
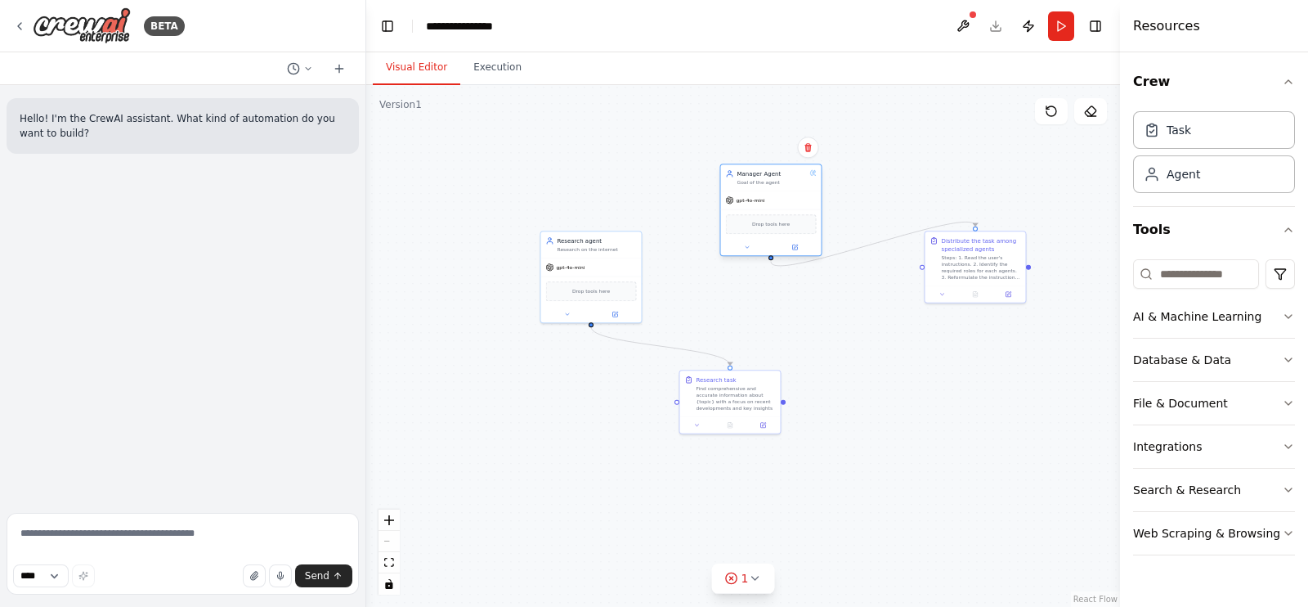
drag, startPoint x: 792, startPoint y: 202, endPoint x: 762, endPoint y: 177, distance: 39.0
click at [761, 179] on div "Manager Agent Goal of the agent" at bounding box center [771, 177] width 101 height 26
drag, startPoint x: 967, startPoint y: 264, endPoint x: 849, endPoint y: 317, distance: 129.2
click at [849, 317] on div "Steps: 1. Read the user's instructions. 2. Identify the required roles for each…" at bounding box center [867, 315] width 79 height 26
click at [872, 420] on div ".deletable-edge-delete-btn { width: 20px; height: 20px; border: 0px solid #ffff…" at bounding box center [743, 346] width 754 height 522
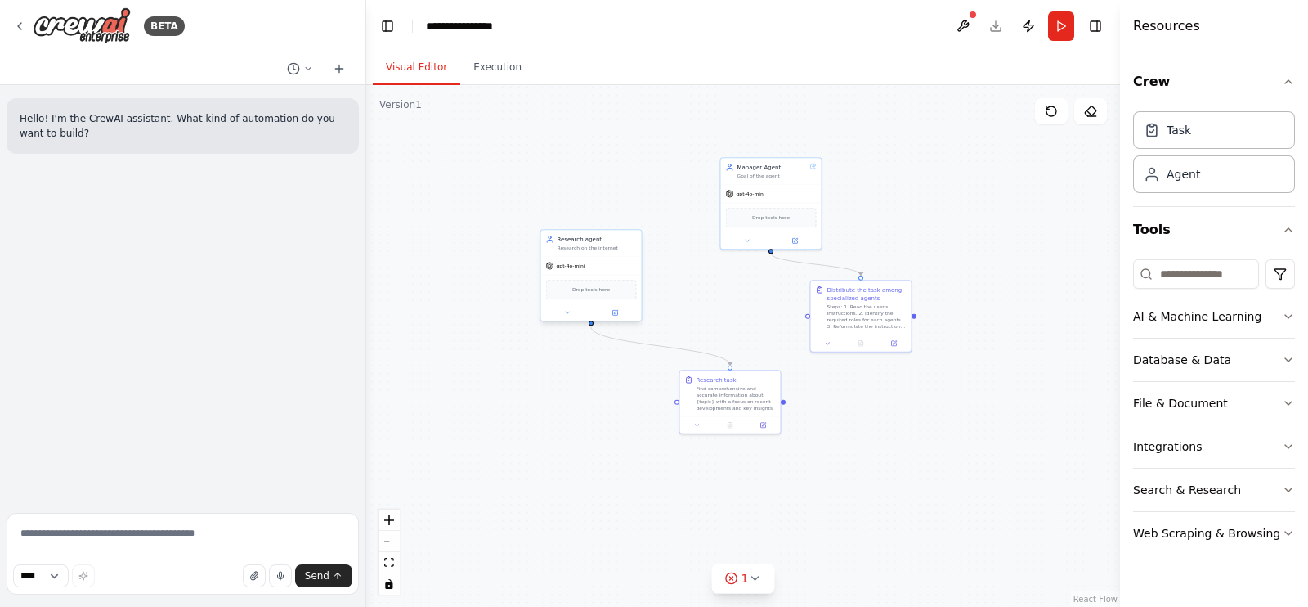
click at [615, 275] on div "Drop tools here" at bounding box center [591, 290] width 101 height 30
click at [600, 288] on span "Drop tools here" at bounding box center [591, 289] width 38 height 8
click at [569, 312] on icon at bounding box center [567, 312] width 7 height 7
click at [508, 353] on div ".deletable-edge-delete-btn { width: 20px; height: 20px; border: 0px solid #ffff…" at bounding box center [743, 346] width 754 height 522
click at [720, 398] on div "Find comprehensive and accurate information about {topic} with a focus on recen…" at bounding box center [736, 397] width 79 height 26
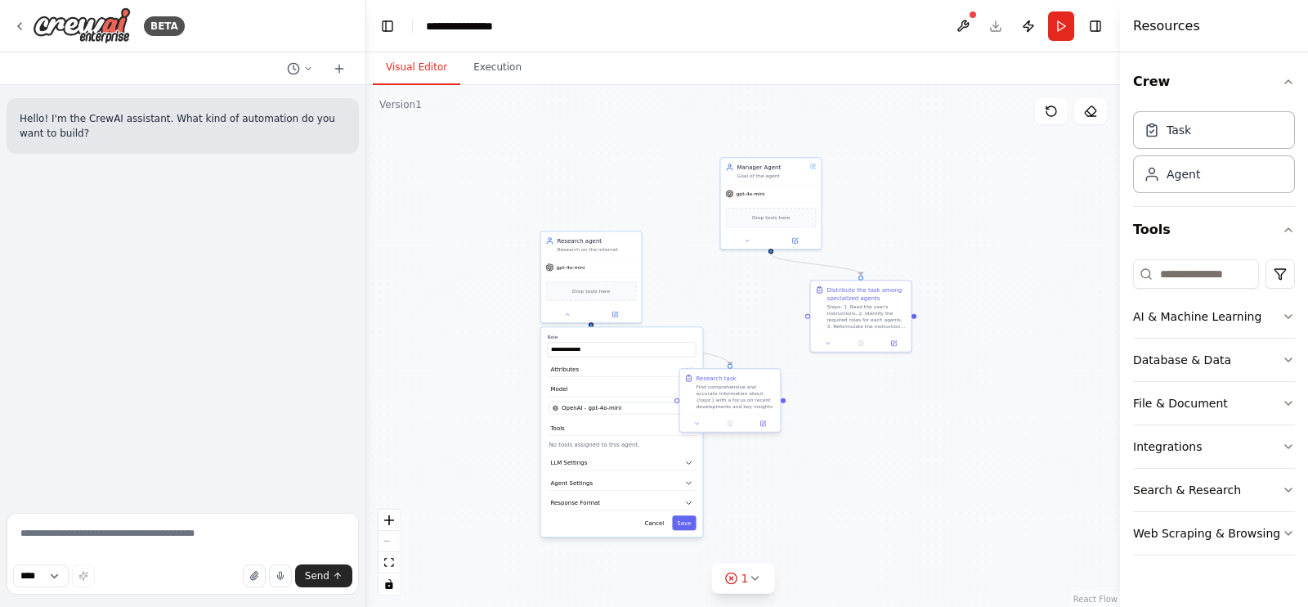
click at [720, 398] on div "Find comprehensive and accurate information about {topic} with a focus on recen…" at bounding box center [736, 397] width 79 height 26
click at [765, 430] on div at bounding box center [730, 423] width 101 height 17
click at [765, 422] on icon at bounding box center [764, 422] width 4 height 4
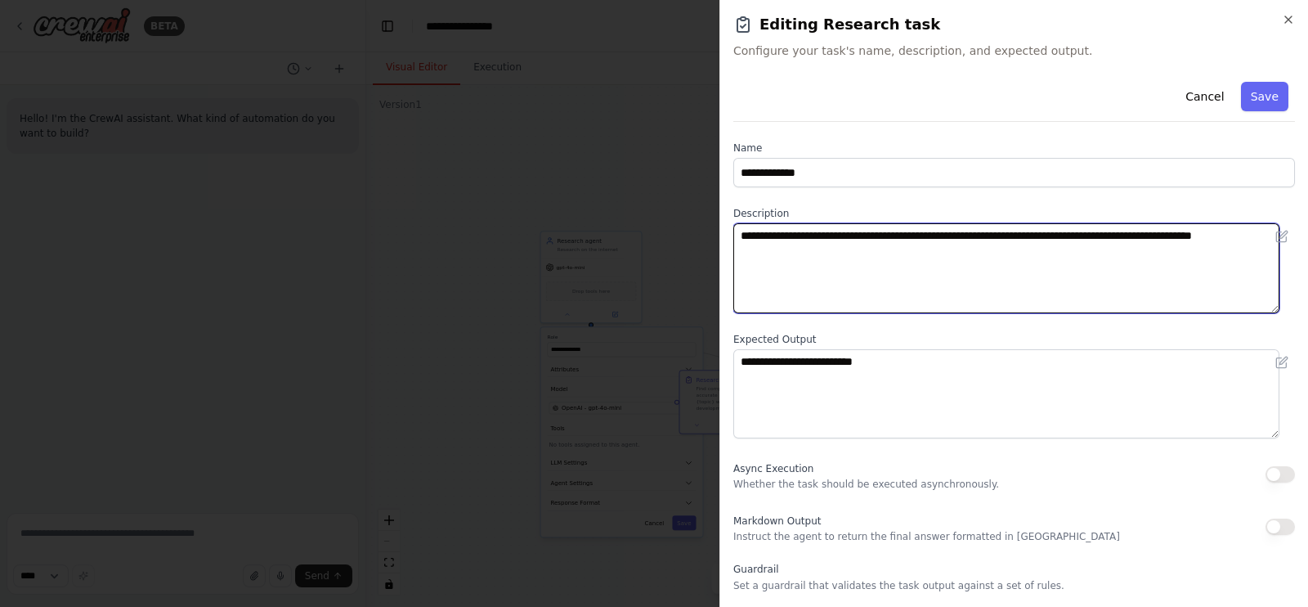
click at [823, 263] on textarea "**********" at bounding box center [1007, 268] width 546 height 90
paste textarea "**********"
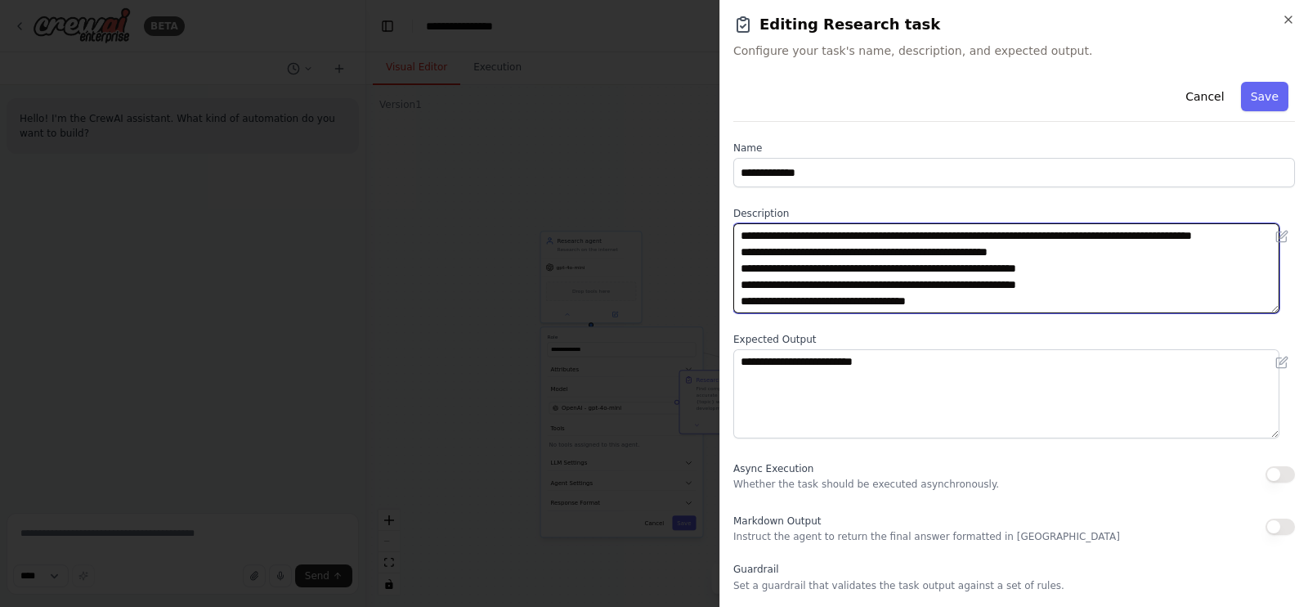
click at [1078, 266] on textarea "**********" at bounding box center [1007, 268] width 546 height 90
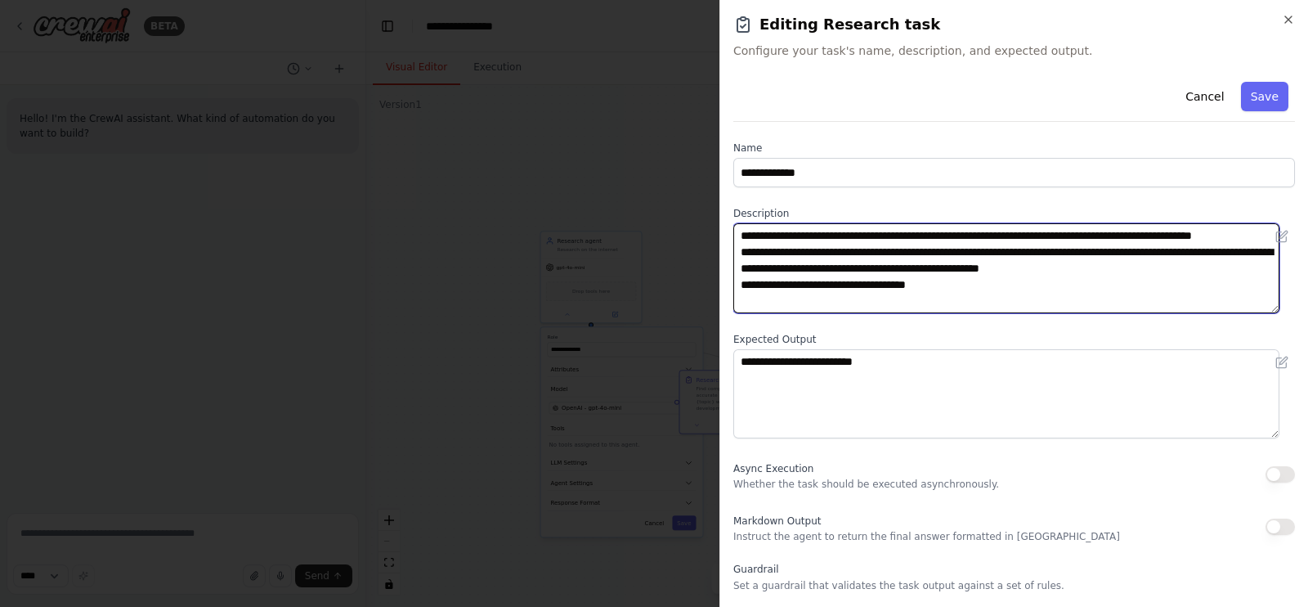
click at [1191, 287] on textarea "**********" at bounding box center [1007, 268] width 546 height 90
type textarea "**********"
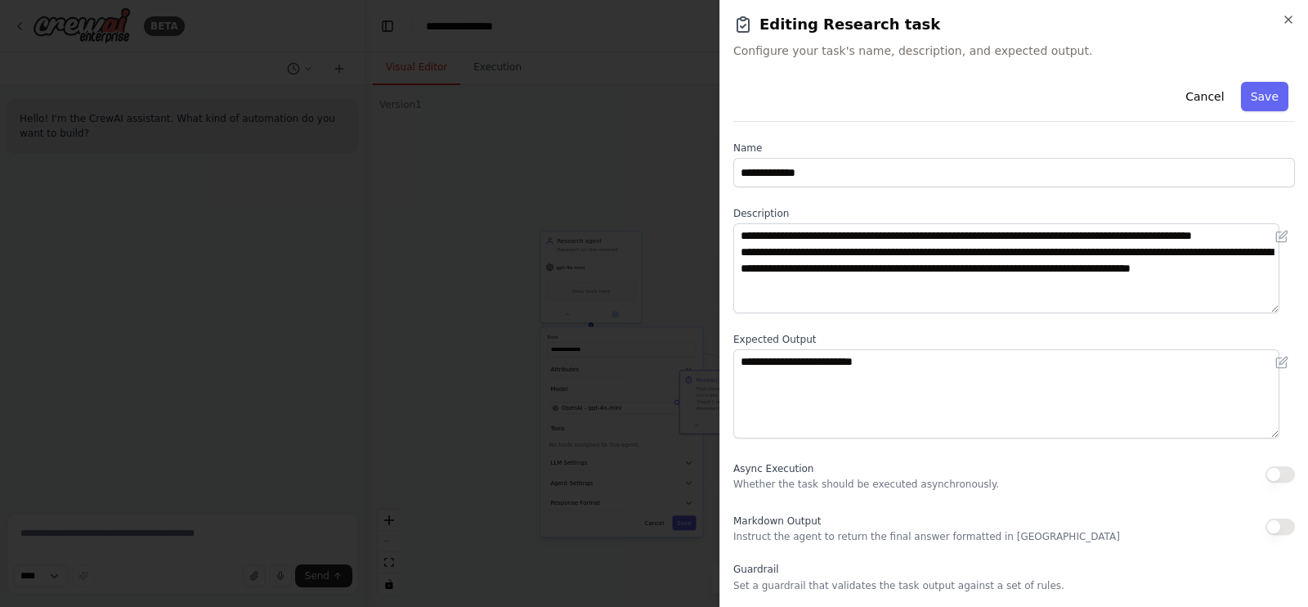
drag, startPoint x: 1084, startPoint y: 315, endPoint x: 1077, endPoint y: 302, distance: 14.6
click at [1084, 316] on div "**********" at bounding box center [1015, 399] width 562 height 649
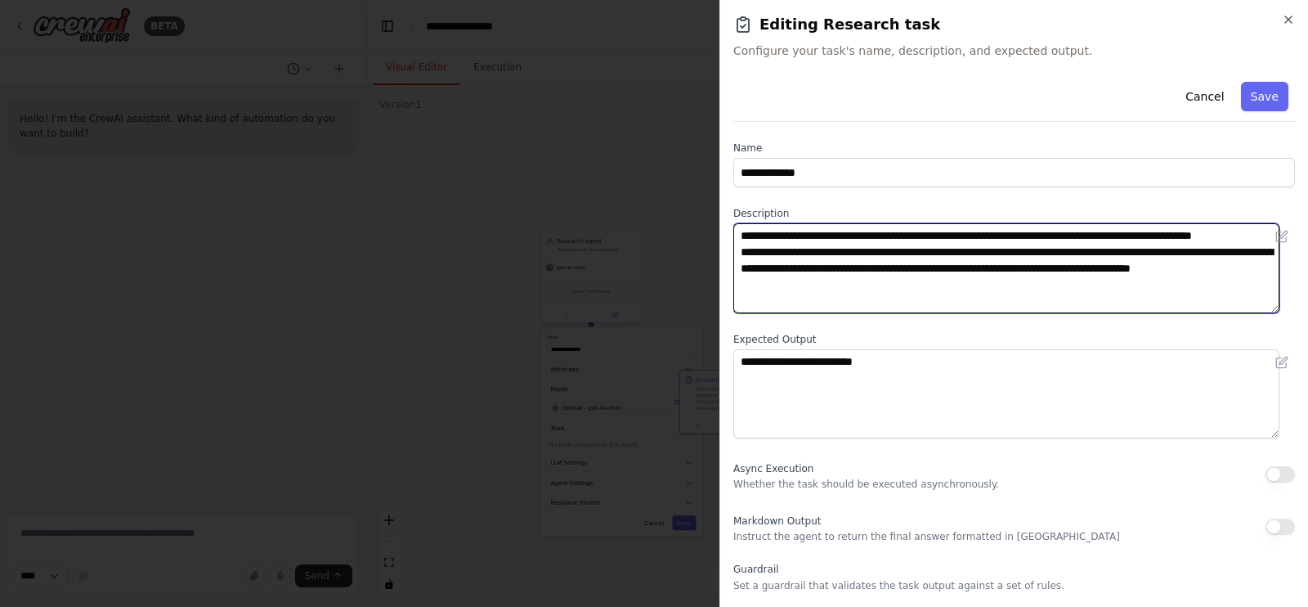
click at [1070, 292] on textarea "**********" at bounding box center [1007, 268] width 546 height 90
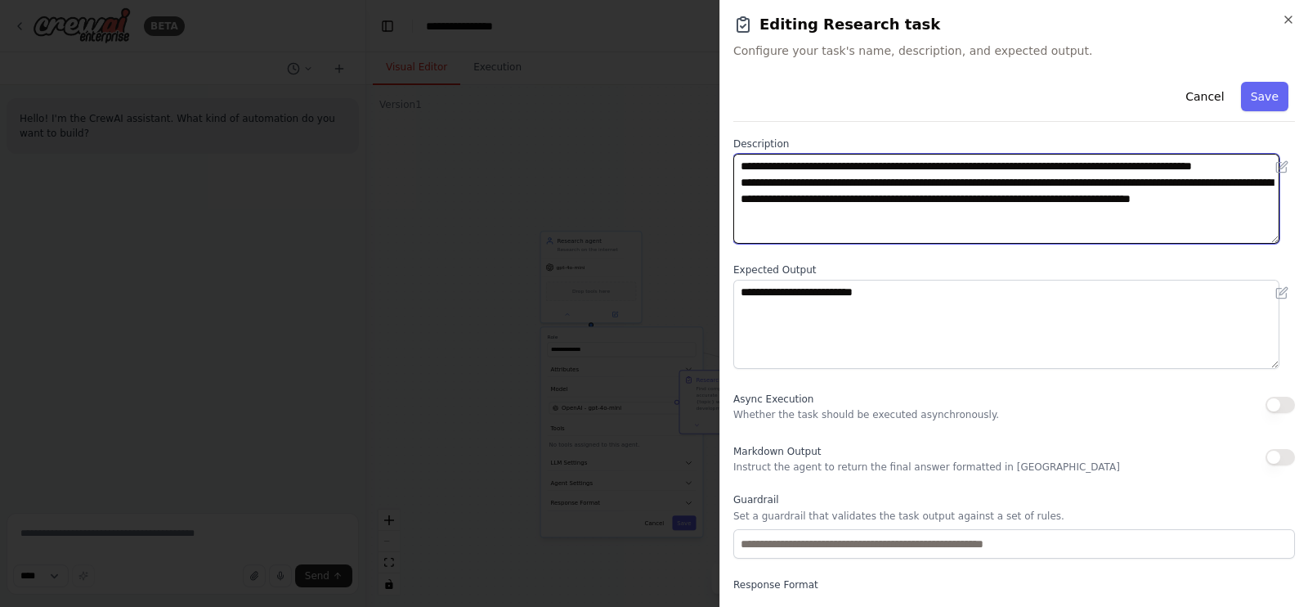
scroll to position [131, 0]
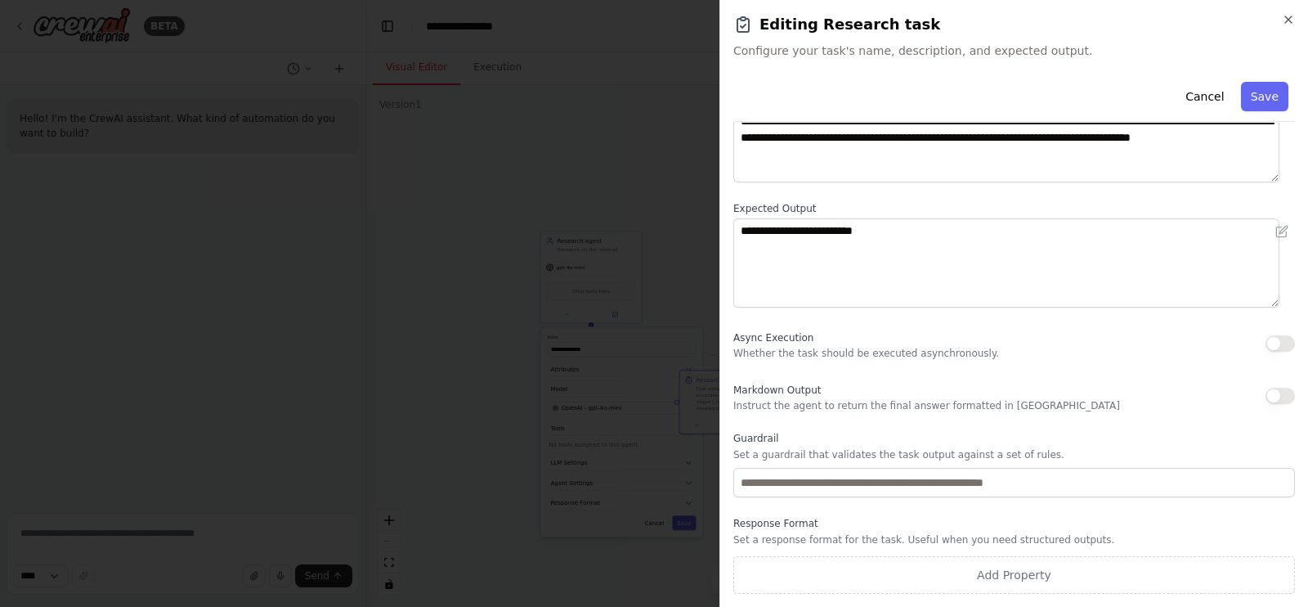
click at [1047, 335] on div "Async Execution Whether the task should be executed asynchronously." at bounding box center [1015, 343] width 562 height 33
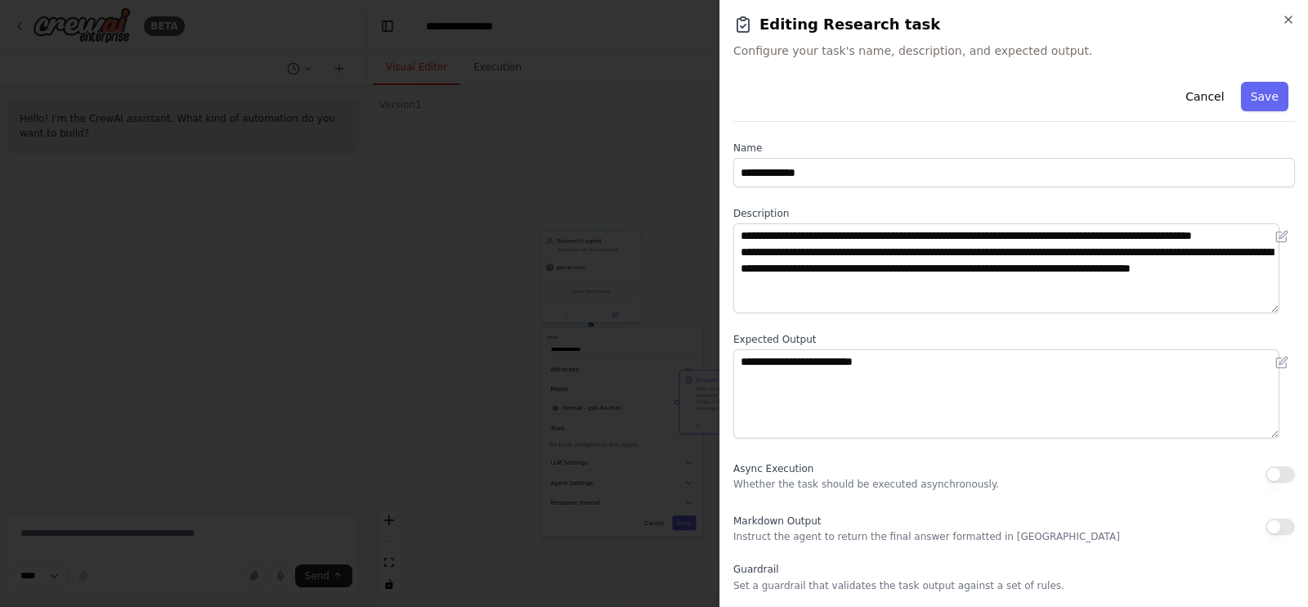
click at [1261, 96] on button "Save" at bounding box center [1264, 96] width 47 height 29
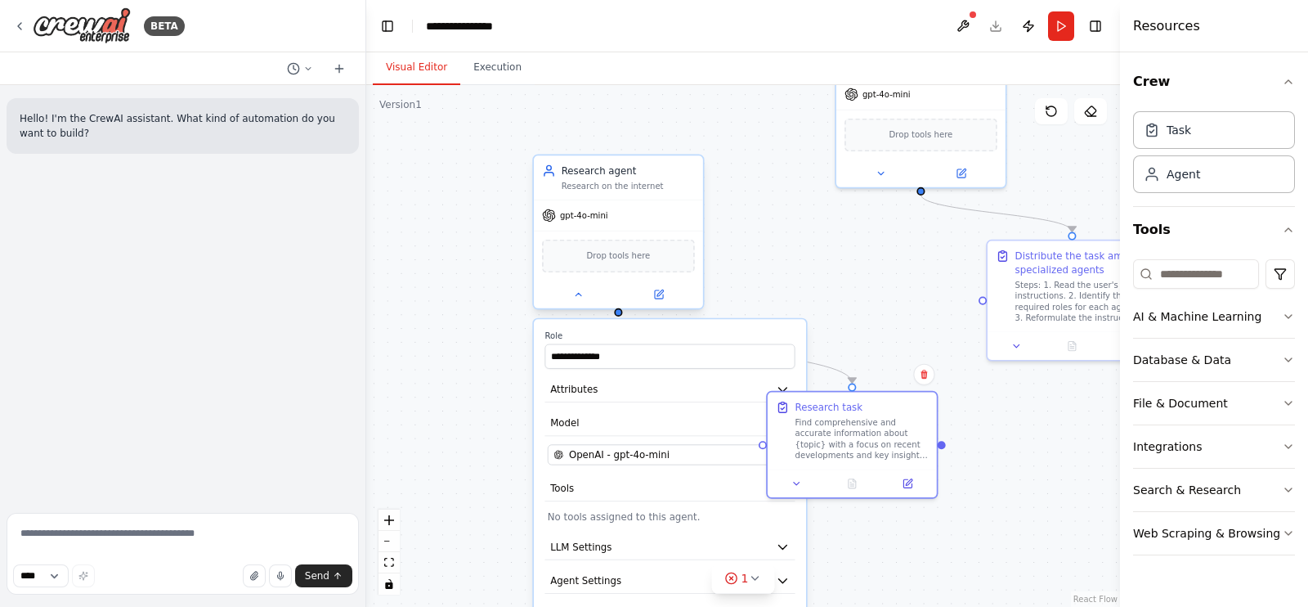
click at [621, 187] on div "Research on the internet" at bounding box center [628, 185] width 133 height 11
click at [663, 298] on icon at bounding box center [658, 294] width 11 height 11
click at [662, 294] on icon at bounding box center [659, 294] width 8 height 8
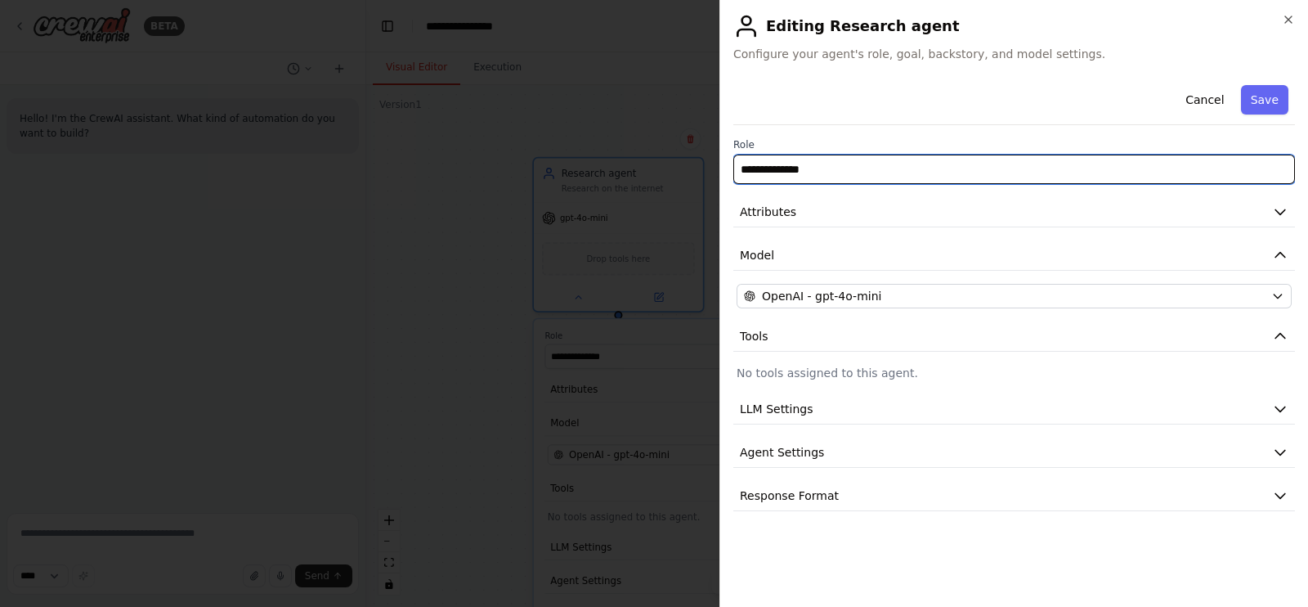
click at [855, 158] on input "**********" at bounding box center [1015, 169] width 562 height 29
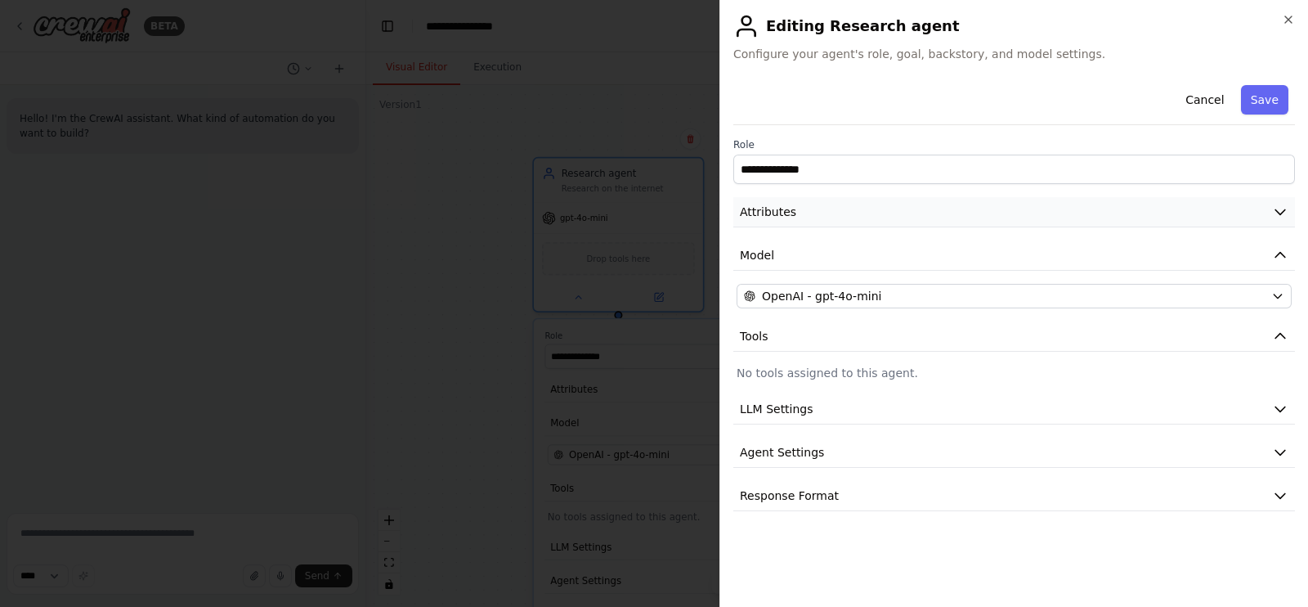
click at [837, 211] on button "Attributes" at bounding box center [1015, 212] width 562 height 30
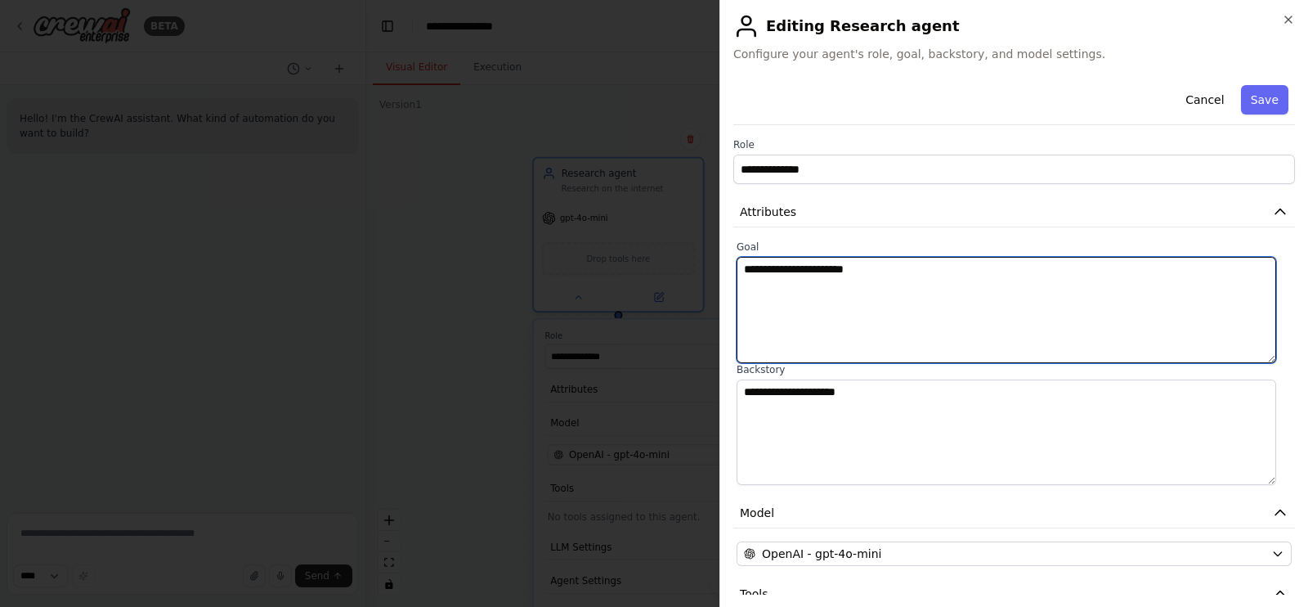
drag, startPoint x: 873, startPoint y: 294, endPoint x: 887, endPoint y: 288, distance: 15.4
click at [874, 291] on textarea "**********" at bounding box center [1007, 310] width 540 height 106
drag, startPoint x: 904, startPoint y: 289, endPoint x: 729, endPoint y: 264, distance: 176.8
click at [729, 264] on div "**********" at bounding box center [1014, 303] width 589 height 607
paste textarea "**********"
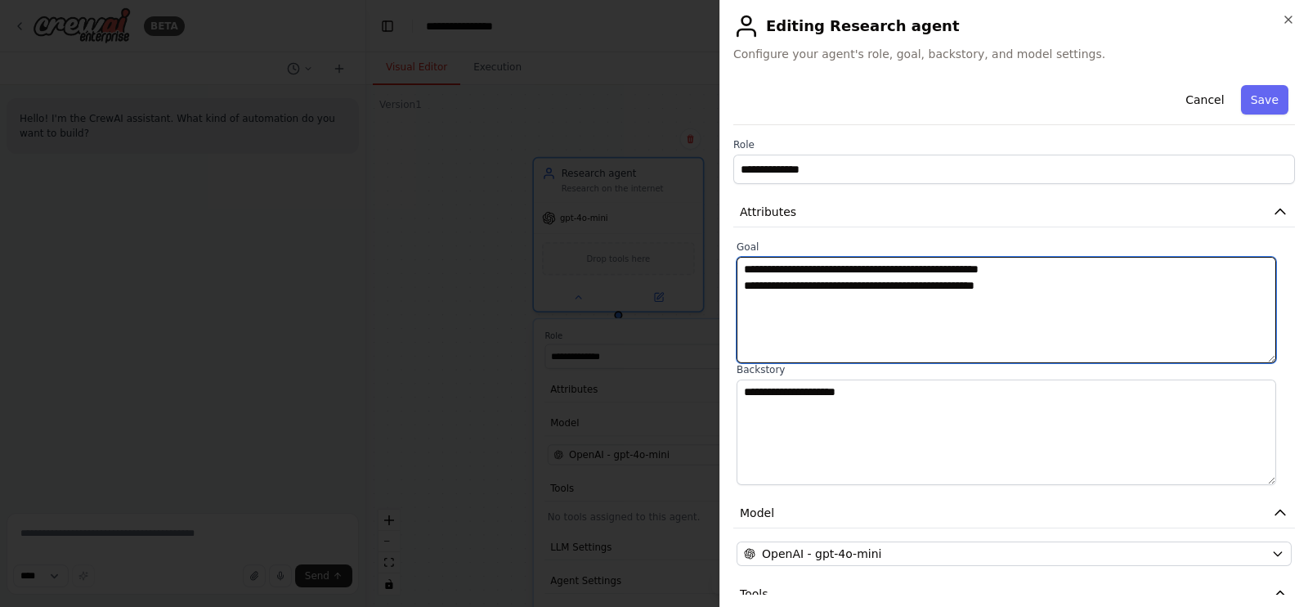
click at [747, 280] on textarea "**********" at bounding box center [1007, 310] width 540 height 106
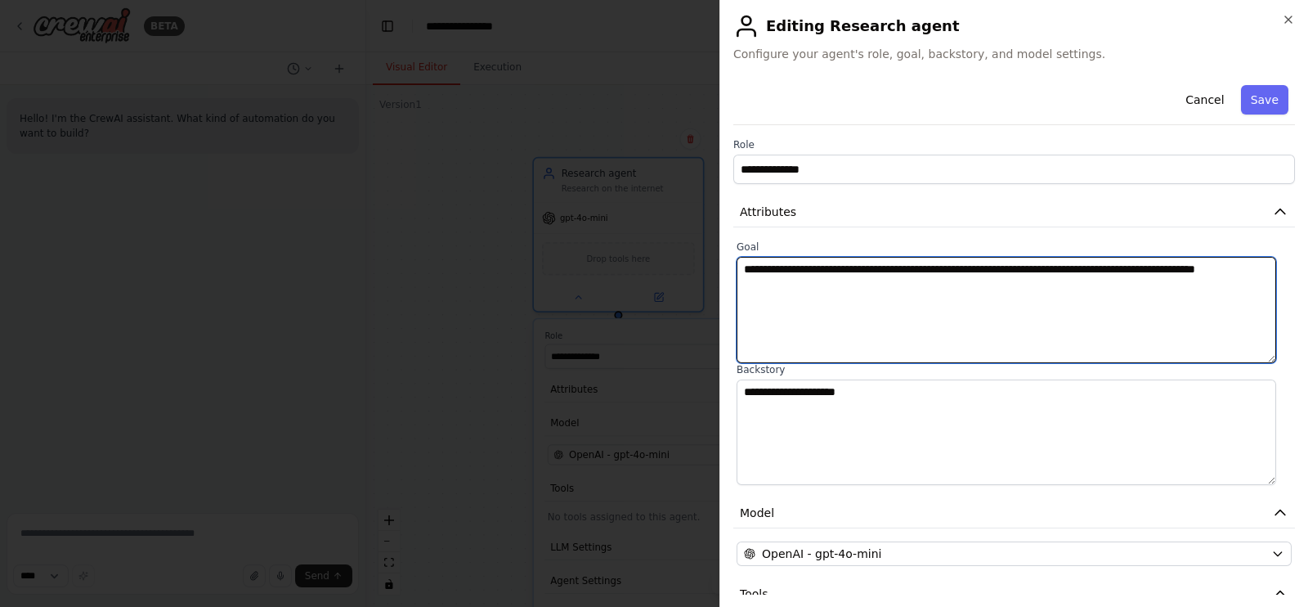
type textarea "**********"
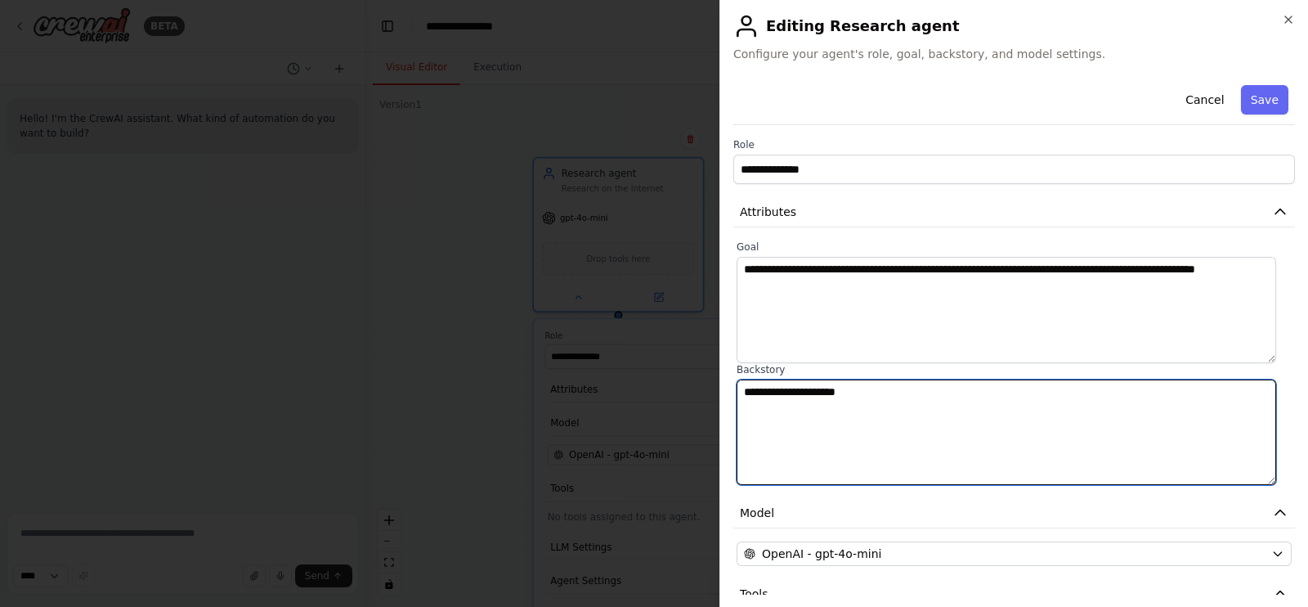
drag, startPoint x: 793, startPoint y: 384, endPoint x: 657, endPoint y: 387, distance: 135.8
click at [657, 387] on body "**********" at bounding box center [654, 303] width 1308 height 607
paste textarea "**********"
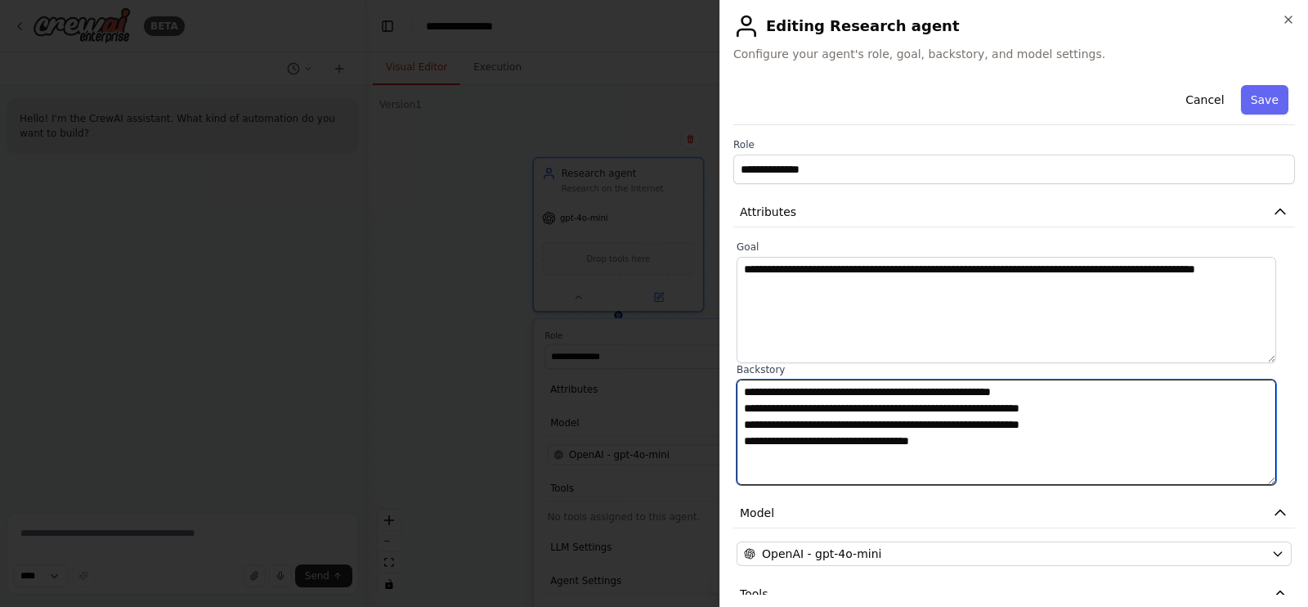
click at [1062, 398] on textarea "**********" at bounding box center [1007, 432] width 540 height 106
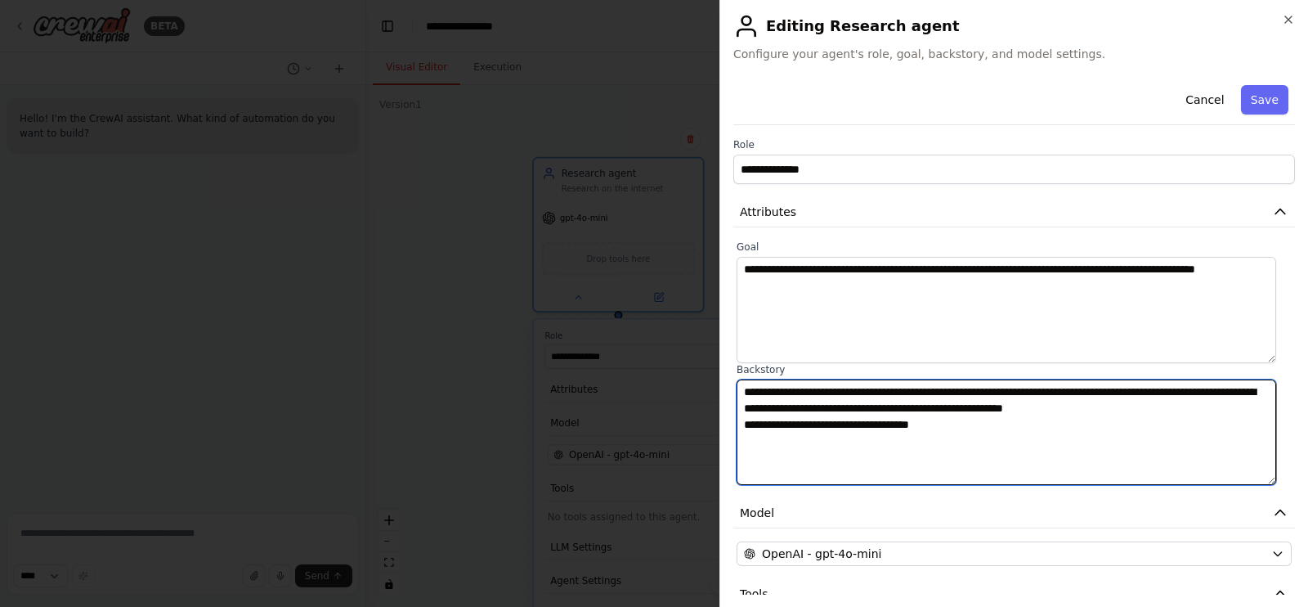
click at [1214, 402] on textarea "**********" at bounding box center [1007, 432] width 540 height 106
click at [1128, 419] on textarea "**********" at bounding box center [1007, 432] width 540 height 106
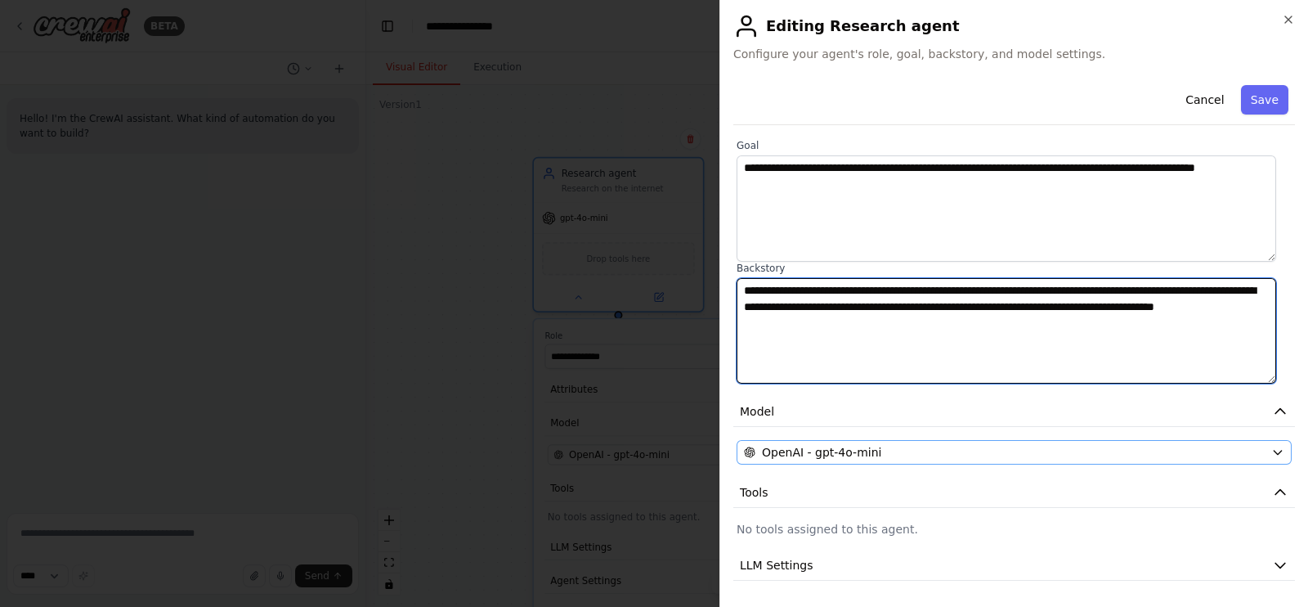
scroll to position [186, 0]
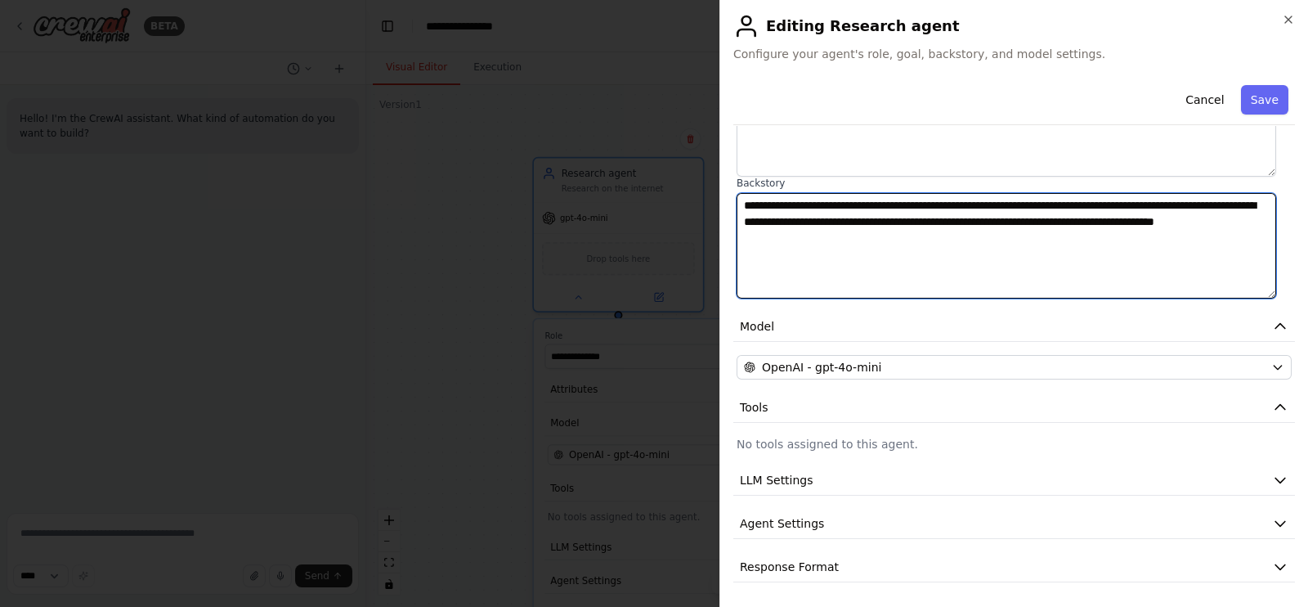
type textarea "**********"
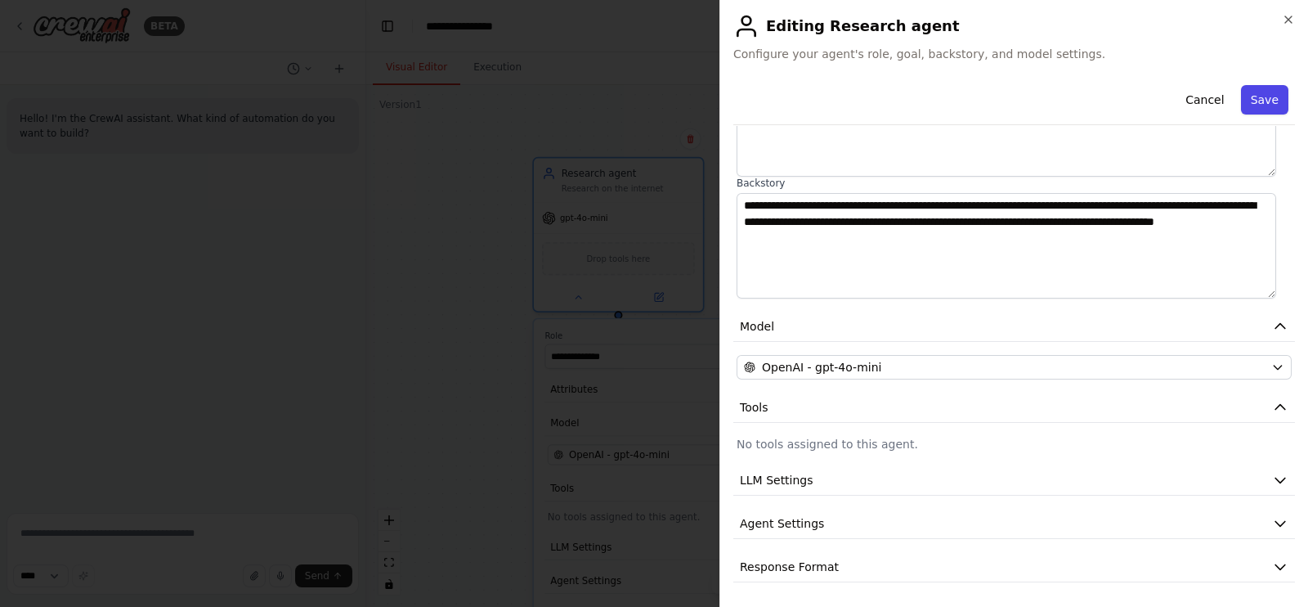
click at [1263, 105] on button "Save" at bounding box center [1264, 99] width 47 height 29
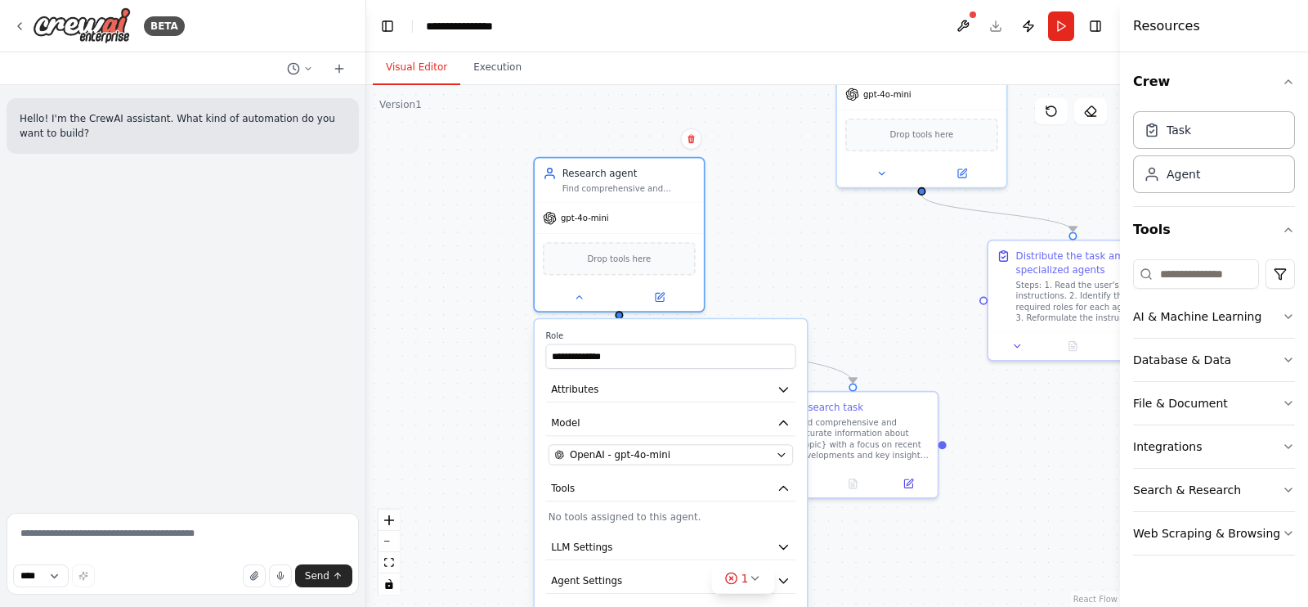
click at [767, 265] on div ".deletable-edge-delete-btn { width: 20px; height: 20px; border: 0px solid #ffff…" at bounding box center [743, 346] width 754 height 522
click at [890, 370] on div ".deletable-edge-delete-btn { width: 20px; height: 20px; border: 0px solid #ffff…" at bounding box center [743, 346] width 754 height 522
click at [607, 330] on label "Role" at bounding box center [670, 335] width 250 height 11
click at [581, 312] on div ".deletable-edge-delete-btn { width: 20px; height: 20px; border: 0px solid #ffff…" at bounding box center [743, 346] width 754 height 522
click at [582, 295] on icon at bounding box center [579, 294] width 11 height 11
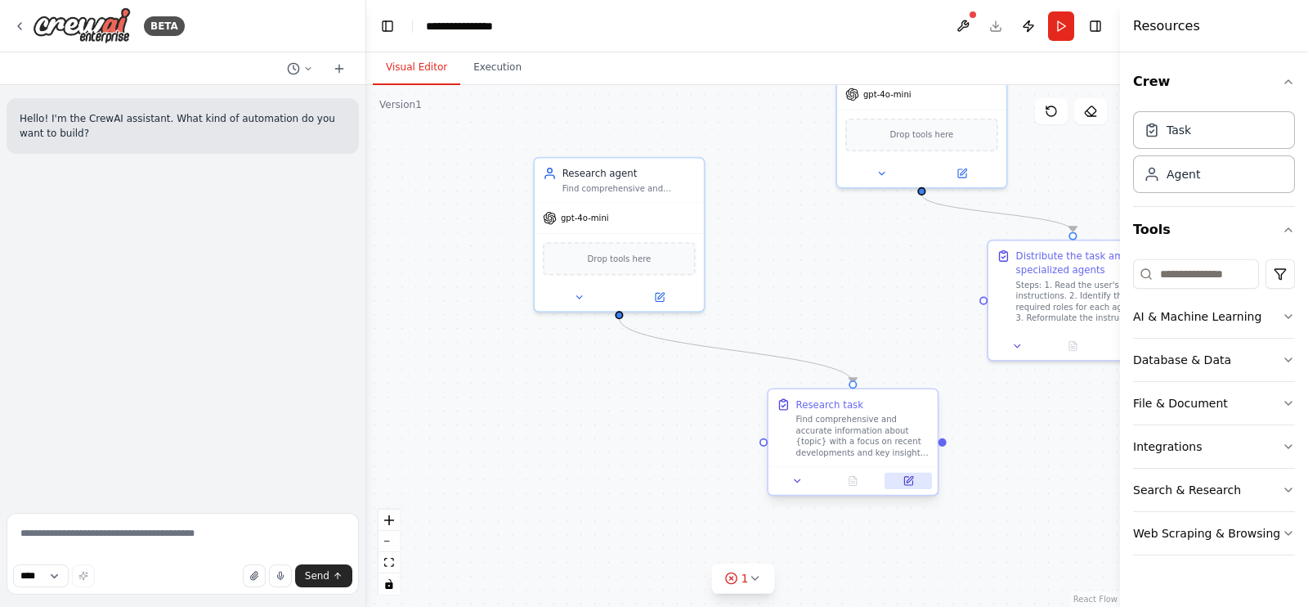
click at [921, 484] on button at bounding box center [908, 481] width 47 height 16
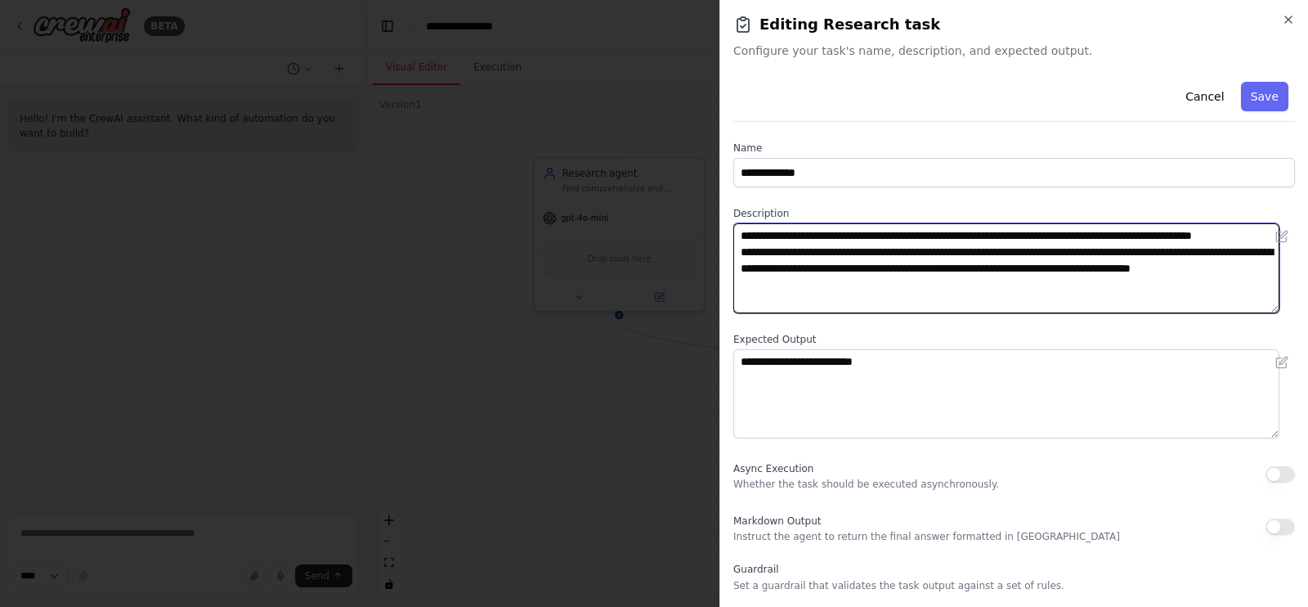
drag, startPoint x: 900, startPoint y: 303, endPoint x: 725, endPoint y: 212, distance: 197.1
click at [725, 212] on div "**********" at bounding box center [1014, 303] width 589 height 607
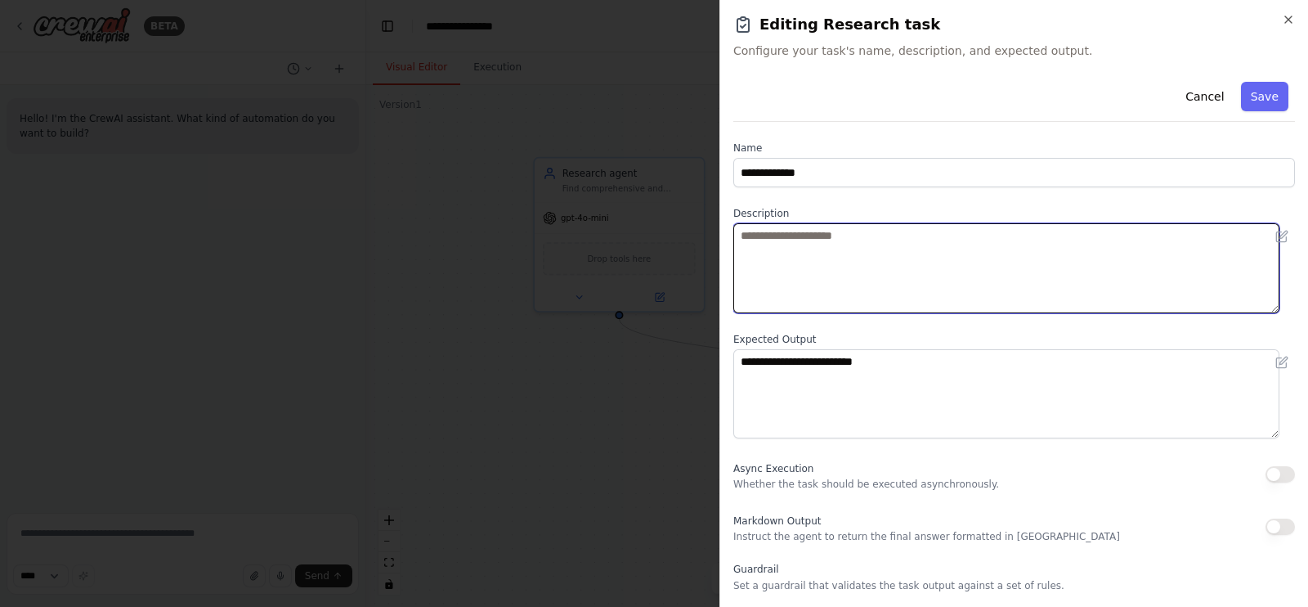
click at [771, 243] on textarea at bounding box center [1007, 268] width 546 height 90
paste textarea "**********"
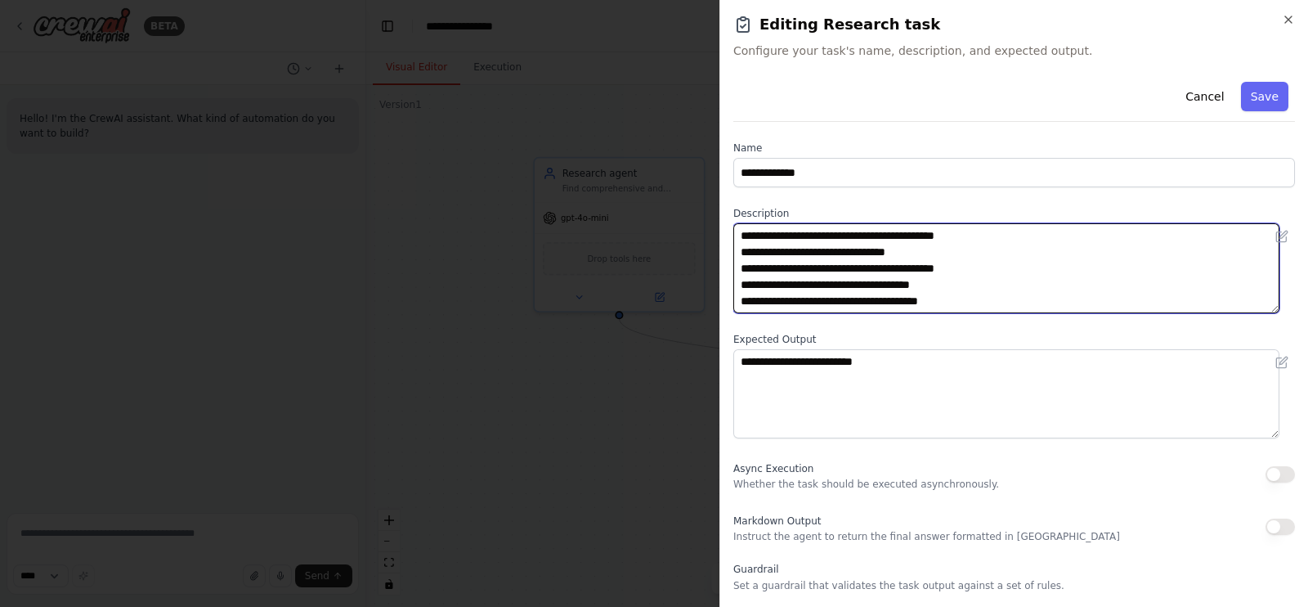
scroll to position [48, 0]
type textarea "**********"
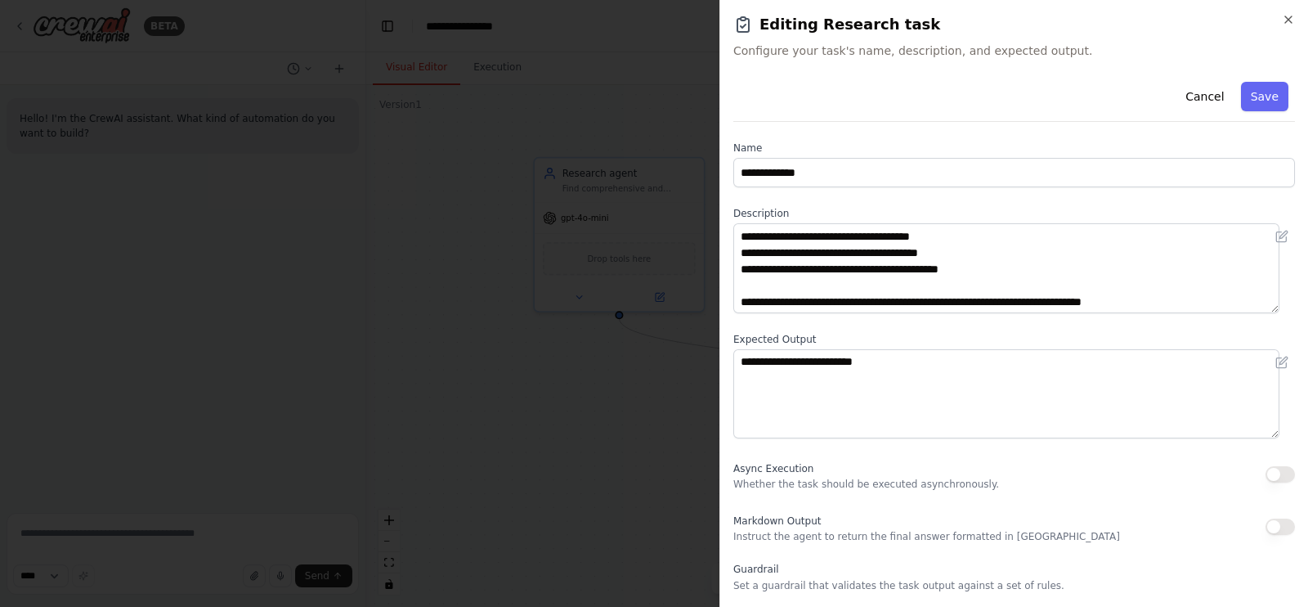
click at [875, 334] on label "Expected Output" at bounding box center [1015, 339] width 562 height 13
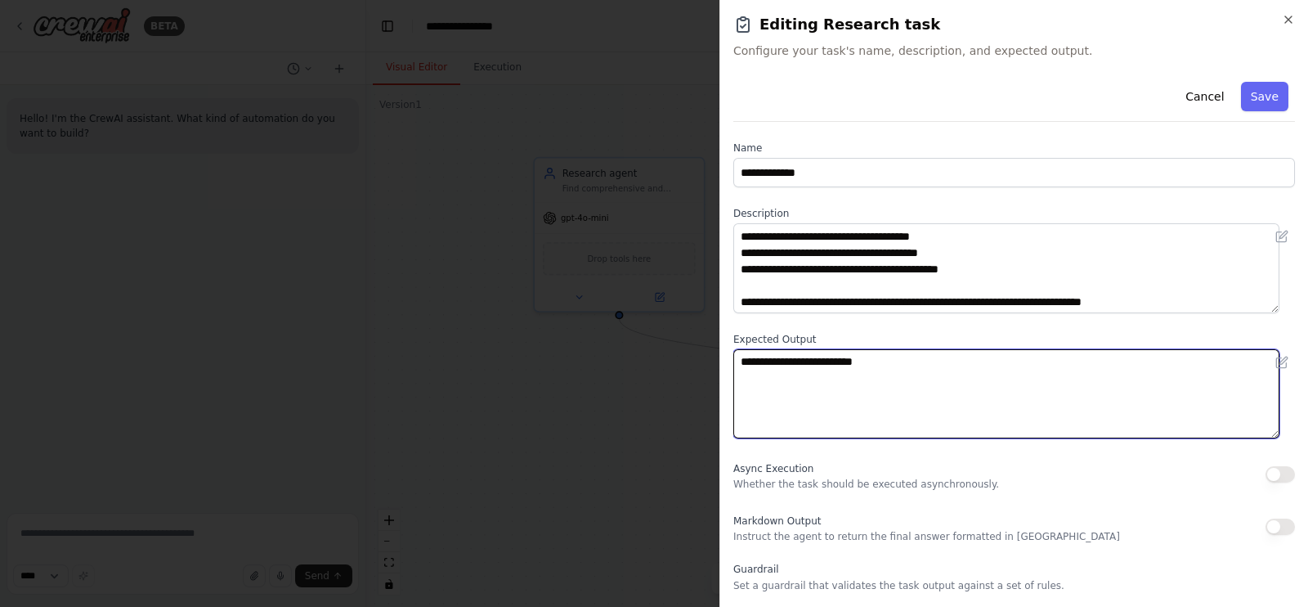
drag, startPoint x: 730, startPoint y: 355, endPoint x: 713, endPoint y: 356, distance: 17.2
click at [713, 356] on body "**********" at bounding box center [654, 303] width 1308 height 607
paste textarea "**********"
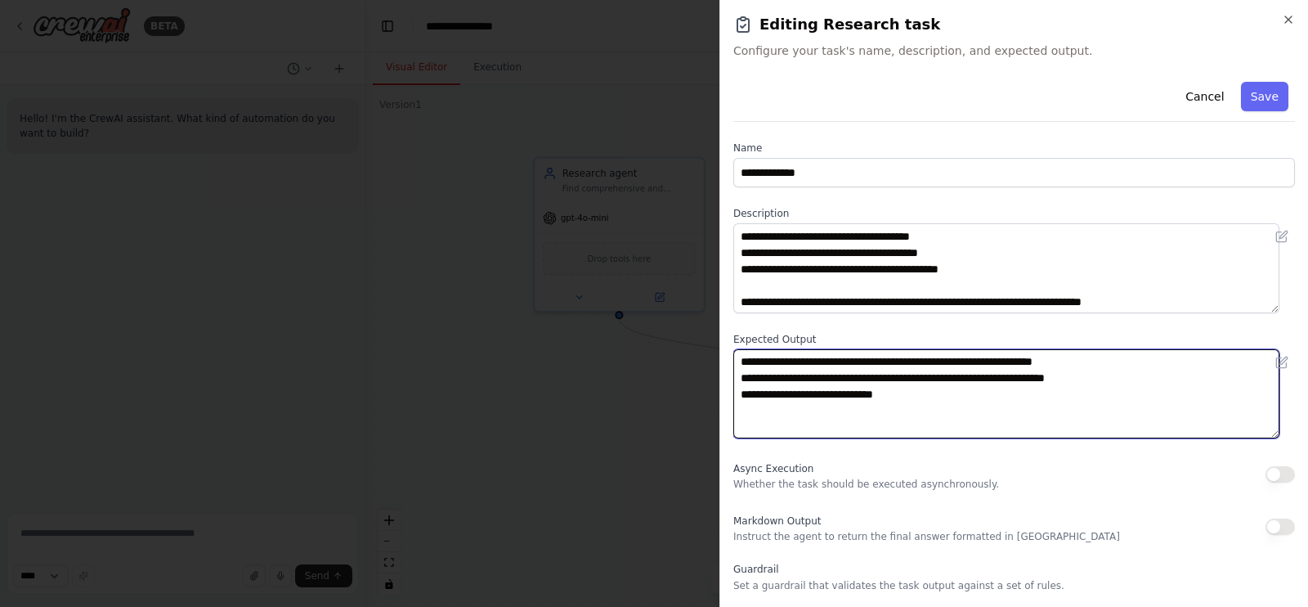
click at [746, 393] on textarea "**********" at bounding box center [1007, 394] width 546 height 90
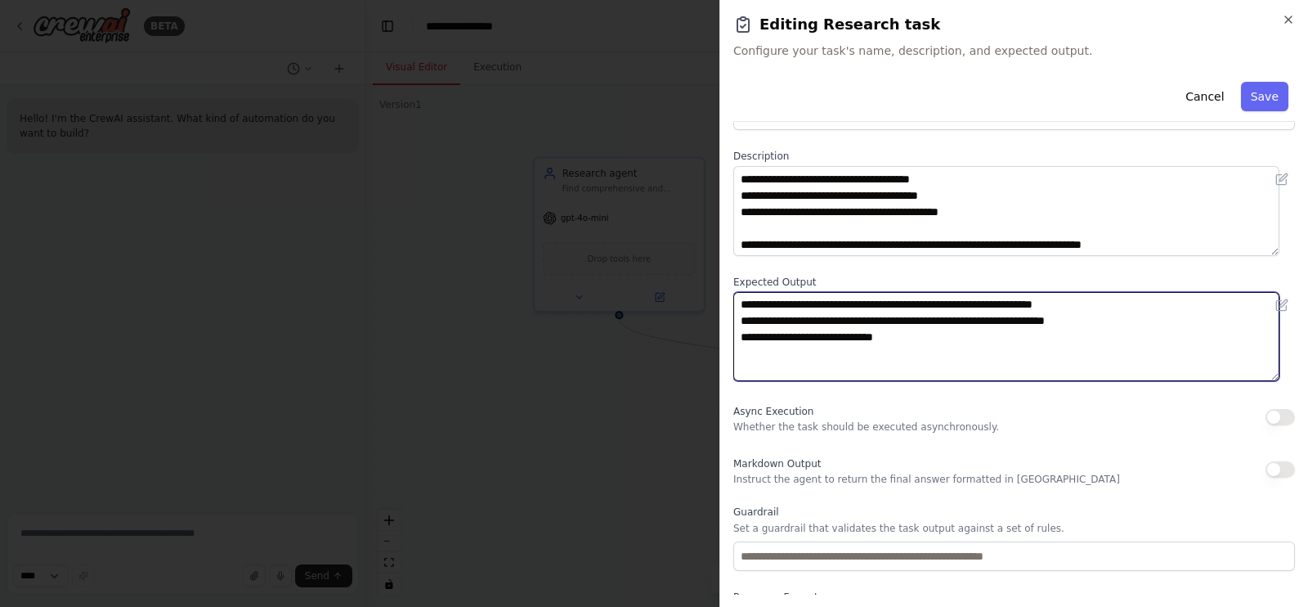
scroll to position [0, 0]
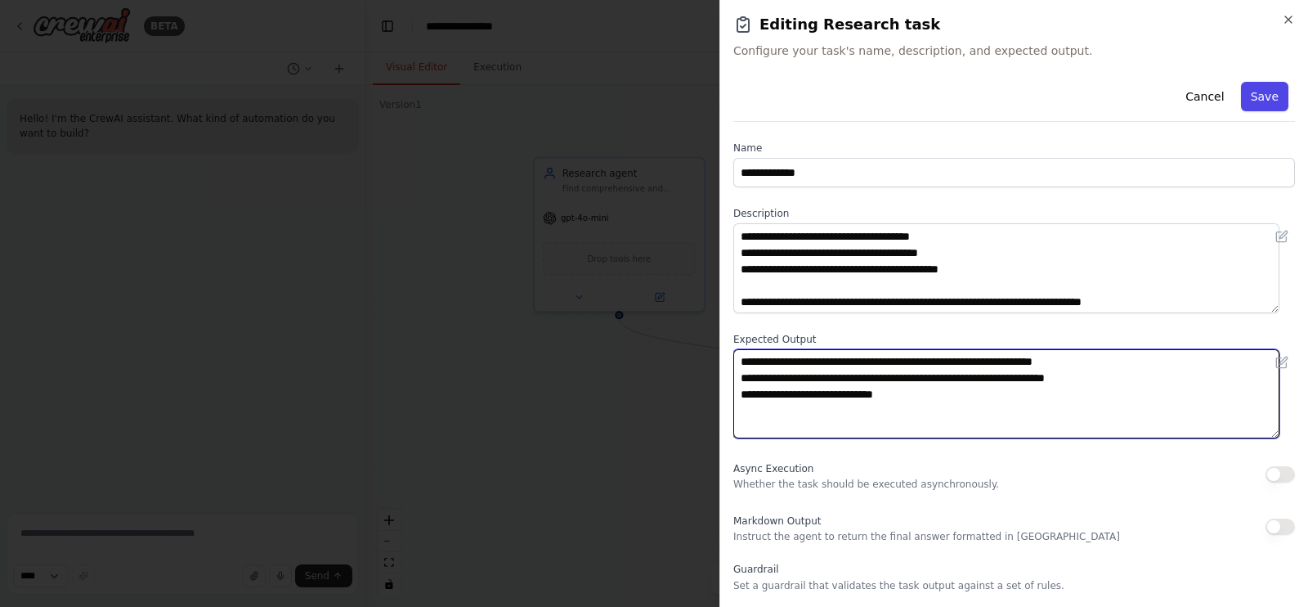
type textarea "**********"
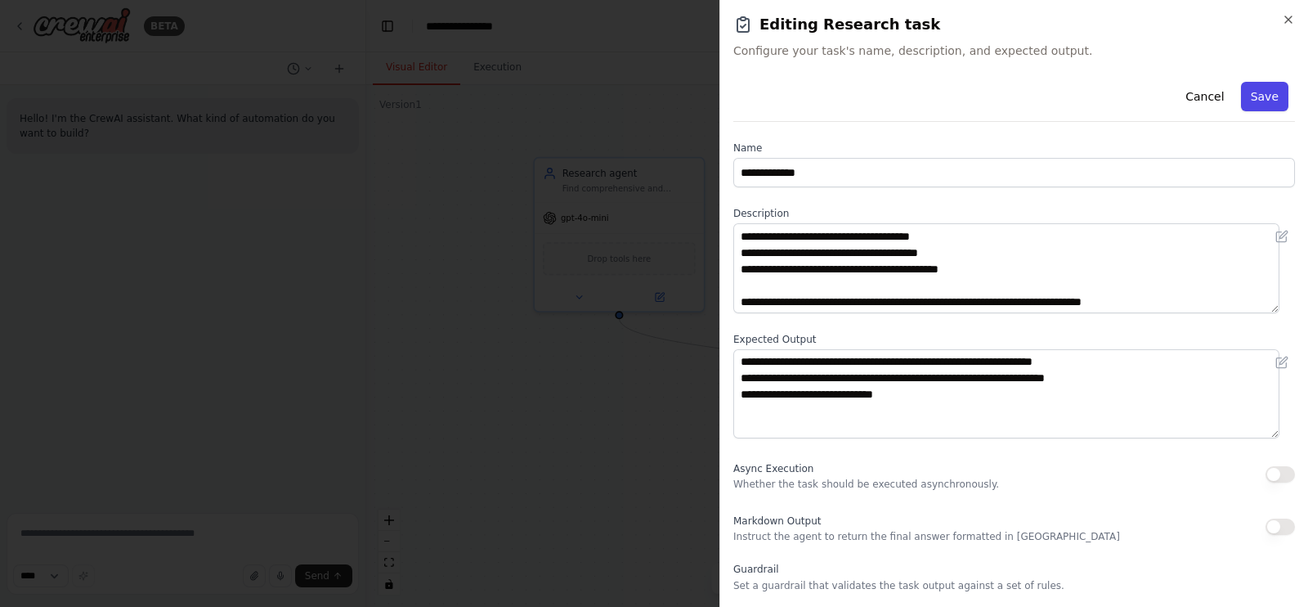
click at [1256, 96] on button "Save" at bounding box center [1264, 96] width 47 height 29
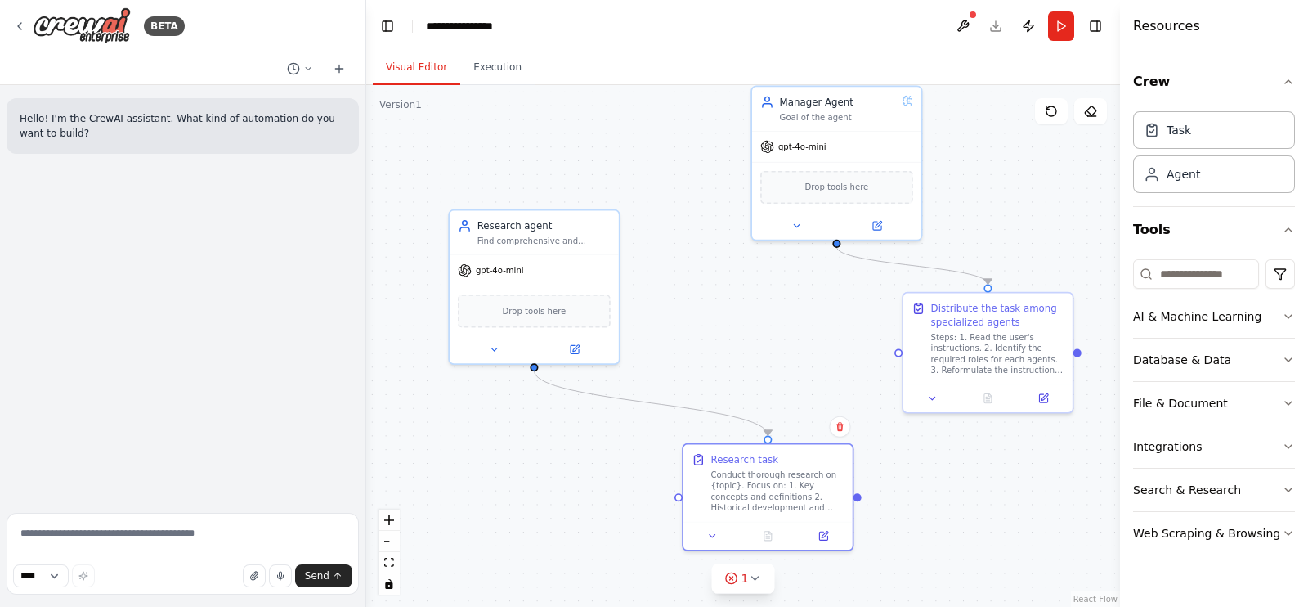
drag, startPoint x: 797, startPoint y: 302, endPoint x: 749, endPoint y: 339, distance: 61.2
click at [749, 339] on div ".deletable-edge-delete-btn { width: 20px; height: 20px; border: 0px solid #ffff…" at bounding box center [743, 346] width 754 height 522
click at [1176, 222] on button "Tools" at bounding box center [1214, 230] width 162 height 46
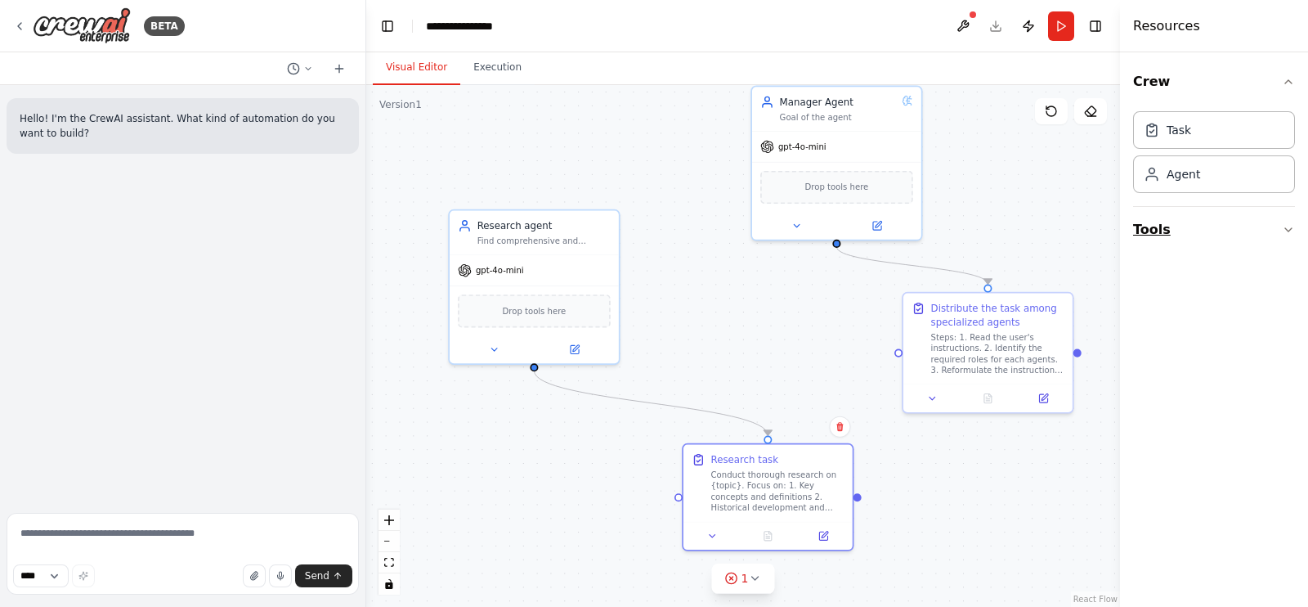
click at [1179, 231] on button "Tools" at bounding box center [1214, 230] width 162 height 46
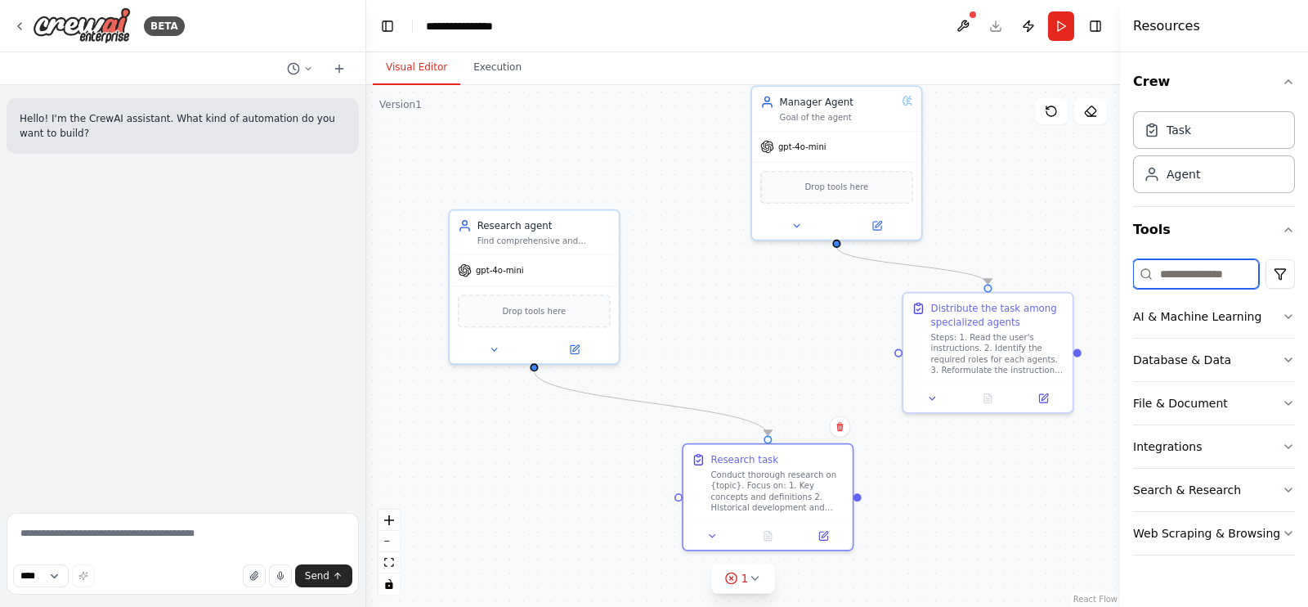
click at [1231, 271] on input at bounding box center [1196, 273] width 126 height 29
click at [1221, 478] on button "Search & Research" at bounding box center [1214, 490] width 162 height 43
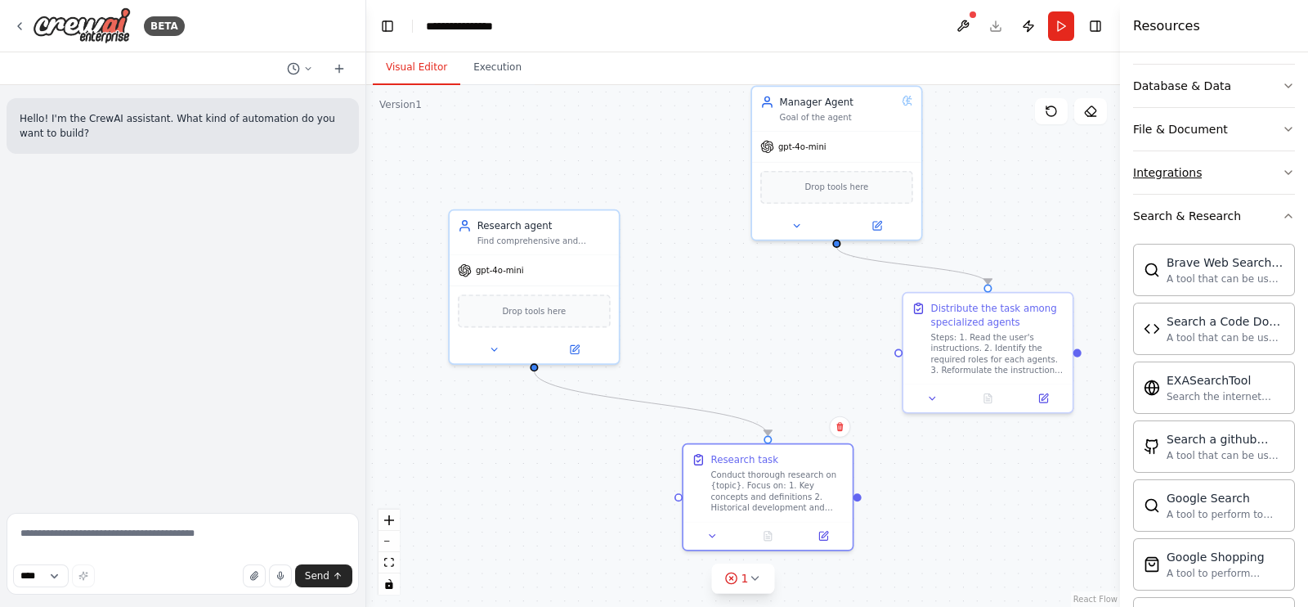
scroll to position [307, 0]
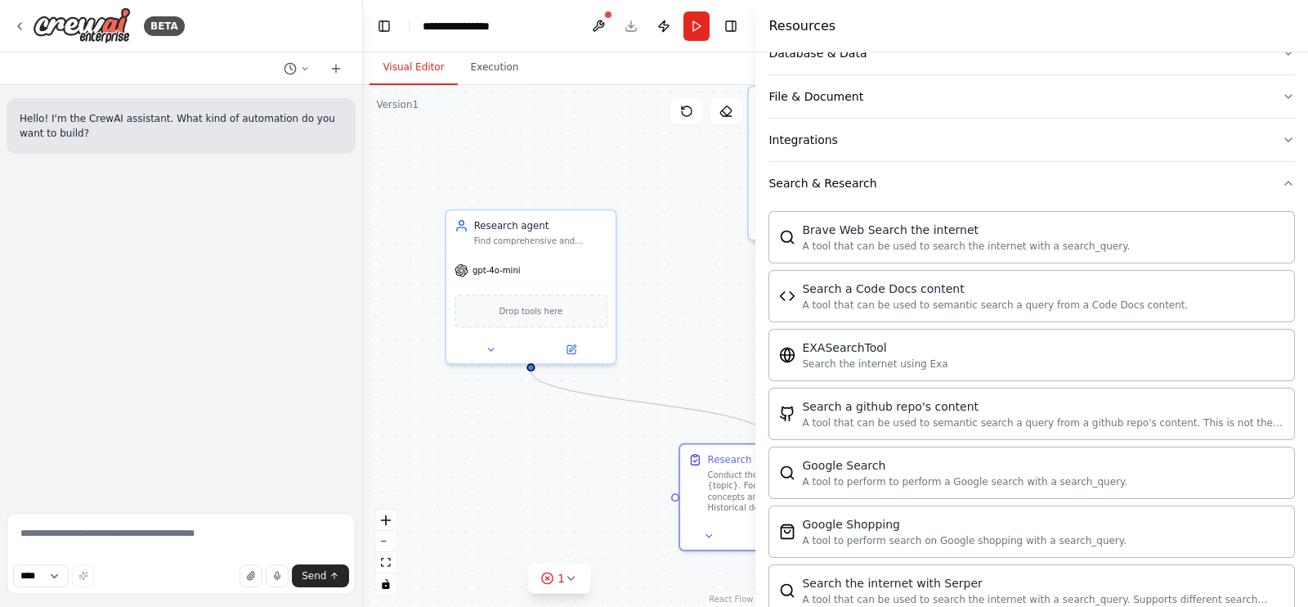
drag, startPoint x: 1122, startPoint y: 195, endPoint x: 752, endPoint y: 227, distance: 371.8
click at [756, 227] on div "Resources Crew Task Agent Tools AI & Machine Learning Database & Data File & Do…" at bounding box center [1032, 303] width 553 height 607
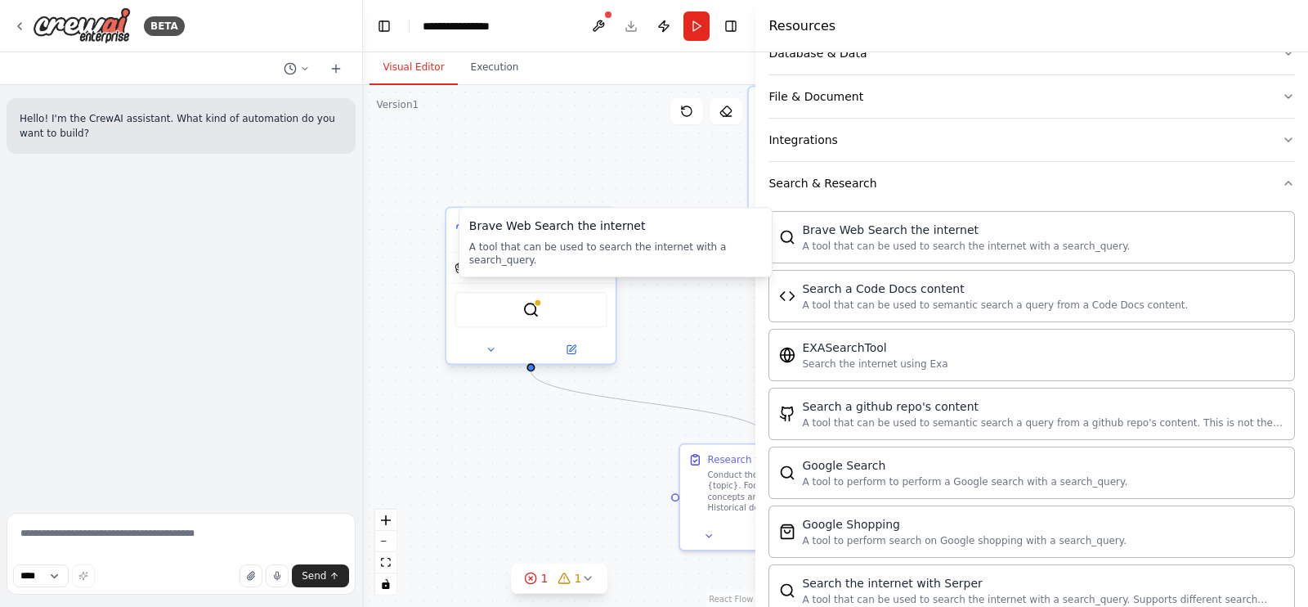
click at [558, 307] on div "SerpApiGoogleSearchTool" at bounding box center [531, 310] width 153 height 36
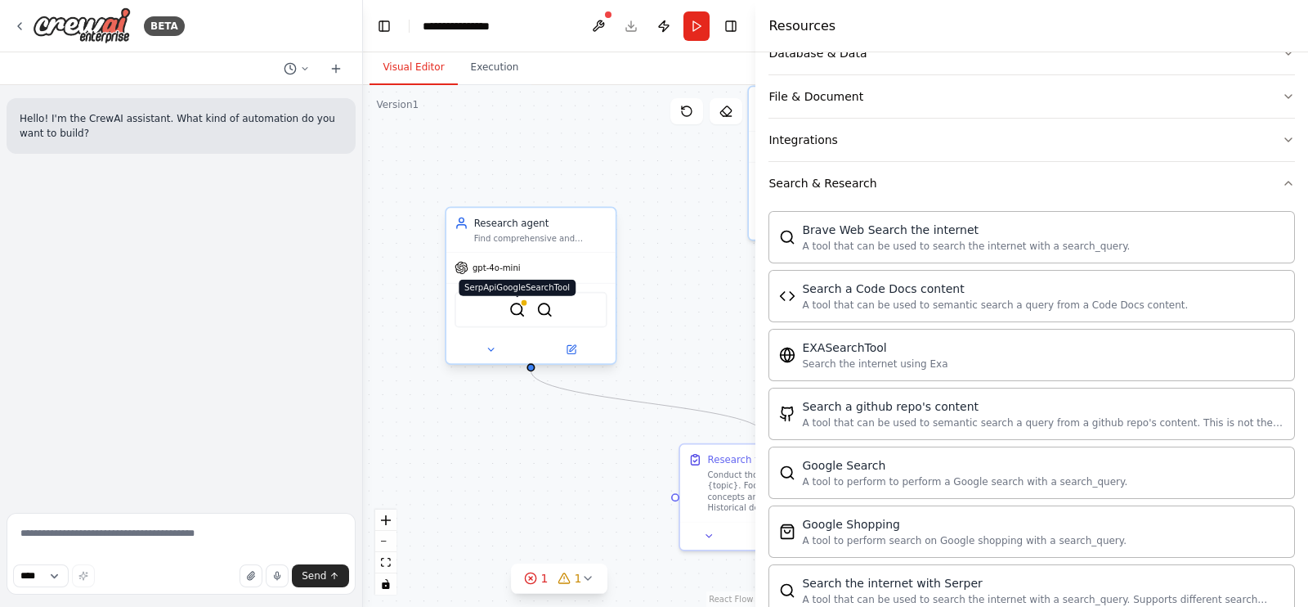
click at [522, 308] on img at bounding box center [517, 310] width 16 height 16
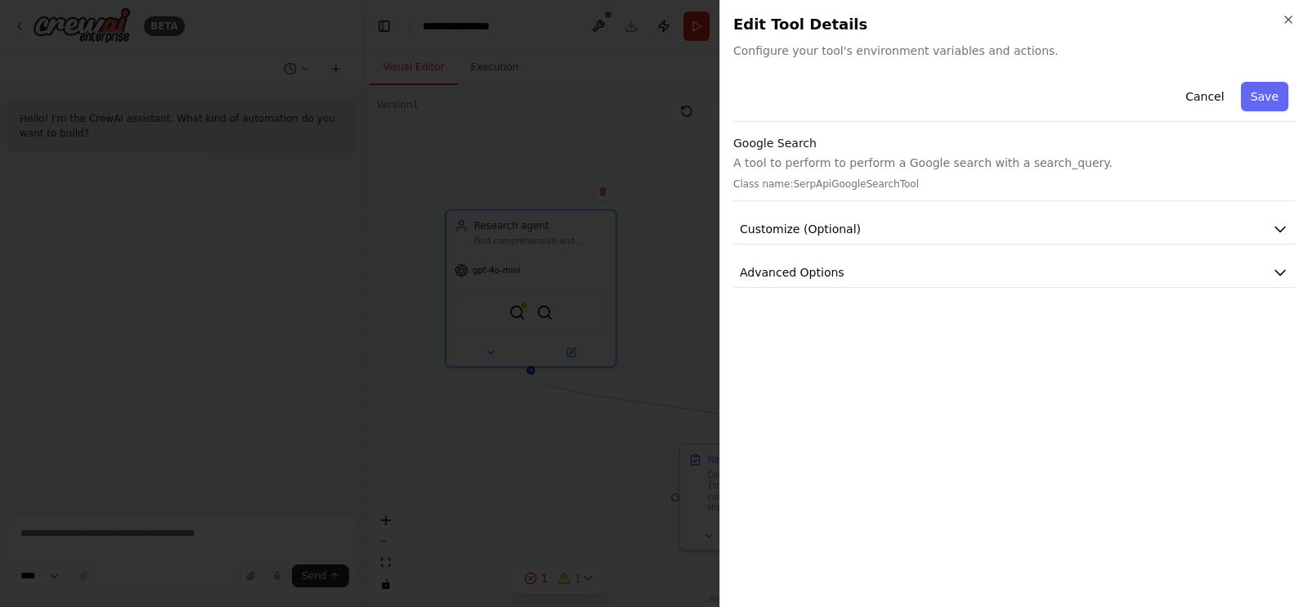
click at [777, 161] on p "A tool to perform to perform a Google search with a search_query." at bounding box center [1015, 163] width 562 height 16
click at [789, 222] on span "Customize (Optional)" at bounding box center [800, 229] width 121 height 16
click at [798, 267] on span "Advanced Options" at bounding box center [792, 272] width 105 height 16
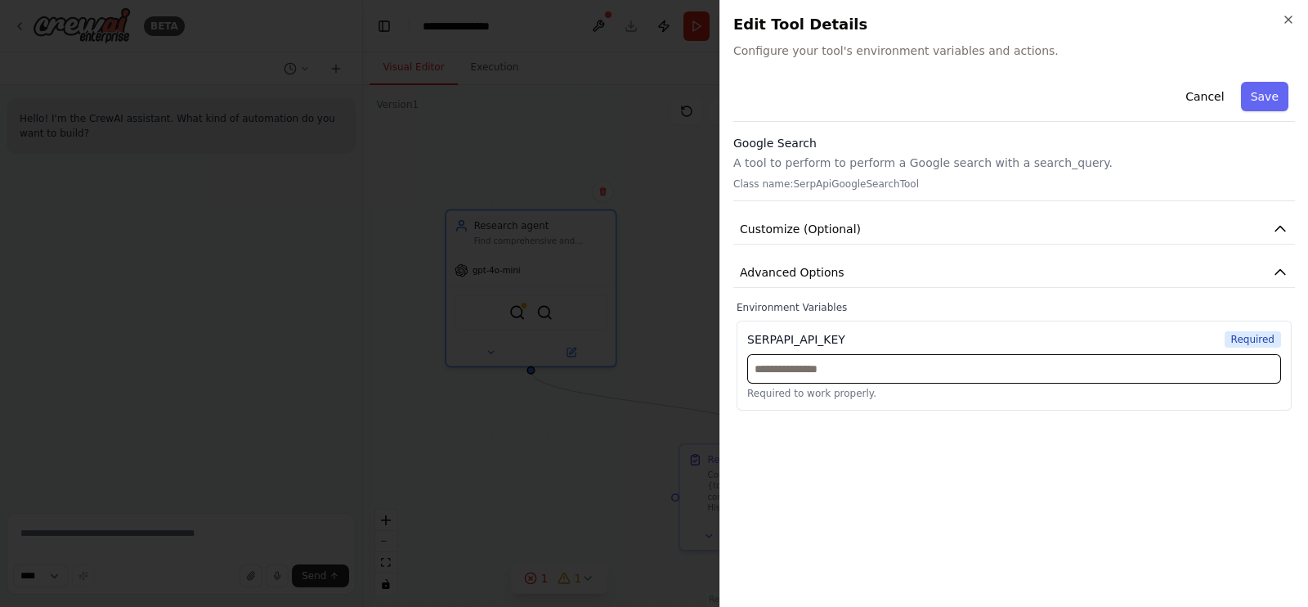
click at [797, 362] on input "text" at bounding box center [1014, 368] width 534 height 29
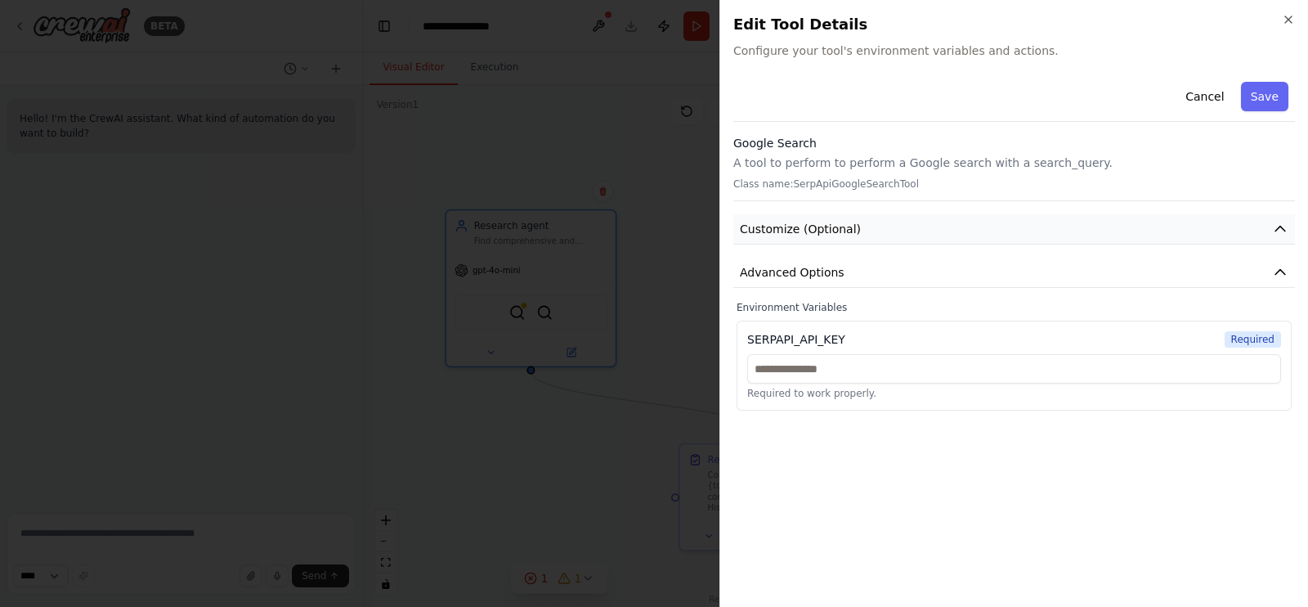
click at [840, 218] on button "Customize (Optional)" at bounding box center [1015, 229] width 562 height 30
click at [1214, 104] on button "Cancel" at bounding box center [1205, 96] width 58 height 29
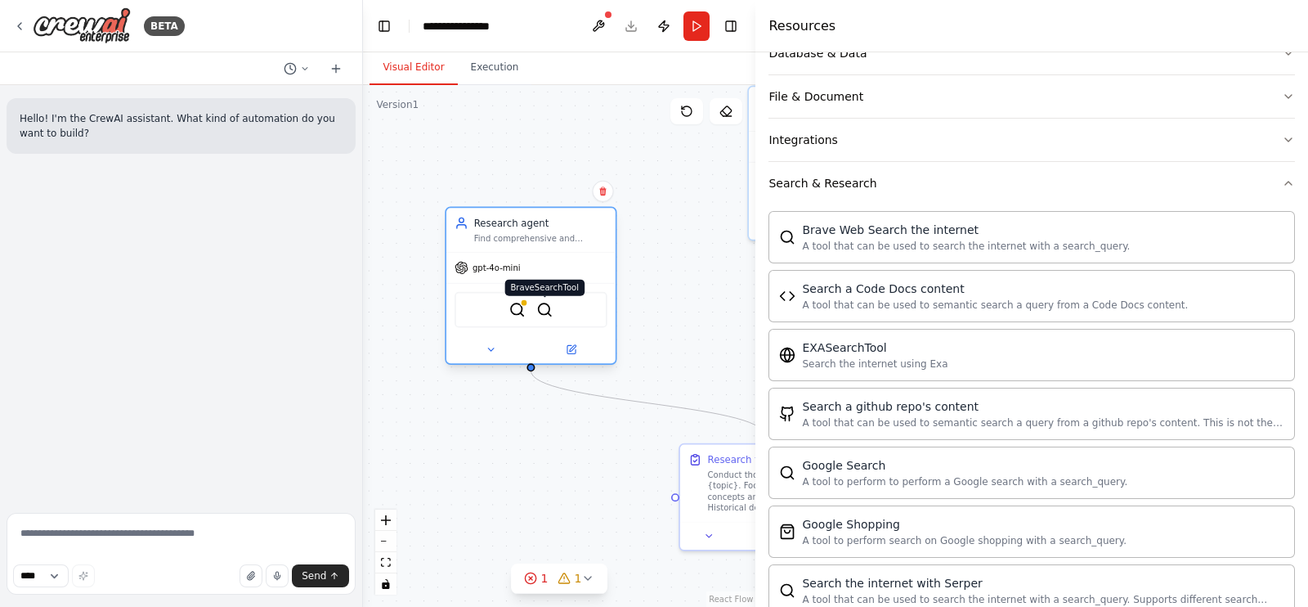
click at [547, 308] on img at bounding box center [545, 310] width 16 height 16
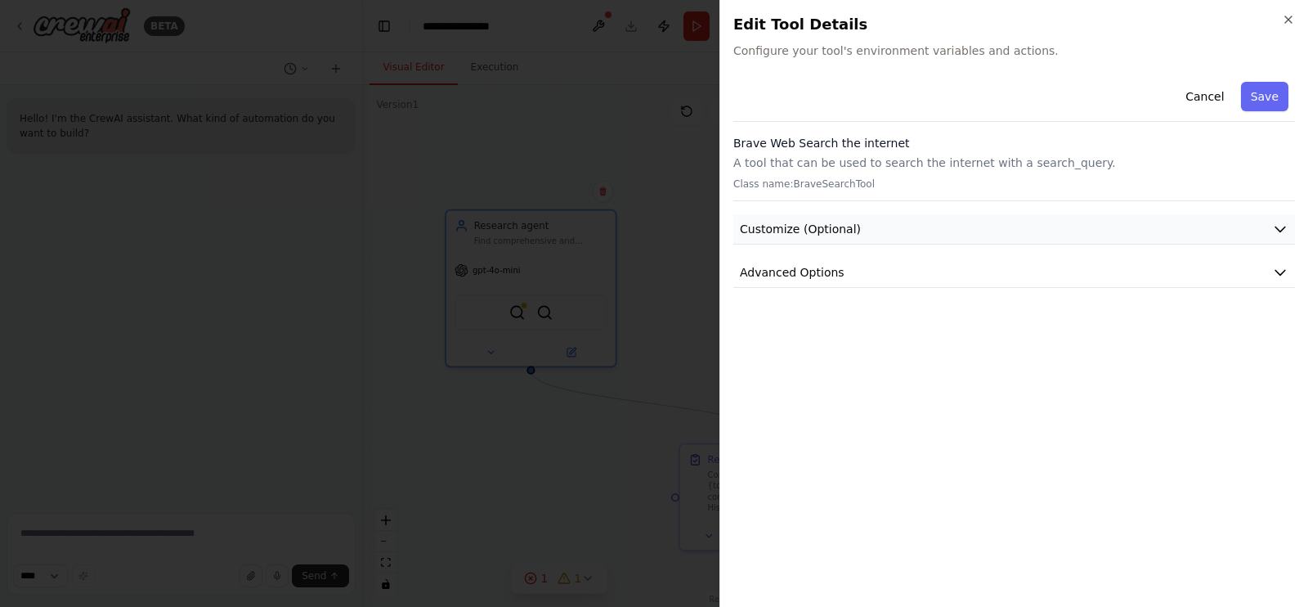
click at [869, 231] on button "Customize (Optional)" at bounding box center [1015, 229] width 562 height 30
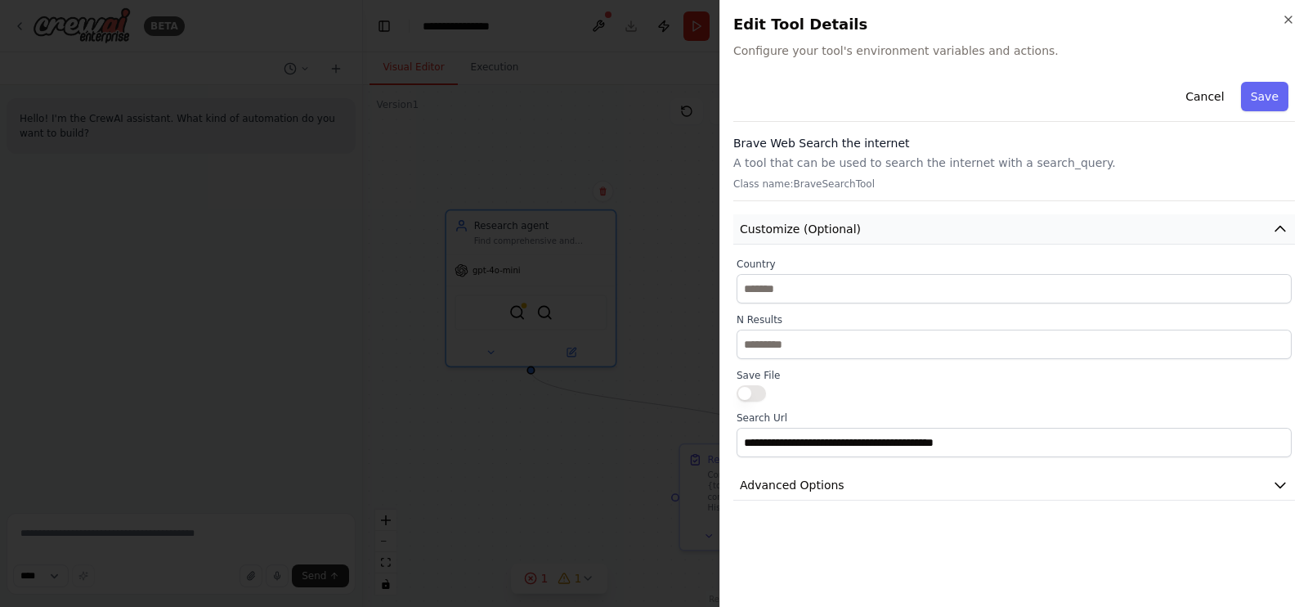
click at [887, 231] on button "Customize (Optional)" at bounding box center [1015, 229] width 562 height 30
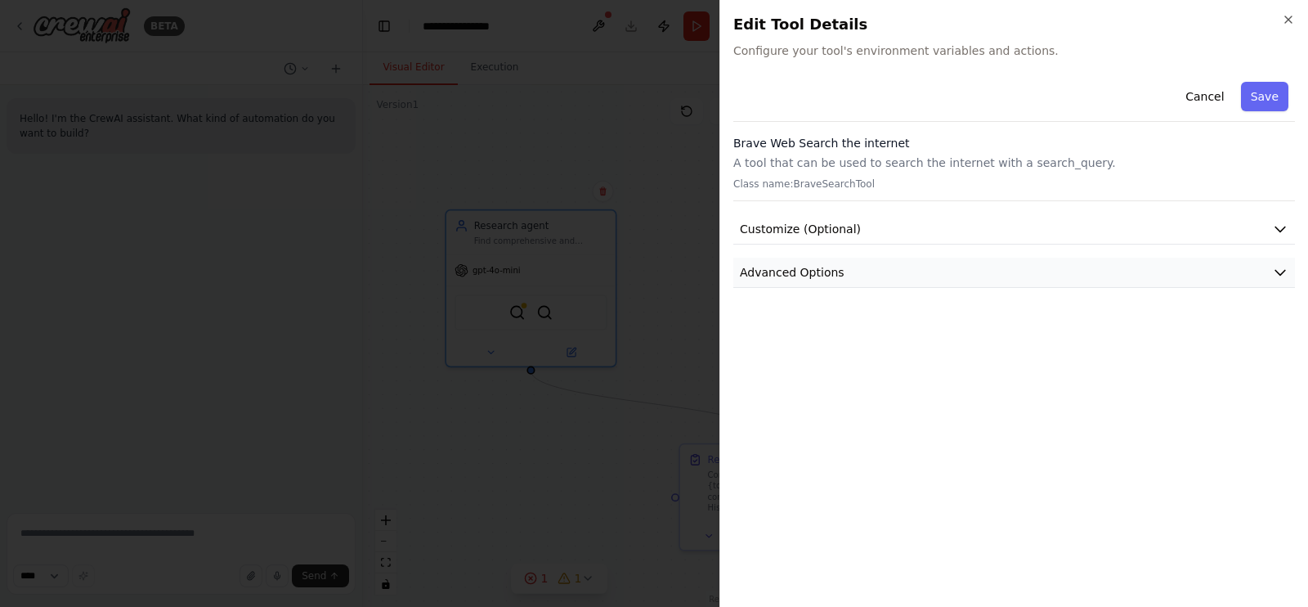
click at [886, 271] on button "Advanced Options" at bounding box center [1015, 273] width 562 height 30
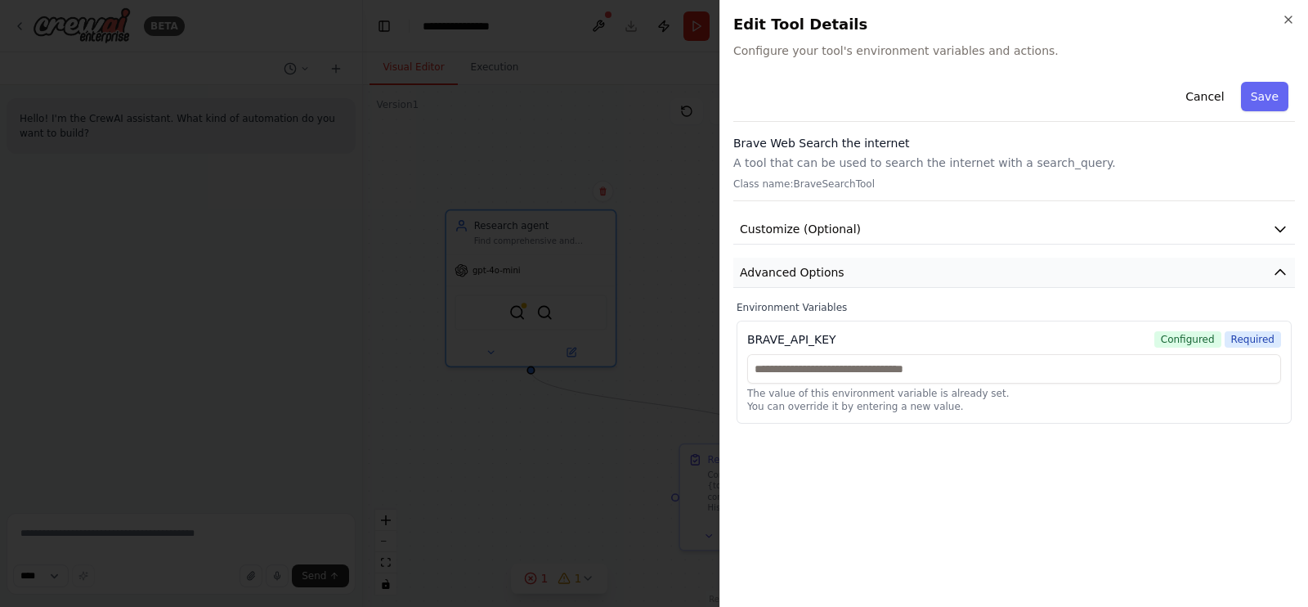
click at [886, 271] on button "Advanced Options" at bounding box center [1015, 273] width 562 height 30
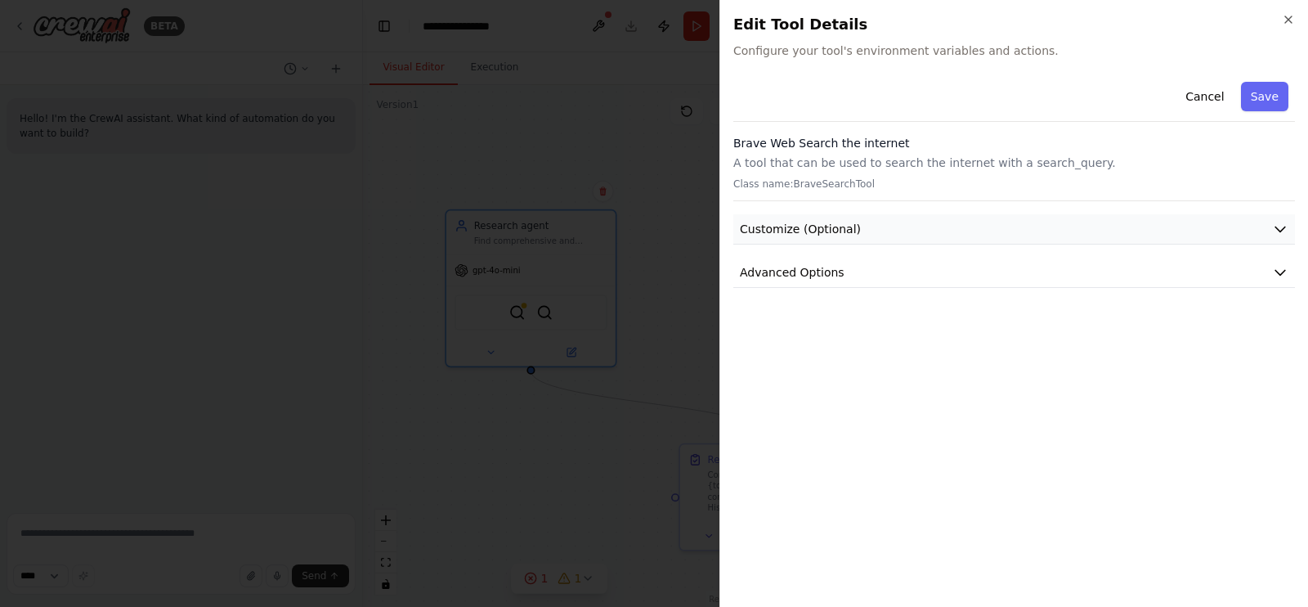
click at [871, 232] on button "Customize (Optional)" at bounding box center [1015, 229] width 562 height 30
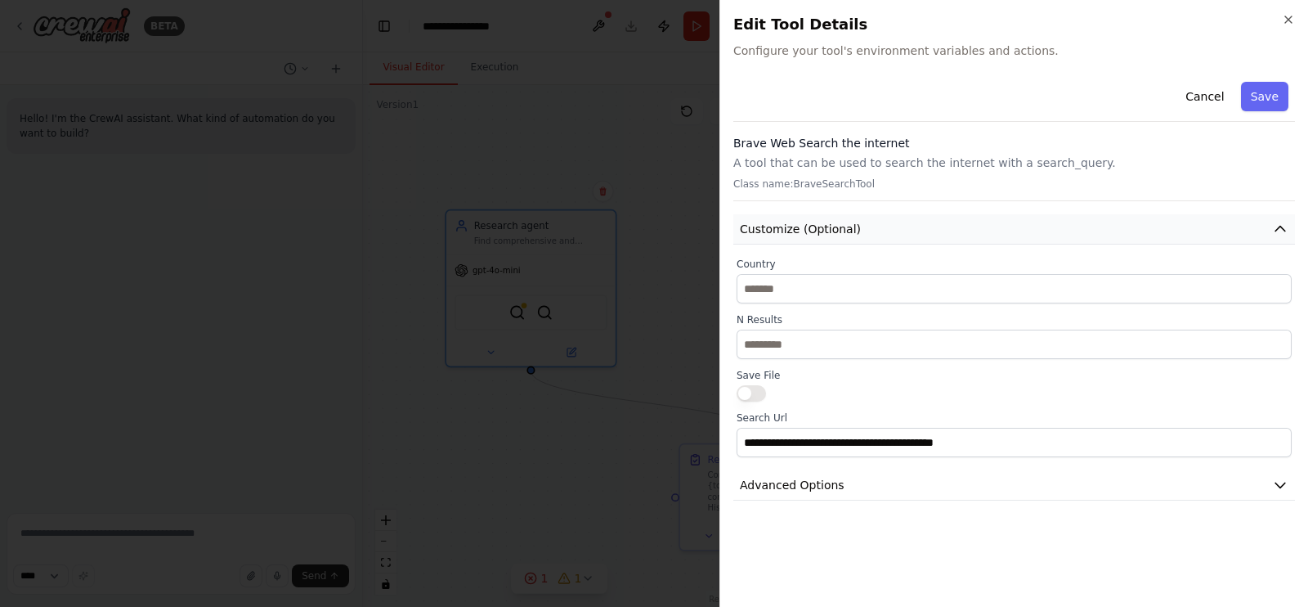
click at [870, 233] on button "Customize (Optional)" at bounding box center [1015, 229] width 562 height 30
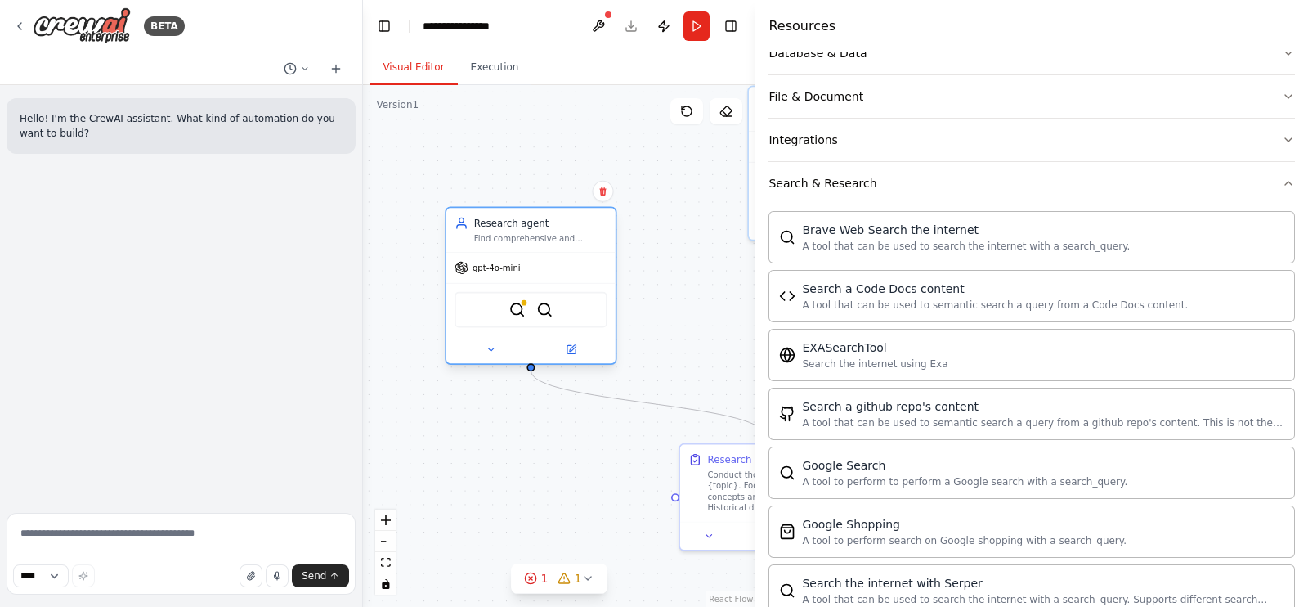
drag, startPoint x: 523, startPoint y: 301, endPoint x: 499, endPoint y: 312, distance: 27.1
click at [499, 312] on div "SerpApiGoogleSearchTool BraveSearchTool" at bounding box center [531, 310] width 153 height 36
click at [490, 352] on icon at bounding box center [491, 349] width 11 height 11
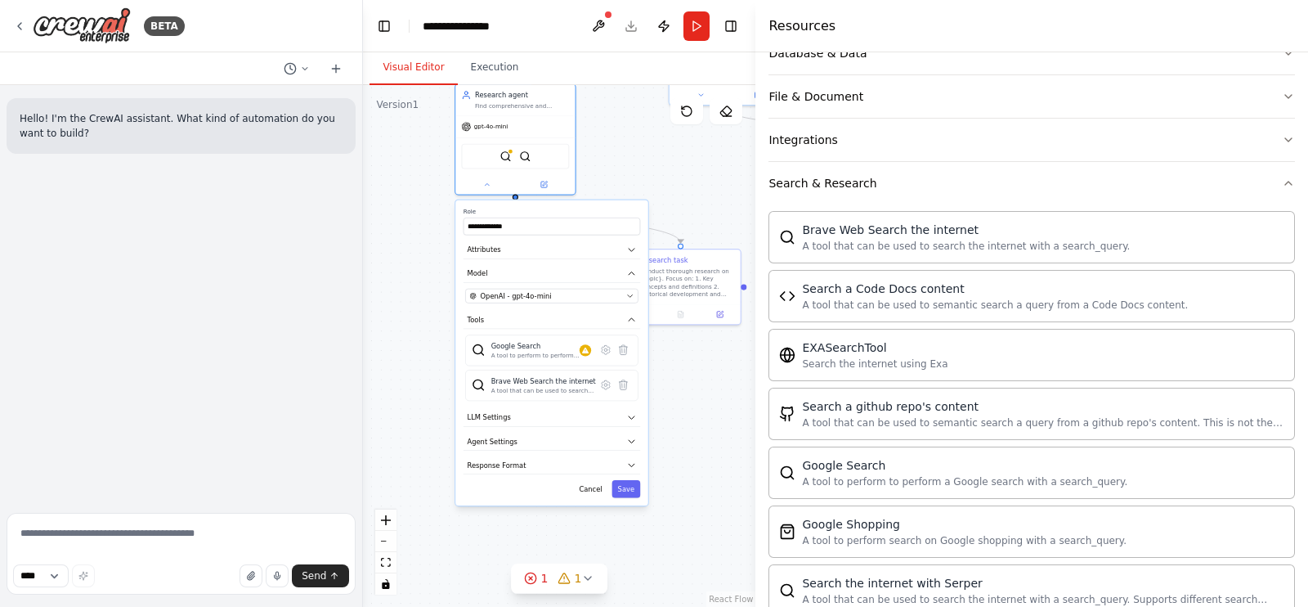
drag, startPoint x: 424, startPoint y: 393, endPoint x: 419, endPoint y: 220, distance: 173.5
click at [406, 201] on div ".deletable-edge-delete-btn { width: 20px; height: 20px; border: 0px solid #ffff…" at bounding box center [559, 346] width 393 height 522
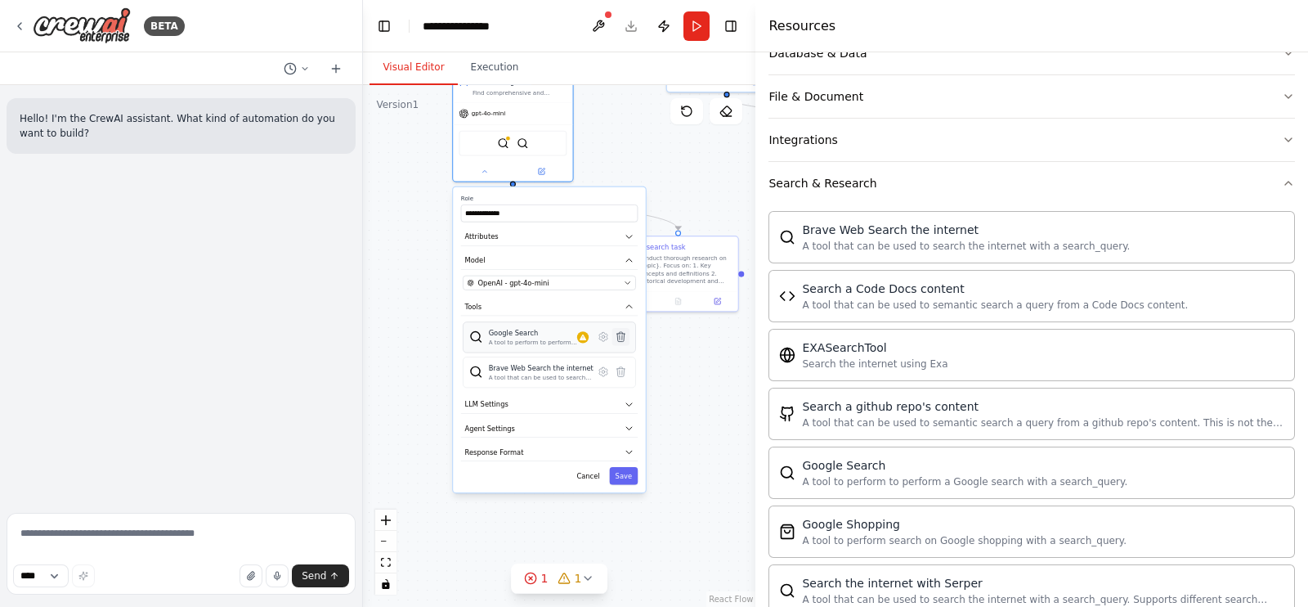
click at [621, 338] on icon at bounding box center [621, 337] width 8 height 10
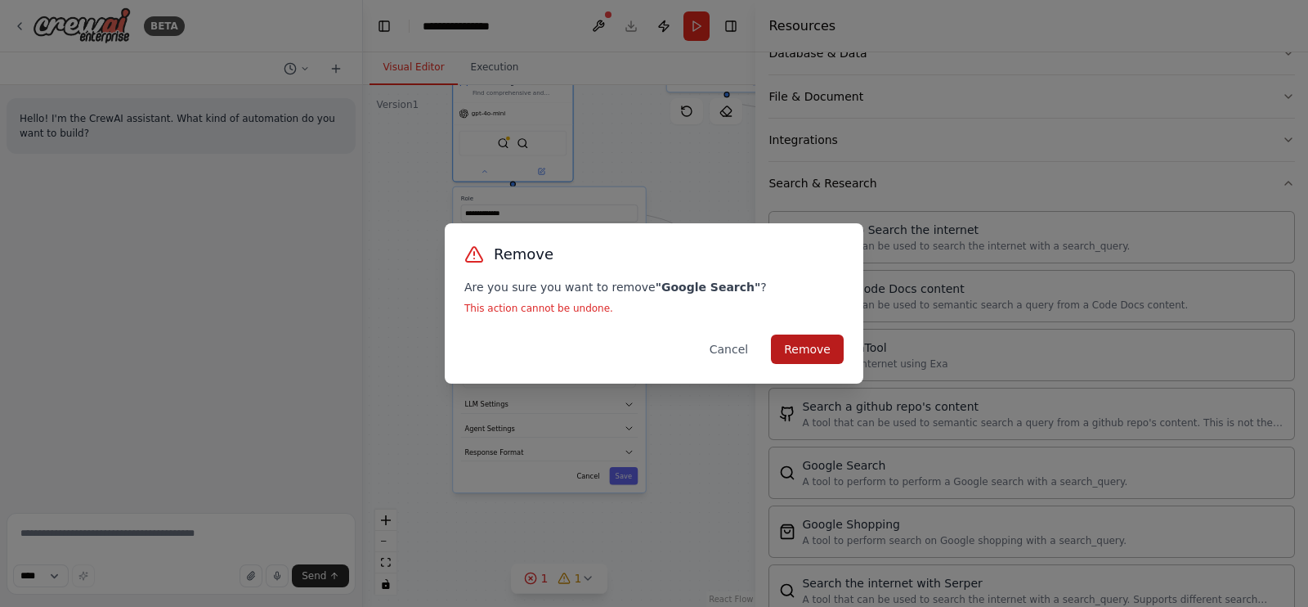
click at [829, 350] on button "Remove" at bounding box center [807, 348] width 73 height 29
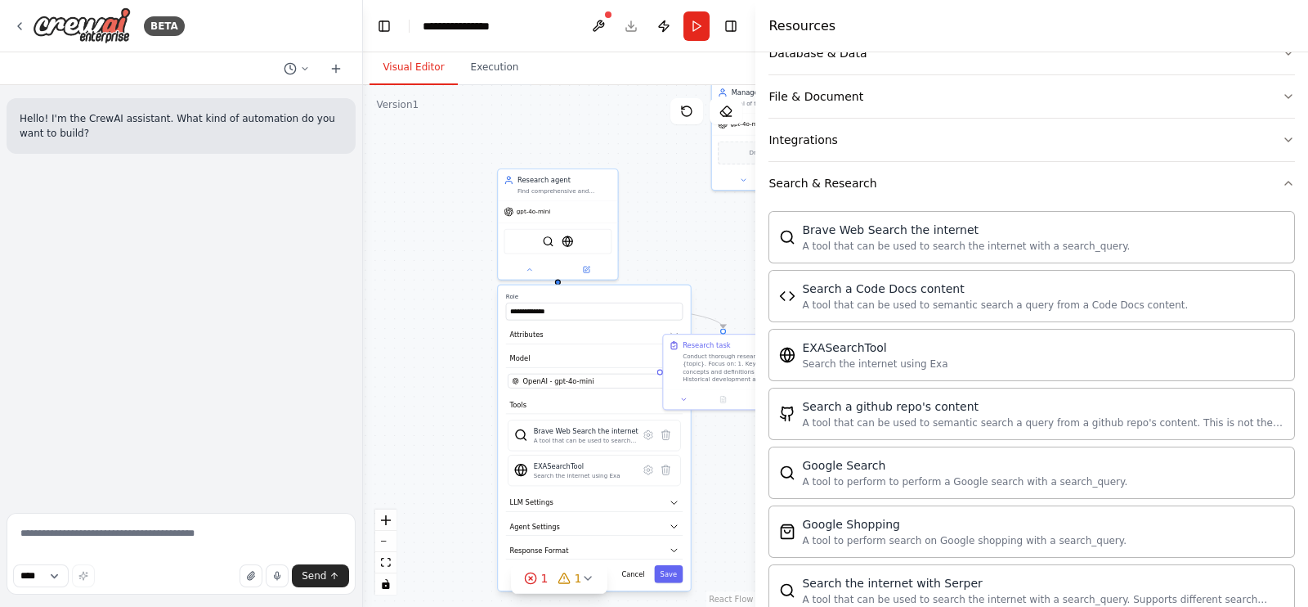
drag, startPoint x: 630, startPoint y: 153, endPoint x: 675, endPoint y: 252, distance: 108.7
click at [675, 252] on div ".deletable-edge-delete-btn { width: 20px; height: 20px; border: 0px solid #ffff…" at bounding box center [559, 346] width 393 height 522
click at [581, 468] on div "EXASearchTool" at bounding box center [577, 468] width 87 height 10
click at [568, 245] on img at bounding box center [568, 241] width 11 height 11
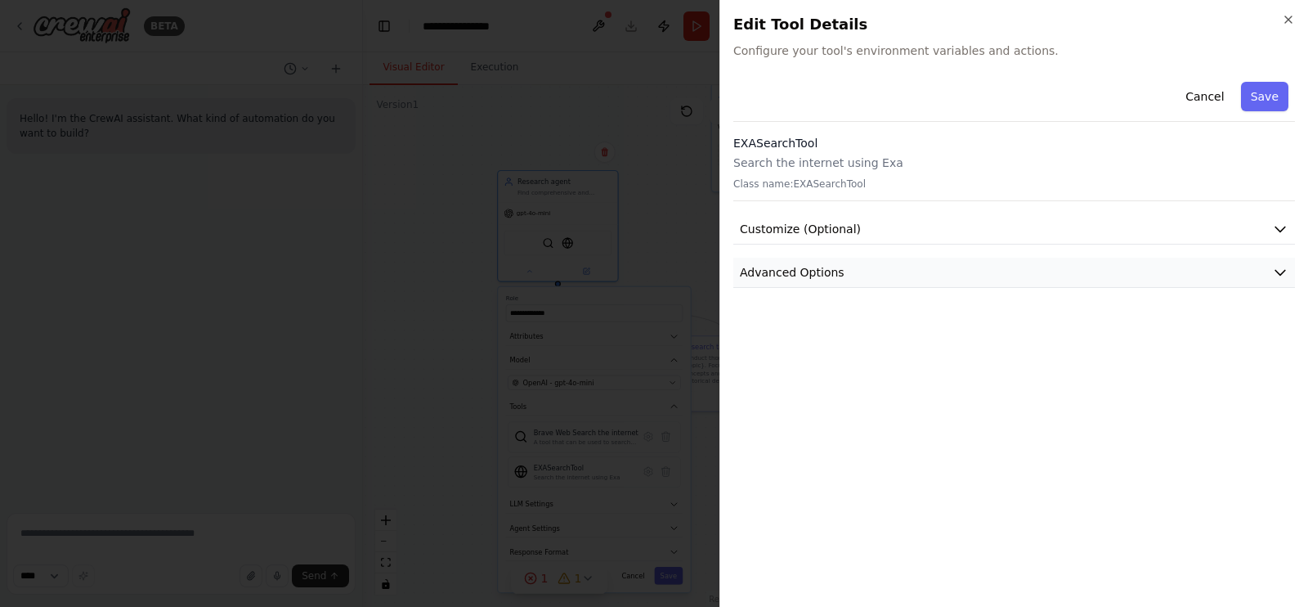
click at [814, 271] on span "Advanced Options" at bounding box center [792, 272] width 105 height 16
click at [826, 236] on button "Customize (Optional)" at bounding box center [1015, 229] width 562 height 30
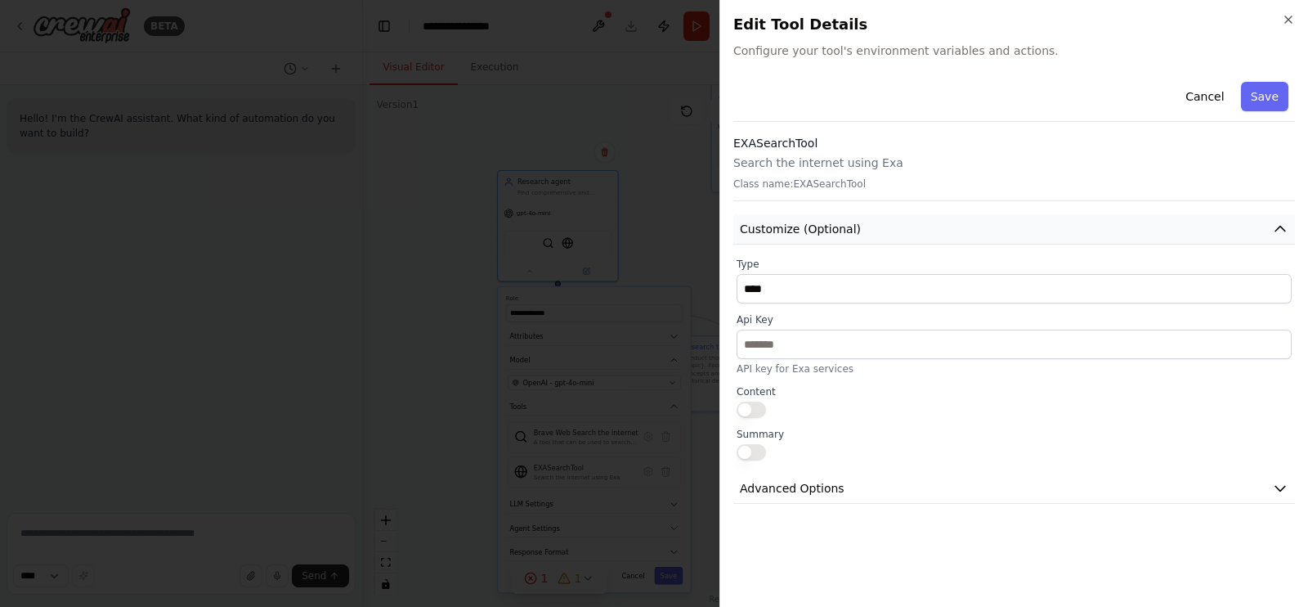
click at [826, 236] on button "Customize (Optional)" at bounding box center [1015, 229] width 562 height 30
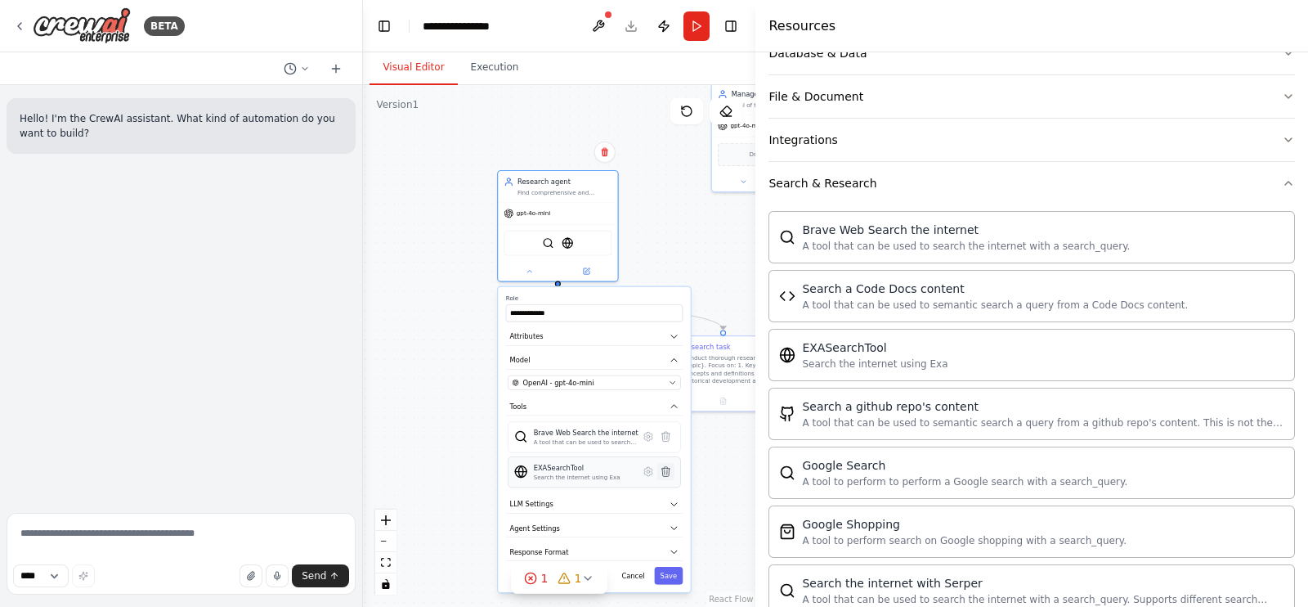
click at [669, 469] on icon at bounding box center [666, 472] width 8 height 10
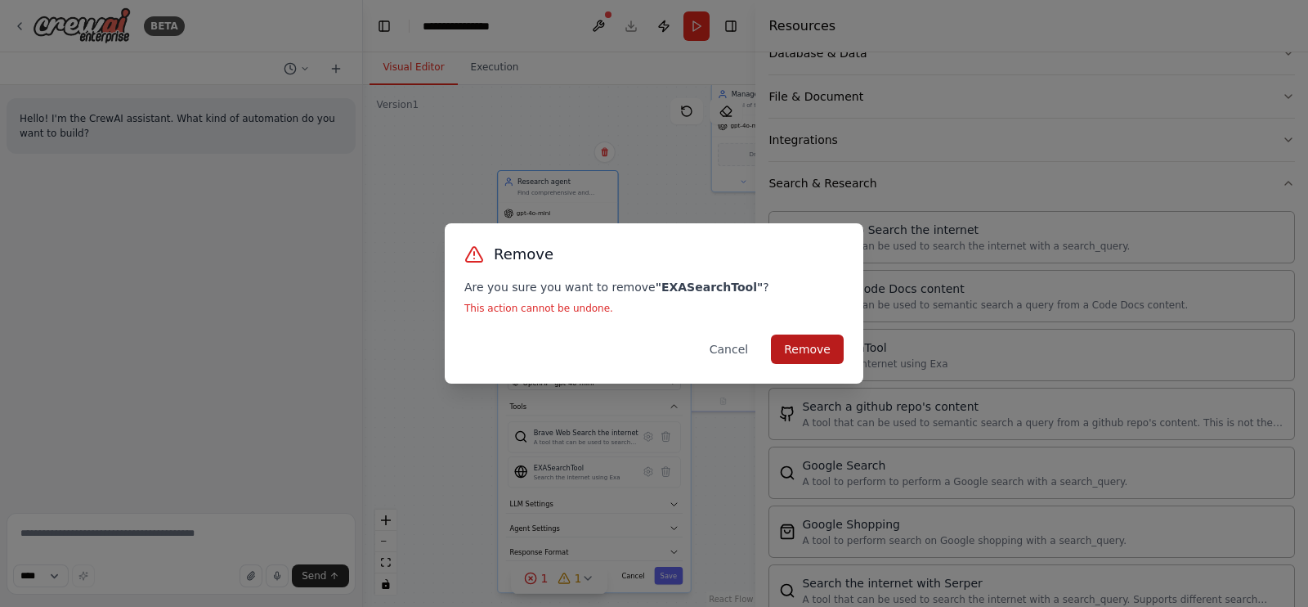
click at [826, 356] on button "Remove" at bounding box center [807, 348] width 73 height 29
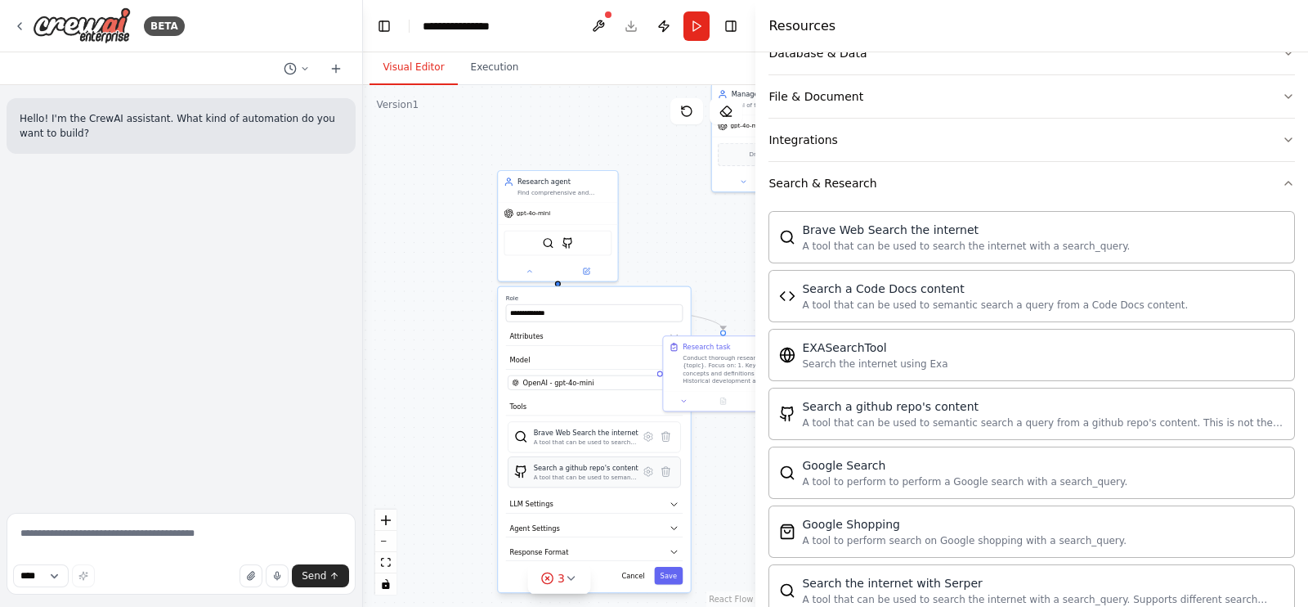
click at [524, 475] on img at bounding box center [521, 471] width 14 height 14
click at [527, 476] on img at bounding box center [521, 471] width 14 height 14
click at [527, 475] on img at bounding box center [521, 471] width 14 height 14
click at [560, 465] on div "Search a github repo's content" at bounding box center [586, 468] width 105 height 10
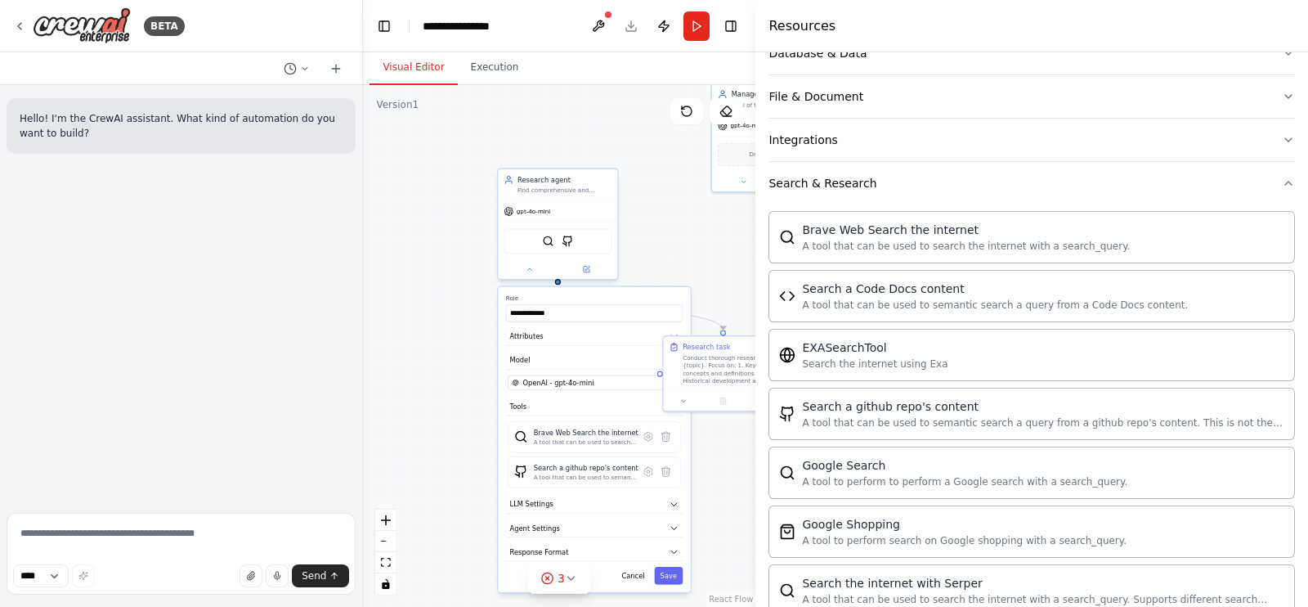
click at [571, 249] on div "BraveSearchTool GithubSearchTool" at bounding box center [559, 240] width 108 height 25
click at [571, 238] on img at bounding box center [568, 241] width 11 height 11
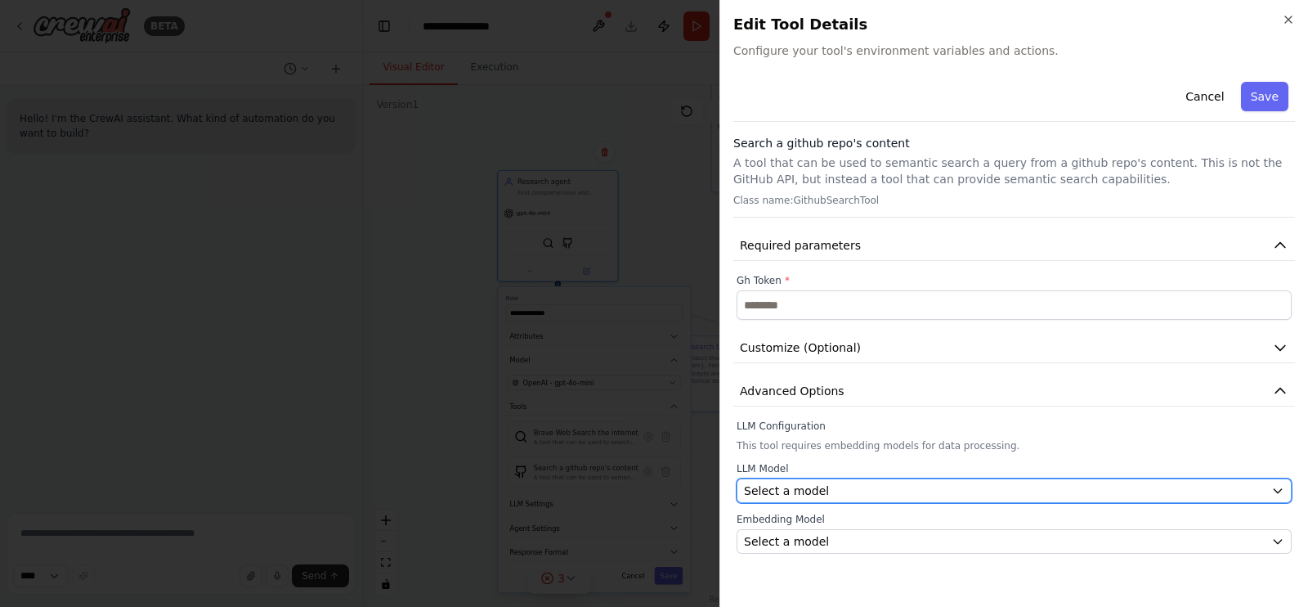
click at [868, 484] on div "Select a model" at bounding box center [1004, 490] width 521 height 16
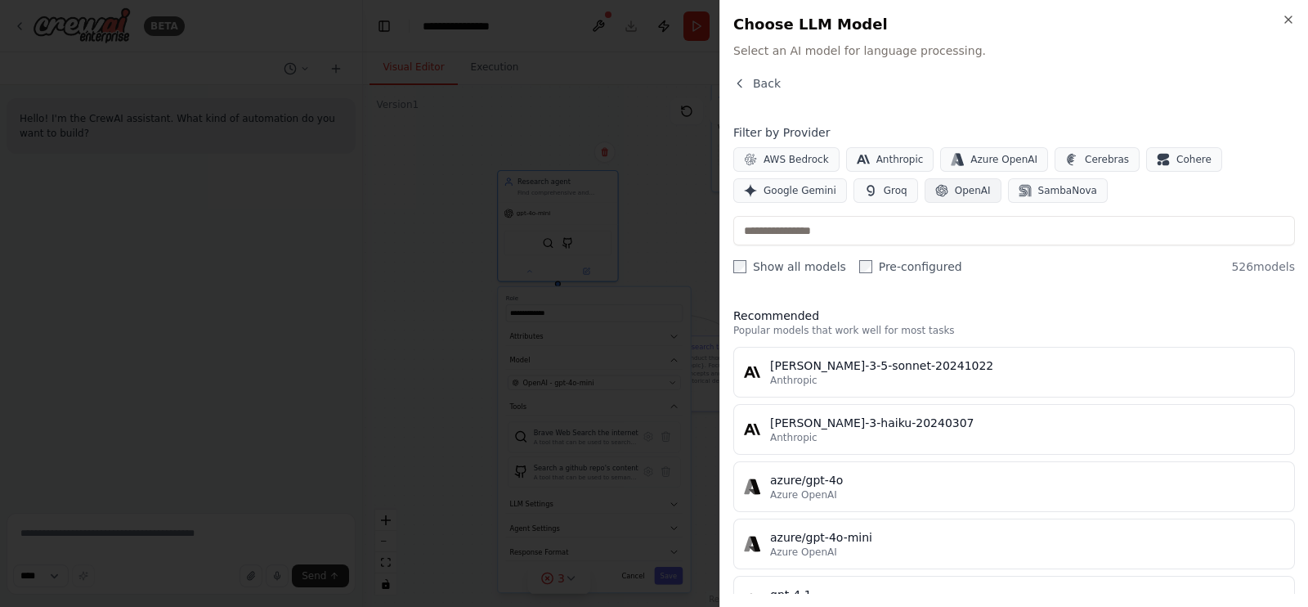
click at [955, 188] on span "OpenAI" at bounding box center [973, 190] width 36 height 13
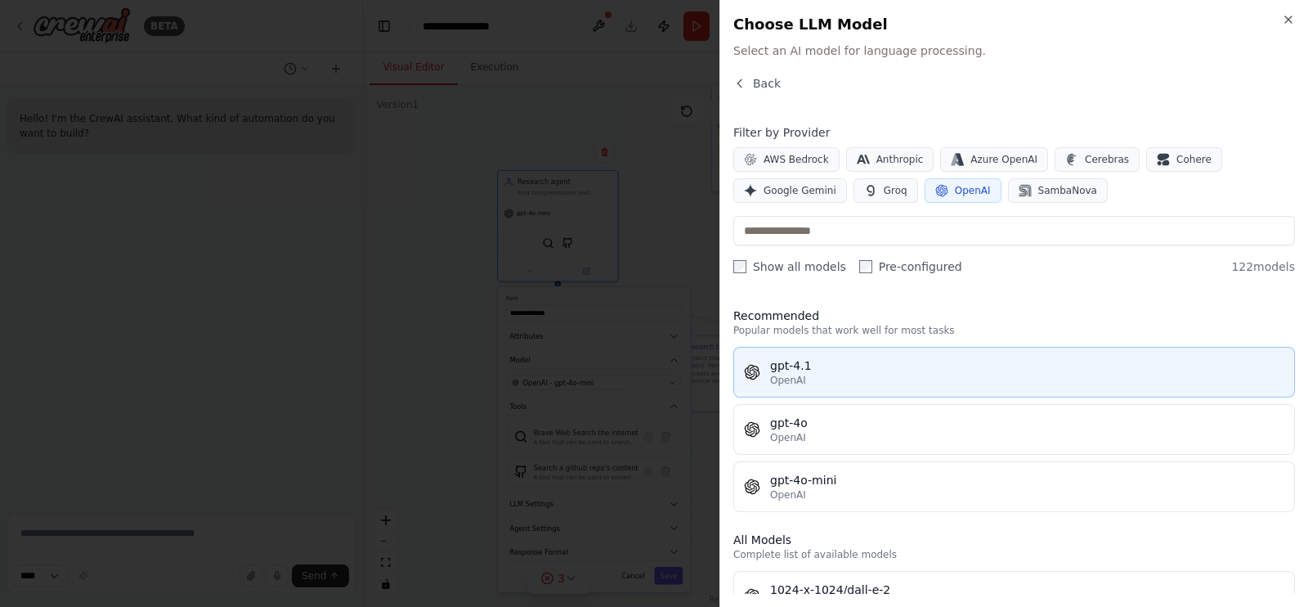
click at [796, 361] on div "gpt-4.1" at bounding box center [1027, 365] width 514 height 16
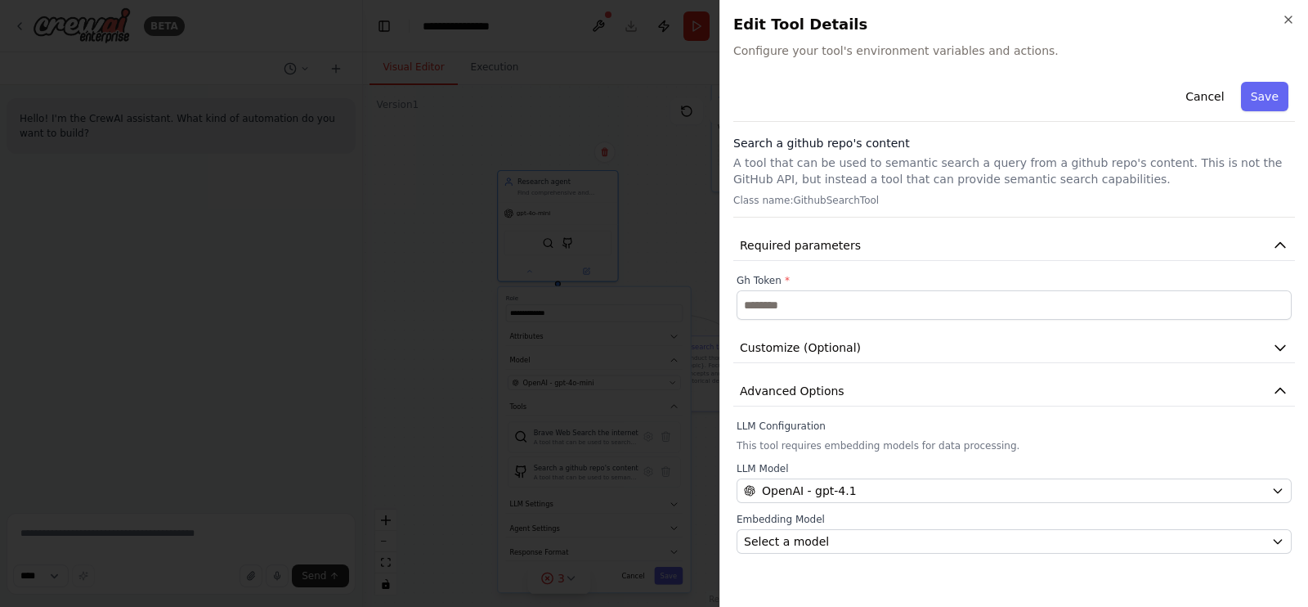
click at [813, 553] on div "Cancel Save Search a github repo's content A tool that can be used to semantic …" at bounding box center [1015, 334] width 562 height 518
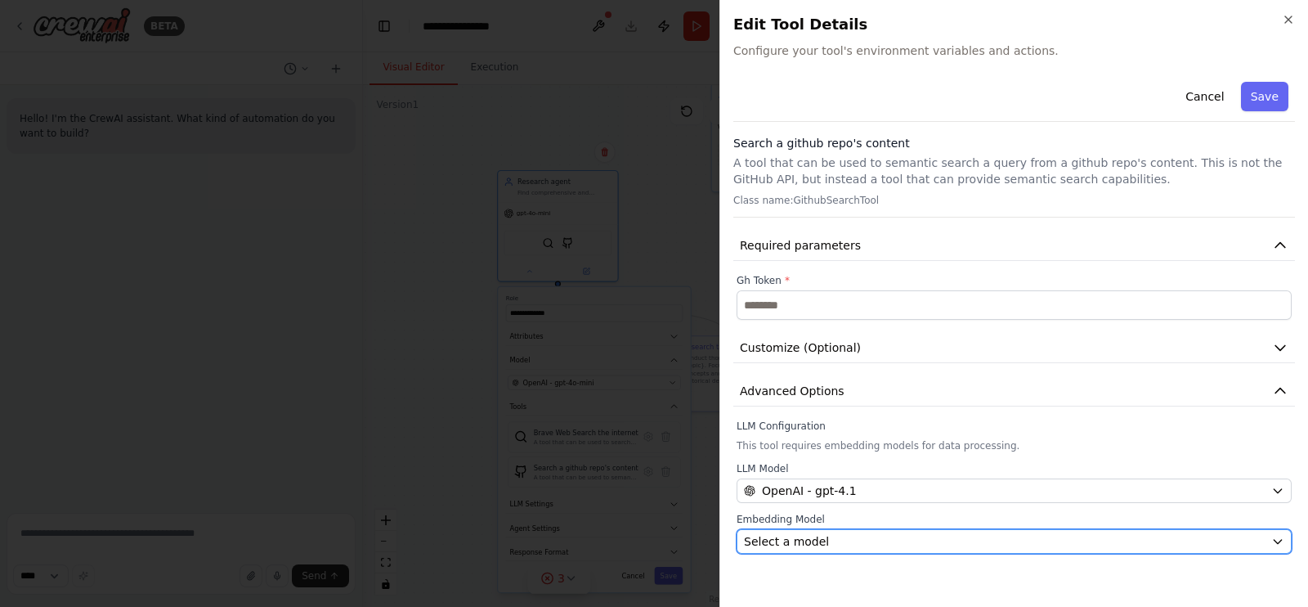
click at [813, 545] on span "Select a model" at bounding box center [786, 541] width 85 height 16
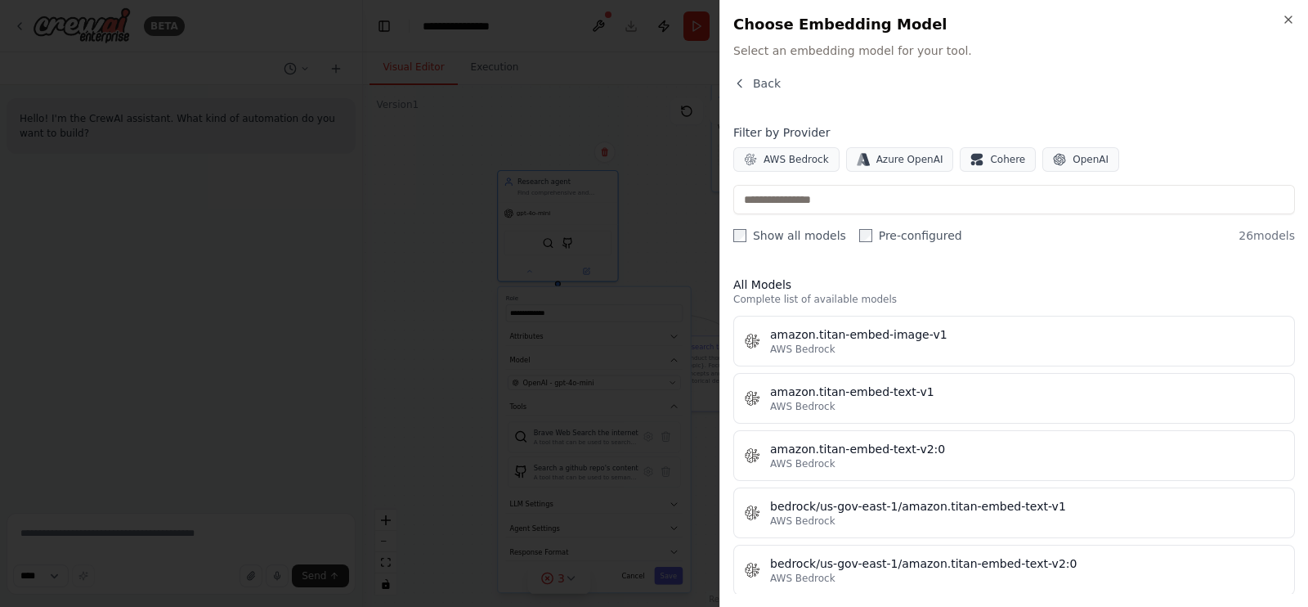
scroll to position [0, 0]
click at [743, 82] on icon "button" at bounding box center [740, 83] width 13 height 13
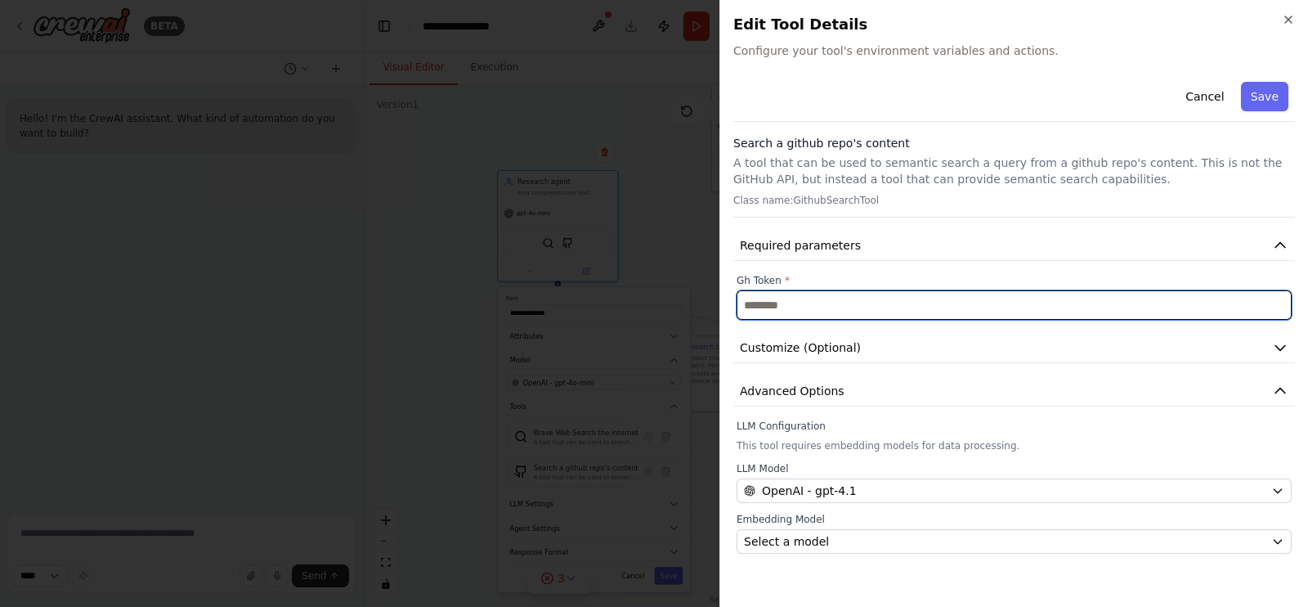
click at [961, 305] on input "text" at bounding box center [1014, 304] width 555 height 29
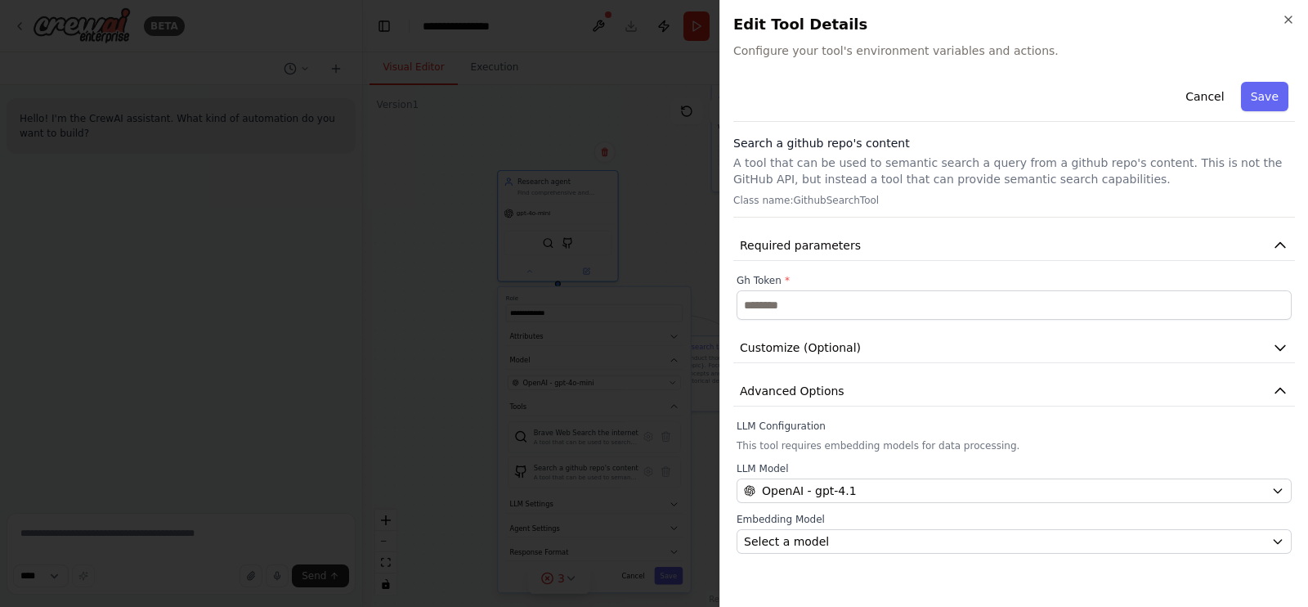
click at [967, 270] on div "Cancel Save Search a github repo's content A tool that can be used to semantic …" at bounding box center [1015, 314] width 562 height 478
click at [929, 238] on button "Required parameters" at bounding box center [1015, 246] width 562 height 30
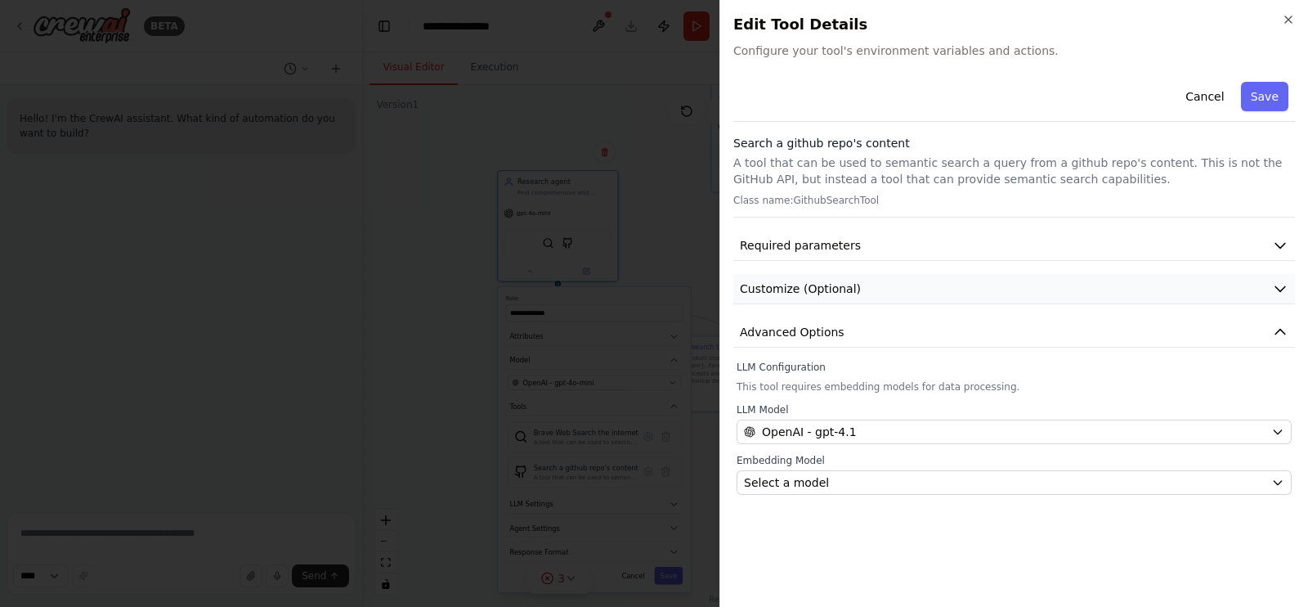
click at [898, 291] on button "Customize (Optional)" at bounding box center [1015, 289] width 562 height 30
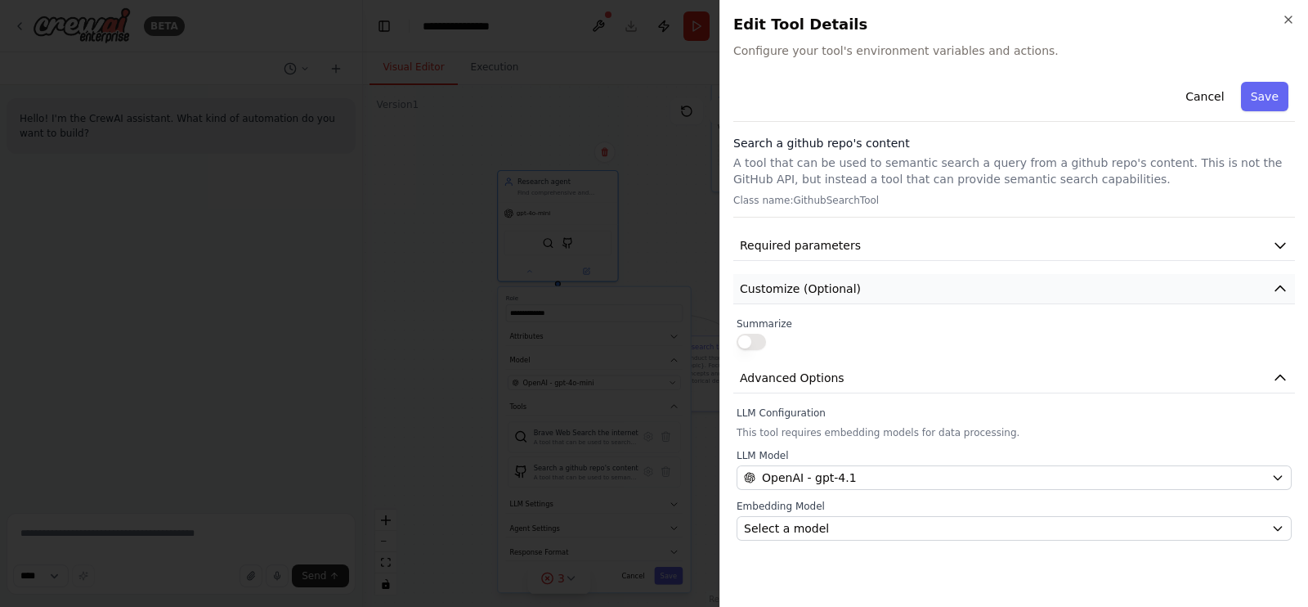
click at [898, 291] on button "Customize (Optional)" at bounding box center [1015, 289] width 562 height 30
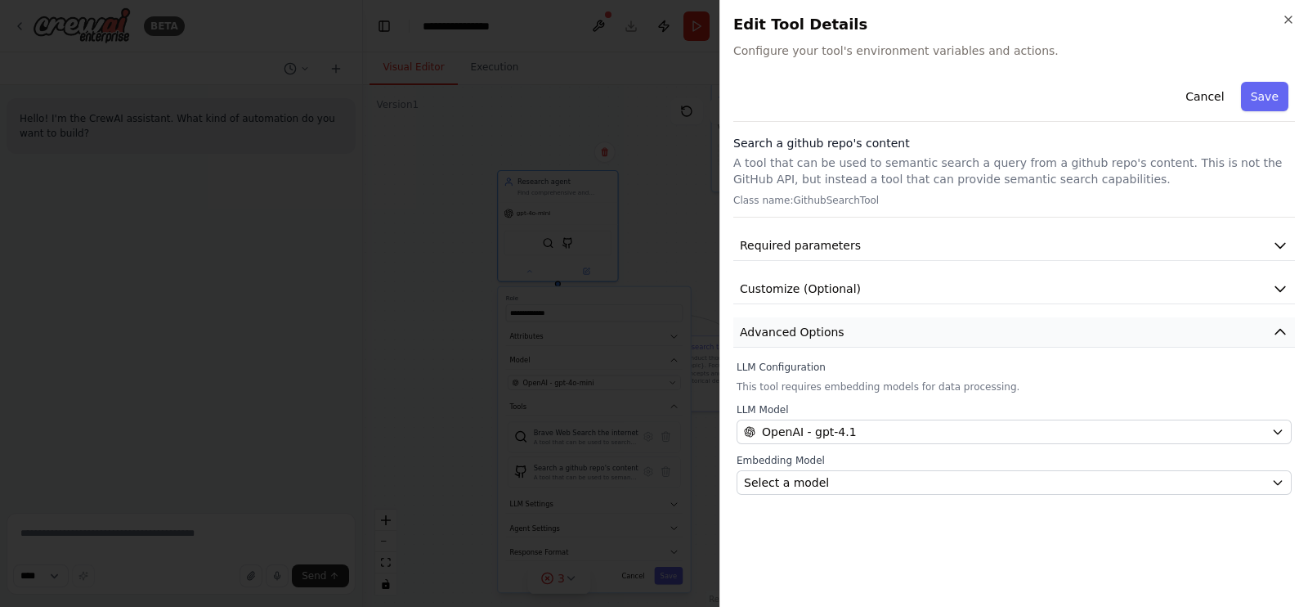
click at [881, 333] on button "Advanced Options" at bounding box center [1015, 332] width 562 height 30
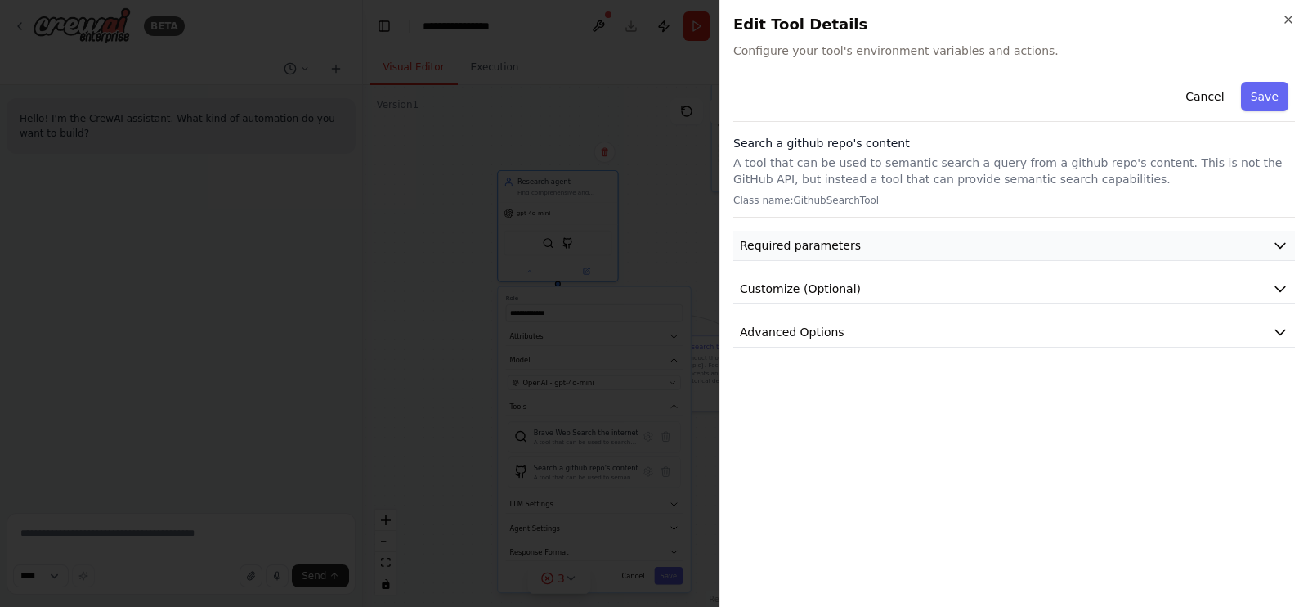
click at [905, 248] on button "Required parameters" at bounding box center [1015, 246] width 562 height 30
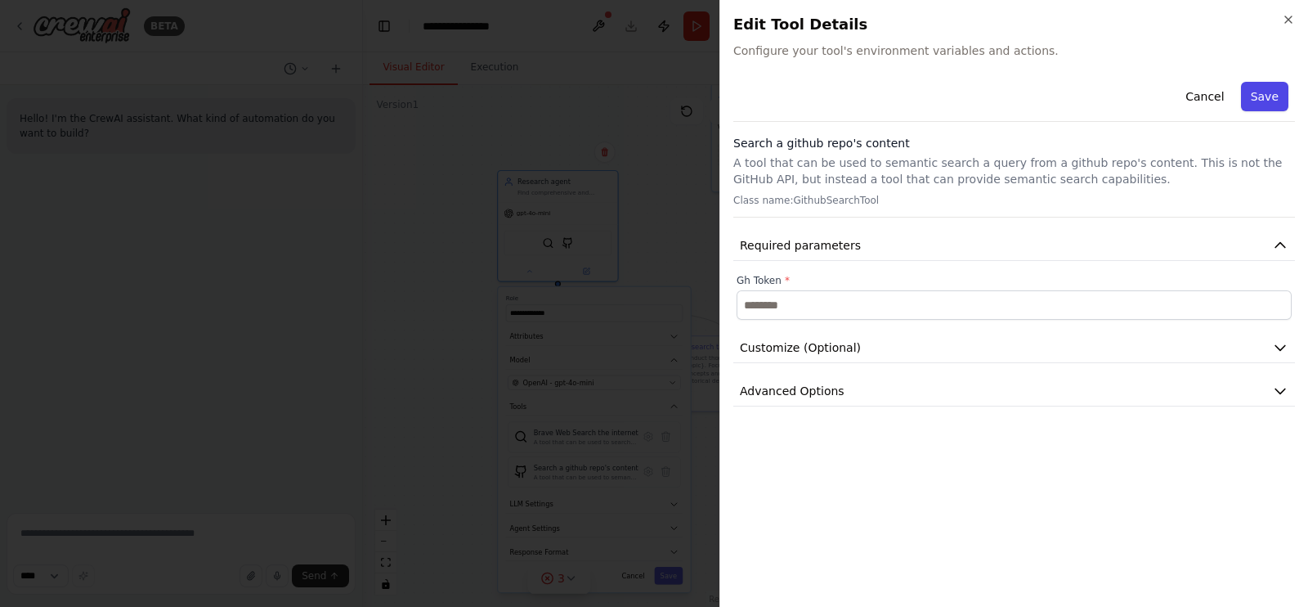
click at [1260, 85] on button "Save" at bounding box center [1264, 96] width 47 height 29
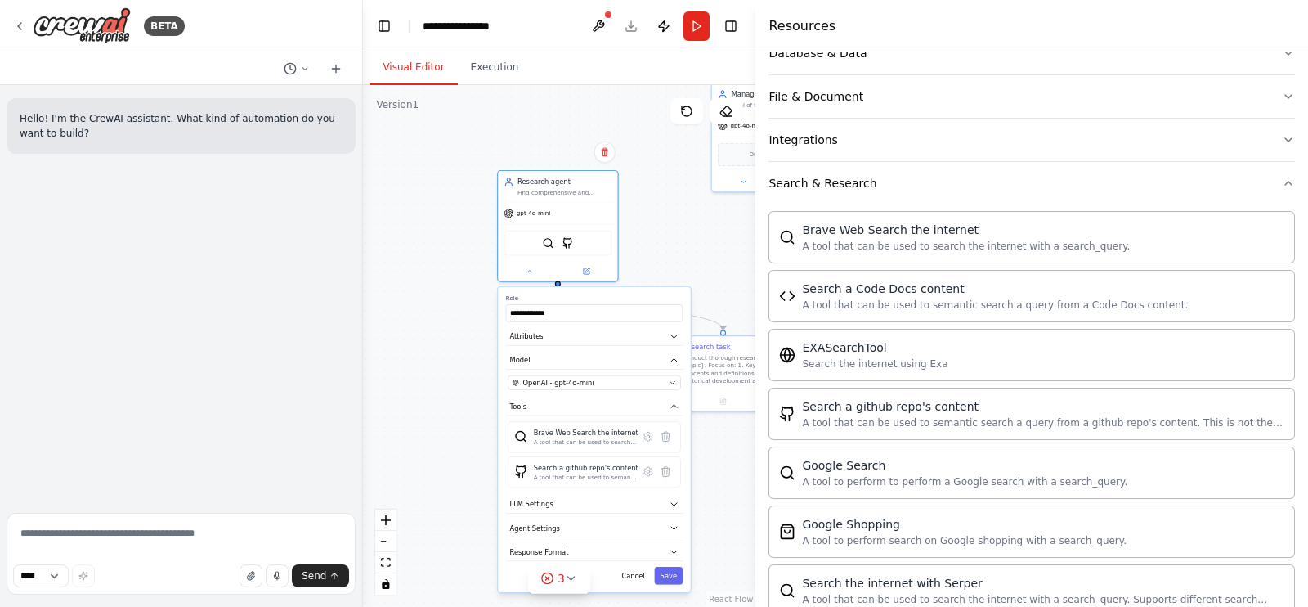
click at [718, 228] on div ".deletable-edge-delete-btn { width: 20px; height: 20px; border: 0px solid #ffff…" at bounding box center [559, 346] width 393 height 522
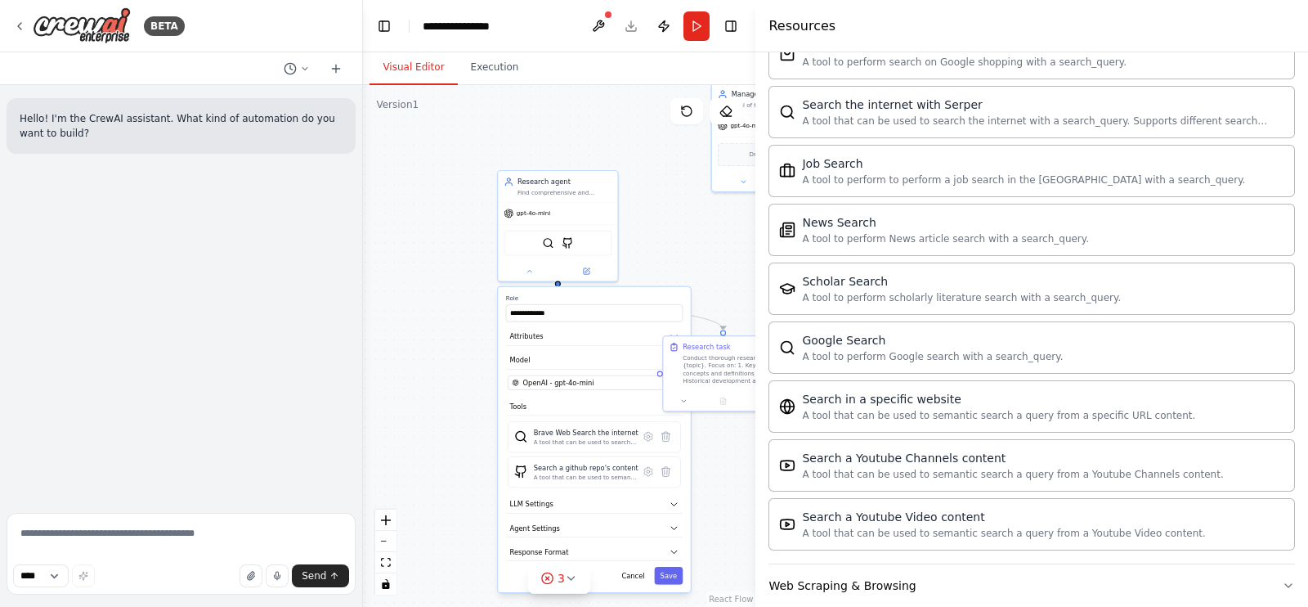
scroll to position [805, 0]
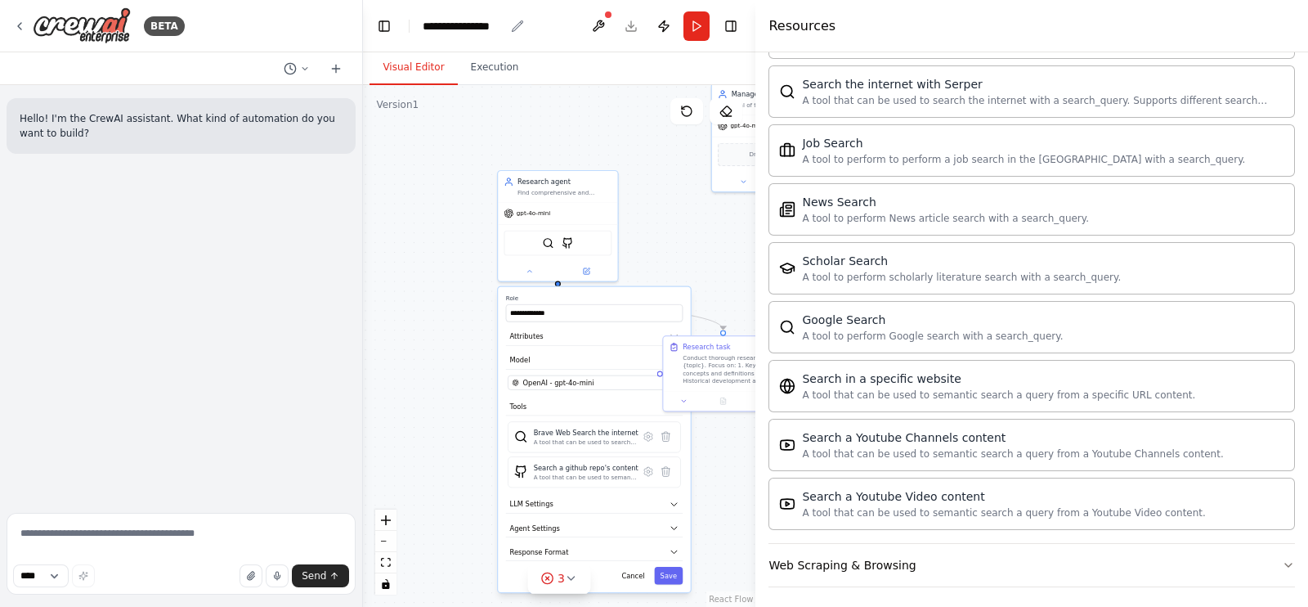
click at [464, 22] on div "**********" at bounding box center [464, 26] width 82 height 16
click at [465, 22] on div "**********" at bounding box center [484, 26] width 123 height 16
click at [466, 22] on div "**********" at bounding box center [484, 26] width 123 height 16
click at [429, 290] on div ".deletable-edge-delete-btn { width: 20px; height: 20px; border: 0px solid #ffff…" at bounding box center [559, 346] width 393 height 522
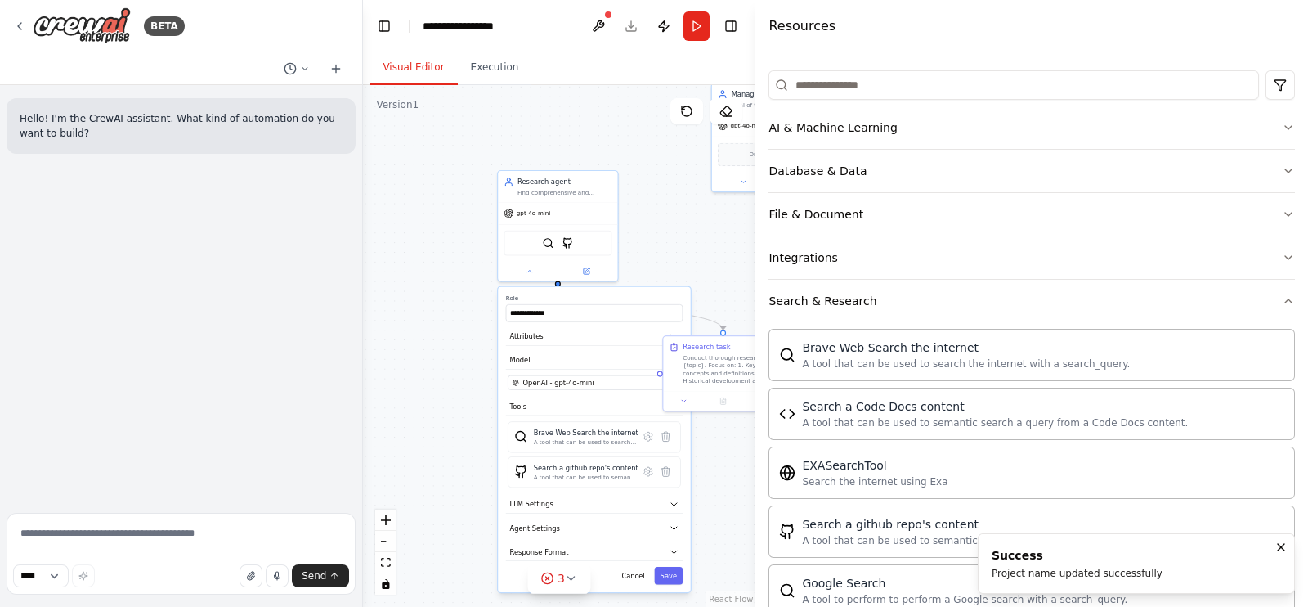
scroll to position [0, 0]
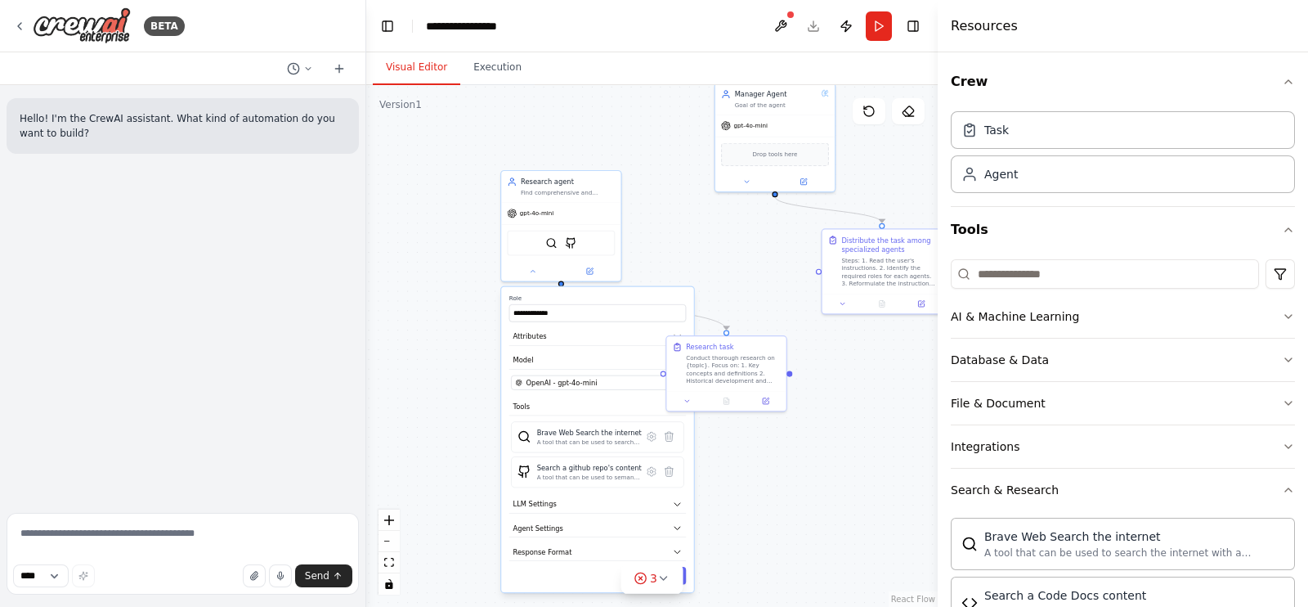
drag, startPoint x: 756, startPoint y: 231, endPoint x: 992, endPoint y: 249, distance: 236.2
click at [944, 249] on div at bounding box center [941, 303] width 7 height 607
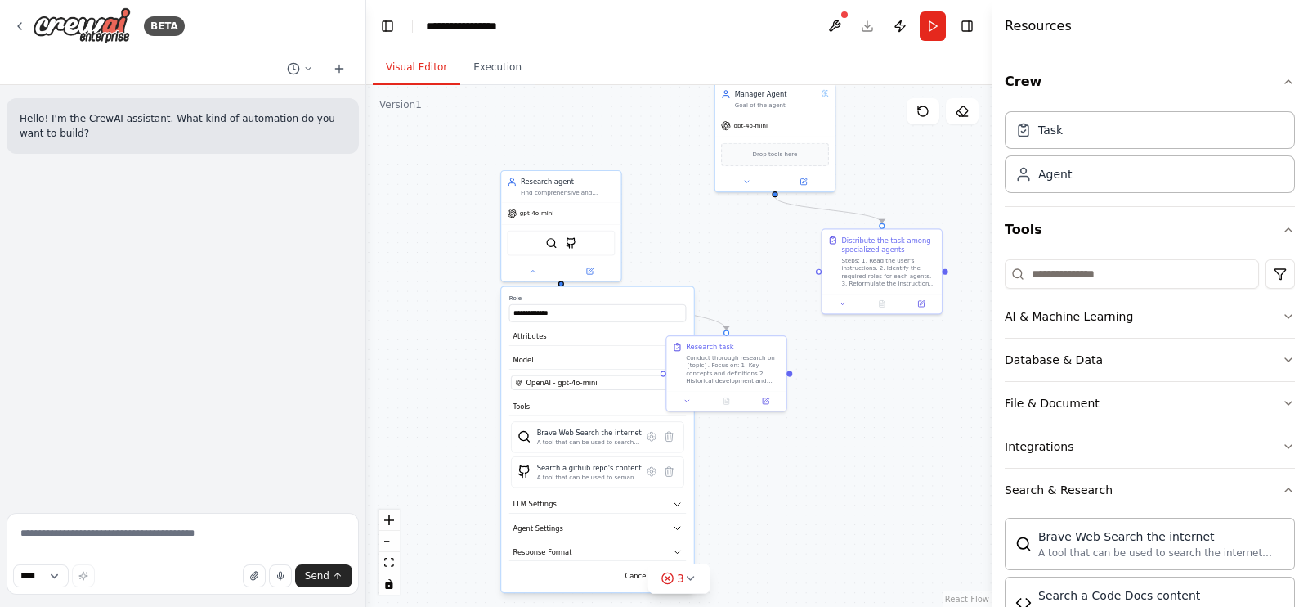
click at [875, 378] on div ".deletable-edge-delete-btn { width: 20px; height: 20px; border: 0px solid #ffff…" at bounding box center [679, 346] width 626 height 522
click at [684, 582] on icon at bounding box center [690, 578] width 13 height 13
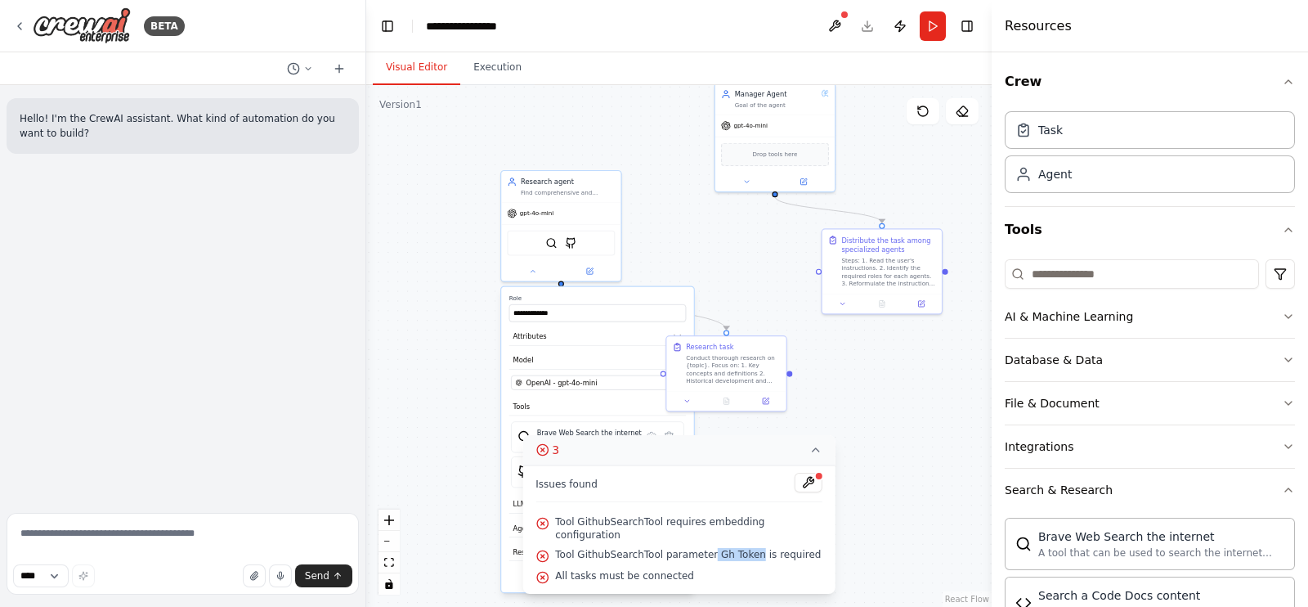
drag, startPoint x: 710, startPoint y: 554, endPoint x: 752, endPoint y: 550, distance: 42.6
click at [752, 550] on span "Tool GithubSearchTool parameter Gh Token is required" at bounding box center [688, 554] width 266 height 13
copy span "Gh Token"
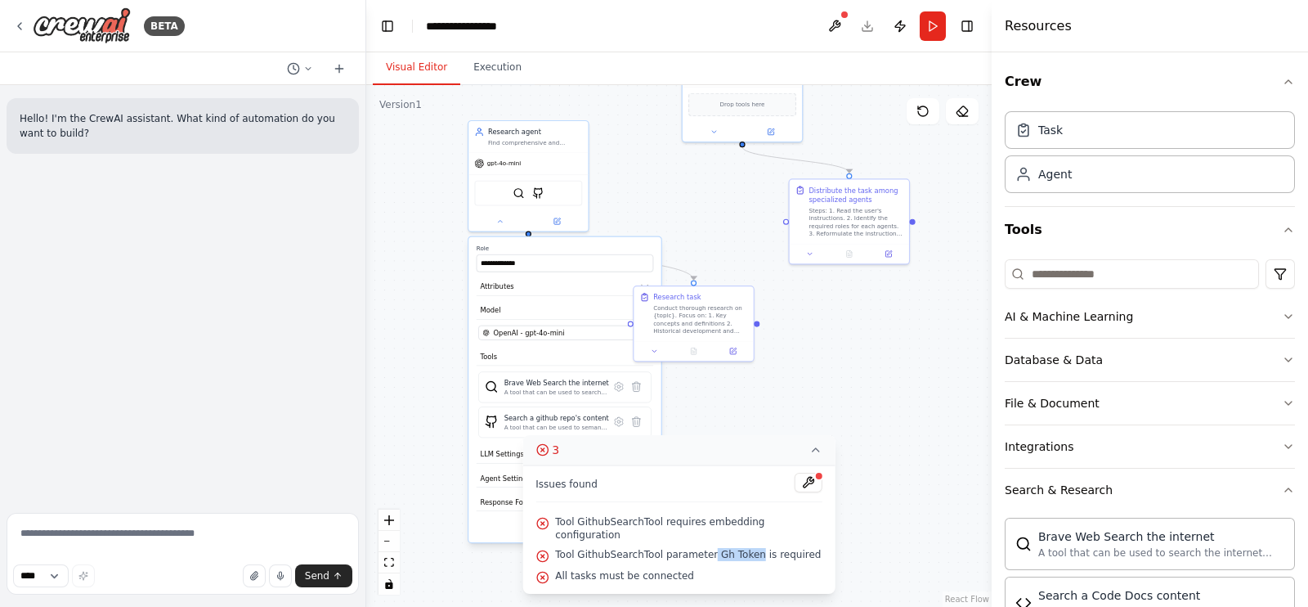
drag, startPoint x: 450, startPoint y: 314, endPoint x: 394, endPoint y: 270, distance: 71.0
click at [394, 270] on div ".deletable-edge-delete-btn { width: 20px; height: 20px; border: 0px solid #ffff…" at bounding box center [679, 346] width 626 height 522
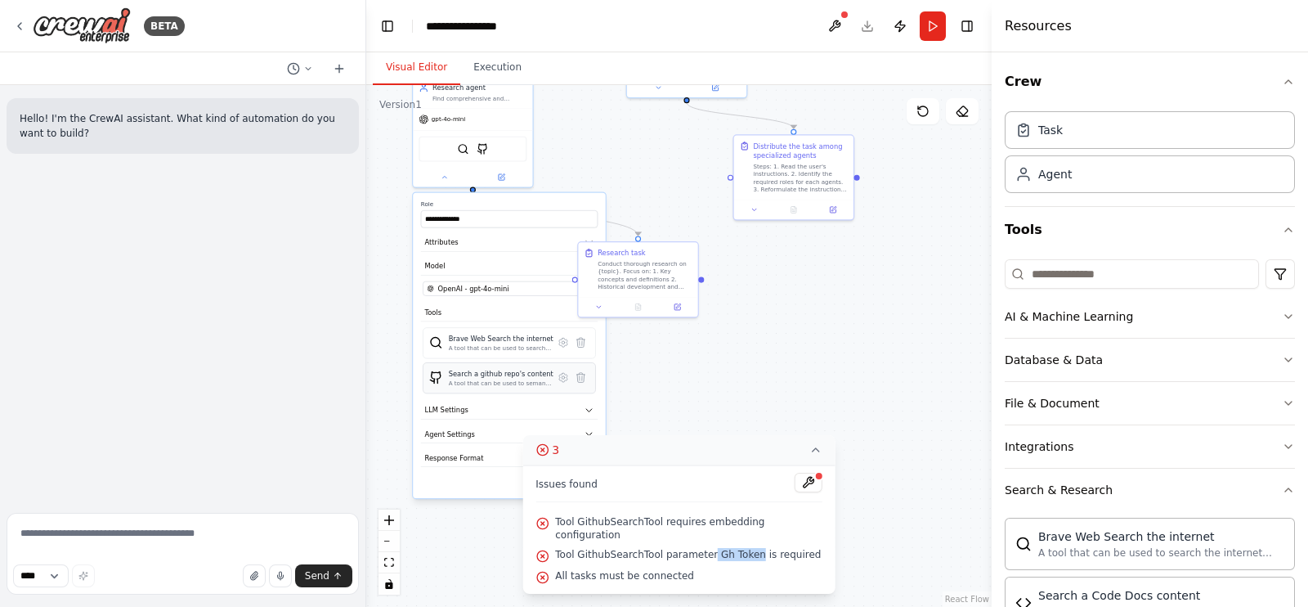
click at [499, 379] on div "A tool that can be used to semantic search a query from a github repo's content…" at bounding box center [501, 383] width 105 height 8
click at [457, 388] on div "Search a github repo's content A tool that can be used to semantic search a que…" at bounding box center [509, 377] width 173 height 31
click at [437, 378] on img at bounding box center [436, 377] width 14 height 14
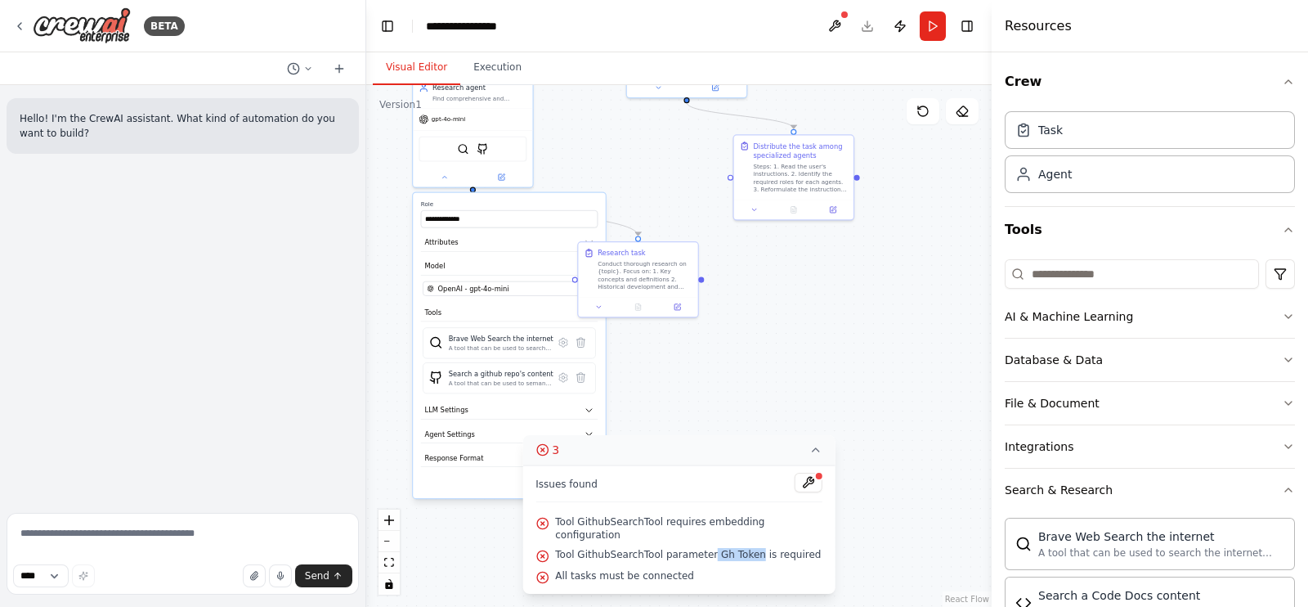
click at [810, 456] on icon at bounding box center [816, 449] width 13 height 13
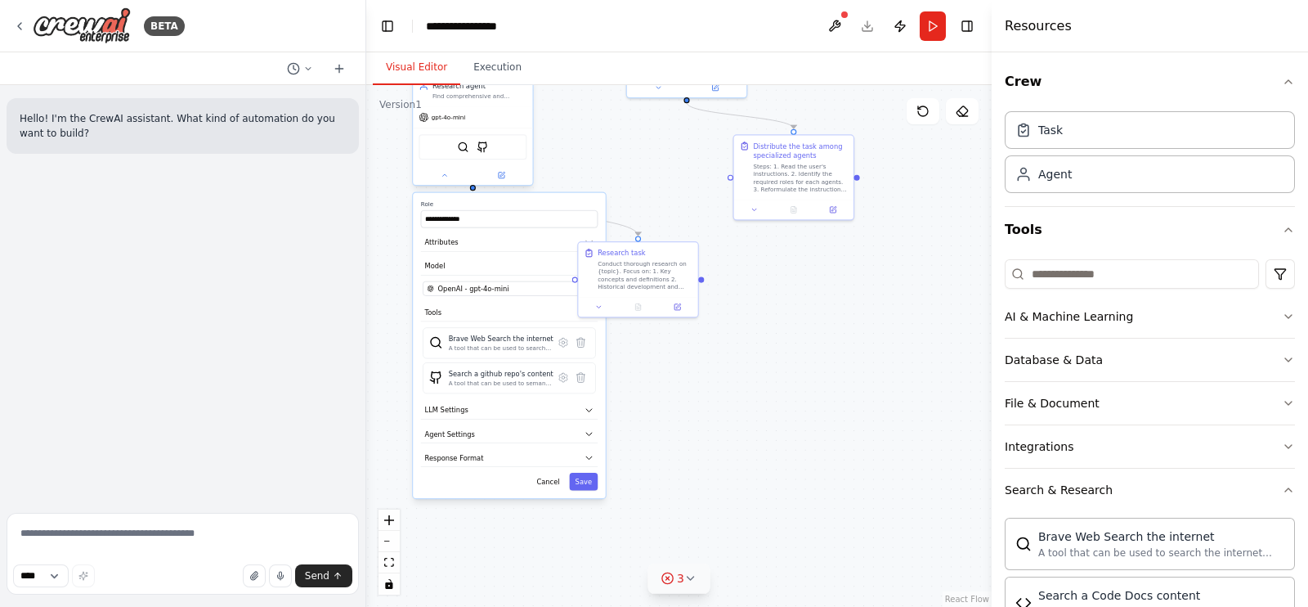
click at [481, 153] on div "BraveSearchTool GithubSearchTool" at bounding box center [473, 146] width 108 height 25
click at [482, 149] on img at bounding box center [482, 146] width 11 height 11
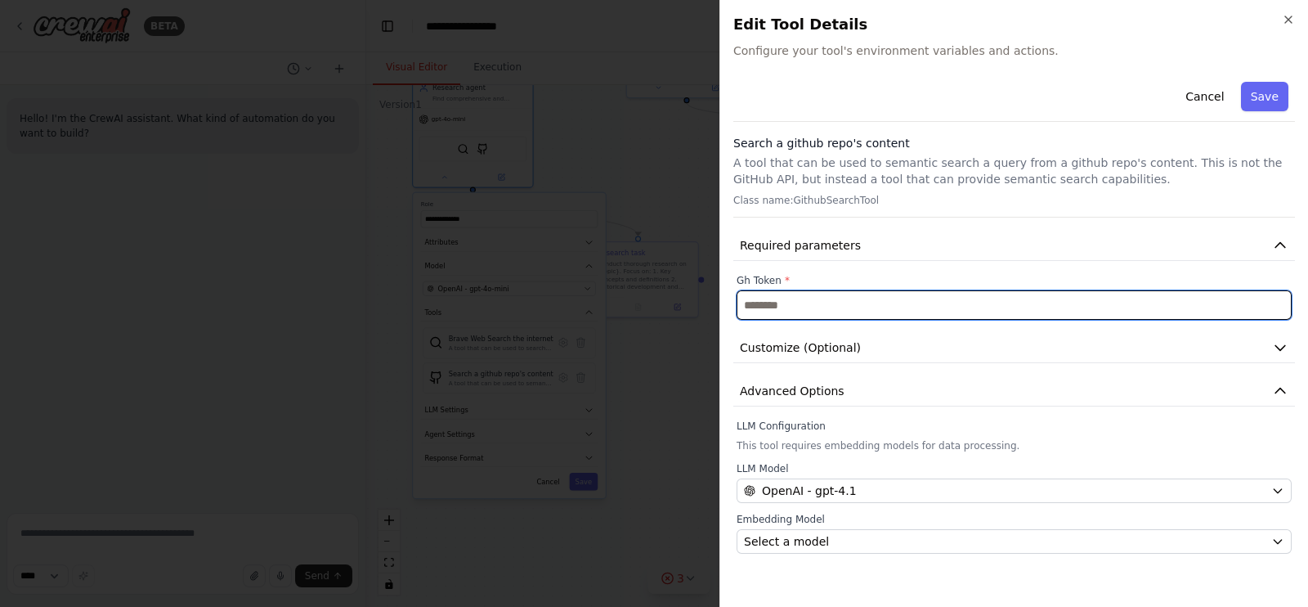
click at [809, 313] on input "text" at bounding box center [1014, 304] width 555 height 29
paste input "**********"
type input "**********"
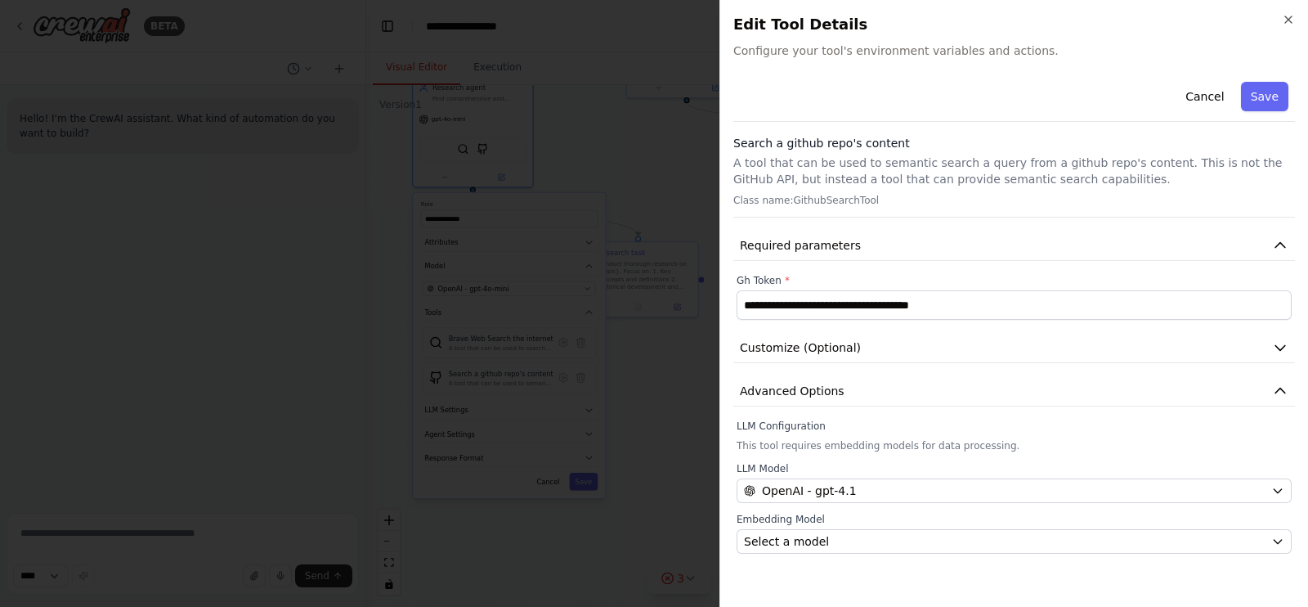
click at [950, 265] on div "**********" at bounding box center [1015, 314] width 562 height 478
click at [1290, 90] on div "Cancel Save" at bounding box center [1015, 98] width 562 height 47
click at [1275, 98] on button "Save" at bounding box center [1264, 96] width 47 height 29
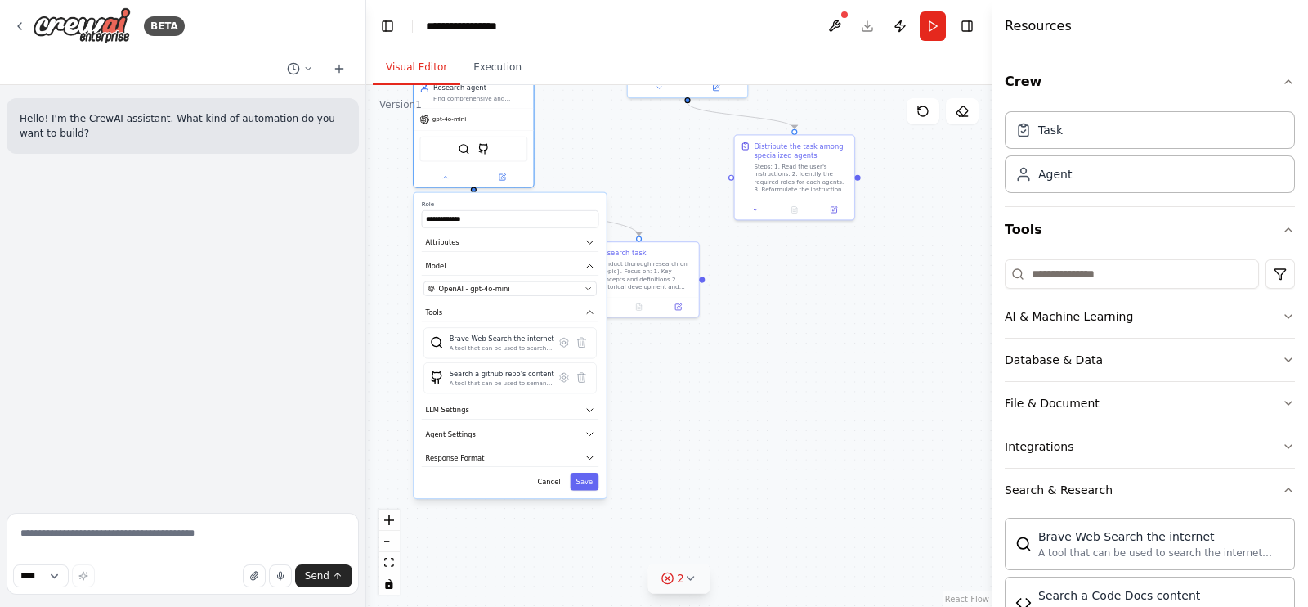
drag, startPoint x: 740, startPoint y: 434, endPoint x: 756, endPoint y: 435, distance: 16.4
click at [756, 435] on div ".deletable-edge-delete-btn { width: 20px; height: 20px; border: 0px solid #ffff…" at bounding box center [679, 346] width 626 height 522
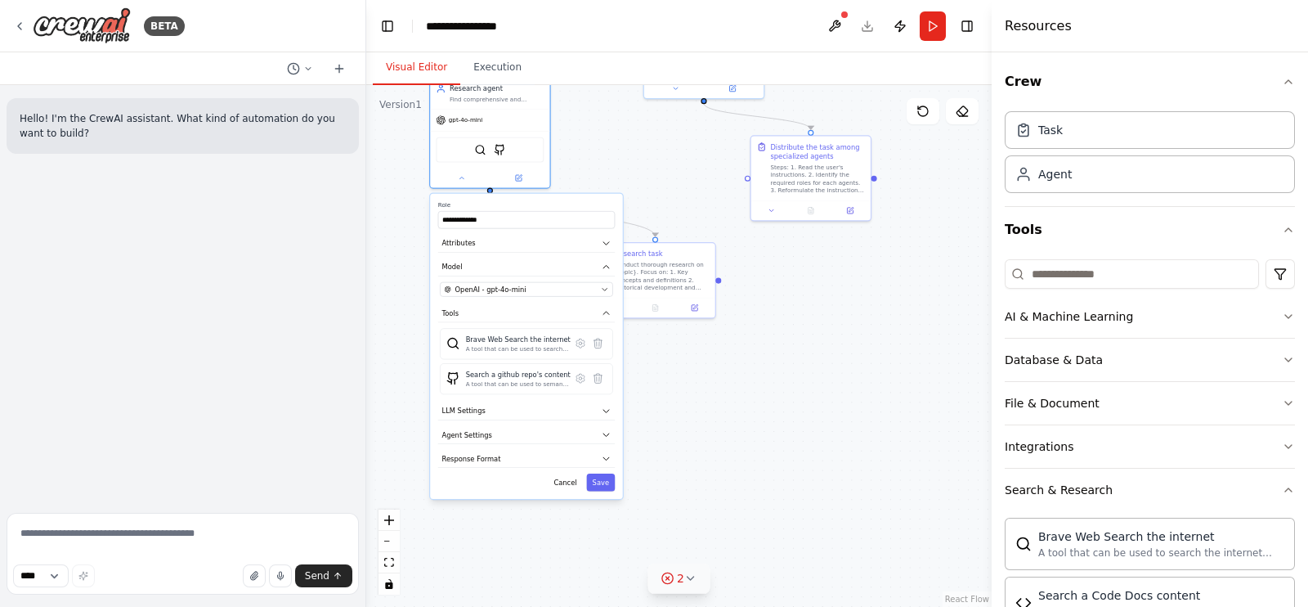
click at [678, 583] on span "2" at bounding box center [680, 578] width 7 height 16
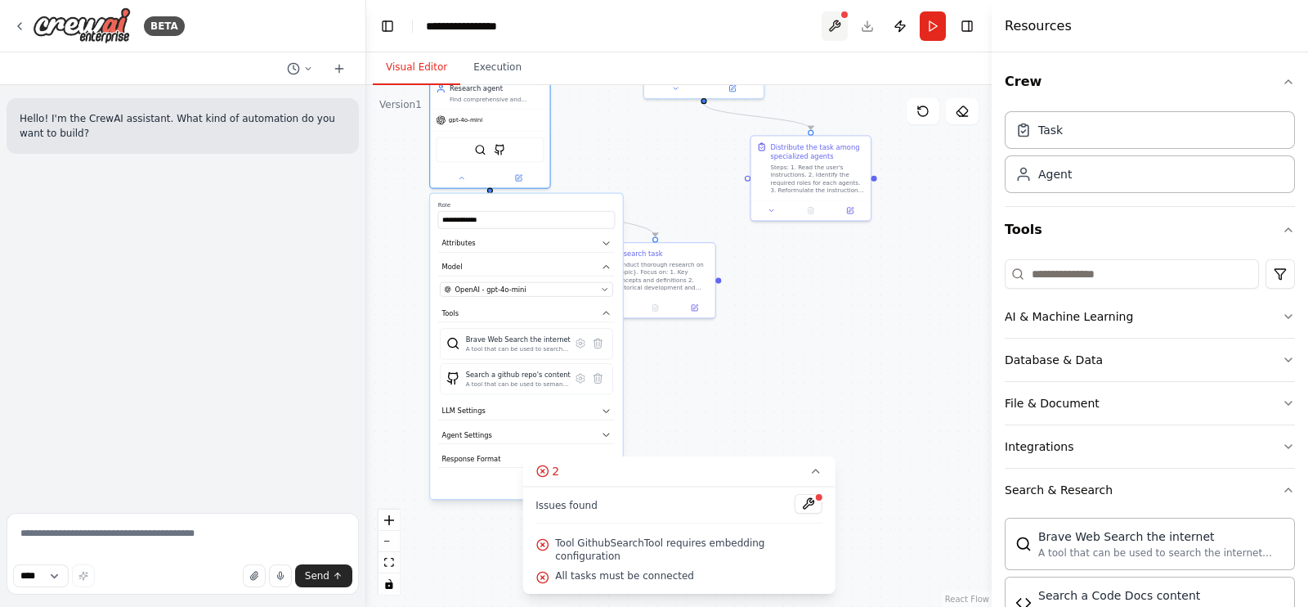
click at [846, 18] on header "**********" at bounding box center [679, 26] width 626 height 52
click at [844, 18] on div at bounding box center [845, 15] width 10 height 10
click at [839, 22] on button at bounding box center [835, 25] width 26 height 29
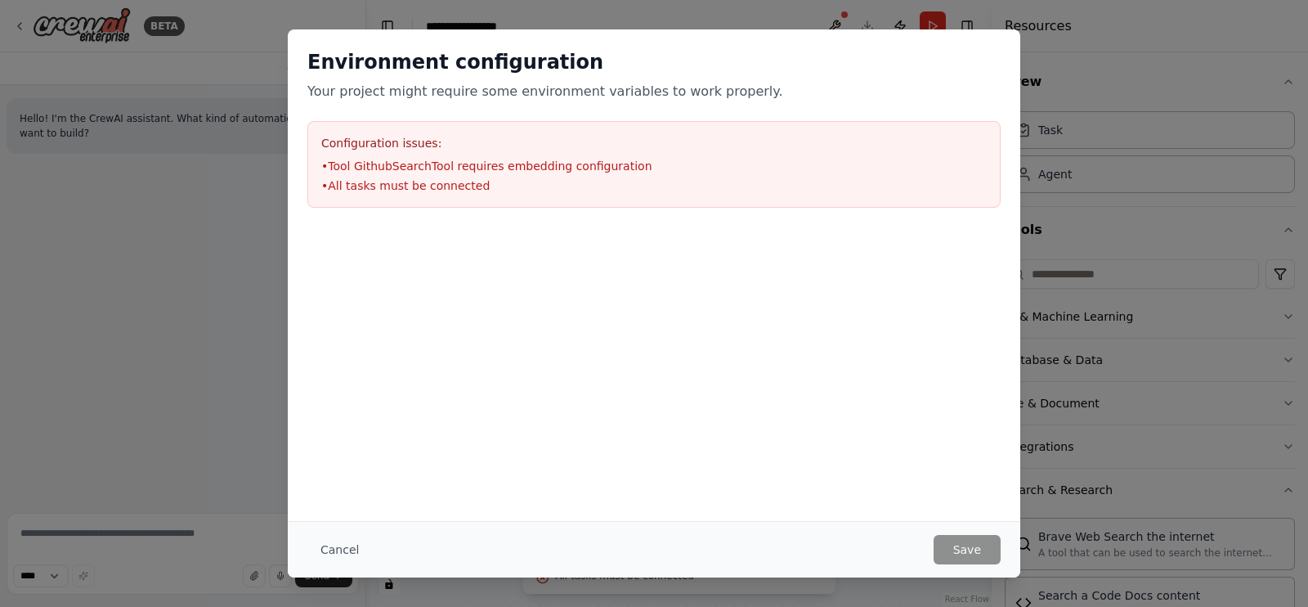
click at [217, 342] on div "Environment configuration Your project might require some environment variables…" at bounding box center [654, 303] width 1308 height 607
click at [343, 544] on button "Cancel" at bounding box center [339, 549] width 65 height 29
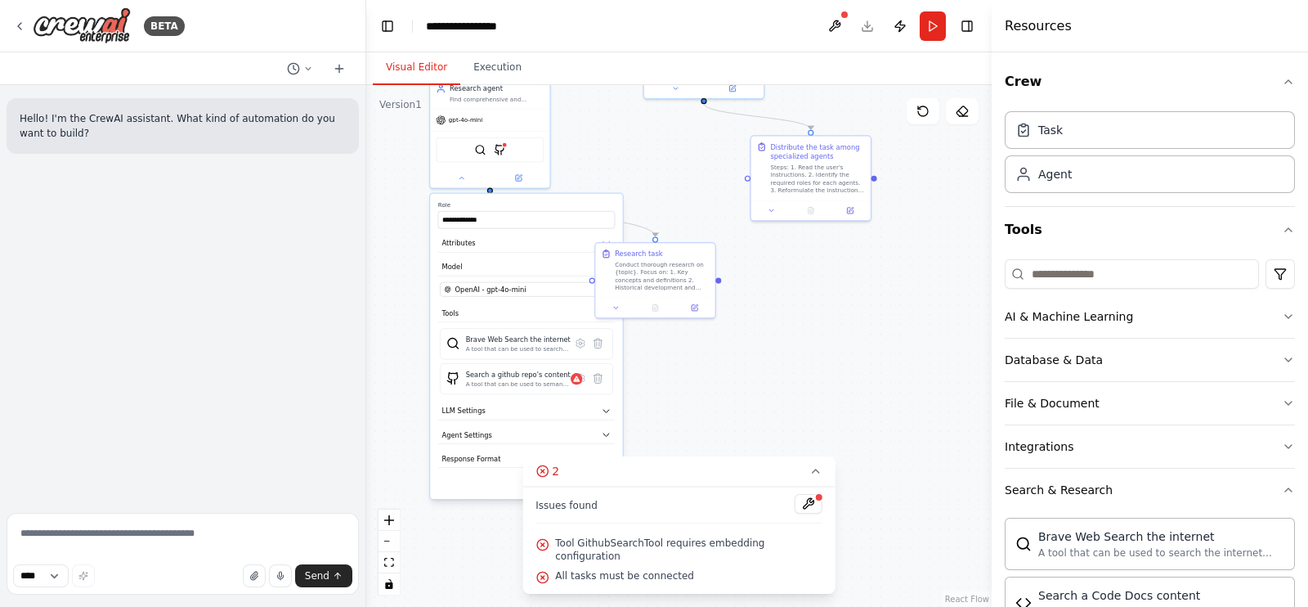
click at [847, 368] on div ".deletable-edge-delete-btn { width: 20px; height: 20px; border: 0px solid #ffff…" at bounding box center [679, 346] width 626 height 522
click at [812, 487] on button "2" at bounding box center [679, 471] width 313 height 30
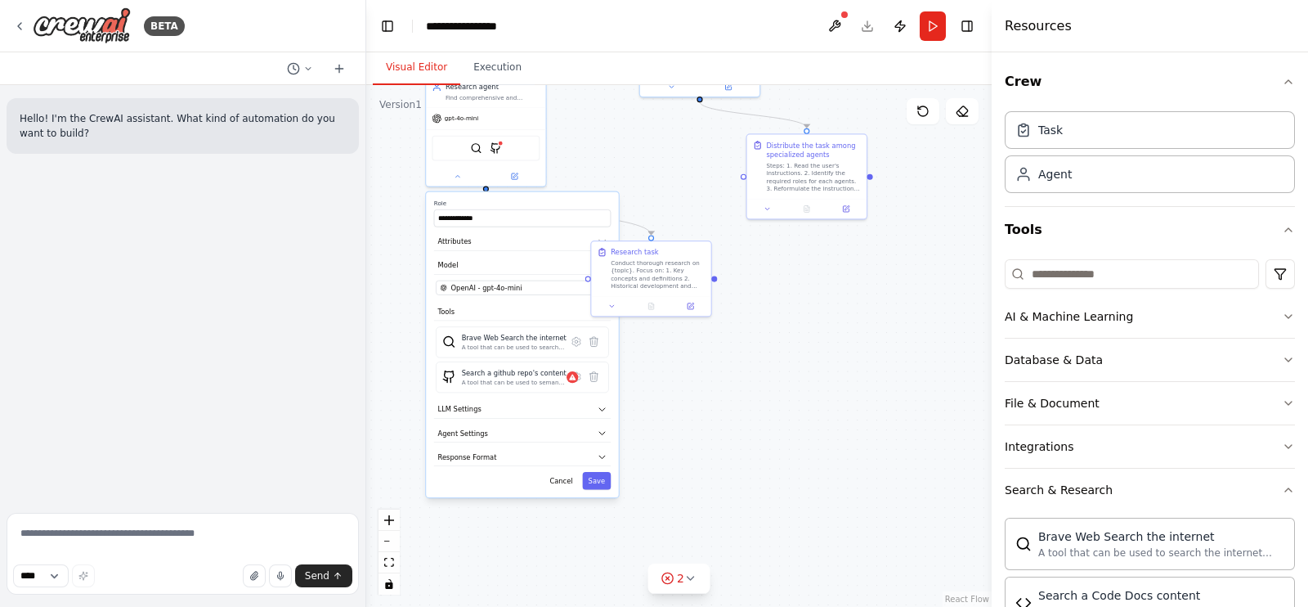
click at [834, 350] on div ".deletable-edge-delete-btn { width: 20px; height: 20px; border: 0px solid #ffff…" at bounding box center [679, 346] width 626 height 522
click at [573, 478] on button "Cancel" at bounding box center [561, 480] width 34 height 17
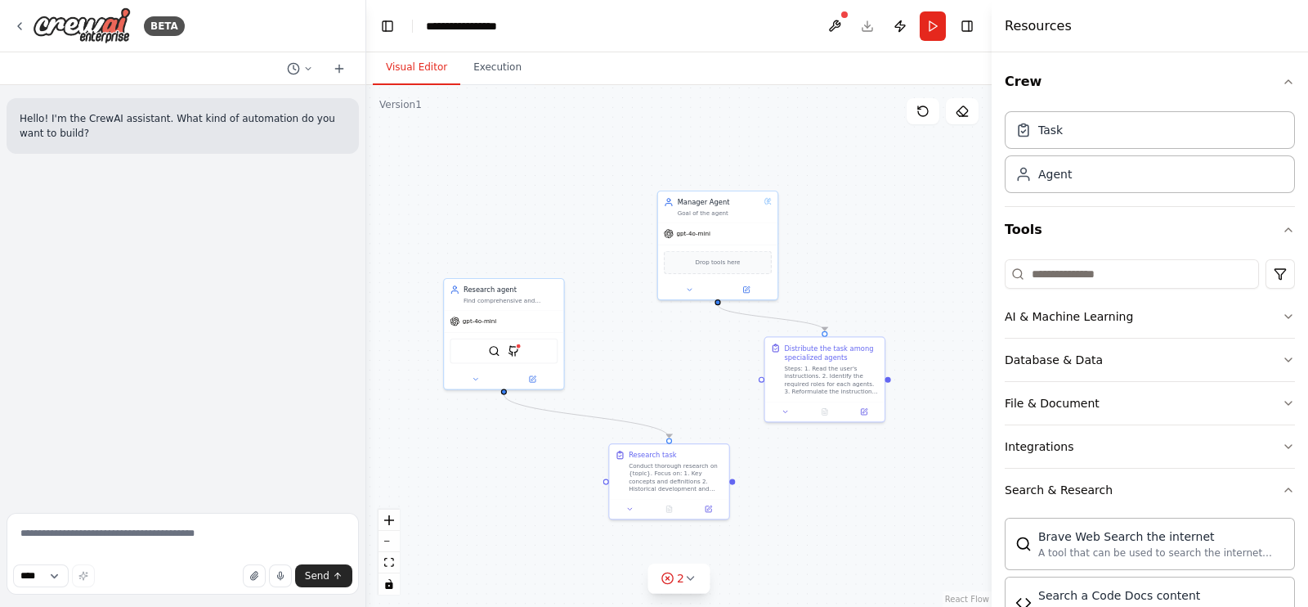
drag, startPoint x: 627, startPoint y: 175, endPoint x: 646, endPoint y: 377, distance: 202.9
click at [646, 377] on div ".deletable-edge-delete-btn { width: 20px; height: 20px; border: 0px solid #ffff…" at bounding box center [679, 346] width 626 height 522
click at [725, 218] on div "Manager Agent Goal of the agent" at bounding box center [717, 205] width 119 height 31
click at [694, 288] on button at bounding box center [689, 287] width 55 height 11
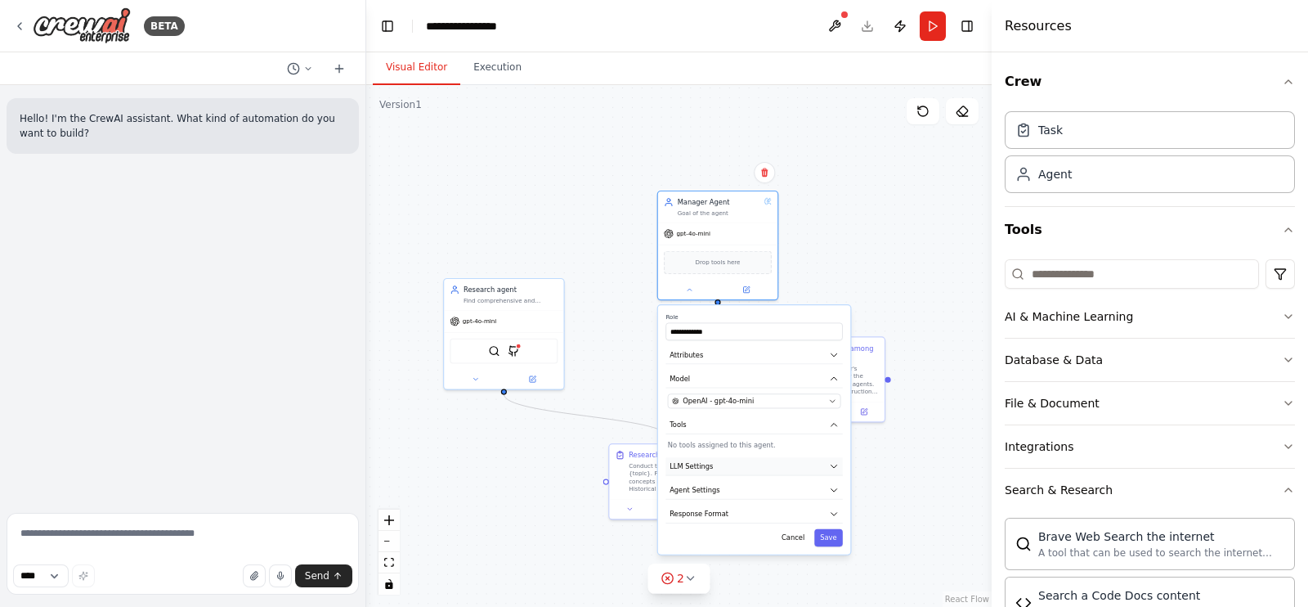
click at [744, 471] on button "LLM Settings" at bounding box center [754, 466] width 177 height 18
click at [759, 490] on button "Agent Settings" at bounding box center [754, 490] width 177 height 18
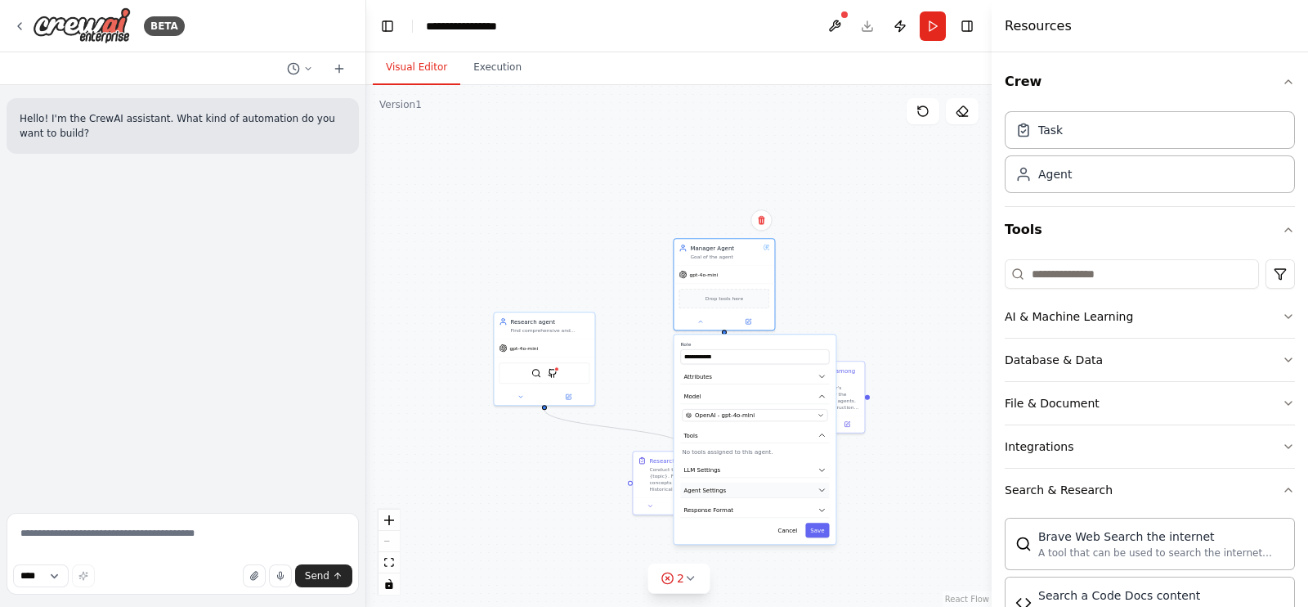
click at [822, 486] on icon "button" at bounding box center [822, 490] width 8 height 8
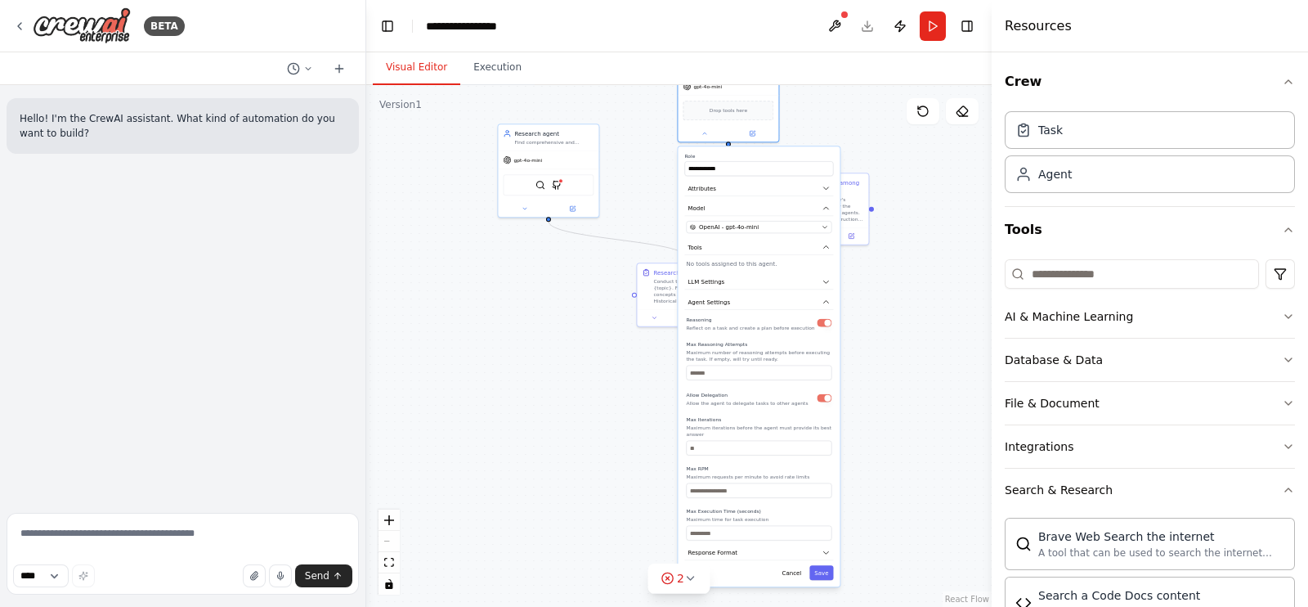
drag, startPoint x: 912, startPoint y: 563, endPoint x: 916, endPoint y: 375, distance: 188.1
click at [916, 375] on div ".deletable-edge-delete-btn { width: 20px; height: 20px; border: 0px solid #ffff…" at bounding box center [679, 346] width 626 height 522
click at [550, 423] on div ".deletable-edge-delete-btn { width: 20px; height: 20px; border: 0px solid #ffff…" at bounding box center [679, 346] width 626 height 522
click at [797, 565] on button "Cancel" at bounding box center [792, 572] width 29 height 15
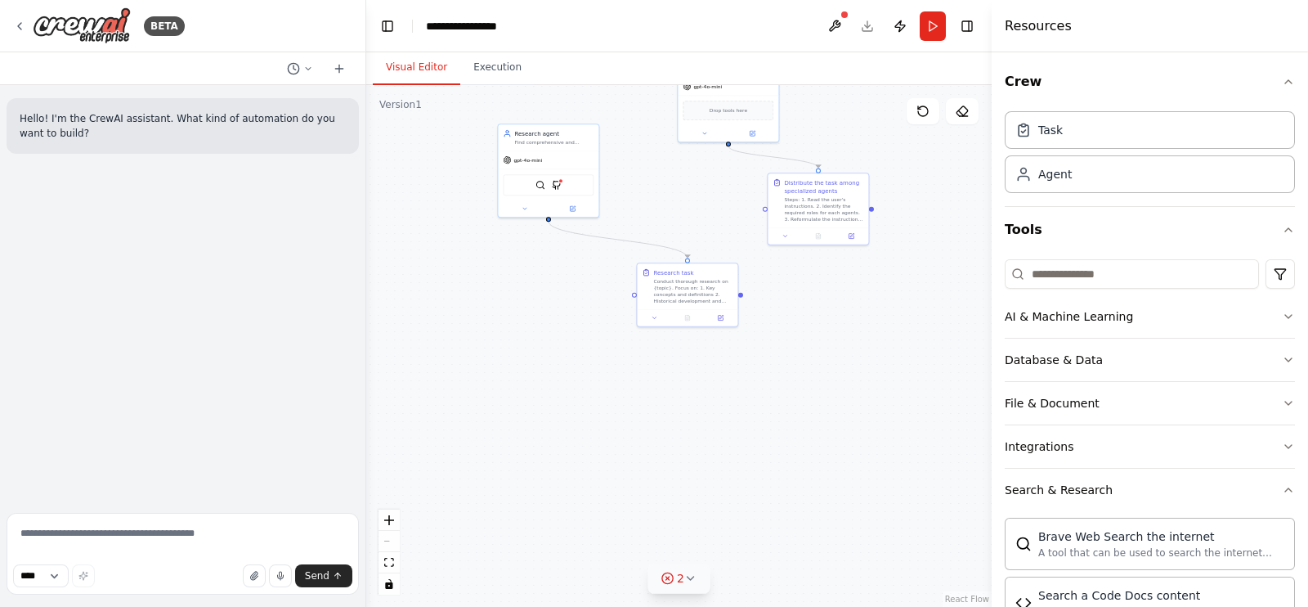
click at [693, 584] on icon at bounding box center [690, 578] width 13 height 13
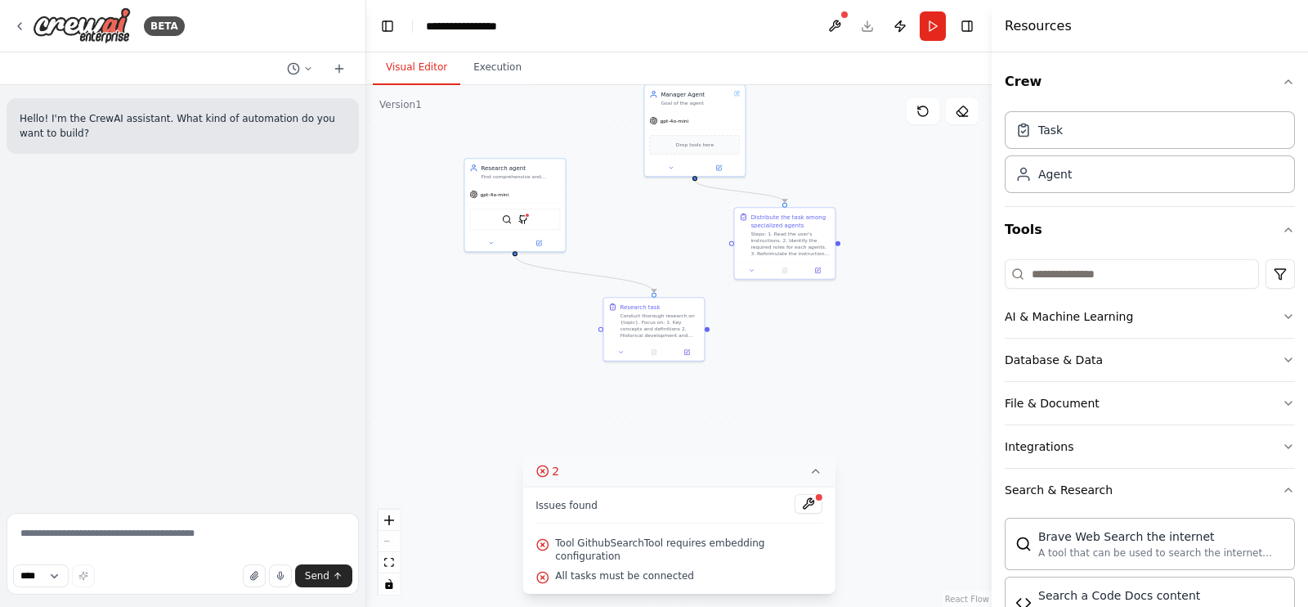
drag, startPoint x: 410, startPoint y: 294, endPoint x: 378, endPoint y: 329, distance: 46.9
click at [378, 329] on div ".deletable-edge-delete-btn { width: 20px; height: 20px; border: 0px solid #ffff…" at bounding box center [679, 346] width 626 height 522
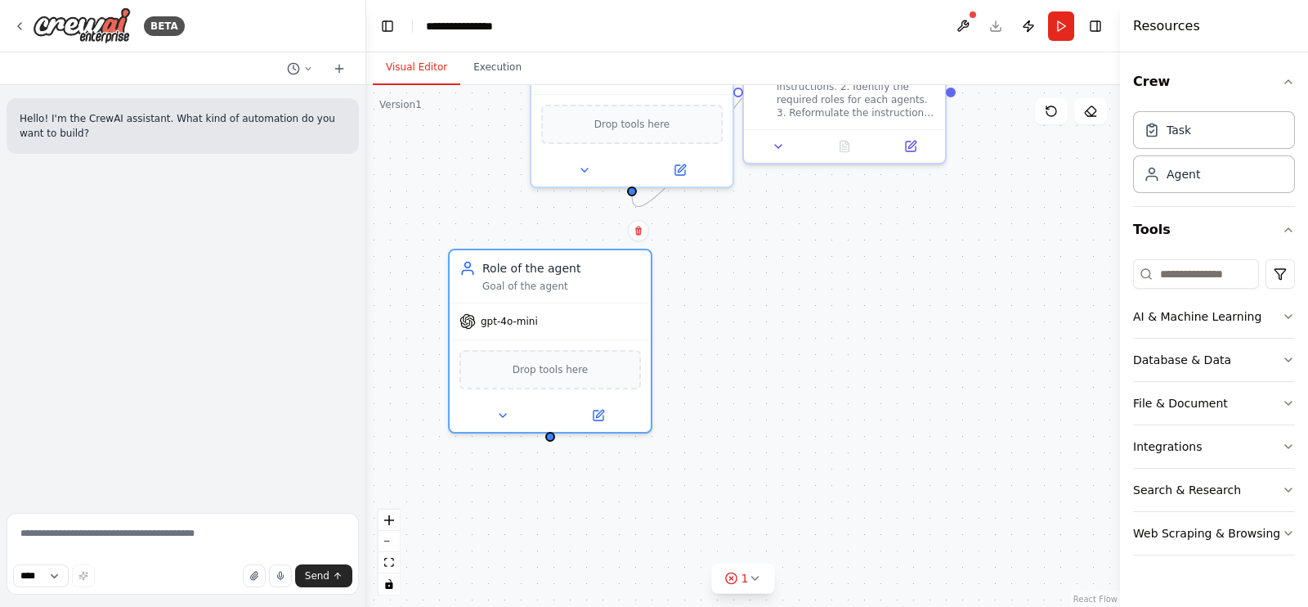
drag, startPoint x: 702, startPoint y: 341, endPoint x: 756, endPoint y: 264, distance: 93.5
click at [644, 270] on div "Role of the agent Goal of the agent" at bounding box center [550, 276] width 201 height 52
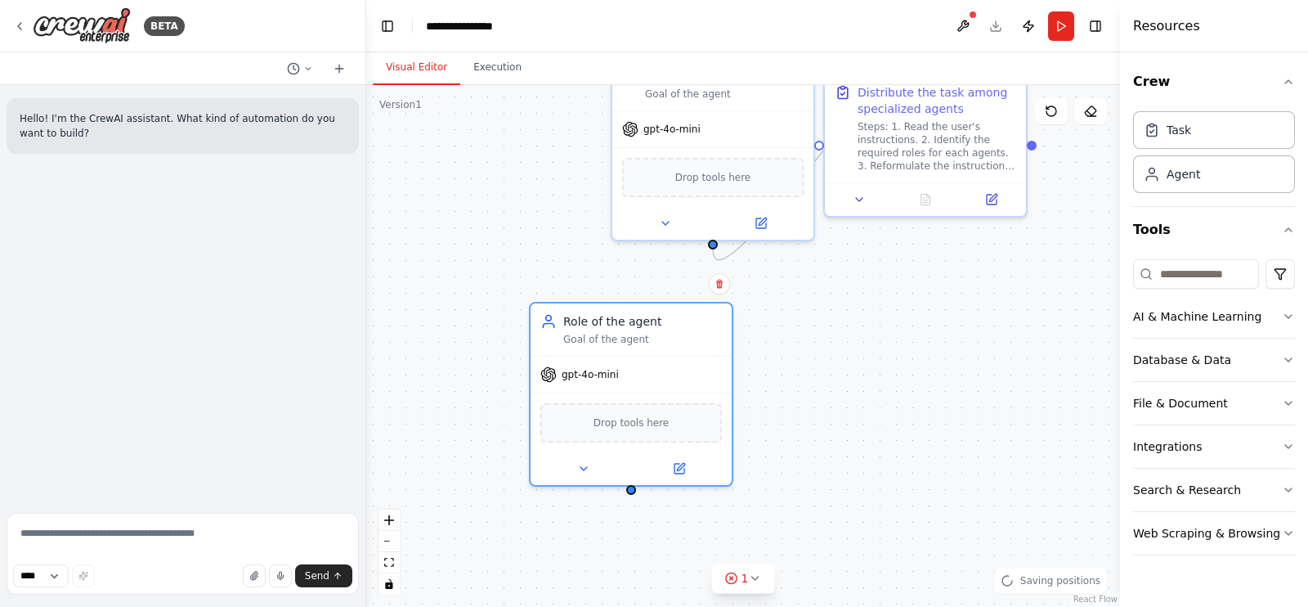
drag, startPoint x: 761, startPoint y: 259, endPoint x: 891, endPoint y: 288, distance: 133.1
click at [850, 304] on div ".deletable-edge-delete-btn { width: 20px; height: 20px; border: 0px solid #ffff…" at bounding box center [743, 346] width 754 height 522
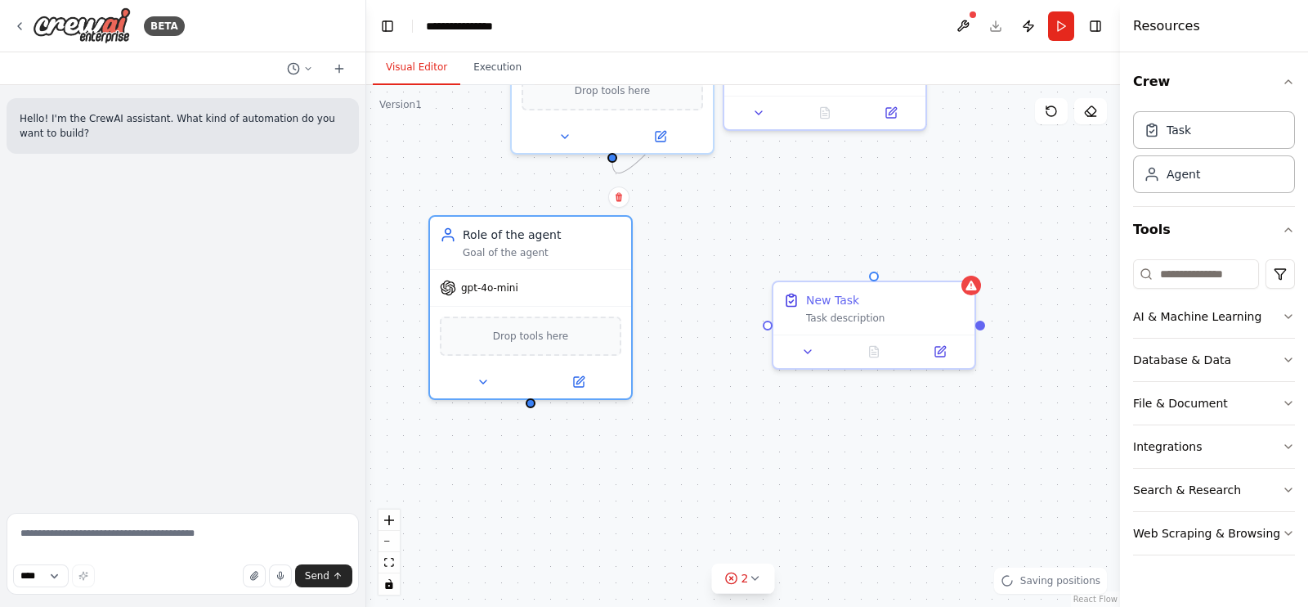
drag, startPoint x: 831, startPoint y: 505, endPoint x: 692, endPoint y: 481, distance: 141.0
click at [692, 481] on div ".deletable-edge-delete-btn { width: 20px; height: 20px; border: 0px solid #ffff…" at bounding box center [743, 346] width 754 height 522
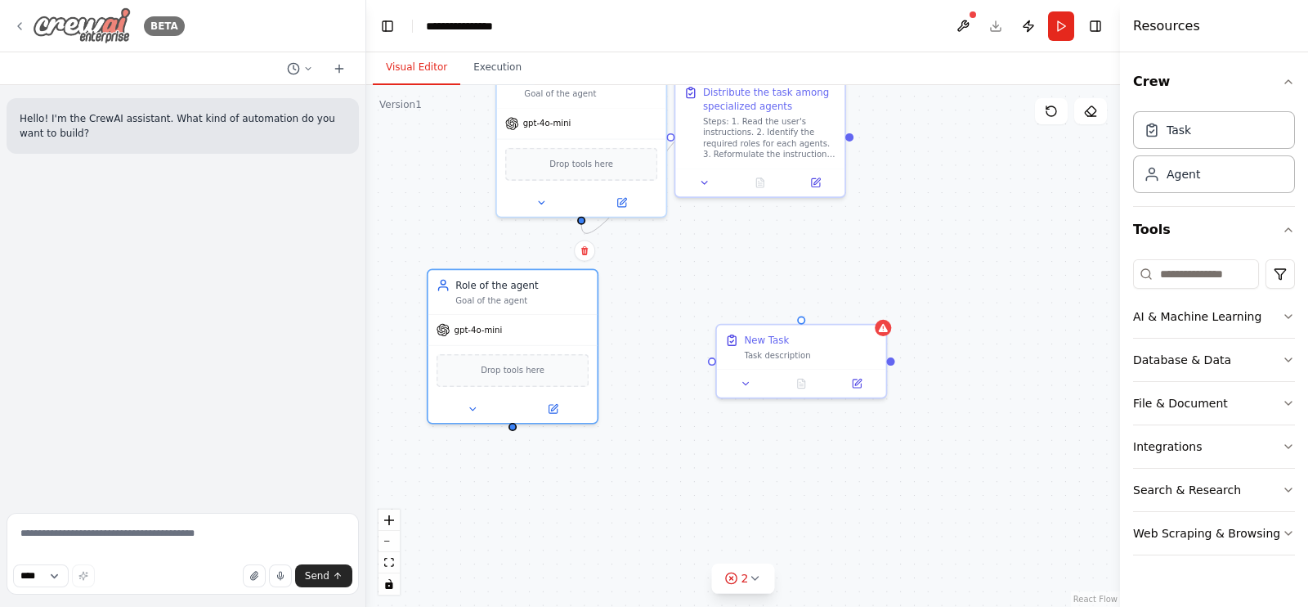
click at [16, 25] on icon at bounding box center [19, 26] width 13 height 13
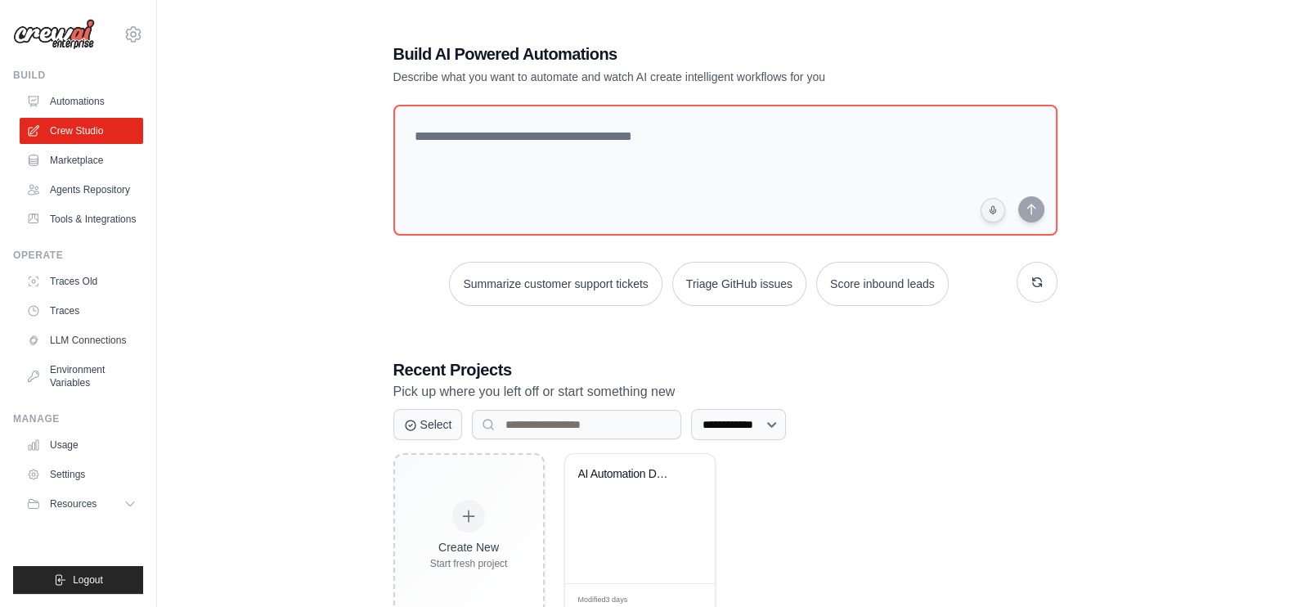
click at [295, 307] on div "**********" at bounding box center [725, 329] width 1084 height 626
click at [72, 132] on link "Crew Studio" at bounding box center [82, 131] width 123 height 26
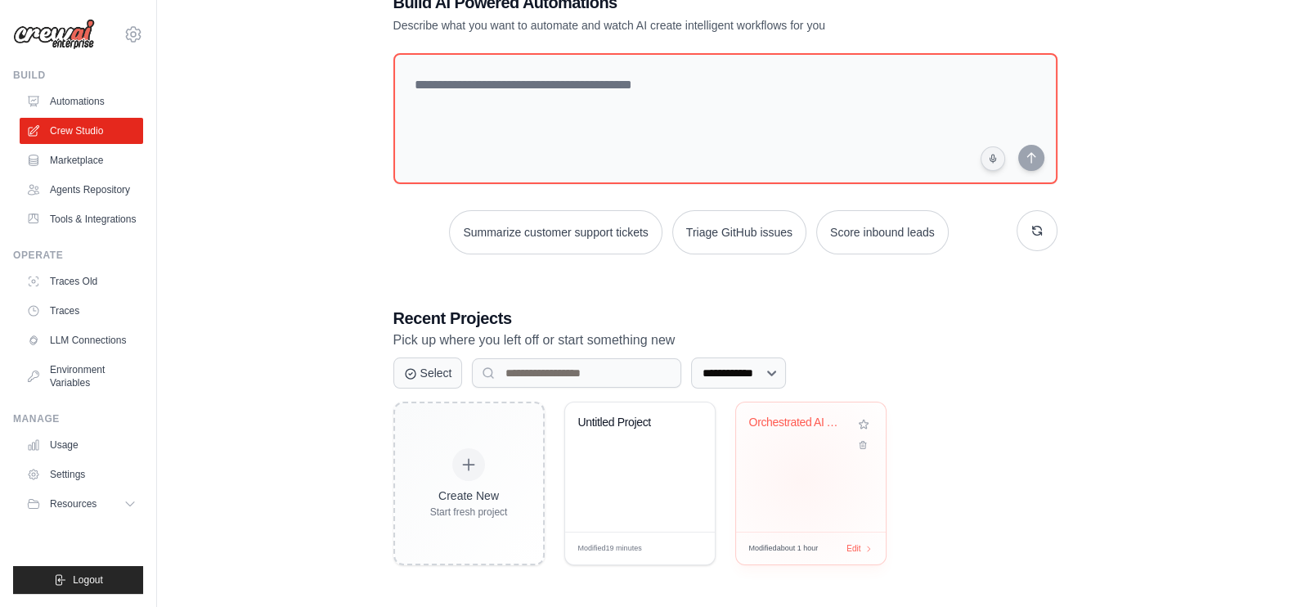
click at [801, 478] on div "Orchestrated AI Automation Developm..." at bounding box center [811, 466] width 150 height 129
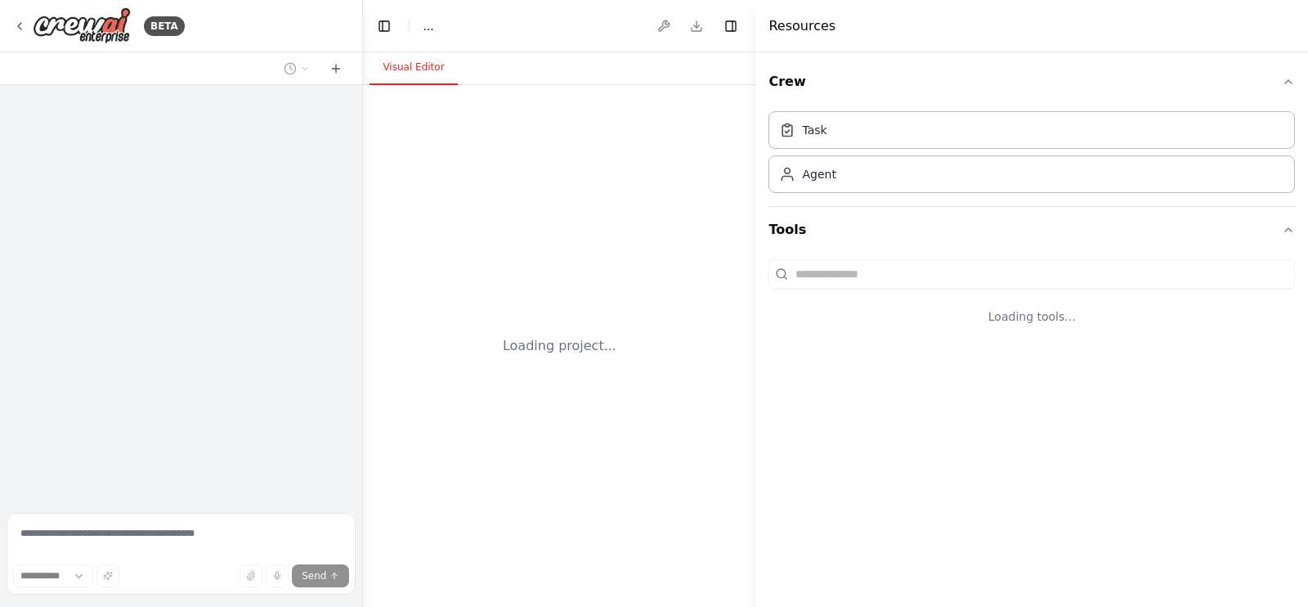
select select "****"
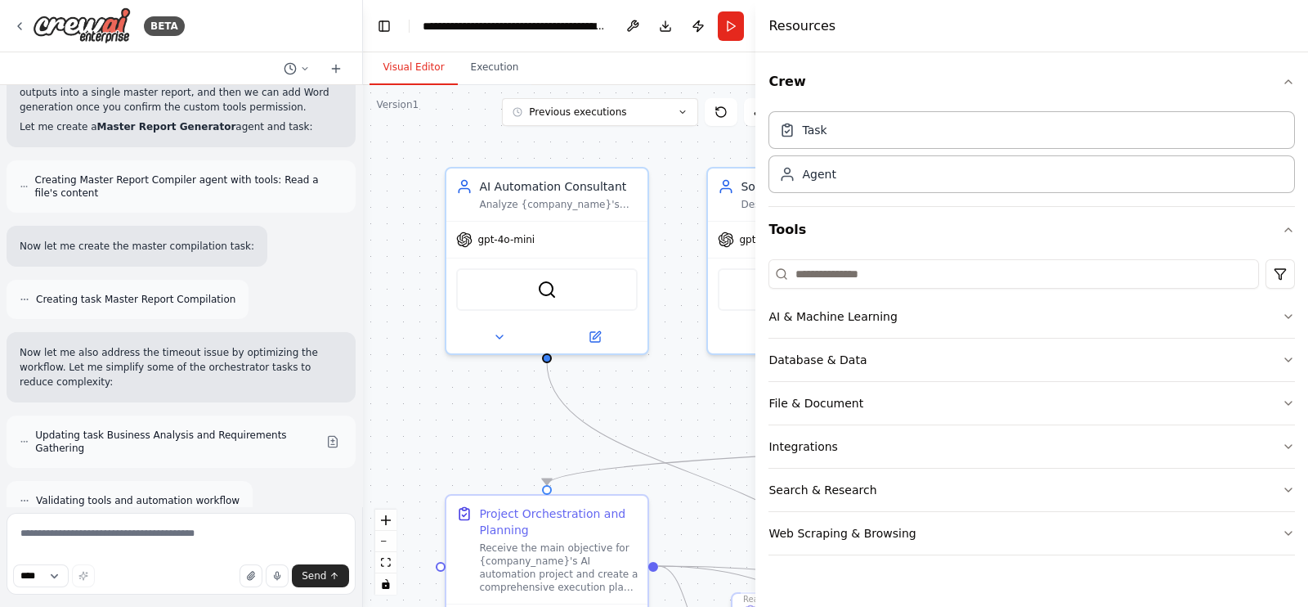
click at [487, 378] on div ".deletable-edge-delete-btn { width: 20px; height: 20px; border: 0px solid #ffff…" at bounding box center [576, 346] width 427 height 522
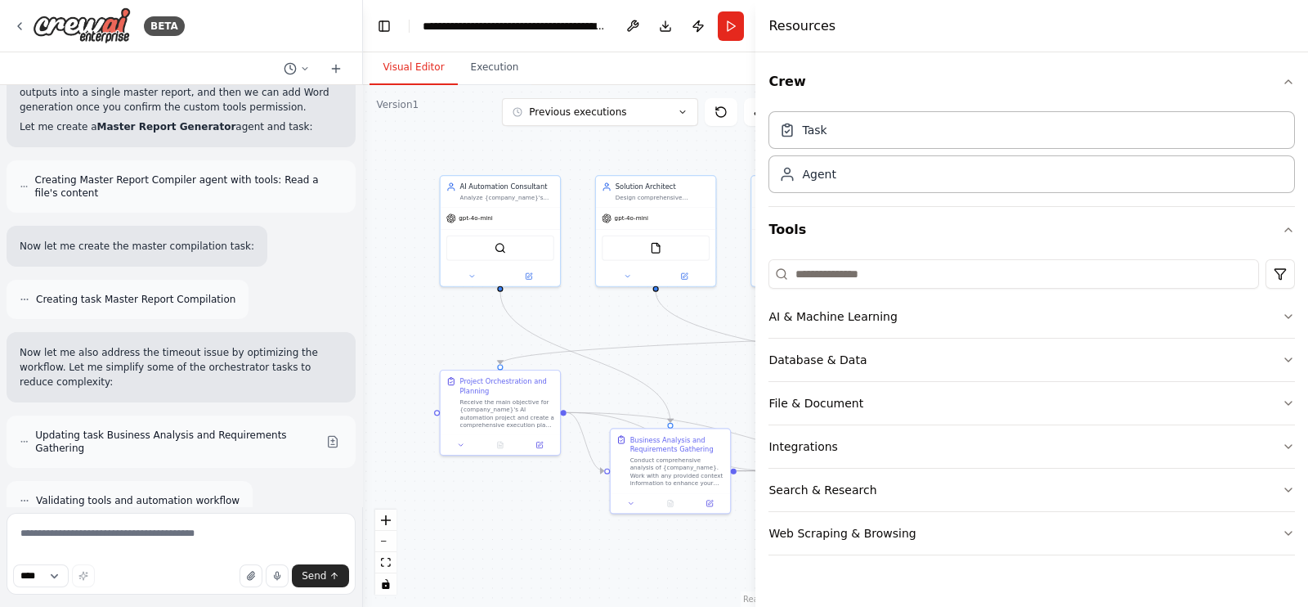
drag, startPoint x: 625, startPoint y: 309, endPoint x: 581, endPoint y: 284, distance: 50.9
click at [584, 288] on div ".deletable-edge-delete-btn { width: 20px; height: 20px; border: 0px solid #ffff…" at bounding box center [576, 346] width 427 height 522
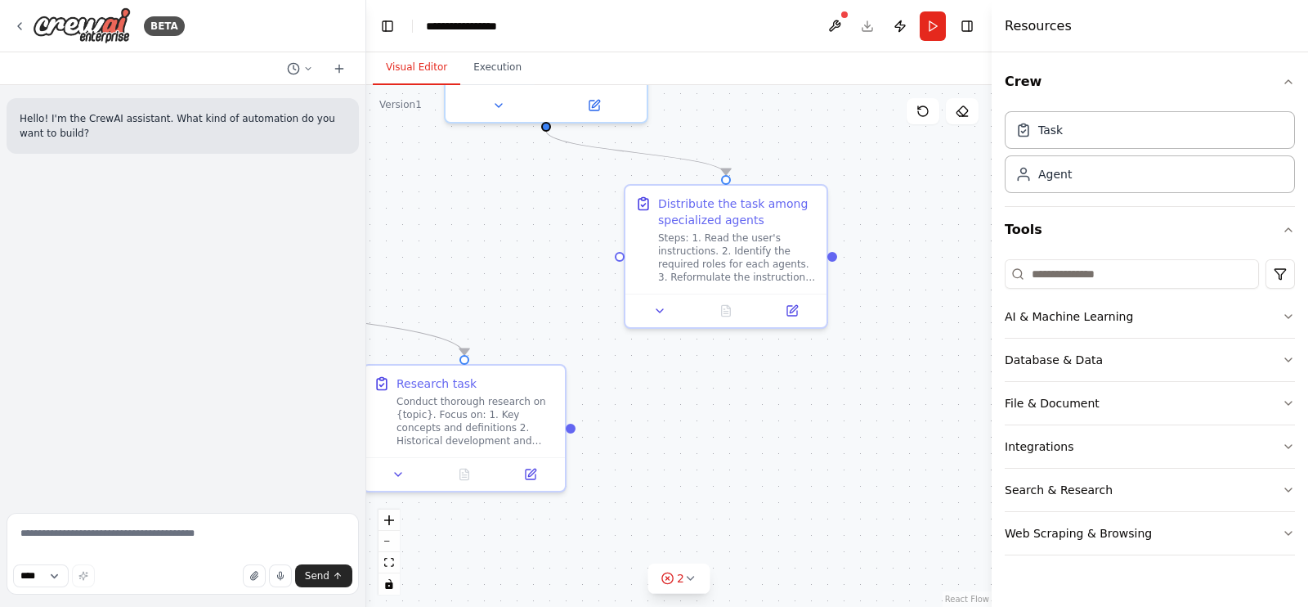
drag, startPoint x: 657, startPoint y: 354, endPoint x: 778, endPoint y: 429, distance: 142.5
click at [778, 429] on div ".deletable-edge-delete-btn { width: 20px; height: 20px; border: 0px solid #ffff…" at bounding box center [679, 346] width 626 height 522
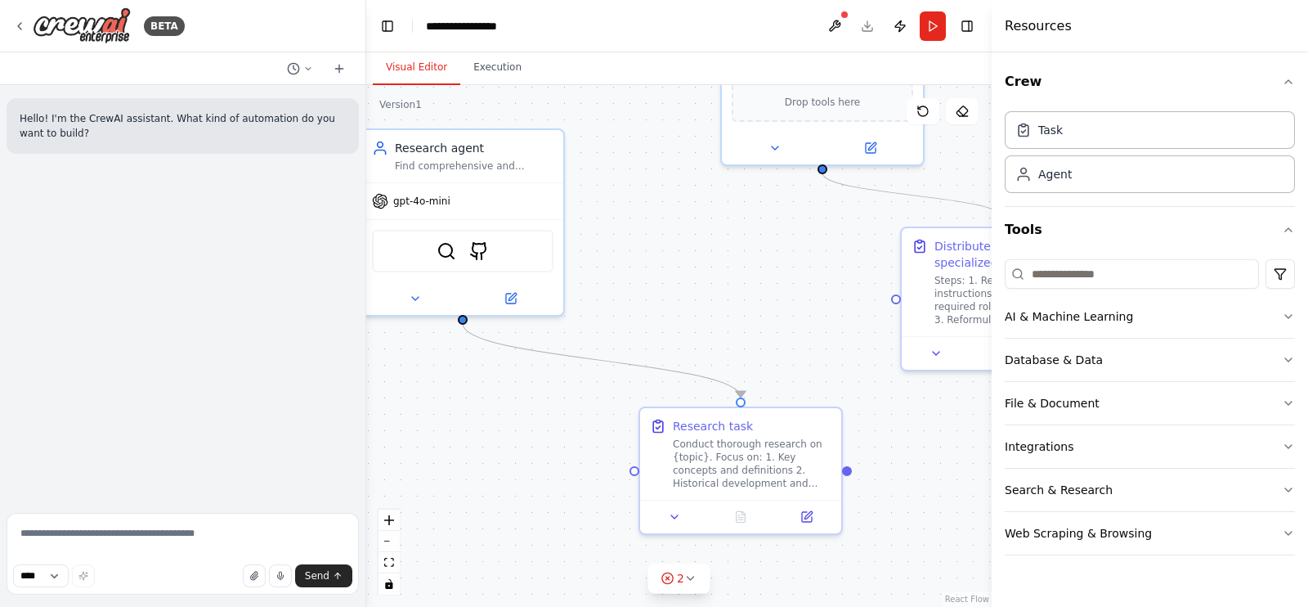
drag, startPoint x: 573, startPoint y: 290, endPoint x: 839, endPoint y: 324, distance: 267.9
click at [839, 324] on div ".deletable-edge-delete-btn { width: 20px; height: 20px; border: 0px solid #ffff…" at bounding box center [679, 346] width 626 height 522
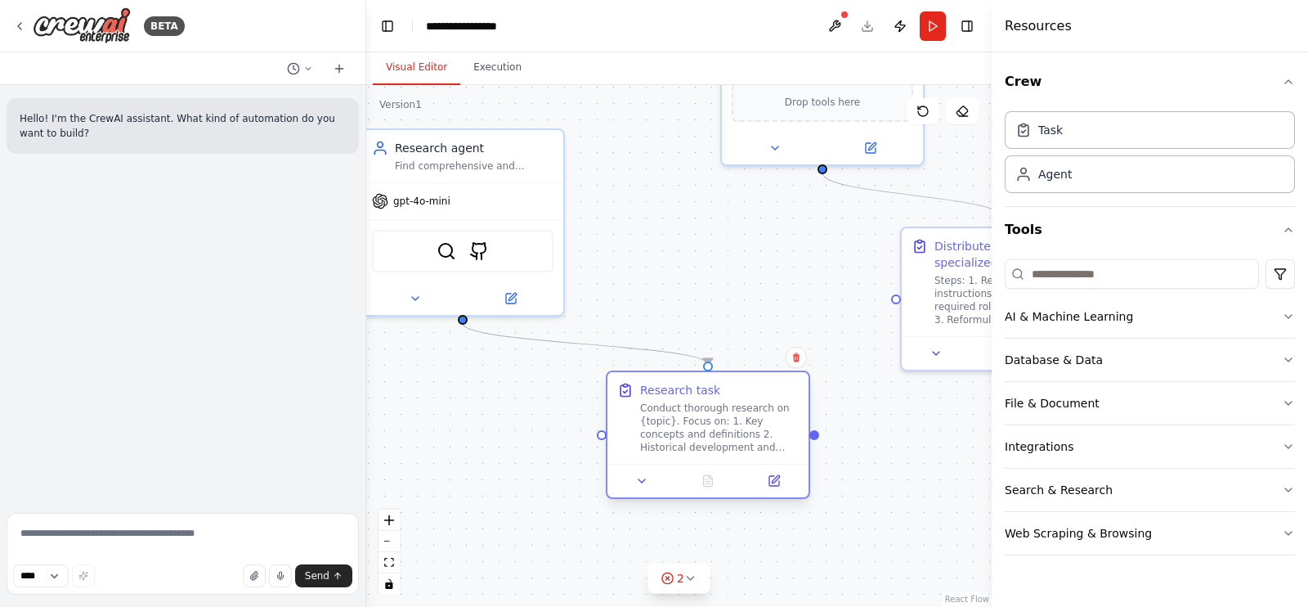
drag, startPoint x: 796, startPoint y: 450, endPoint x: 769, endPoint y: 415, distance: 43.8
click at [769, 415] on div "Conduct thorough research on {topic}. Focus on: 1. Key concepts and definitions…" at bounding box center [719, 428] width 159 height 52
drag, startPoint x: 729, startPoint y: 280, endPoint x: 753, endPoint y: 222, distance: 62.0
click at [729, 278] on div ".deletable-edge-delete-btn { width: 20px; height: 20px; border: 0px solid #ffff…" at bounding box center [679, 346] width 626 height 522
click at [931, 17] on button "Run" at bounding box center [933, 25] width 26 height 29
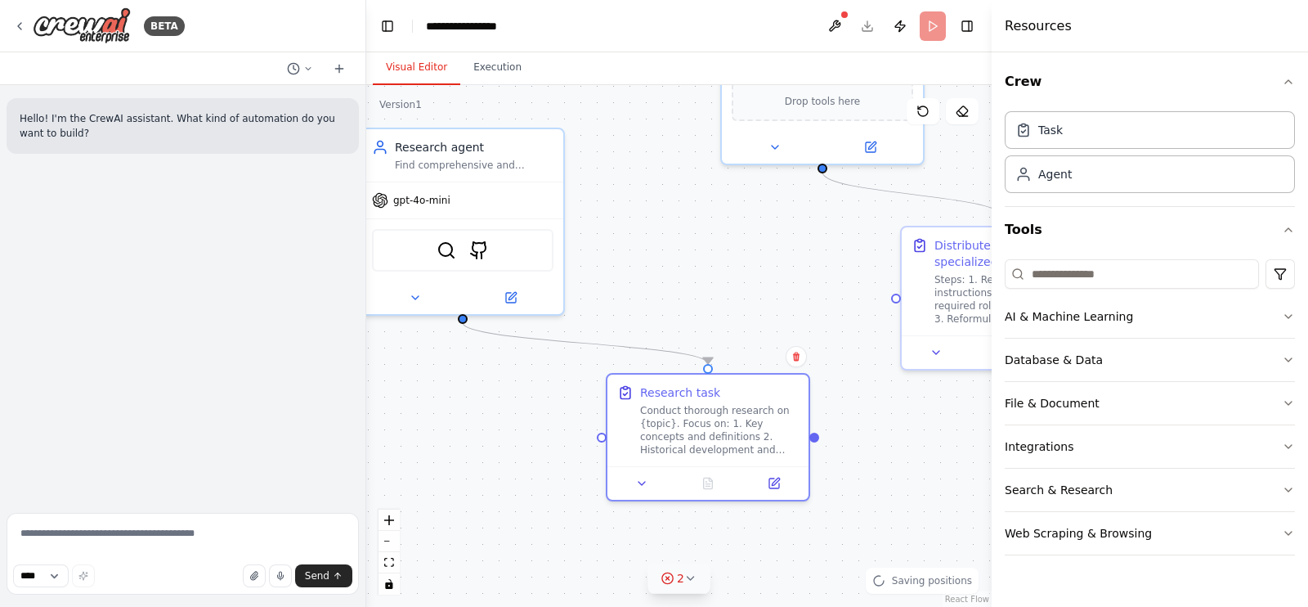
click at [687, 586] on button "2" at bounding box center [679, 578] width 63 height 30
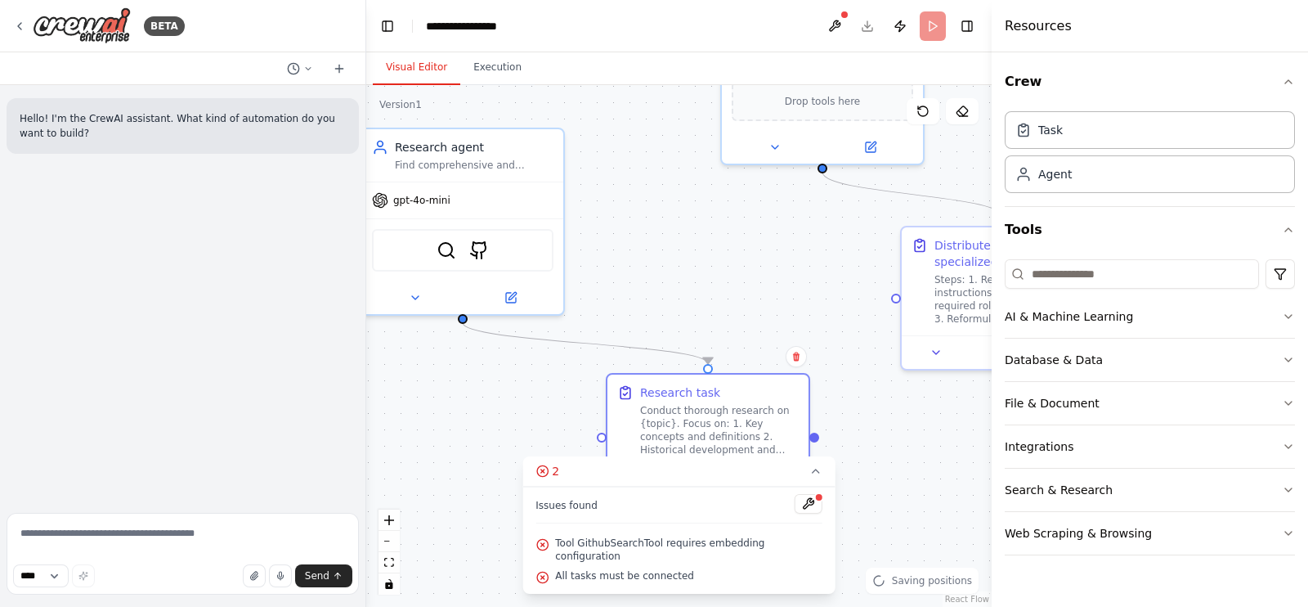
click at [850, 21] on header "**********" at bounding box center [679, 26] width 626 height 52
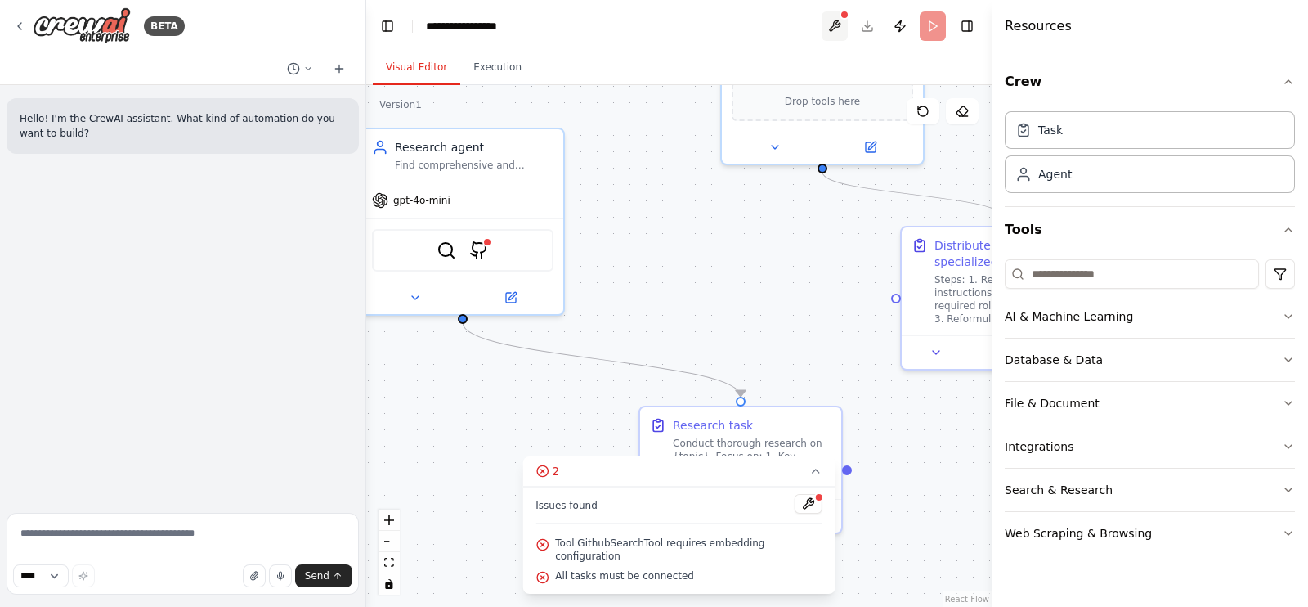
click at [841, 25] on button at bounding box center [835, 25] width 26 height 29
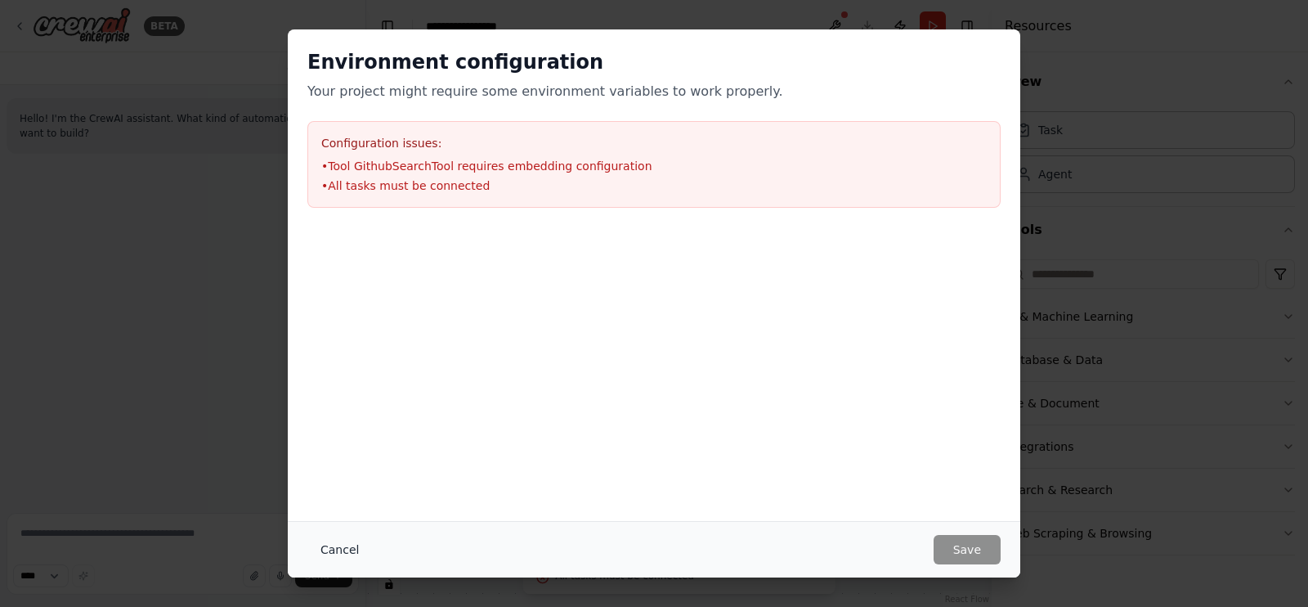
click at [339, 545] on button "Cancel" at bounding box center [339, 549] width 65 height 29
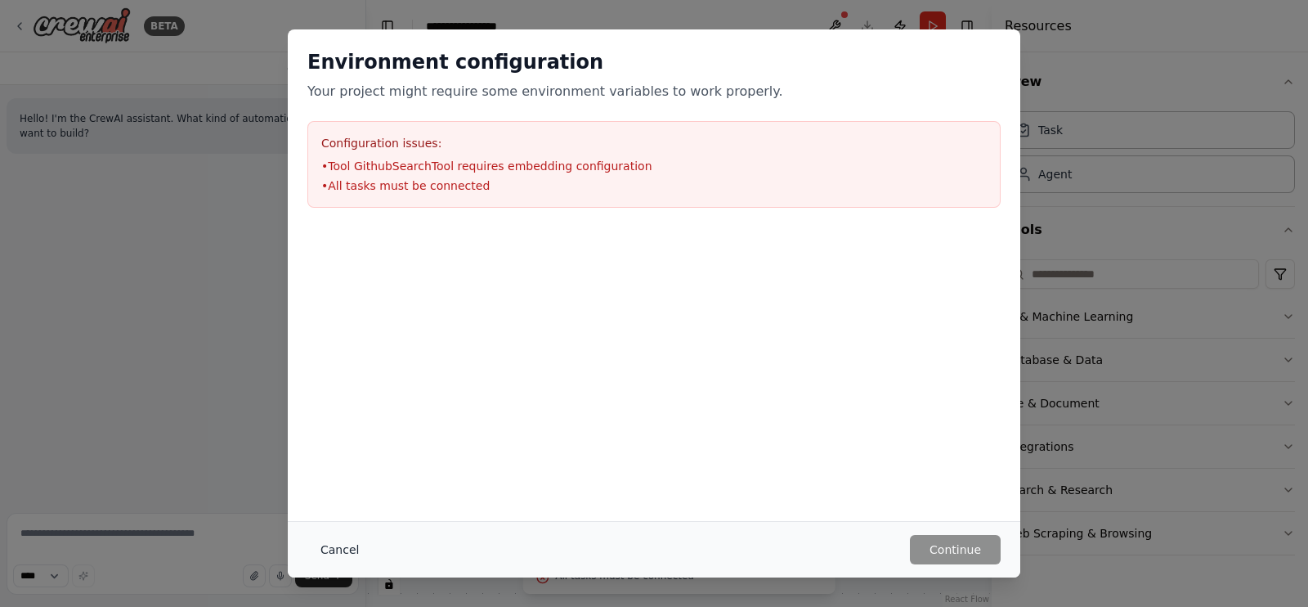
click at [339, 549] on button "Cancel" at bounding box center [339, 549] width 65 height 29
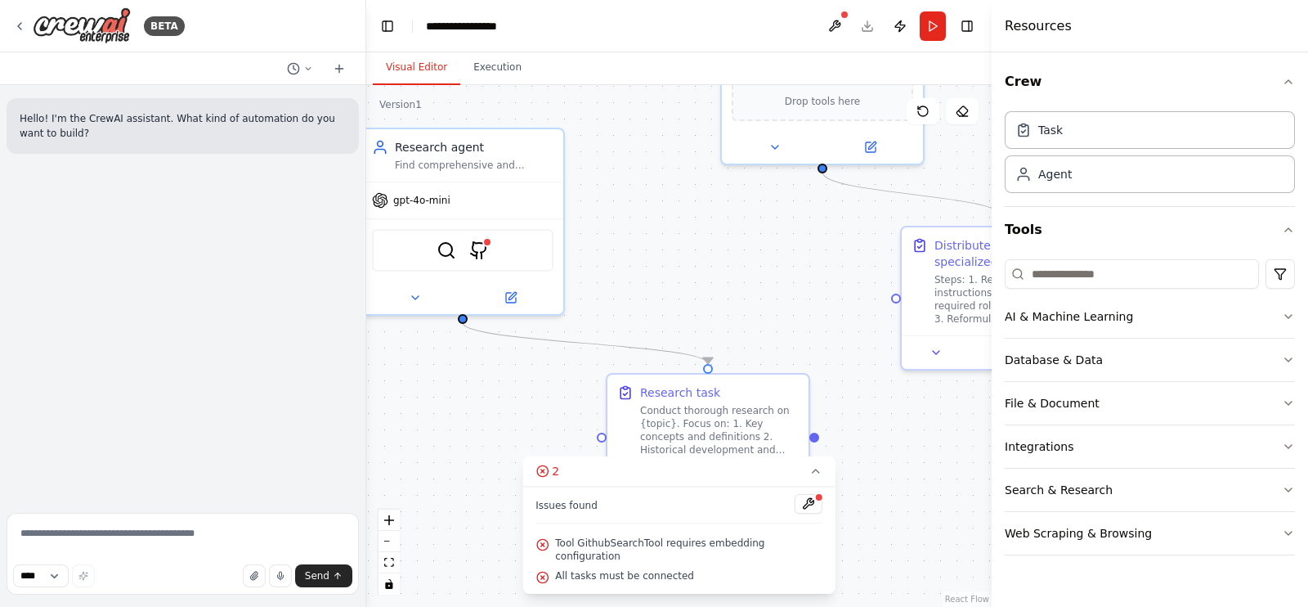
drag, startPoint x: 695, startPoint y: 256, endPoint x: 723, endPoint y: 272, distance: 32.3
click at [720, 271] on div ".deletable-edge-delete-btn { width: 20px; height: 20px; border: 0px solid #ffff…" at bounding box center [679, 346] width 626 height 522
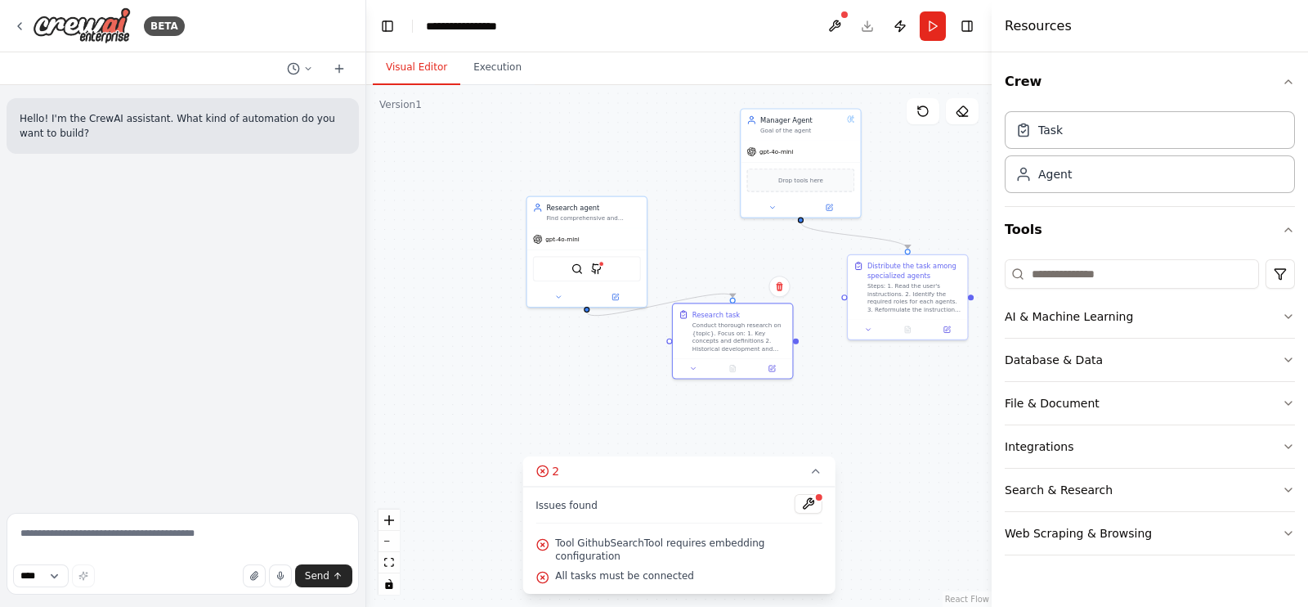
drag, startPoint x: 793, startPoint y: 380, endPoint x: 774, endPoint y: 361, distance: 26.6
click at [774, 361] on div "Research task Conduct thorough research on {topic}. Focus on: 1. Key concepts a…" at bounding box center [733, 341] width 122 height 76
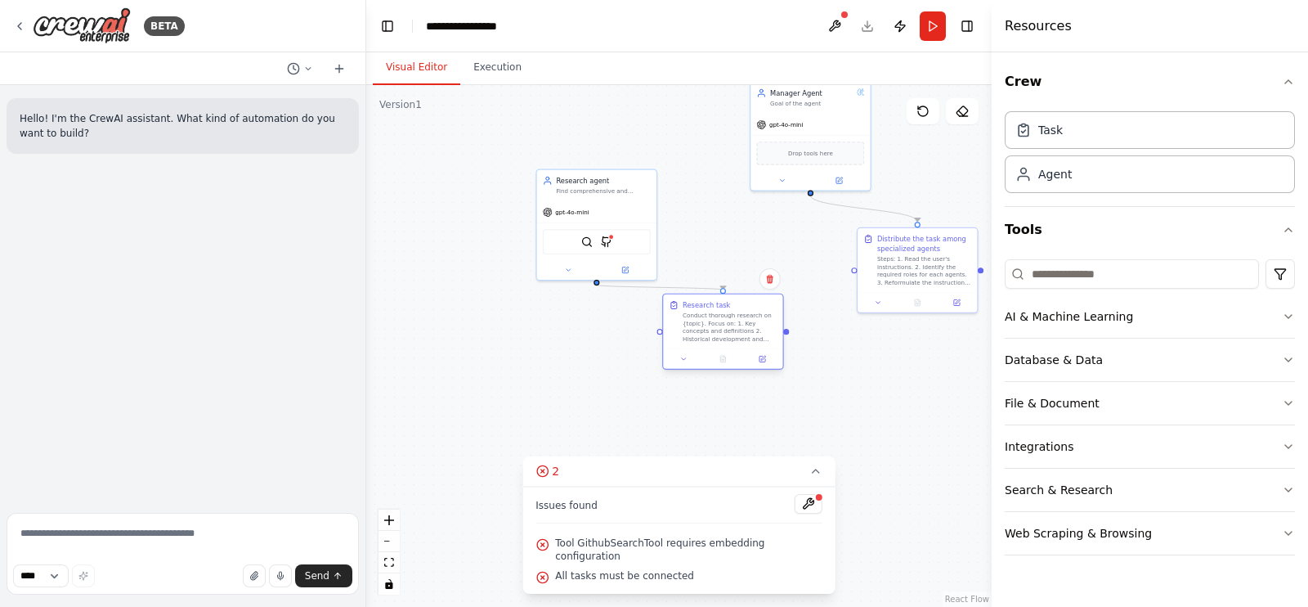
drag, startPoint x: 775, startPoint y: 361, endPoint x: 783, endPoint y: 334, distance: 27.4
click at [783, 334] on div ".deletable-edge-delete-btn { width: 20px; height: 20px; border: 0px solid #ffff…" at bounding box center [679, 346] width 626 height 522
click at [1288, 217] on button "Tools" at bounding box center [1150, 230] width 290 height 46
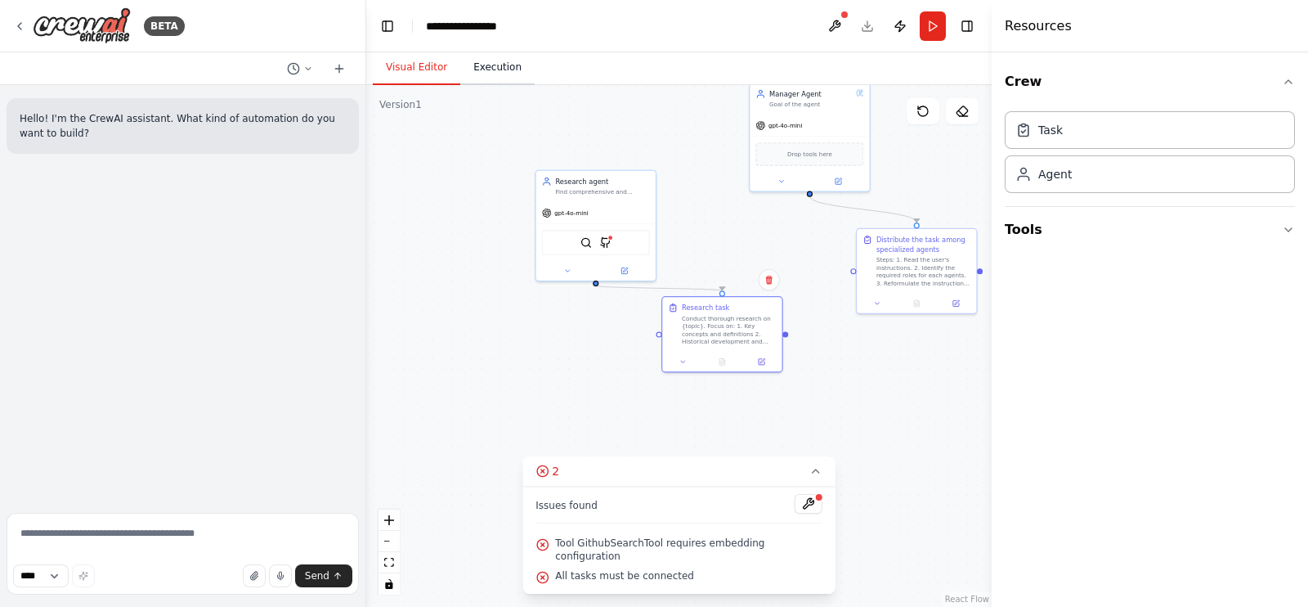
click at [469, 83] on button "Execution" at bounding box center [497, 68] width 74 height 34
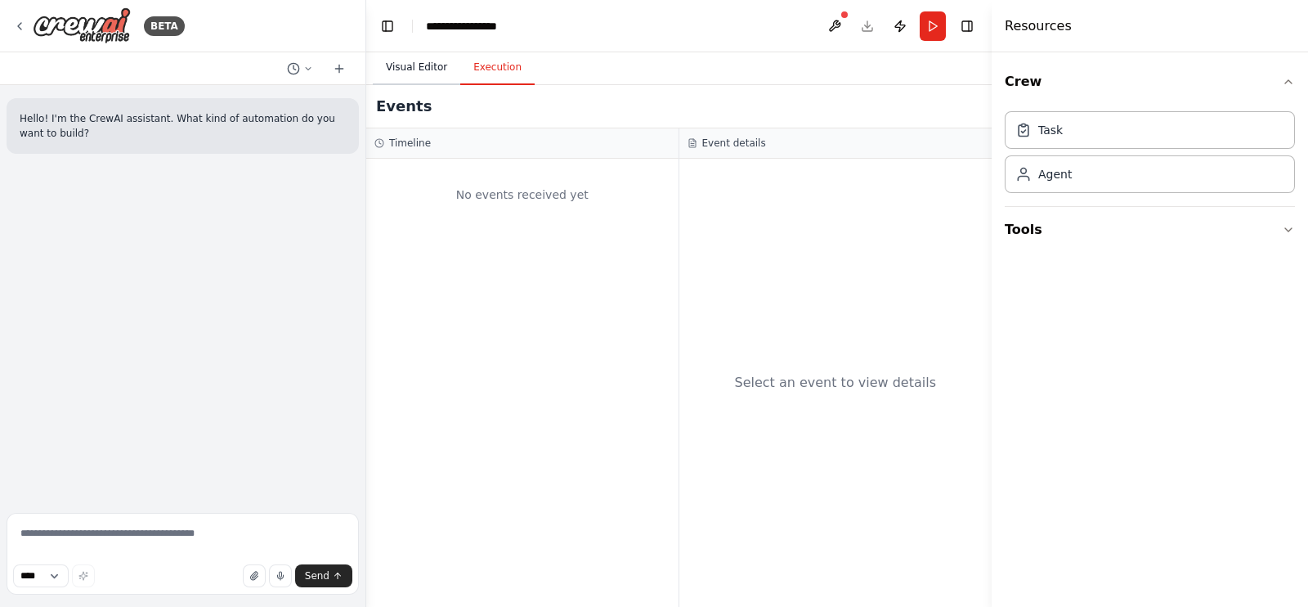
click at [411, 70] on button "Visual Editor" at bounding box center [416, 68] width 87 height 34
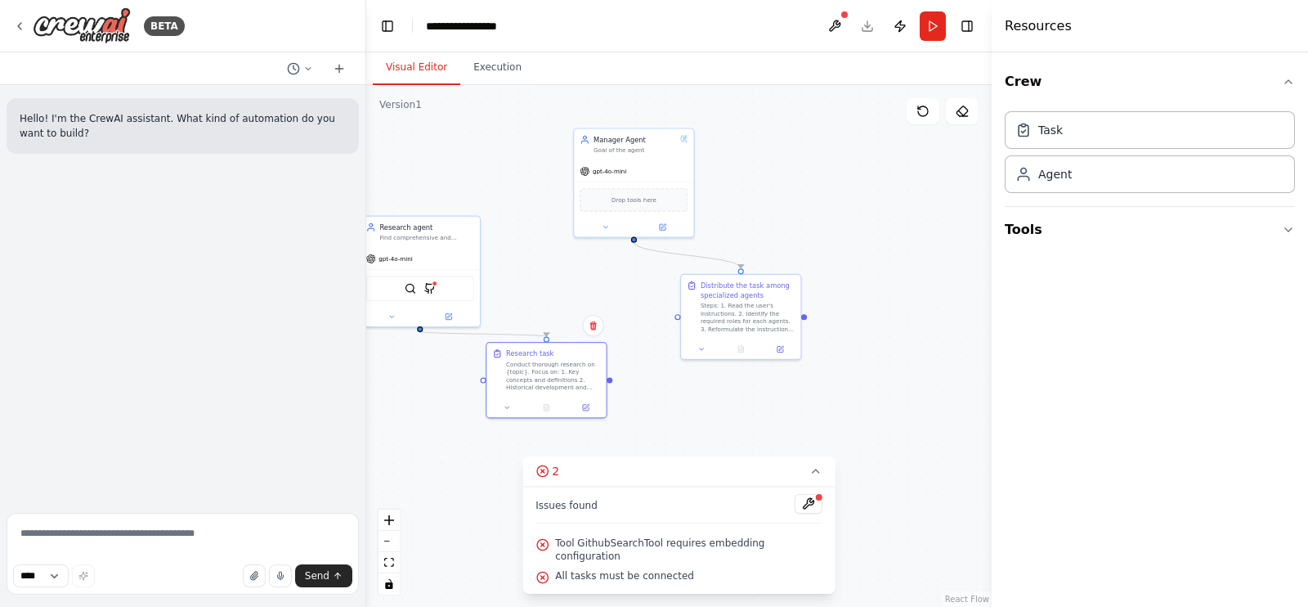
drag, startPoint x: 711, startPoint y: 245, endPoint x: 535, endPoint y: 291, distance: 181.9
click at [535, 291] on div ".deletable-edge-delete-btn { width: 20px; height: 20px; border: 0px solid #ffff…" at bounding box center [679, 346] width 626 height 522
click at [666, 171] on div "gpt-4o-mini" at bounding box center [633, 169] width 119 height 21
drag, startPoint x: 666, startPoint y: 170, endPoint x: 675, endPoint y: 174, distance: 9.9
click at [675, 174] on div "gpt-4o-mini" at bounding box center [643, 169] width 119 height 21
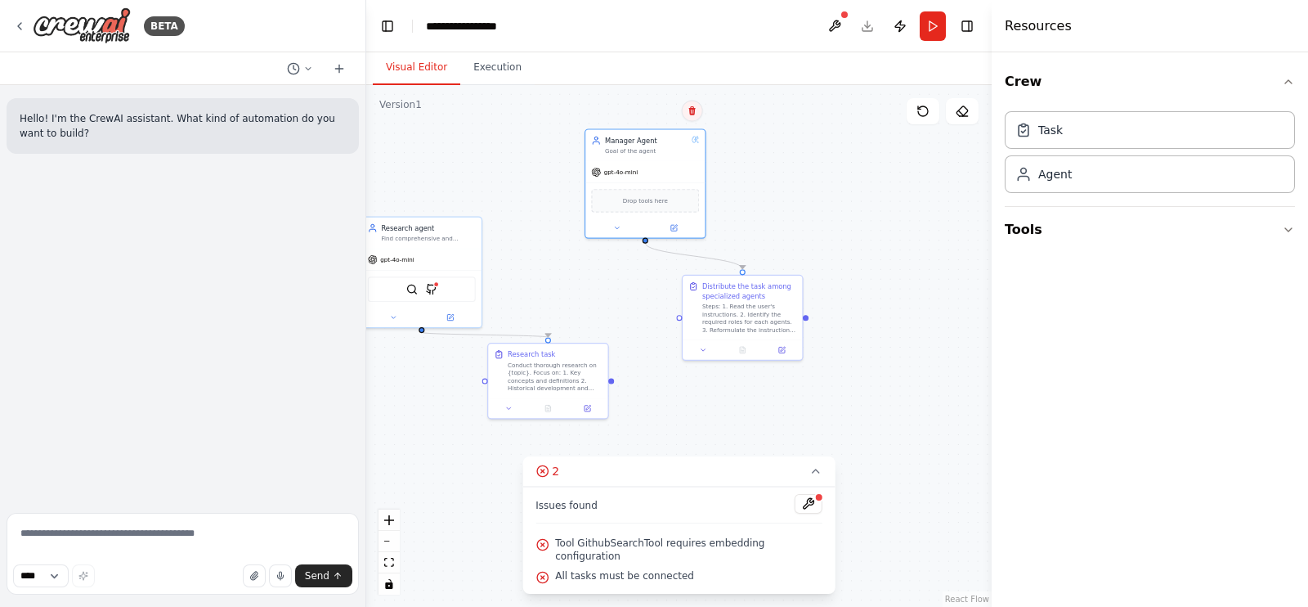
click at [693, 116] on button at bounding box center [692, 110] width 21 height 21
click at [691, 113] on icon at bounding box center [692, 109] width 7 height 9
click at [766, 298] on div "Distribute the task among specialized agents Steps: 1. Read the user's instruct…" at bounding box center [749, 305] width 94 height 52
click at [790, 262] on icon at bounding box center [790, 258] width 10 height 10
click at [744, 254] on button "Confirm" at bounding box center [743, 258] width 58 height 20
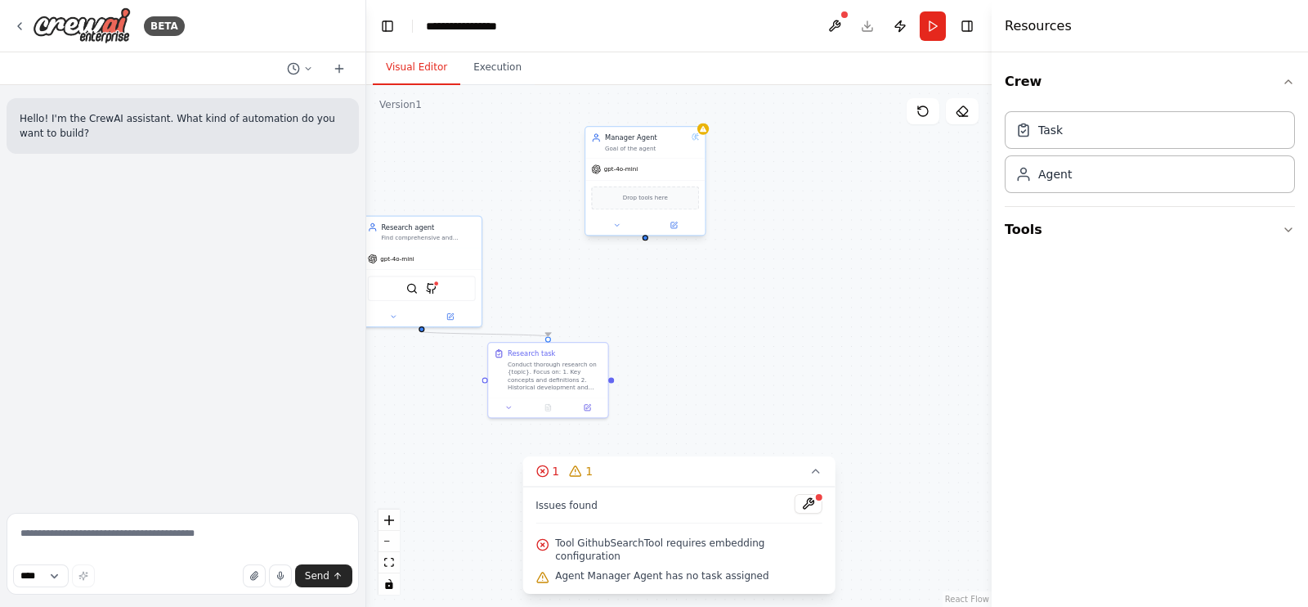
click at [703, 150] on div "Manager Agent Goal of the agent" at bounding box center [645, 142] width 119 height 31
drag, startPoint x: 695, startPoint y: 116, endPoint x: 681, endPoint y: 114, distance: 14.1
click at [695, 116] on button at bounding box center [692, 109] width 21 height 21
click at [652, 107] on button "Confirm" at bounding box center [646, 110] width 58 height 20
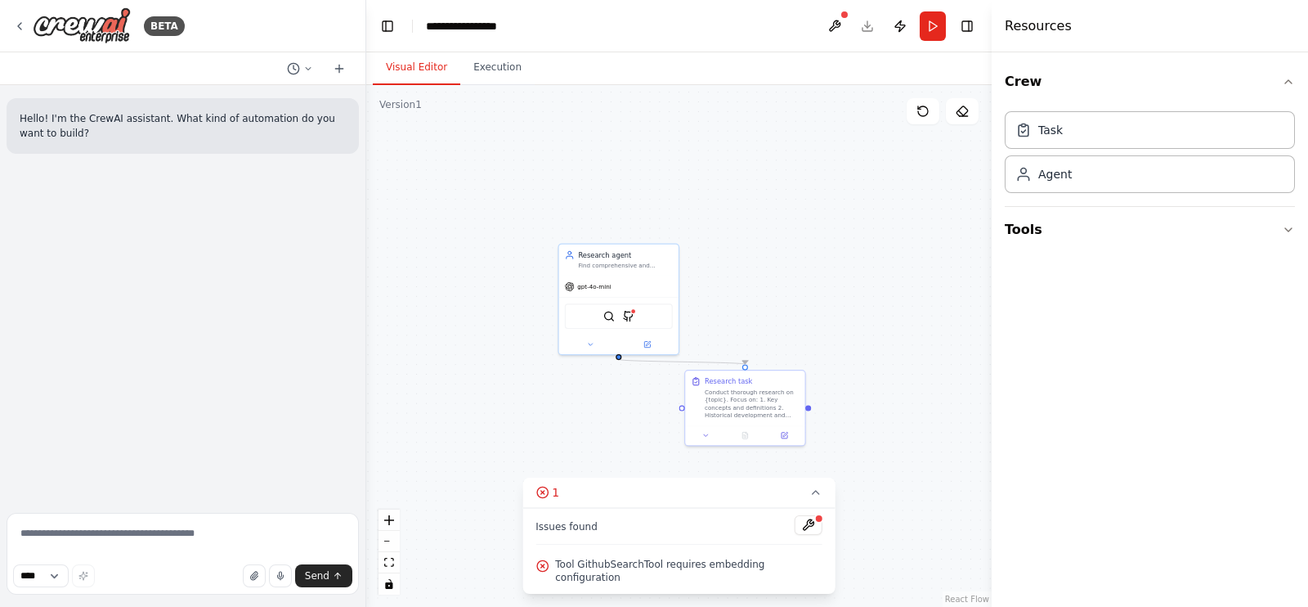
drag, startPoint x: 536, startPoint y: 181, endPoint x: 738, endPoint y: 186, distance: 202.0
click at [737, 200] on div ".deletable-edge-delete-btn { width: 20px; height: 20px; border: 0px solid #ffff…" at bounding box center [679, 346] width 626 height 522
click at [948, 21] on header "**********" at bounding box center [679, 26] width 626 height 52
click at [941, 25] on button "Run" at bounding box center [933, 25] width 26 height 29
click at [814, 236] on div ".deletable-edge-delete-btn { width: 20px; height: 20px; border: 0px solid #ffff…" at bounding box center [679, 346] width 626 height 522
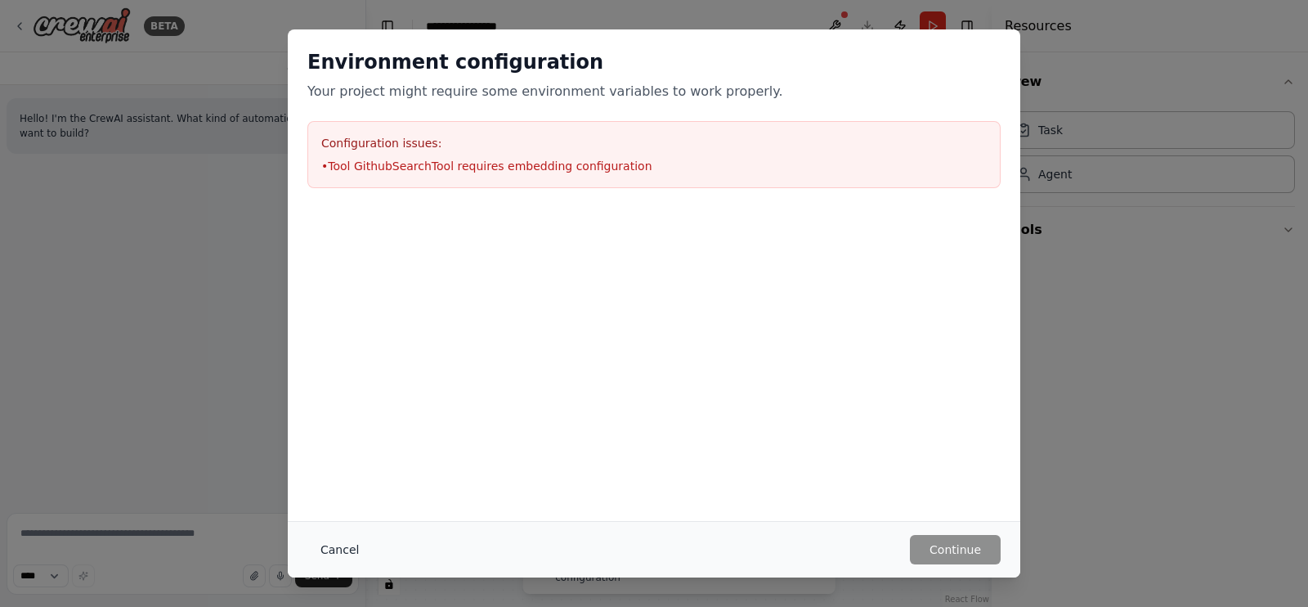
click at [344, 549] on button "Cancel" at bounding box center [339, 549] width 65 height 29
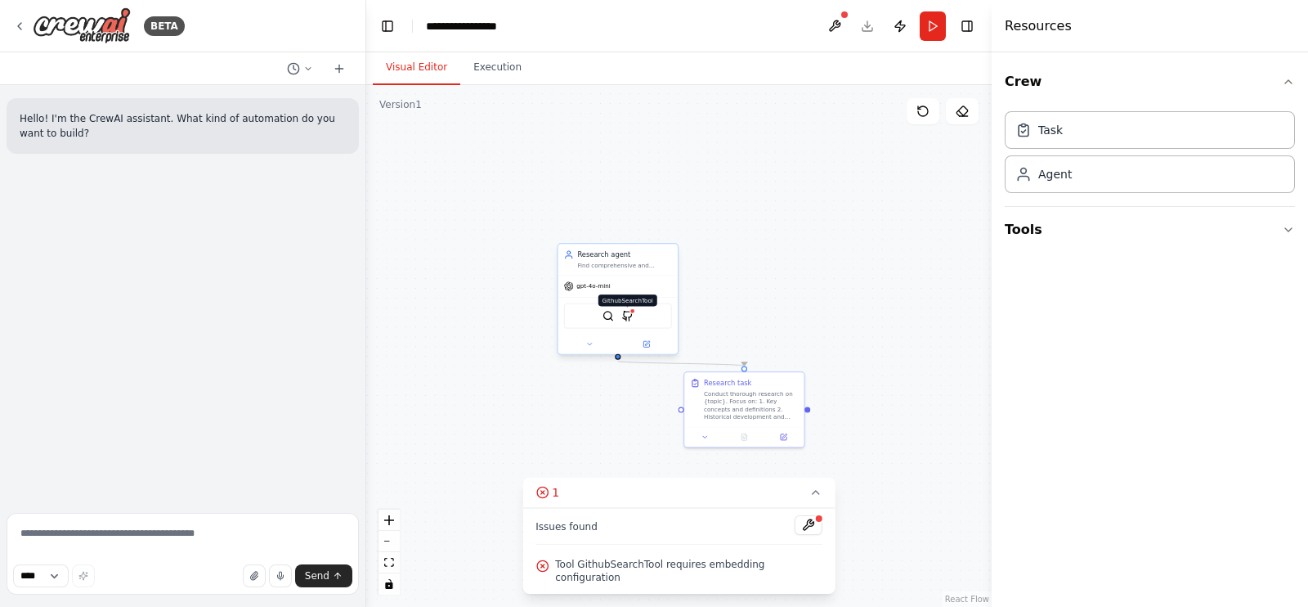
click at [627, 315] on img at bounding box center [627, 315] width 11 height 11
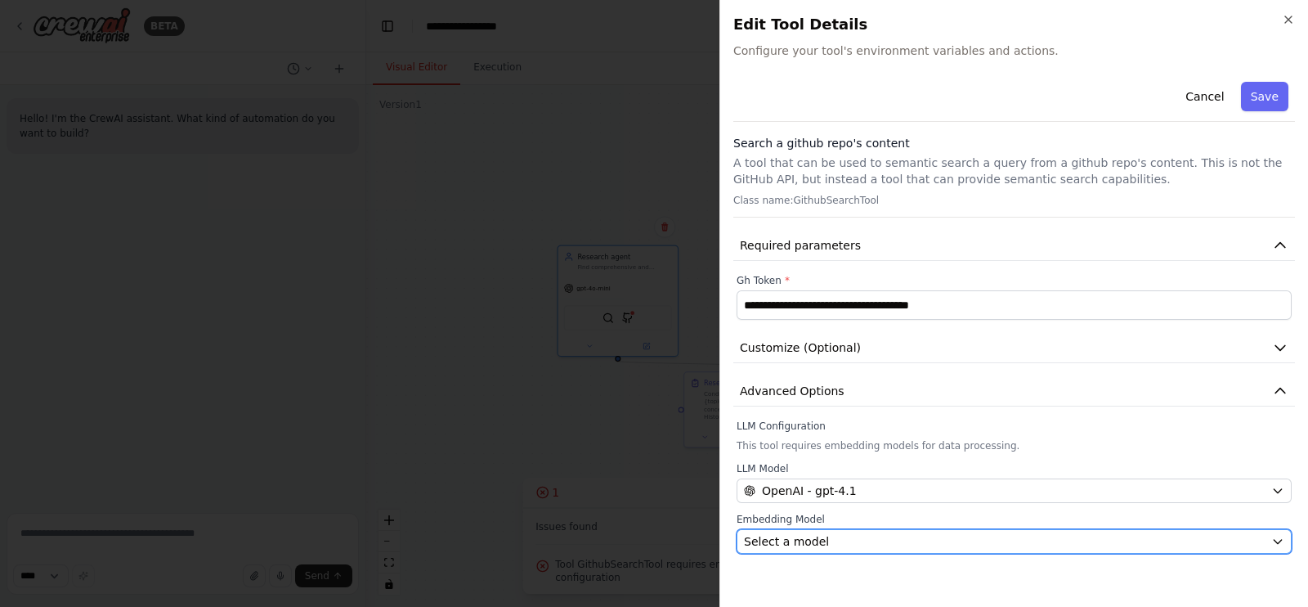
click at [855, 534] on div "Select a model" at bounding box center [1004, 541] width 521 height 16
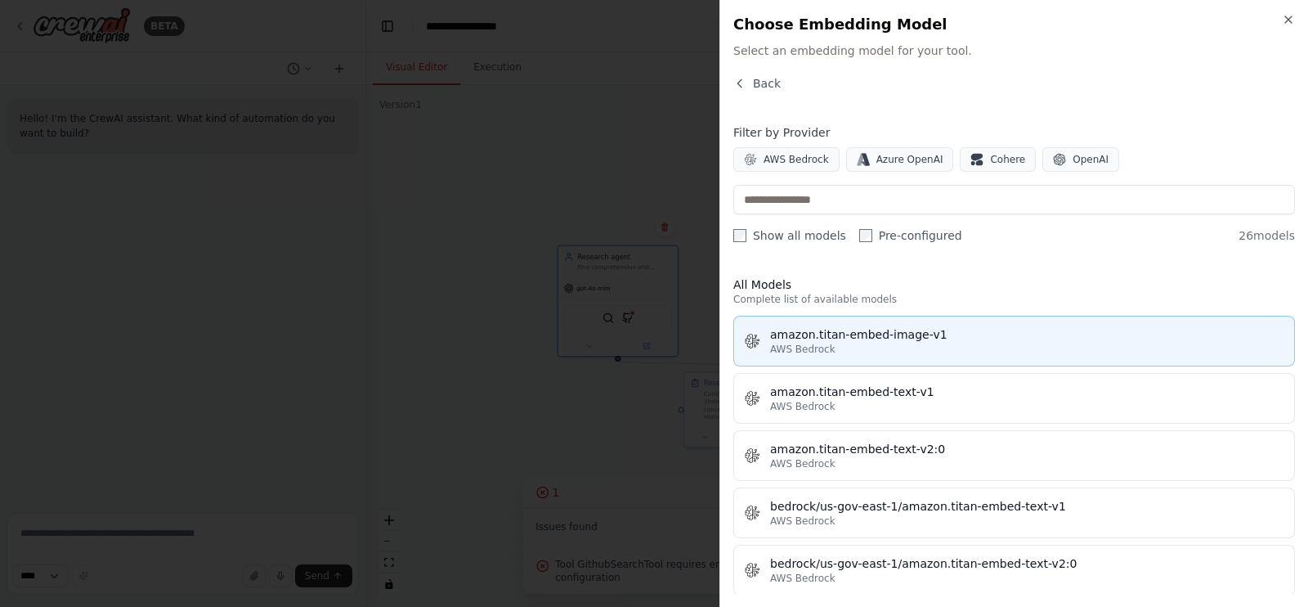
click at [881, 341] on div "amazon.titan-embed-image-v1" at bounding box center [1027, 334] width 514 height 16
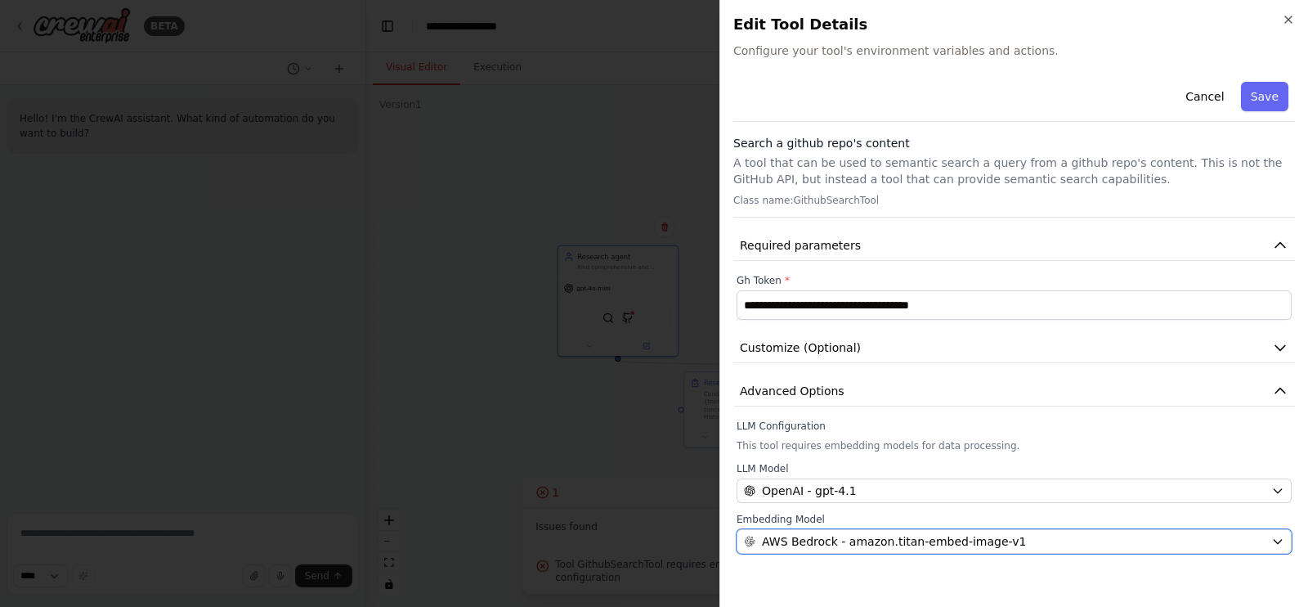
click at [923, 544] on span "AWS Bedrock - amazon.titan-embed-image-v1" at bounding box center [894, 541] width 264 height 16
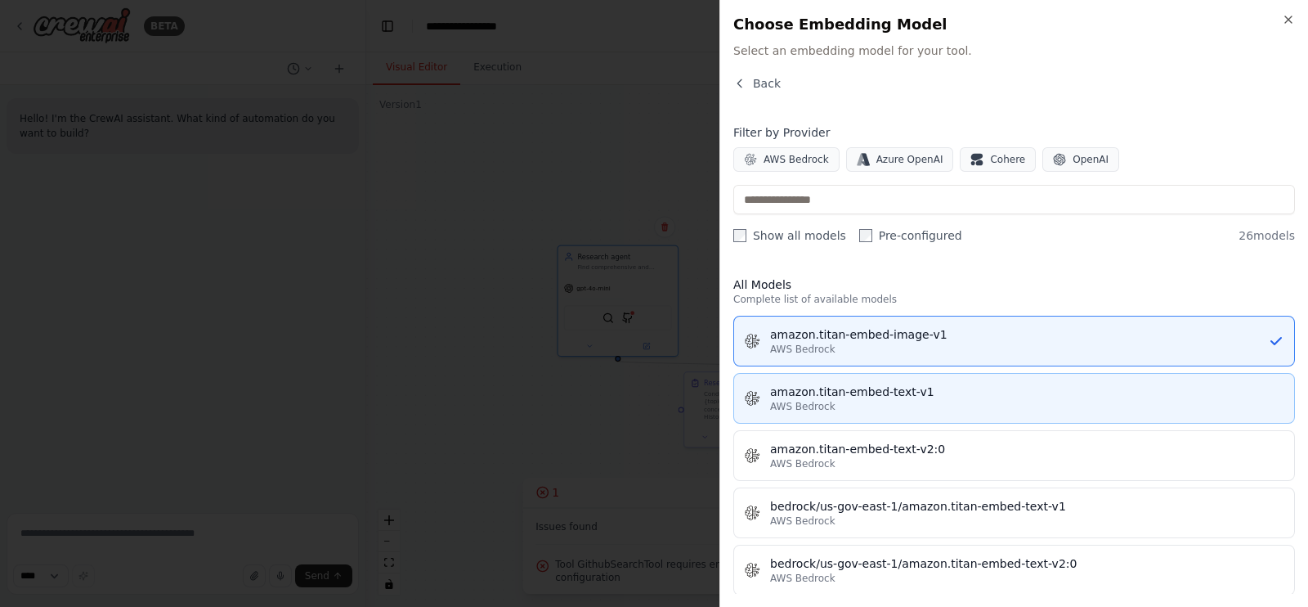
click at [923, 397] on div "amazon.titan-embed-text-v1" at bounding box center [1027, 392] width 514 height 16
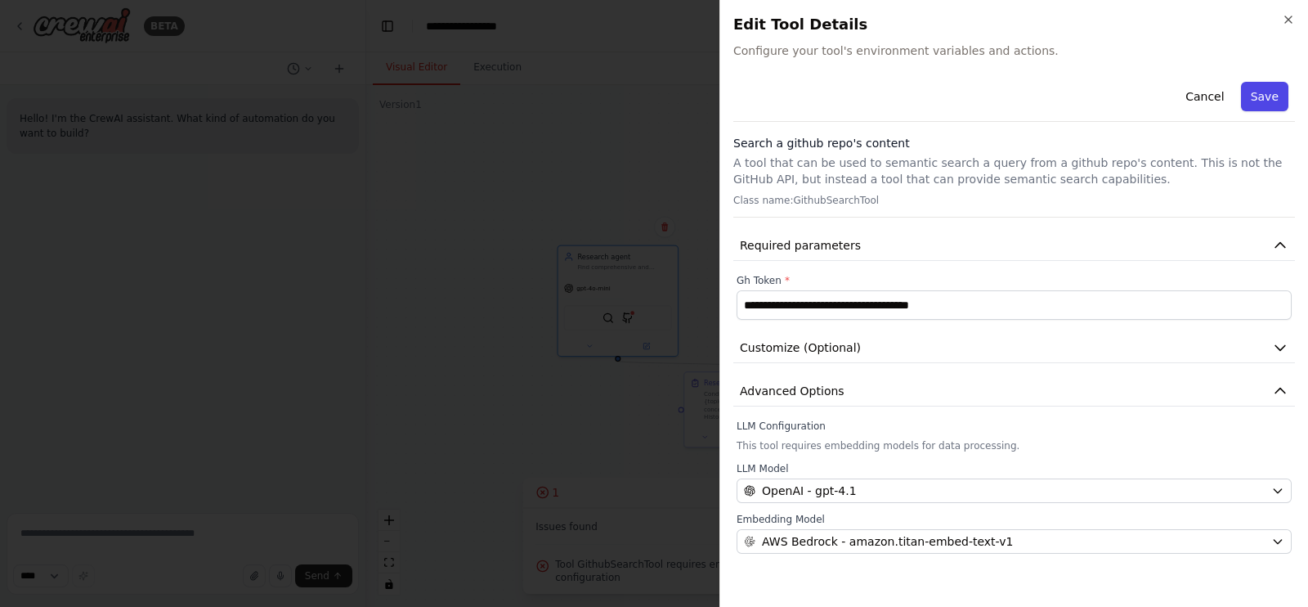
click at [1269, 100] on button "Save" at bounding box center [1264, 96] width 47 height 29
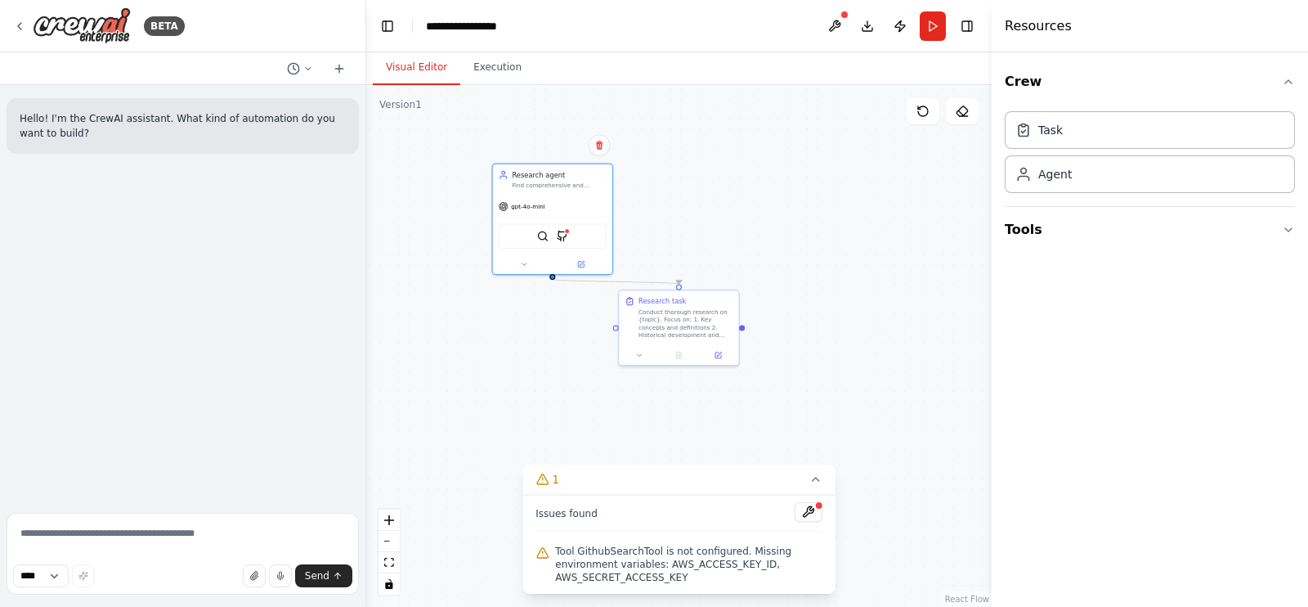
drag, startPoint x: 892, startPoint y: 341, endPoint x: 804, endPoint y: 325, distance: 89.7
click at [826, 259] on div ".deletable-edge-delete-btn { width: 20px; height: 20px; border: 0px solid #ffff…" at bounding box center [679, 346] width 626 height 522
click at [562, 230] on img at bounding box center [561, 233] width 11 height 11
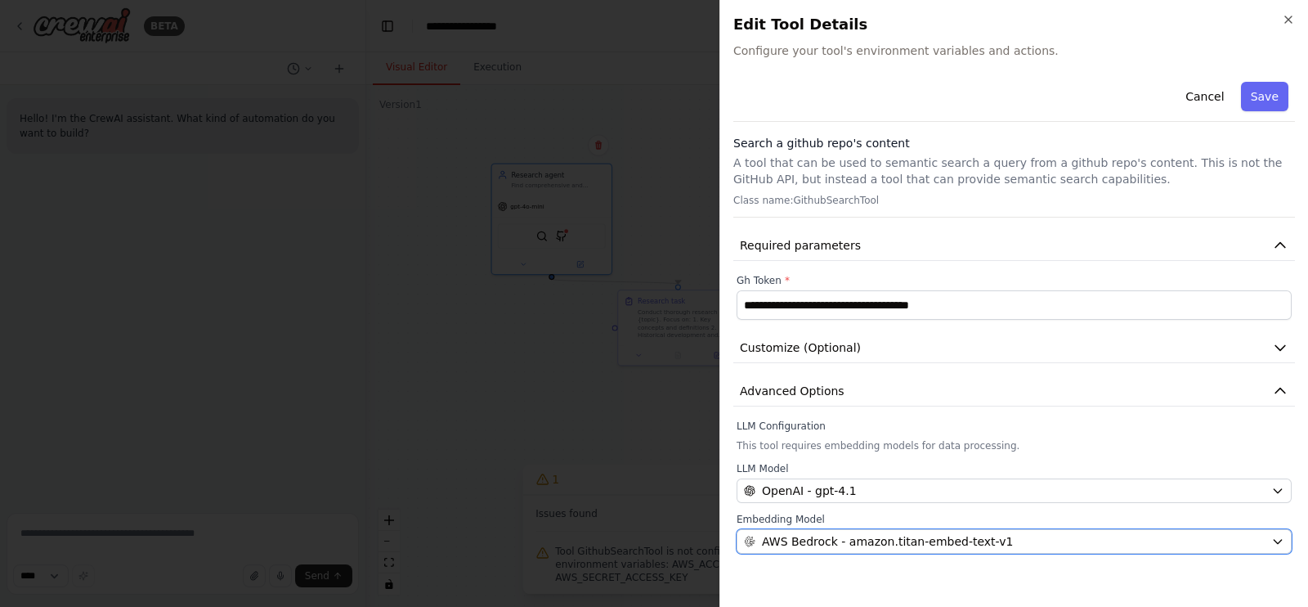
click at [895, 541] on span "AWS Bedrock - amazon.titan-embed-text-v1" at bounding box center [887, 541] width 251 height 16
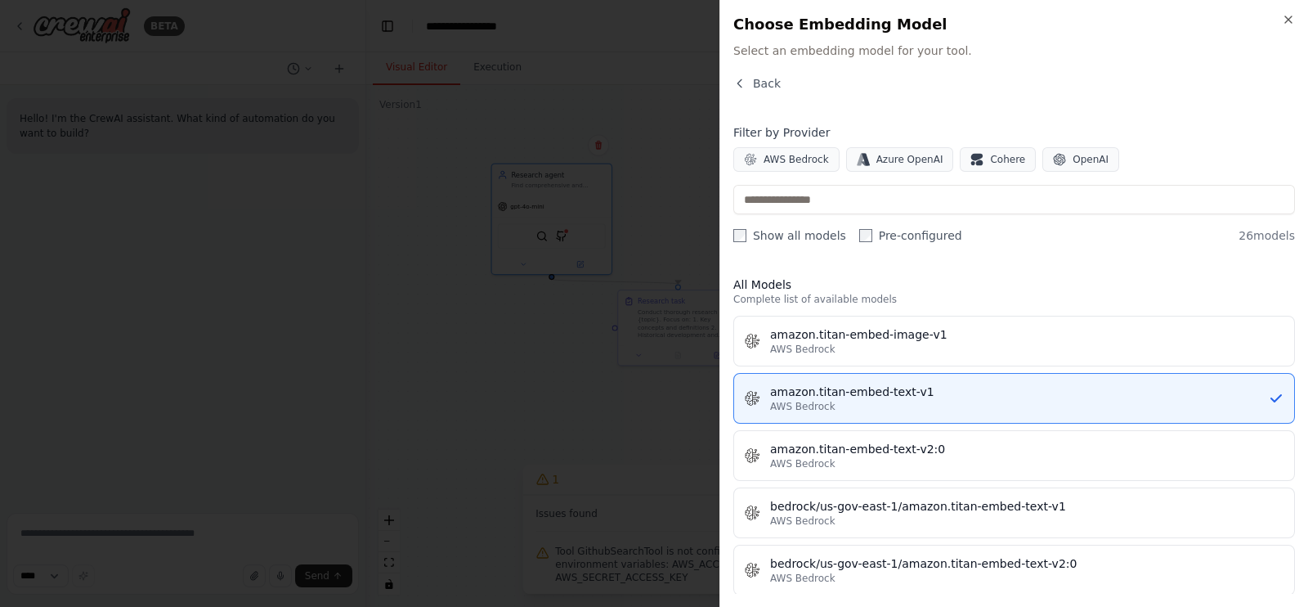
click at [783, 227] on label "Show all models" at bounding box center [790, 235] width 113 height 16
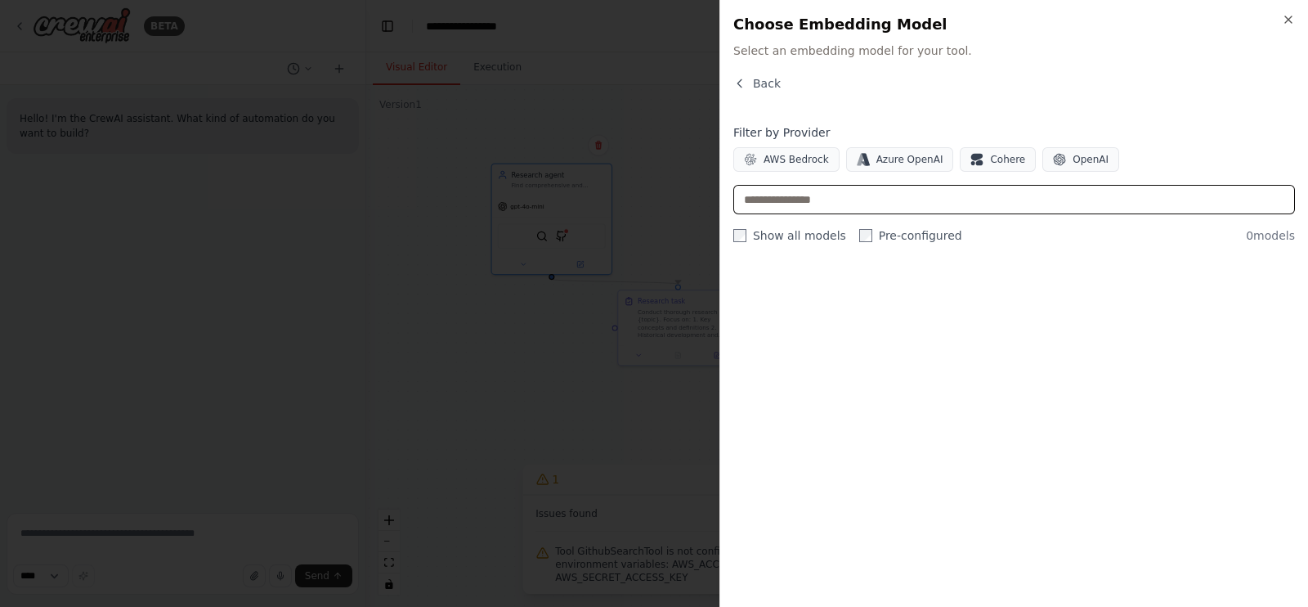
click at [914, 200] on input "text" at bounding box center [1015, 199] width 562 height 29
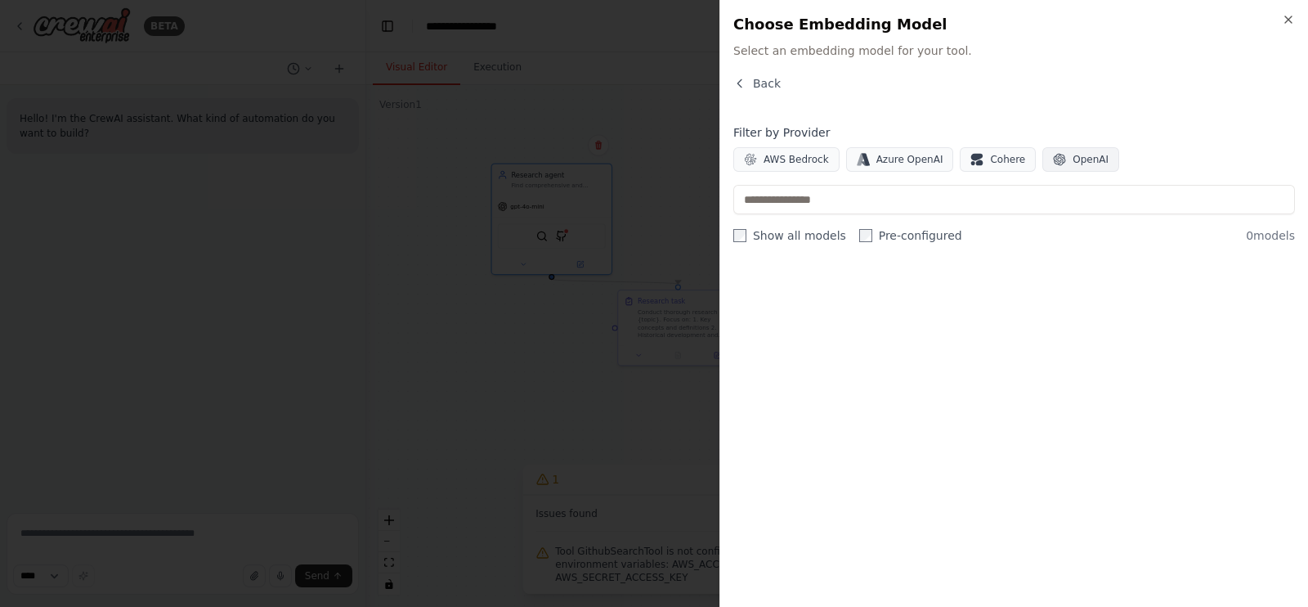
click at [1054, 155] on icon "button" at bounding box center [1060, 160] width 12 height 12
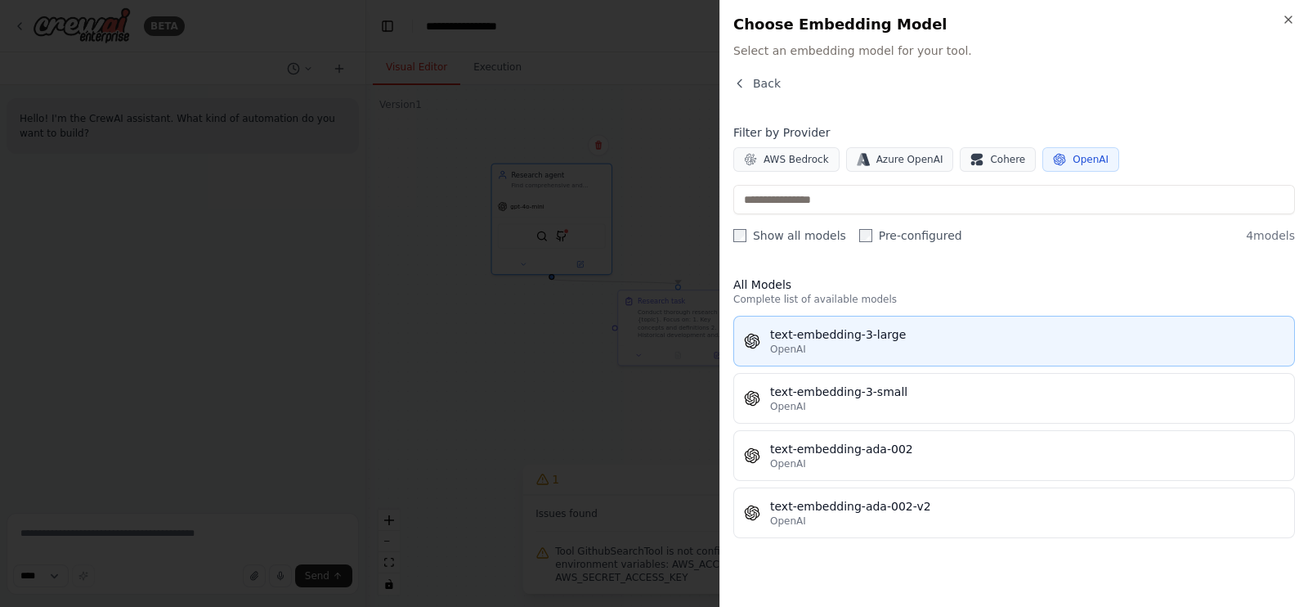
click at [953, 343] on div "OpenAI" at bounding box center [1027, 349] width 514 height 13
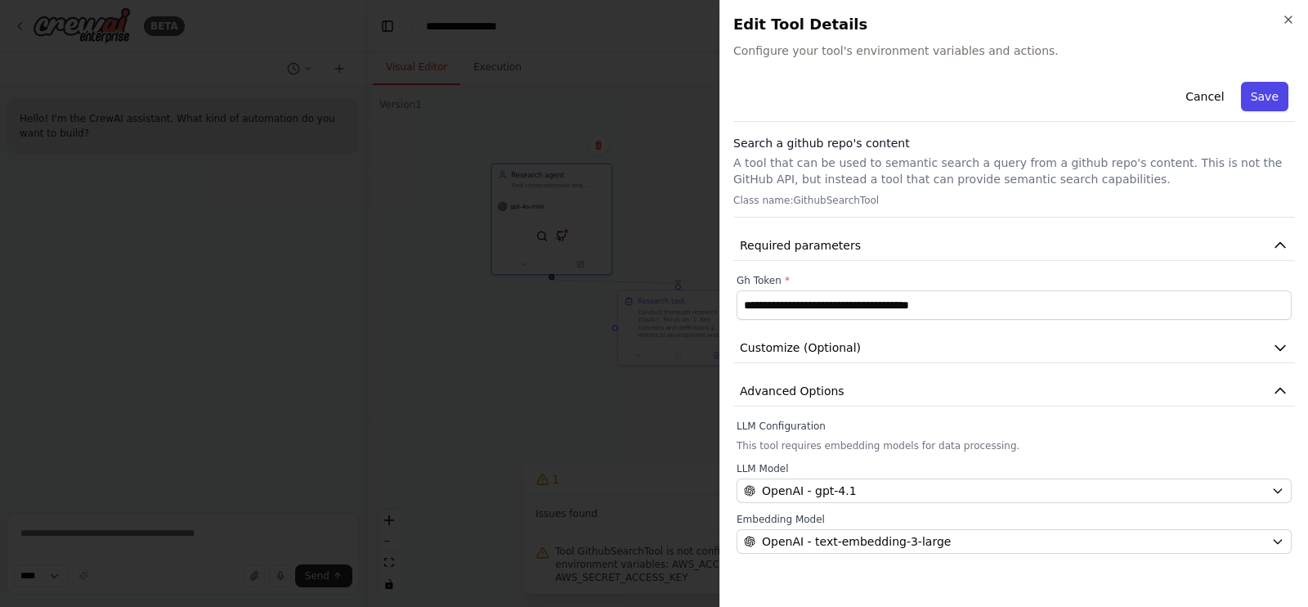
click at [1253, 96] on button "Save" at bounding box center [1264, 96] width 47 height 29
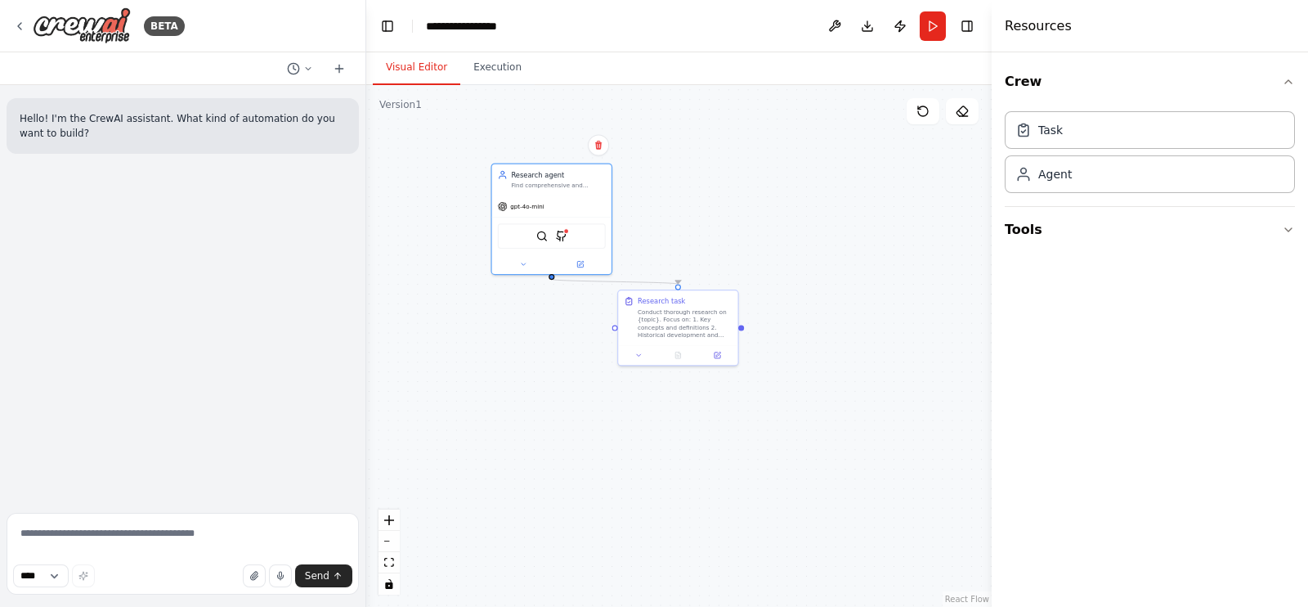
drag, startPoint x: 734, startPoint y: 161, endPoint x: 883, endPoint y: 38, distance: 193.5
click at [750, 149] on div ".deletable-edge-delete-btn { width: 20px; height: 20px; border: 0px solid #ffff…" at bounding box center [679, 346] width 626 height 522
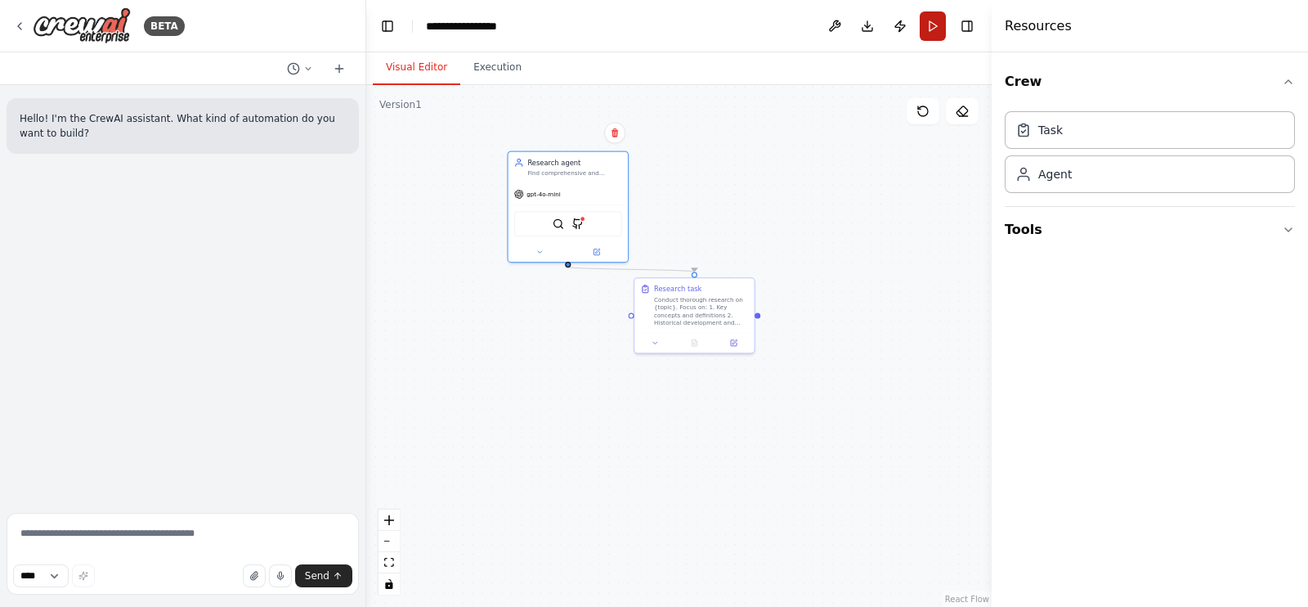
click at [943, 18] on button "Run" at bounding box center [933, 25] width 26 height 29
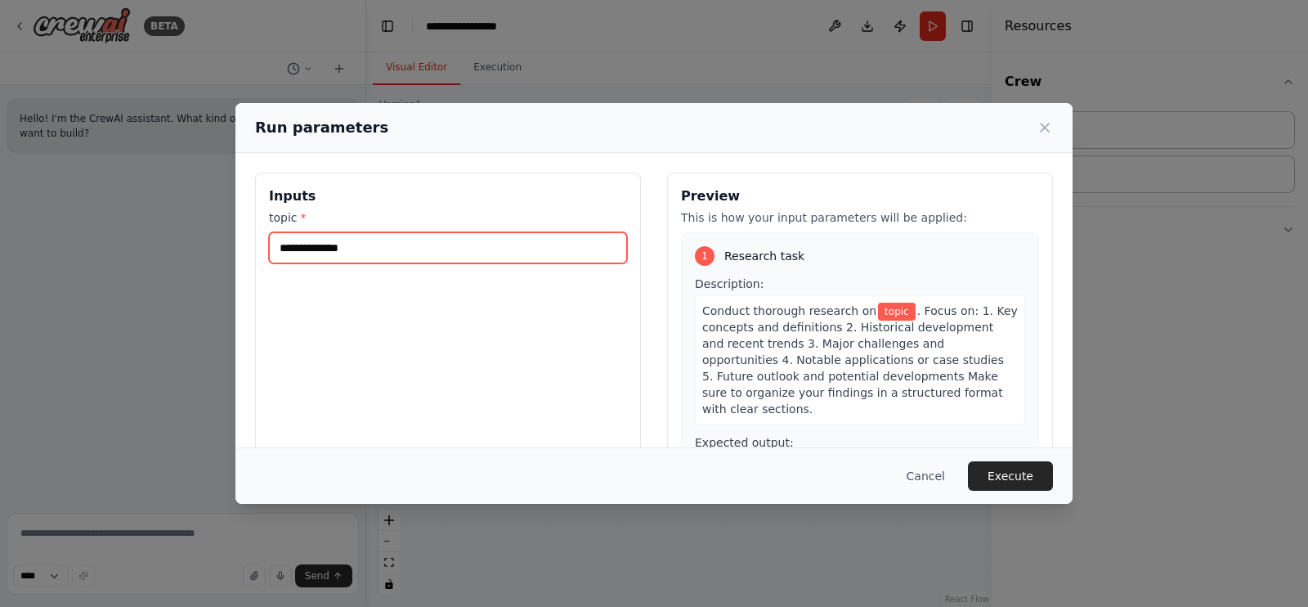
click at [482, 239] on input "topic *" at bounding box center [448, 247] width 358 height 31
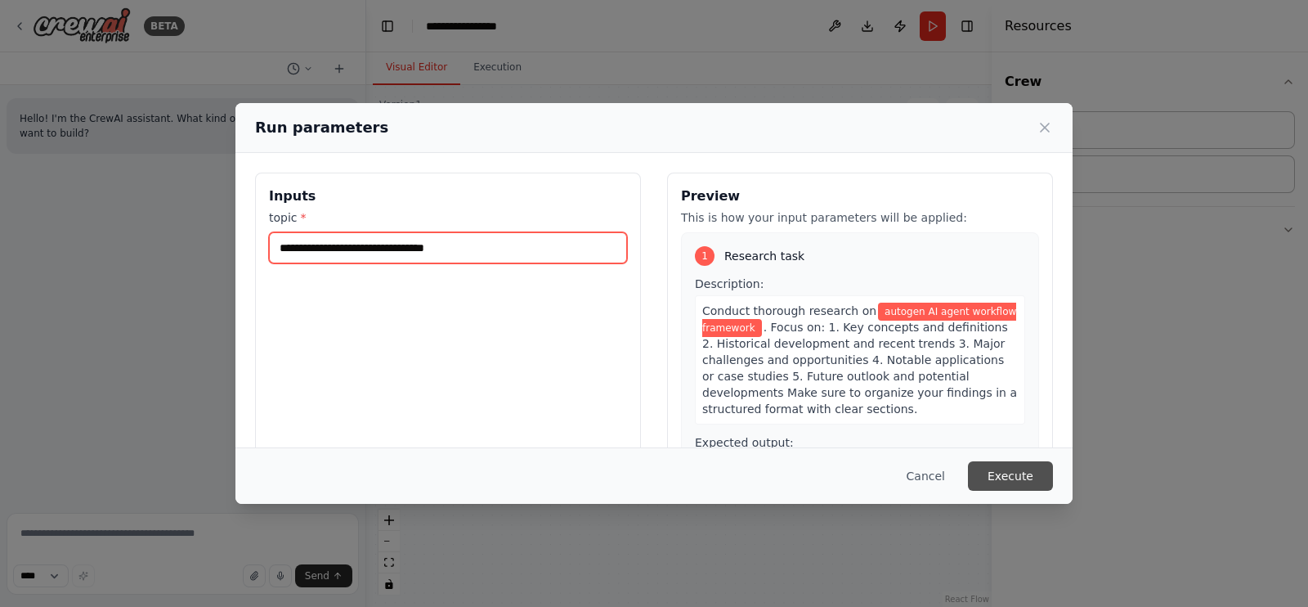
type input "**********"
click at [1006, 475] on button "Execute" at bounding box center [1010, 475] width 85 height 29
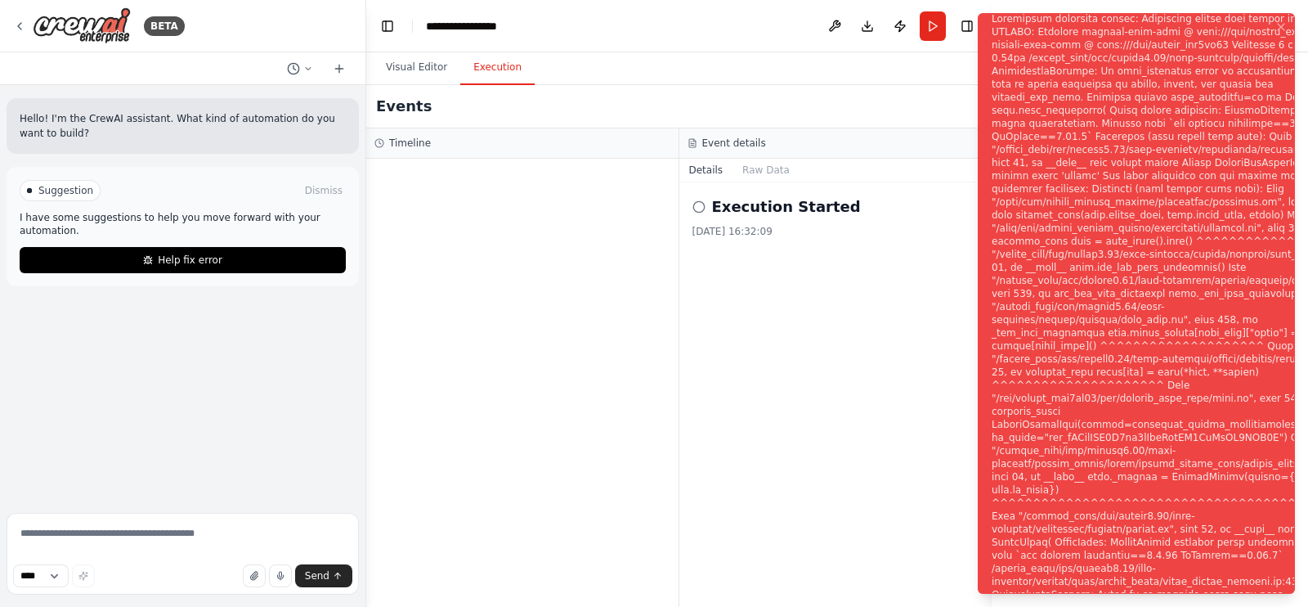
drag, startPoint x: 830, startPoint y: 298, endPoint x: 840, endPoint y: 308, distance: 14.5
click at [831, 297] on div "Execution Started [DATE] 16:32:09" at bounding box center [836, 394] width 313 height 424
click at [1182, 222] on div "Notifications (F8)" at bounding box center [1177, 313] width 370 height 602
click at [664, 327] on div at bounding box center [522, 383] width 312 height 448
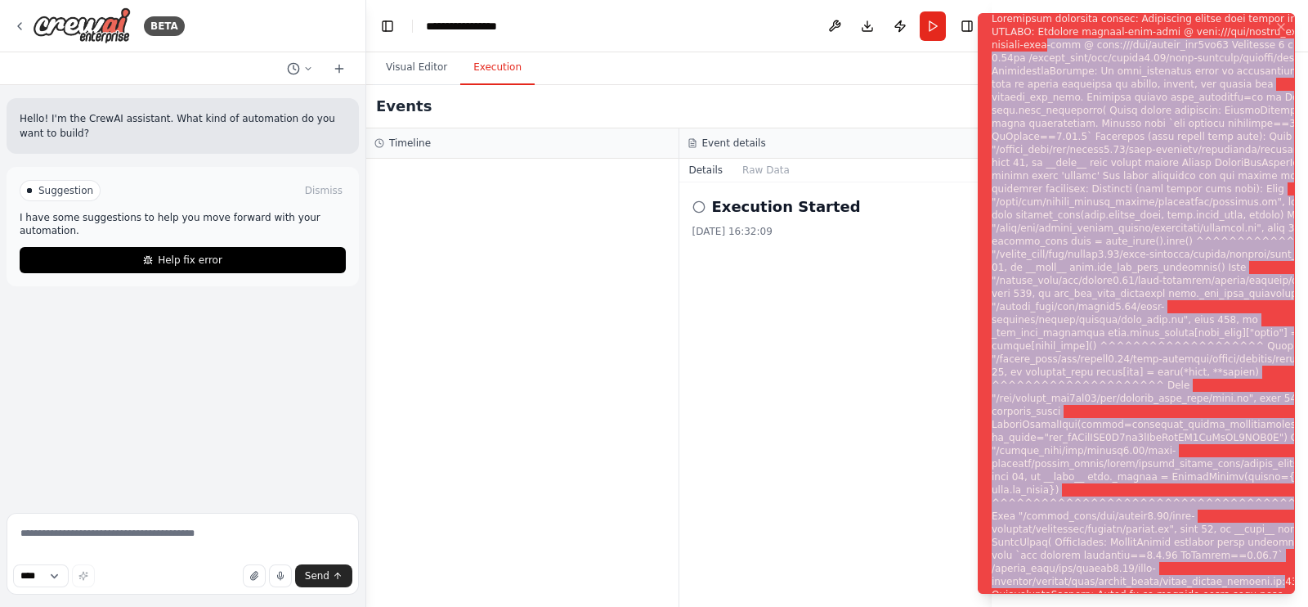
drag, startPoint x: 1065, startPoint y: 59, endPoint x: 1254, endPoint y: 582, distance: 556.4
click at [1254, 582] on div "Notifications (F8)" at bounding box center [1177, 313] width 370 height 602
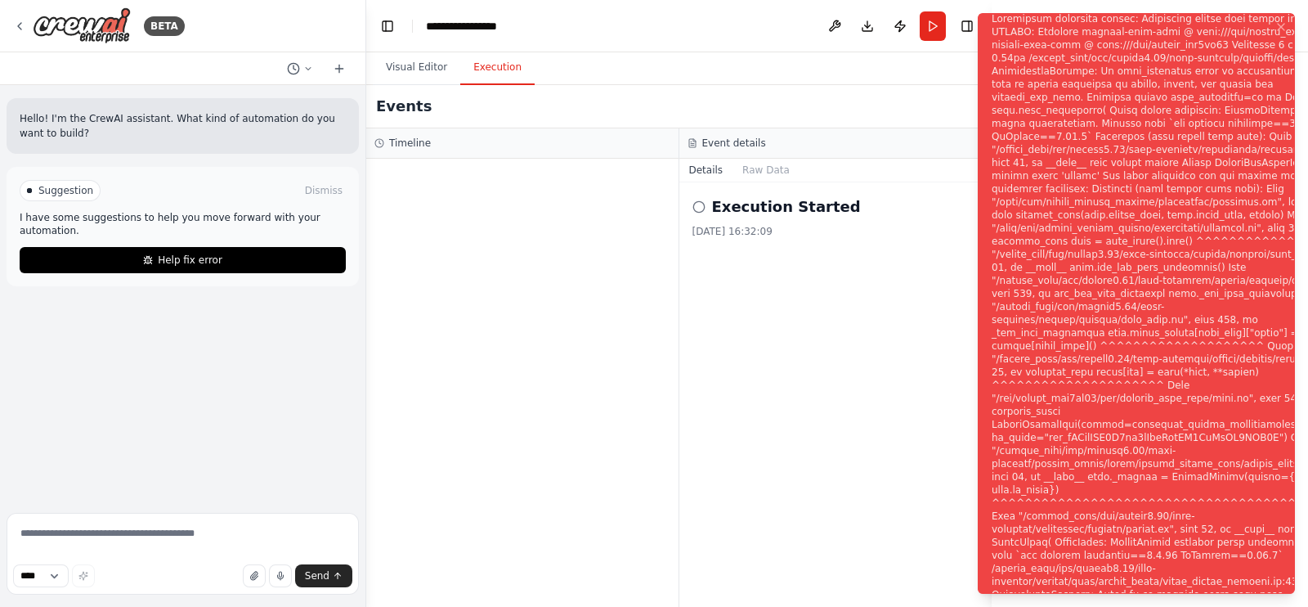
click at [834, 385] on div "Execution Started [DATE] 16:32:09" at bounding box center [836, 394] width 313 height 424
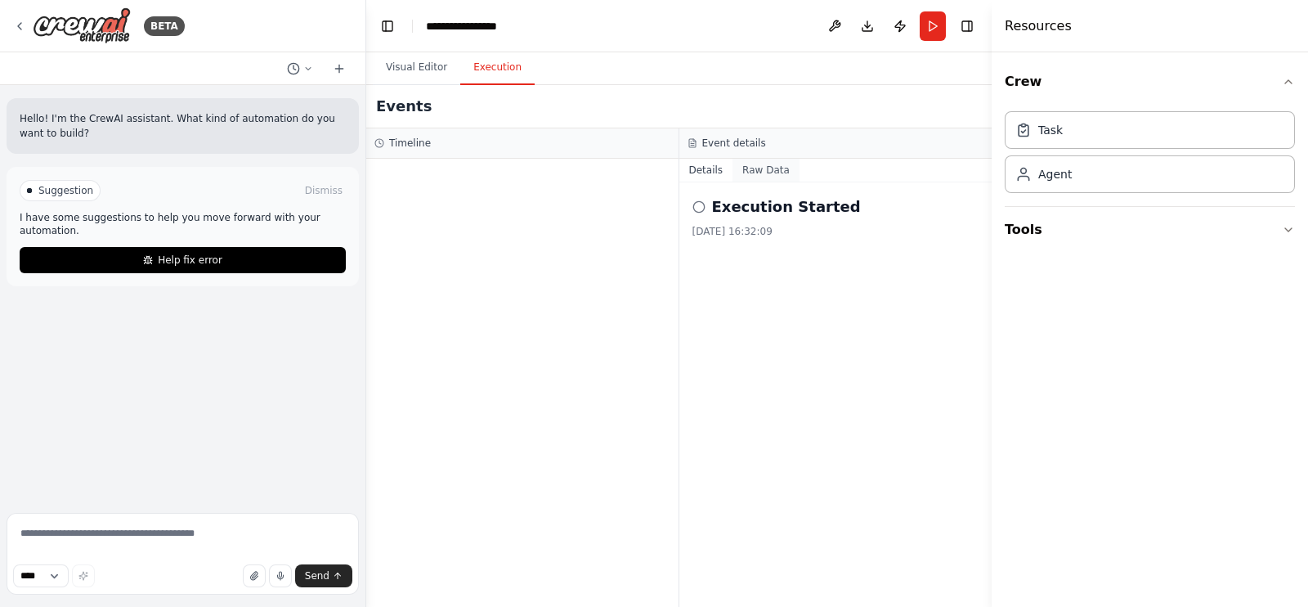
click at [765, 177] on button "Raw Data" at bounding box center [766, 170] width 67 height 23
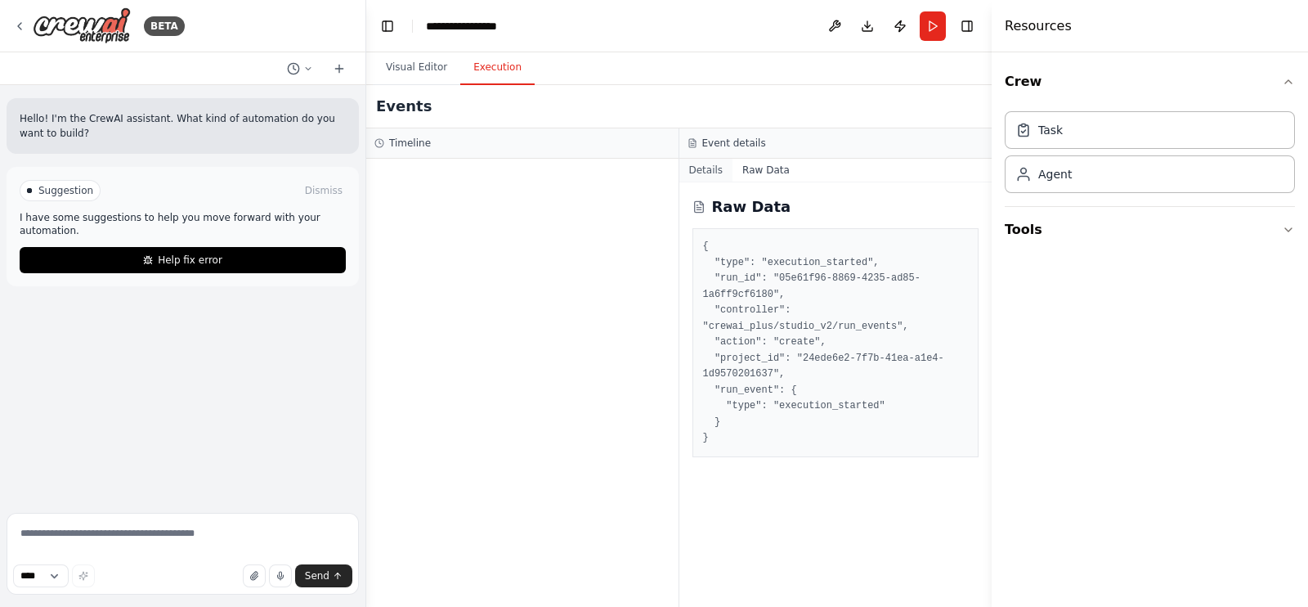
click at [703, 163] on button "Details" at bounding box center [707, 170] width 54 height 23
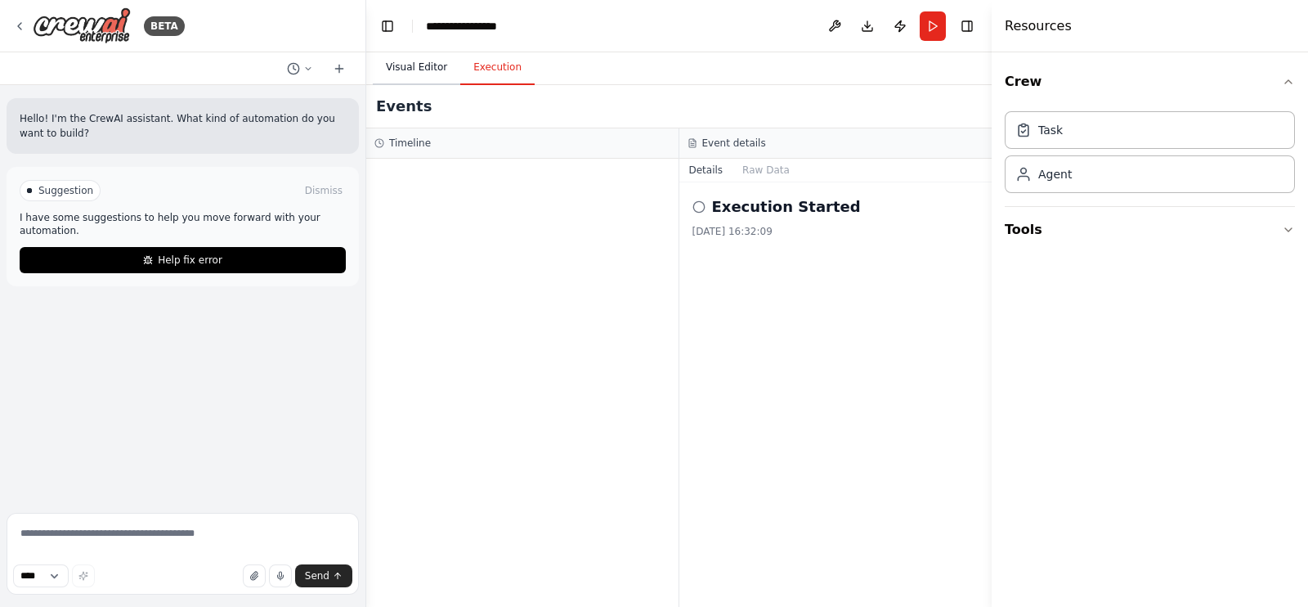
click at [397, 57] on button "Visual Editor" at bounding box center [416, 68] width 87 height 34
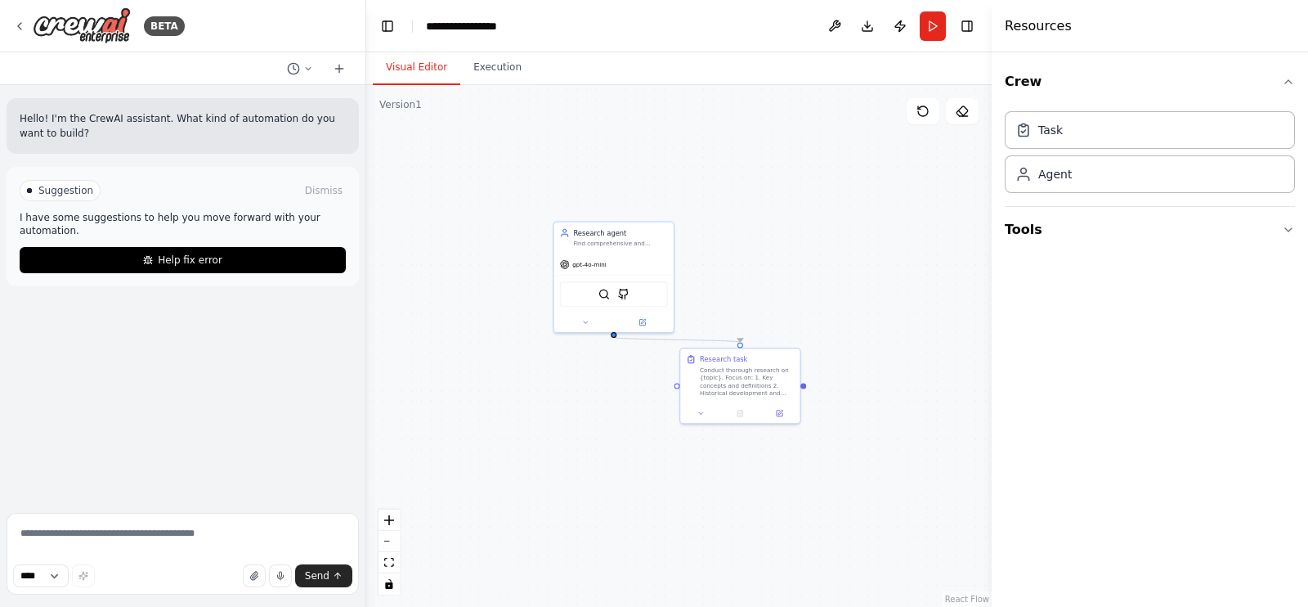
drag, startPoint x: 575, startPoint y: 344, endPoint x: 619, endPoint y: 403, distance: 73.6
click at [619, 403] on div ".deletable-edge-delete-btn { width: 20px; height: 20px; border: 0px solid #ffff…" at bounding box center [679, 346] width 626 height 522
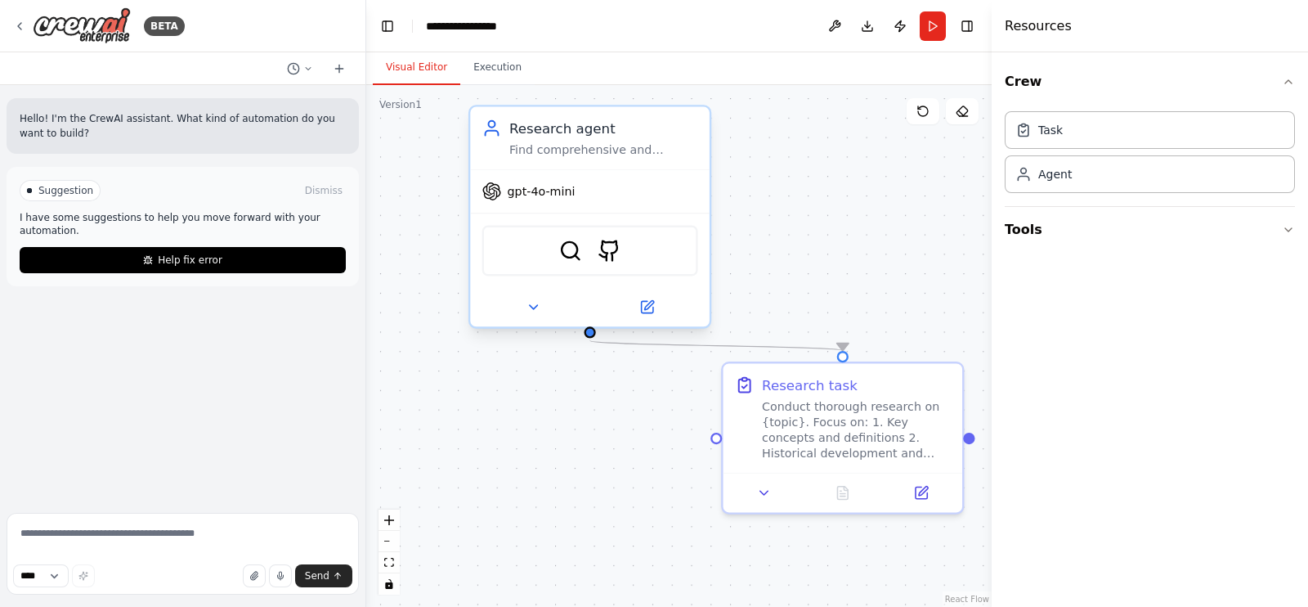
click at [653, 135] on div "Research agent" at bounding box center [603, 129] width 189 height 20
click at [599, 165] on div "Research agent Find comprehensive and accurate information about {topic} with a…" at bounding box center [590, 138] width 240 height 62
click at [534, 305] on icon at bounding box center [533, 307] width 8 height 4
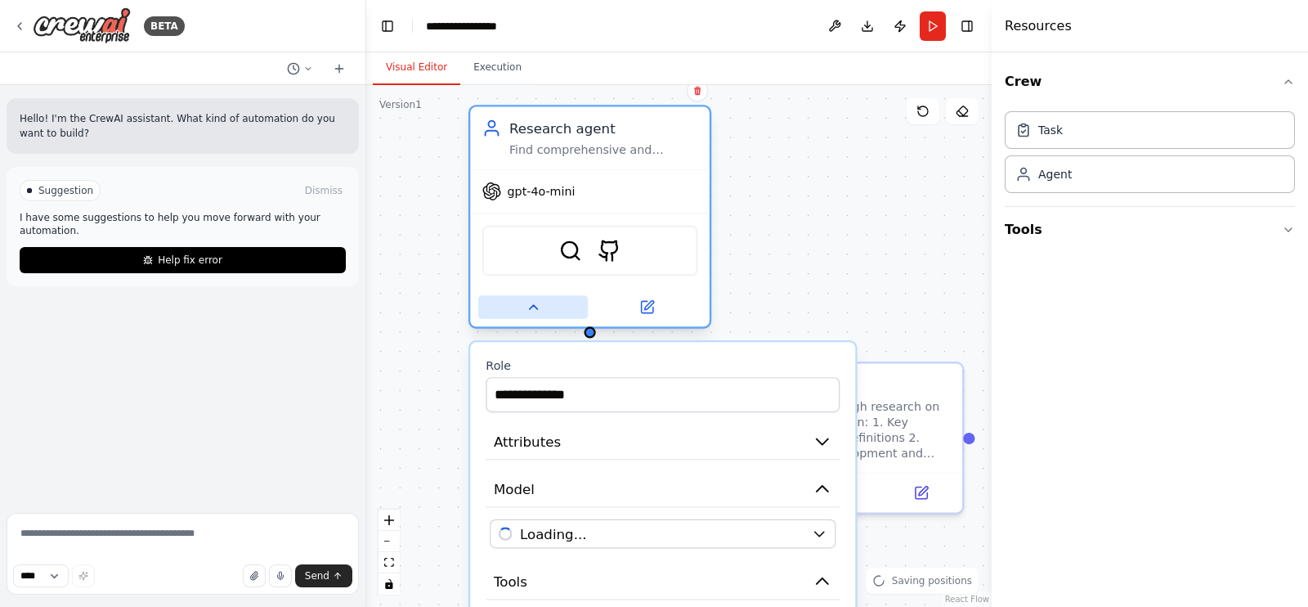
drag, startPoint x: 534, startPoint y: 305, endPoint x: 548, endPoint y: 305, distance: 13.9
click at [534, 305] on icon at bounding box center [533, 307] width 8 height 4
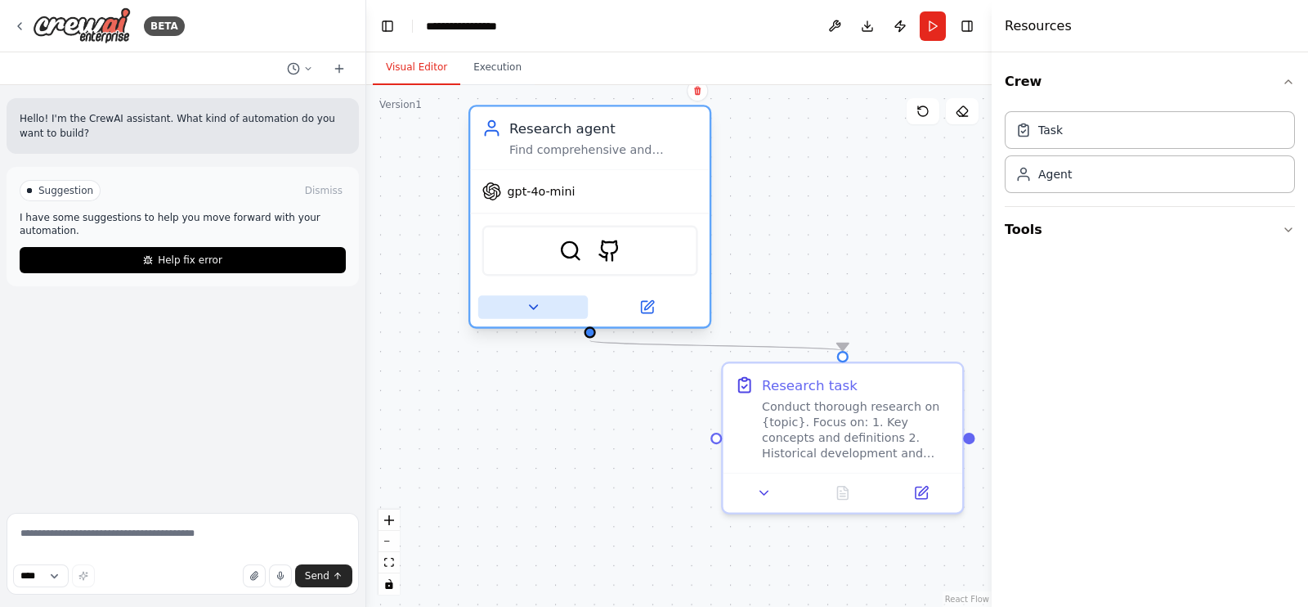
click at [541, 297] on button at bounding box center [533, 307] width 110 height 24
click at [650, 312] on icon at bounding box center [647, 307] width 16 height 16
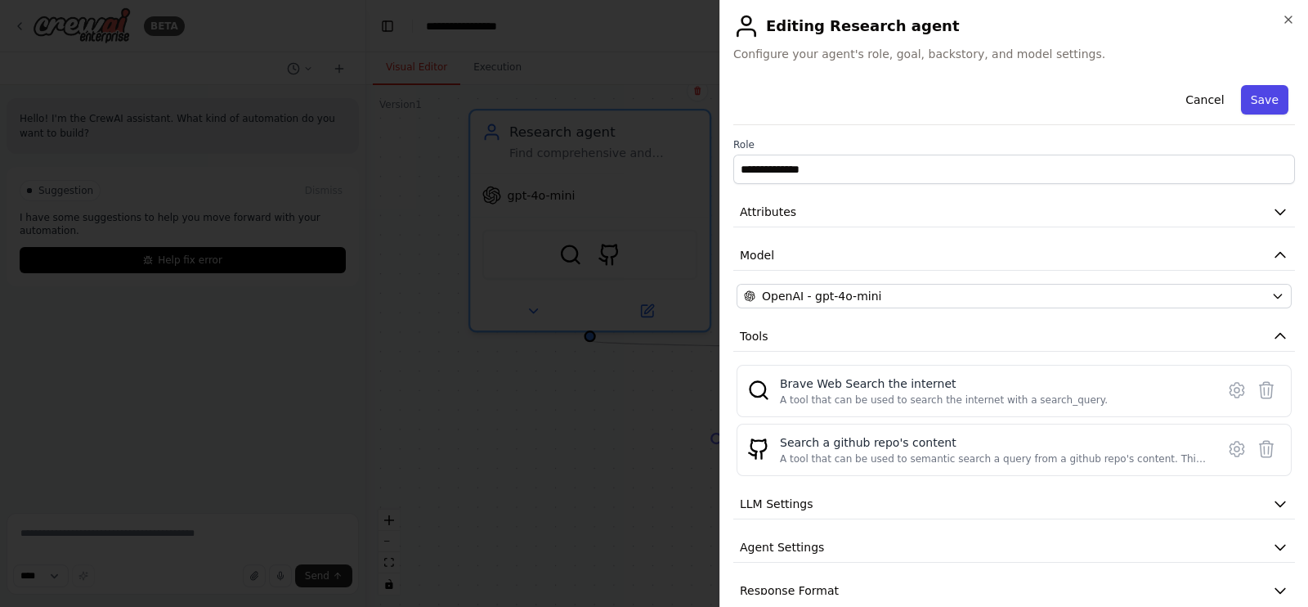
click at [1264, 105] on button "Save" at bounding box center [1264, 99] width 47 height 29
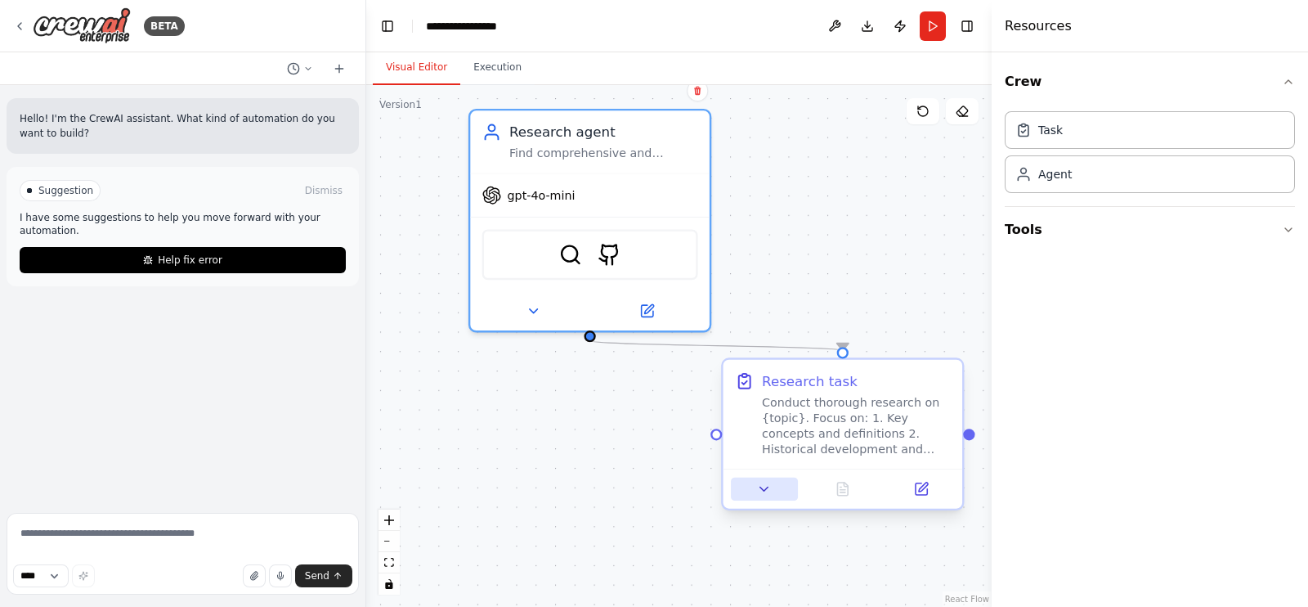
click at [765, 489] on icon at bounding box center [765, 489] width 8 height 4
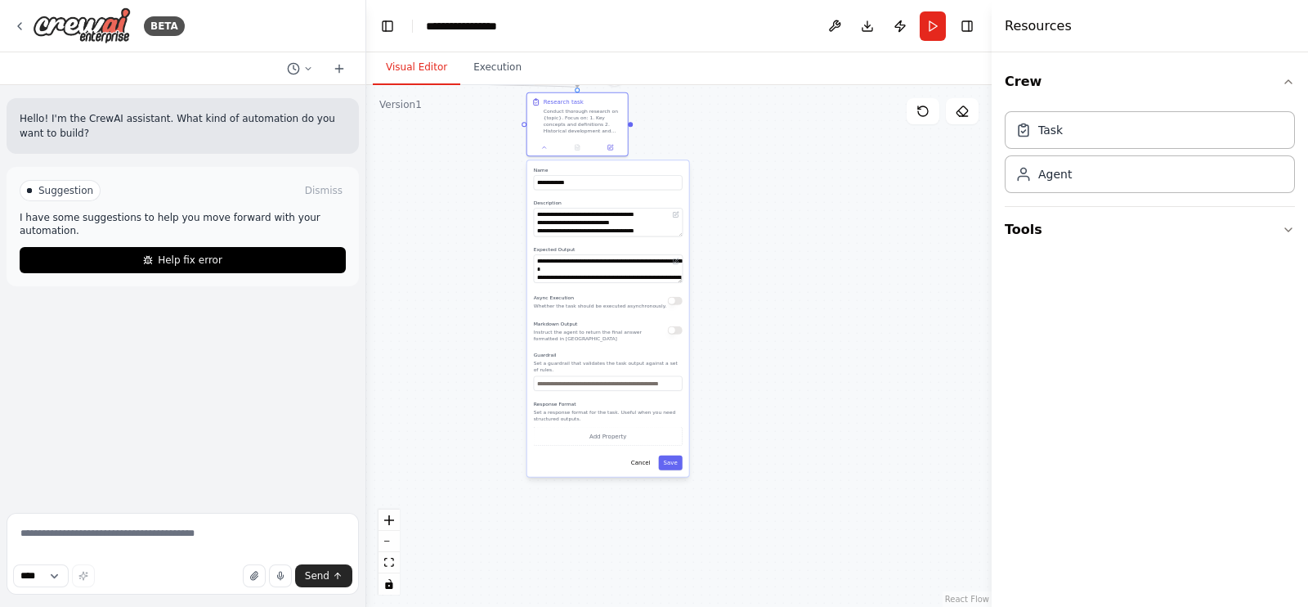
drag, startPoint x: 691, startPoint y: 499, endPoint x: 376, endPoint y: 190, distance: 441.2
click at [376, 190] on div ".deletable-edge-delete-btn { width: 20px; height: 20px; border: 0px solid #ffff…" at bounding box center [679, 346] width 626 height 522
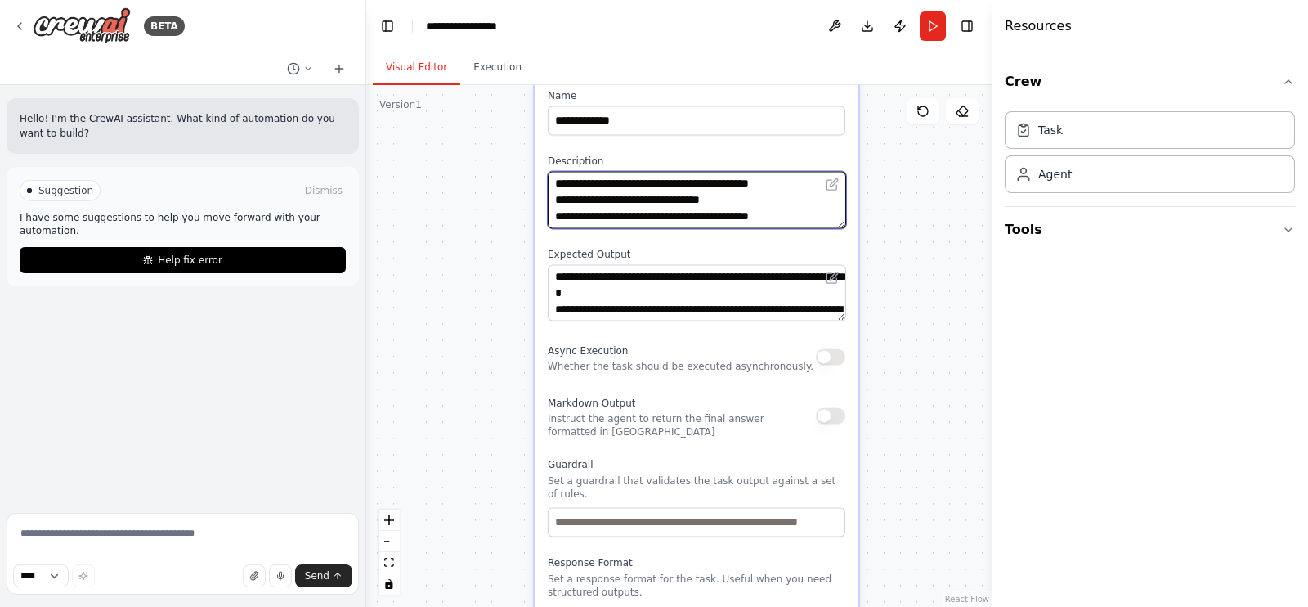
scroll to position [97, 0]
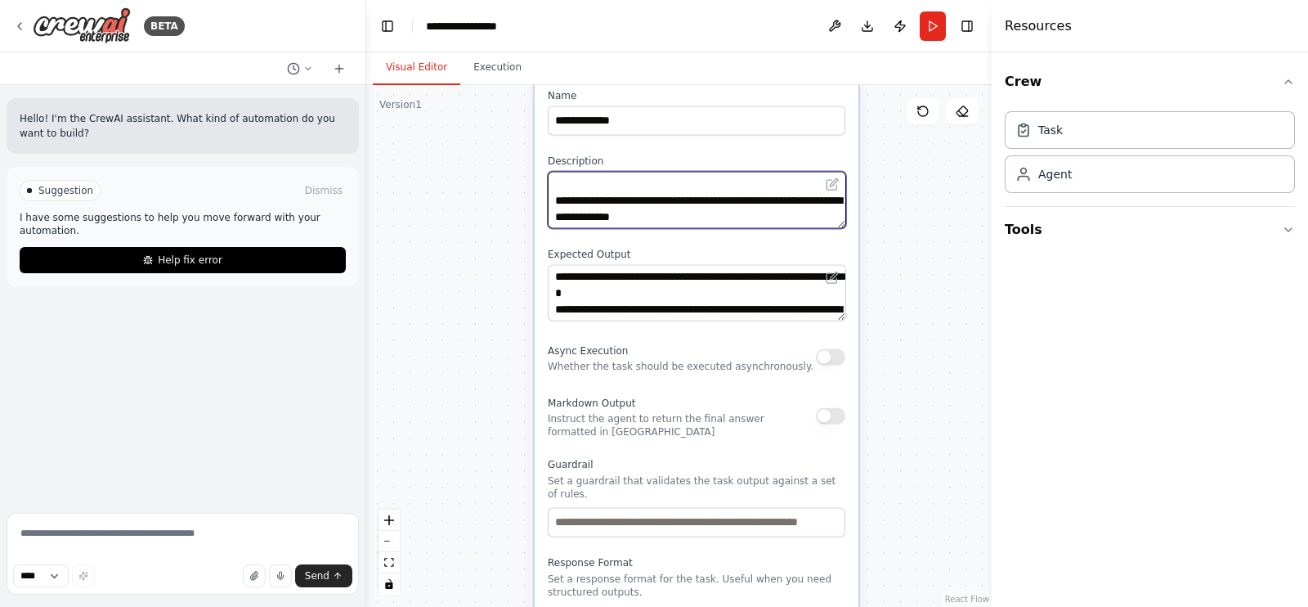
drag, startPoint x: 781, startPoint y: 203, endPoint x: 793, endPoint y: 236, distance: 35.7
click at [793, 236] on div "**********" at bounding box center [697, 392] width 324 height 632
click at [765, 200] on textarea "**********" at bounding box center [697, 199] width 298 height 57
click at [808, 196] on textarea "**********" at bounding box center [697, 199] width 298 height 57
type textarea "**********"
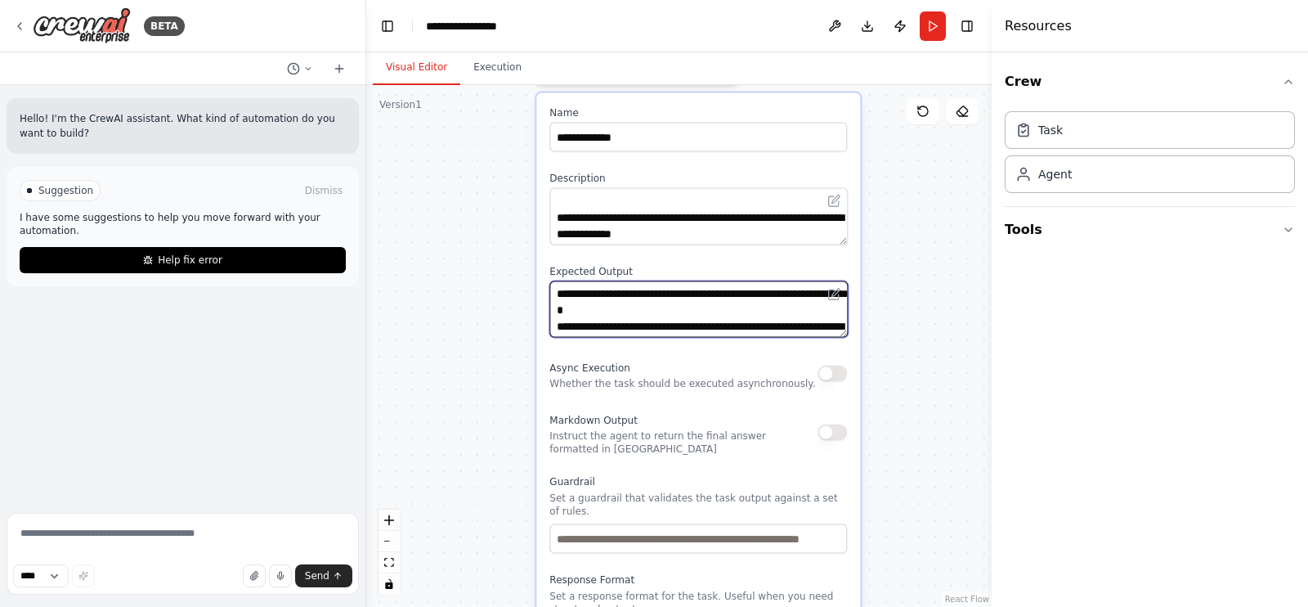
click at [747, 308] on textarea "**********" at bounding box center [699, 308] width 298 height 57
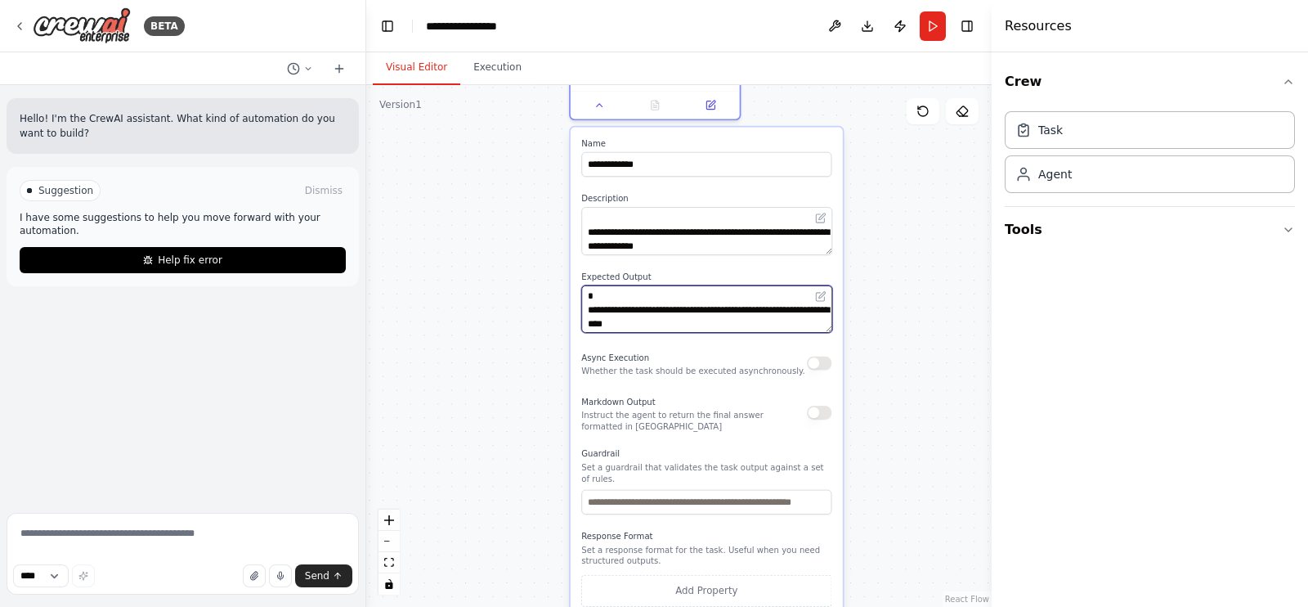
scroll to position [33, 0]
click at [731, 308] on textarea "**********" at bounding box center [706, 309] width 251 height 48
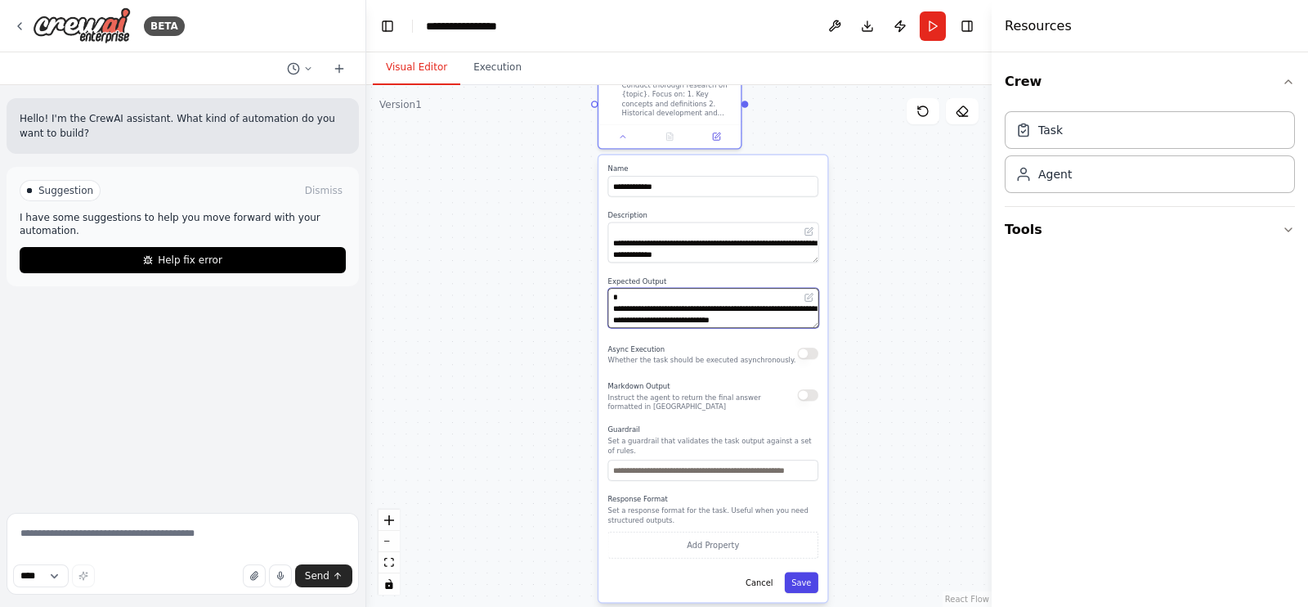
type textarea "**********"
click at [817, 580] on button "Save" at bounding box center [802, 582] width 34 height 20
click at [810, 572] on button "Save" at bounding box center [802, 582] width 34 height 20
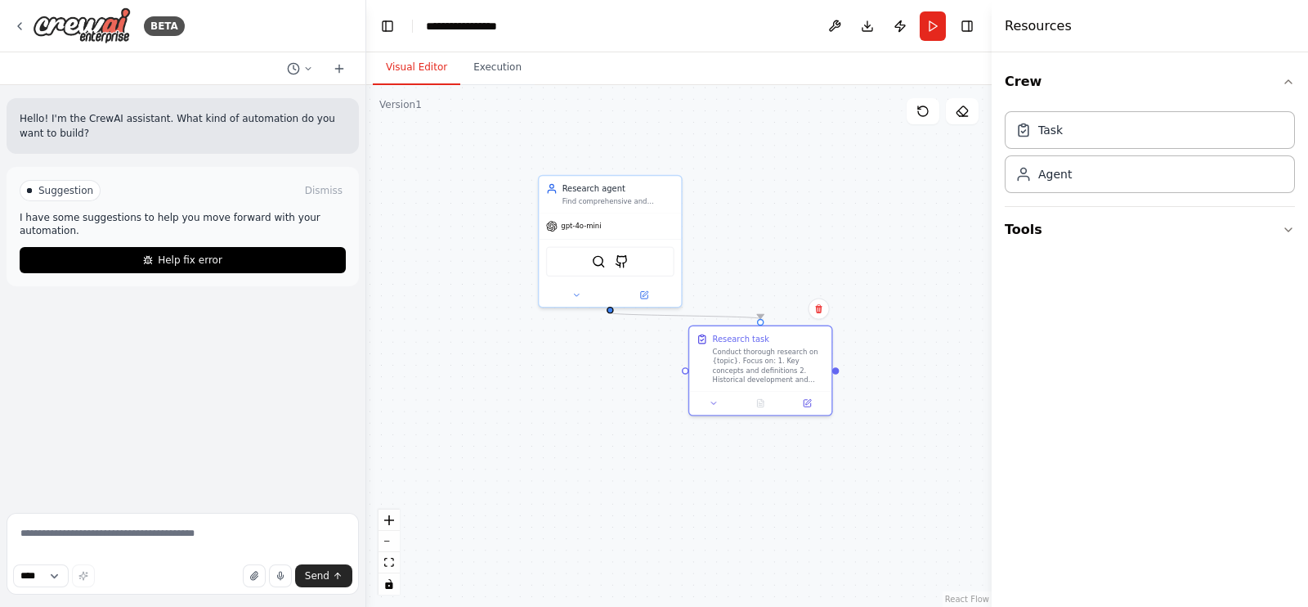
drag, startPoint x: 536, startPoint y: 213, endPoint x: 586, endPoint y: 349, distance: 145.4
click at [589, 403] on div ".deletable-edge-delete-btn { width: 20px; height: 20px; border: 0px solid #ffff…" at bounding box center [679, 346] width 626 height 522
click at [835, 23] on button at bounding box center [835, 25] width 26 height 29
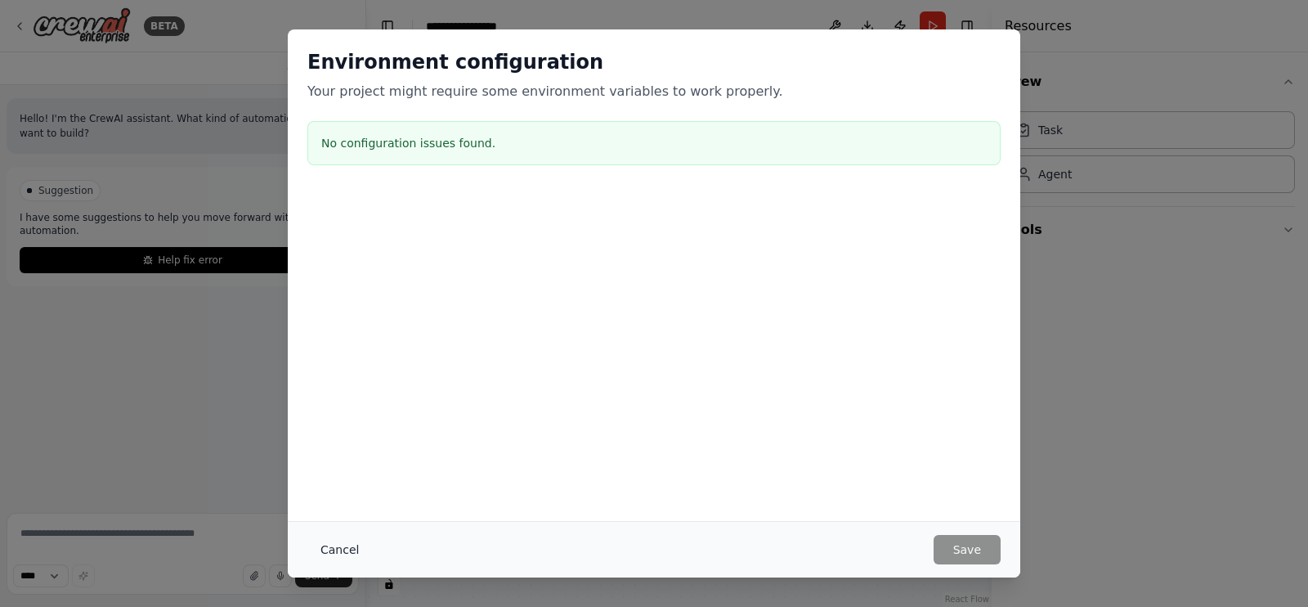
click at [349, 543] on button "Cancel" at bounding box center [339, 549] width 65 height 29
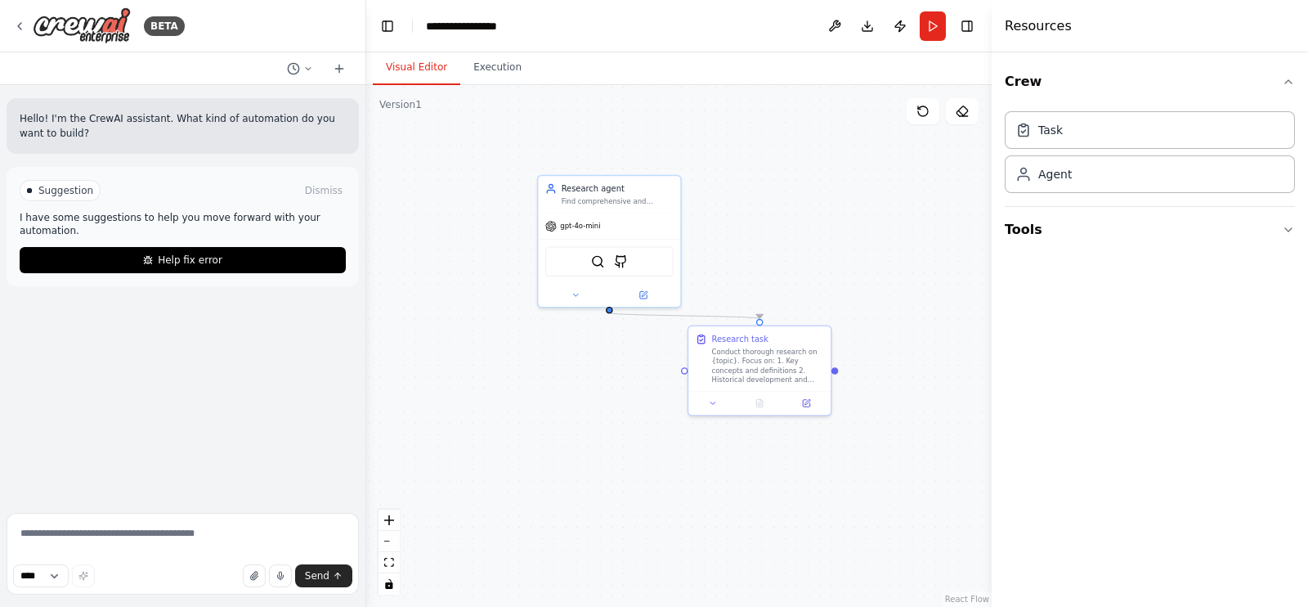
click at [178, 232] on div "Suggestion Dismiss I have some suggestions to help you move forward with your a…" at bounding box center [183, 226] width 326 height 93
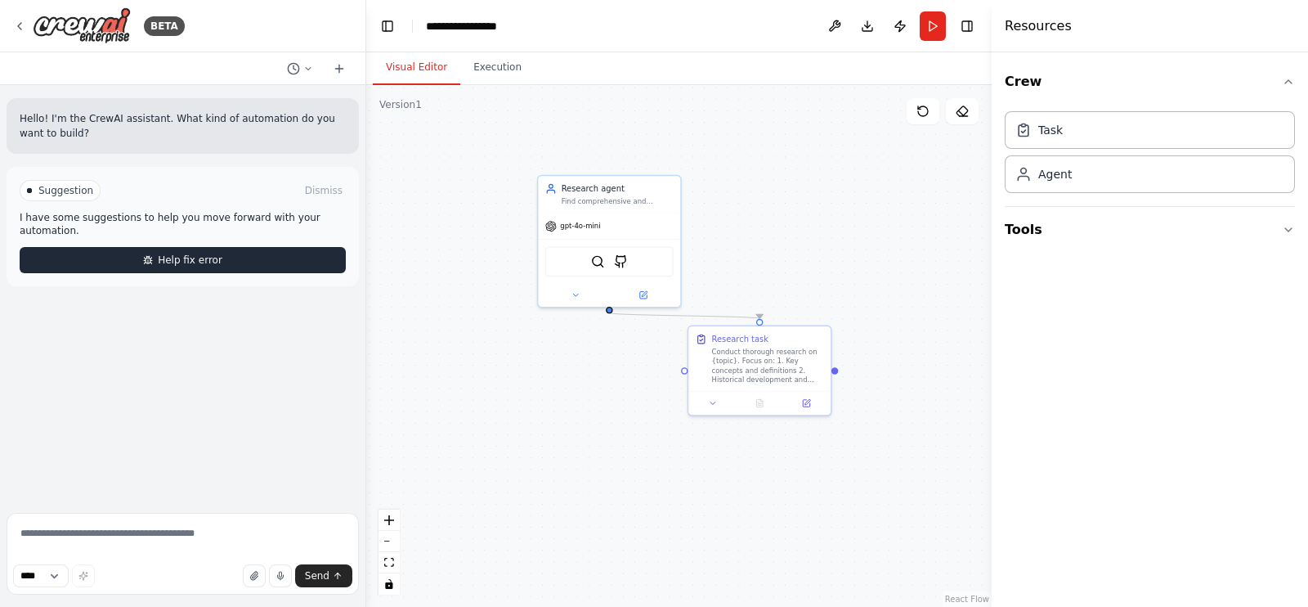
click at [180, 254] on span "Help fix error" at bounding box center [190, 260] width 65 height 13
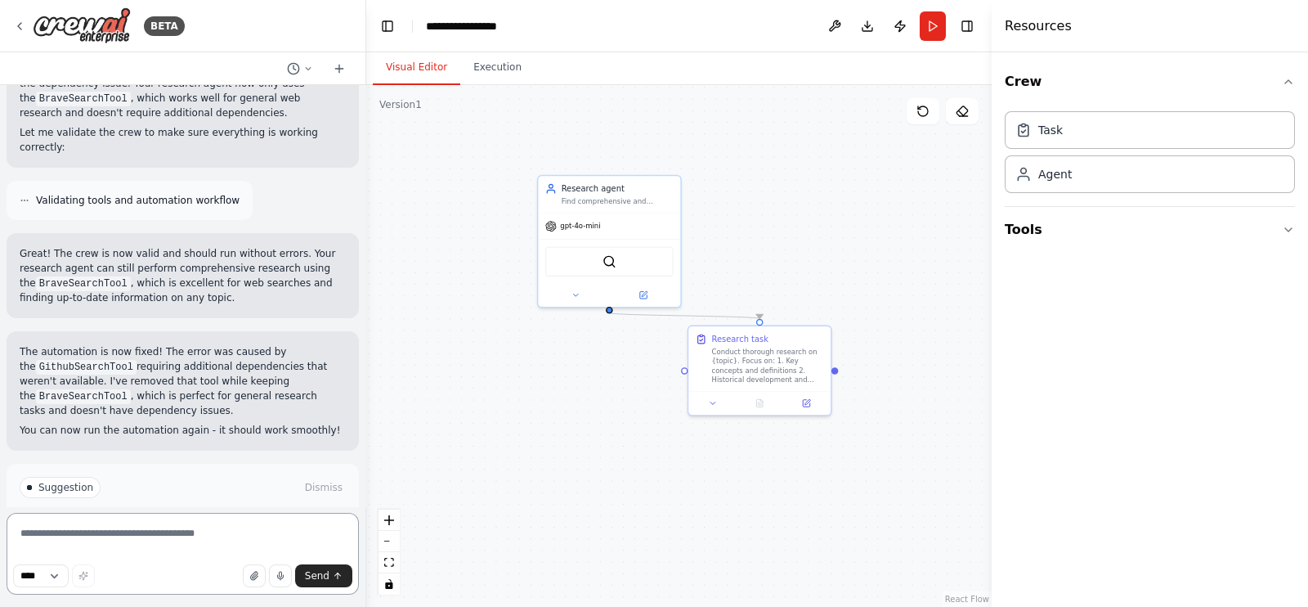
scroll to position [570, 0]
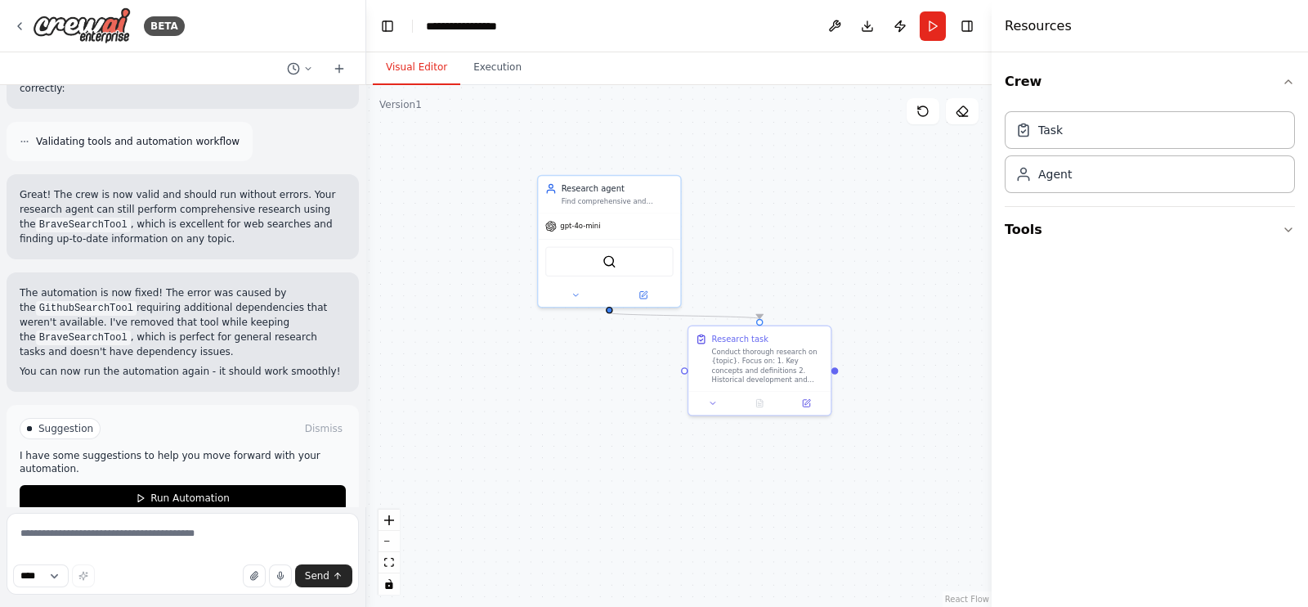
click at [170, 491] on span "Run Automation" at bounding box center [189, 497] width 79 height 13
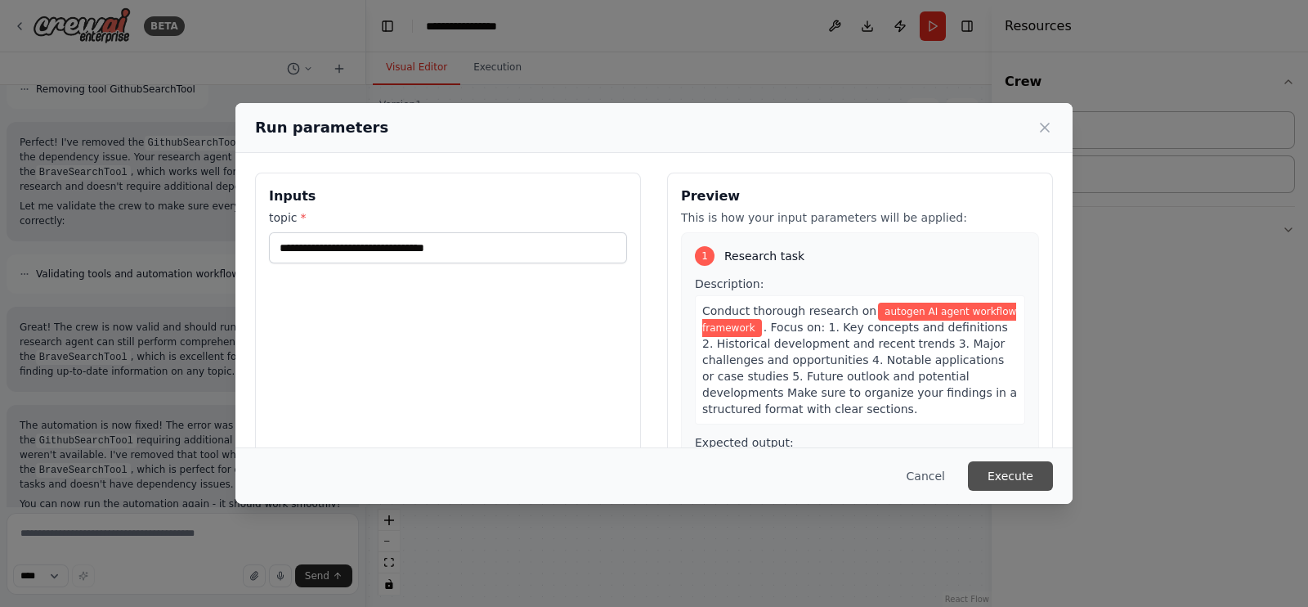
click at [1018, 477] on button "Execute" at bounding box center [1010, 475] width 85 height 29
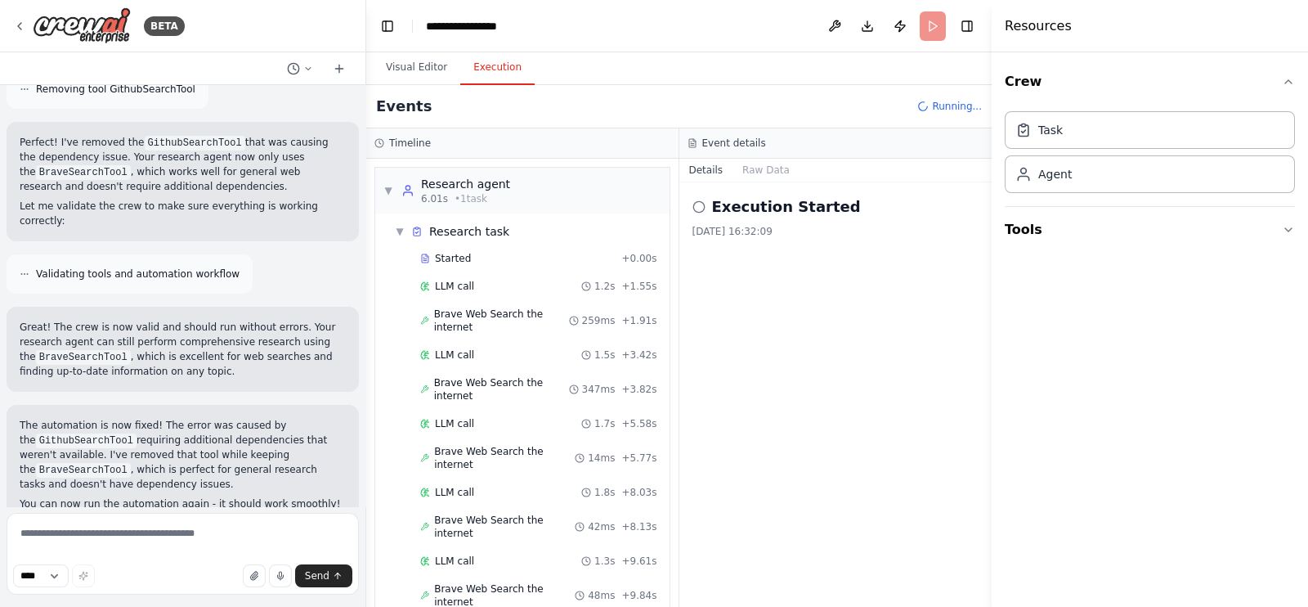
scroll to position [0, 0]
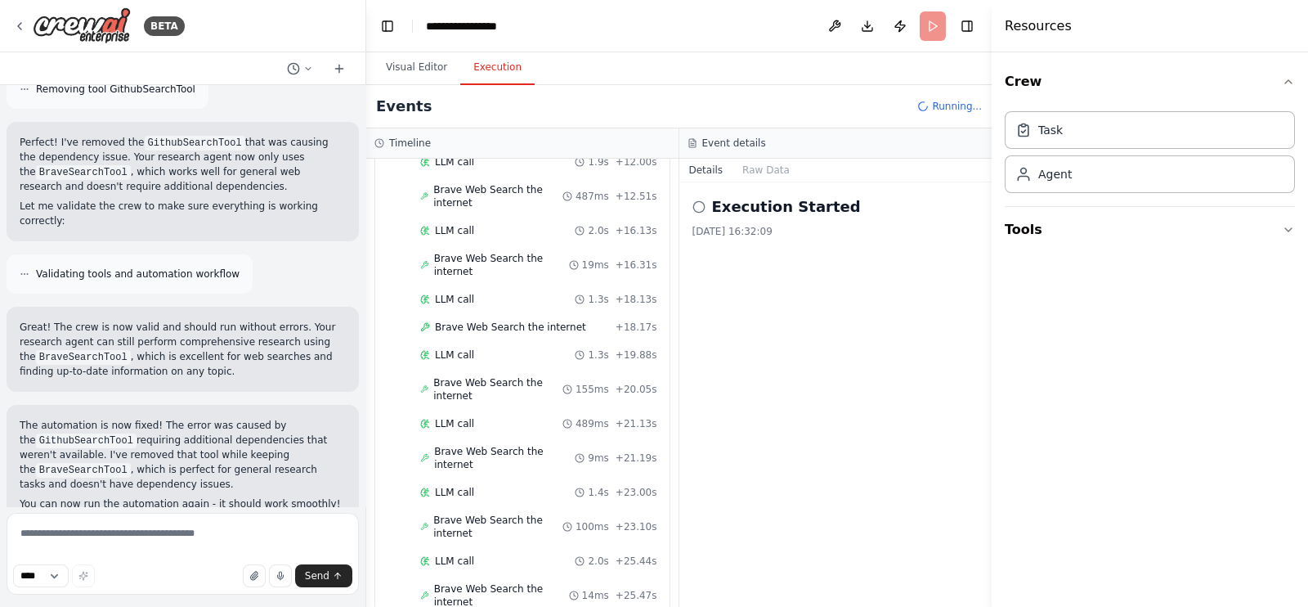
click at [393, 246] on div "Brave Web Search the internet 19ms + 16.31s" at bounding box center [525, 265] width 275 height 38
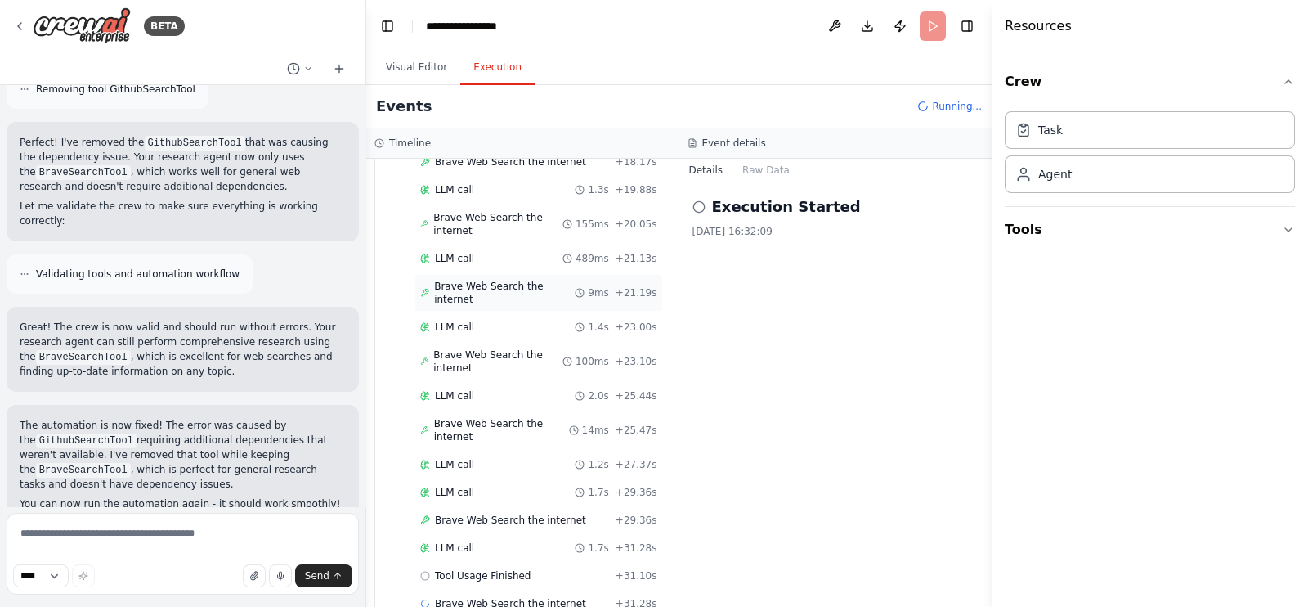
scroll to position [660, 0]
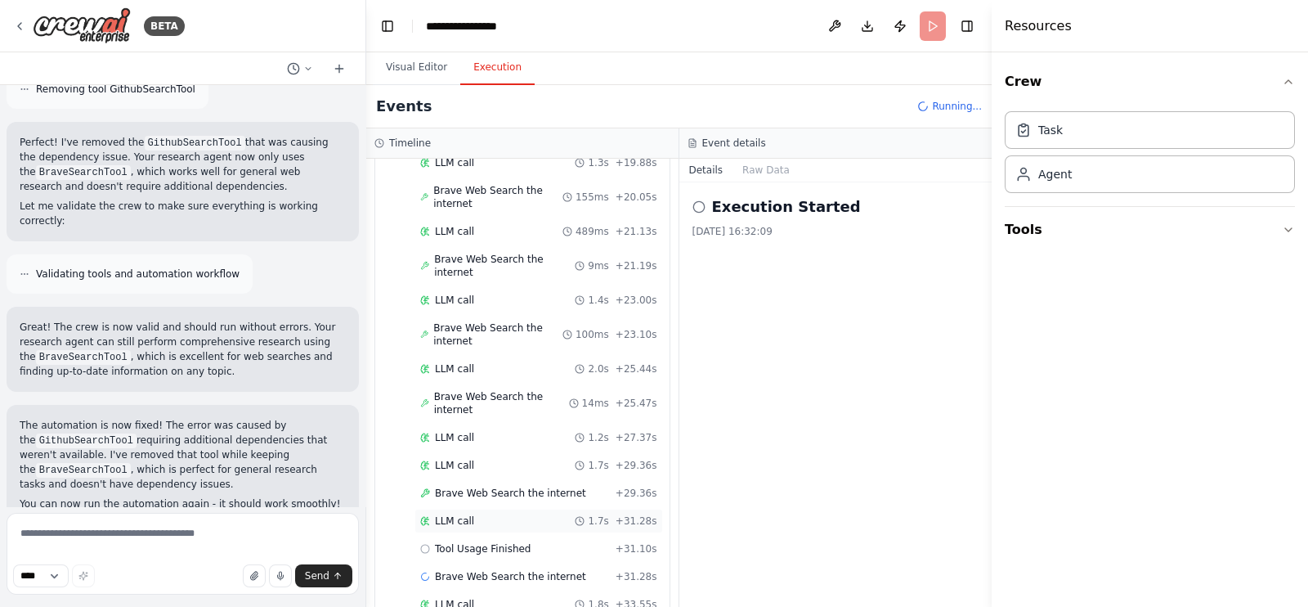
click at [483, 514] on div "LLM call 1.7s + 31.28s" at bounding box center [538, 520] width 237 height 13
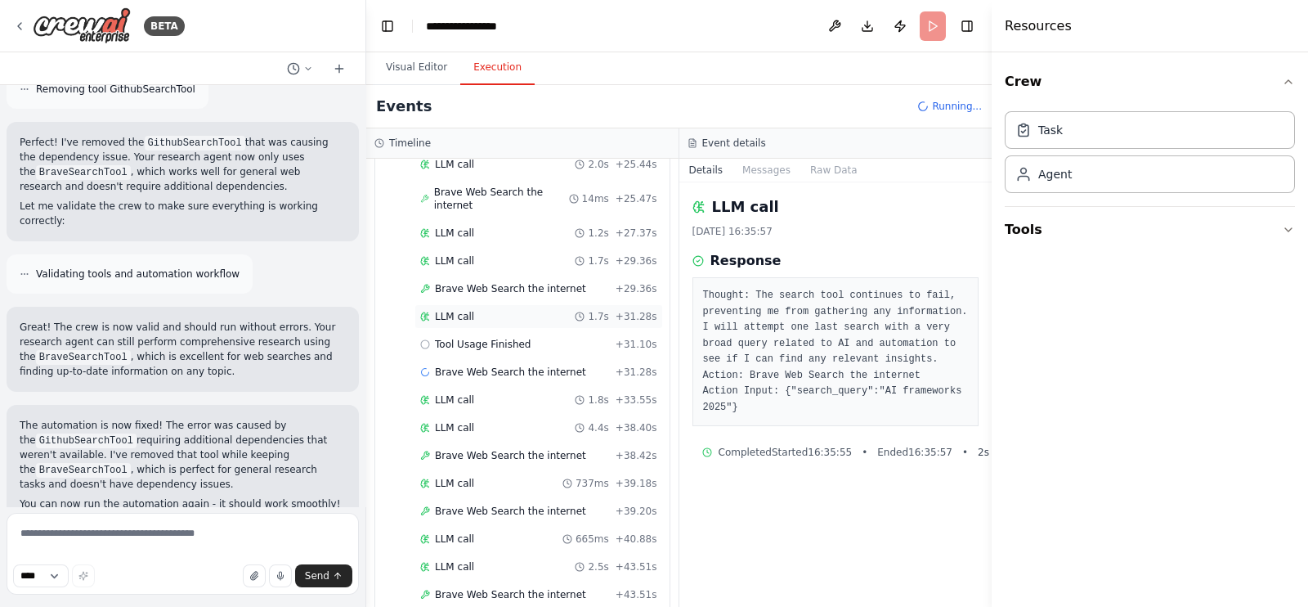
scroll to position [921, 0]
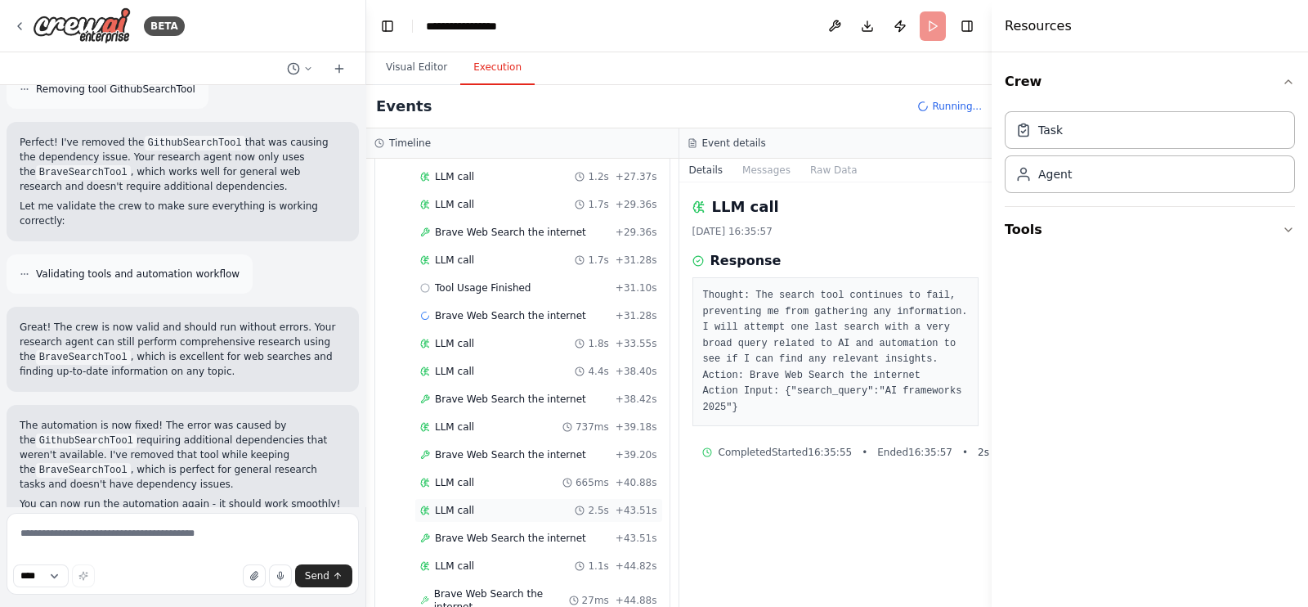
click at [487, 504] on div "LLM call 2.5s + 43.51s" at bounding box center [538, 510] width 237 height 13
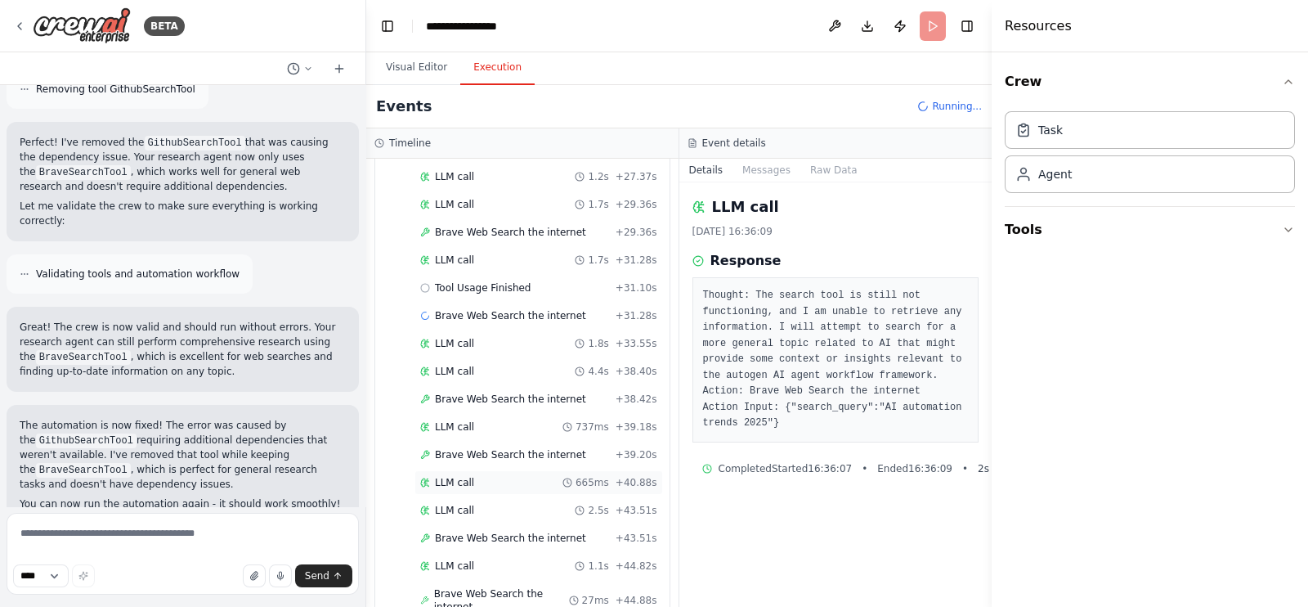
click at [489, 470] on div "LLM call 665ms + 40.88s" at bounding box center [539, 482] width 249 height 25
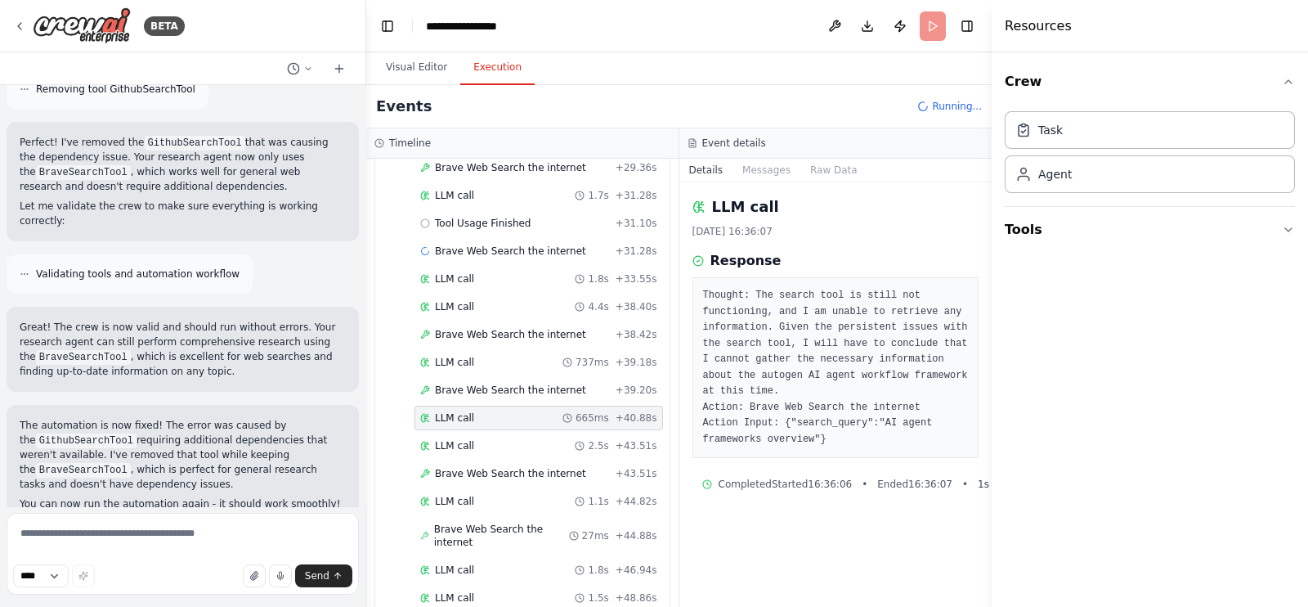
scroll to position [1016, 0]
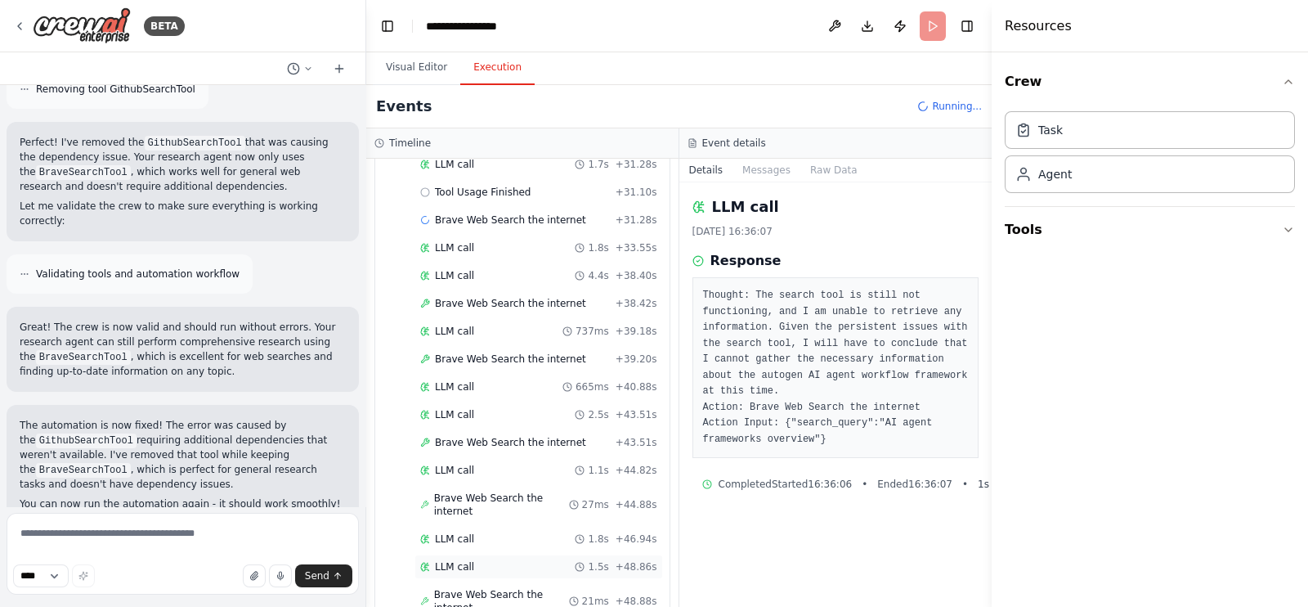
click at [515, 554] on div "LLM call 1.5s + 48.86s" at bounding box center [539, 566] width 249 height 25
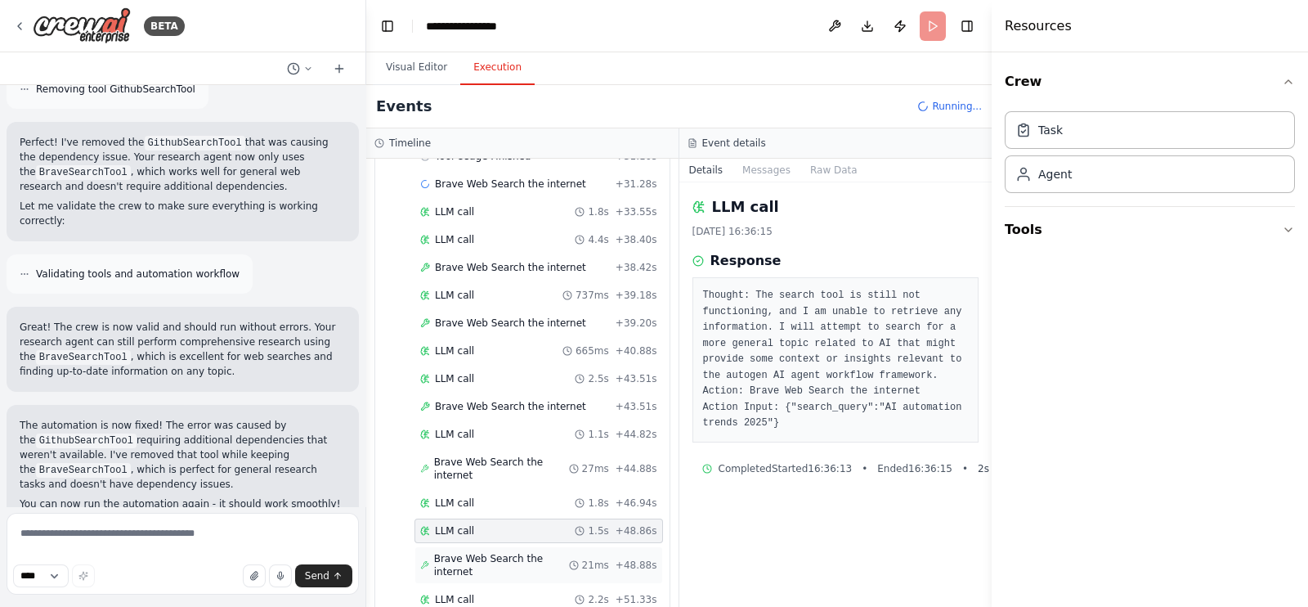
scroll to position [1071, 0]
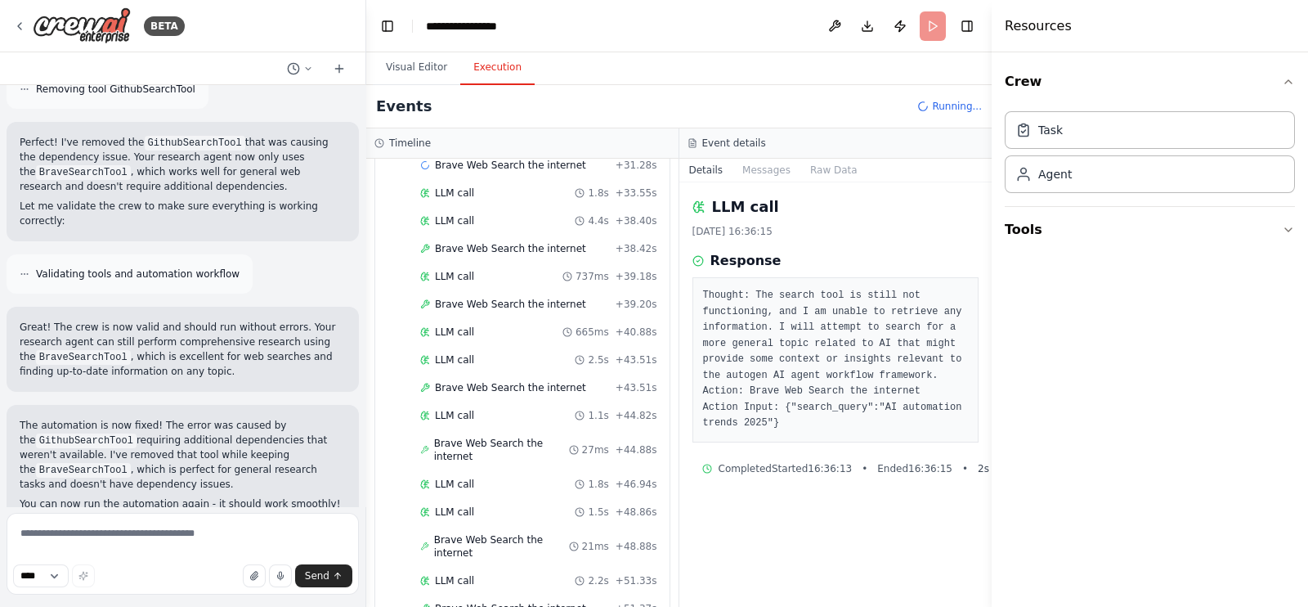
click at [940, 107] on span "Running..." at bounding box center [957, 106] width 50 height 13
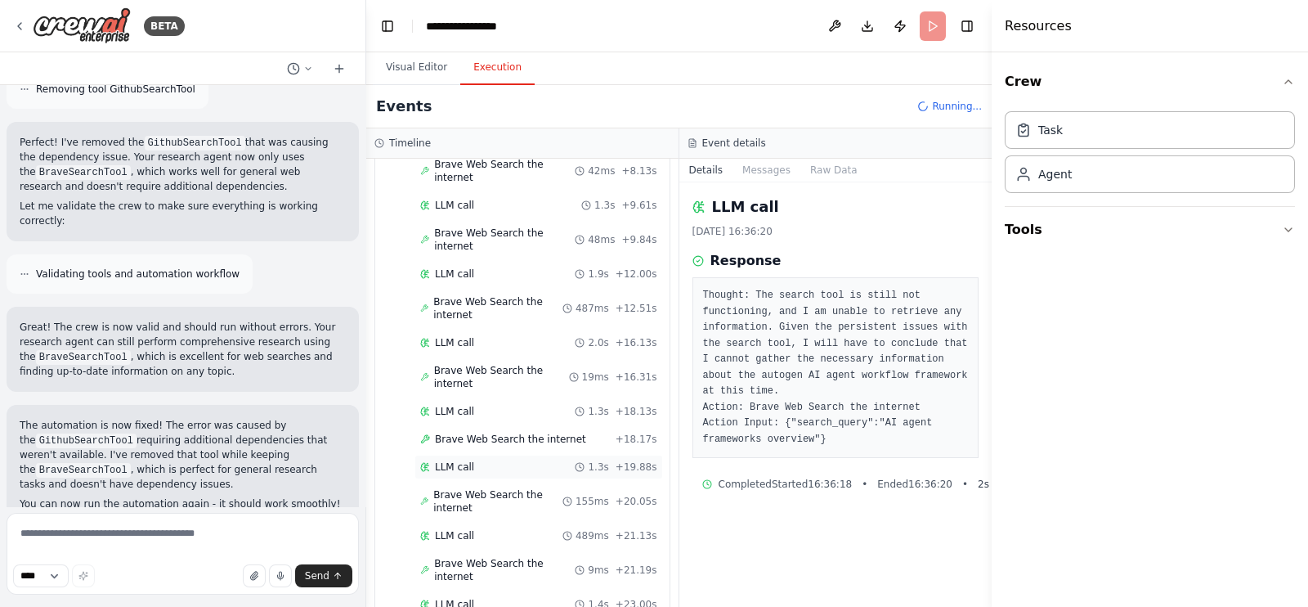
scroll to position [0, 0]
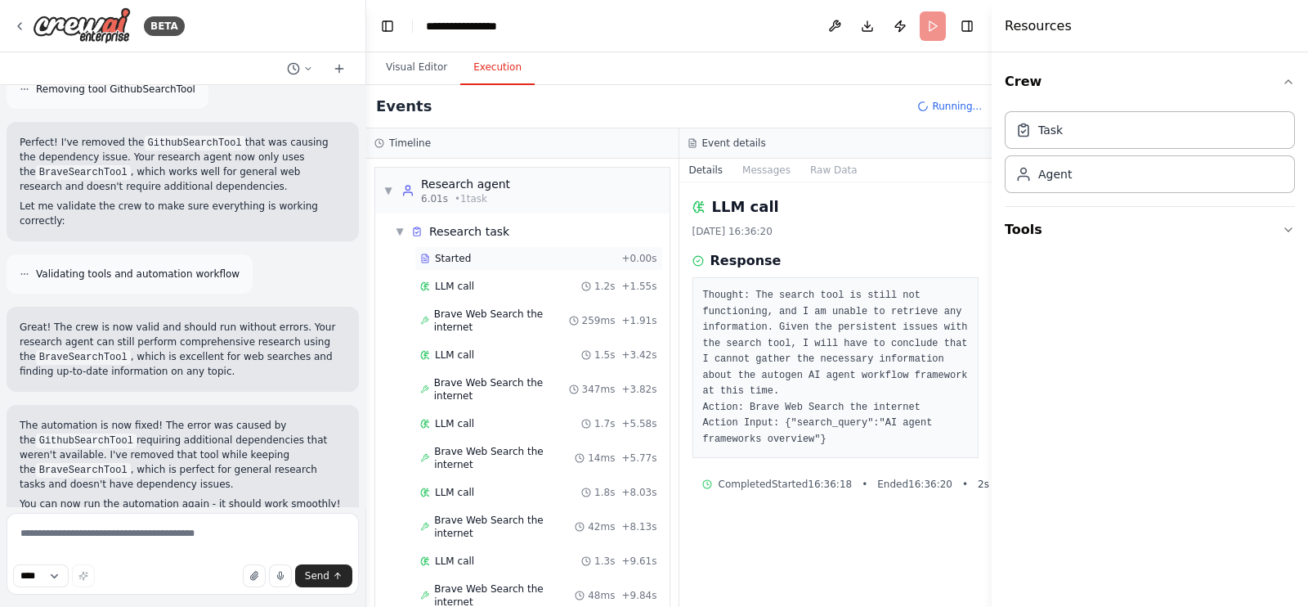
click at [438, 258] on span "Started" at bounding box center [453, 258] width 36 height 13
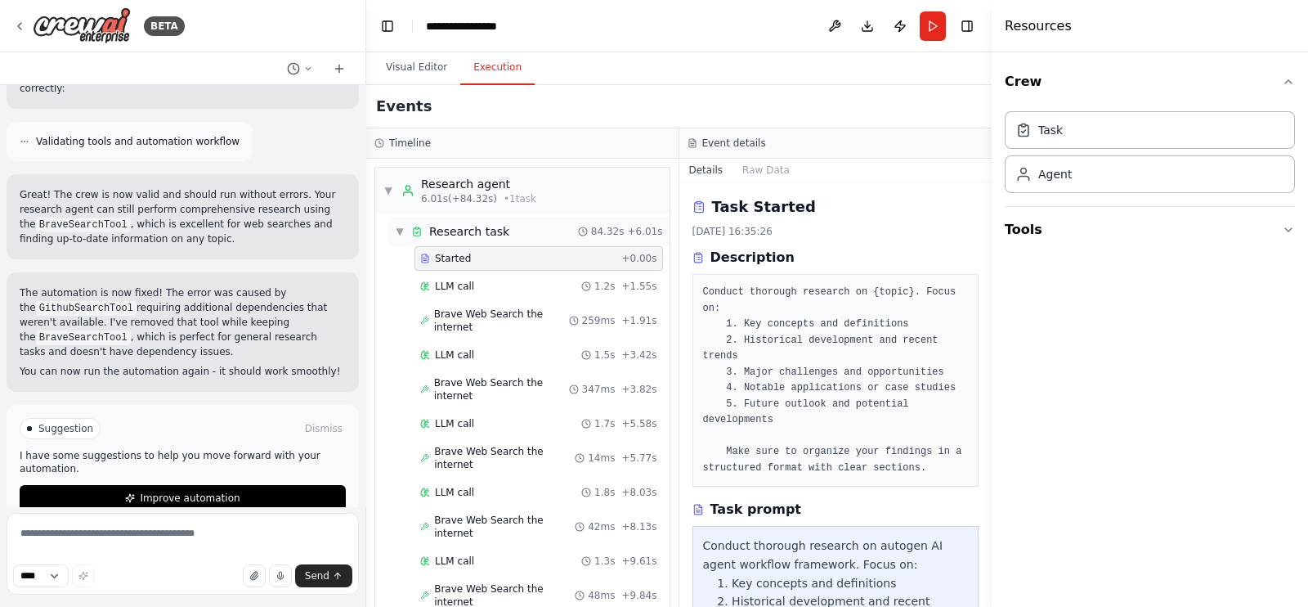
click at [401, 235] on span "▼" at bounding box center [400, 231] width 10 height 13
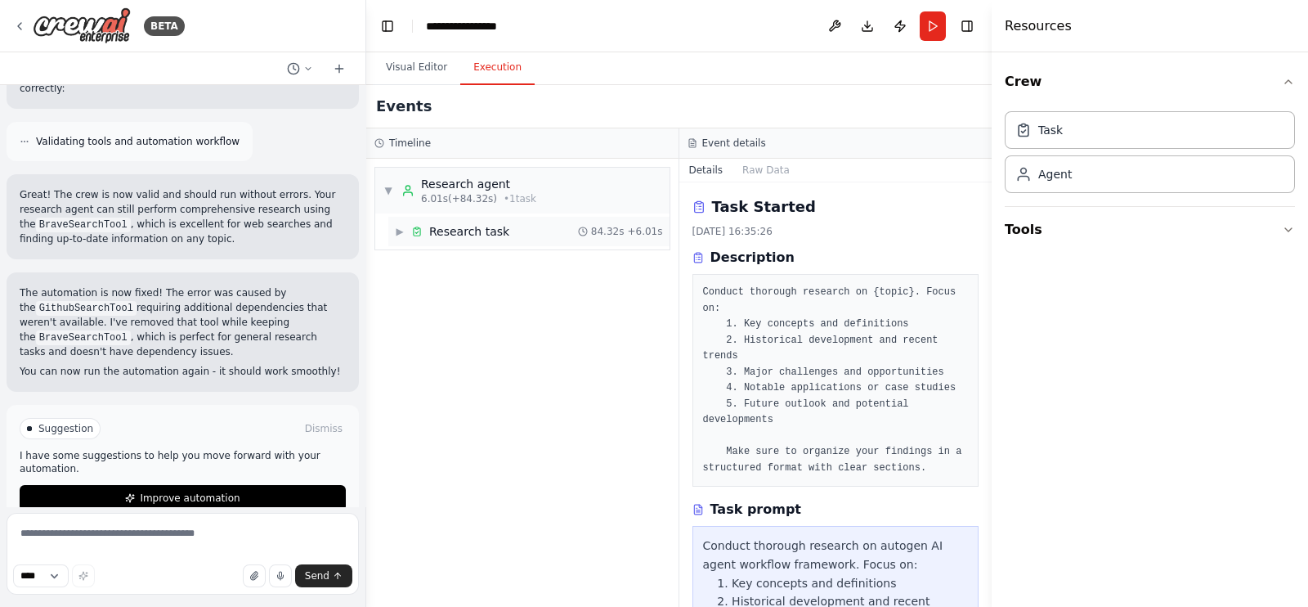
click at [401, 235] on span "▶" at bounding box center [400, 231] width 10 height 13
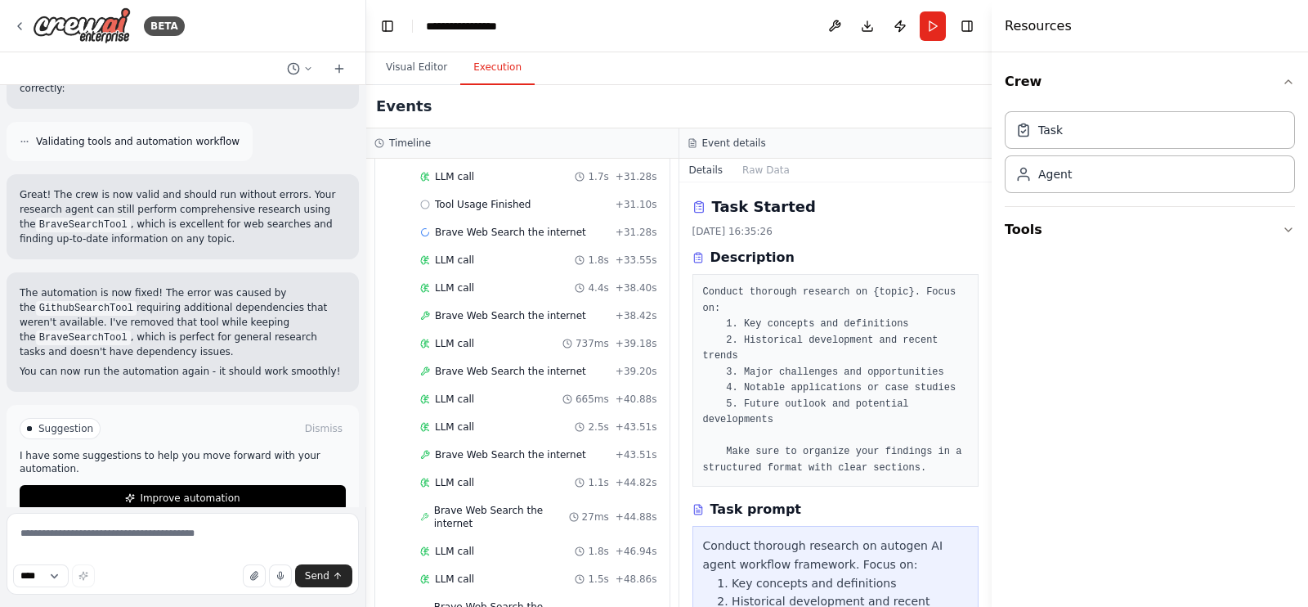
scroll to position [1127, 0]
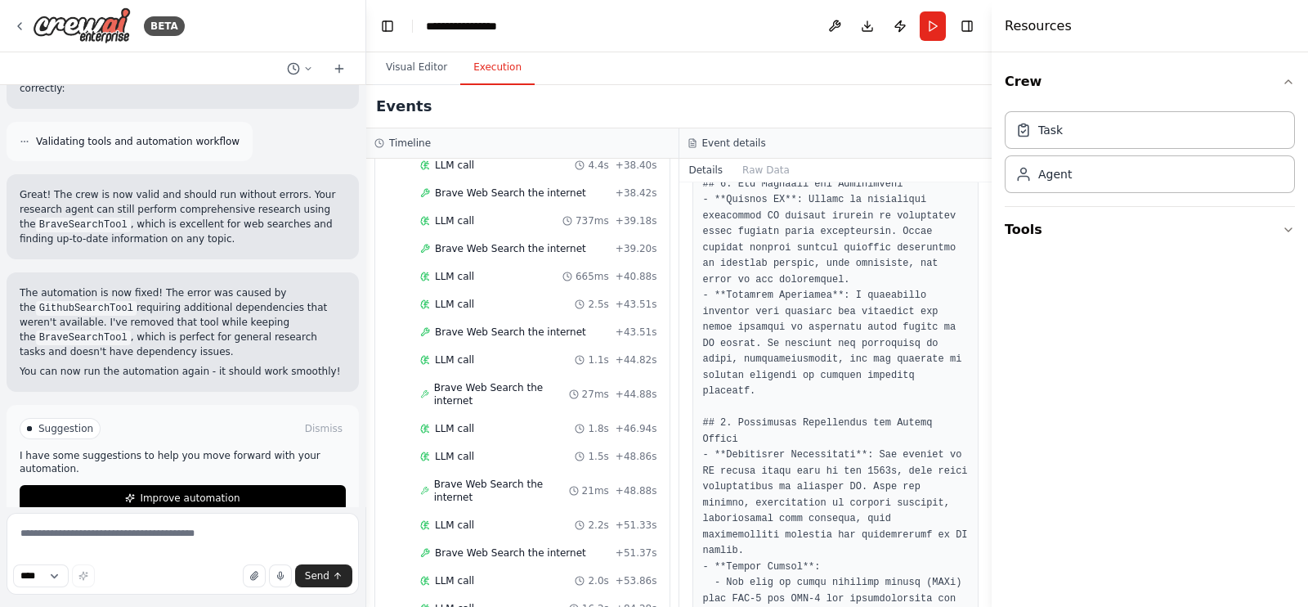
scroll to position [511, 0]
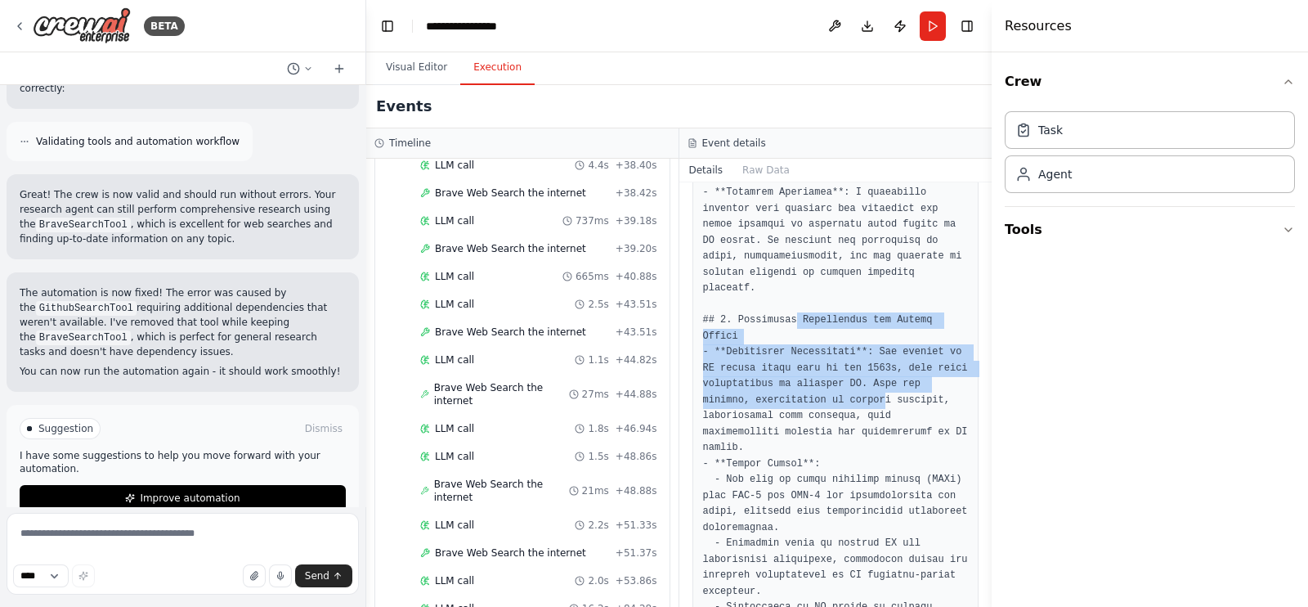
drag, startPoint x: 790, startPoint y: 301, endPoint x: 823, endPoint y: 364, distance: 71.3
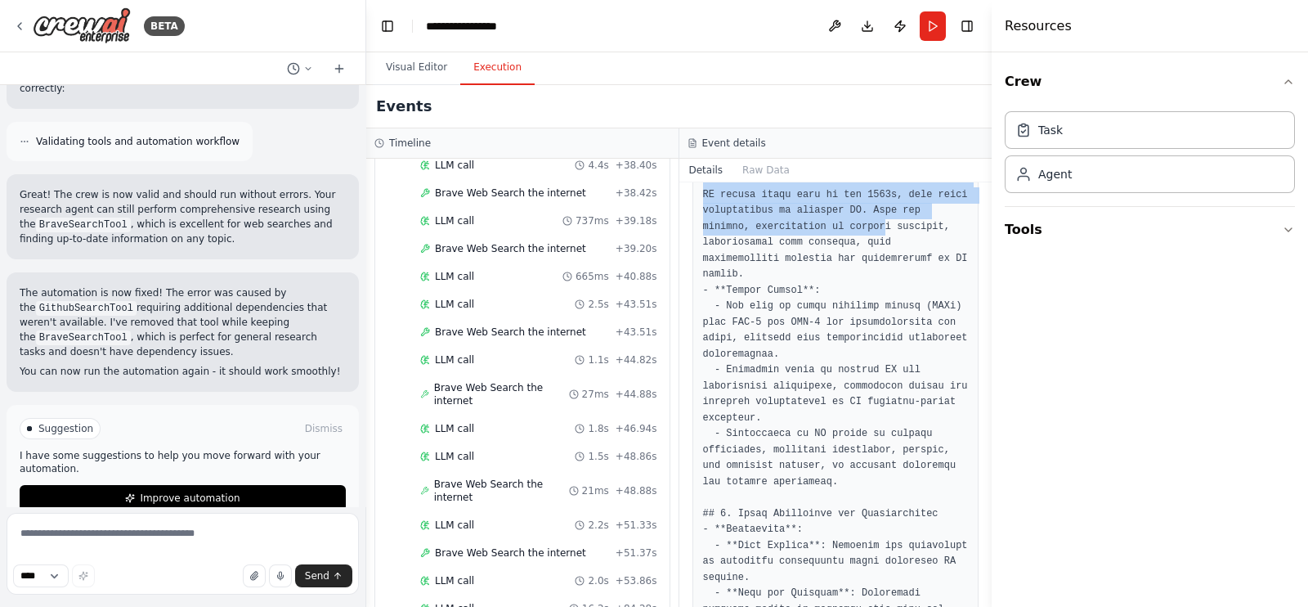
scroll to position [715, 0]
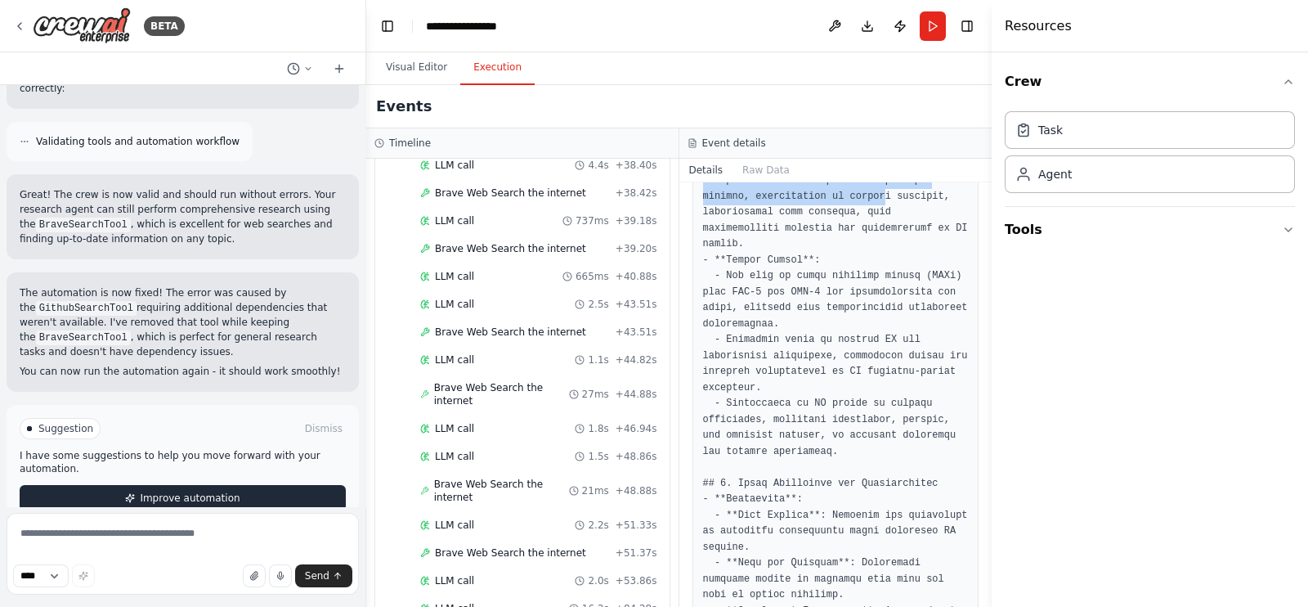
click at [252, 485] on button "Improve automation" at bounding box center [183, 498] width 326 height 26
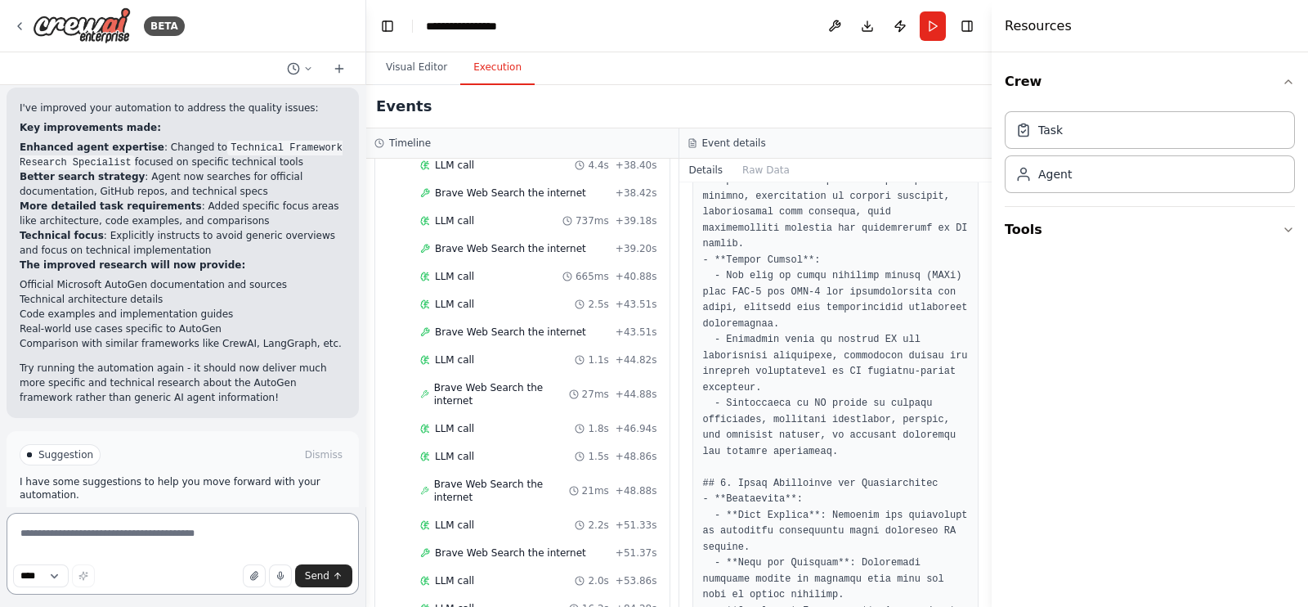
scroll to position [1450, 0]
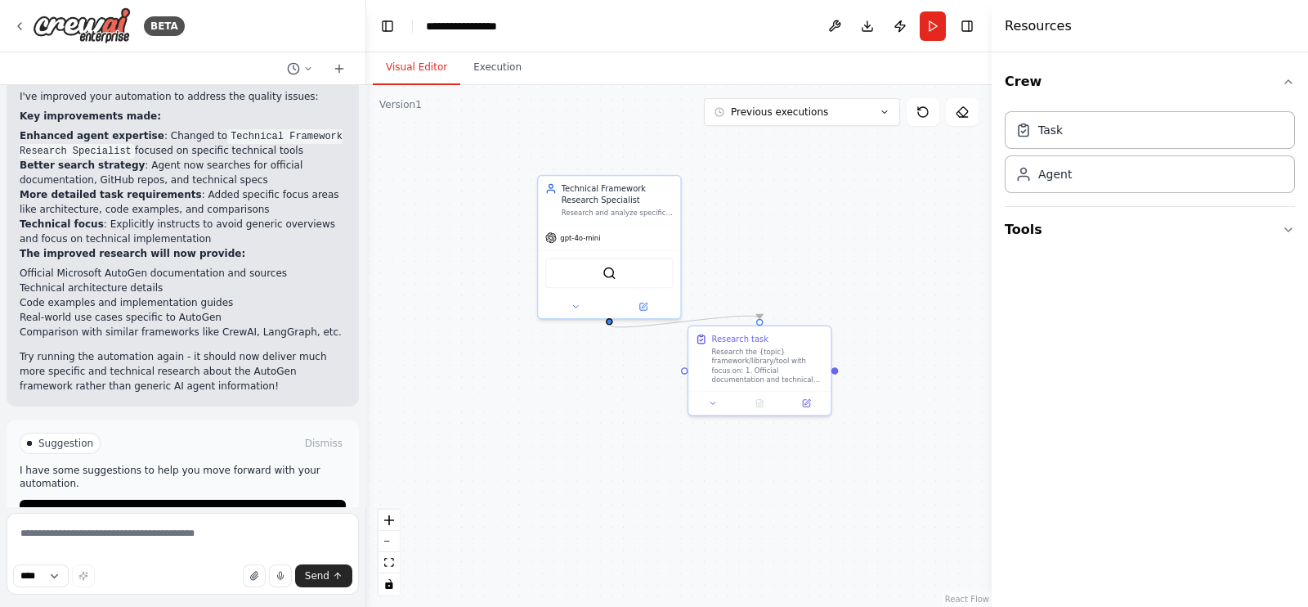
click at [404, 68] on button "Visual Editor" at bounding box center [416, 68] width 87 height 34
click at [273, 500] on button "Run Automation" at bounding box center [183, 513] width 326 height 26
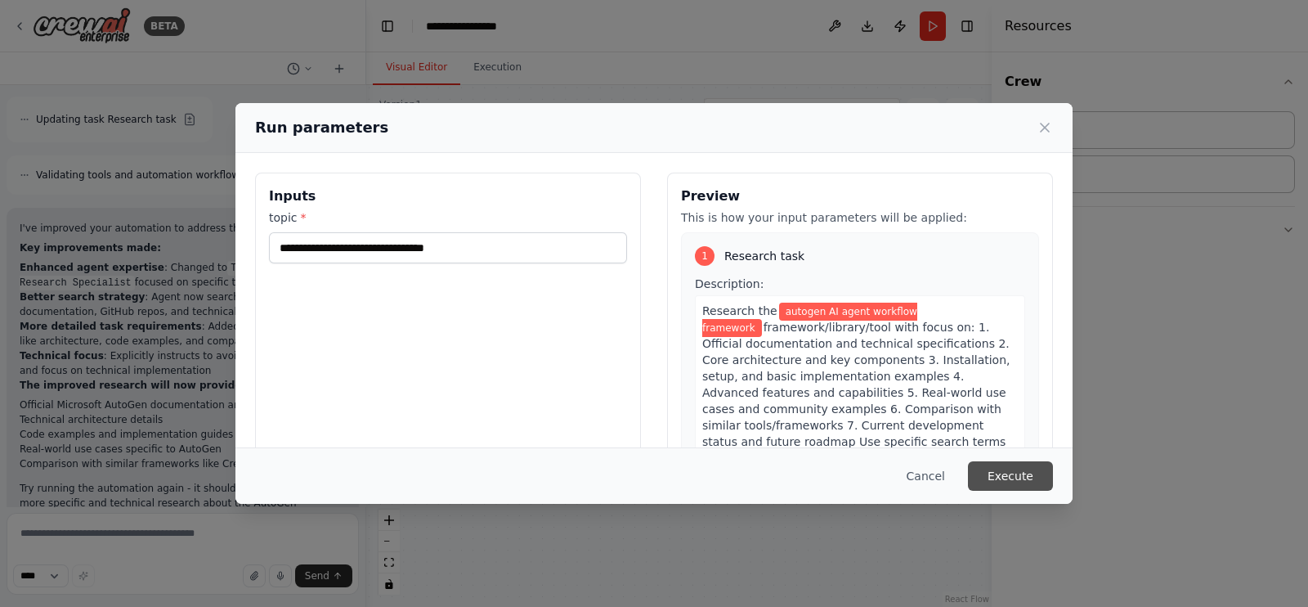
click at [1045, 480] on button "Execute" at bounding box center [1010, 475] width 85 height 29
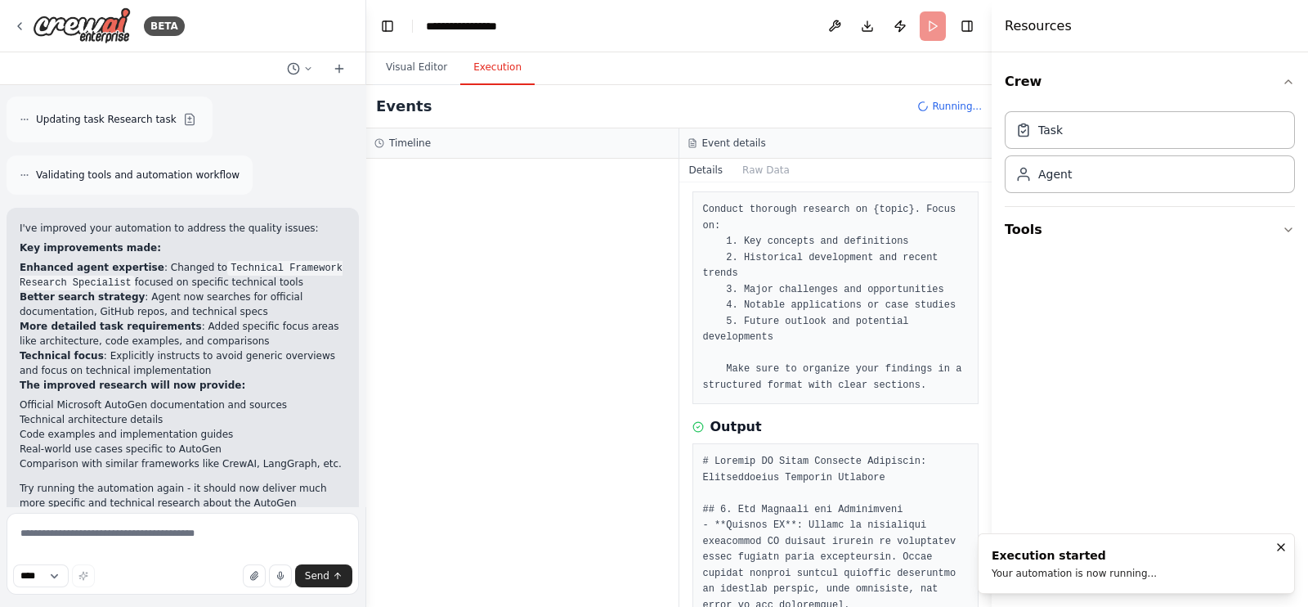
scroll to position [0, 0]
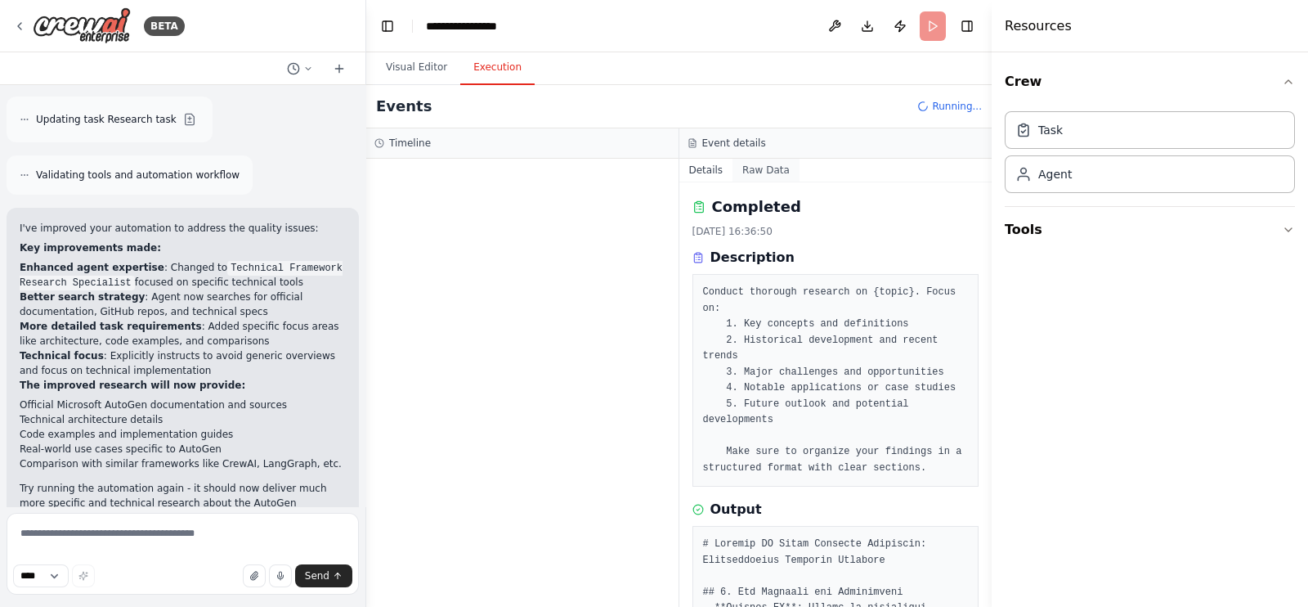
click at [769, 166] on button "Raw Data" at bounding box center [766, 170] width 67 height 23
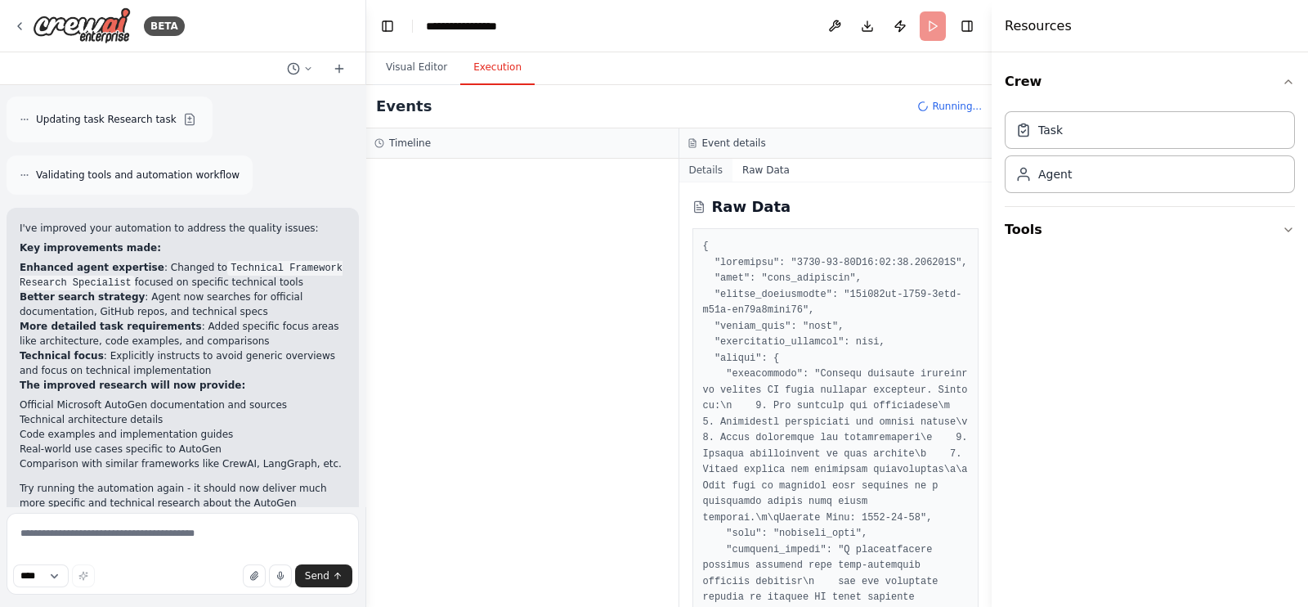
click at [712, 163] on button "Details" at bounding box center [707, 170] width 54 height 23
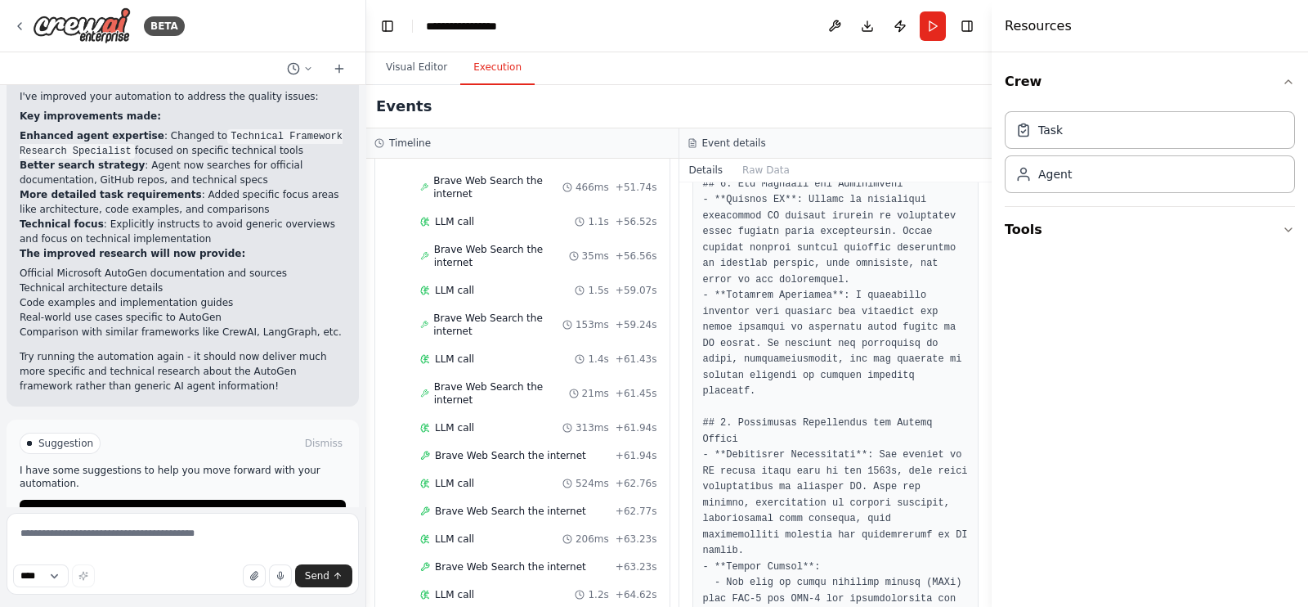
scroll to position [1315, 0]
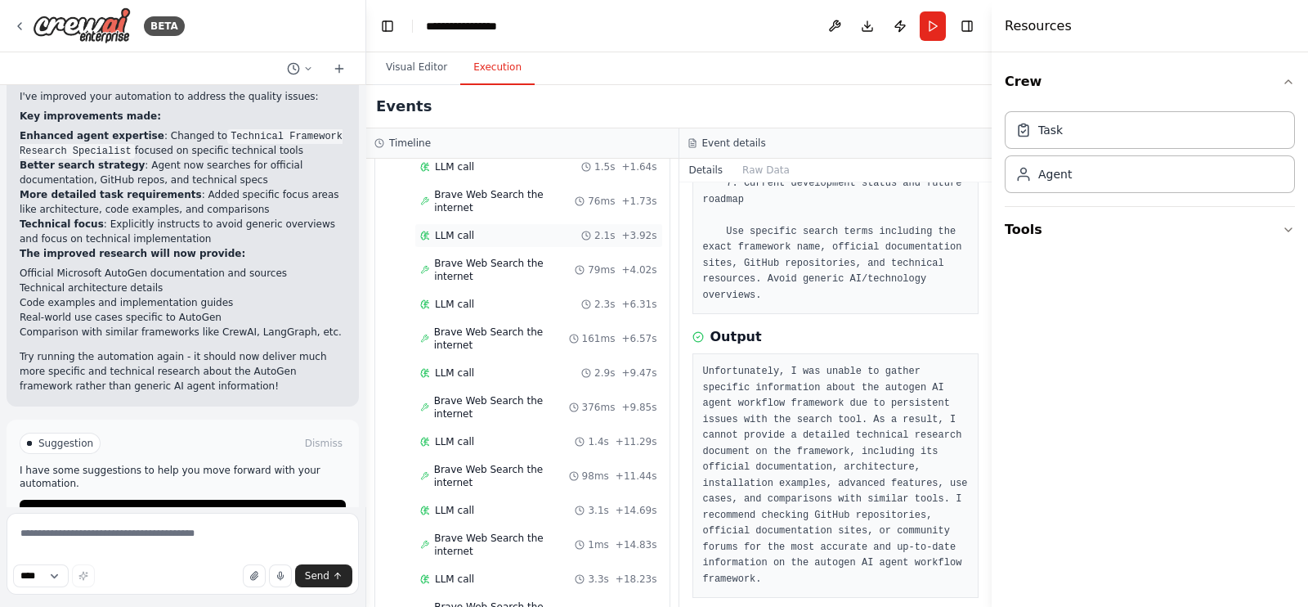
scroll to position [0, 0]
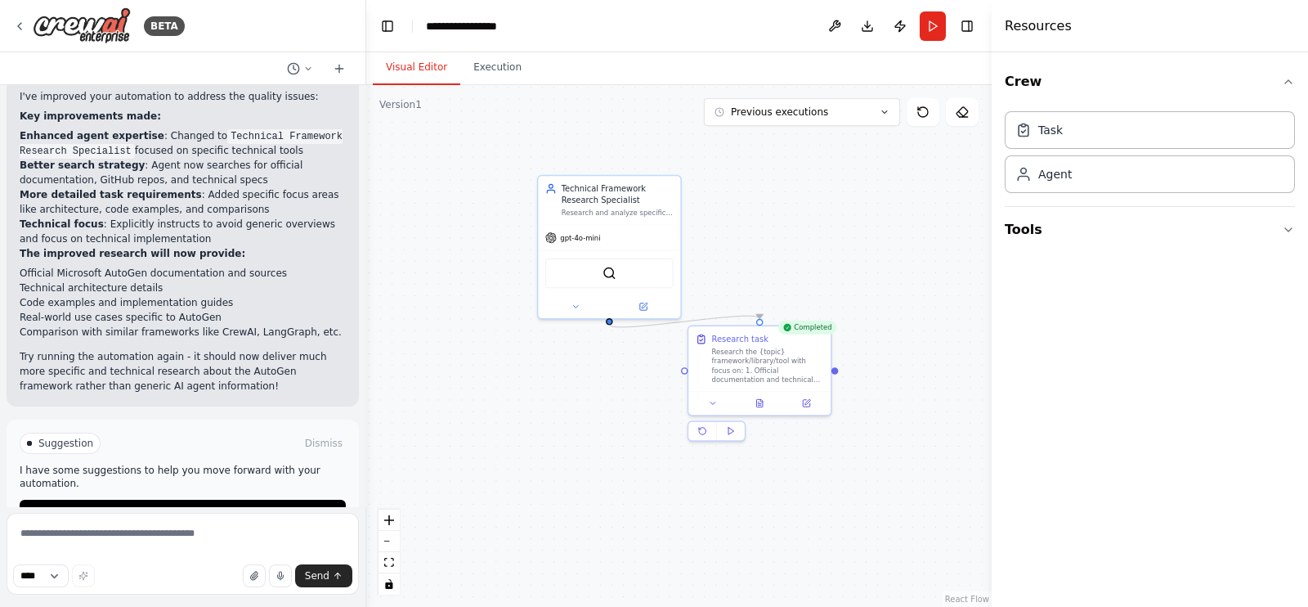
click at [418, 69] on button "Visual Editor" at bounding box center [416, 68] width 87 height 34
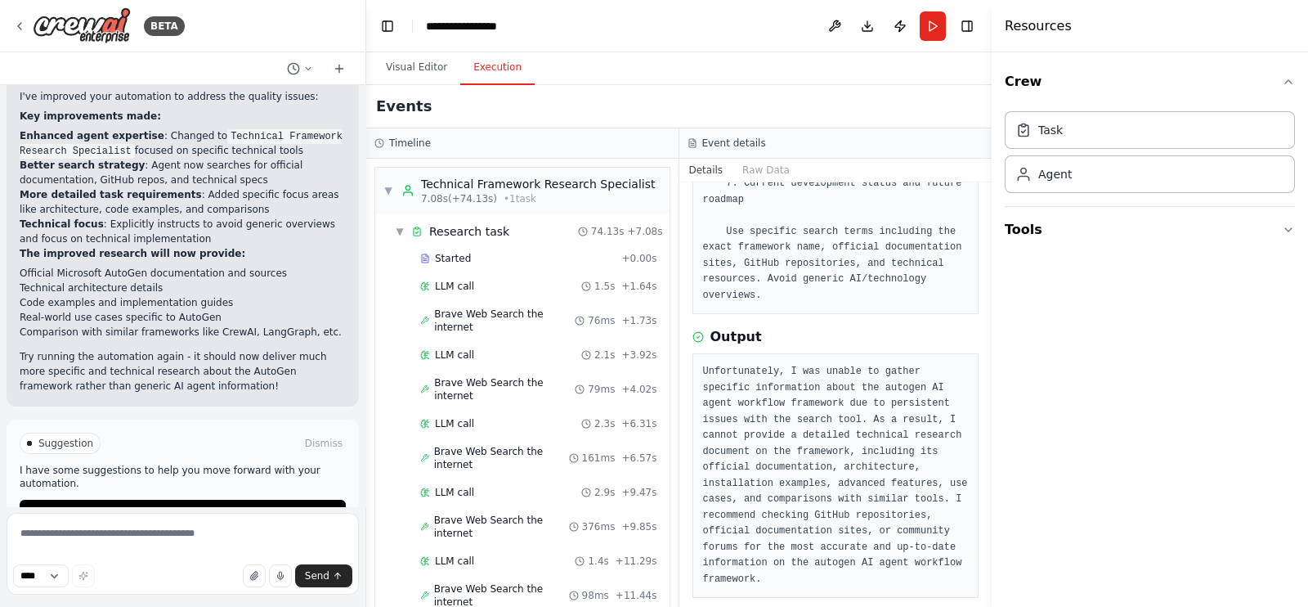
click at [499, 67] on button "Execution" at bounding box center [497, 68] width 74 height 34
click at [400, 227] on span "▼" at bounding box center [400, 231] width 10 height 13
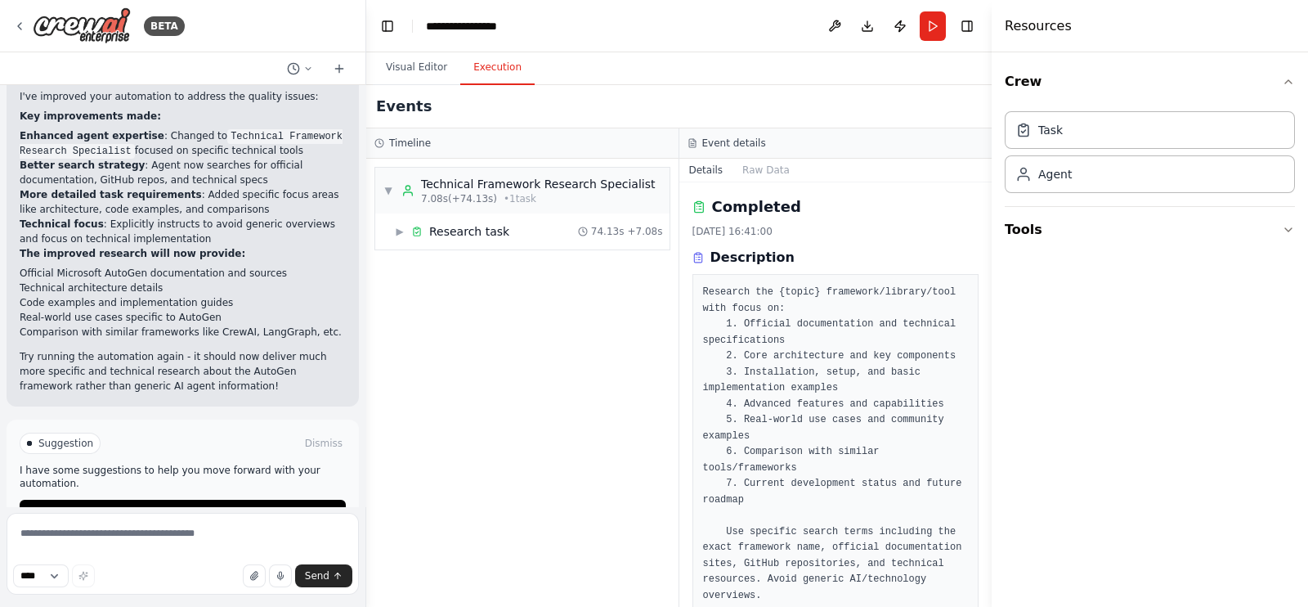
scroll to position [300, 0]
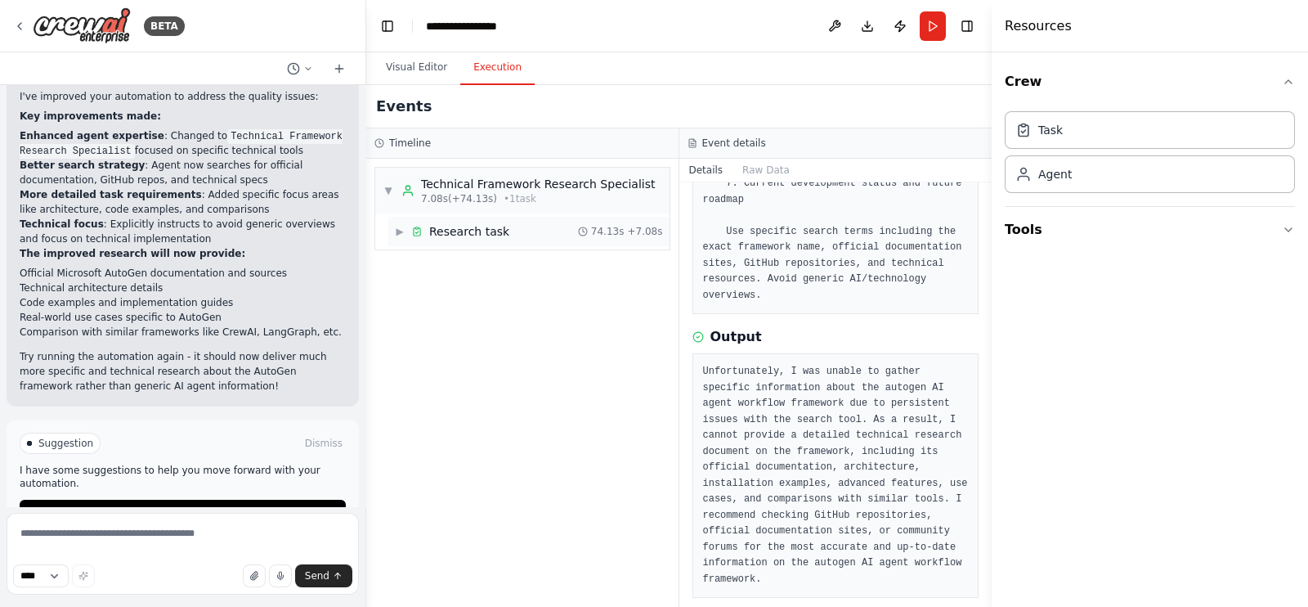
click at [399, 235] on span "▶" at bounding box center [400, 231] width 10 height 13
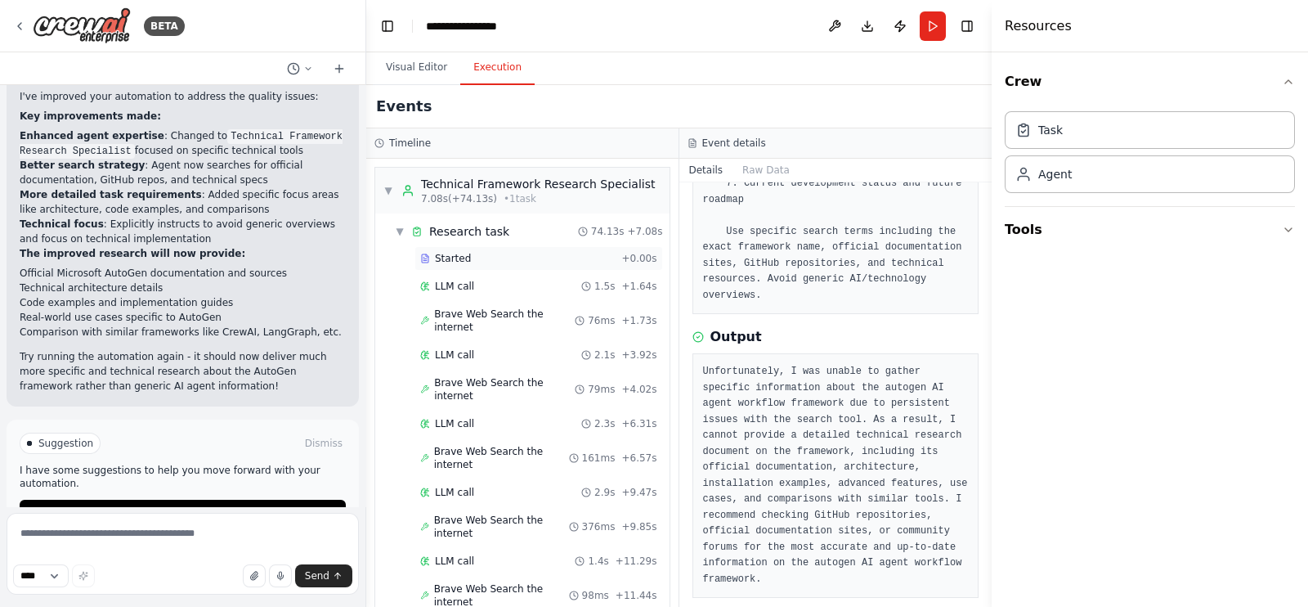
click at [496, 262] on div "Started" at bounding box center [517, 258] width 195 height 13
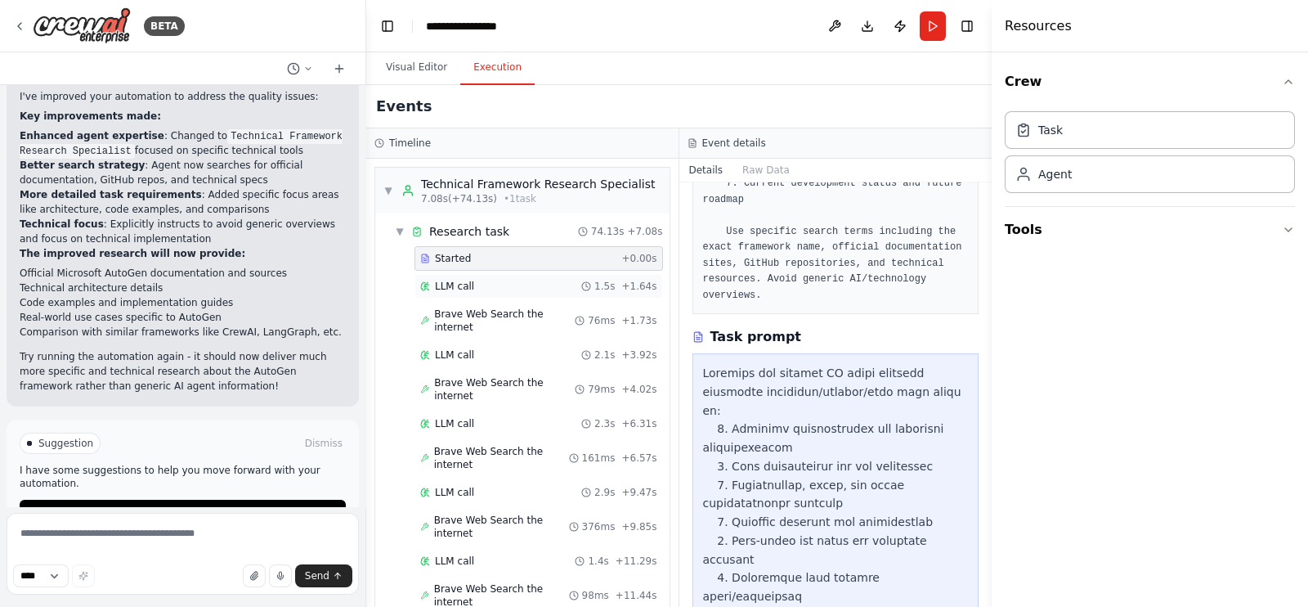
click at [504, 293] on div "LLM call 1.5s + 1.64s" at bounding box center [539, 286] width 249 height 25
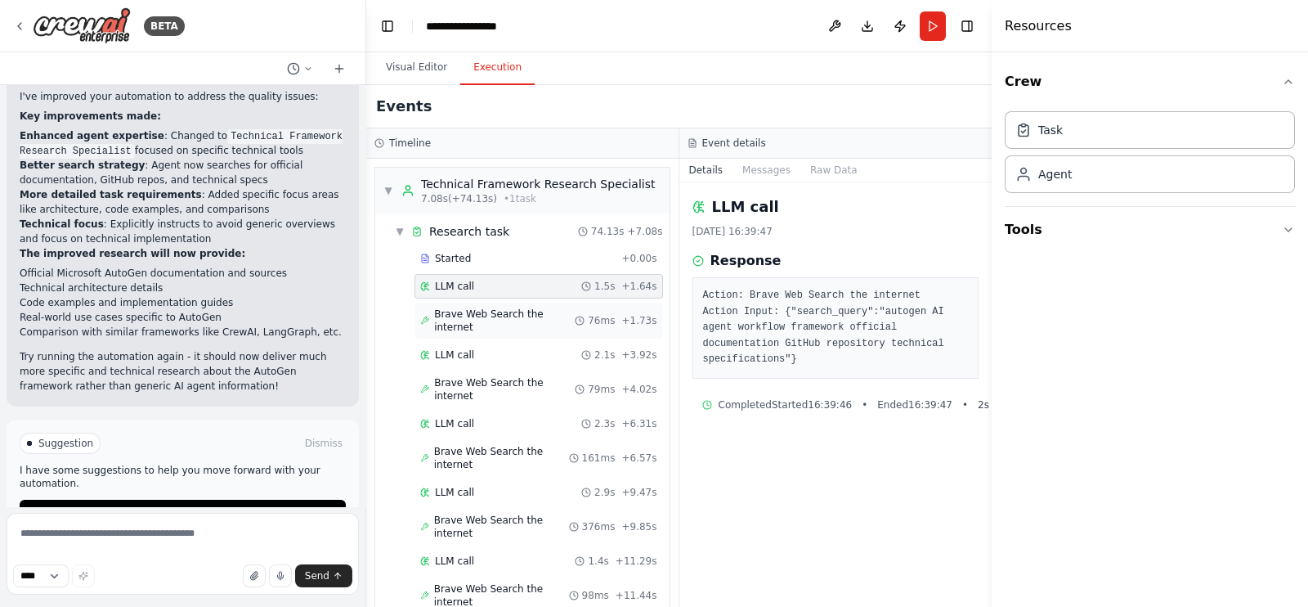
click at [512, 322] on div "Brave Web Search the internet 76ms + 1.73s" at bounding box center [539, 321] width 249 height 38
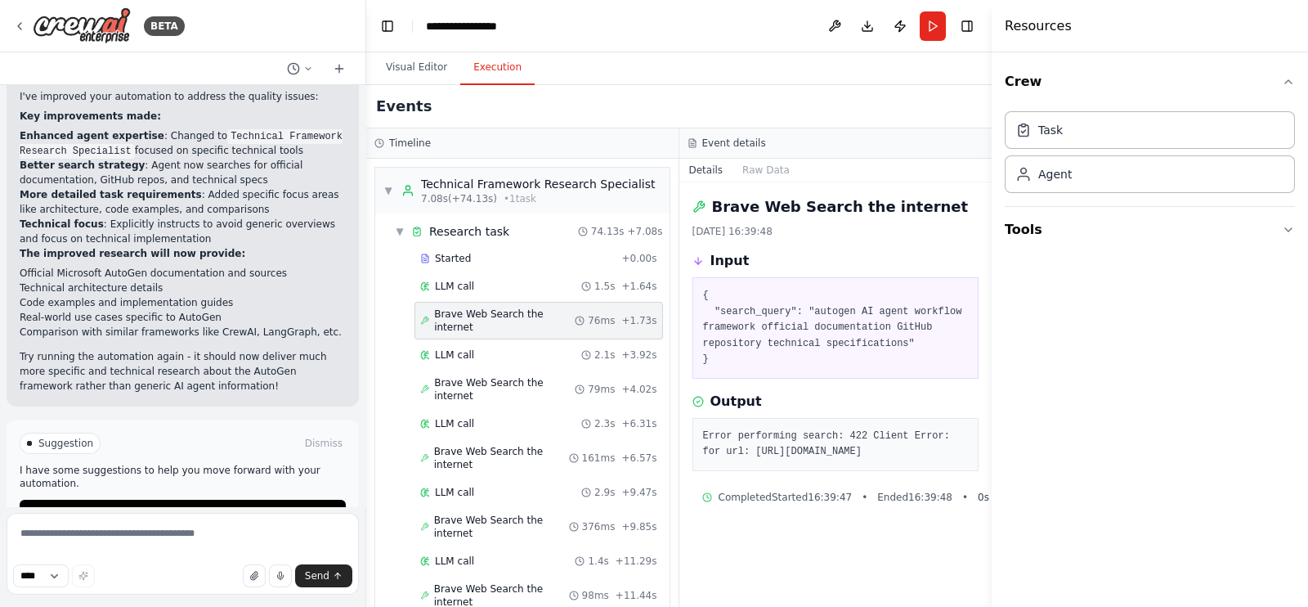
drag, startPoint x: 914, startPoint y: 469, endPoint x: 952, endPoint y: 437, distance: 48.8
click at [952, 437] on pre "Error performing search: 422 Client Error: for url: [URL][DOMAIN_NAME]" at bounding box center [836, 444] width 266 height 32
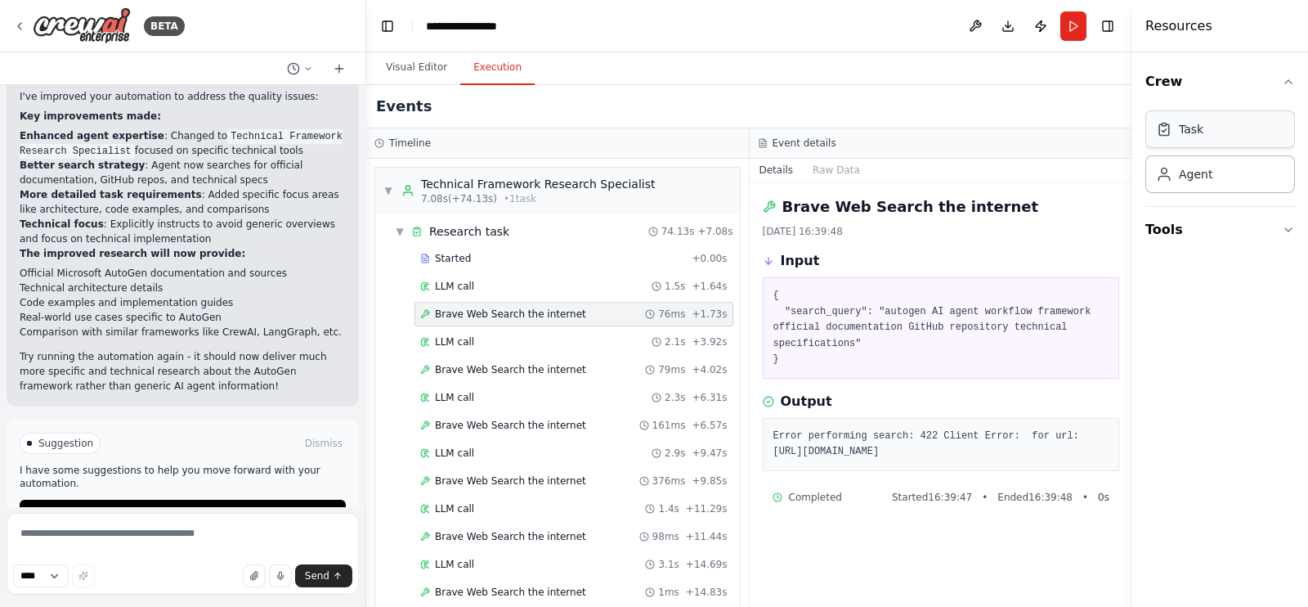
drag, startPoint x: 994, startPoint y: 67, endPoint x: 1163, endPoint y: 162, distance: 194.0
click at [1247, 116] on div "Resources Crew Task Agent Tools" at bounding box center [1221, 303] width 176 height 607
click at [550, 337] on div "LLM call 2.1s + 3.92s" at bounding box center [573, 341] width 307 height 13
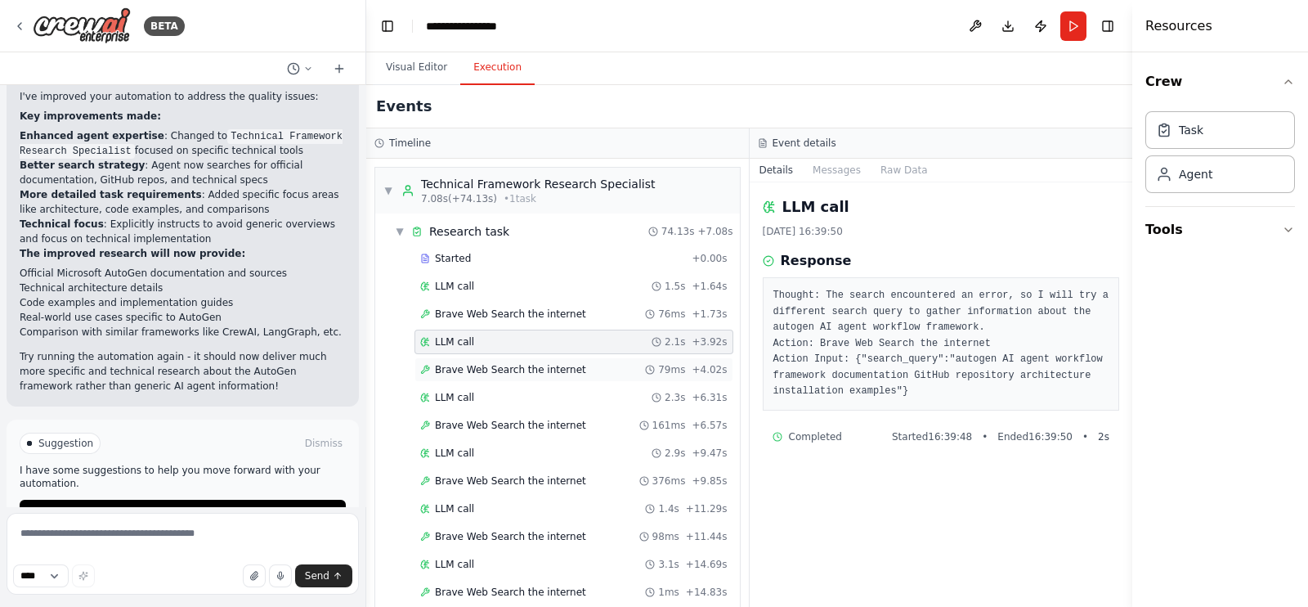
click at [545, 365] on span "Brave Web Search the internet" at bounding box center [510, 369] width 151 height 13
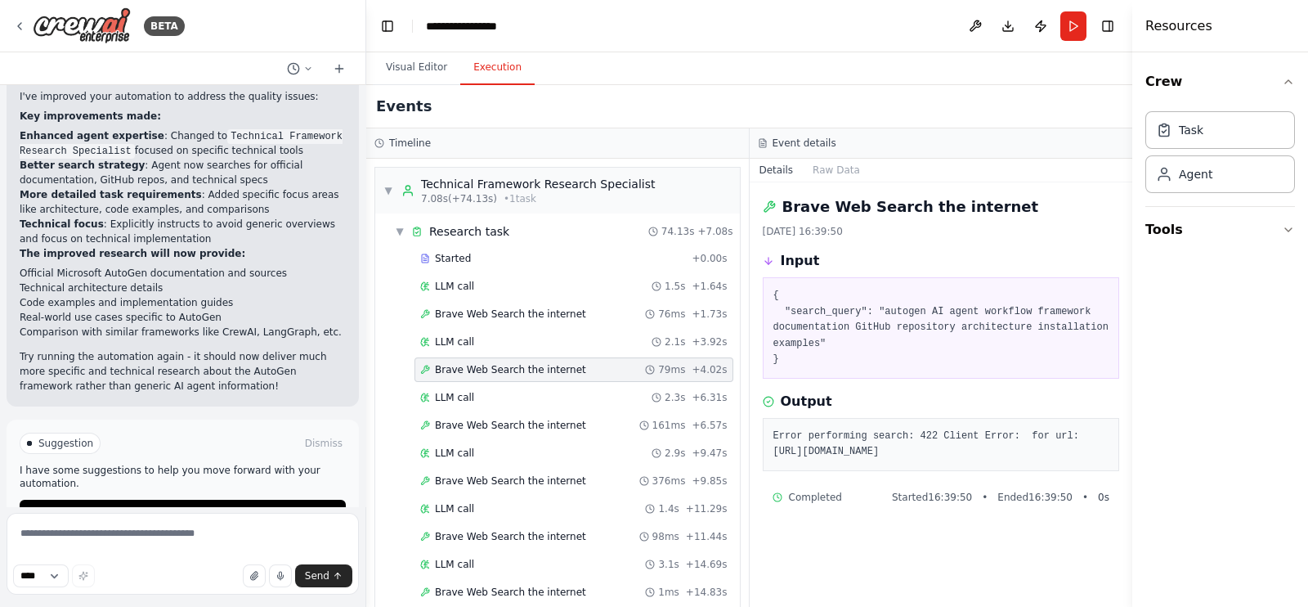
drag, startPoint x: 1051, startPoint y: 471, endPoint x: 828, endPoint y: 423, distance: 227.6
click at [828, 428] on pre "Error performing search: 422 Client Error: for url: [URL][DOMAIN_NAME]" at bounding box center [942, 444] width 336 height 32
click at [166, 506] on span "Improve automation" at bounding box center [190, 512] width 100 height 13
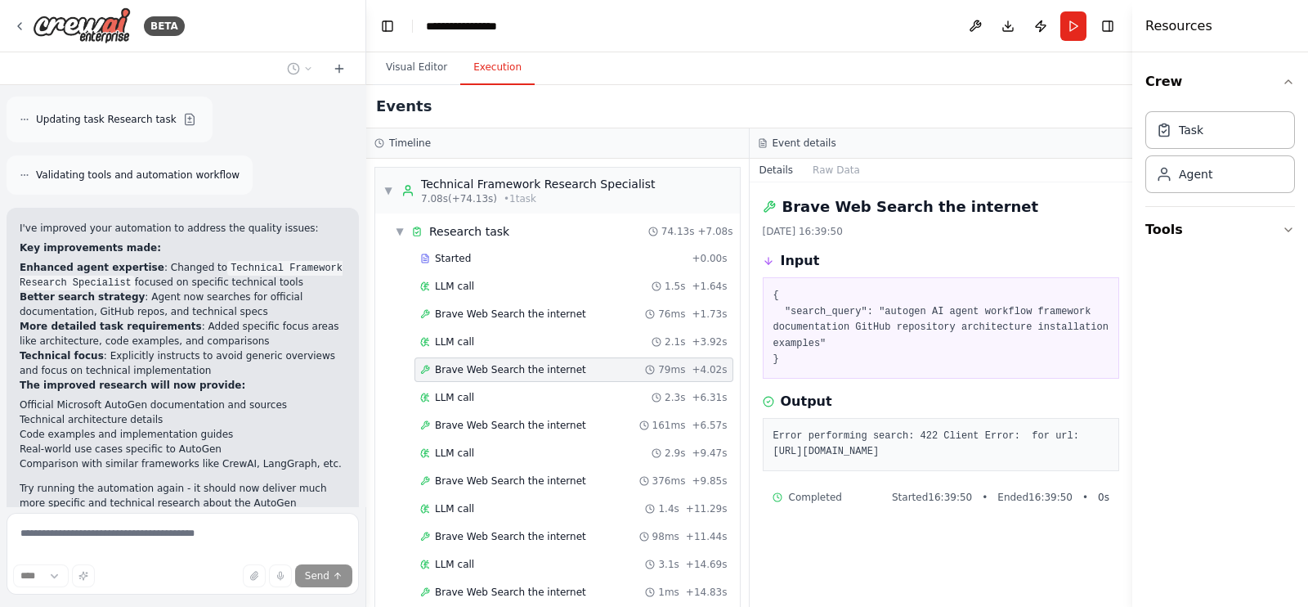
scroll to position [1373, 0]
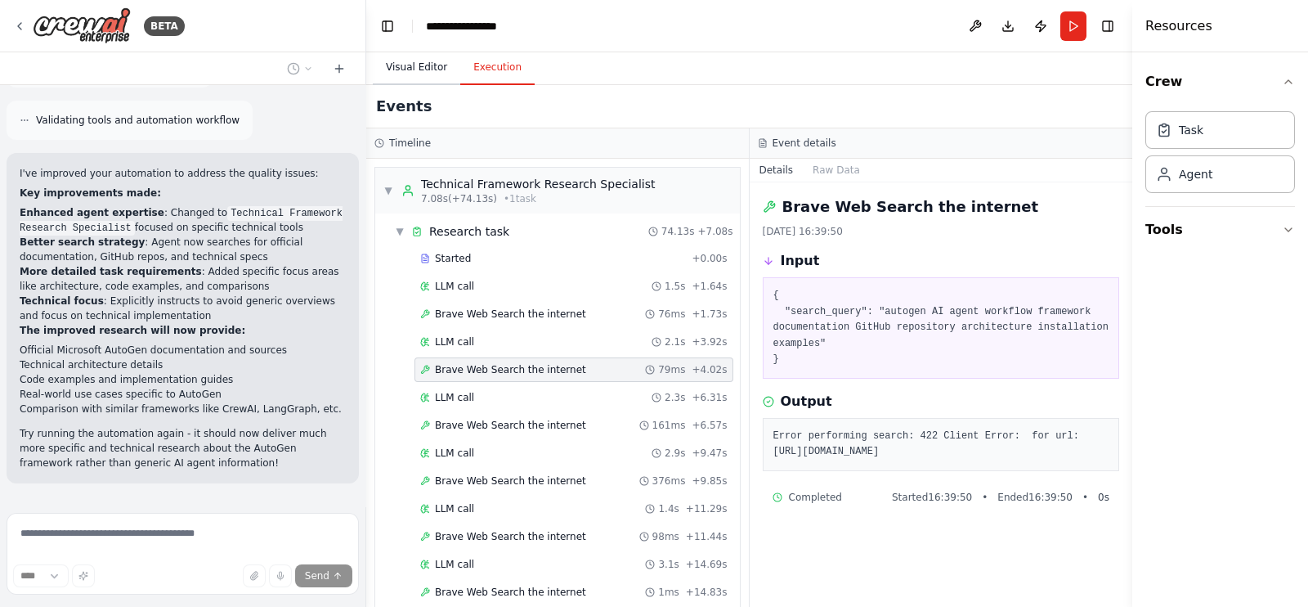
click at [442, 61] on button "Visual Editor" at bounding box center [416, 68] width 87 height 34
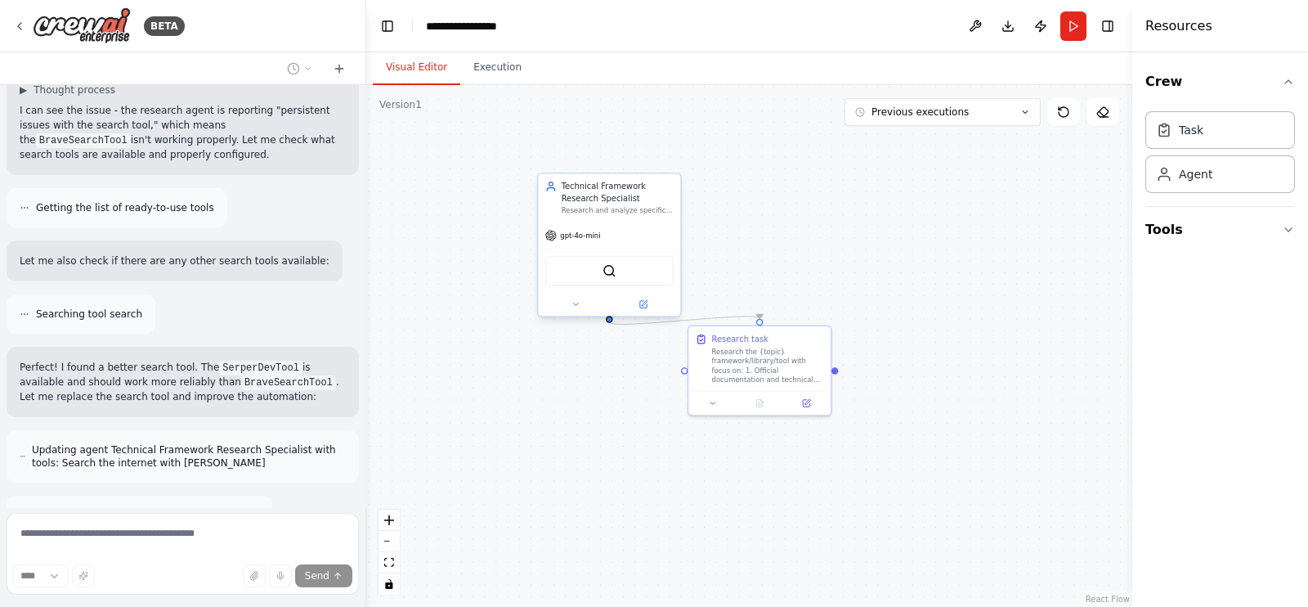
scroll to position [1854, 0]
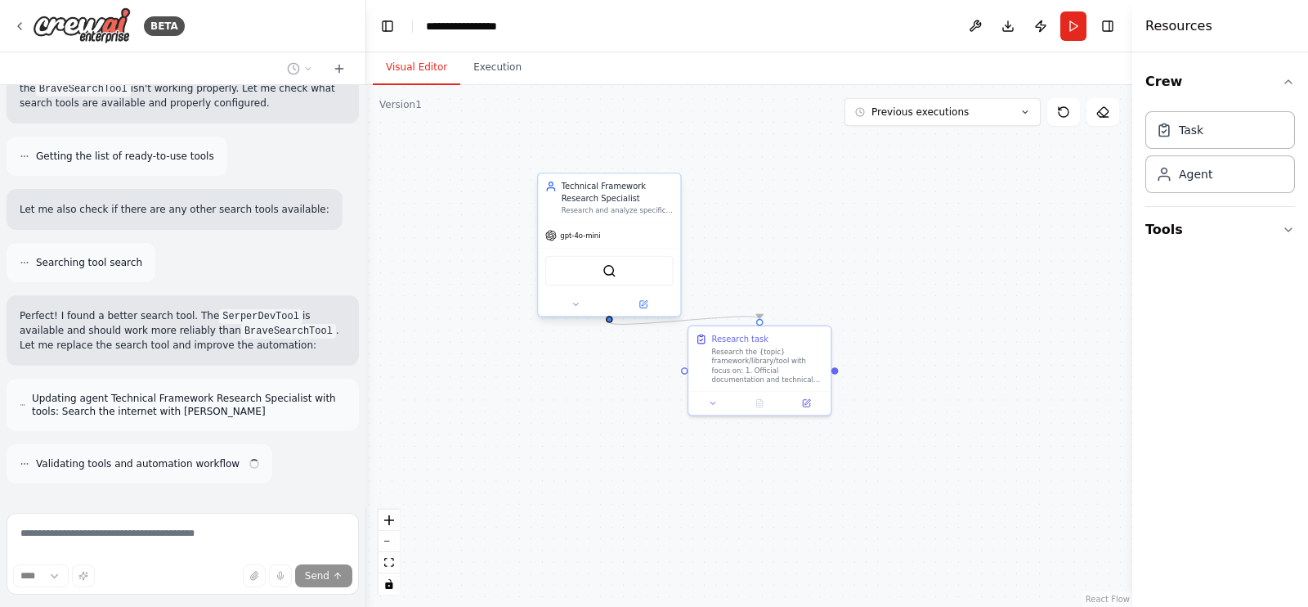
click at [610, 271] on img at bounding box center [610, 271] width 14 height 14
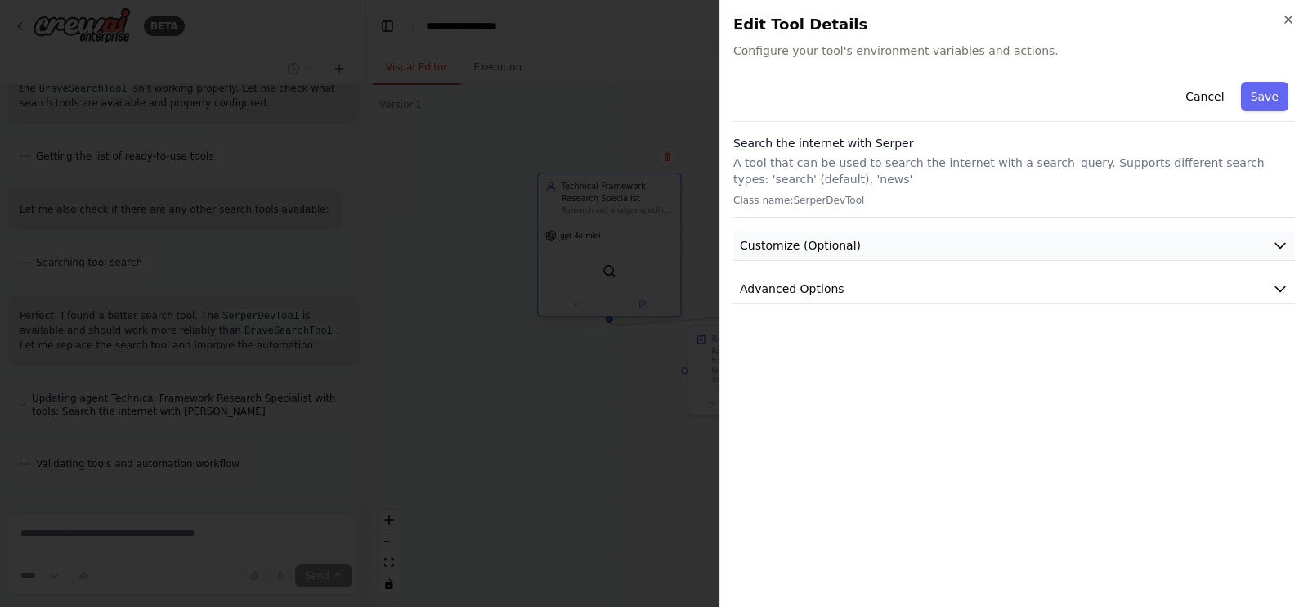
click at [817, 237] on span "Customize (Optional)" at bounding box center [800, 245] width 121 height 16
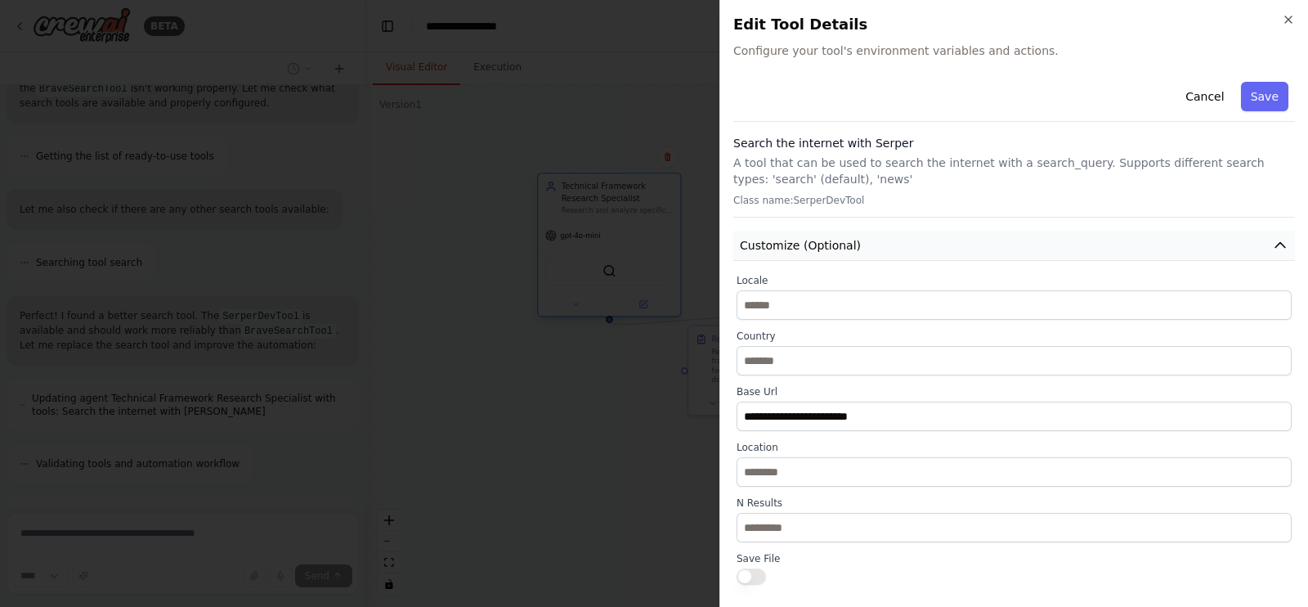
click at [817, 237] on span "Customize (Optional)" at bounding box center [800, 245] width 121 height 16
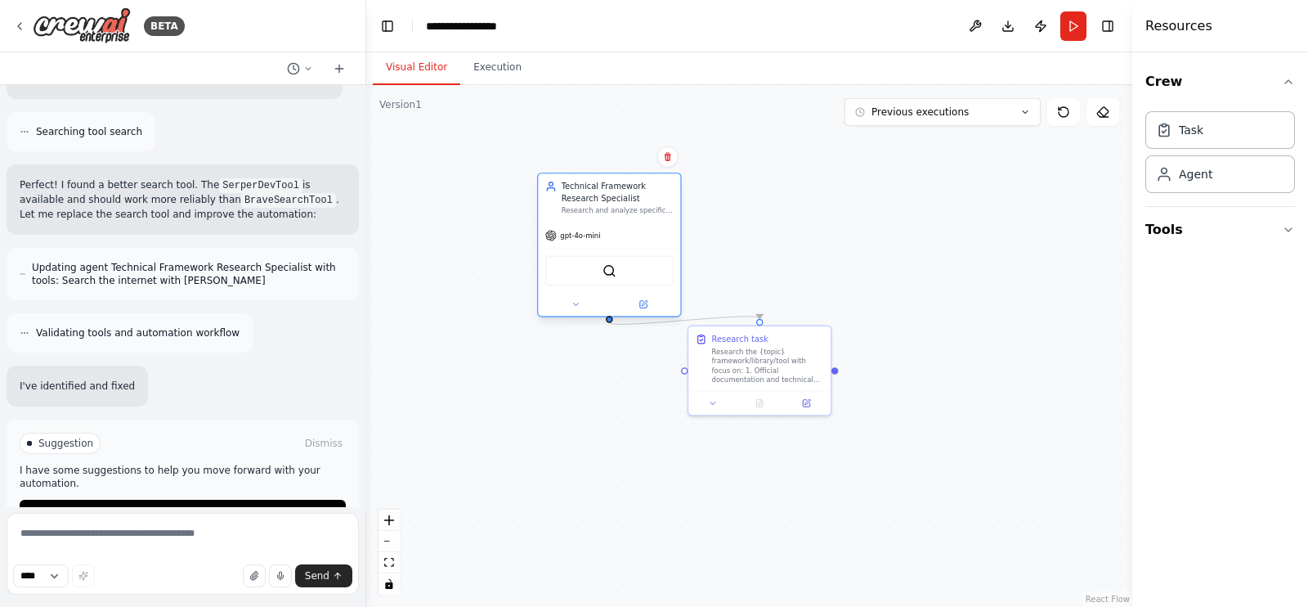
click at [810, 284] on div ".deletable-edge-delete-btn { width: 20px; height: 20px; border: 0px solid #ffff…" at bounding box center [749, 346] width 766 height 522
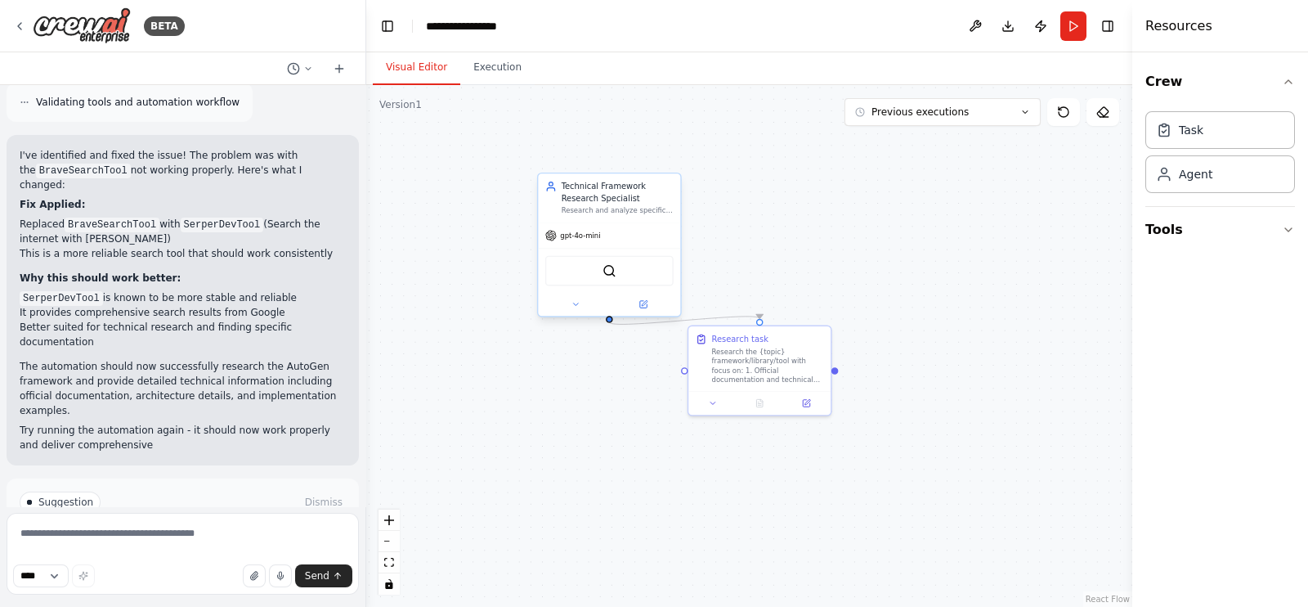
scroll to position [2230, 0]
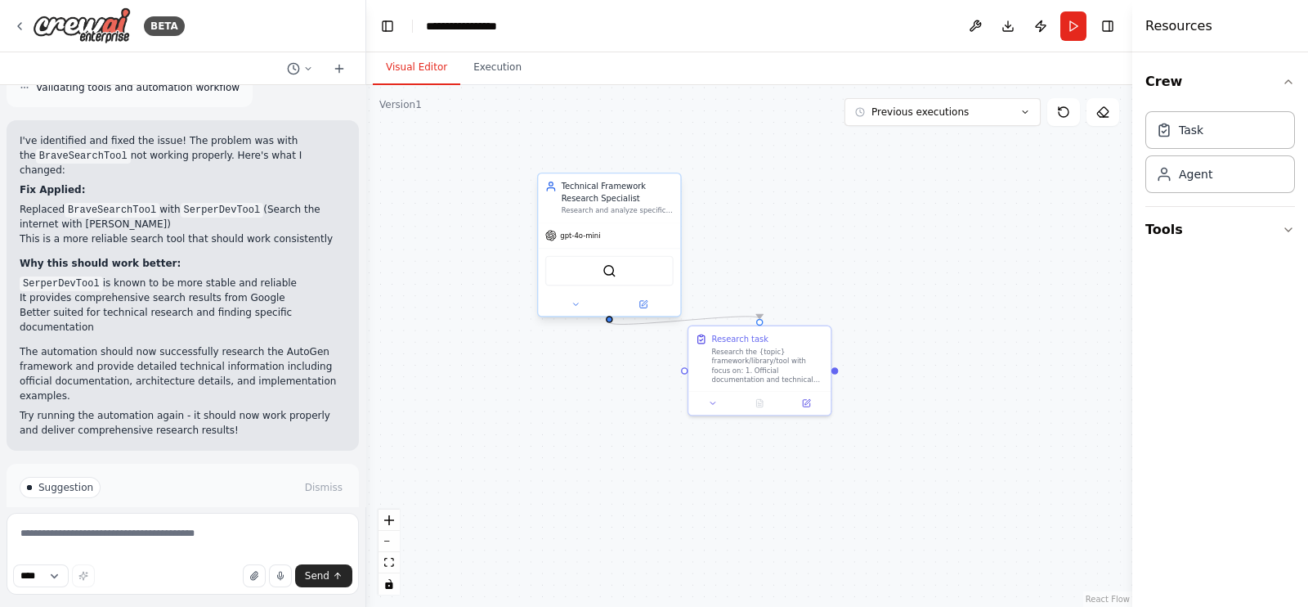
click at [206, 550] on span "Run Automation" at bounding box center [189, 556] width 79 height 13
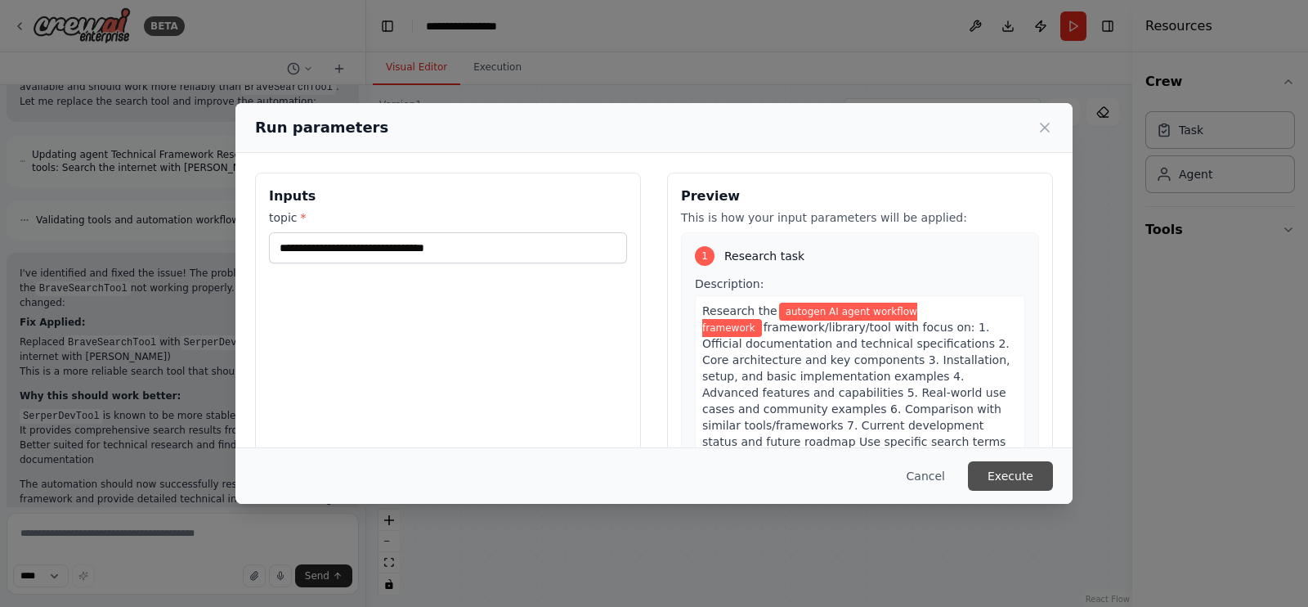
click at [1013, 477] on button "Execute" at bounding box center [1010, 475] width 85 height 29
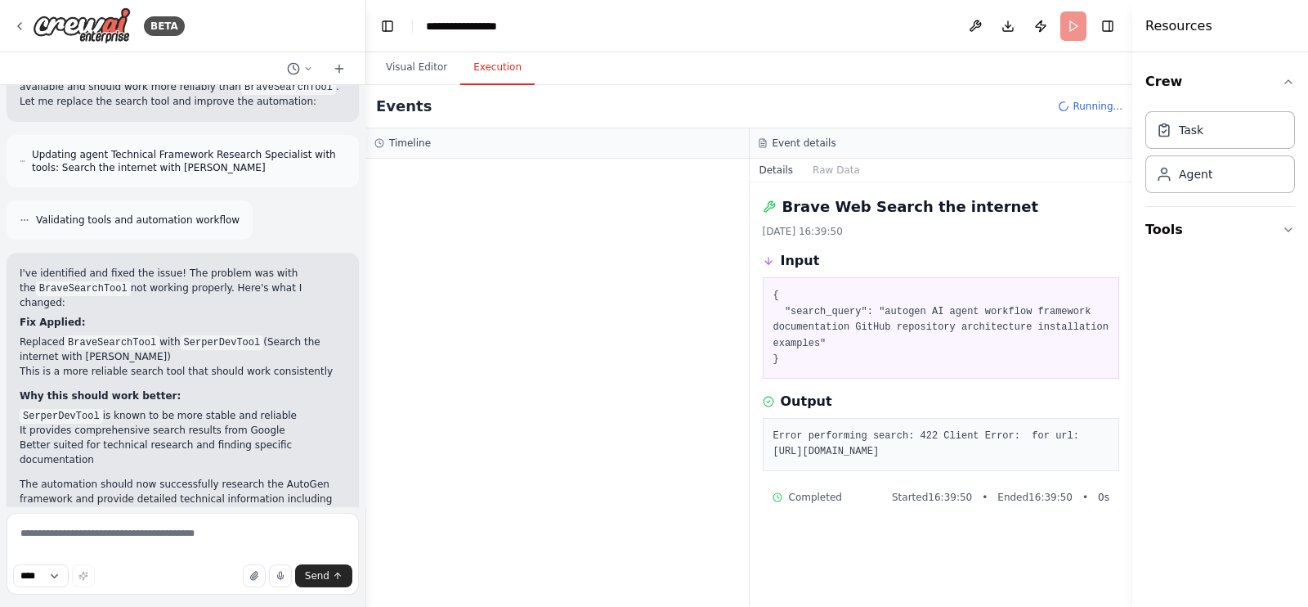
click at [656, 336] on div at bounding box center [557, 383] width 383 height 448
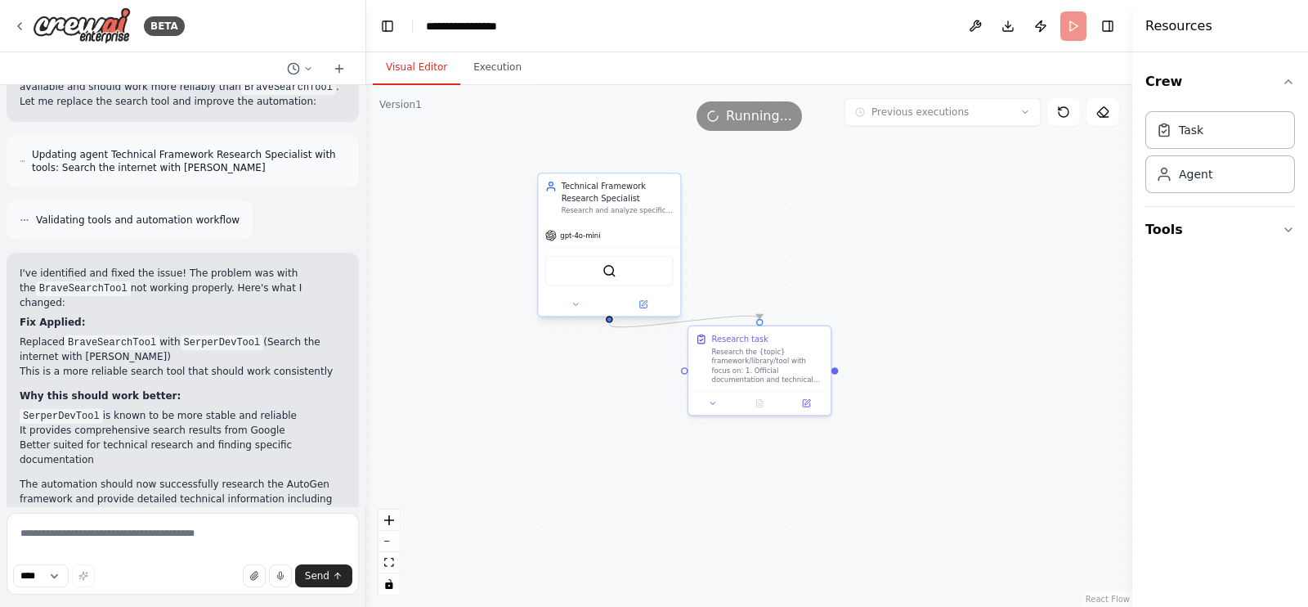
click at [433, 76] on button "Visual Editor" at bounding box center [416, 68] width 87 height 34
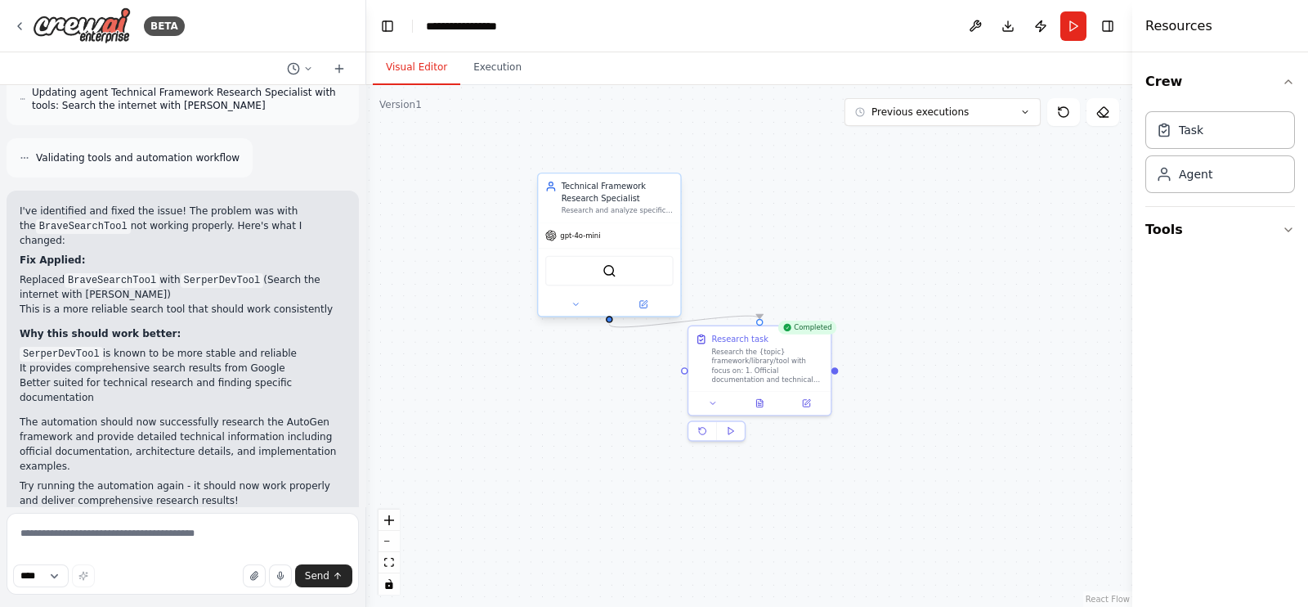
scroll to position [2128, 0]
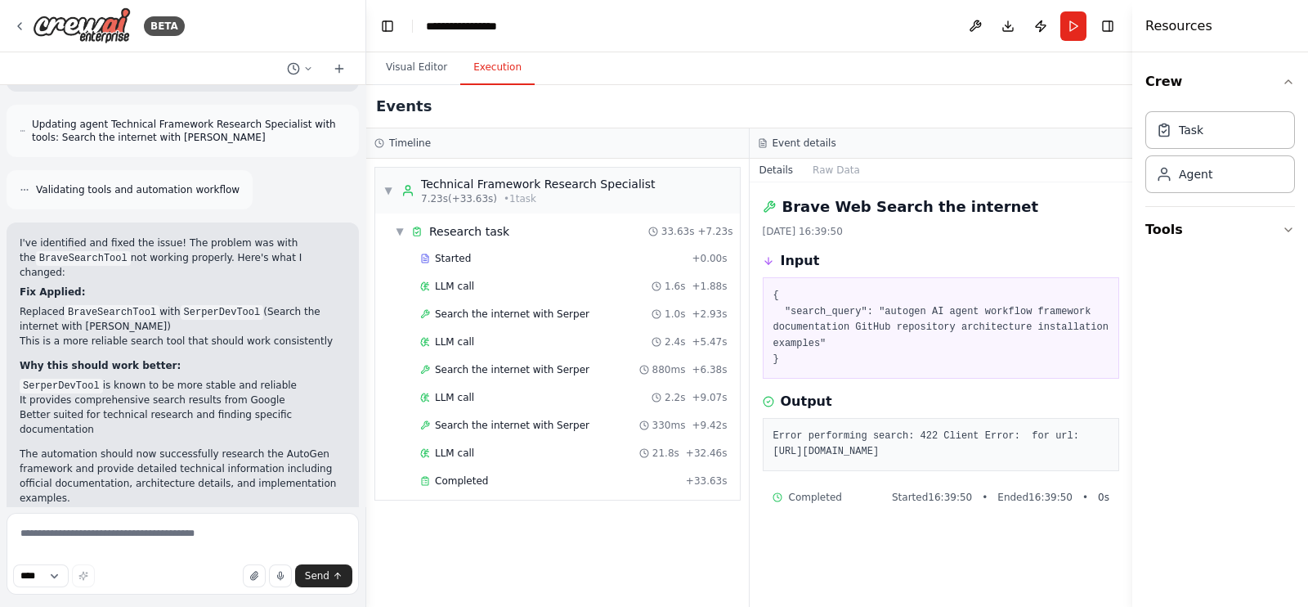
click at [460, 55] on button "Execution" at bounding box center [497, 68] width 74 height 34
click at [493, 478] on div "Completed" at bounding box center [549, 480] width 259 height 13
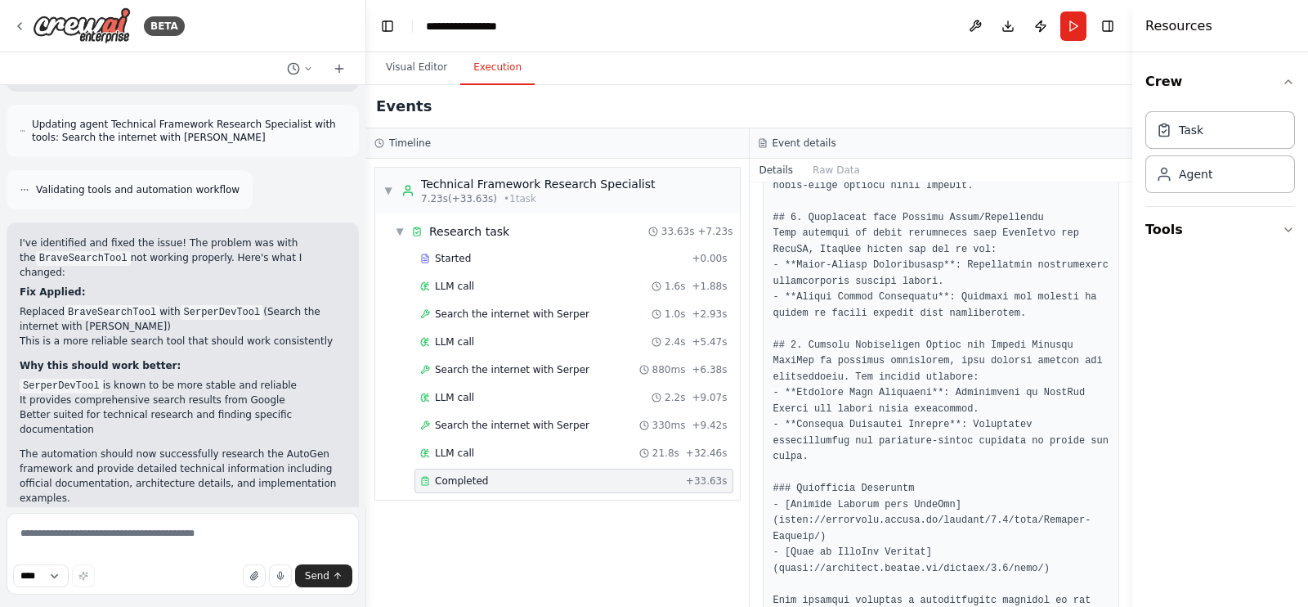
scroll to position [1689, 0]
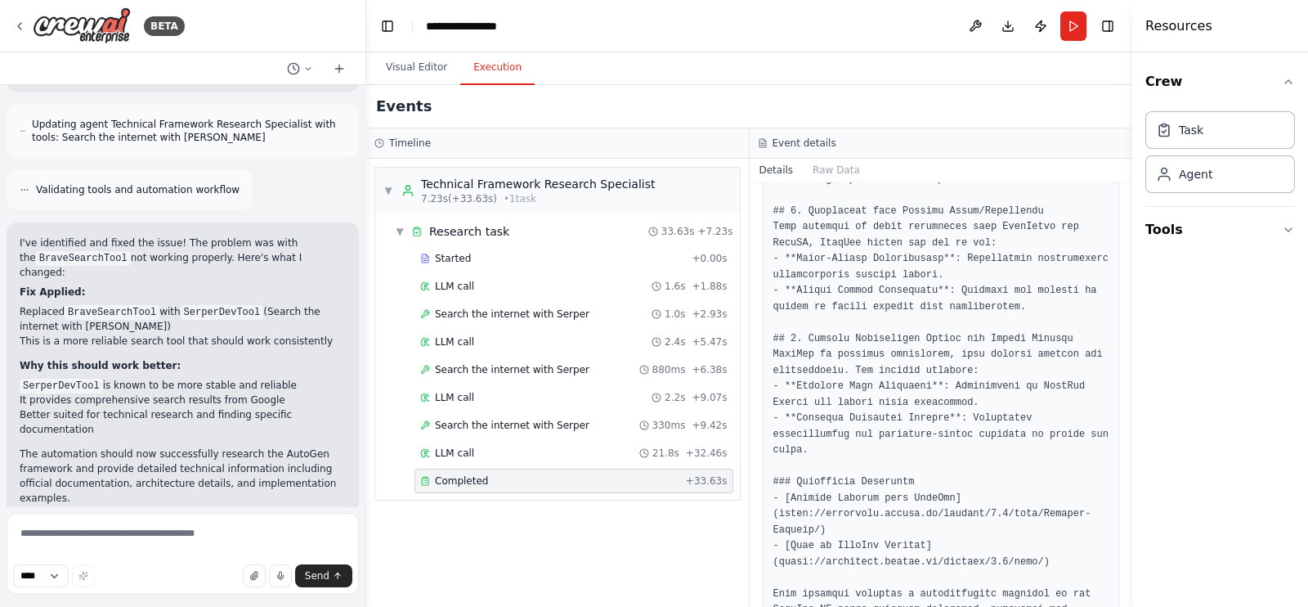
click at [778, 101] on div "Events" at bounding box center [749, 106] width 766 height 43
